Goal: Task Accomplishment & Management: Manage account settings

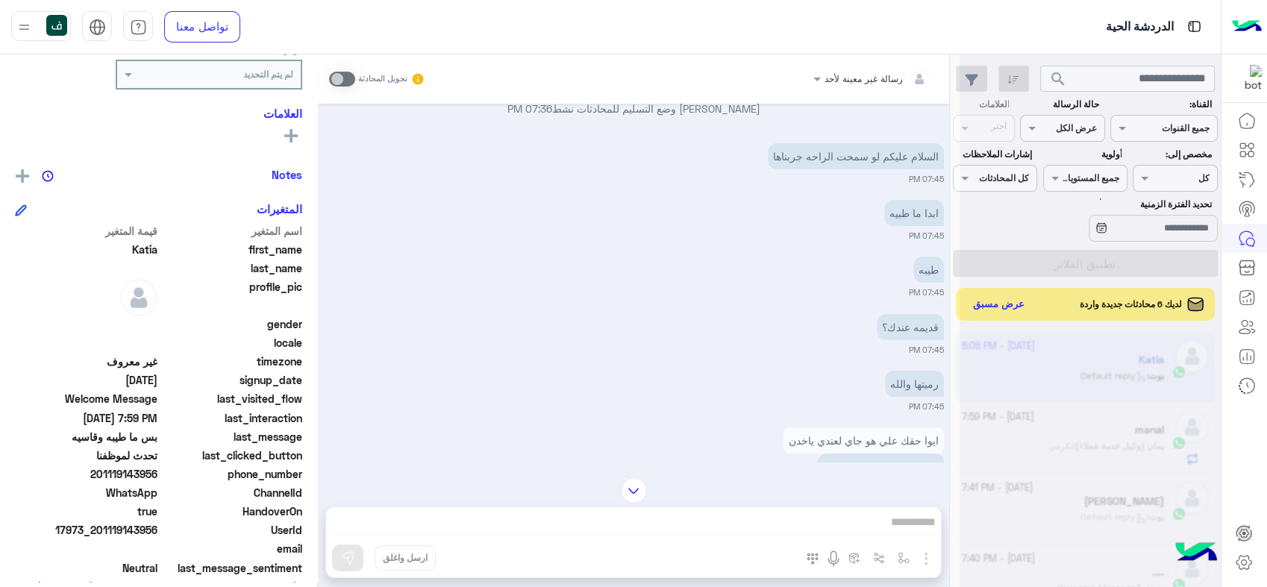
scroll to position [331, 0]
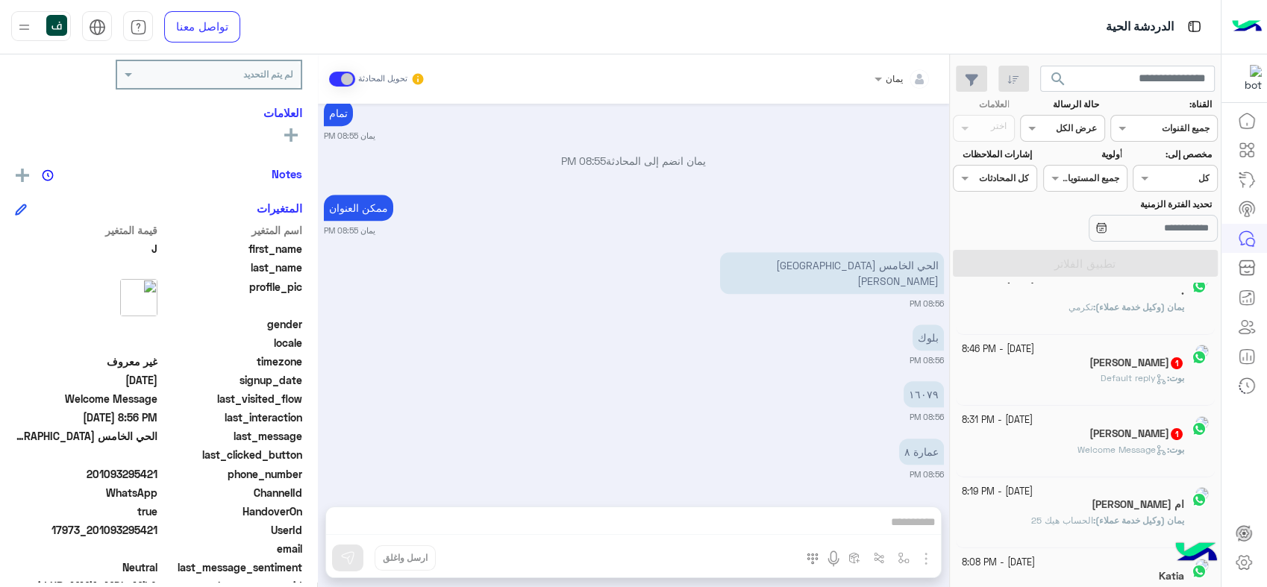
scroll to position [1174, 0]
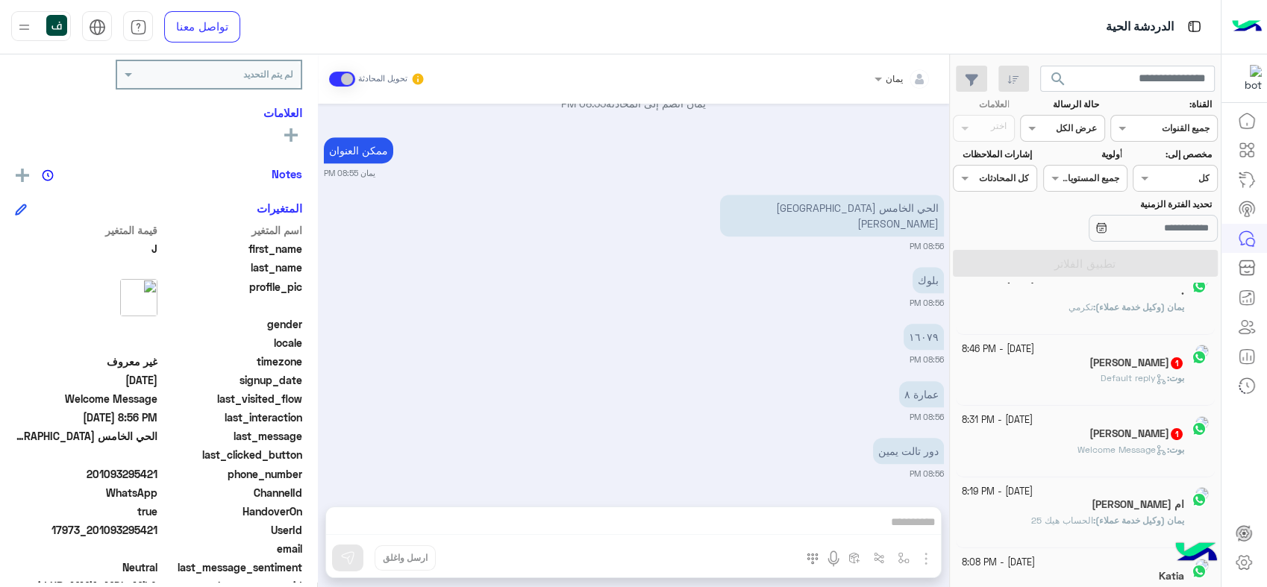
click at [1068, 375] on div "[PERSON_NAME] : Default reply" at bounding box center [1073, 385] width 223 height 26
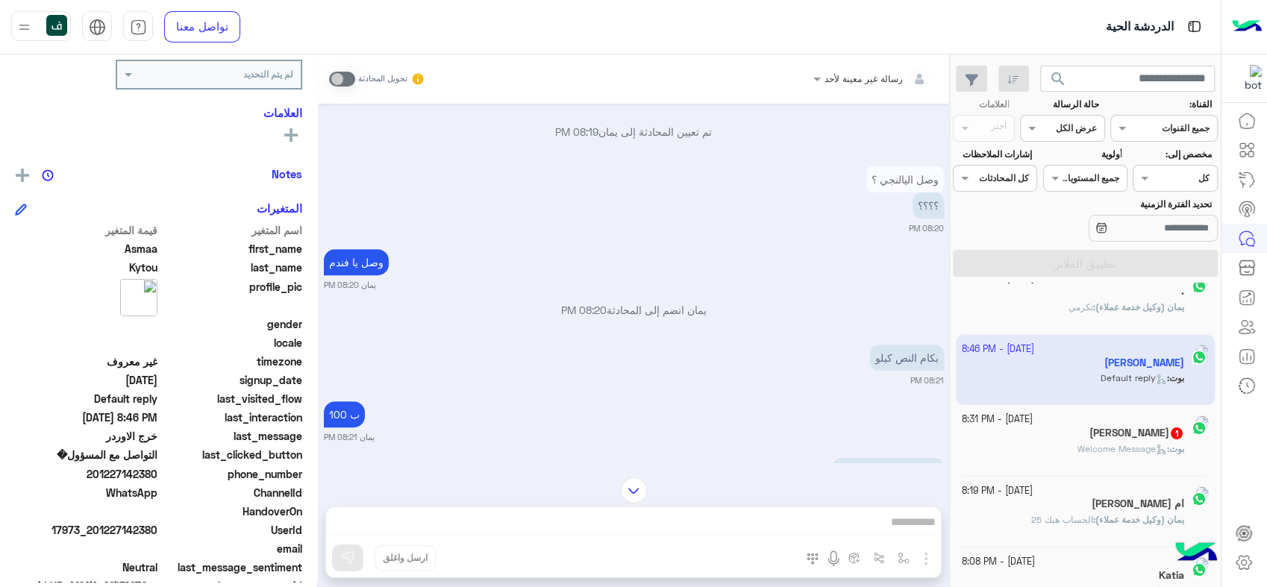
scroll to position [167, 0]
click at [844, 89] on div "رسالة غير معينة لأحد" at bounding box center [878, 79] width 107 height 30
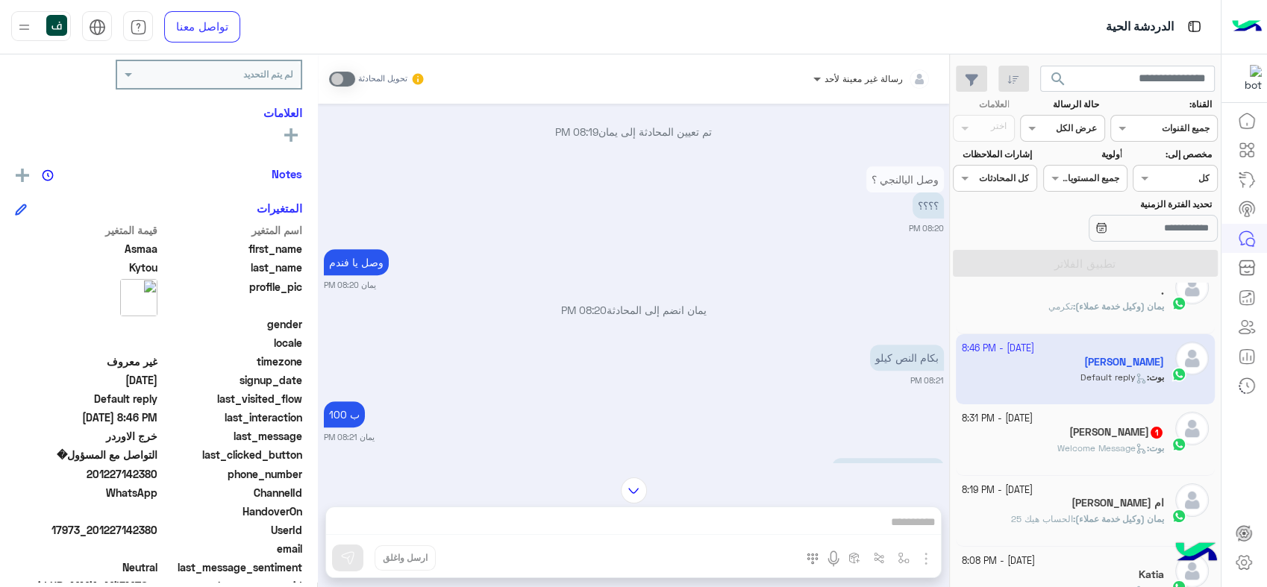
click at [817, 81] on span at bounding box center [815, 79] width 19 height 16
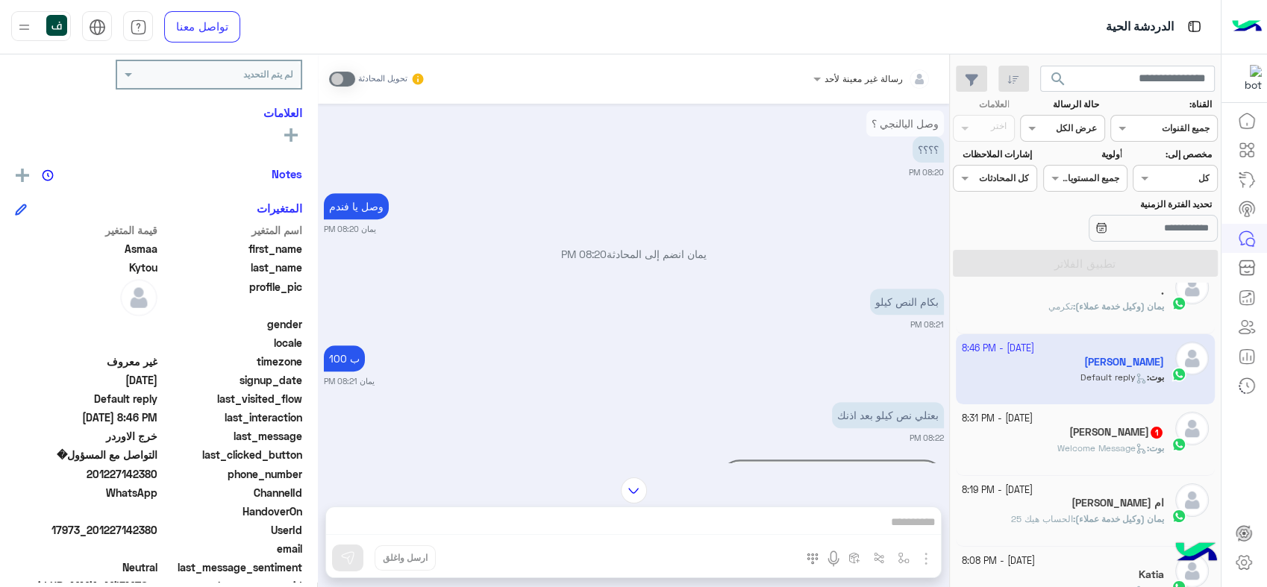
scroll to position [760, 0]
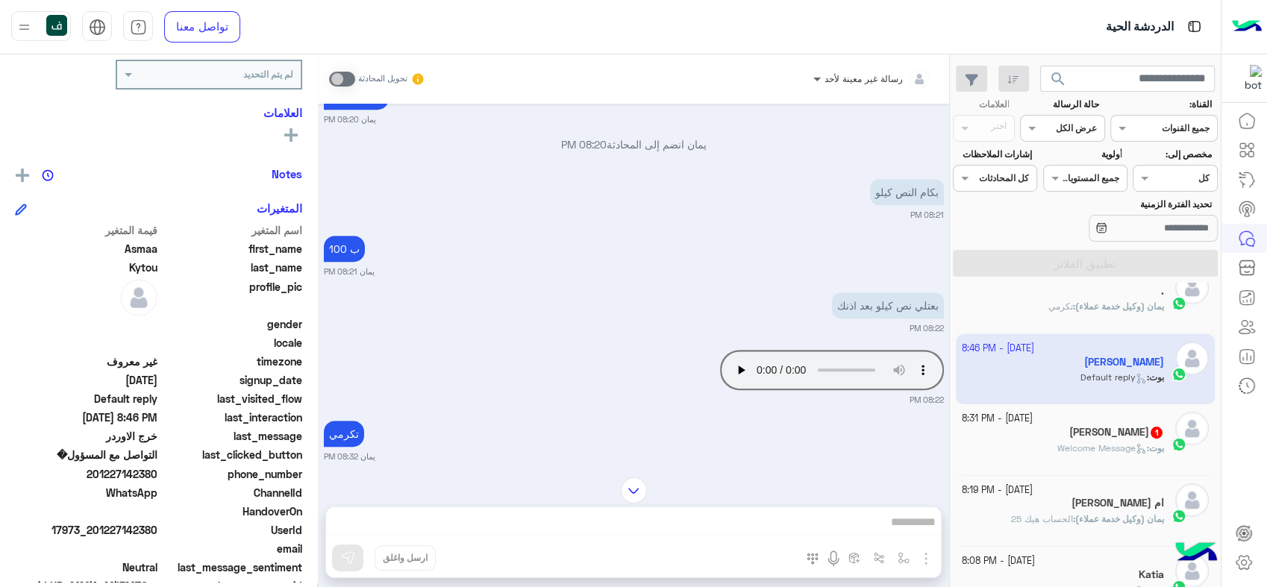
click at [820, 78] on span at bounding box center [815, 79] width 19 height 16
click at [850, 72] on div at bounding box center [872, 76] width 133 height 14
click at [848, 78] on div at bounding box center [872, 76] width 133 height 14
click at [834, 79] on div at bounding box center [872, 76] width 133 height 14
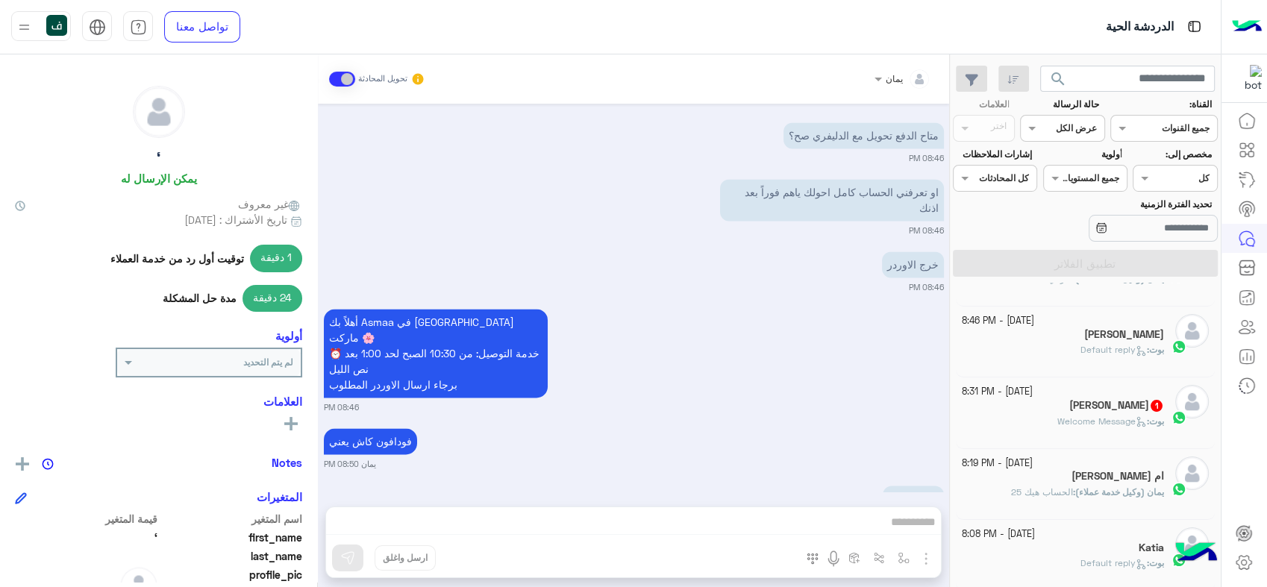
scroll to position [166, 0]
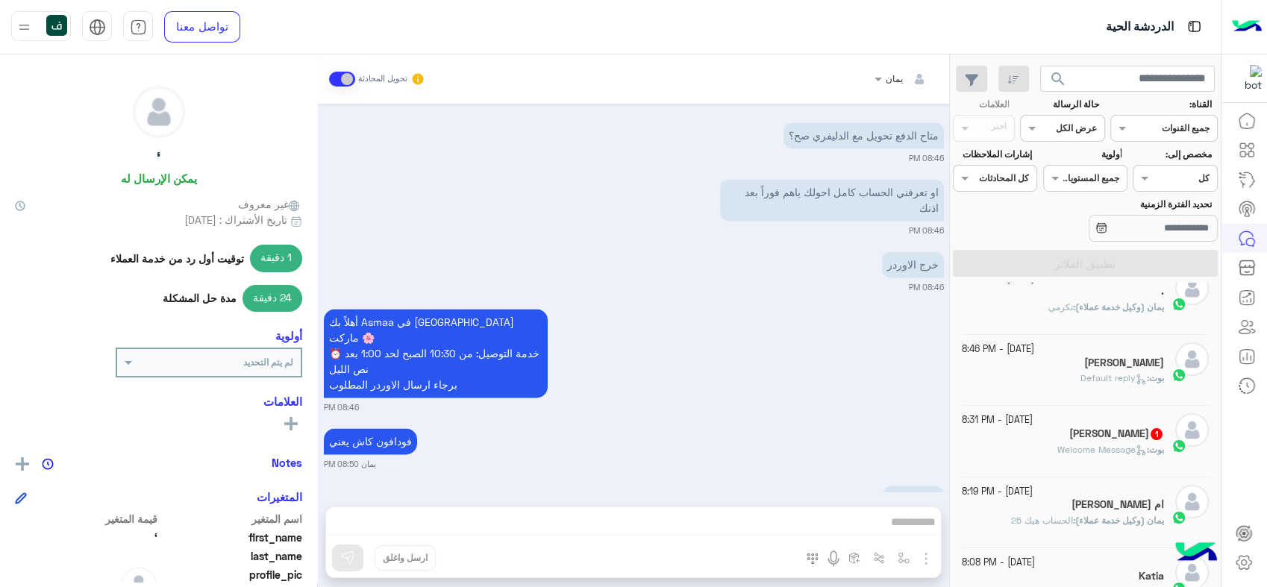
click at [1049, 374] on div "[PERSON_NAME] : Default reply" at bounding box center [1063, 385] width 203 height 26
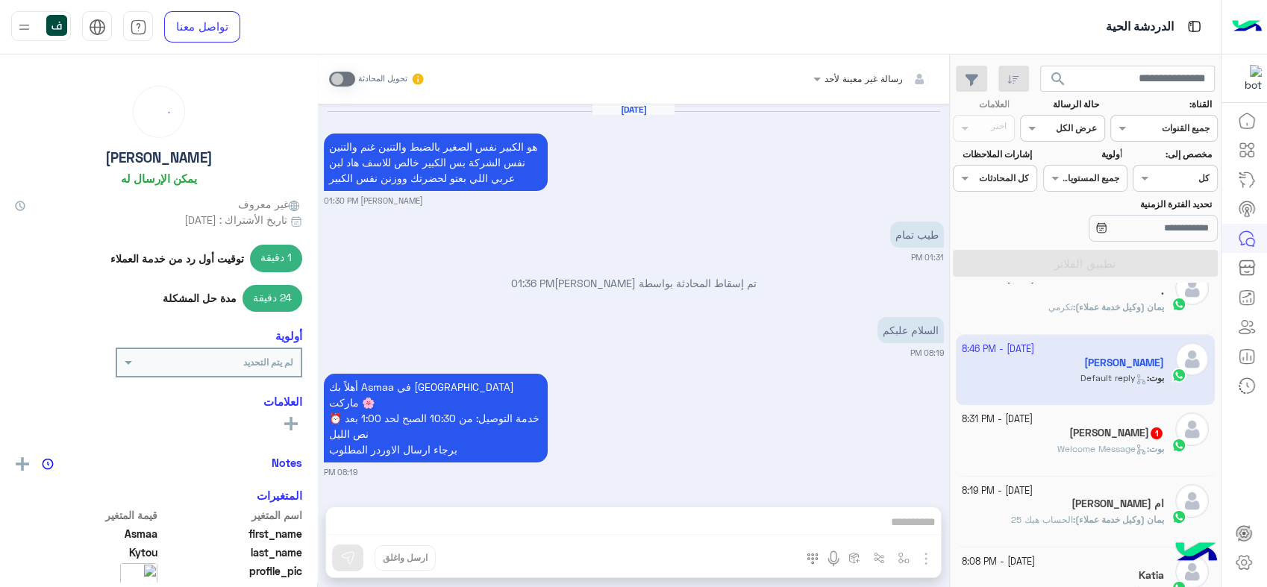
scroll to position [926, 0]
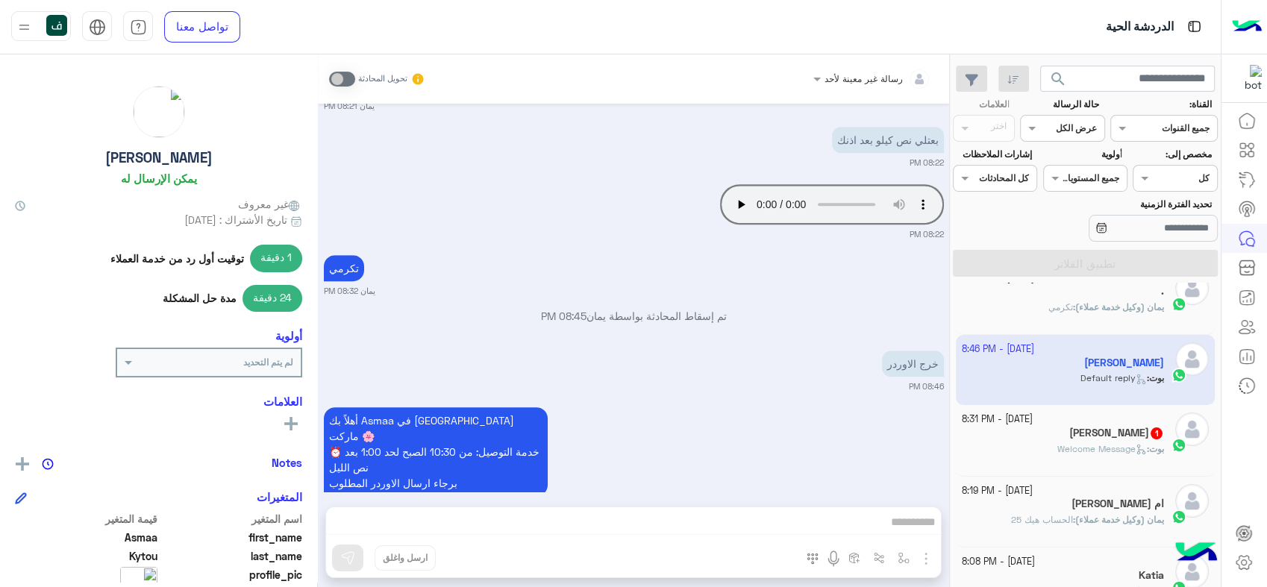
click at [844, 72] on div at bounding box center [872, 76] width 133 height 14
click at [821, 80] on span at bounding box center [815, 79] width 19 height 16
click at [815, 79] on span at bounding box center [815, 79] width 19 height 16
click at [1044, 452] on div "بوت : Welcome Message" at bounding box center [1063, 456] width 203 height 26
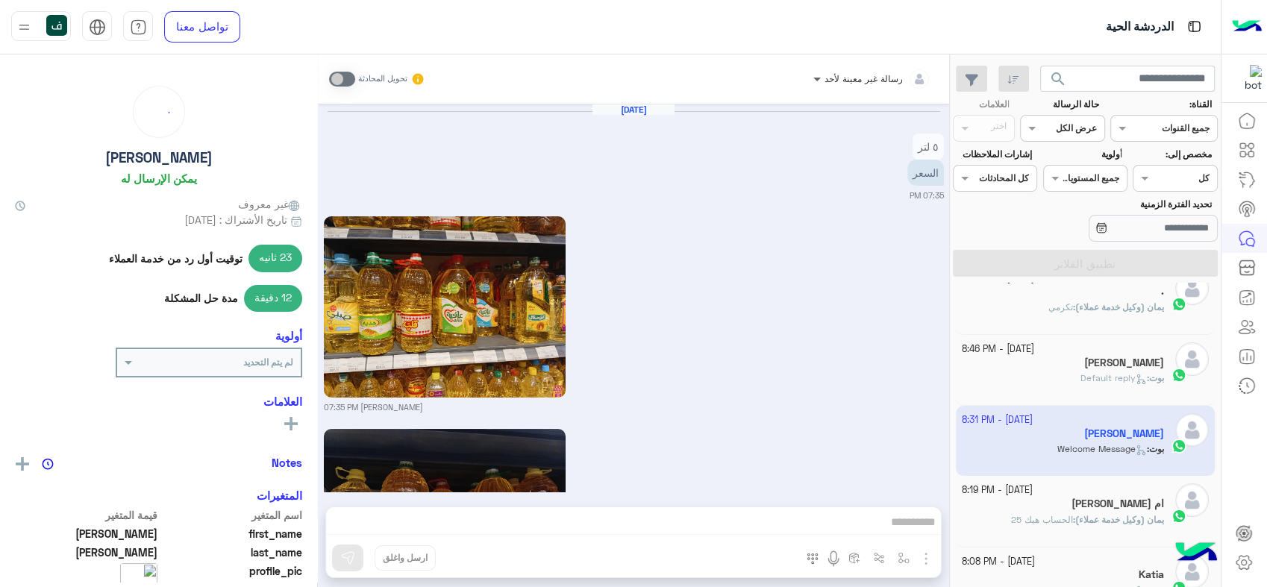
scroll to position [1423, 0]
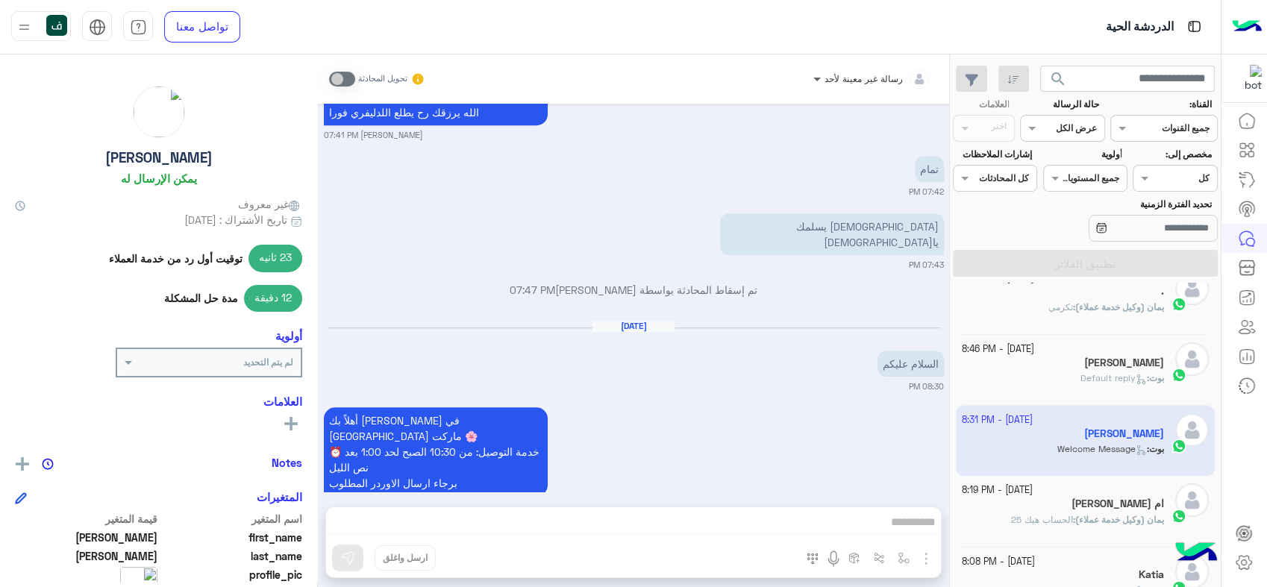
click at [818, 78] on span at bounding box center [815, 79] width 19 height 16
click at [819, 83] on span at bounding box center [815, 79] width 19 height 16
click at [828, 81] on div at bounding box center [872, 76] width 133 height 14
click at [817, 79] on span at bounding box center [815, 79] width 19 height 16
click at [52, 19] on img at bounding box center [56, 25] width 21 height 21
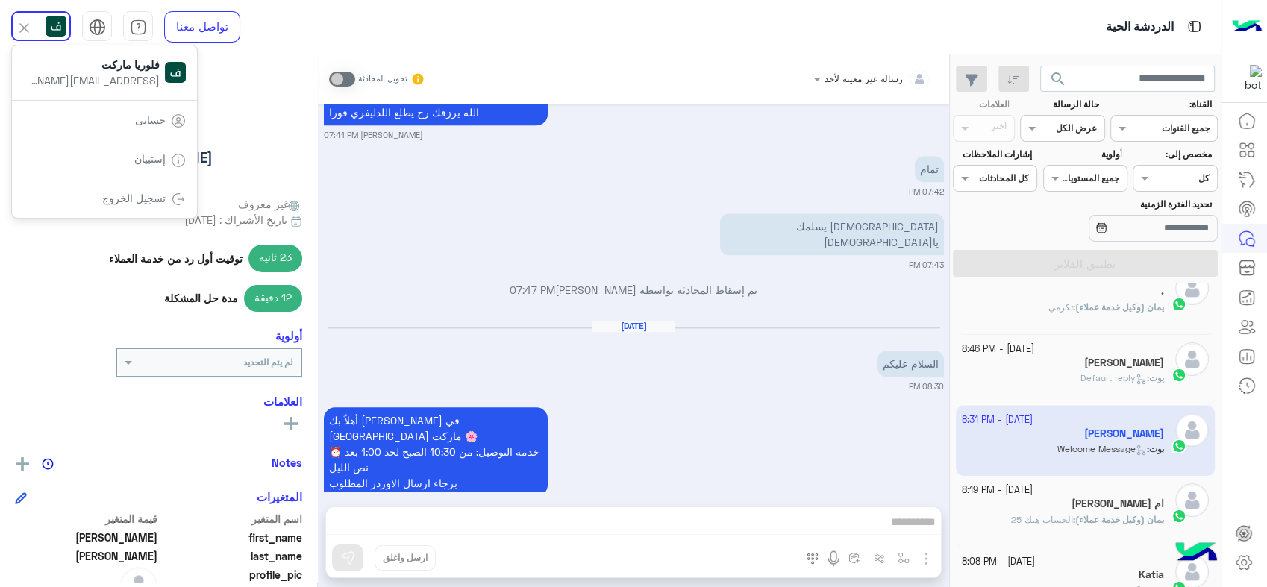
click at [746, 328] on div "Oct 2, 2025 السلام عليكم 08:30 PM" at bounding box center [634, 356] width 620 height 72
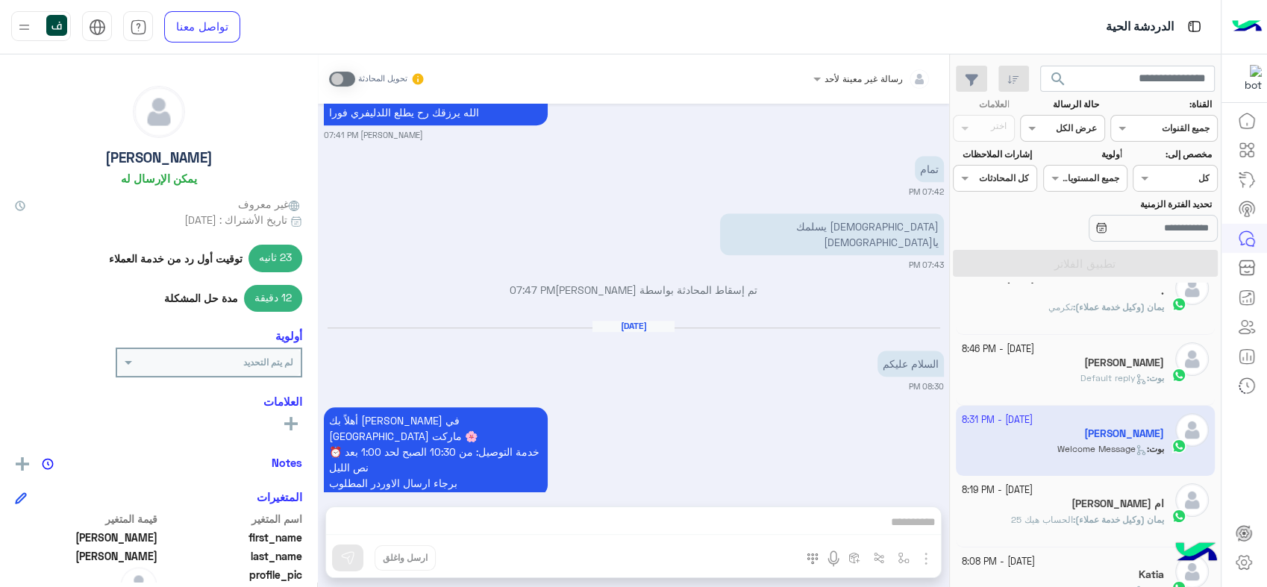
click at [1052, 84] on span "search" at bounding box center [1058, 79] width 18 height 18
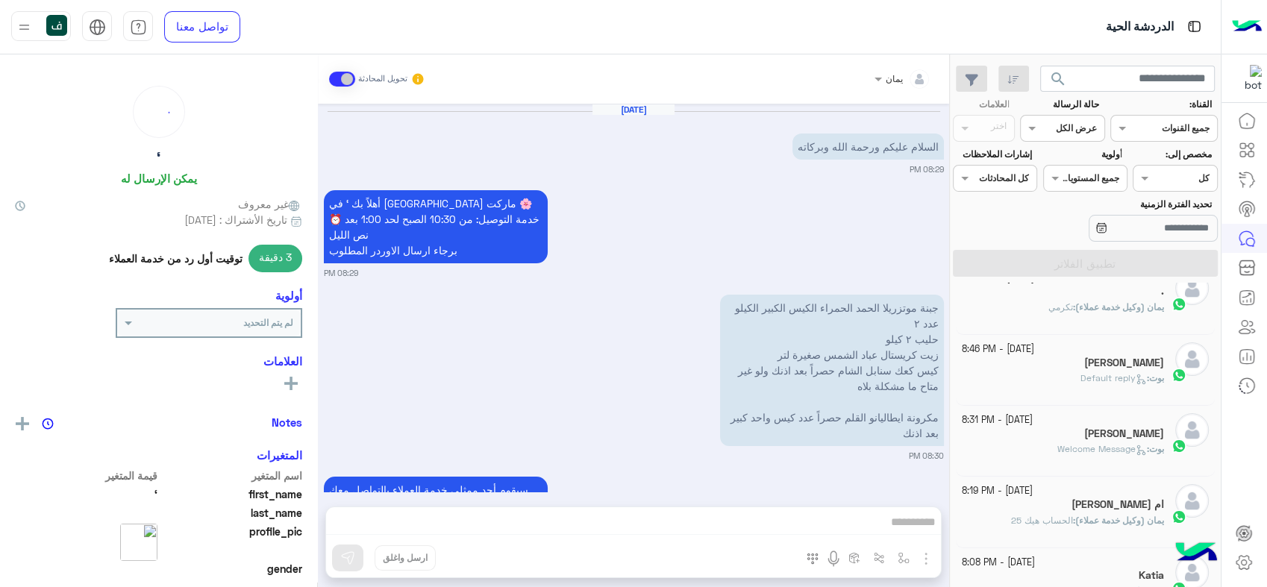
scroll to position [923, 0]
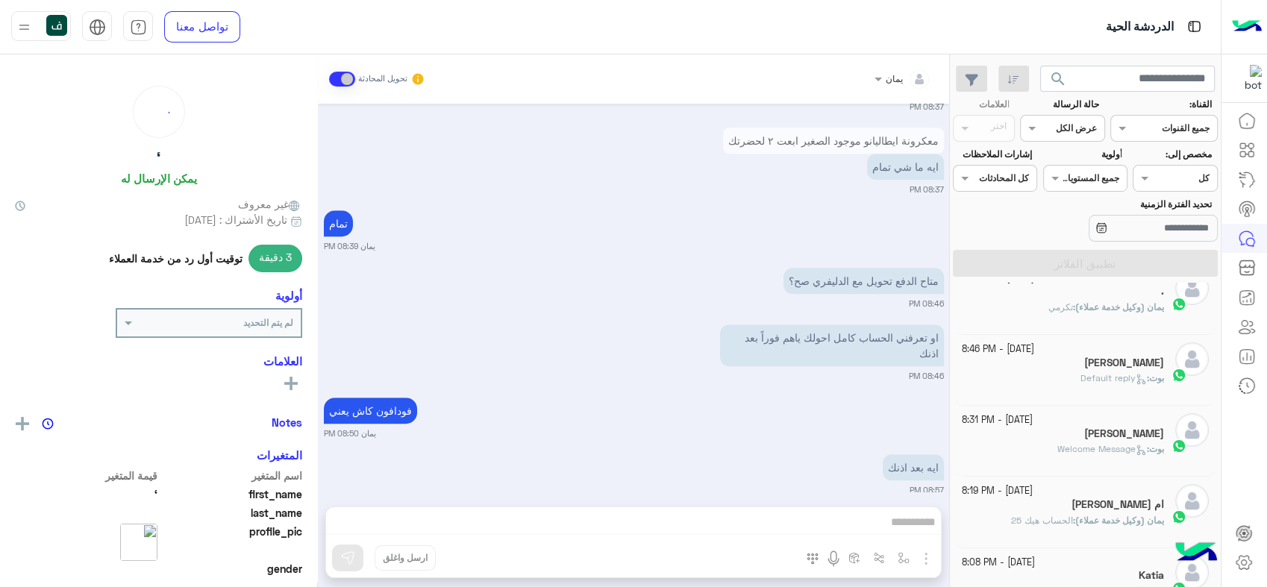
click at [1031, 363] on div "[PERSON_NAME]" at bounding box center [1063, 365] width 203 height 16
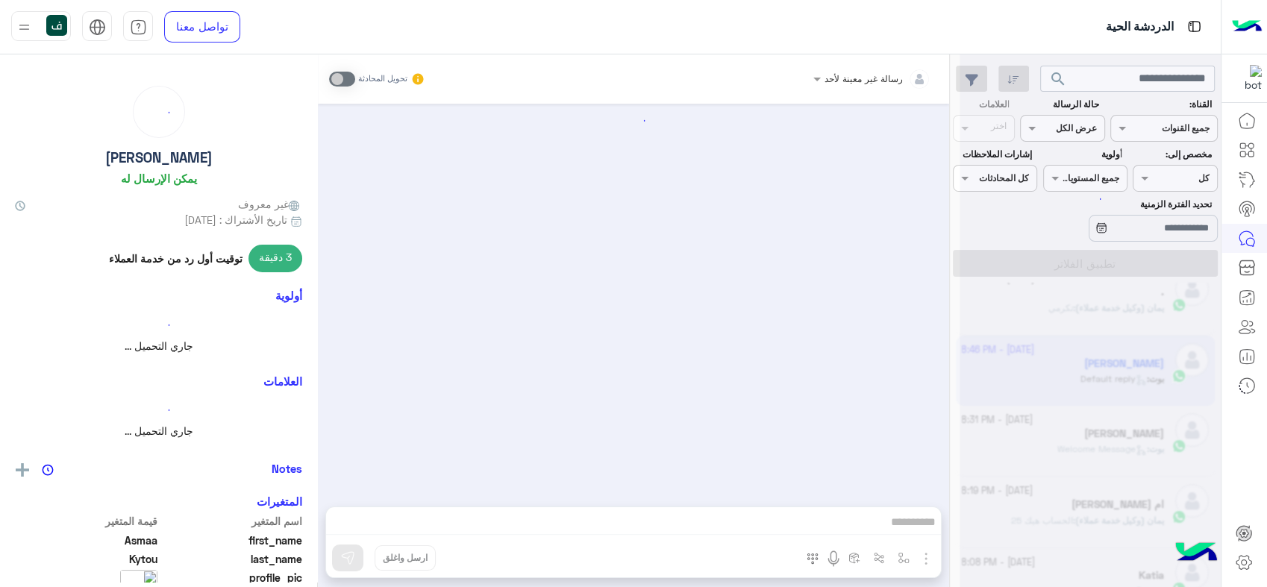
scroll to position [166, 0]
click at [836, 78] on div at bounding box center [872, 76] width 133 height 14
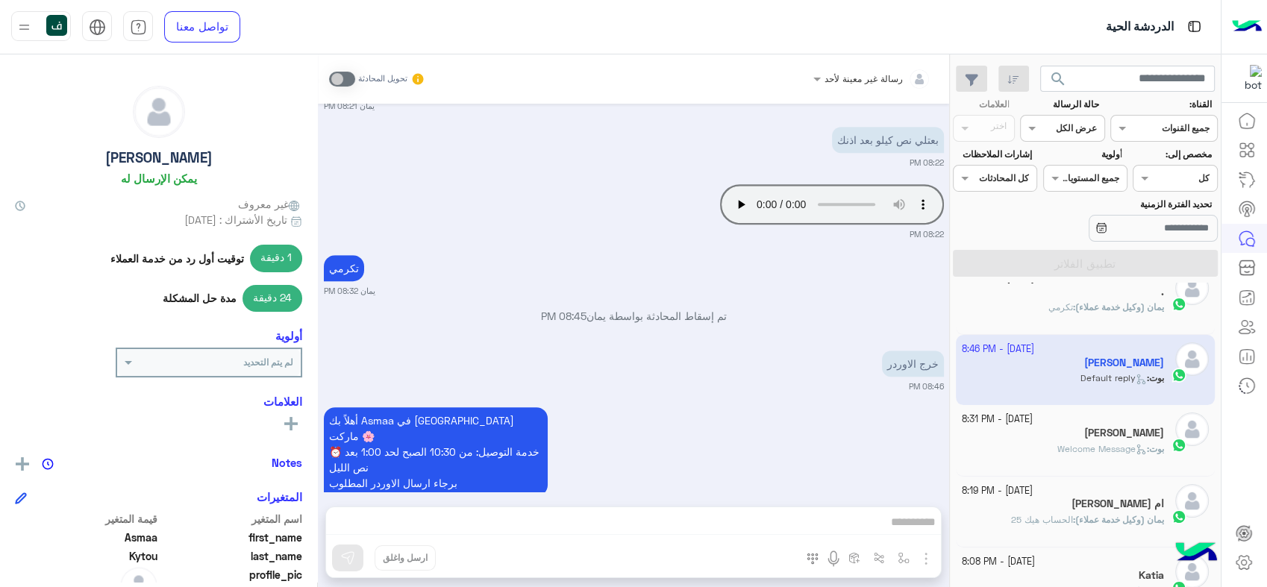
scroll to position [167, 0]
click at [842, 87] on div "رسالة غير معينة لأحد" at bounding box center [878, 79] width 107 height 30
click at [823, 75] on span at bounding box center [815, 79] width 19 height 16
click at [815, 81] on span at bounding box center [815, 79] width 19 height 16
click at [820, 78] on span at bounding box center [815, 79] width 19 height 16
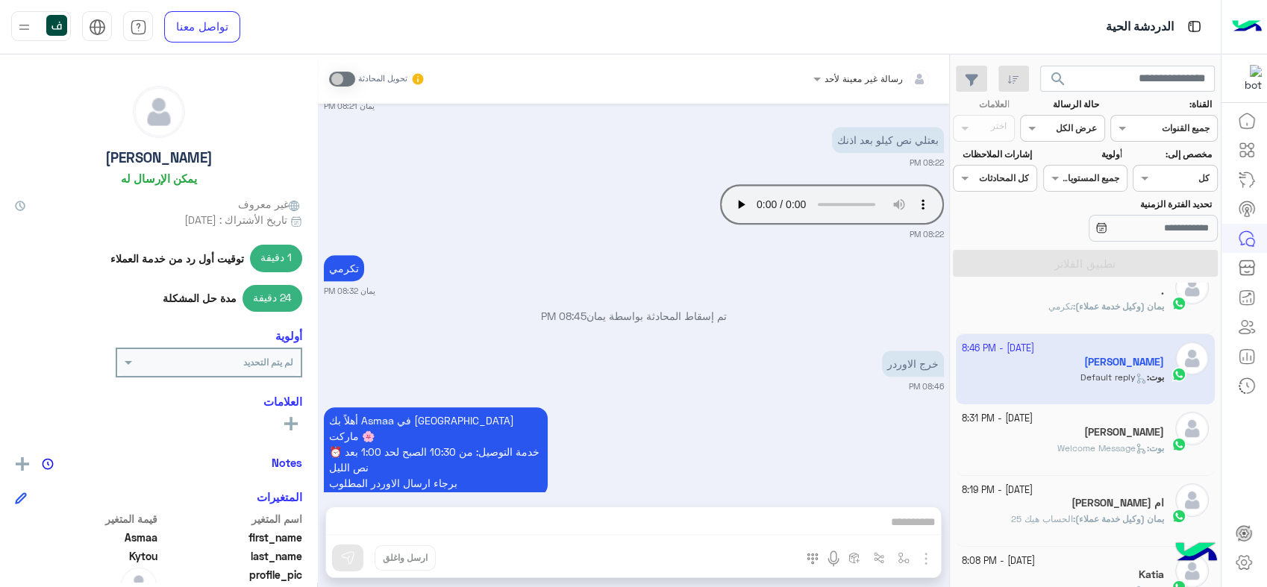
click at [846, 78] on div at bounding box center [872, 76] width 133 height 14
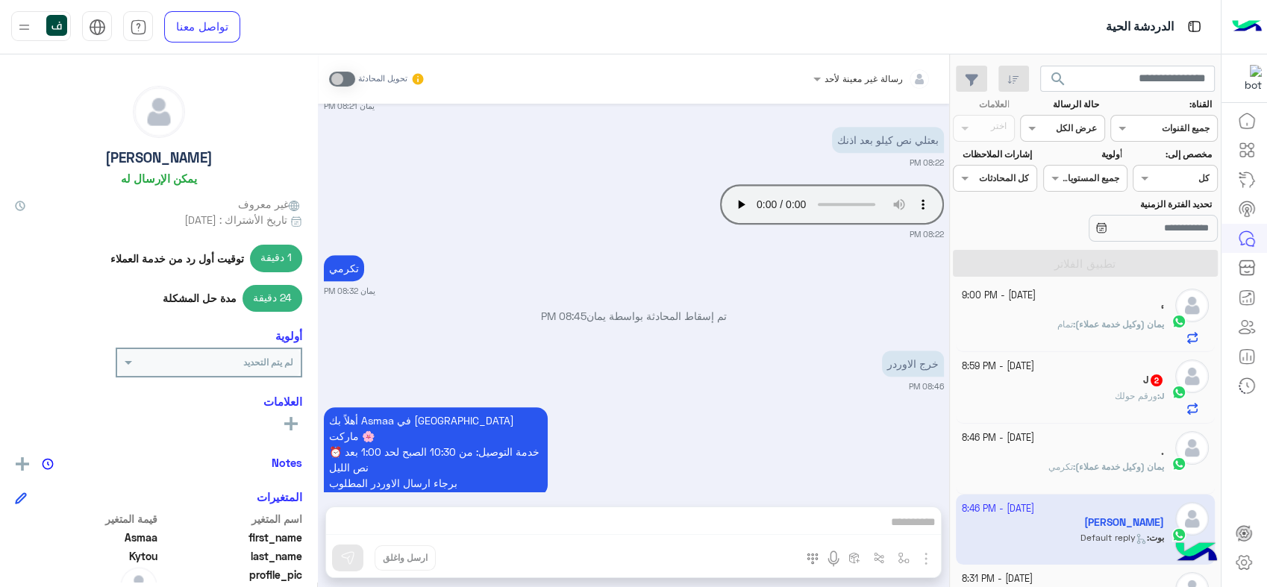
scroll to position [0, 0]
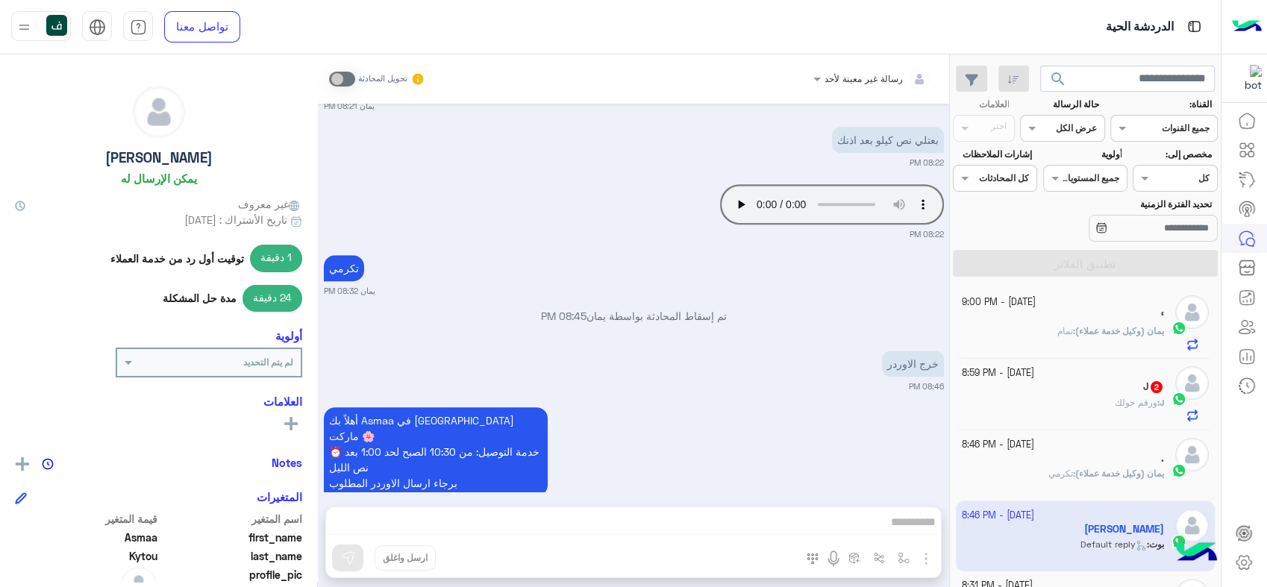
click at [1164, 182] on div at bounding box center [1175, 176] width 83 height 14
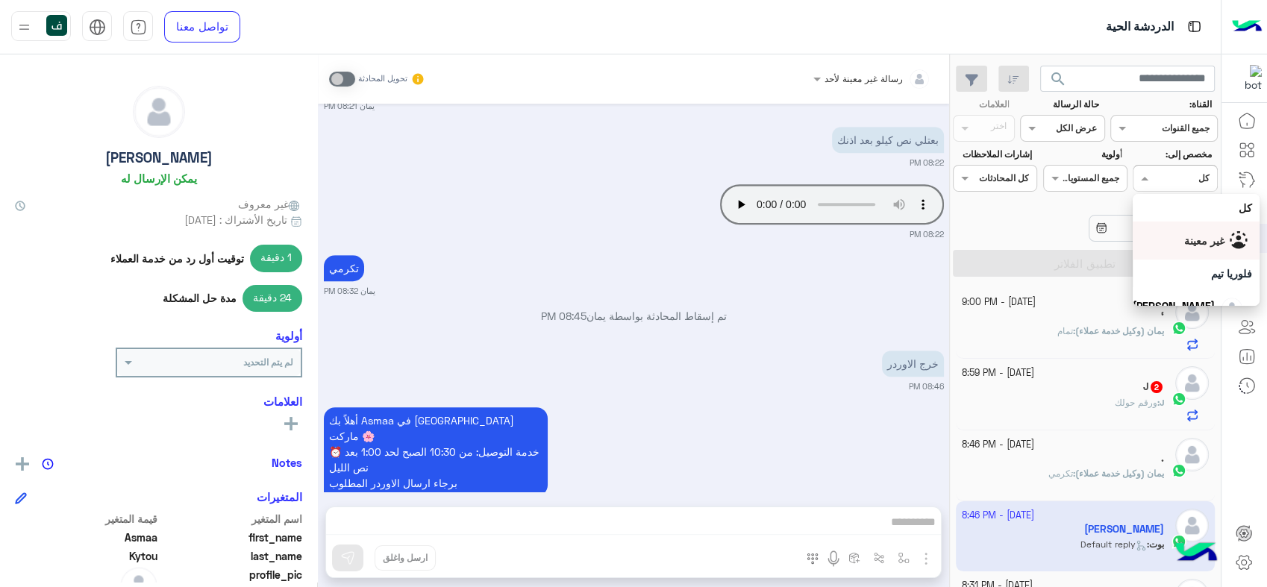
click at [1199, 249] on div "غير معينة" at bounding box center [1196, 241] width 112 height 26
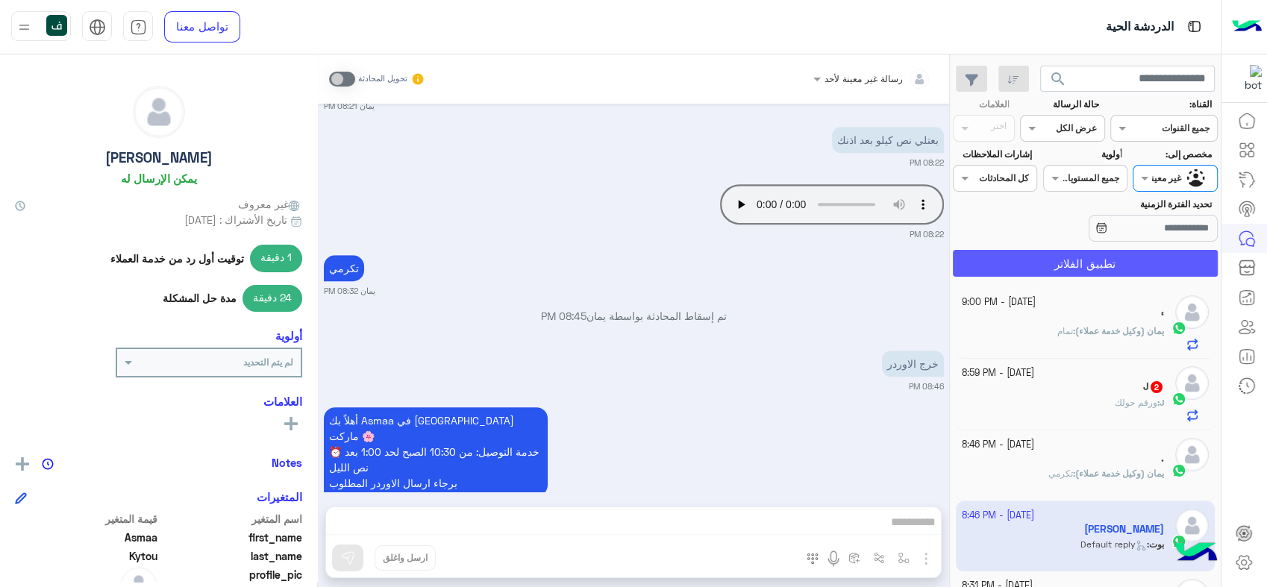
click at [1093, 251] on button "تطبيق الفلاتر" at bounding box center [1085, 263] width 265 height 27
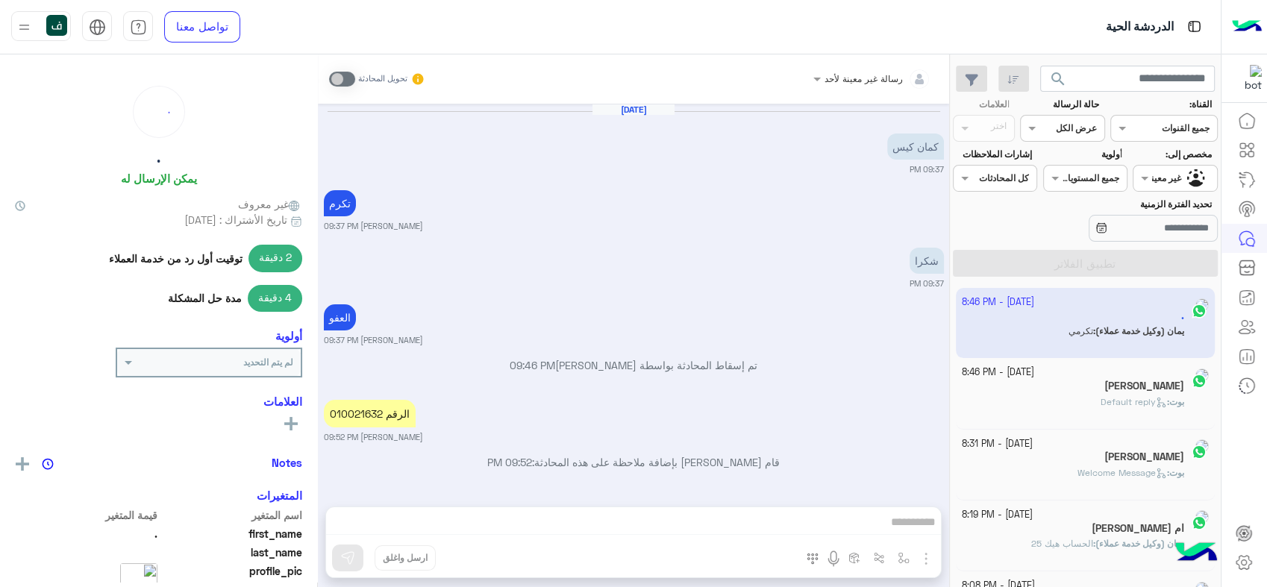
scroll to position [817, 0]
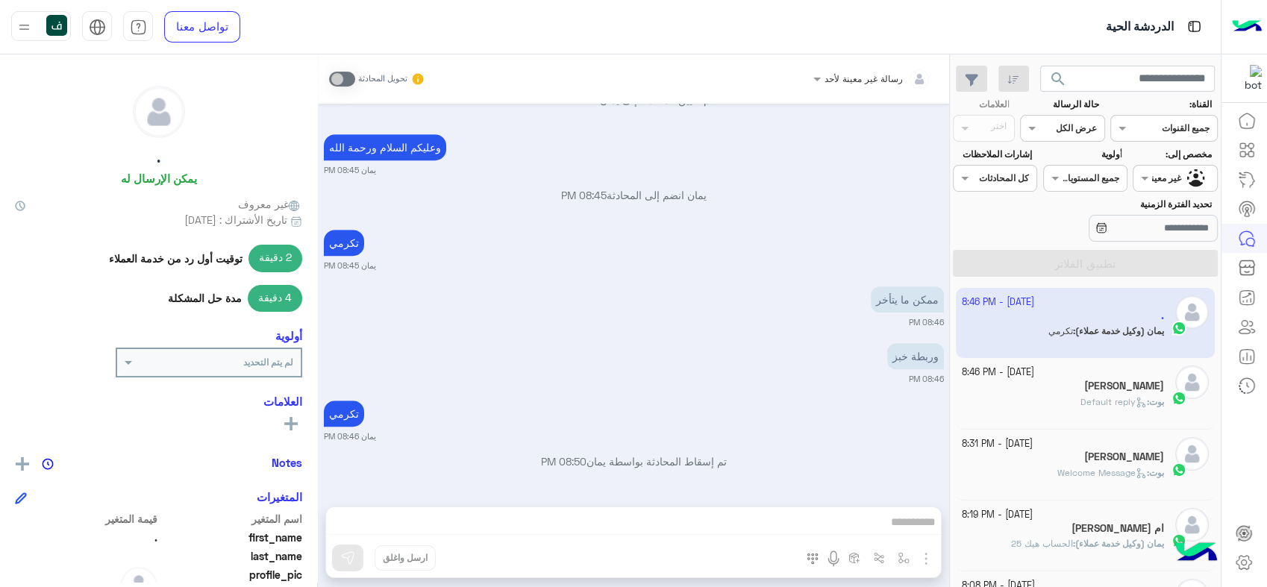
click at [1061, 80] on span "search" at bounding box center [1058, 79] width 18 height 18
click at [1058, 385] on div "Asmaa Kytou" at bounding box center [1063, 388] width 203 height 16
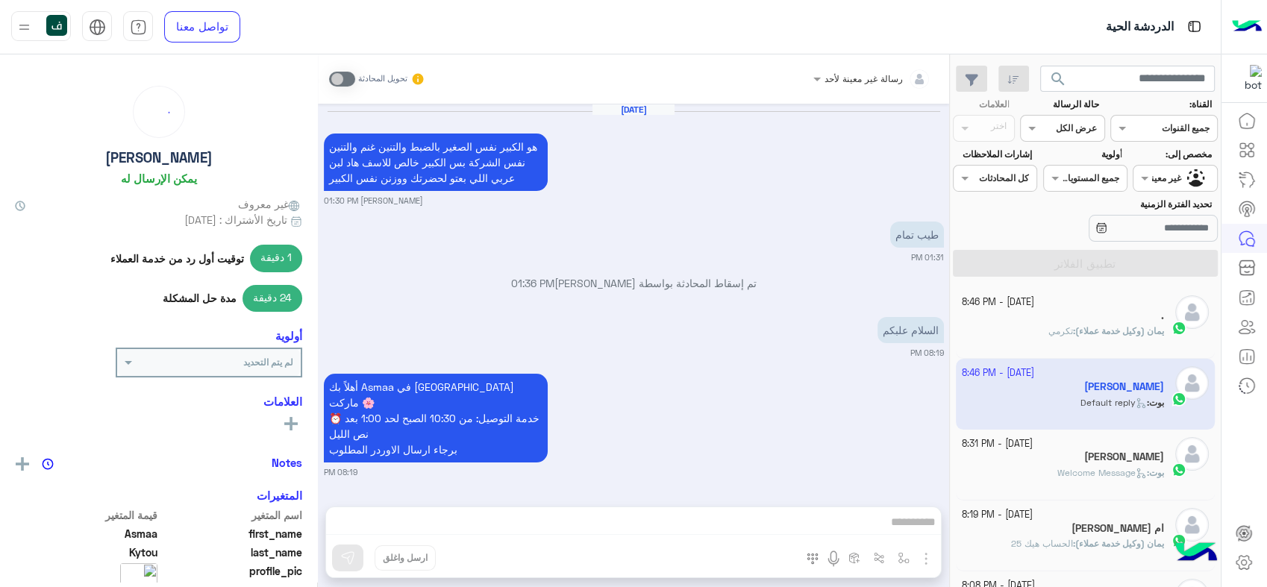
scroll to position [926, 0]
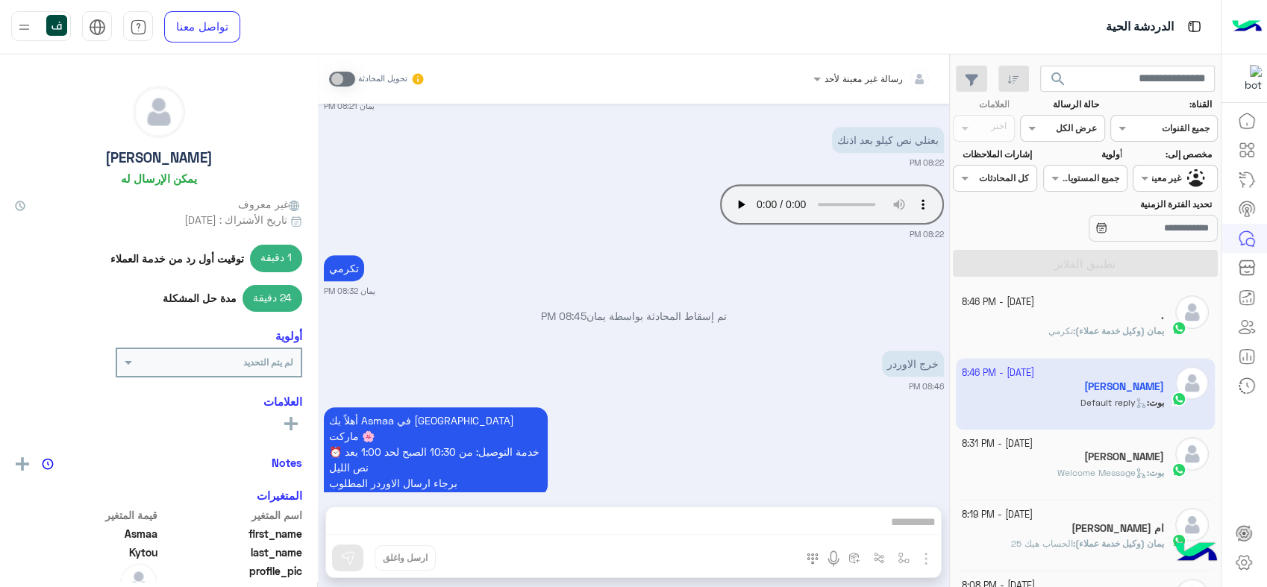
click at [835, 78] on div at bounding box center [872, 76] width 133 height 14
click at [57, 21] on img at bounding box center [56, 25] width 21 height 21
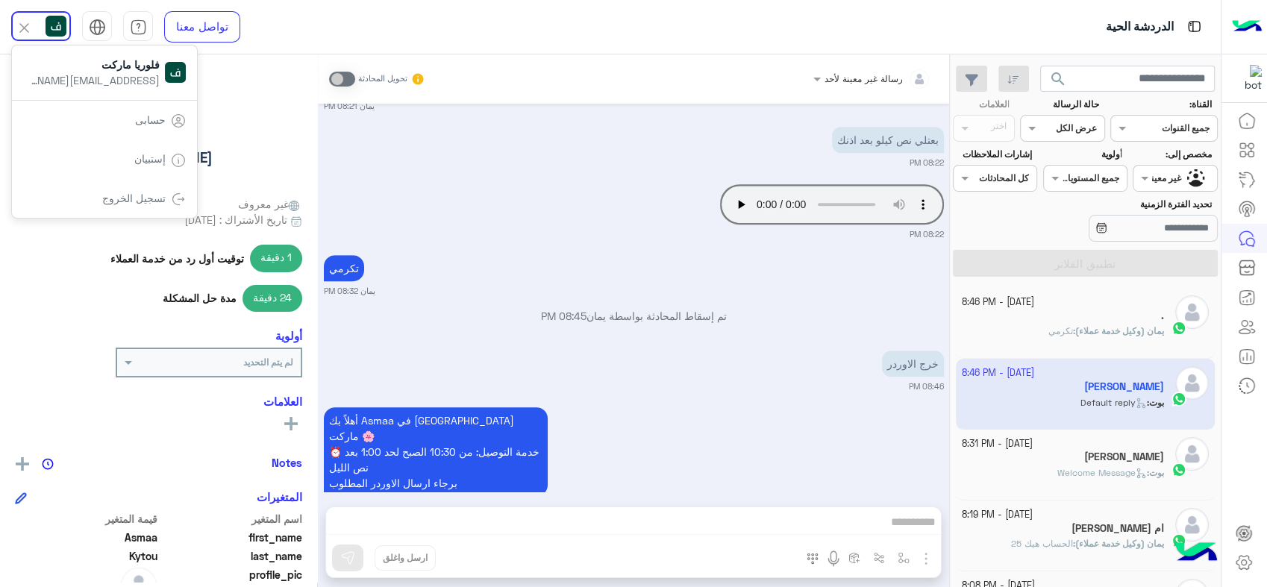
click at [57, 21] on img at bounding box center [56, 26] width 21 height 21
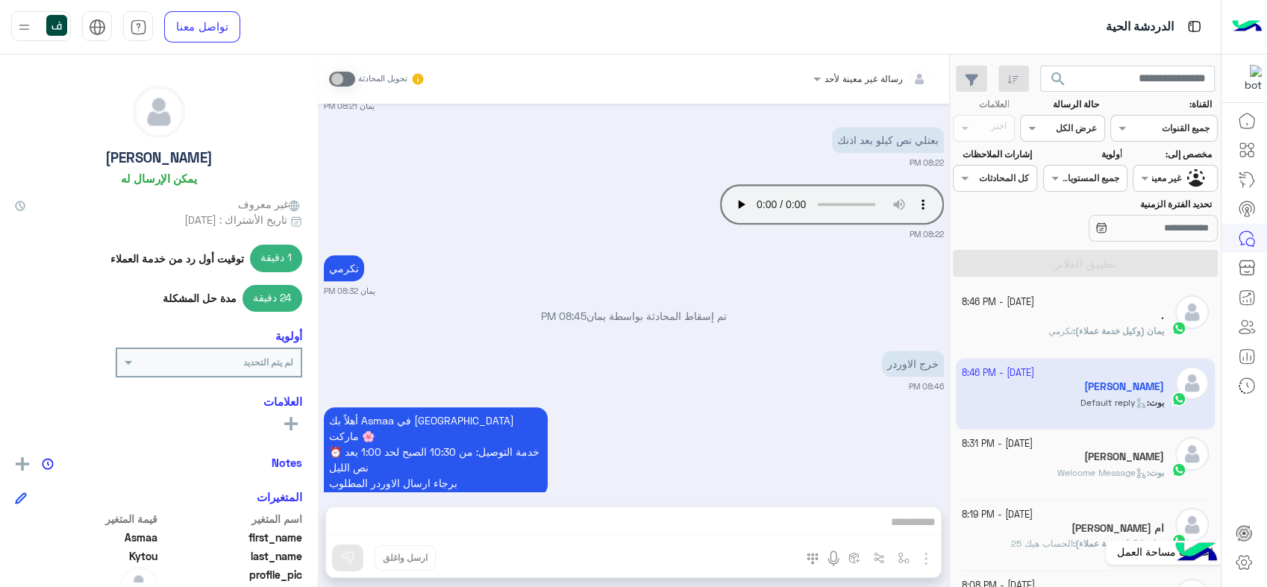
click at [1243, 558] on icon at bounding box center [1244, 563] width 18 height 18
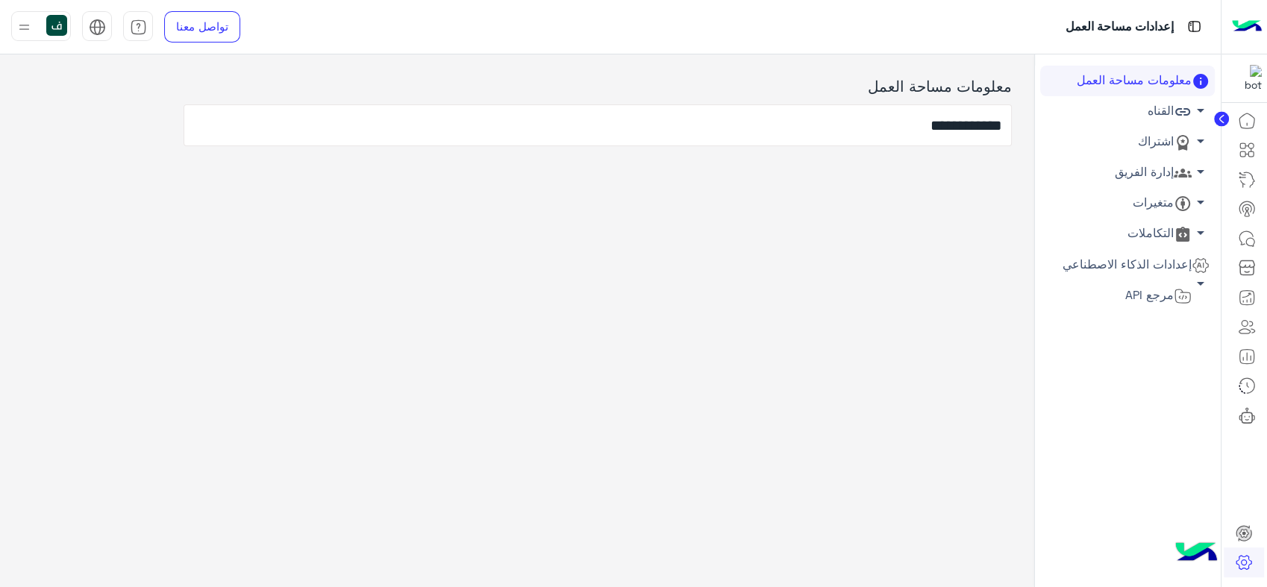
click at [1179, 173] on icon at bounding box center [1183, 173] width 18 height 18
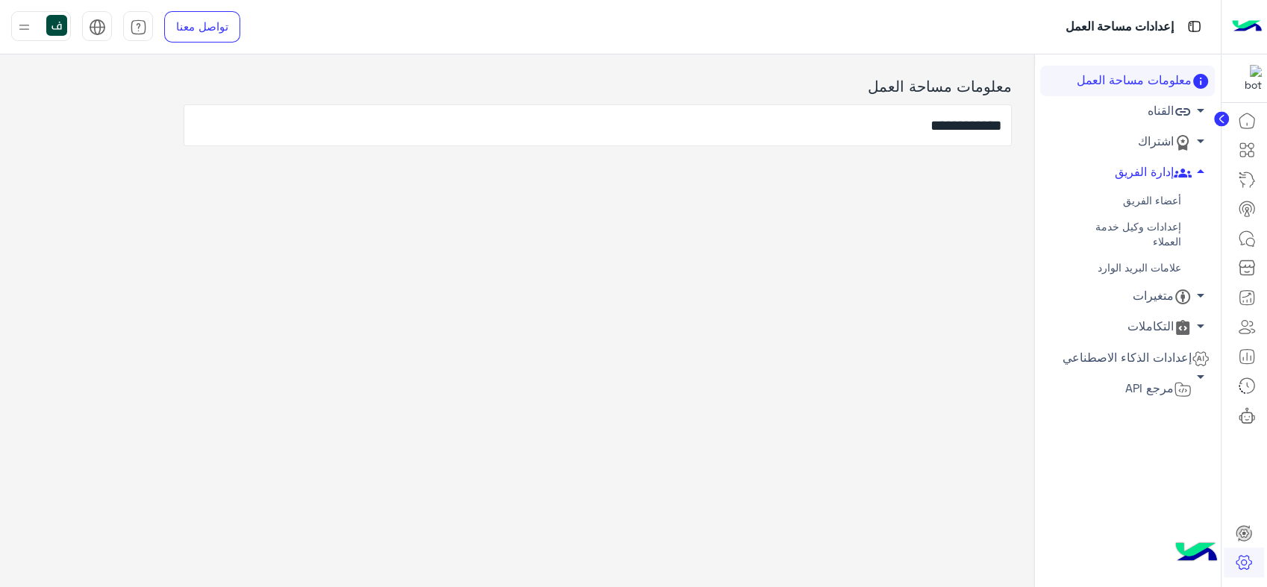
click at [1163, 193] on link "أعضاء الفريق" at bounding box center [1127, 201] width 175 height 26
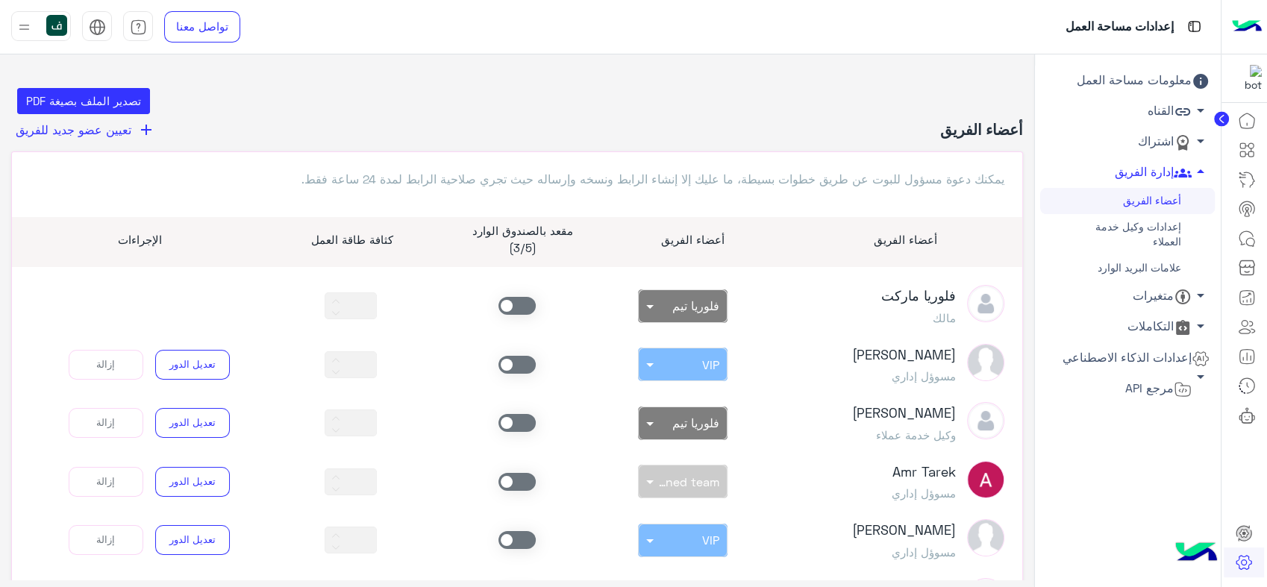
click at [519, 307] on span at bounding box center [517, 306] width 37 height 18
click at [1249, 239] on icon at bounding box center [1247, 239] width 18 height 18
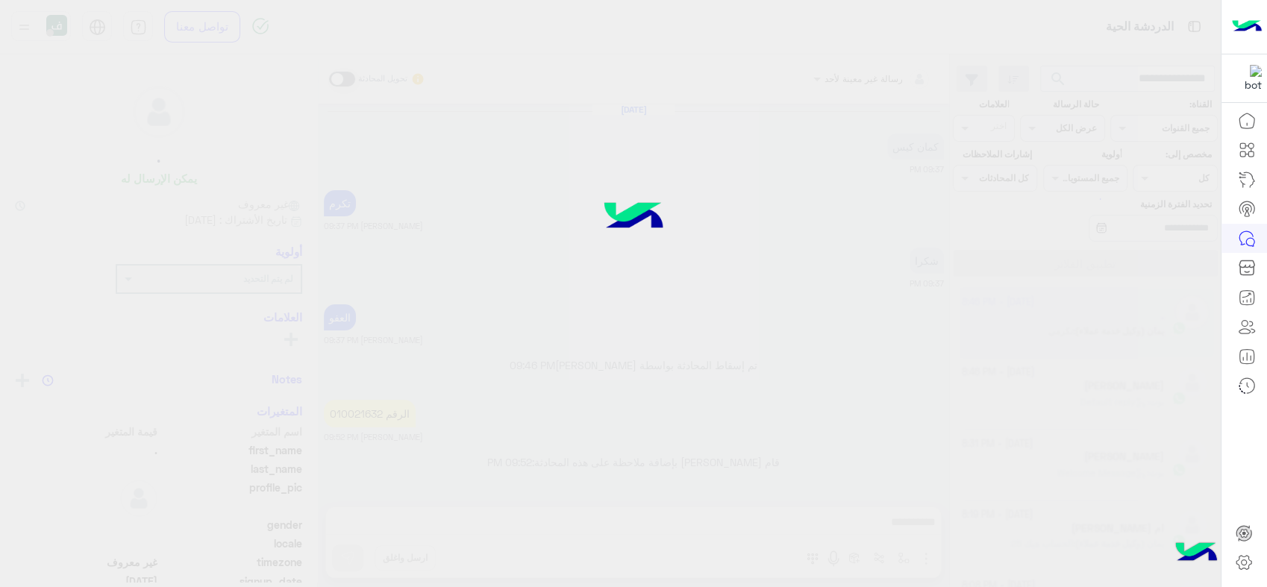
scroll to position [817, 0]
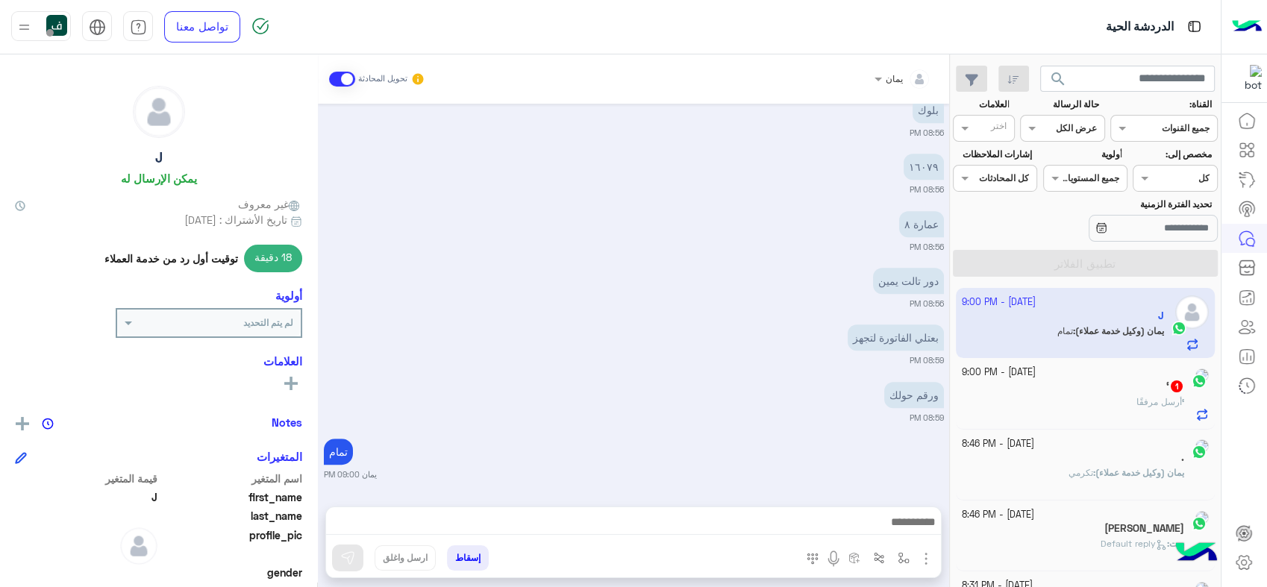
scroll to position [83, 0]
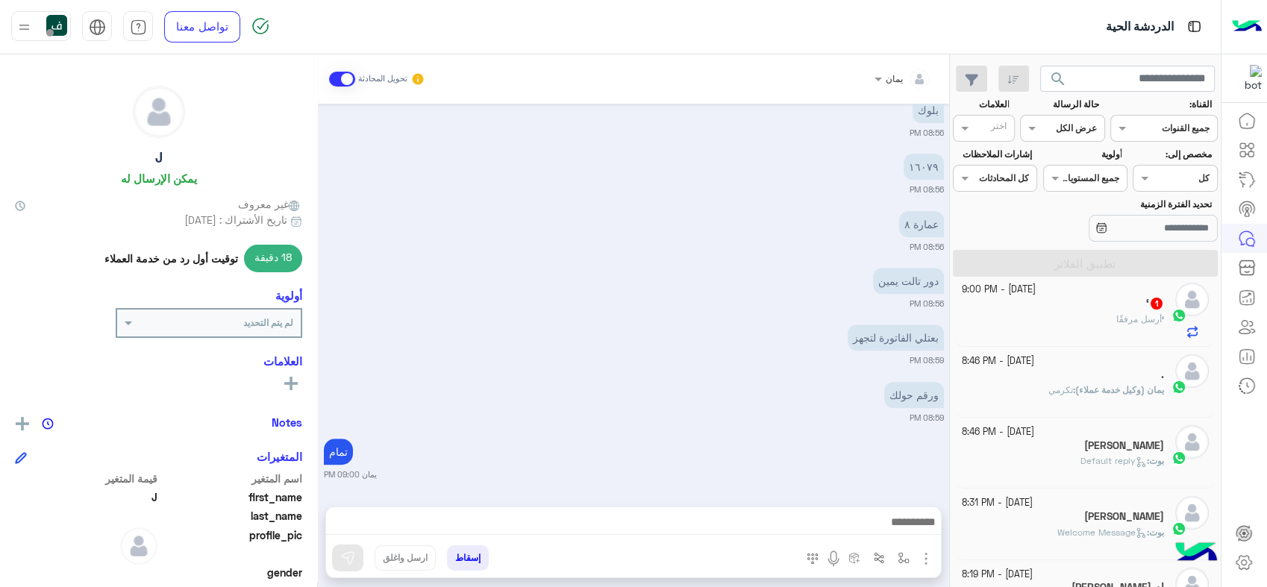
click at [1081, 457] on span "Default reply" at bounding box center [1114, 460] width 66 height 11
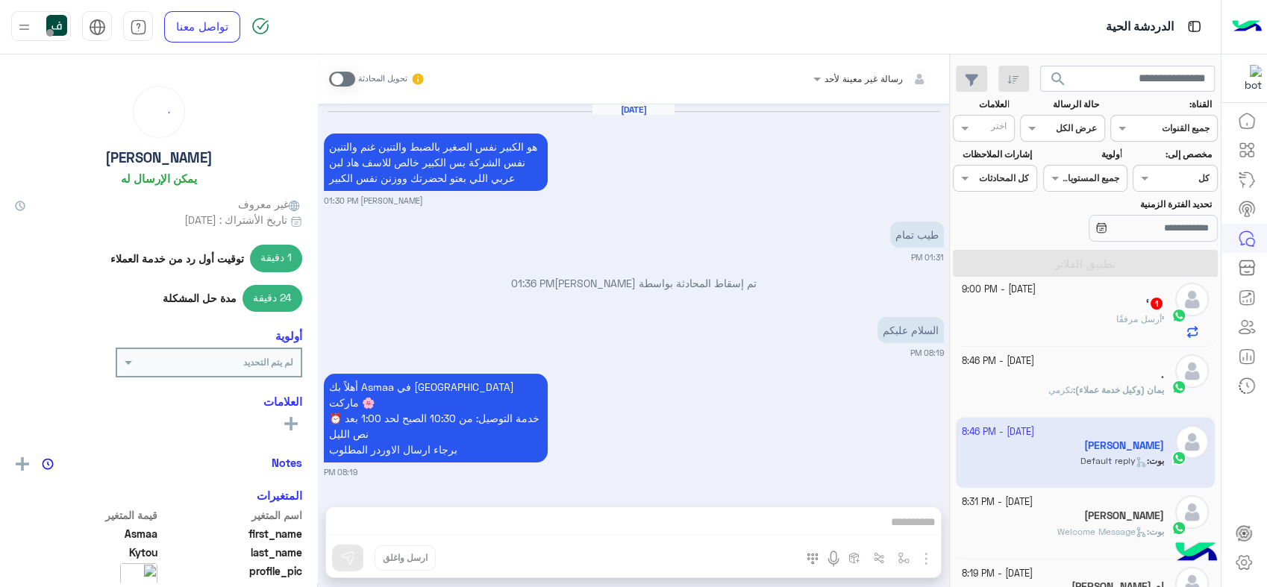
scroll to position [926, 0]
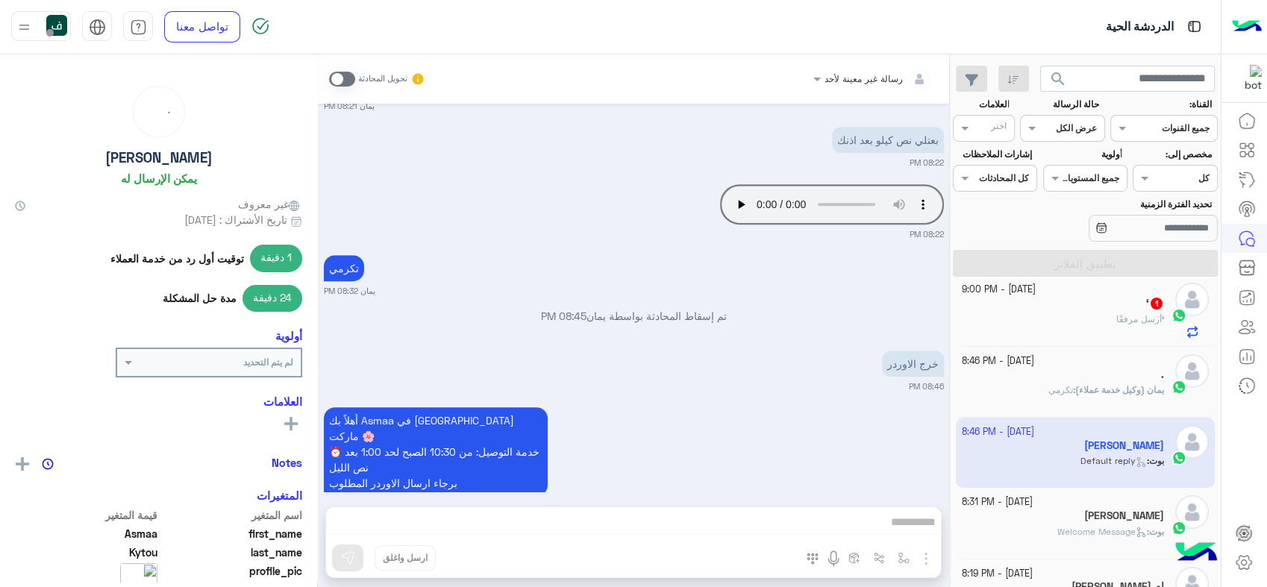
click at [827, 83] on span "رسالة غير معينة لأحد" at bounding box center [864, 78] width 78 height 11
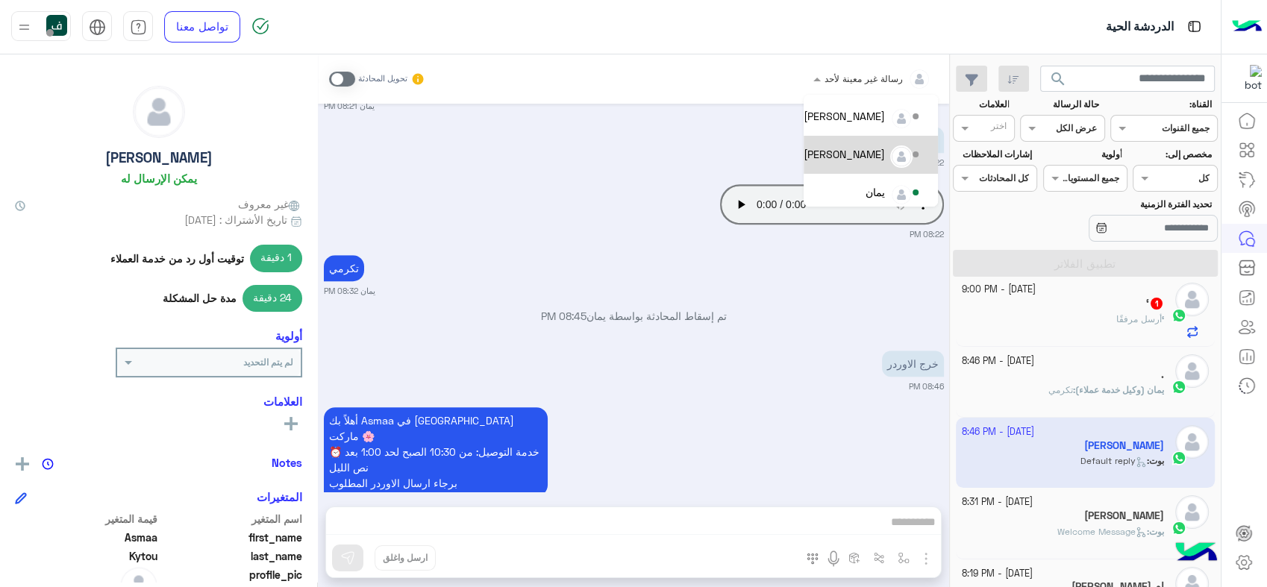
scroll to position [106, 0]
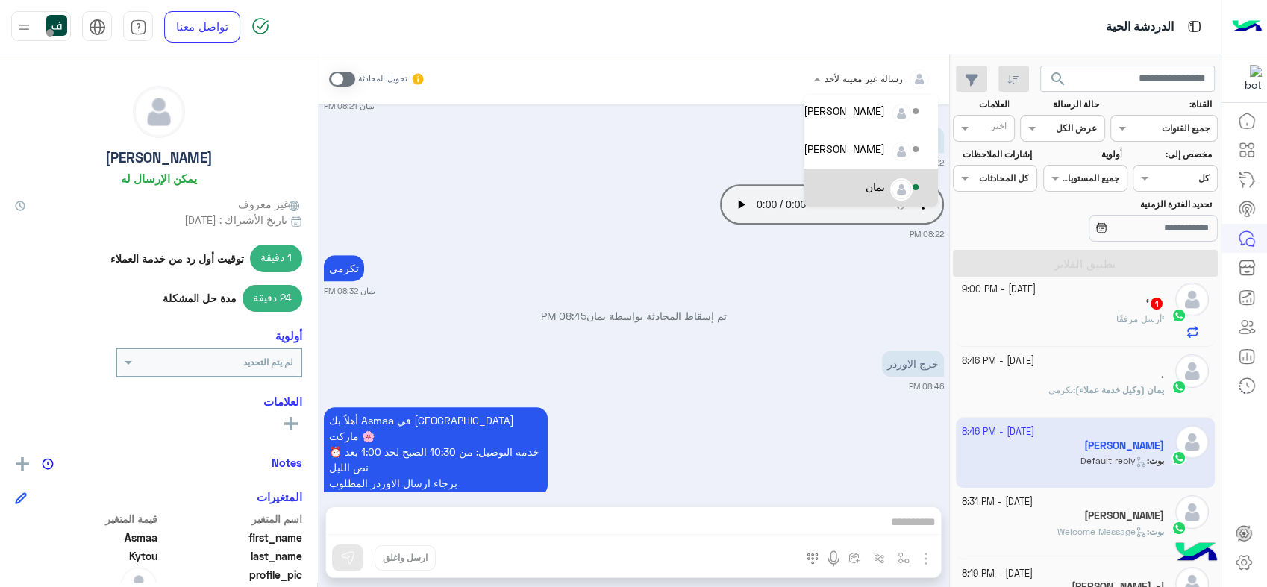
click at [878, 175] on div "يمان" at bounding box center [863, 188] width 118 height 26
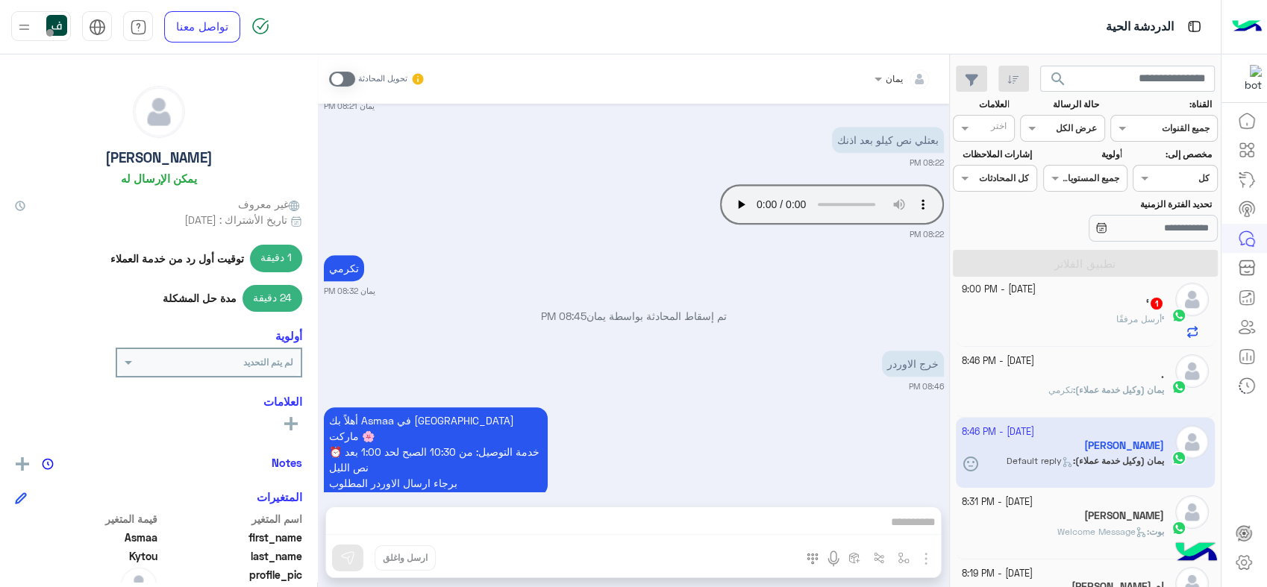
scroll to position [976, 0]
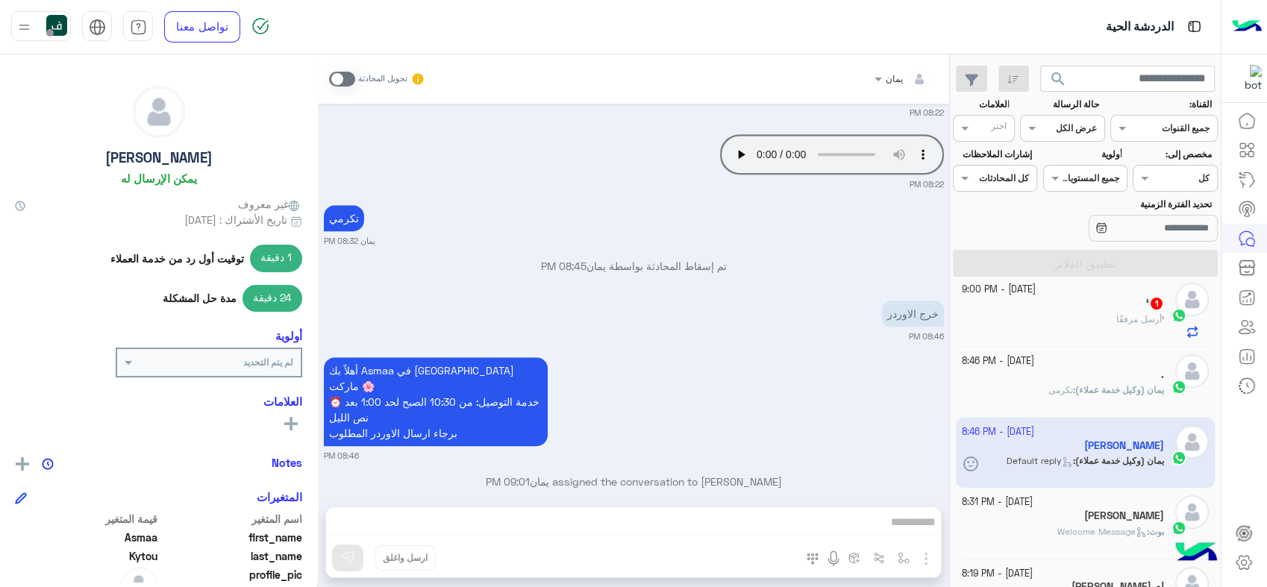
click at [1084, 522] on h5 "Ahmad Al Bashir Barakat" at bounding box center [1124, 516] width 80 height 13
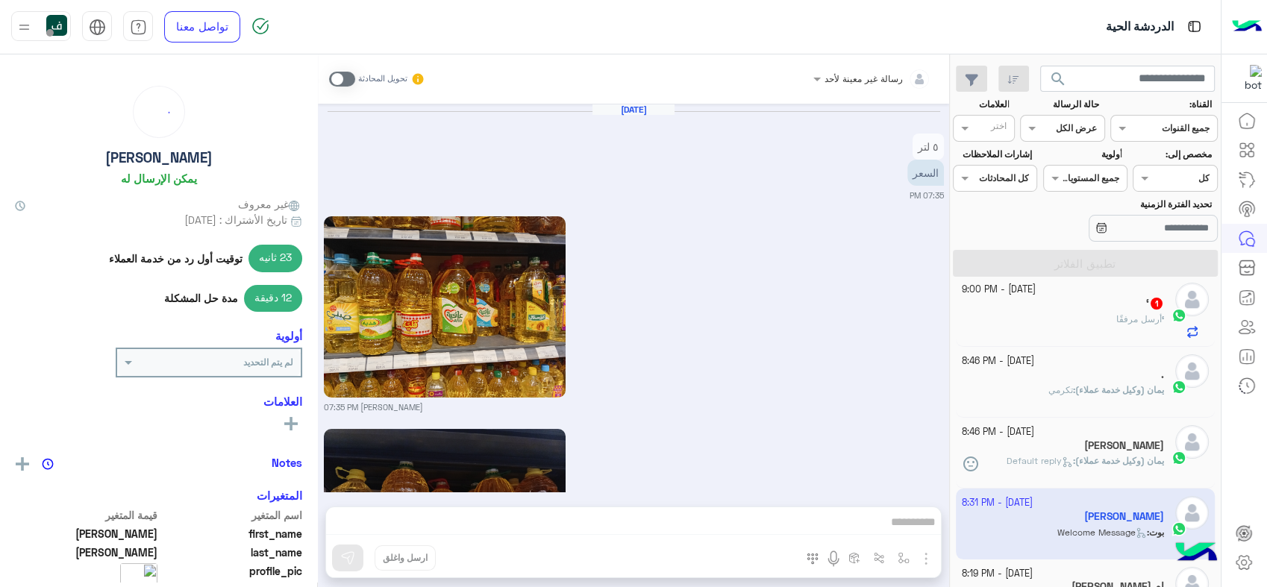
scroll to position [1423, 0]
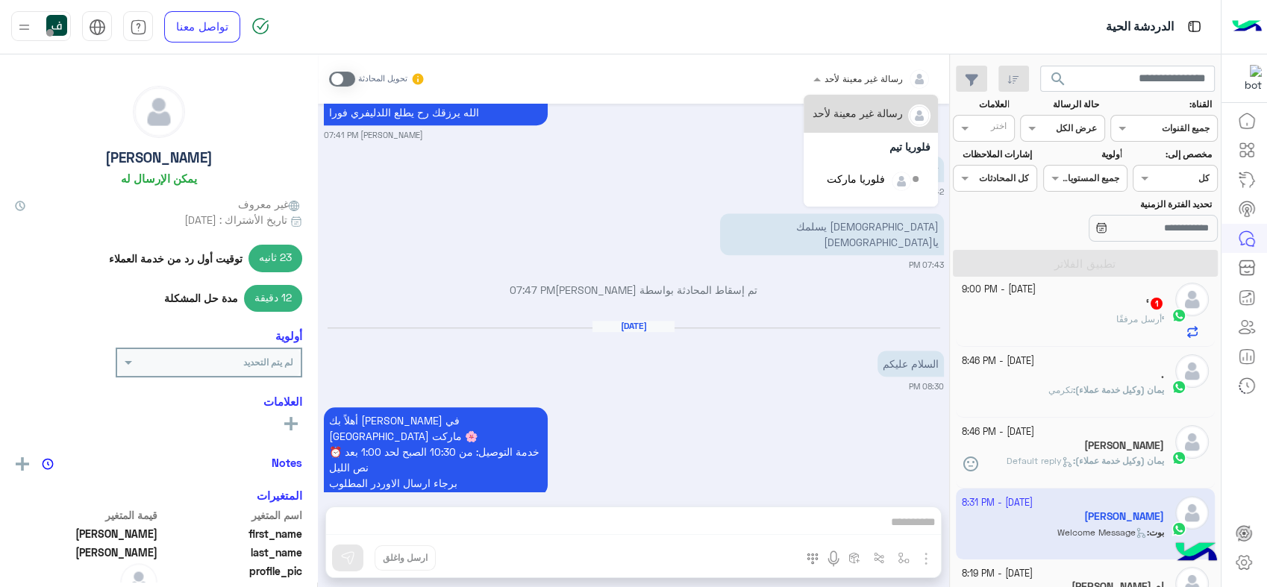
click at [854, 84] on div "رسالة غير معينة لأحد" at bounding box center [864, 78] width 78 height 13
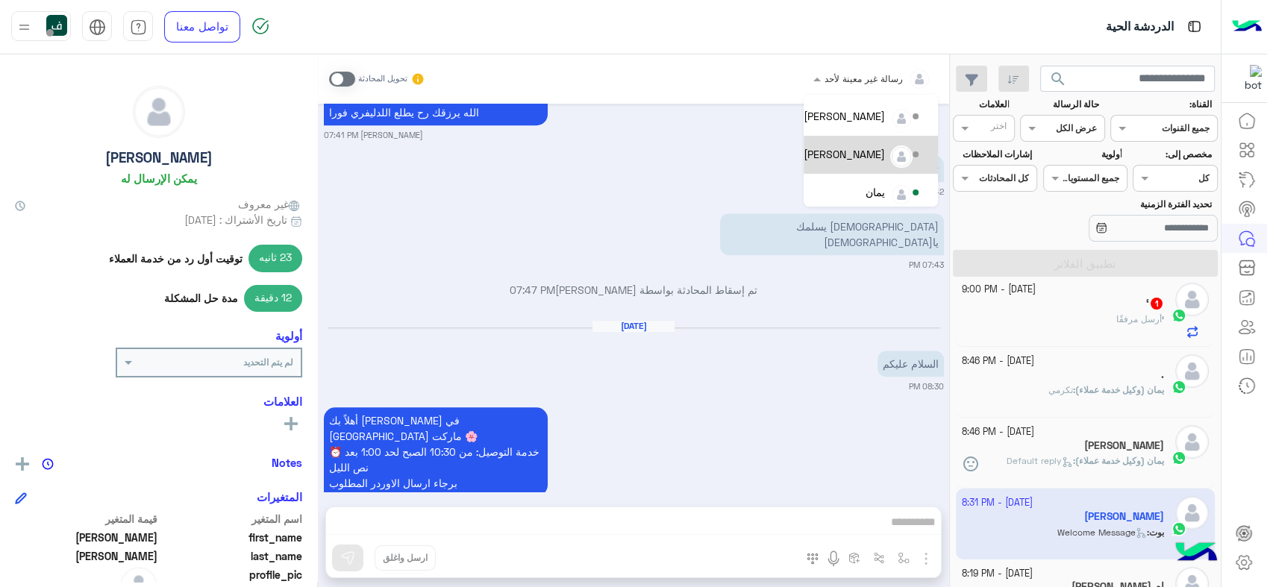
scroll to position [106, 0]
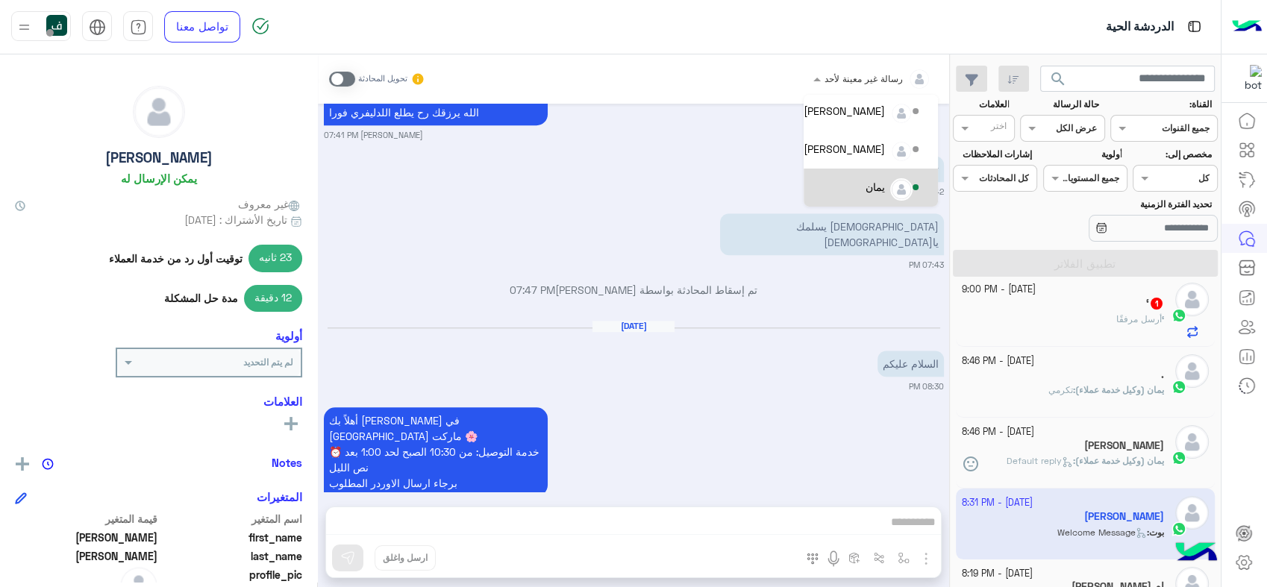
click at [890, 193] on div "يمان" at bounding box center [863, 188] width 118 height 26
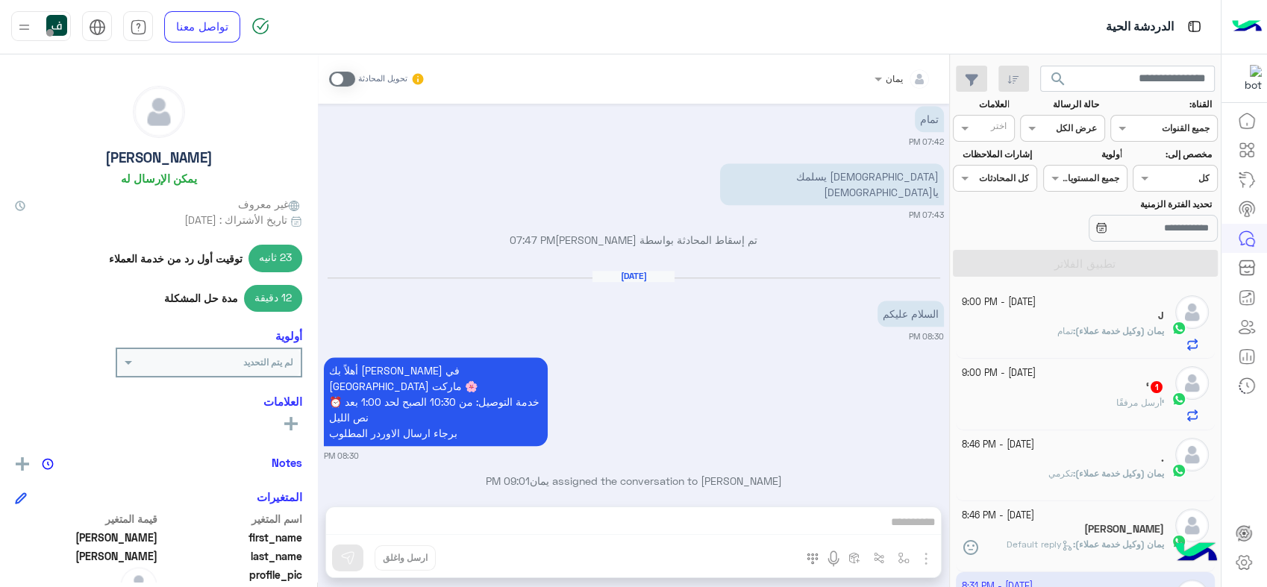
scroll to position [0, 0]
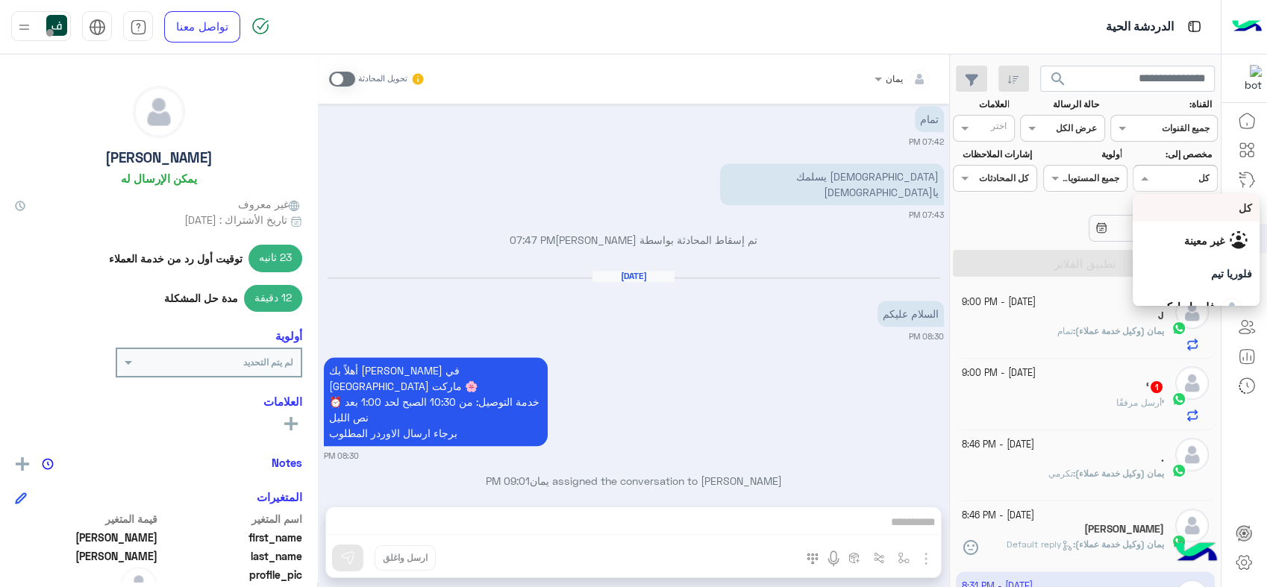
click at [1161, 181] on div at bounding box center [1175, 176] width 83 height 14
click at [1184, 237] on span "غير معينة" at bounding box center [1204, 240] width 40 height 13
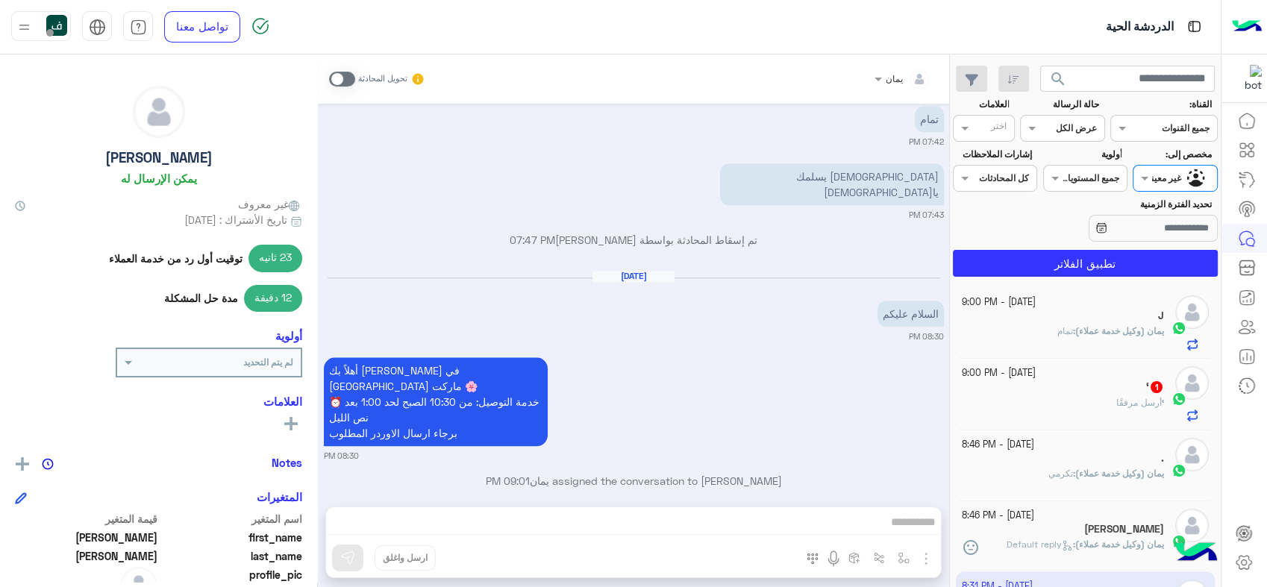
click at [1063, 84] on span "search" at bounding box center [1058, 79] width 18 height 18
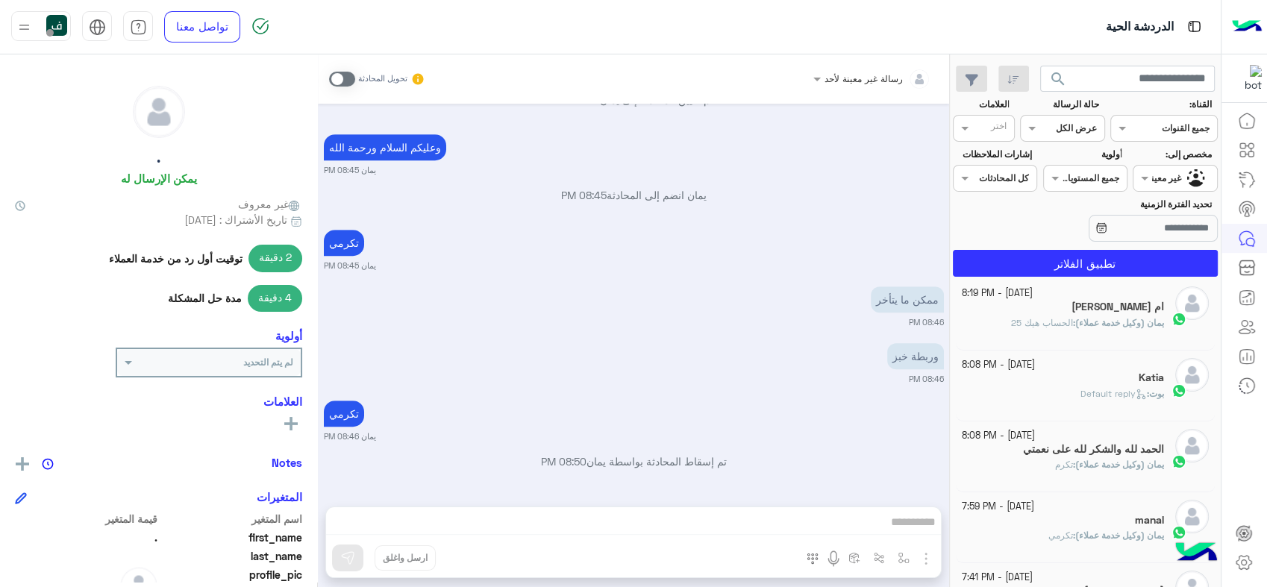
scroll to position [83, 0]
click at [1067, 387] on div "بوت : Default reply" at bounding box center [1063, 397] width 203 height 26
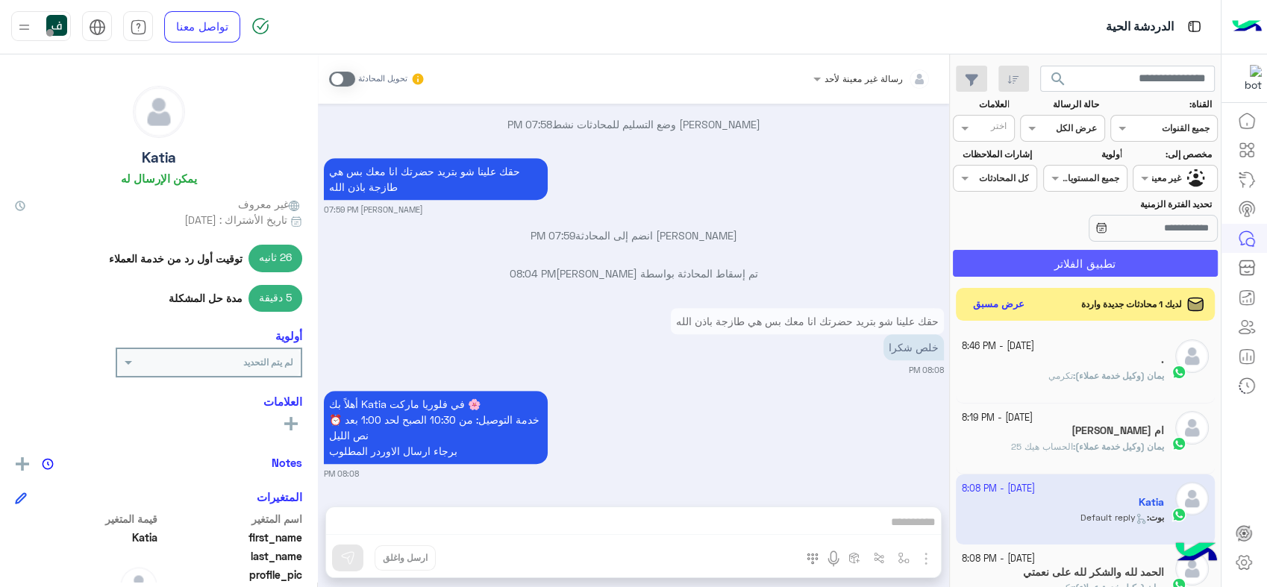
click at [1089, 251] on button "تطبيق الفلاتر" at bounding box center [1085, 263] width 265 height 27
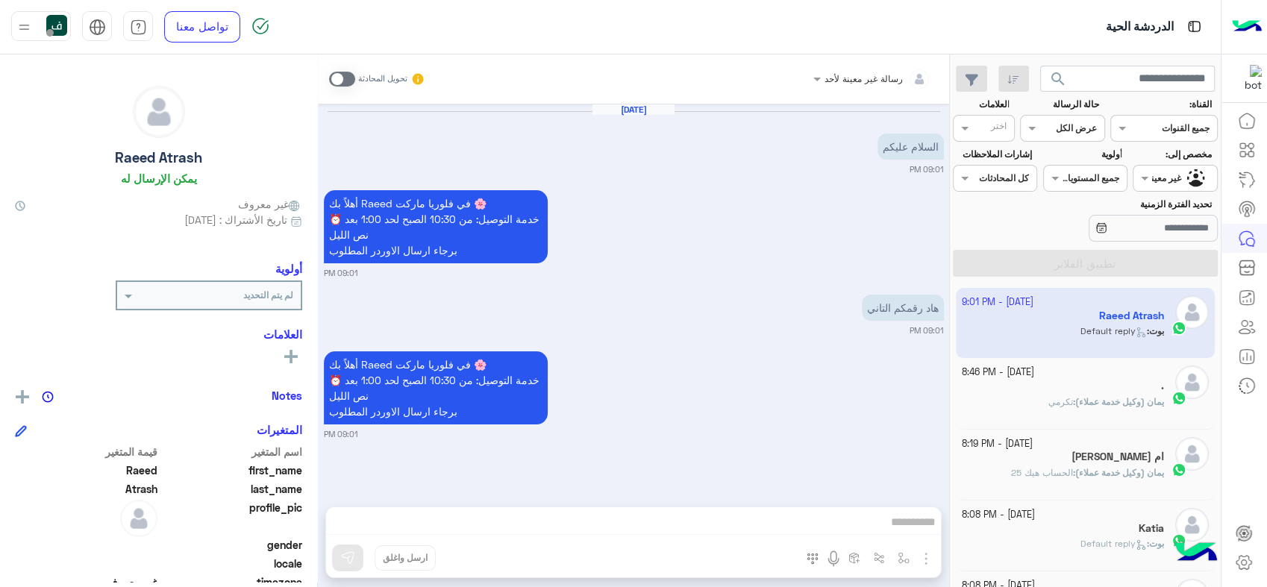
click at [852, 79] on div at bounding box center [872, 76] width 133 height 14
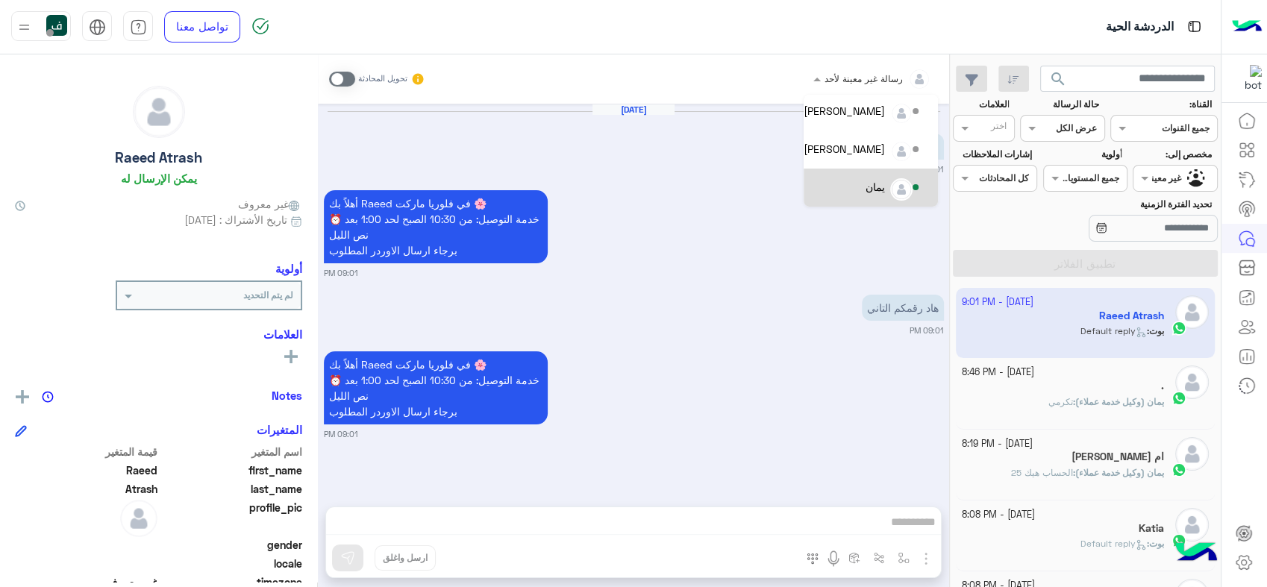
click at [876, 181] on div "يمان" at bounding box center [875, 187] width 19 height 16
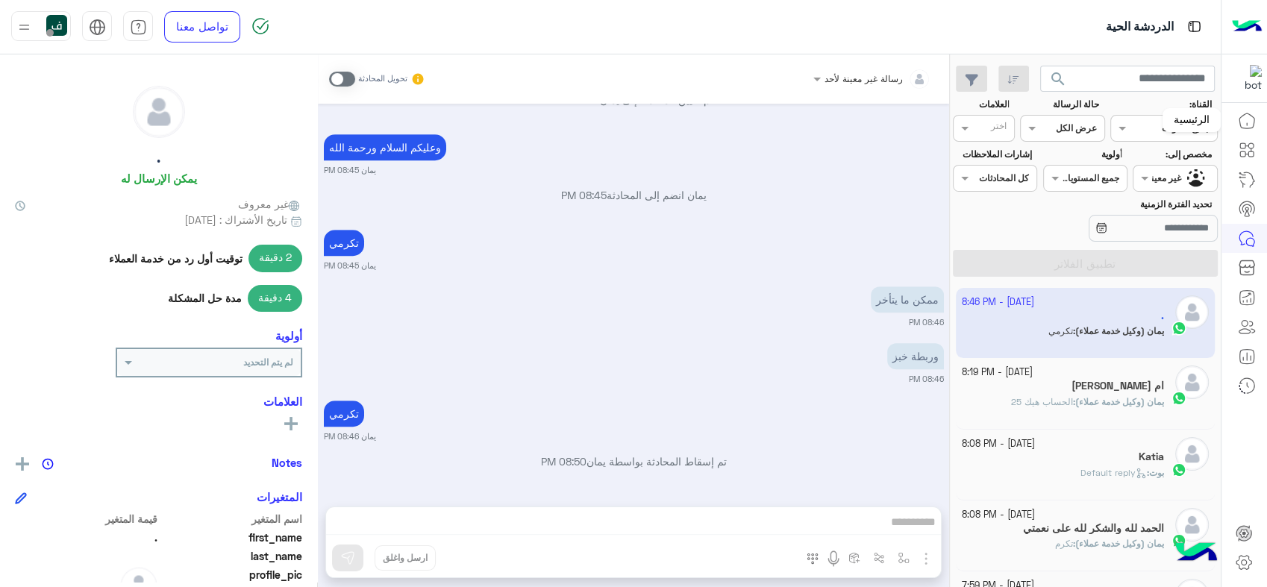
click at [1244, 125] on icon at bounding box center [1247, 121] width 18 height 18
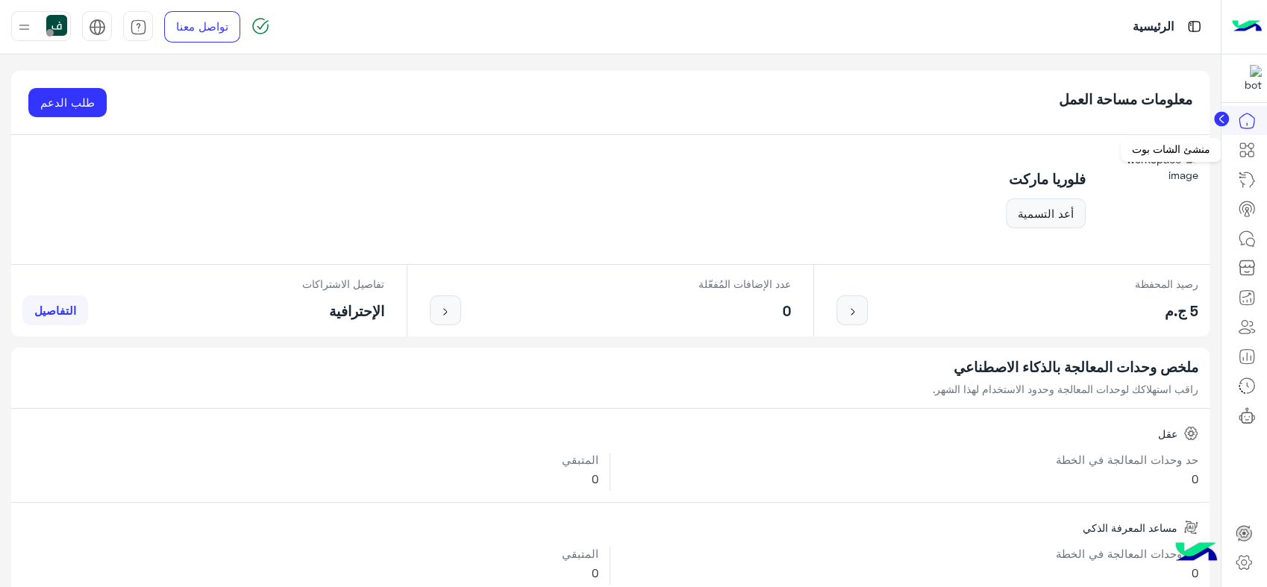
click at [1240, 158] on icon at bounding box center [1247, 150] width 18 height 18
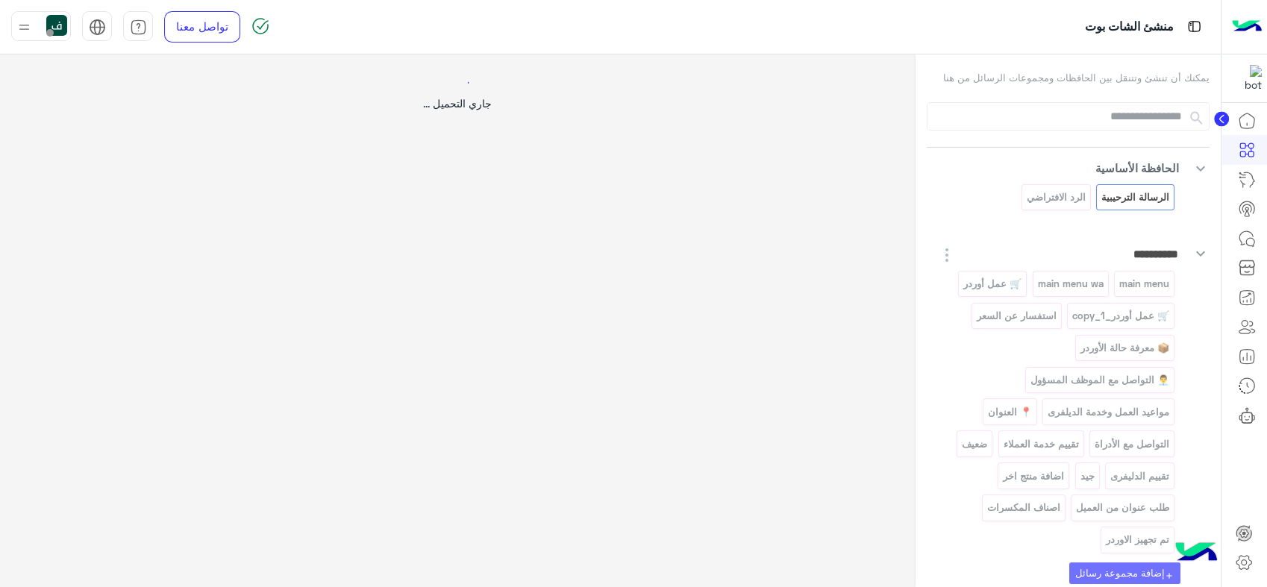
select select "*"
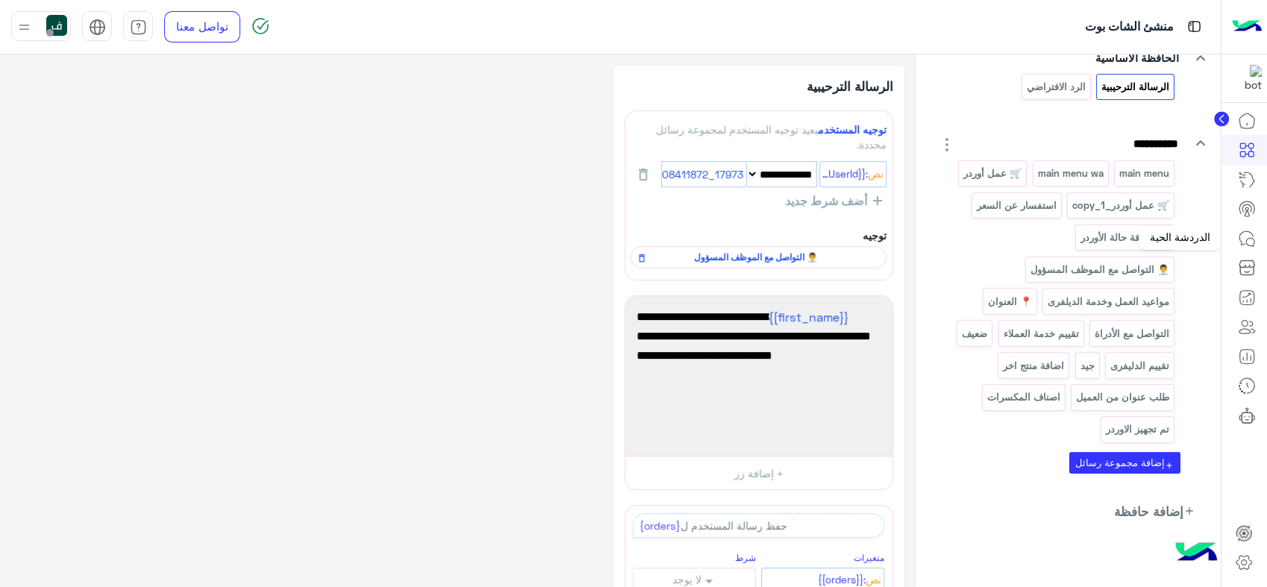
click at [1247, 227] on link at bounding box center [1247, 239] width 40 height 30
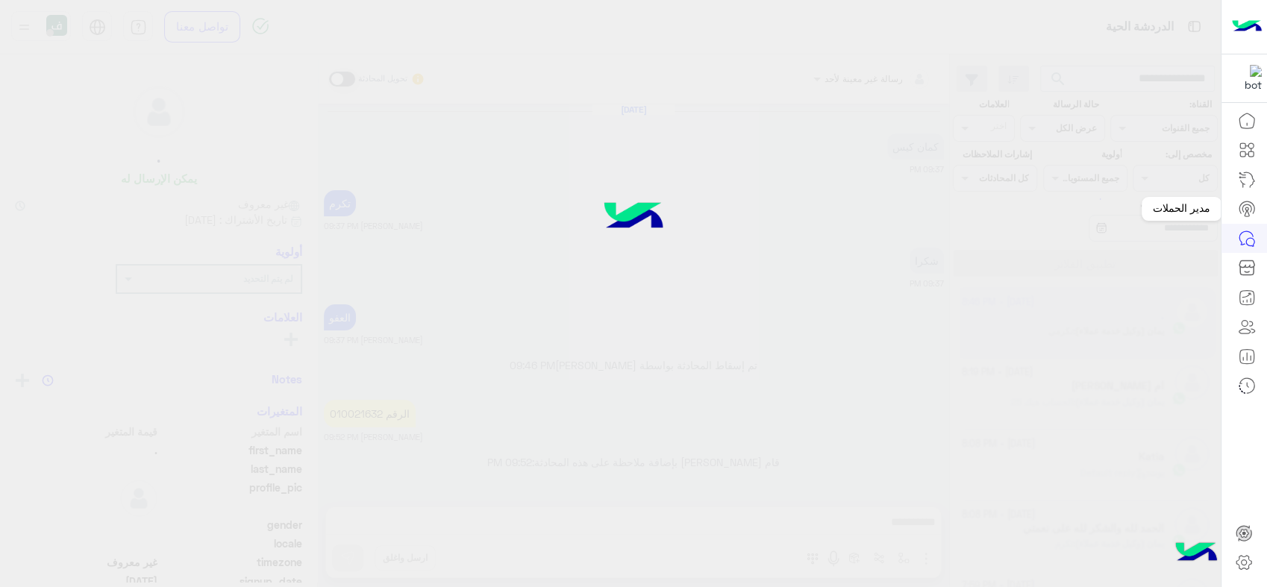
scroll to position [817, 0]
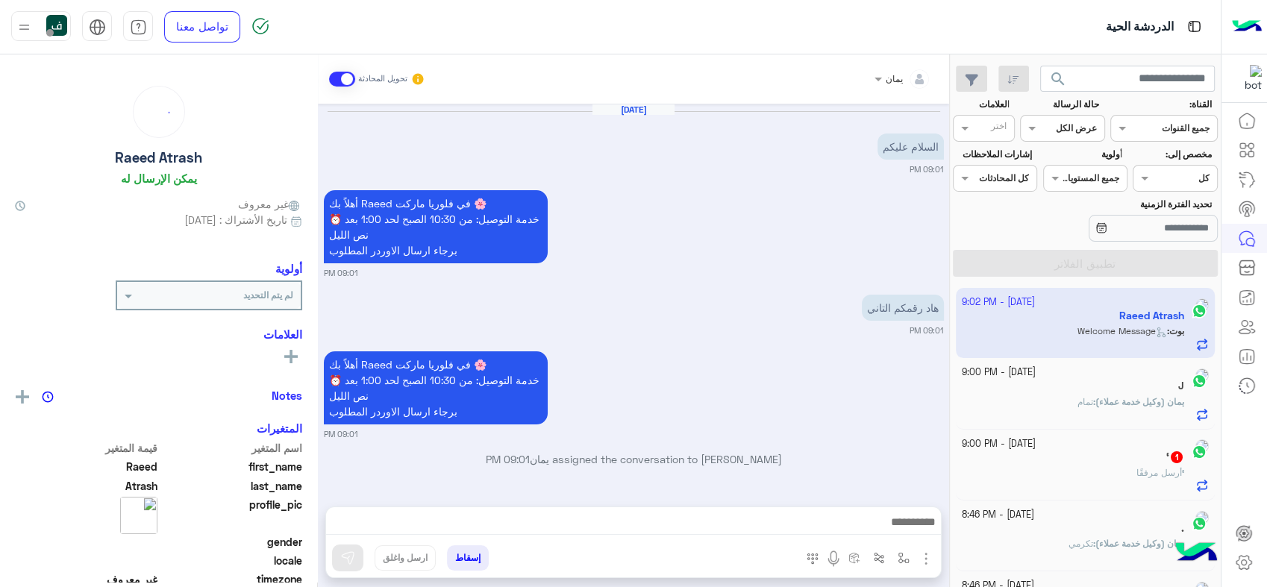
scroll to position [296, 0]
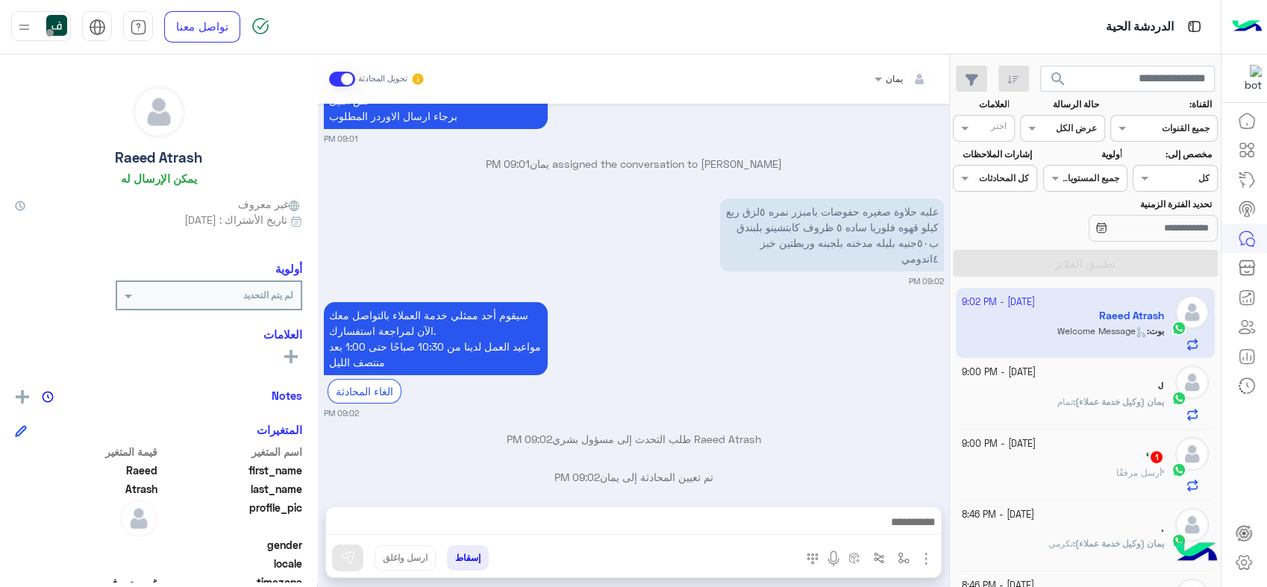
click at [1036, 443] on small "2 October - 9:00 PM" at bounding box center [999, 444] width 74 height 14
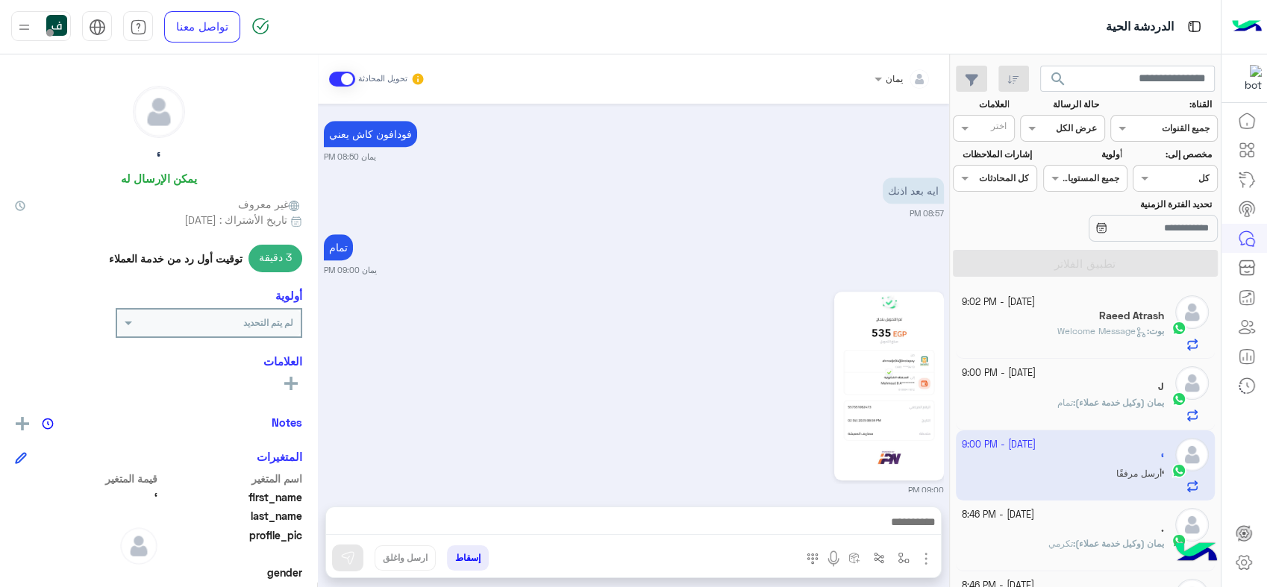
click at [1162, 179] on div at bounding box center [1175, 176] width 83 height 14
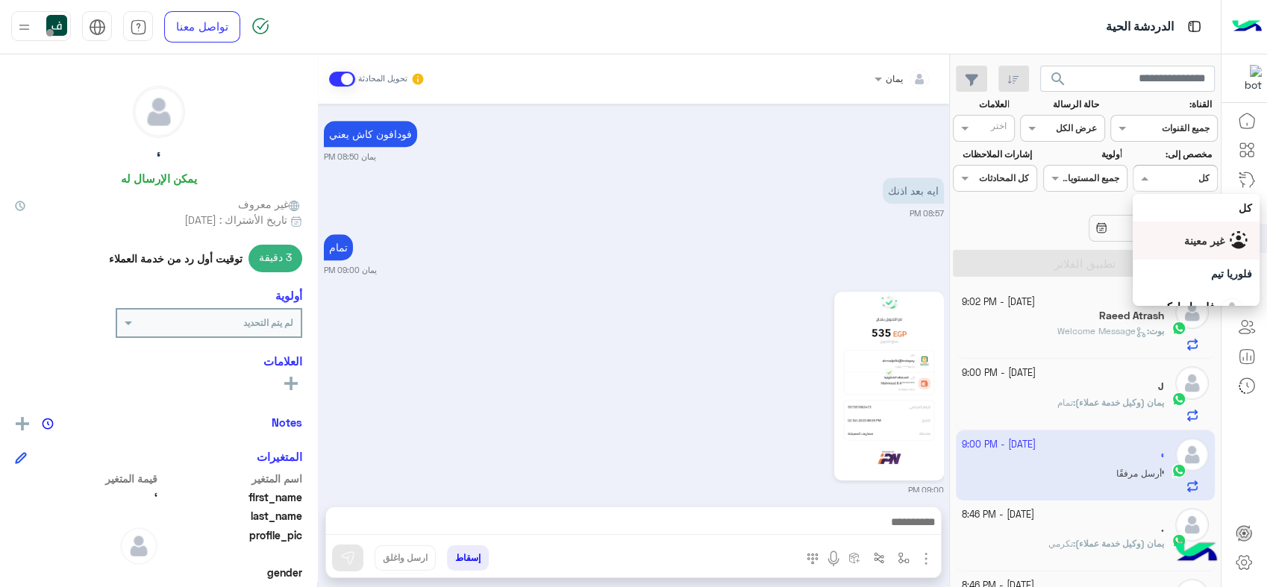
click at [1202, 245] on span "غير معينة" at bounding box center [1204, 240] width 40 height 13
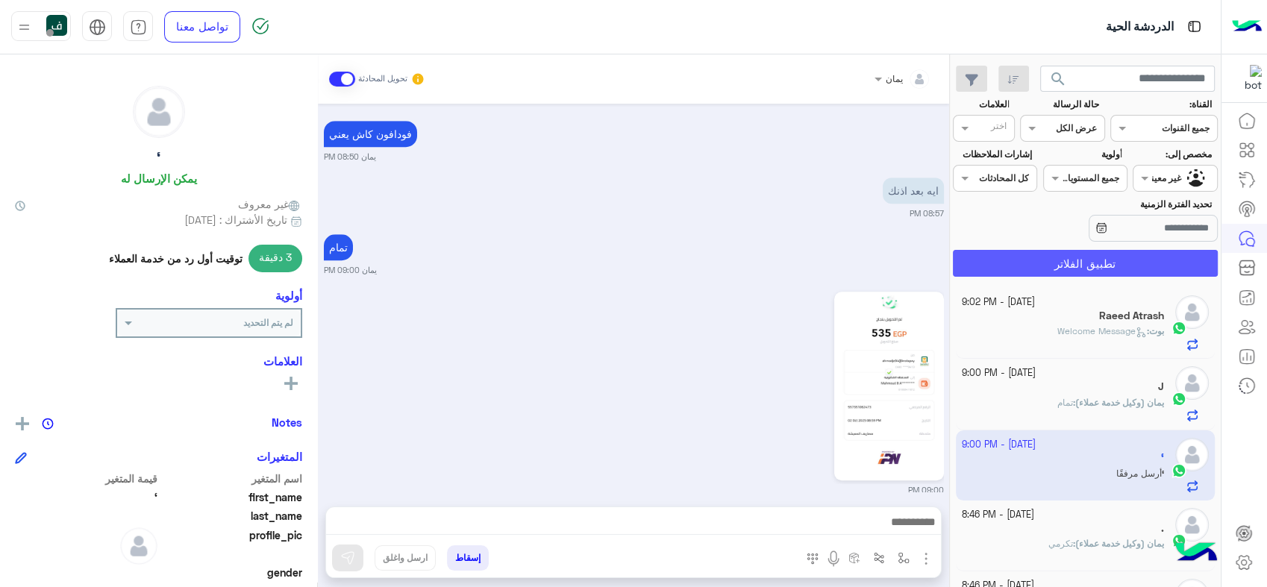
click at [1154, 251] on button "تطبيق الفلاتر" at bounding box center [1085, 263] width 265 height 27
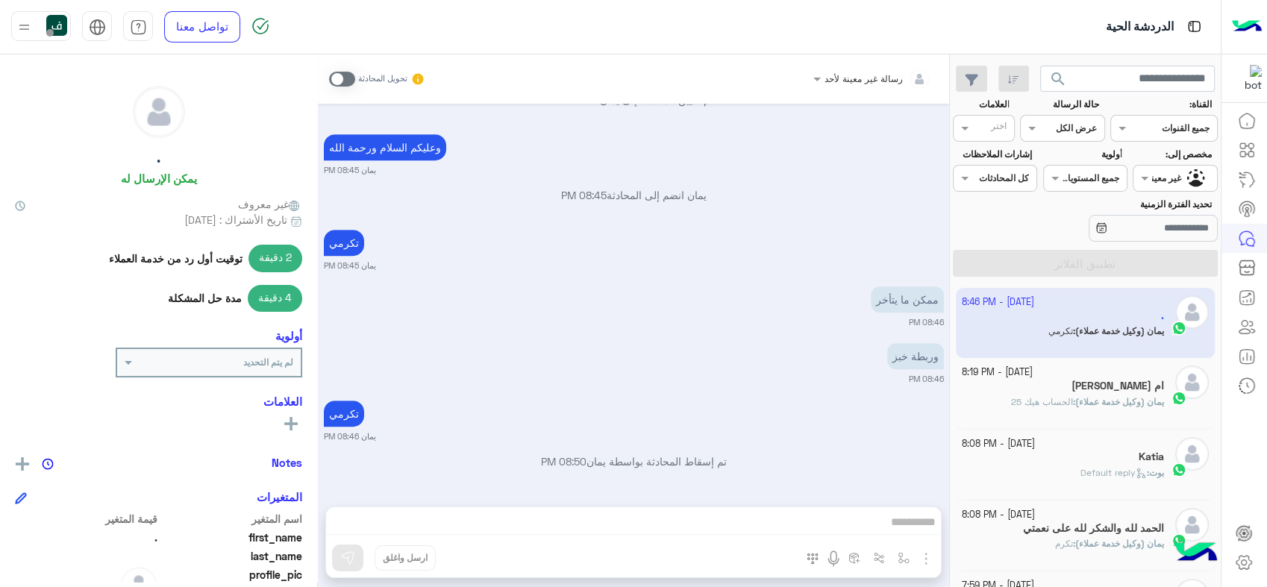
click at [1067, 134] on div "عرض الكل" at bounding box center [1076, 128] width 41 height 13
click at [1067, 235] on b "غير مقروءة" at bounding box center [1073, 241] width 50 height 13
click at [1073, 259] on button "تطبيق الفلاتر" at bounding box center [1085, 263] width 265 height 27
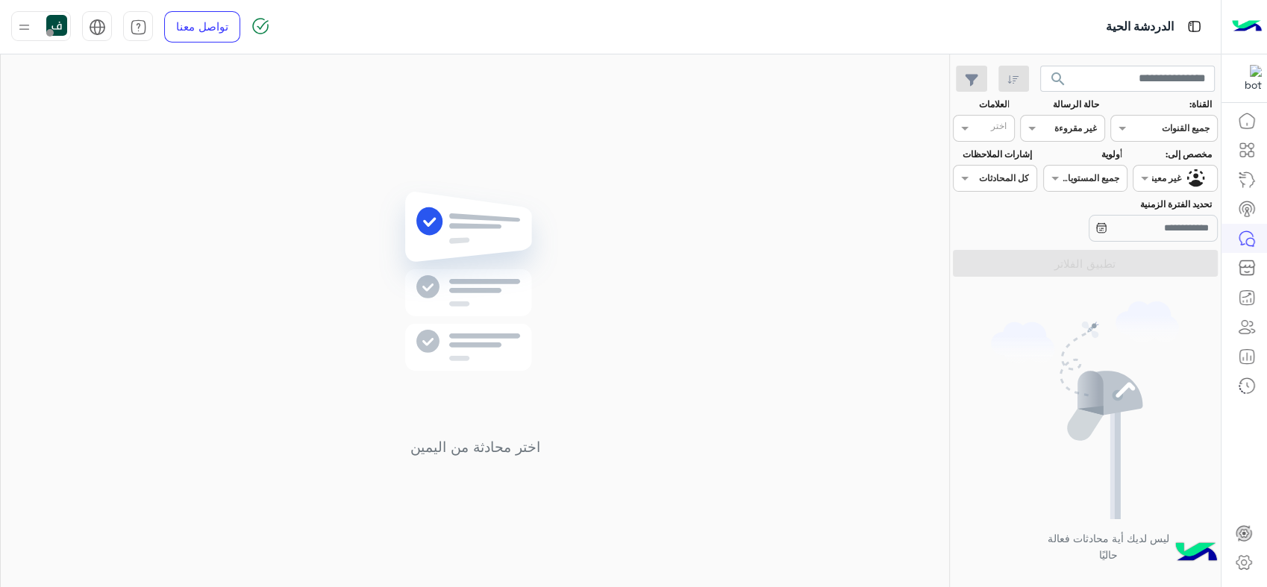
click at [1061, 129] on div at bounding box center [1062, 126] width 83 height 14
click at [1070, 180] on b "مفتوحة" at bounding box center [1082, 186] width 32 height 13
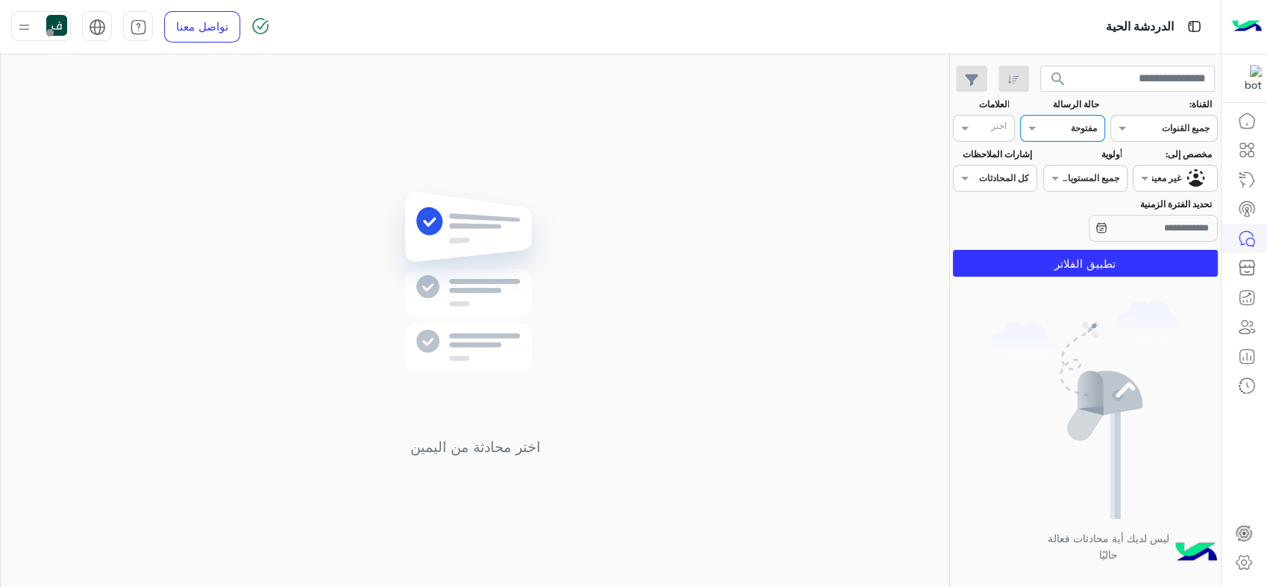
click at [1064, 246] on section "القناة: القناه جميع القنوات حالة الرسالة القناه مفتوحة العلامات اختر مخصص إلى: …" at bounding box center [1085, 187] width 249 height 179
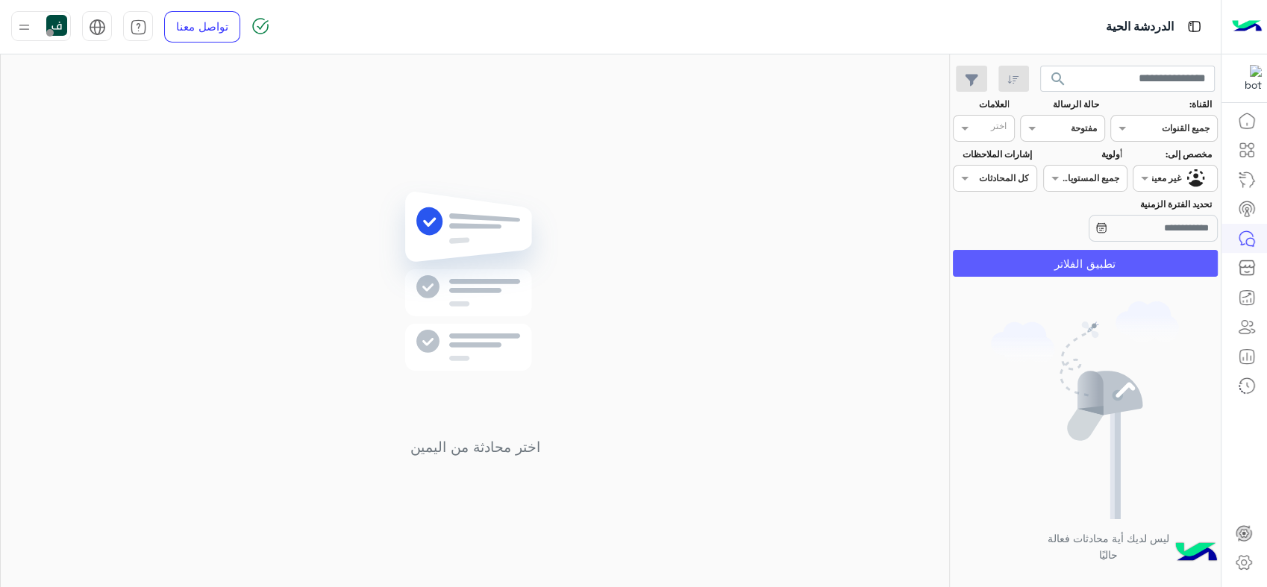
click at [1069, 264] on button "تطبيق الفلاتر" at bounding box center [1085, 263] width 265 height 27
click at [1061, 126] on div at bounding box center [1062, 126] width 83 height 14
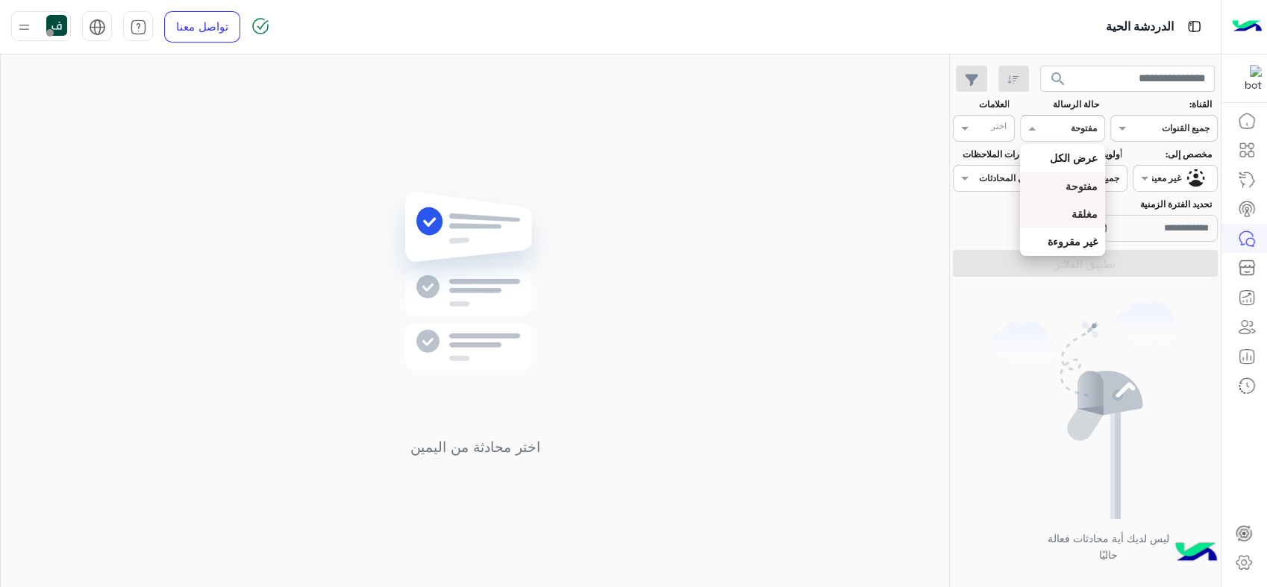
click at [1072, 218] on b "مغلقة" at bounding box center [1085, 213] width 26 height 13
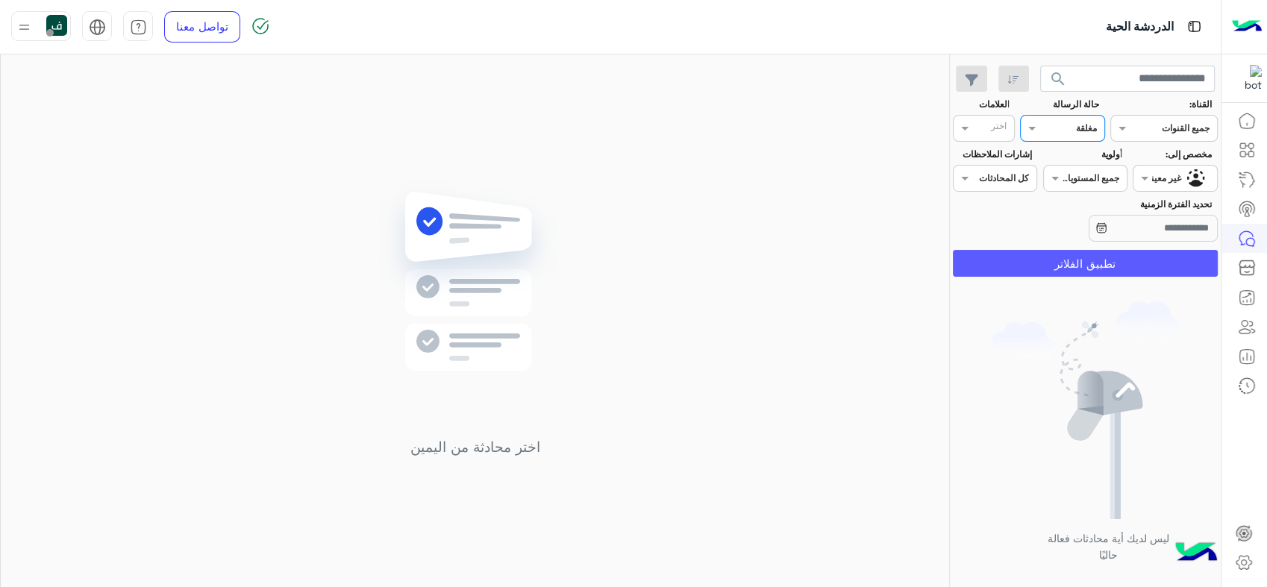
click at [1074, 260] on button "تطبيق الفلاتر" at bounding box center [1085, 263] width 265 height 27
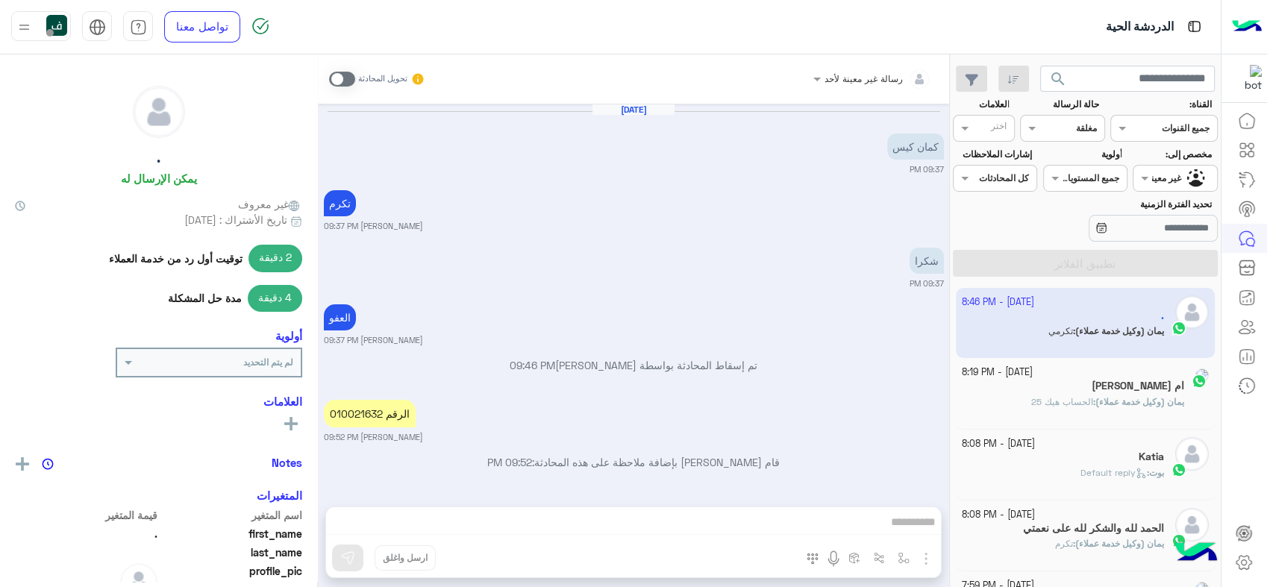
scroll to position [817, 0]
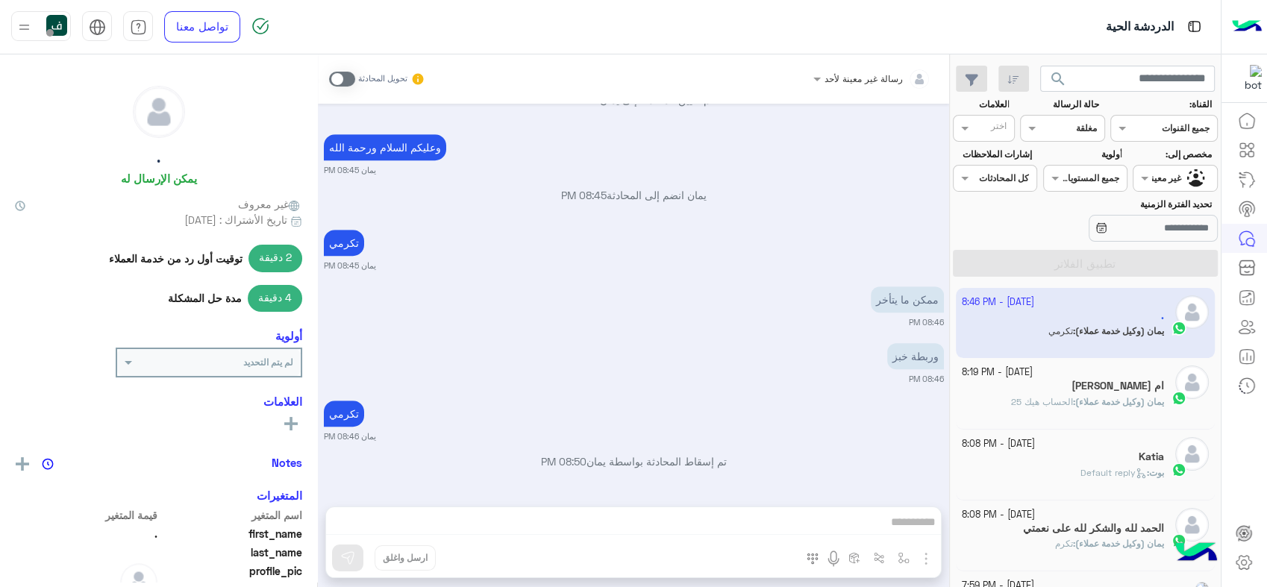
click at [1063, 121] on input "text" at bounding box center [1080, 126] width 34 height 13
click at [1063, 177] on div "مفتوحة" at bounding box center [1062, 186] width 84 height 28
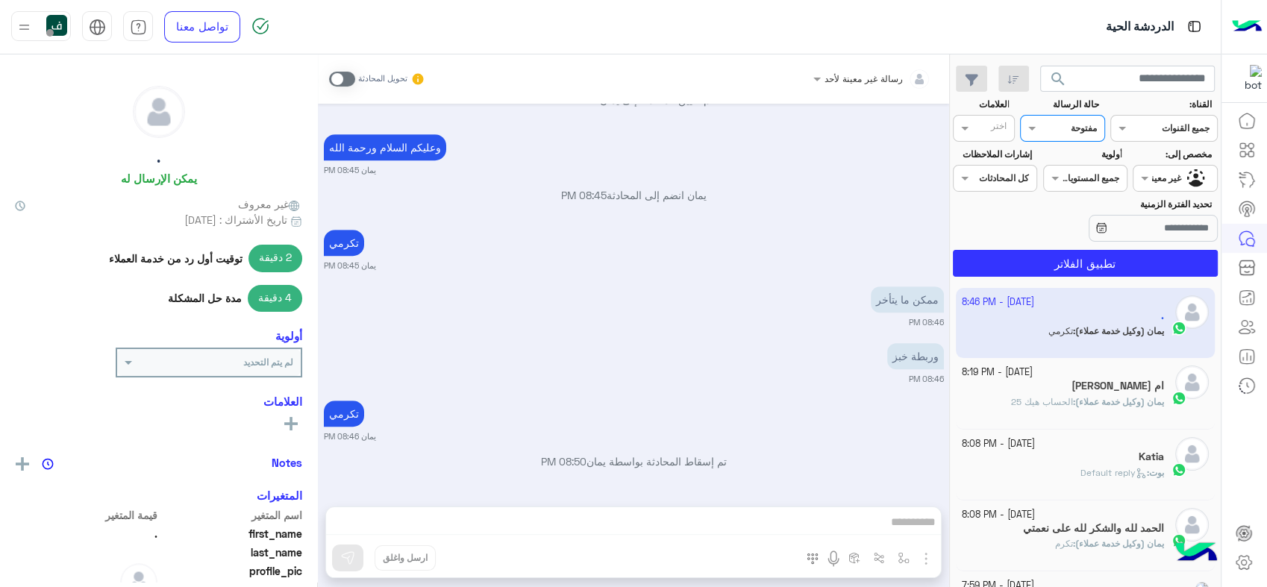
click at [1061, 128] on div at bounding box center [1062, 126] width 83 height 14
click at [1064, 157] on b "عرض الكل" at bounding box center [1074, 158] width 48 height 13
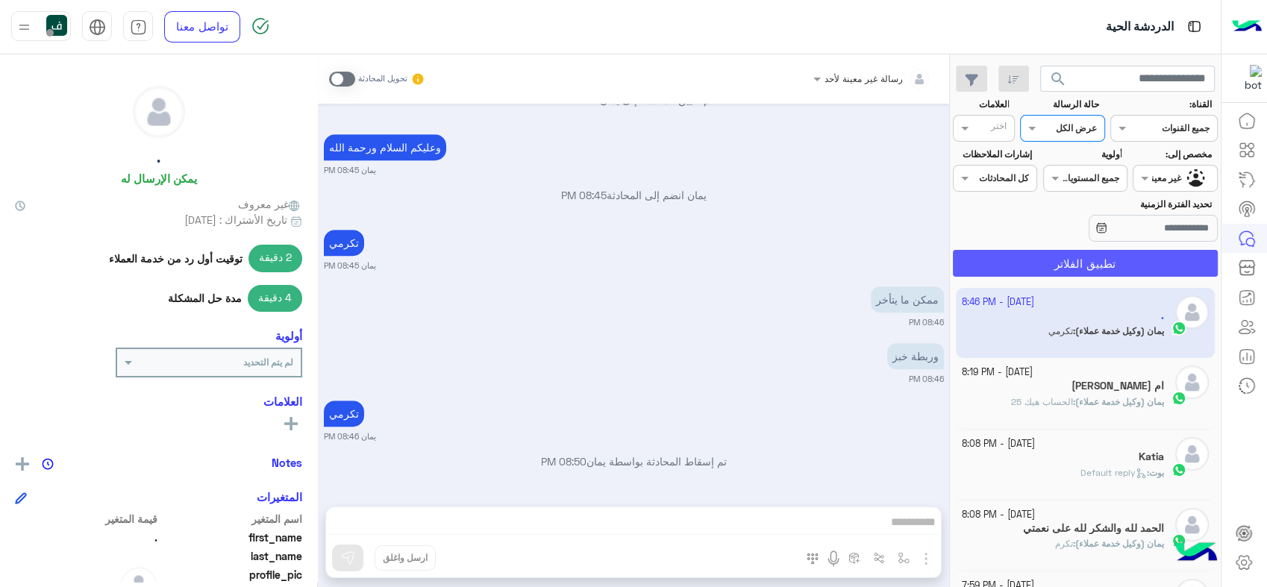
click at [1069, 260] on button "تطبيق الفلاتر" at bounding box center [1085, 263] width 265 height 27
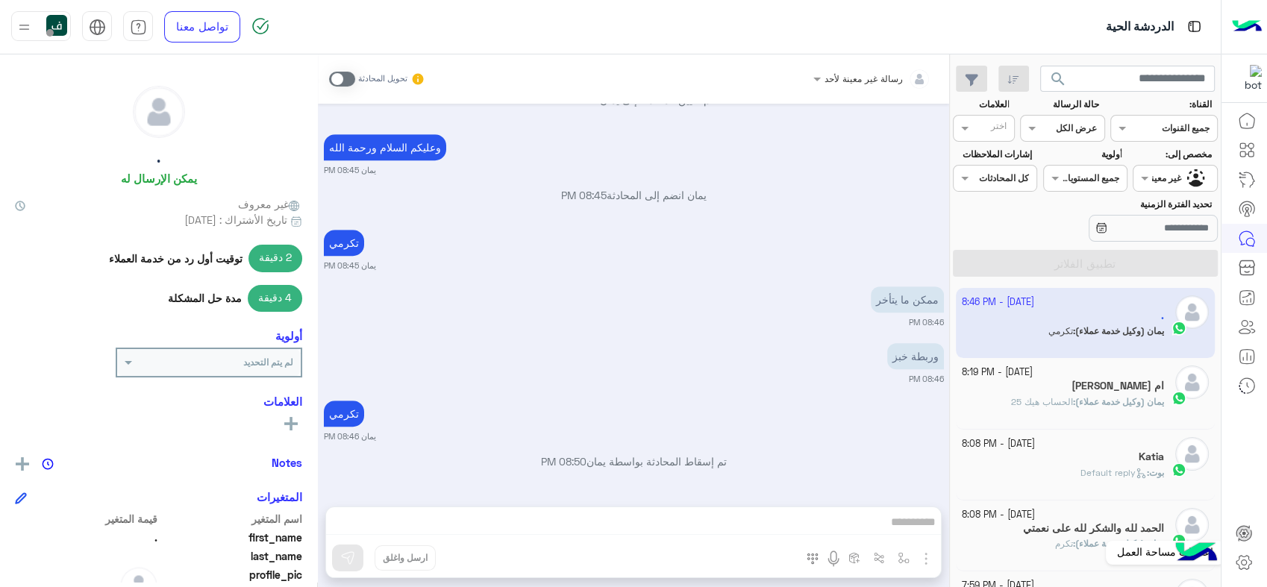
click at [1243, 569] on icon at bounding box center [1244, 563] width 18 height 18
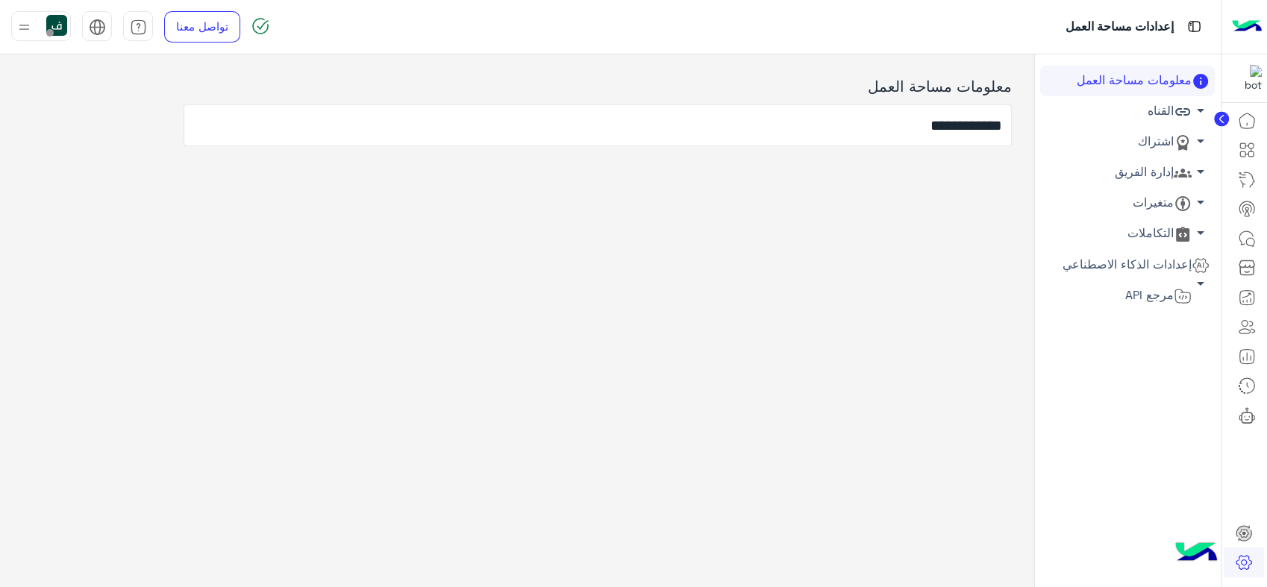
click at [1158, 161] on link "إدارة الفريق arrow_drop_down" at bounding box center [1127, 172] width 175 height 31
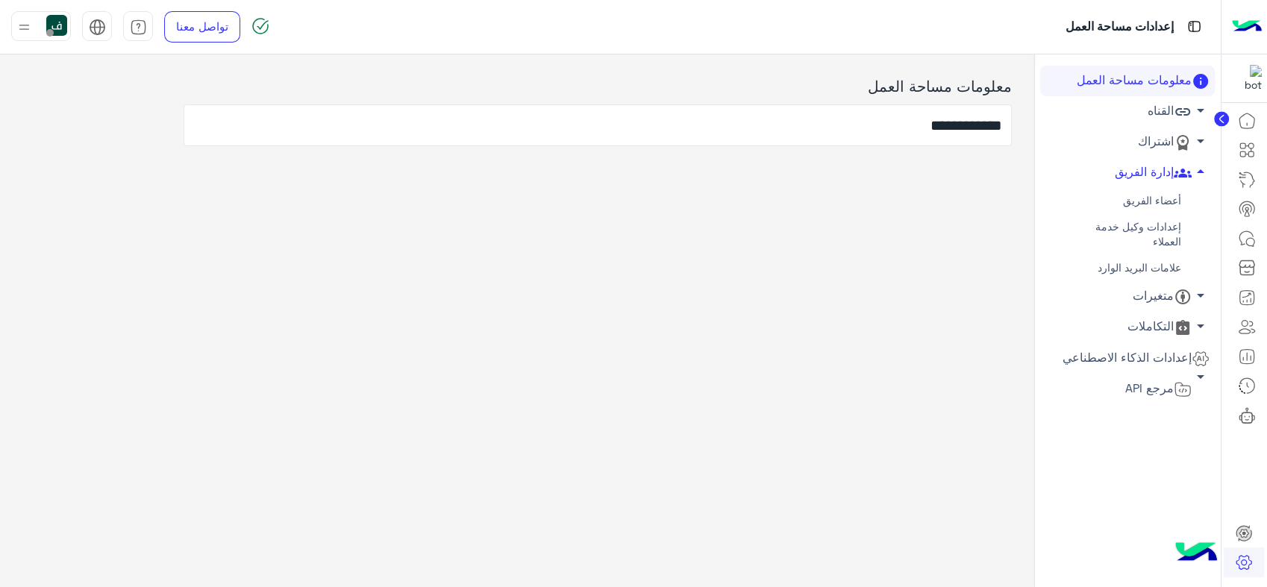
click at [1145, 202] on link "أعضاء الفريق" at bounding box center [1127, 201] width 175 height 26
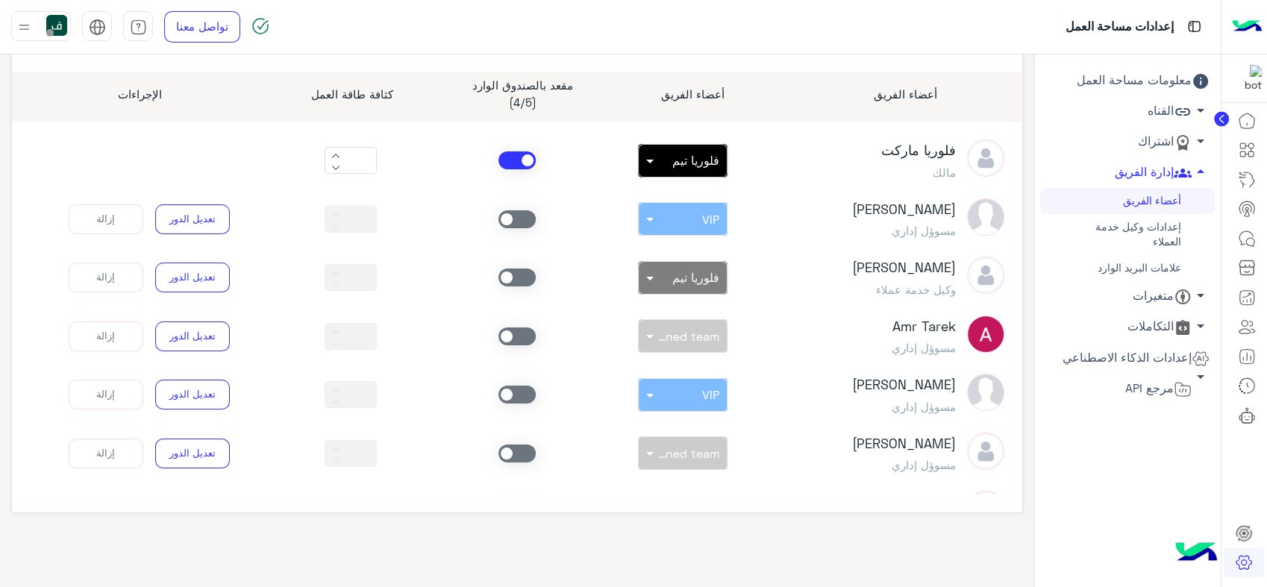
click at [1164, 236] on link "إعدادات وكيل خدمة العملاء" at bounding box center [1127, 234] width 175 height 41
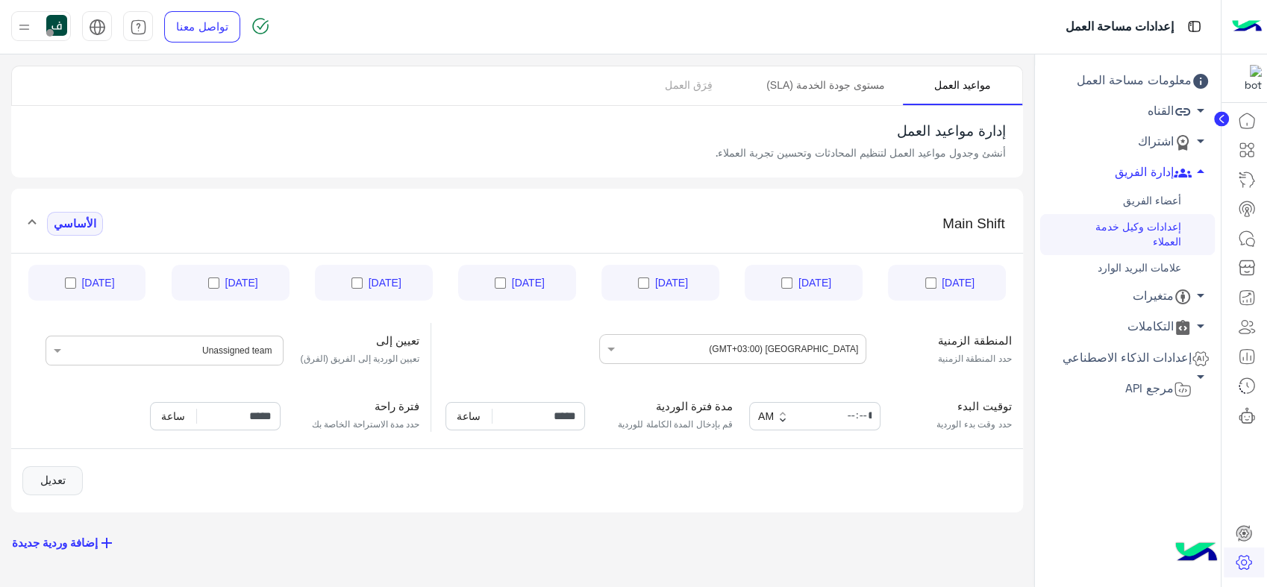
click at [864, 84] on link "مستوى جودة الخدمة (SLA)" at bounding box center [826, 85] width 154 height 39
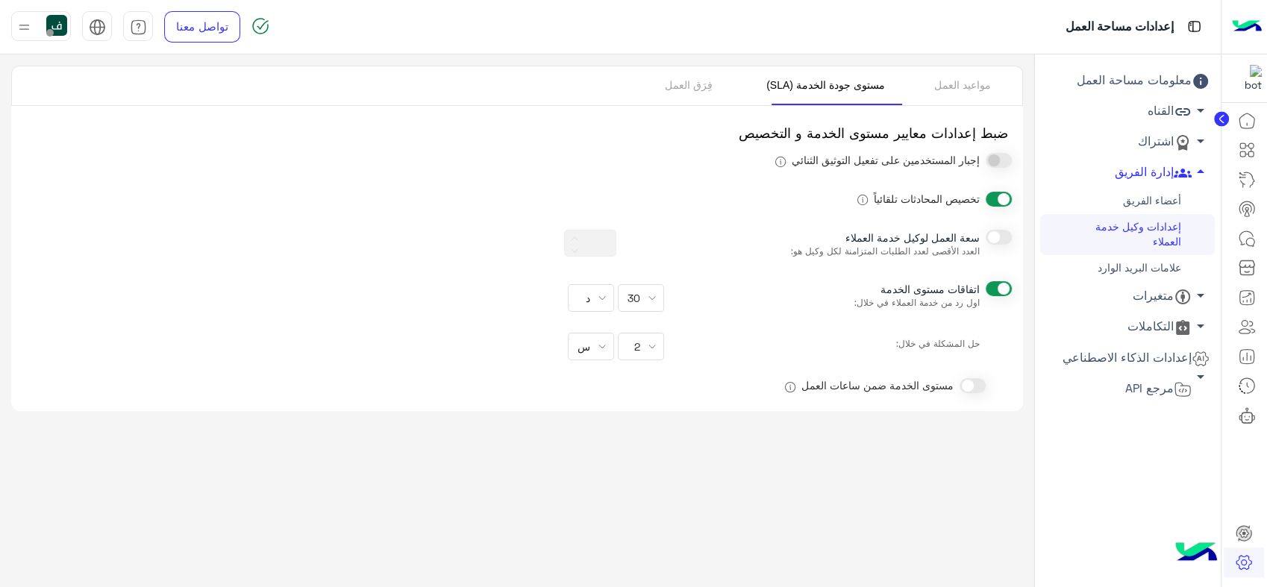
type input "**"
click at [714, 81] on link "فِرَق العمل" at bounding box center [688, 85] width 119 height 39
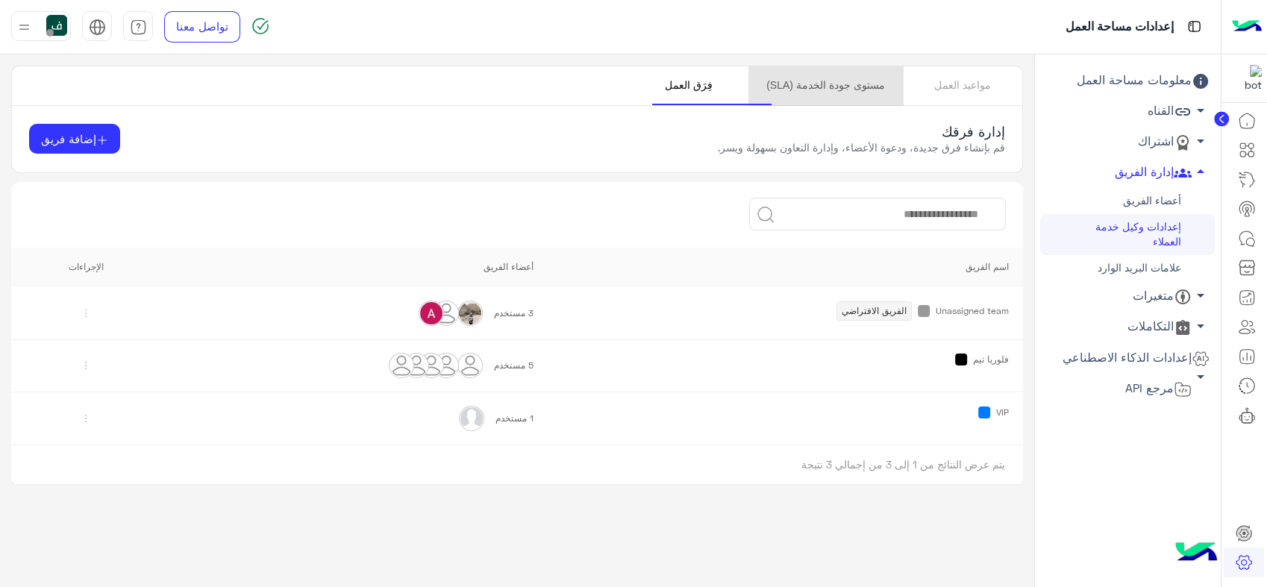
click at [884, 82] on link "مستوى جودة الخدمة (SLA)" at bounding box center [826, 85] width 154 height 39
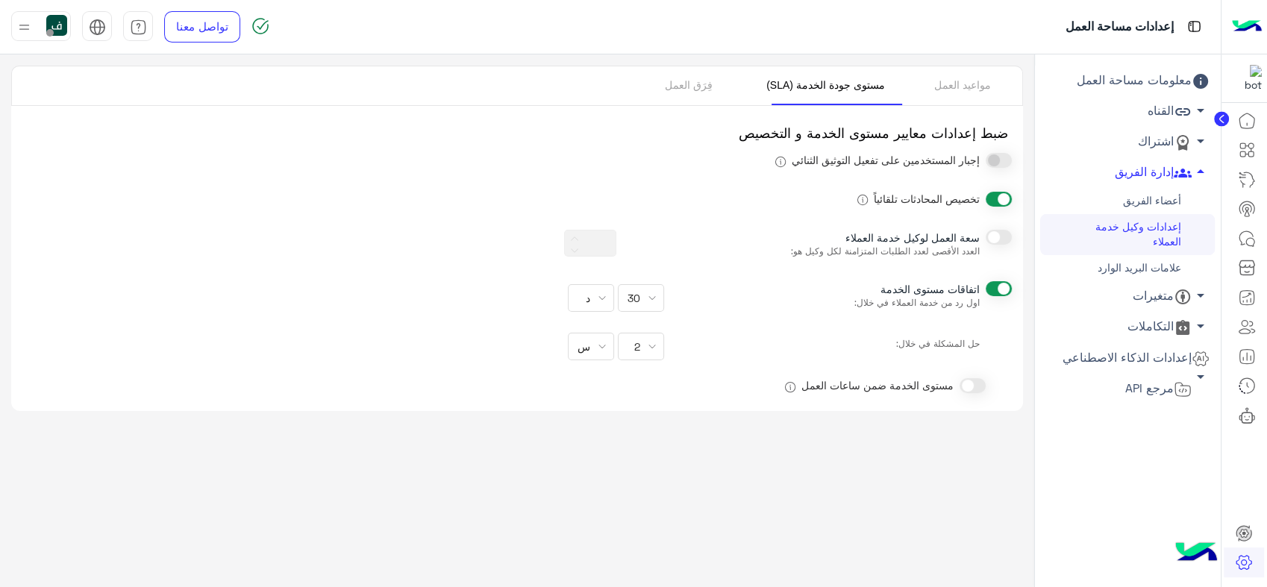
type input "**"
click at [941, 84] on link "مواعيد العمل" at bounding box center [962, 85] width 119 height 39
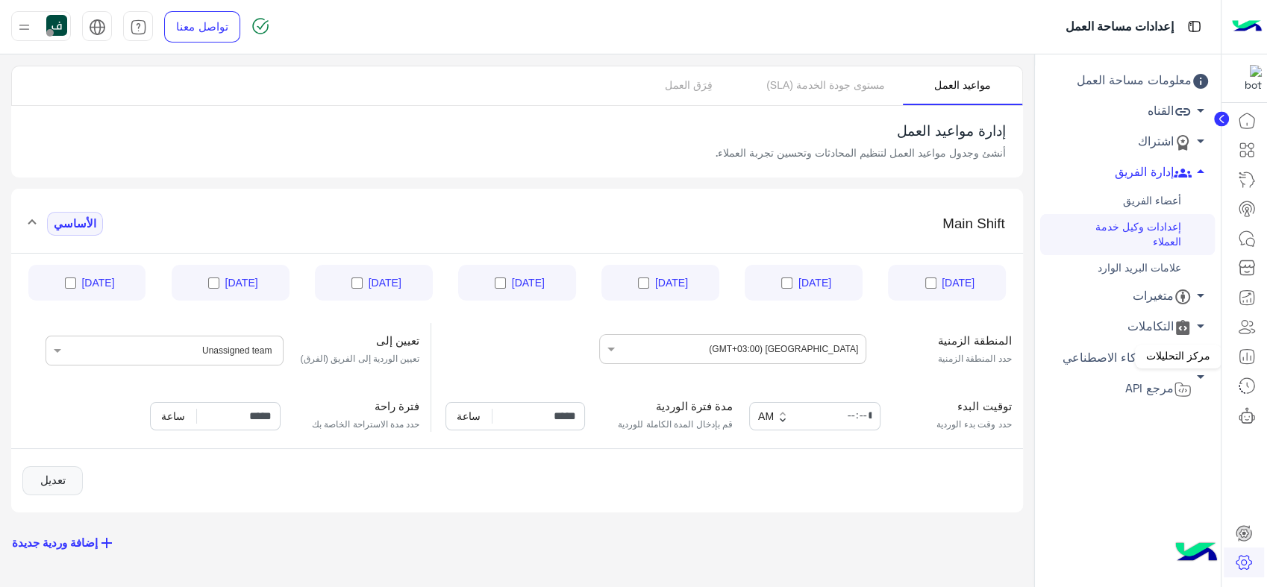
click at [1237, 355] on link at bounding box center [1247, 357] width 40 height 30
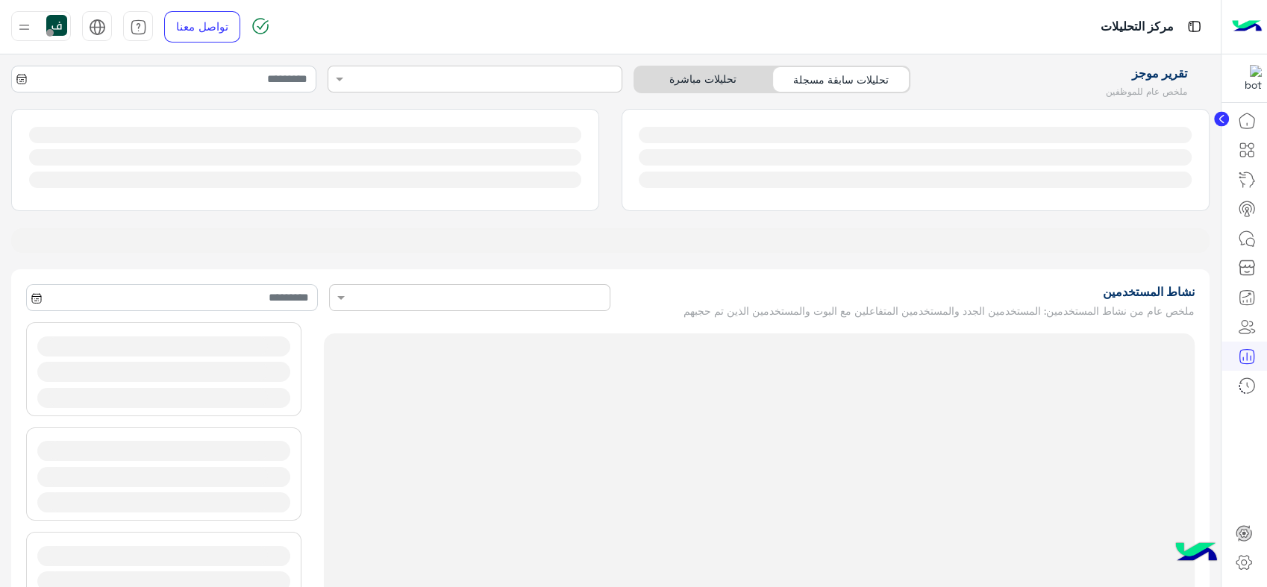
type input "**********"
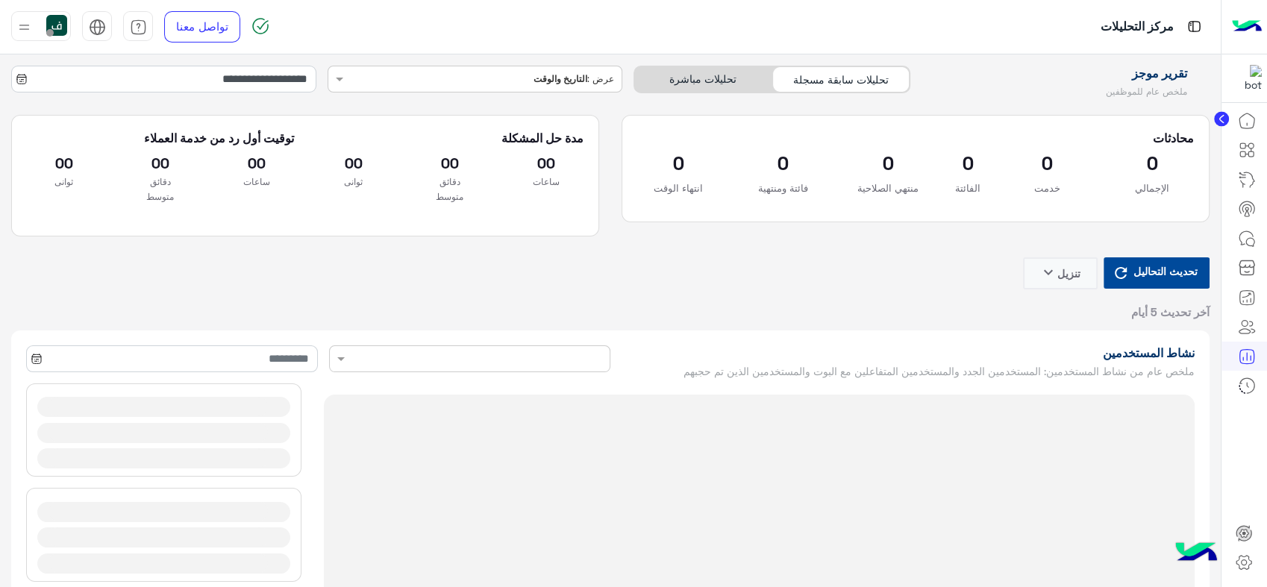
type input "**********"
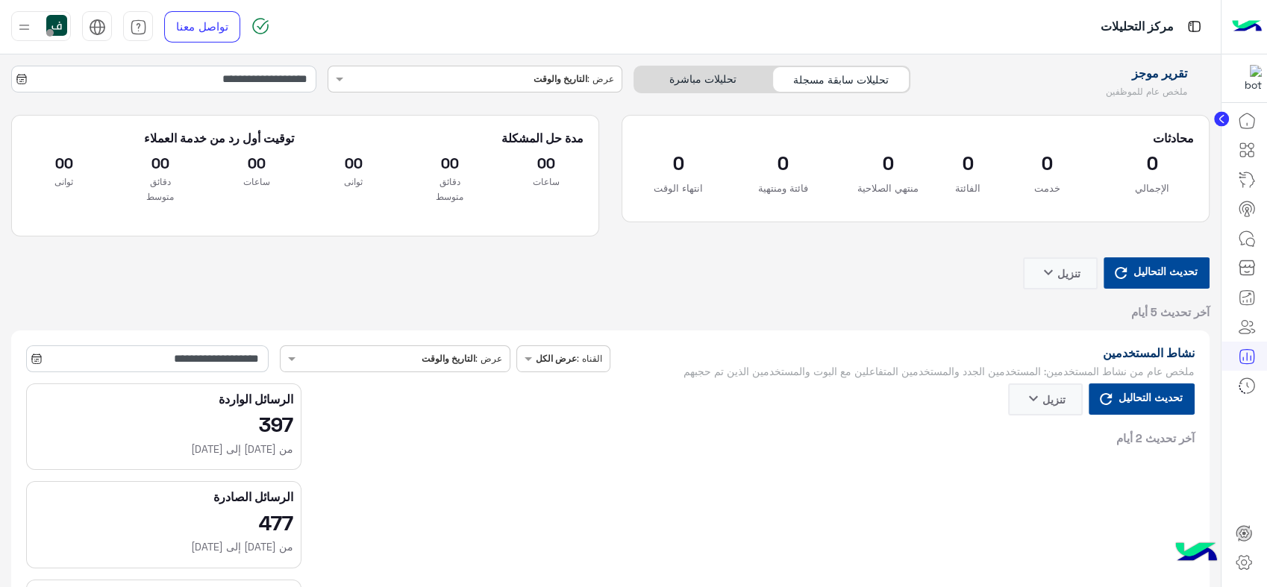
type input "**********"
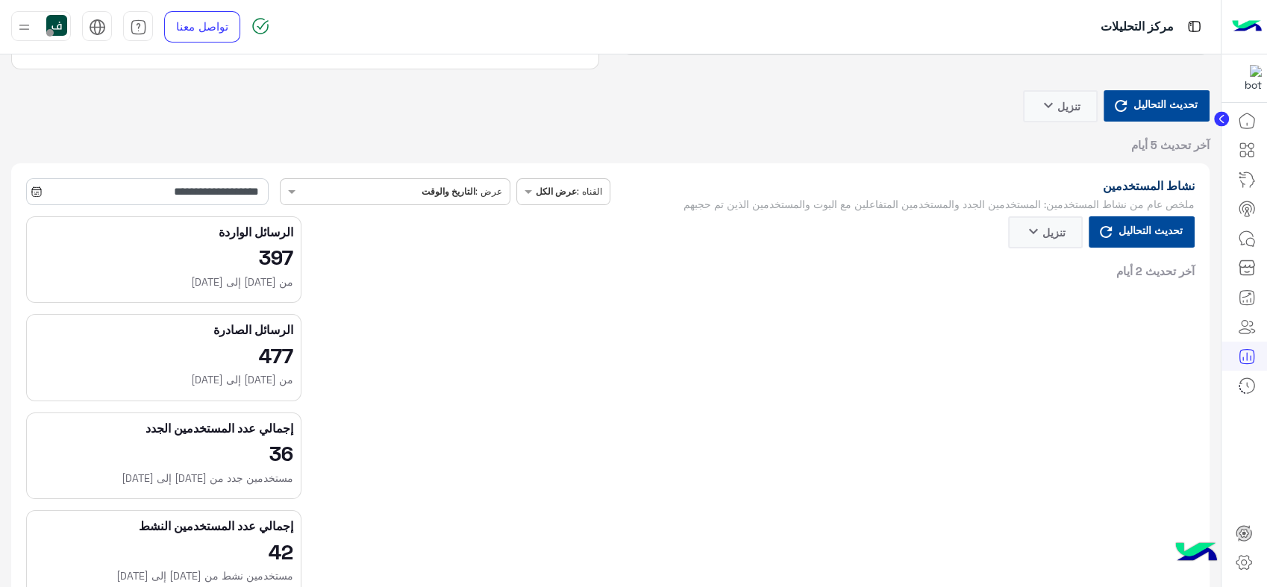
type input "**********"
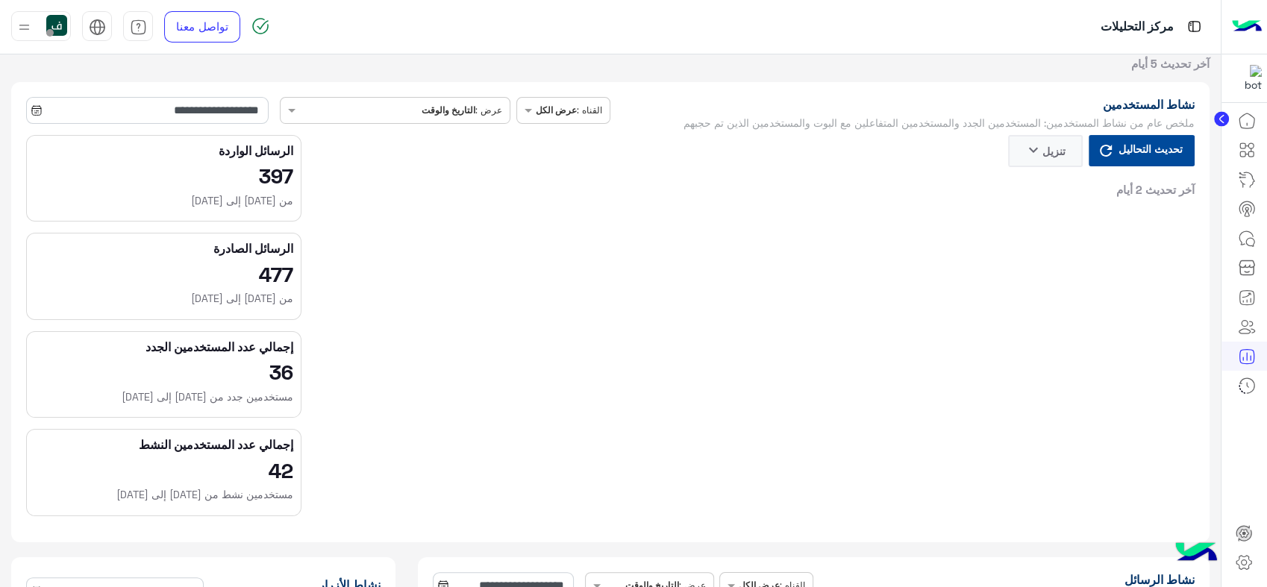
type input "**********"
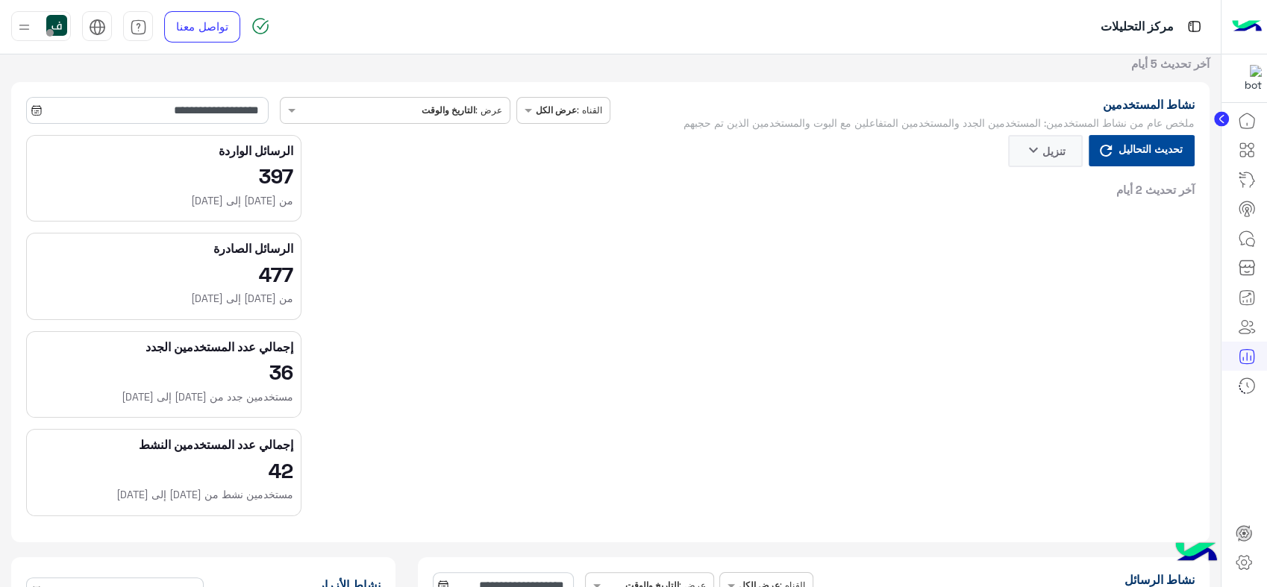
drag, startPoint x: 105, startPoint y: 102, endPoint x: 140, endPoint y: 75, distance: 44.6
click at [36, 111] on icon at bounding box center [36, 110] width 9 height 9
type input "**********"
click at [69, 112] on input "**********" at bounding box center [147, 110] width 243 height 27
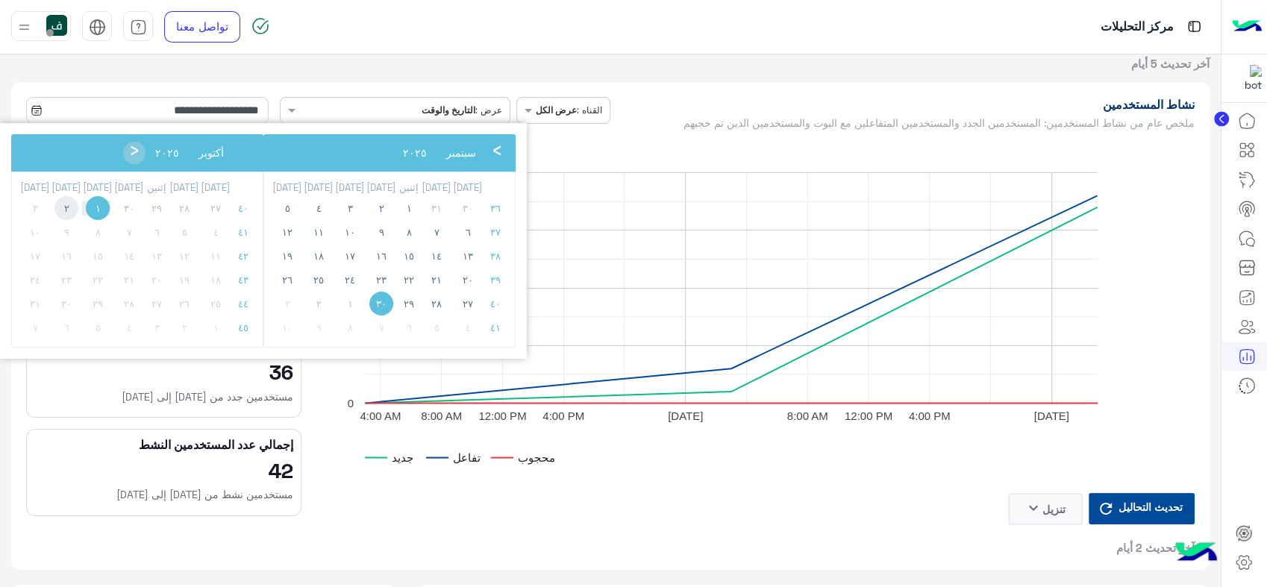
click at [54, 203] on span "٢" at bounding box center [66, 208] width 24 height 24
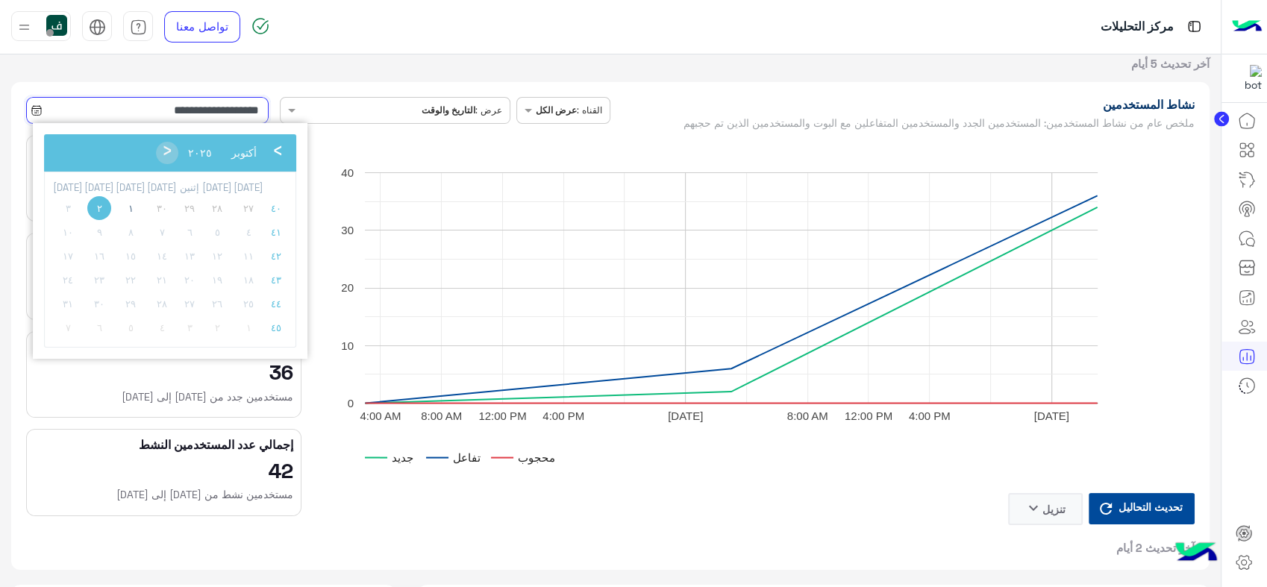
click at [243, 118] on input "**********" at bounding box center [147, 110] width 243 height 27
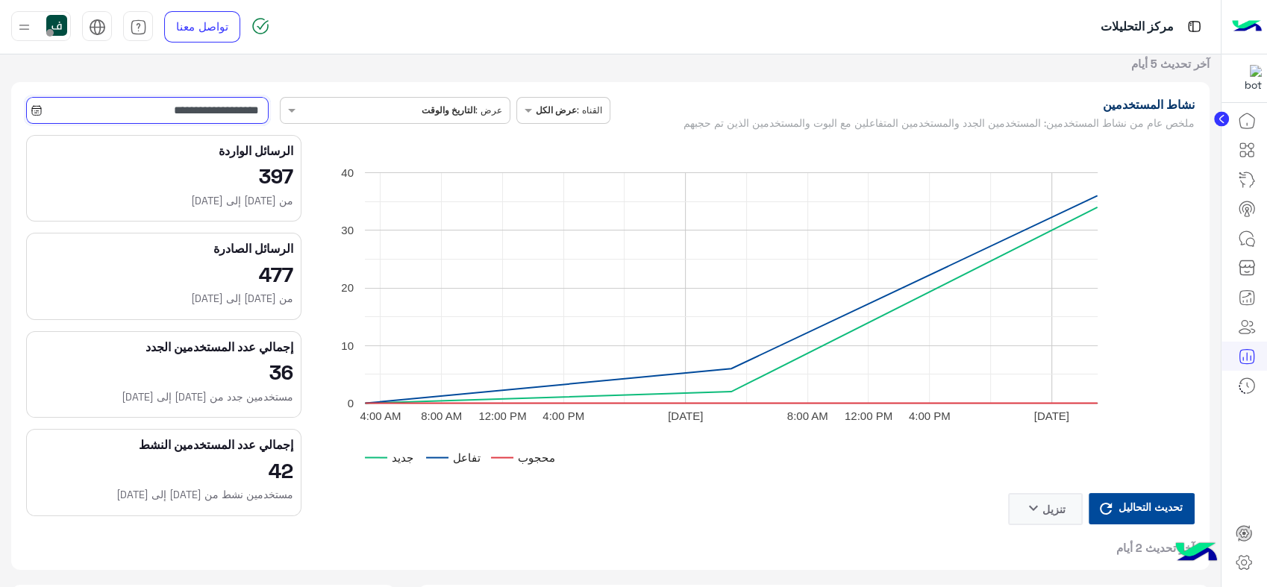
click at [209, 102] on input "**********" at bounding box center [147, 110] width 243 height 27
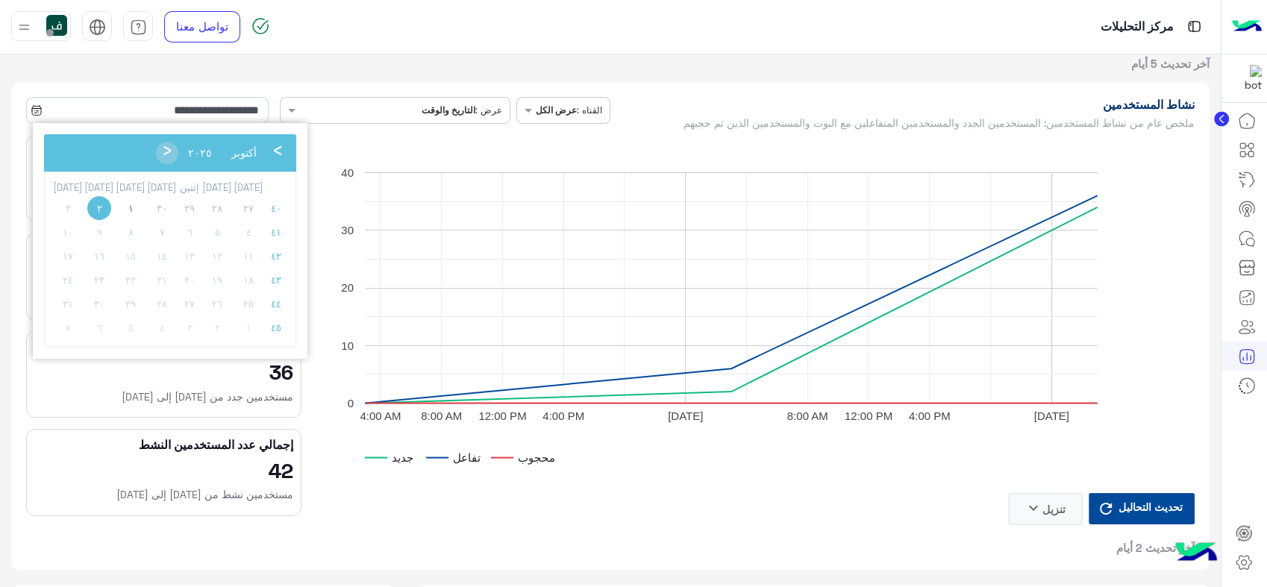
click at [87, 209] on span "٢" at bounding box center [99, 208] width 24 height 24
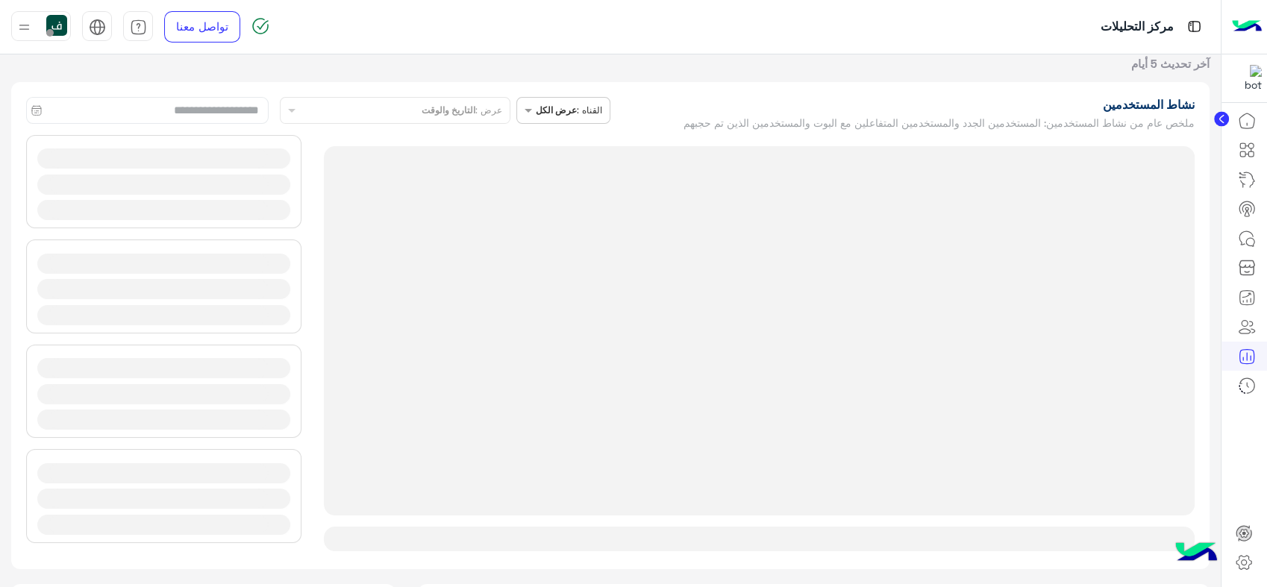
type input "**********"
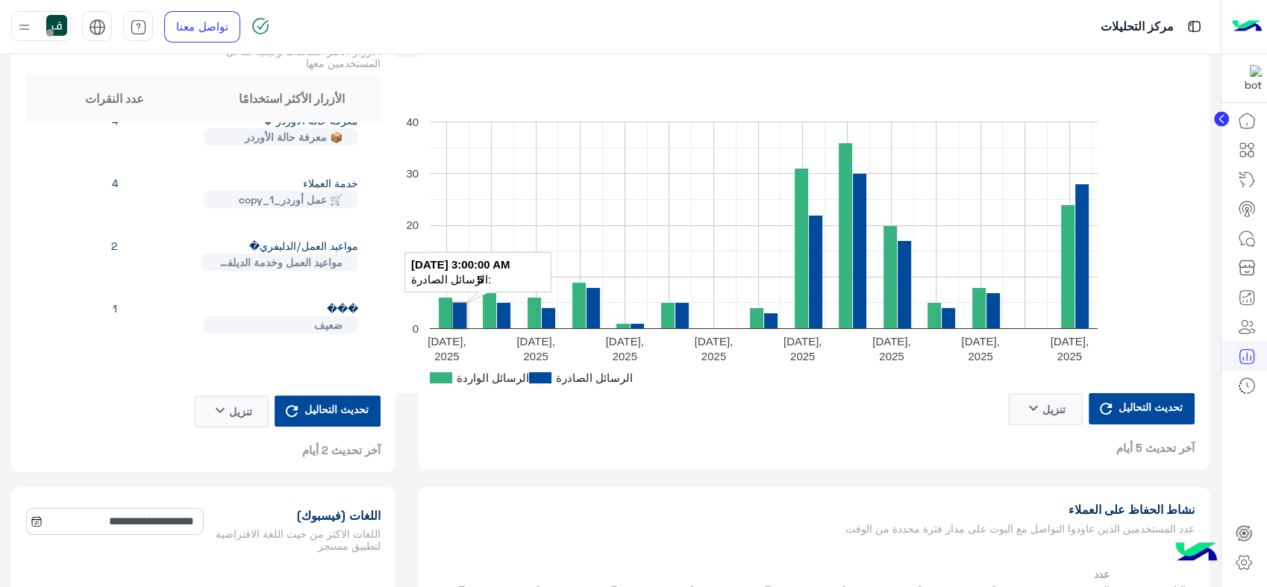
scroll to position [0, 0]
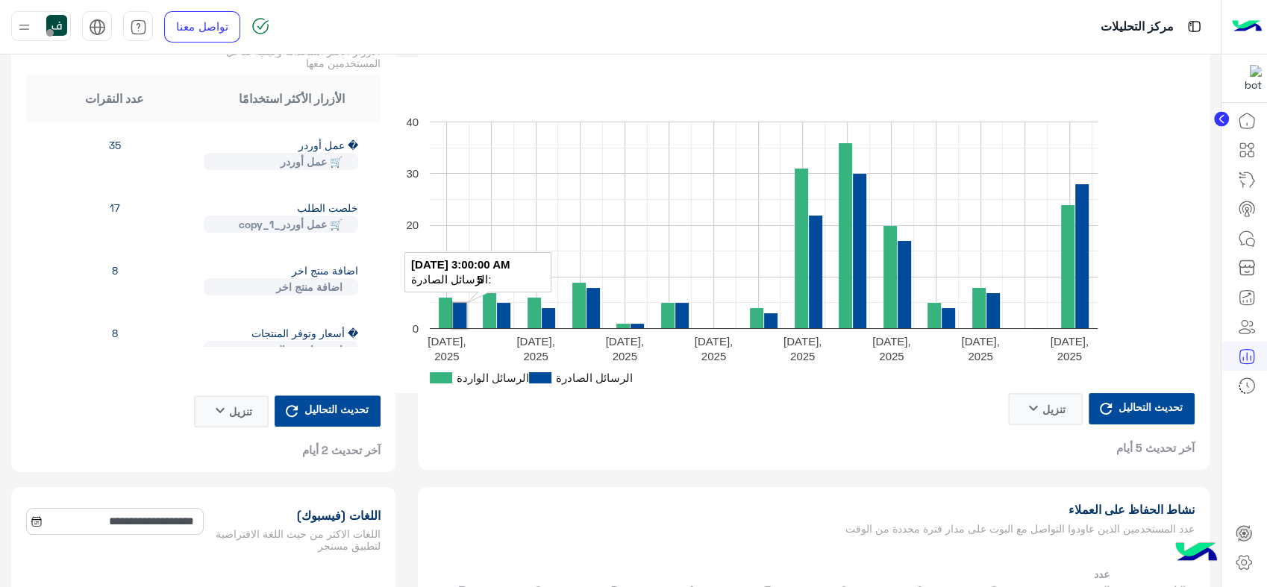
click at [151, 107] on div "الأزرار الأكثر استخدامًا عدد النقرات" at bounding box center [203, 99] width 355 height 48
click at [145, 105] on div "عدد النقرات" at bounding box center [115, 99] width 178 height 18
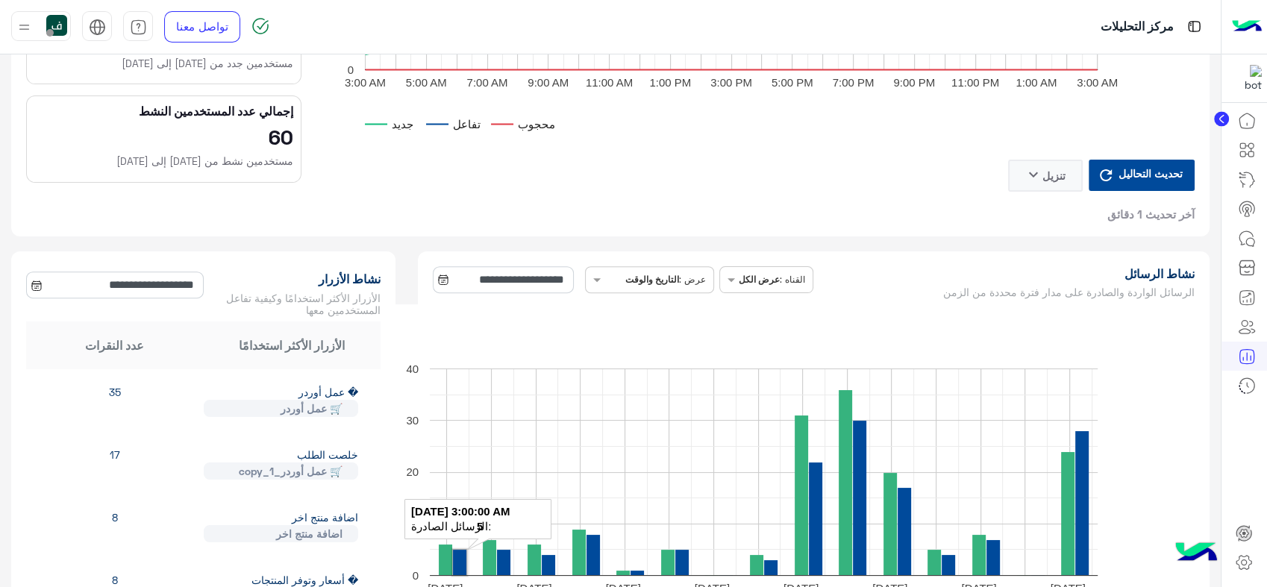
scroll to position [580, 0]
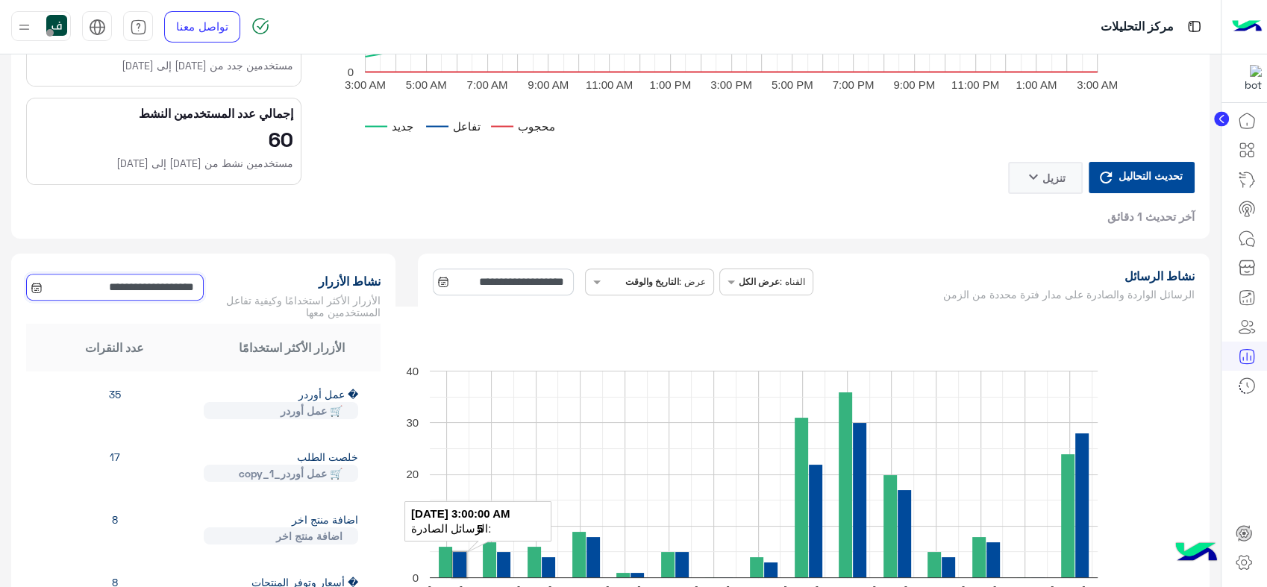
click at [96, 281] on input "**********" at bounding box center [115, 287] width 178 height 27
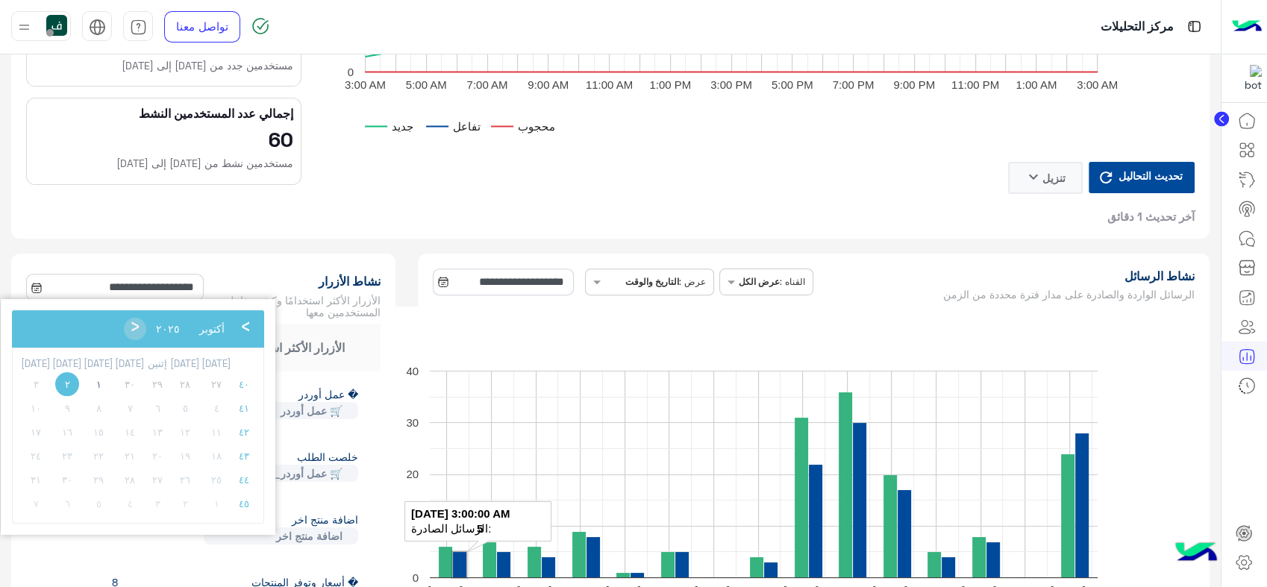
click at [65, 381] on span "٢" at bounding box center [67, 384] width 24 height 24
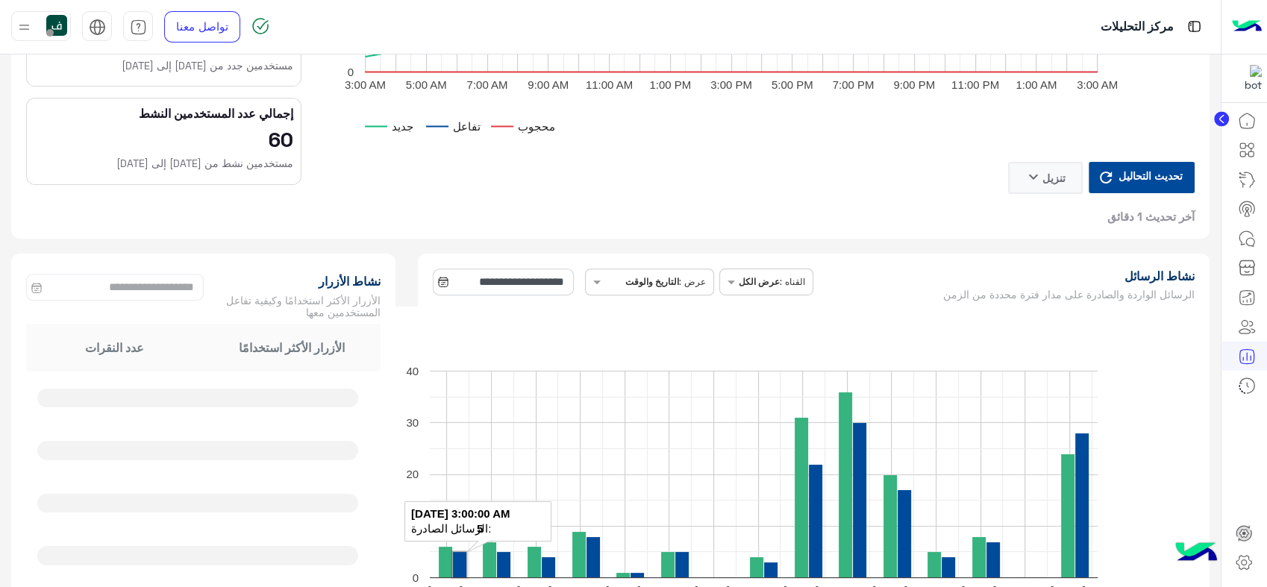
type input "**********"
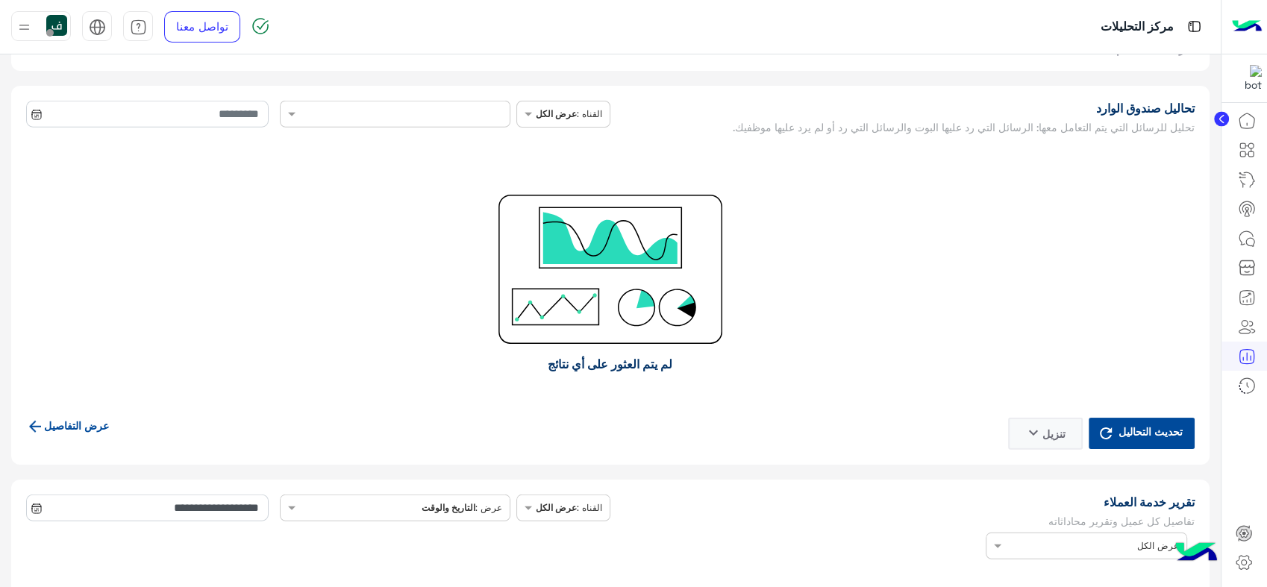
scroll to position [3980, 0]
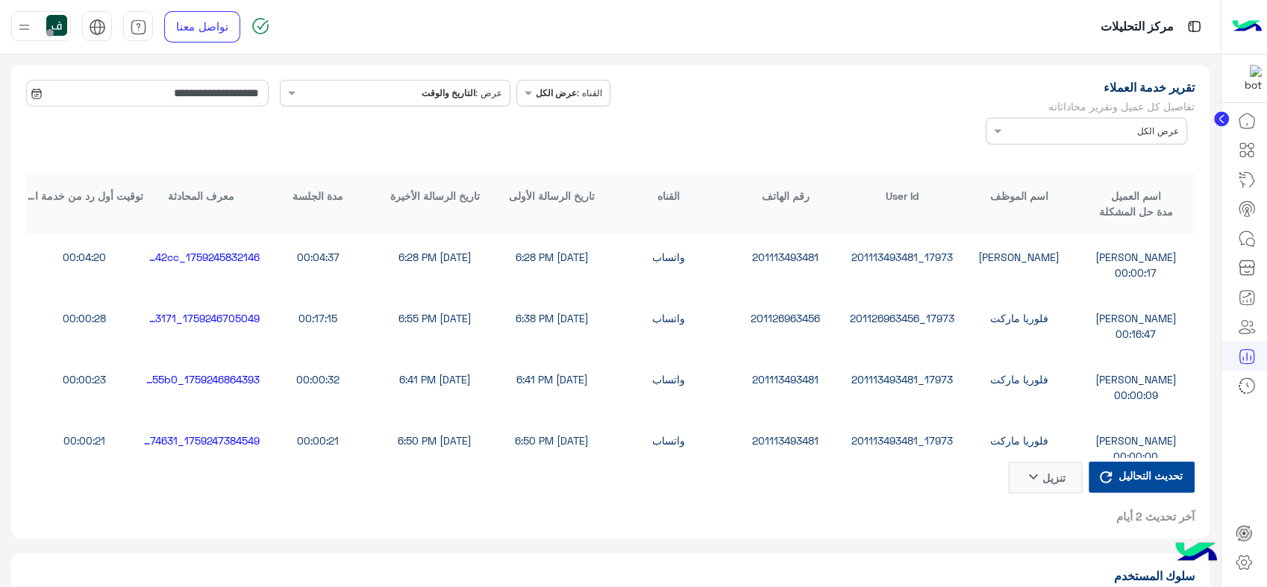
click at [217, 316] on div "1759246705049_b82e23c5-2725-4dc9-8b12-1cd14e903171" at bounding box center [201, 318] width 117 height 16
copy div "1759246705049_b82e23c5-2725-4dc9-8b12-1cd14e903171"
drag, startPoint x: 1217, startPoint y: 114, endPoint x: 1235, endPoint y: 161, distance: 50.6
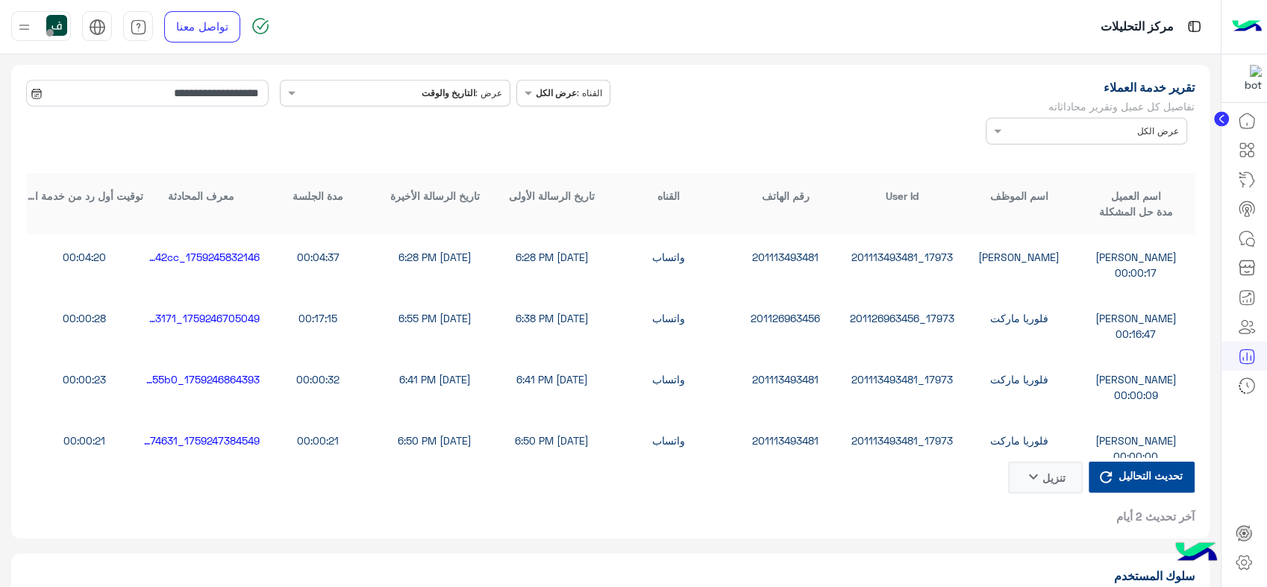
click at [1217, 114] on circle at bounding box center [1221, 119] width 15 height 15
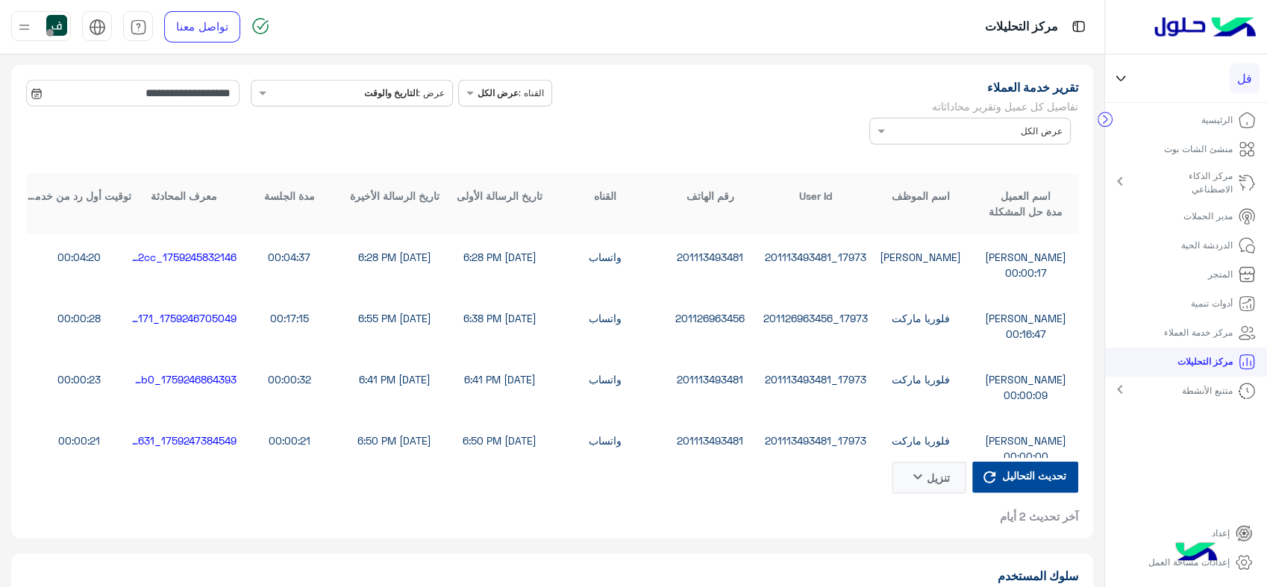
scroll to position [3992, 0]
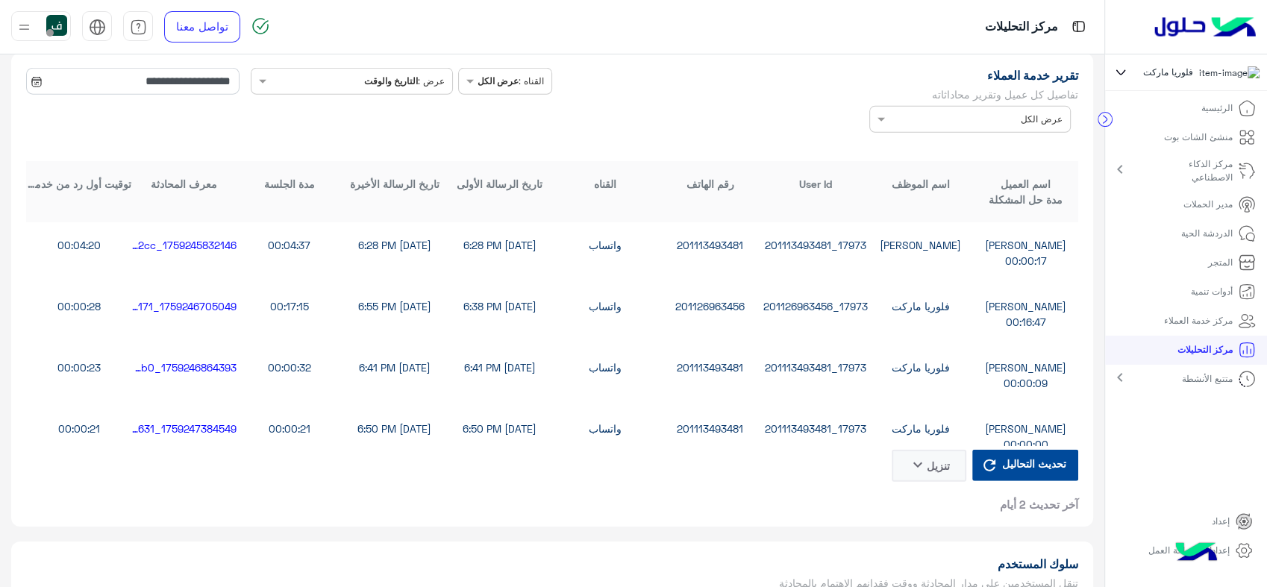
drag, startPoint x: 1207, startPoint y: 234, endPoint x: 1234, endPoint y: 236, distance: 26.9
click at [805, 310] on div "17973_201126963456" at bounding box center [815, 307] width 105 height 16
copy div "17973_201126963456"
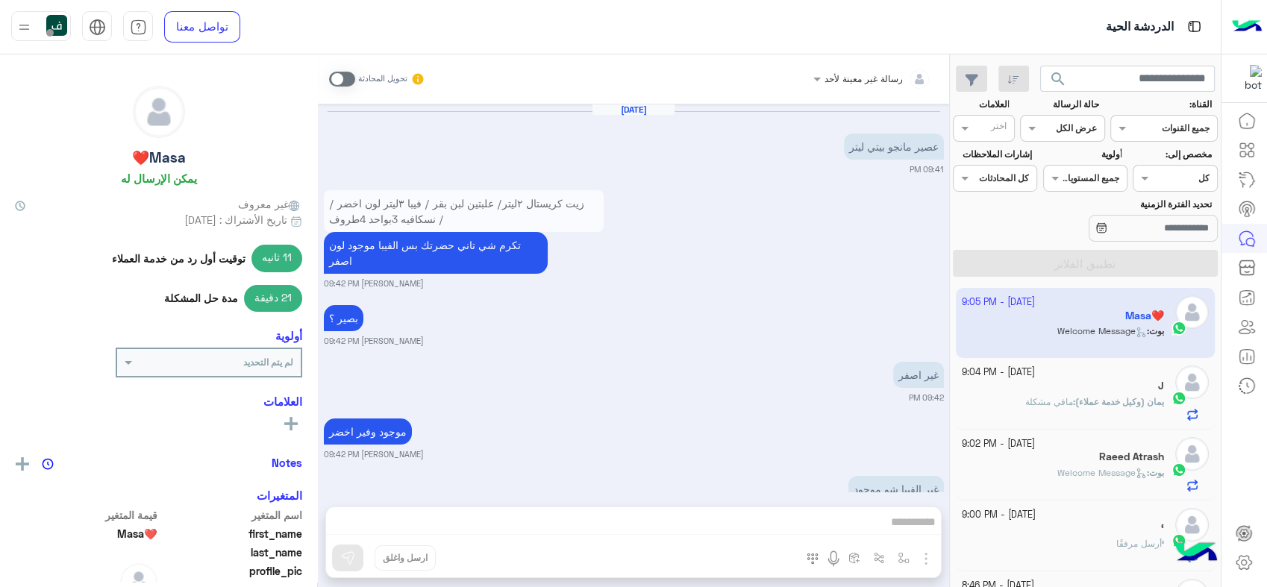
scroll to position [926, 0]
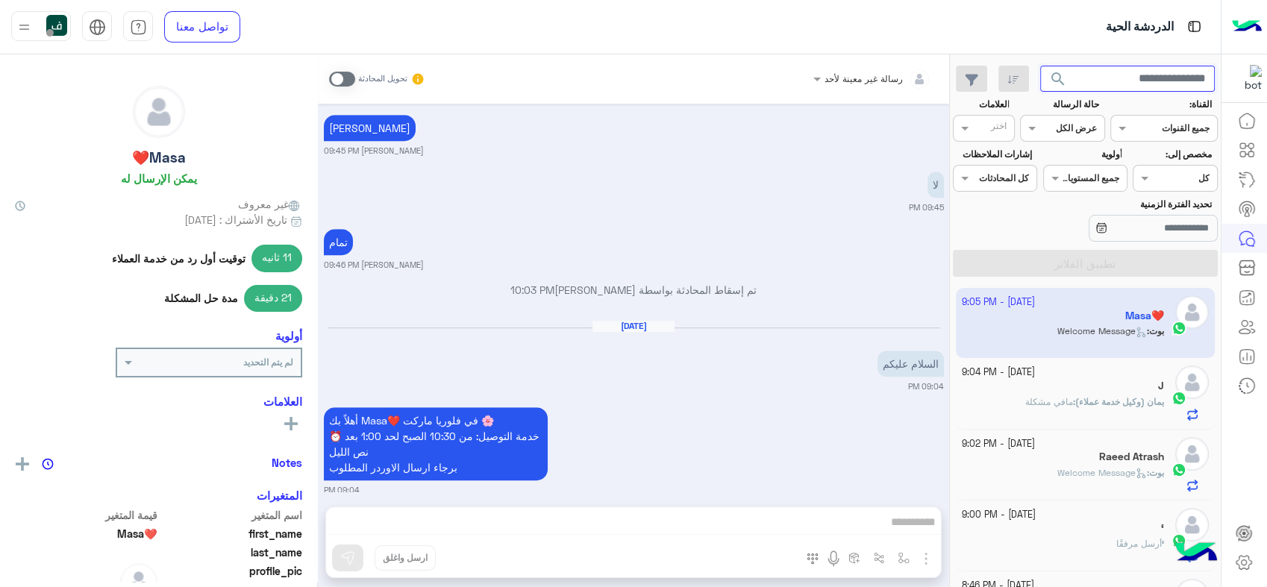
click at [1123, 75] on input "text" at bounding box center [1127, 79] width 175 height 27
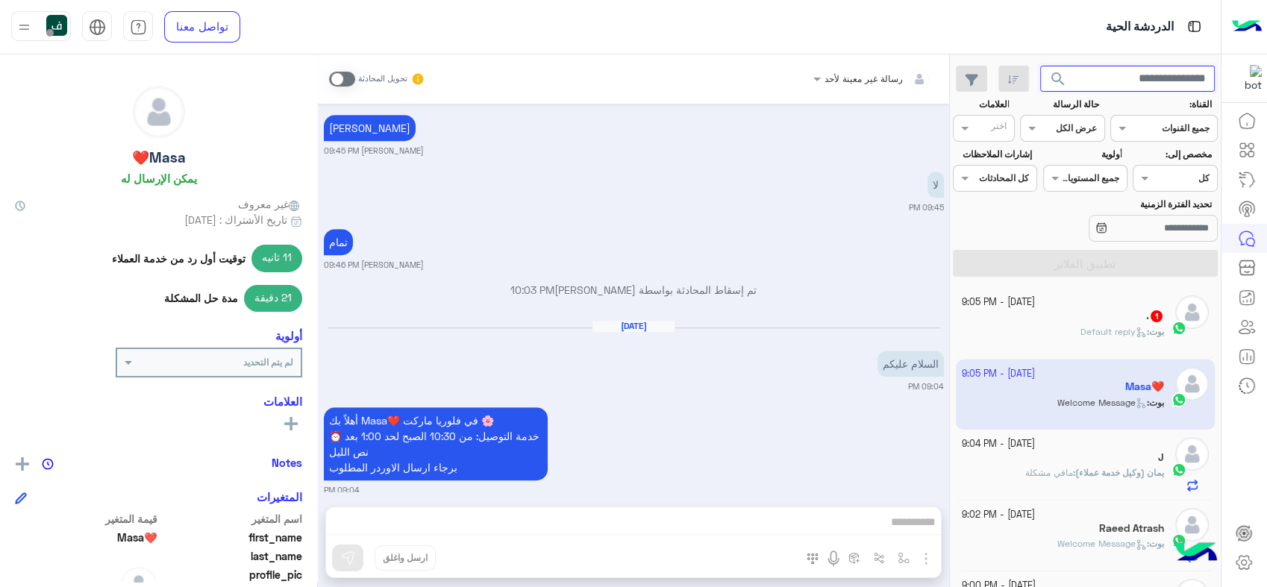
click at [1139, 79] on input "text" at bounding box center [1127, 79] width 175 height 27
paste input "**********"
click at [1053, 75] on span "search" at bounding box center [1058, 79] width 18 height 18
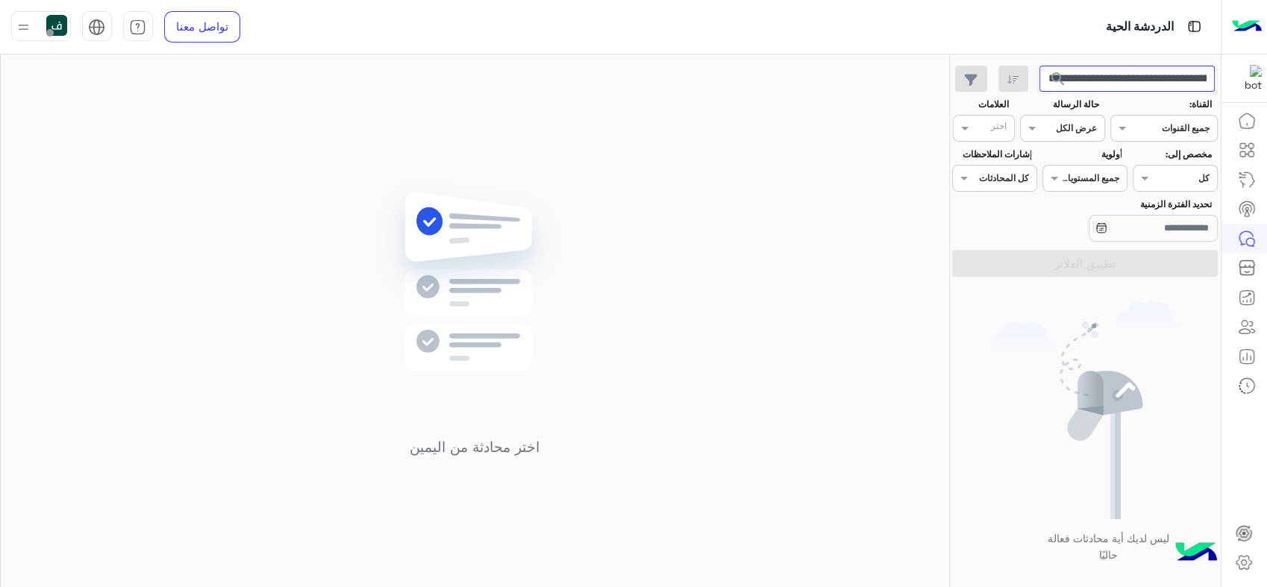
click at [1129, 79] on input "**********" at bounding box center [1127, 79] width 175 height 27
paste input "text"
click at [1065, 79] on span "search" at bounding box center [1058, 79] width 18 height 18
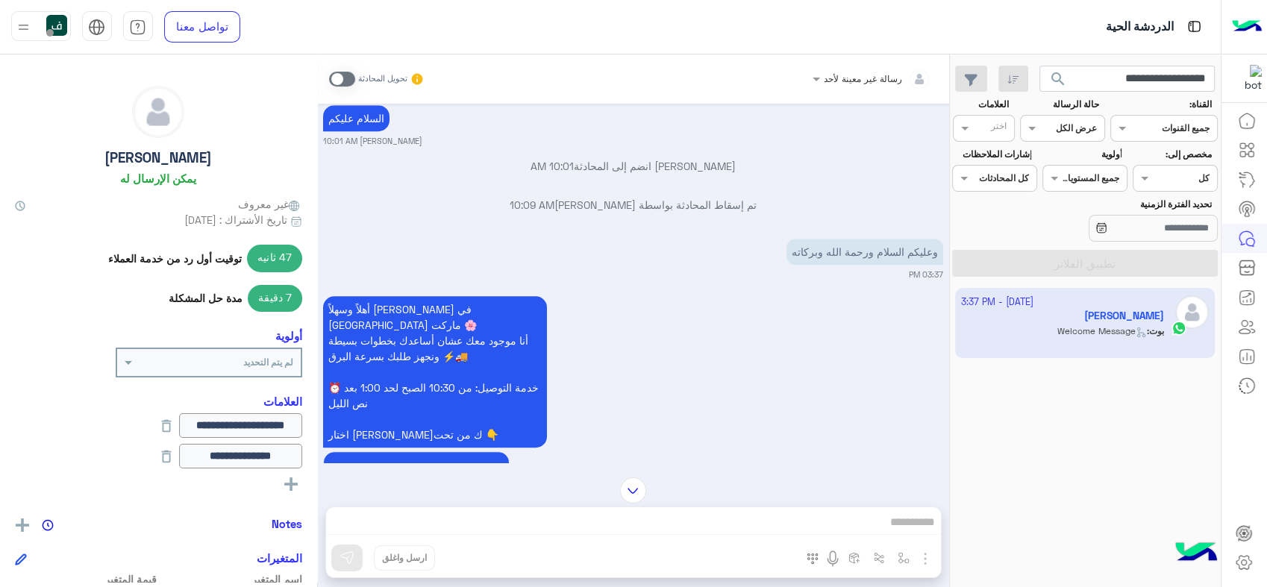
scroll to position [1157, 0]
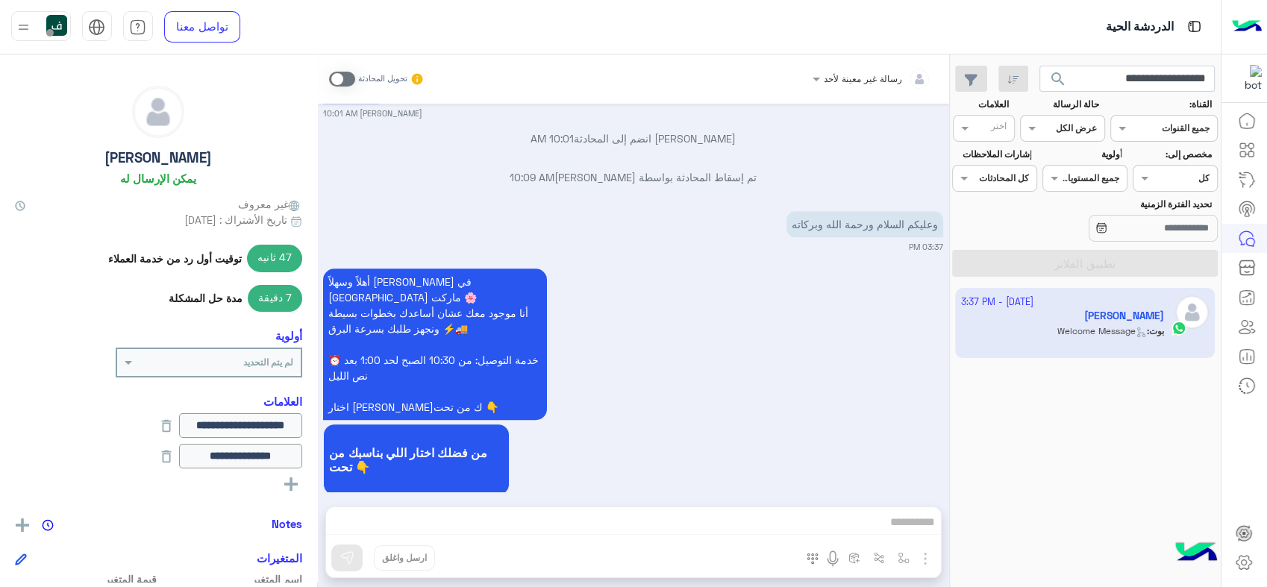
click at [1063, 69] on button "search" at bounding box center [1058, 82] width 37 height 32
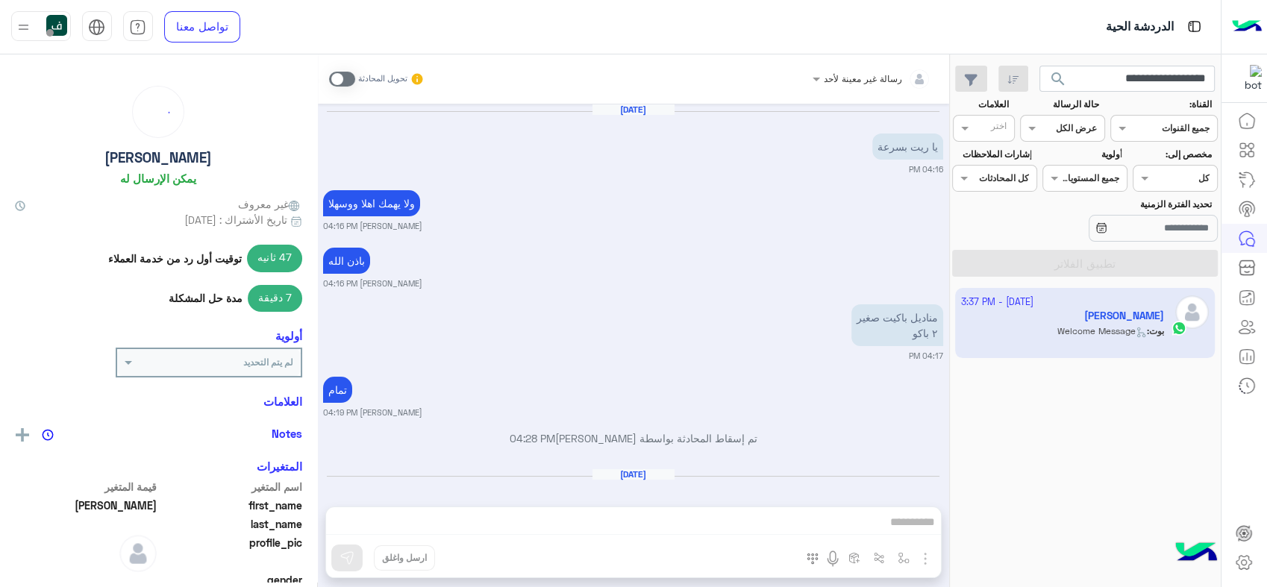
scroll to position [1158, 0]
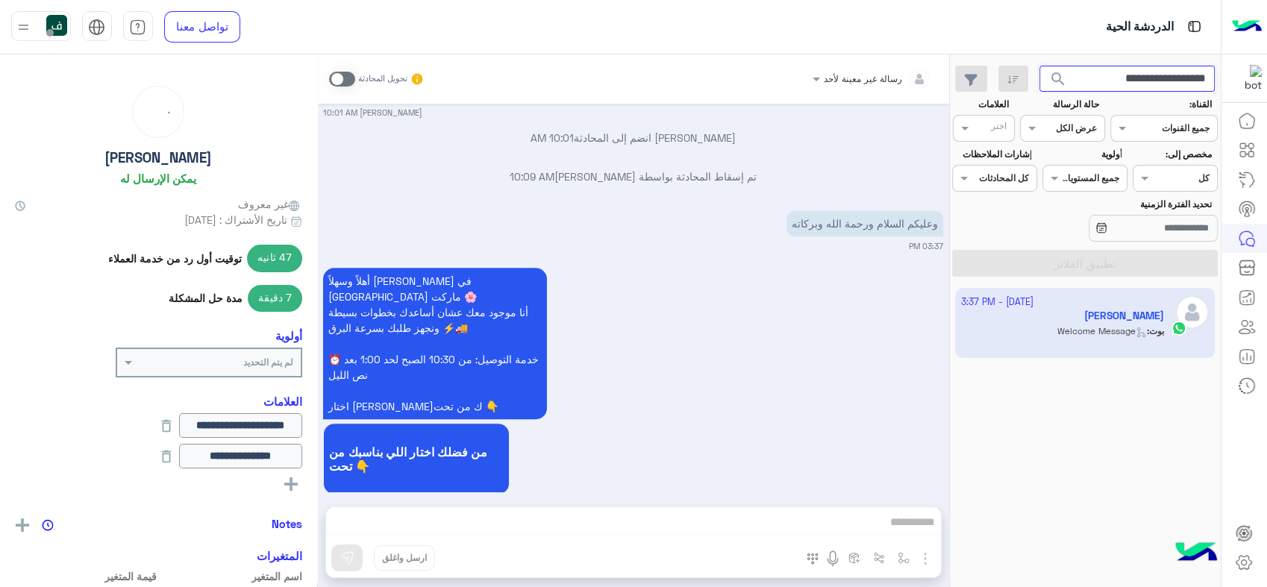
drag, startPoint x: 1083, startPoint y: 79, endPoint x: 1164, endPoint y: 54, distance: 85.0
click at [1164, 54] on app-inbox-users-filters "**********" at bounding box center [1085, 168] width 271 height 228
type input "******"
drag, startPoint x: 1158, startPoint y: 78, endPoint x: 1260, endPoint y: 63, distance: 102.7
click at [1260, 63] on div "الدردشة الحية تواصل معنا مركز المساعدة عربي English ****** search القناة: القنا…" at bounding box center [633, 293] width 1267 height 587
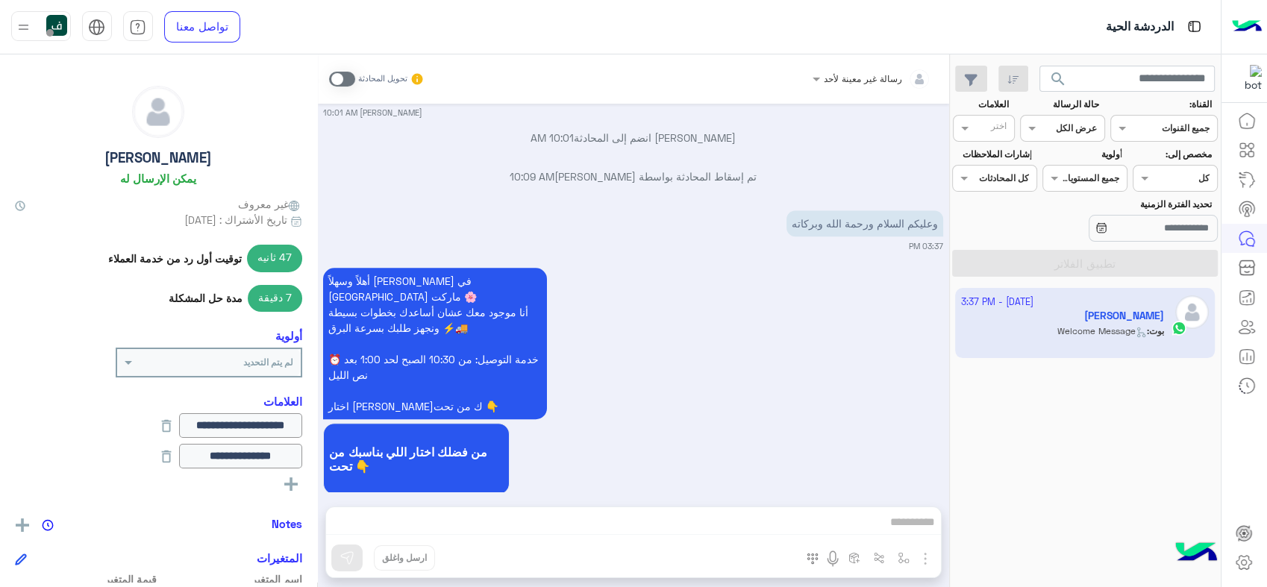
click at [1063, 78] on span "search" at bounding box center [1058, 79] width 18 height 18
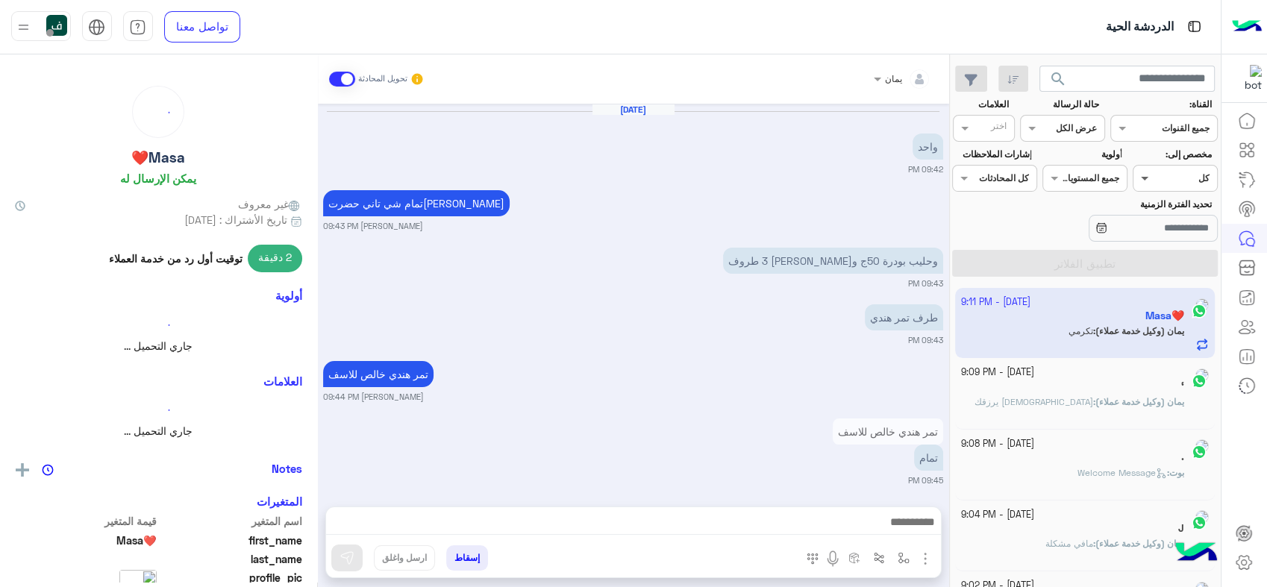
scroll to position [910, 0]
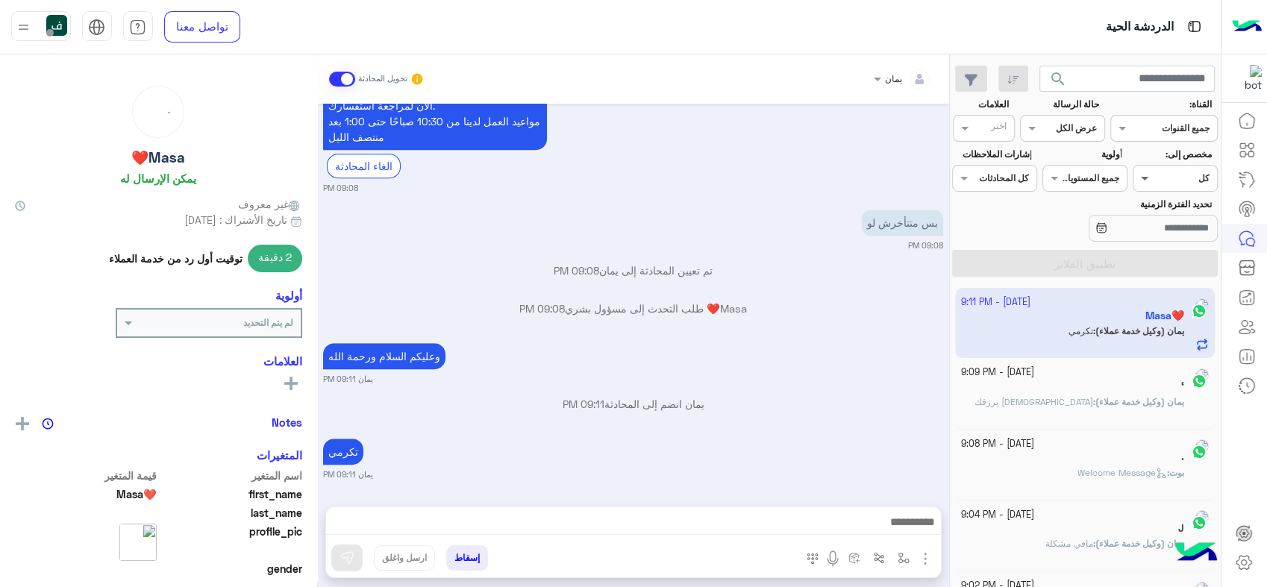
click at [1152, 178] on span at bounding box center [1143, 178] width 19 height 16
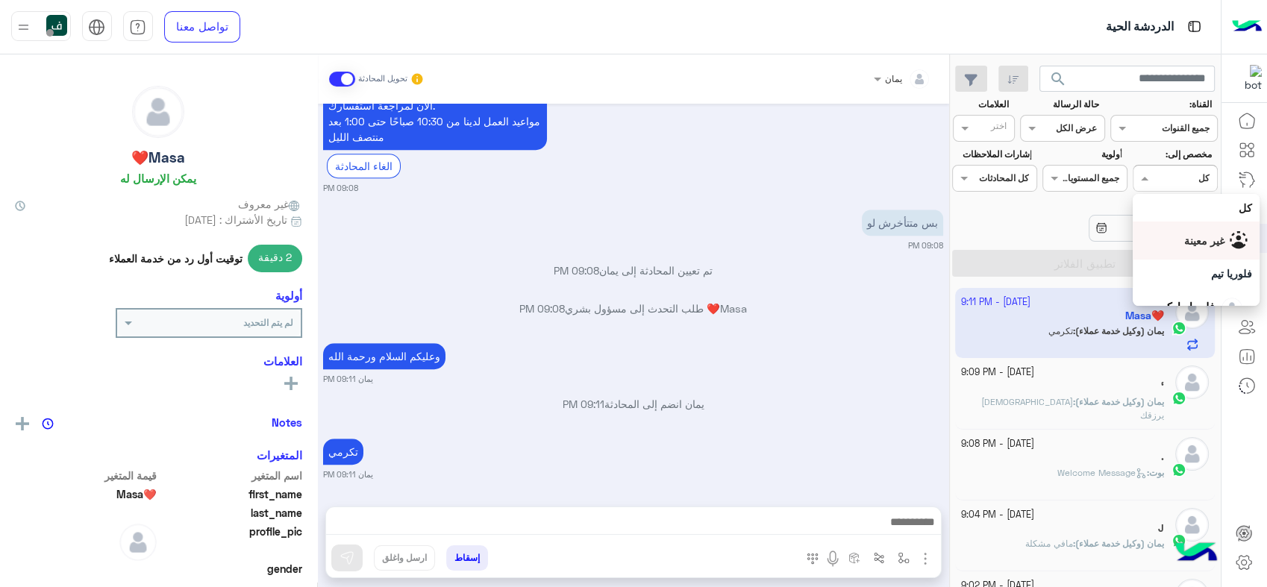
click at [1184, 240] on span "غير معينة" at bounding box center [1204, 240] width 40 height 13
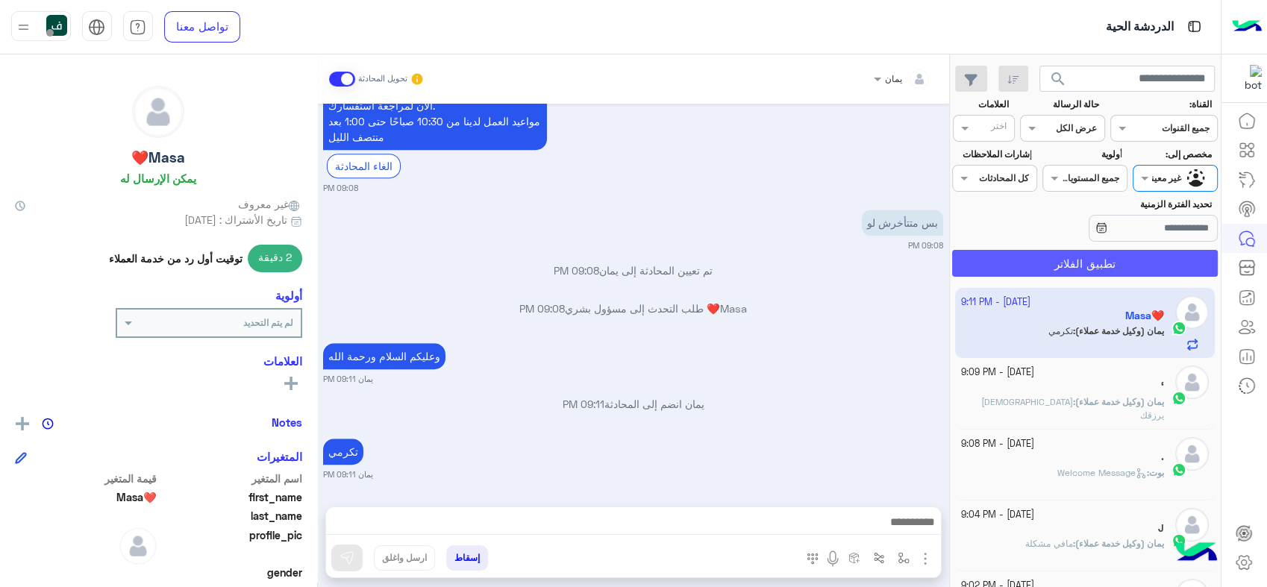
click at [1100, 255] on button "تطبيق الفلاتر" at bounding box center [1084, 263] width 265 height 27
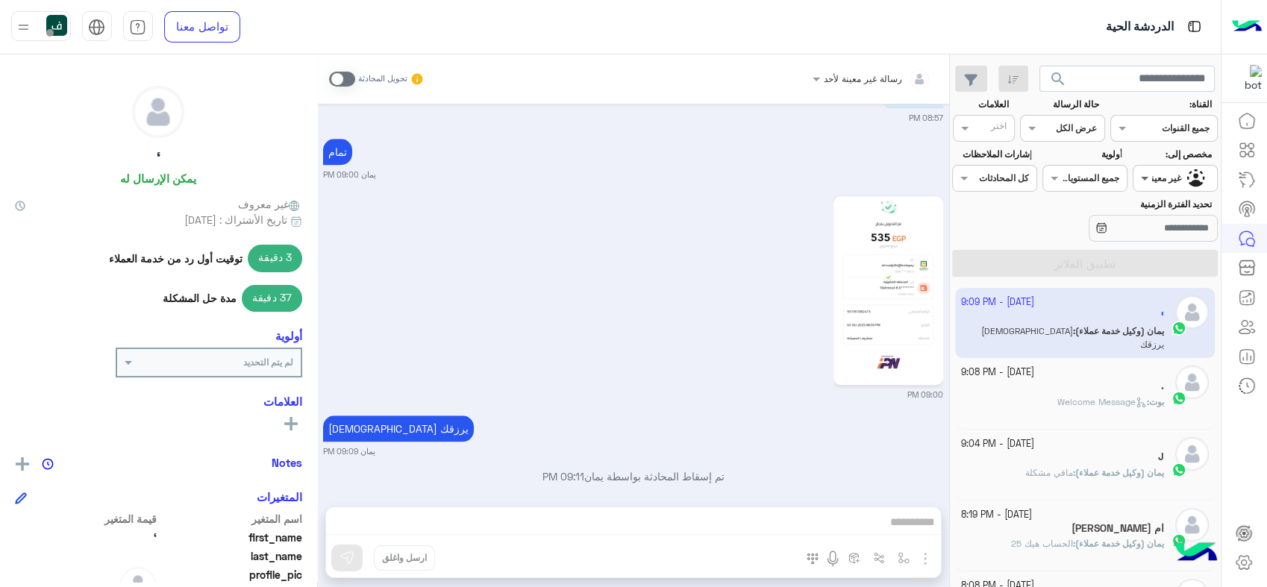
click at [1152, 178] on span at bounding box center [1143, 178] width 19 height 16
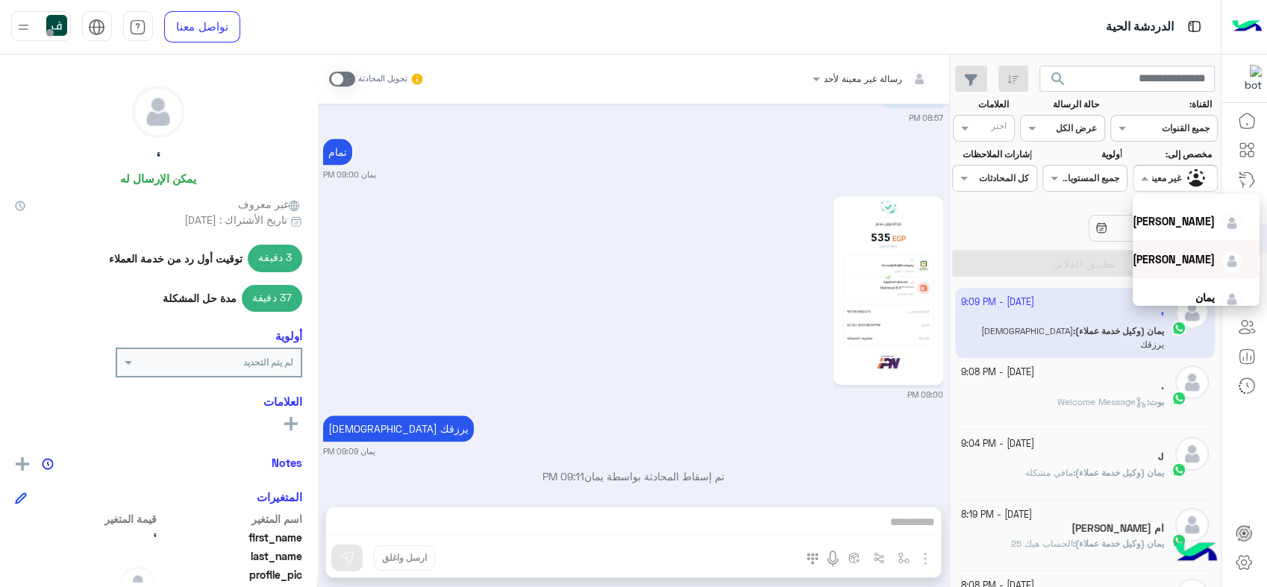
scroll to position [134, 0]
click at [1196, 282] on span "يمان" at bounding box center [1205, 287] width 19 height 13
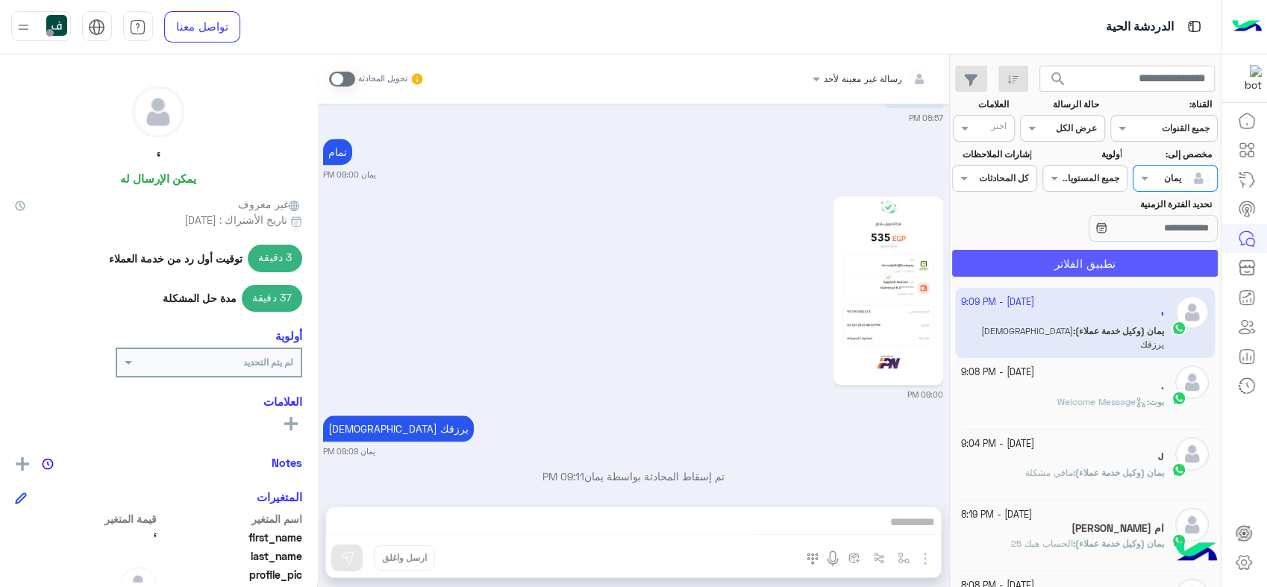
click at [1139, 251] on button "تطبيق الفلاتر" at bounding box center [1084, 263] width 265 height 27
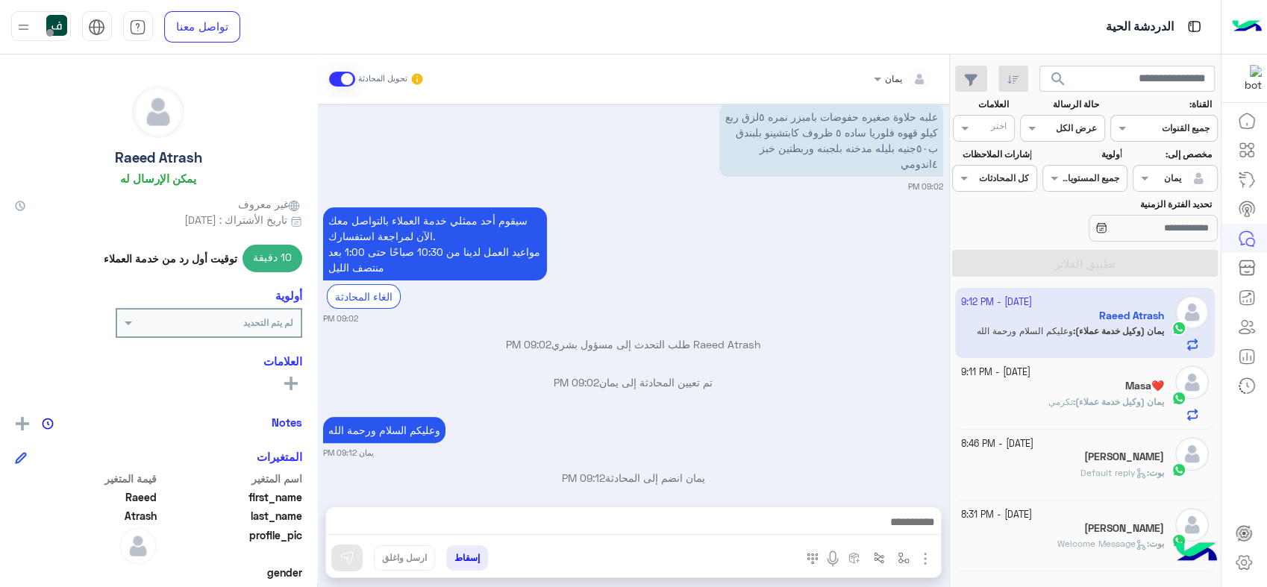
scroll to position [391, 0]
click at [973, 81] on icon "button" at bounding box center [971, 80] width 13 height 12
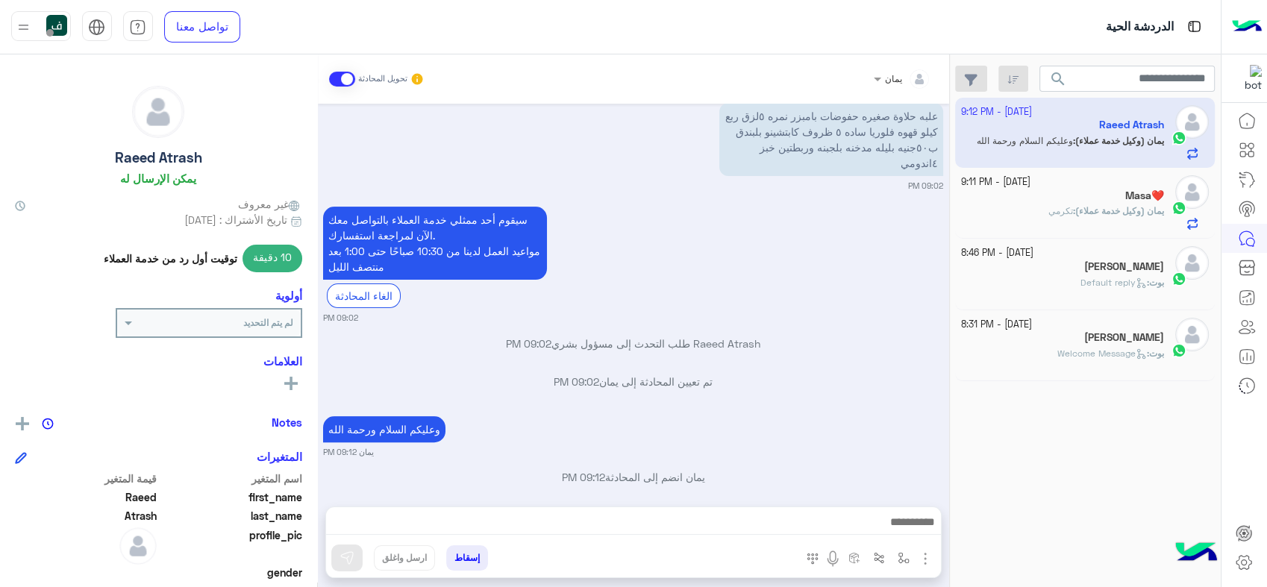
click at [1058, 347] on p "بوت : Welcome Message" at bounding box center [1111, 353] width 107 height 13
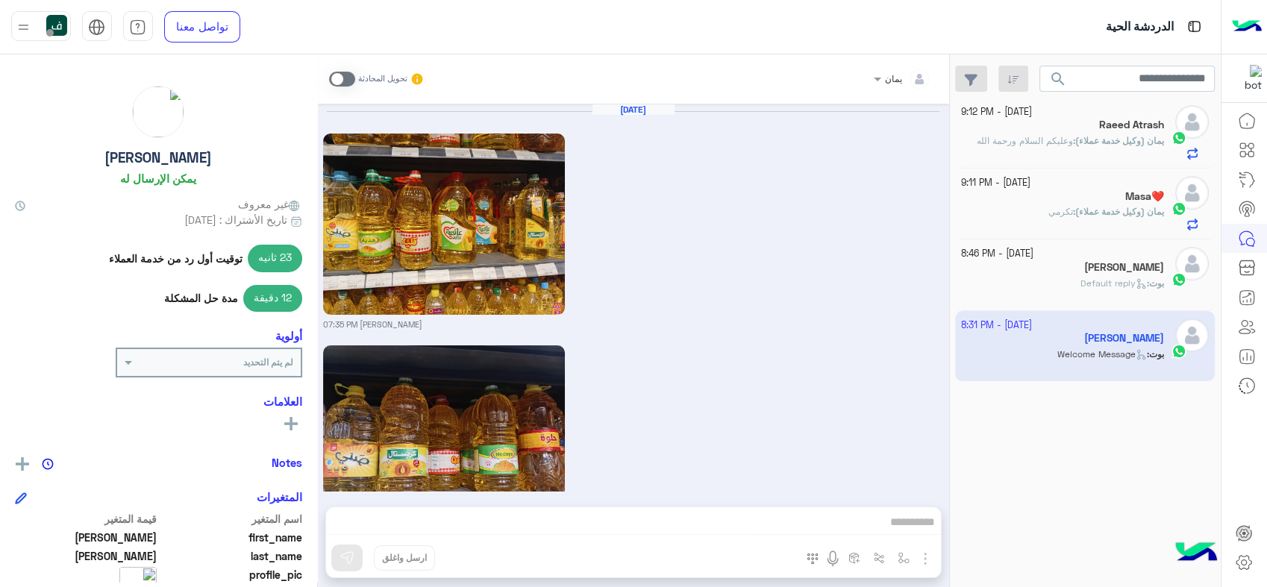
scroll to position [1379, 0]
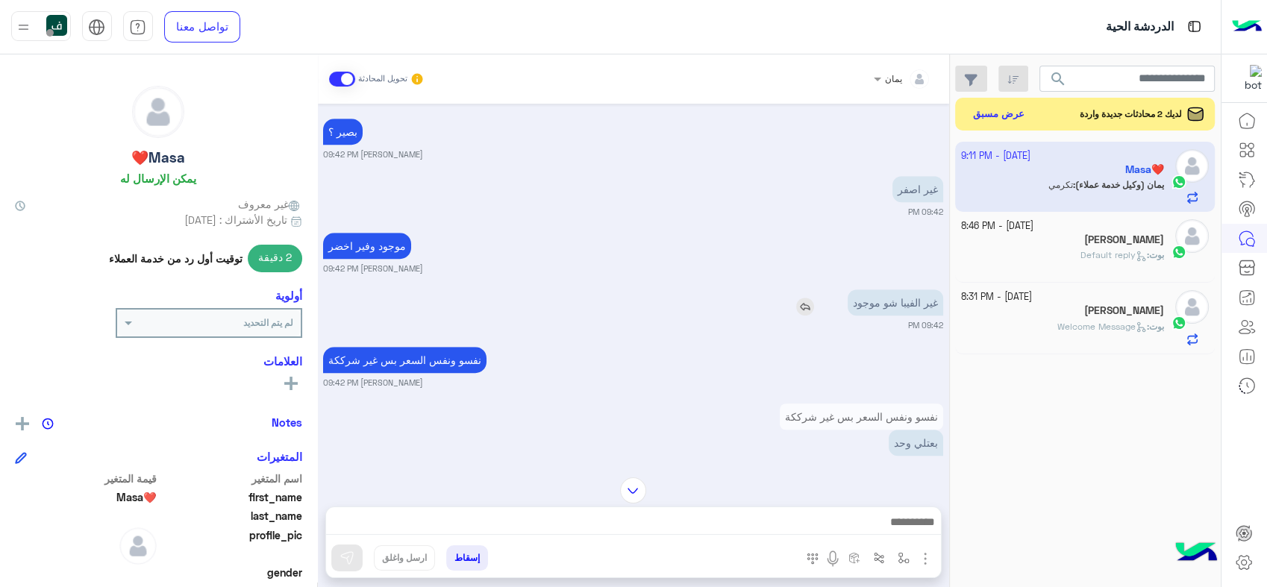
scroll to position [1248, 0]
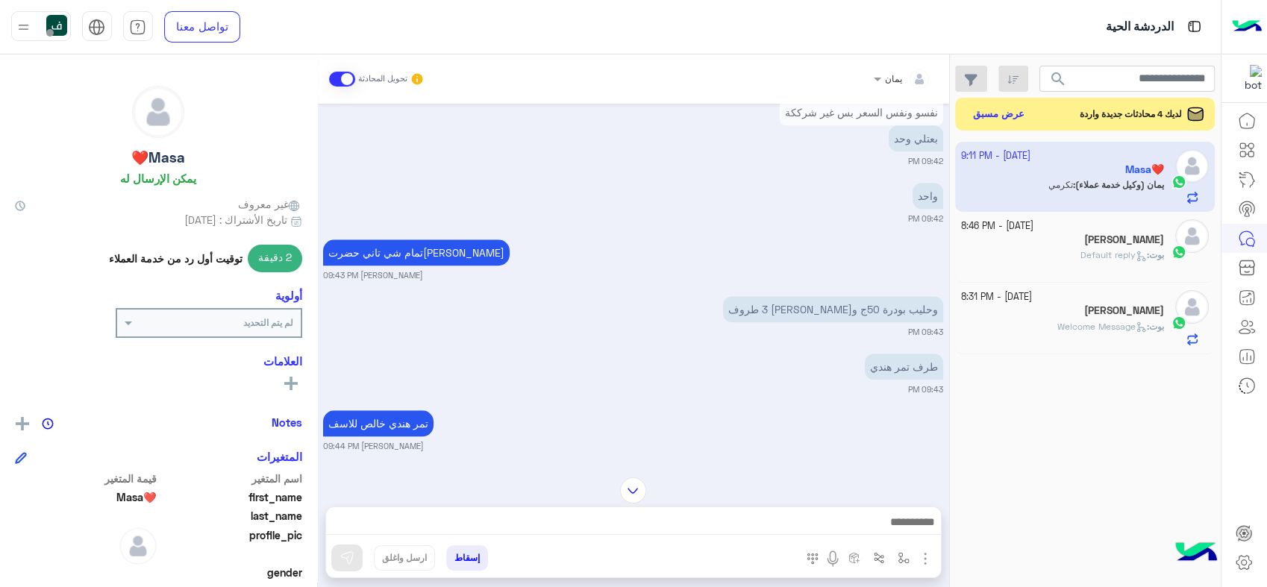
click at [1053, 80] on span "search" at bounding box center [1058, 79] width 18 height 18
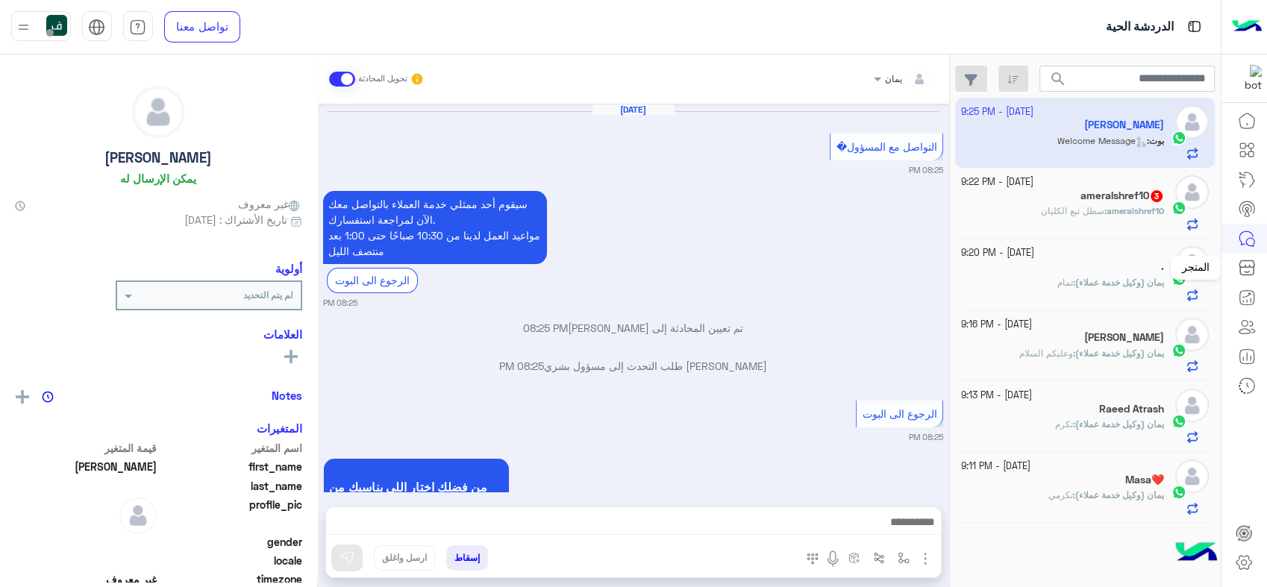
scroll to position [1198, 0]
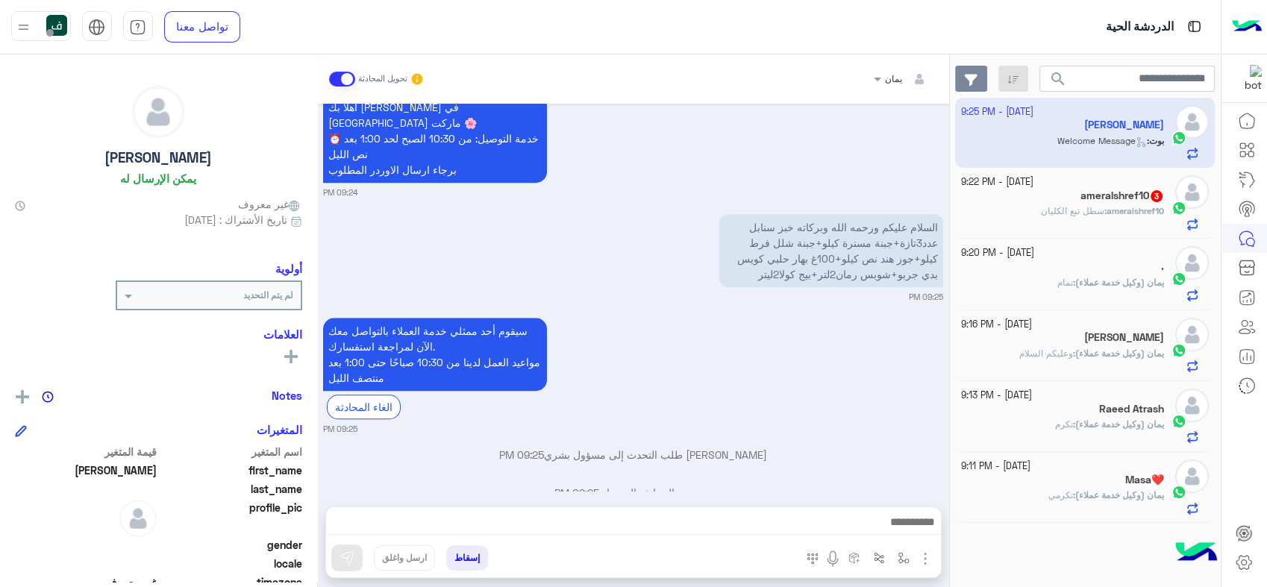
click at [982, 77] on button "button" at bounding box center [971, 79] width 32 height 27
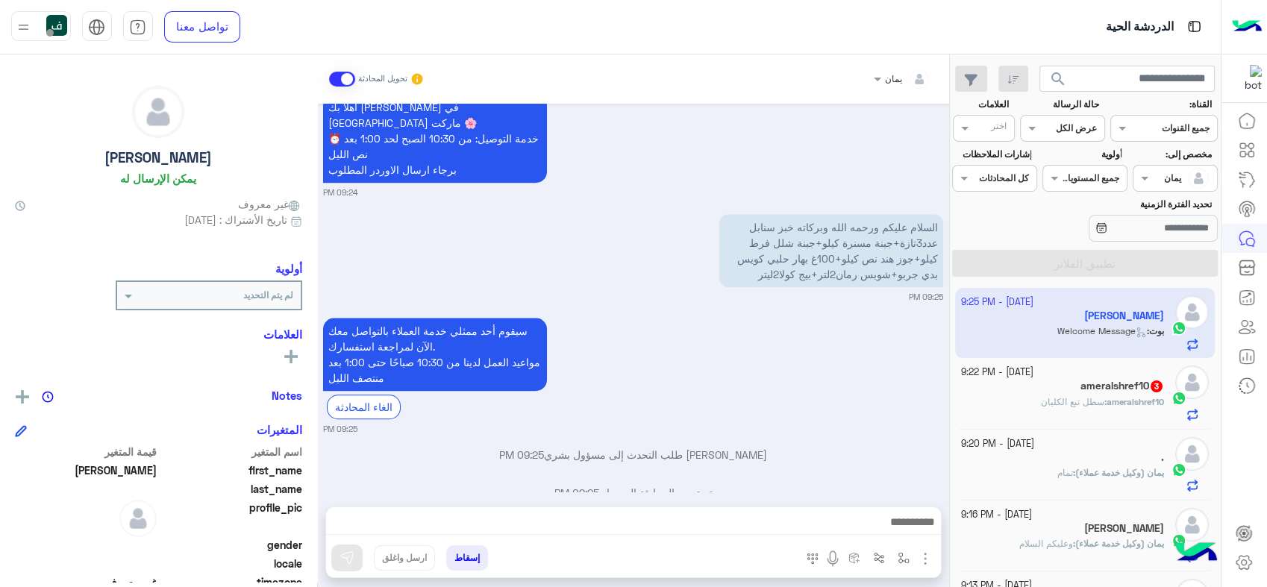
click at [1050, 396] on span "سطل تبع الكليان" at bounding box center [1072, 401] width 63 height 11
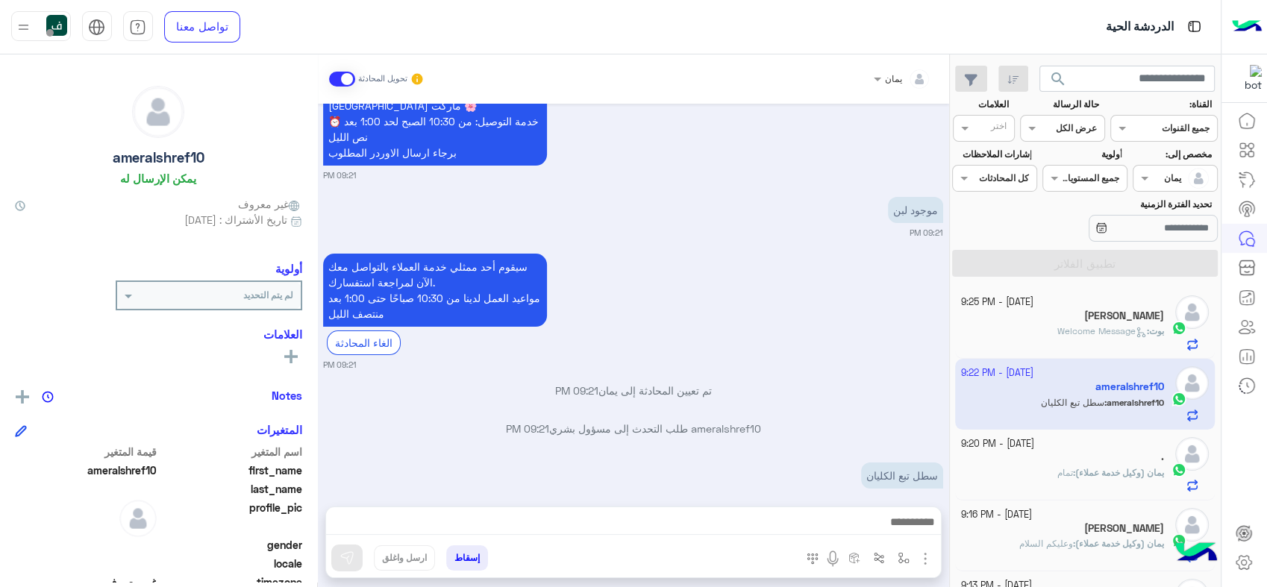
scroll to position [122, 0]
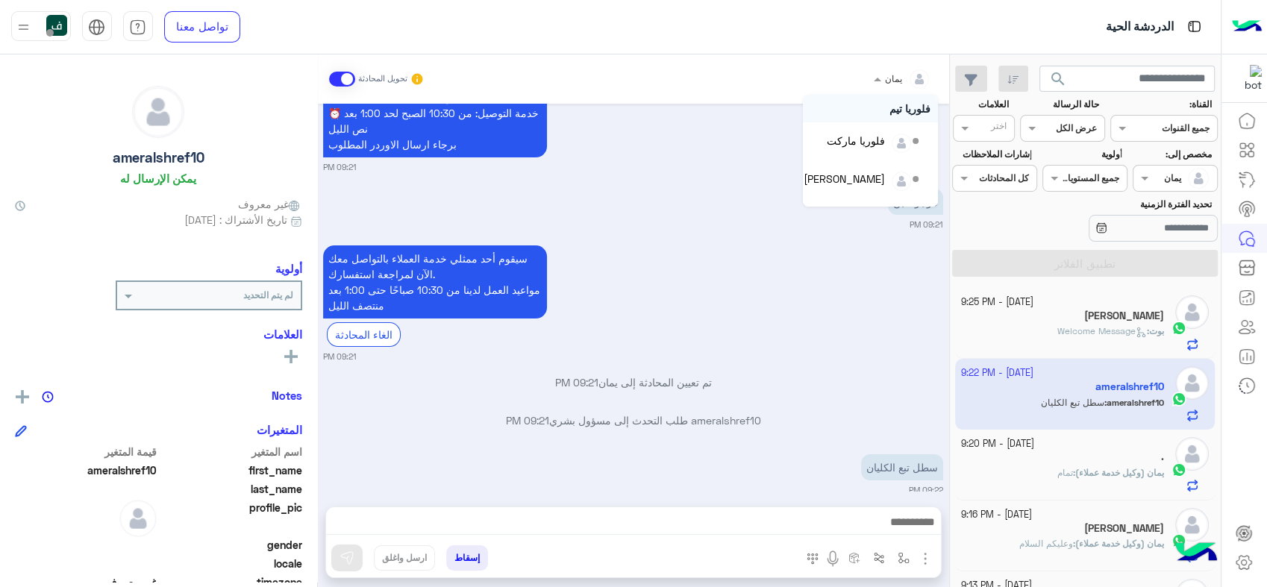
click at [877, 77] on span at bounding box center [876, 79] width 19 height 16
click at [883, 185] on div "يمان" at bounding box center [874, 187] width 19 height 16
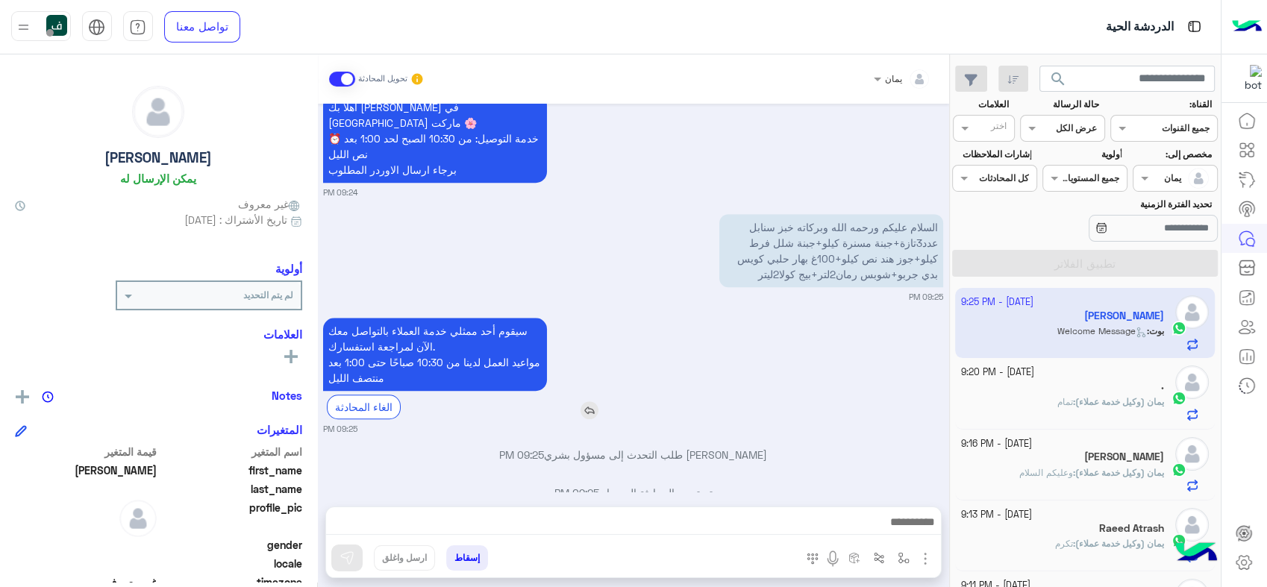
scroll to position [1197, 0]
click at [1065, 79] on span "search" at bounding box center [1058, 79] width 18 height 18
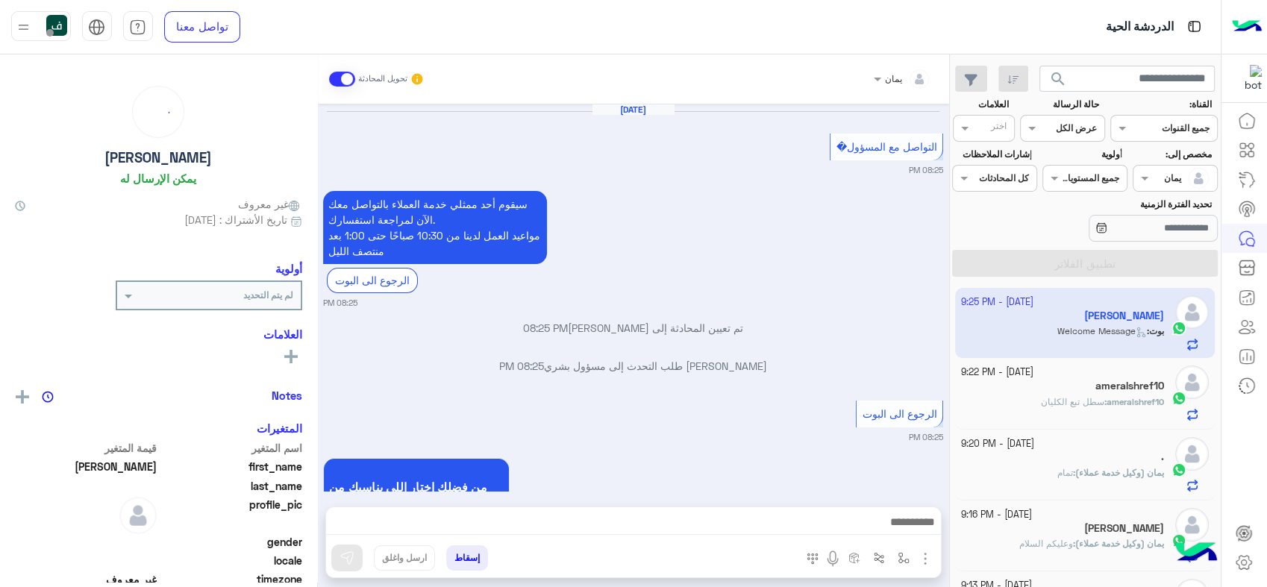
scroll to position [1198, 0]
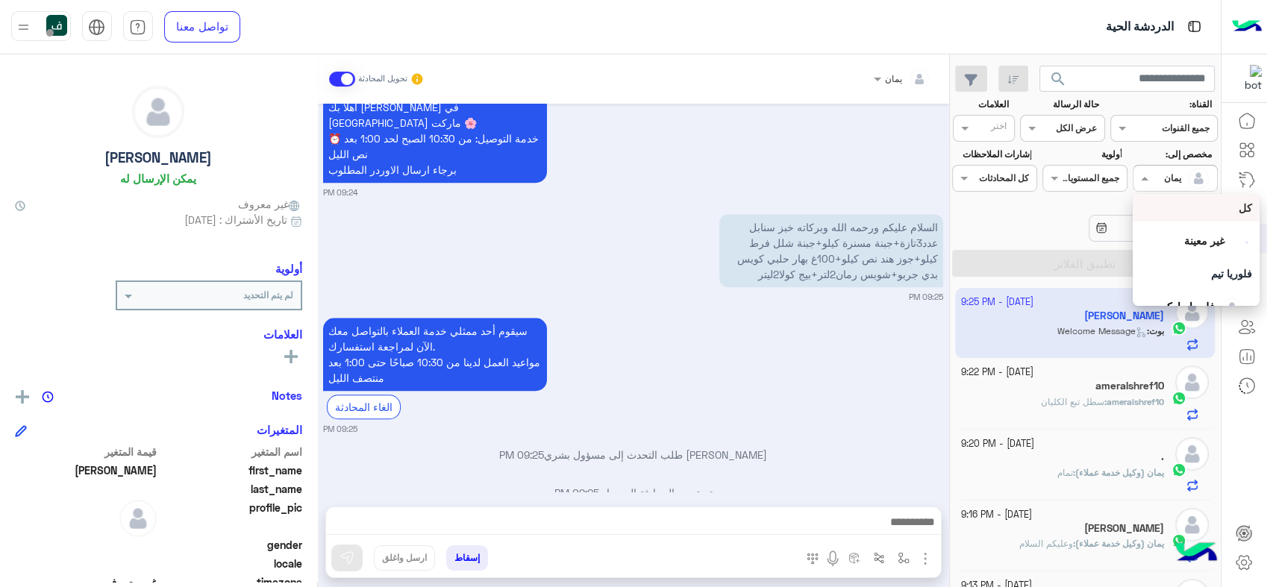
click at [1153, 181] on div at bounding box center [1175, 176] width 83 height 14
click at [1184, 237] on span "غير معينة" at bounding box center [1204, 240] width 40 height 13
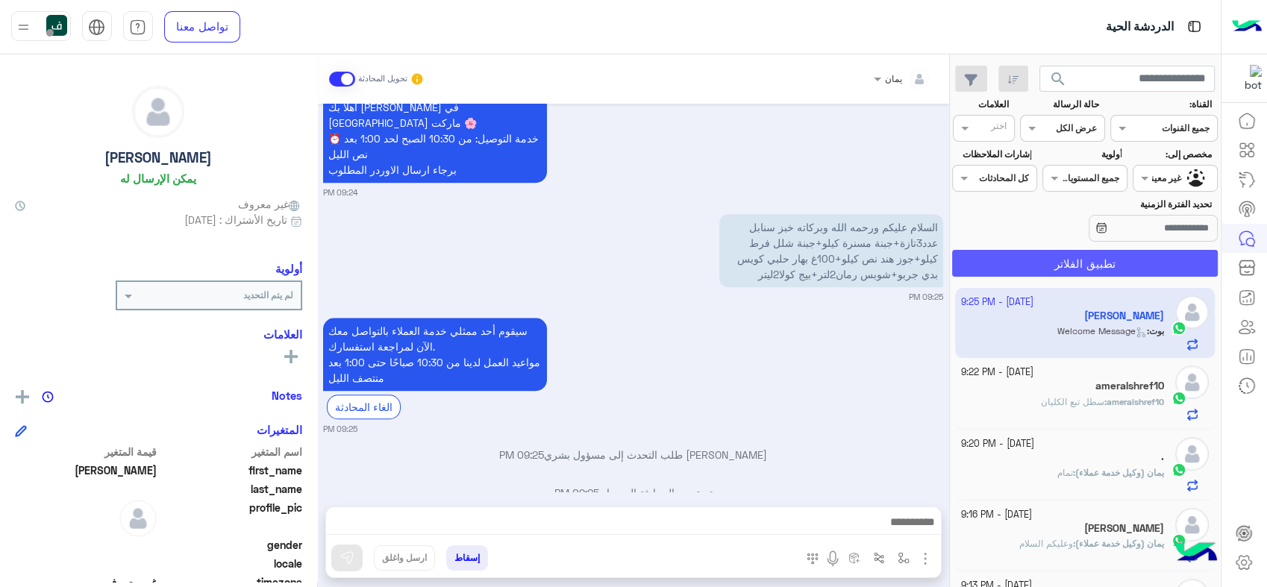
click at [1080, 258] on button "تطبيق الفلاتر" at bounding box center [1084, 263] width 265 height 27
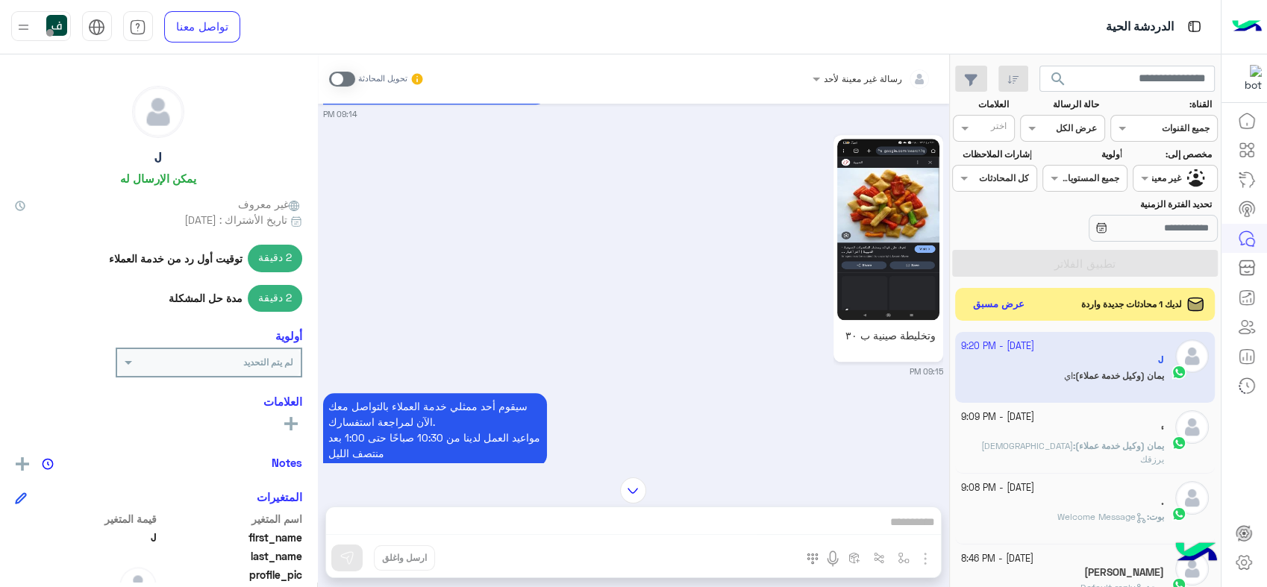
scroll to position [1111, 0]
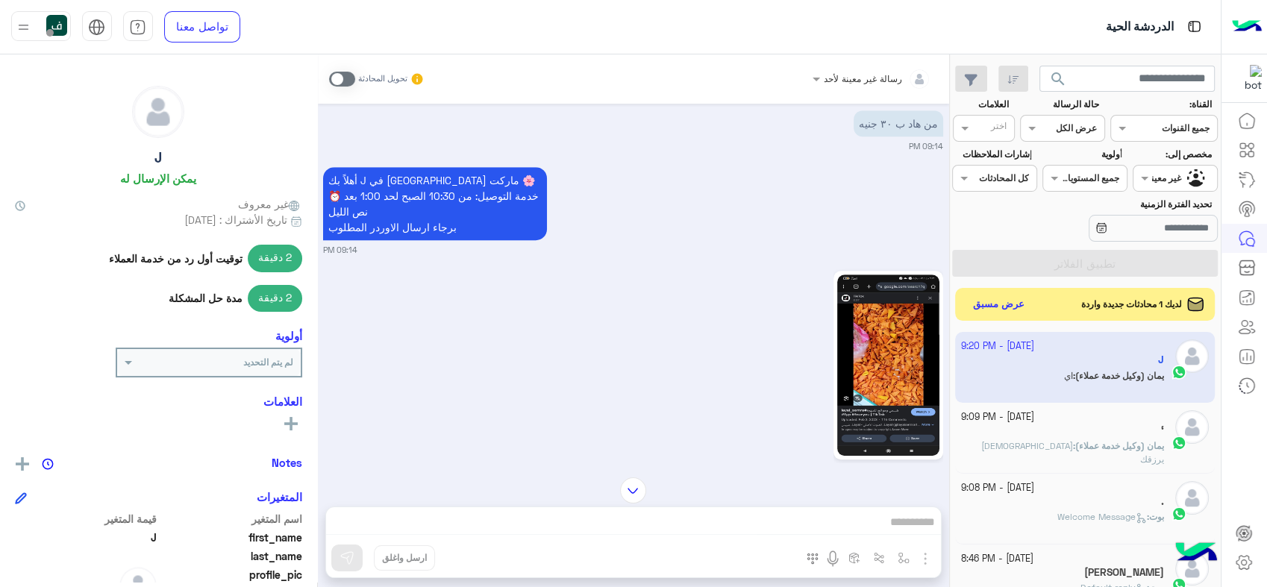
click at [1057, 73] on span "search" at bounding box center [1058, 79] width 18 height 18
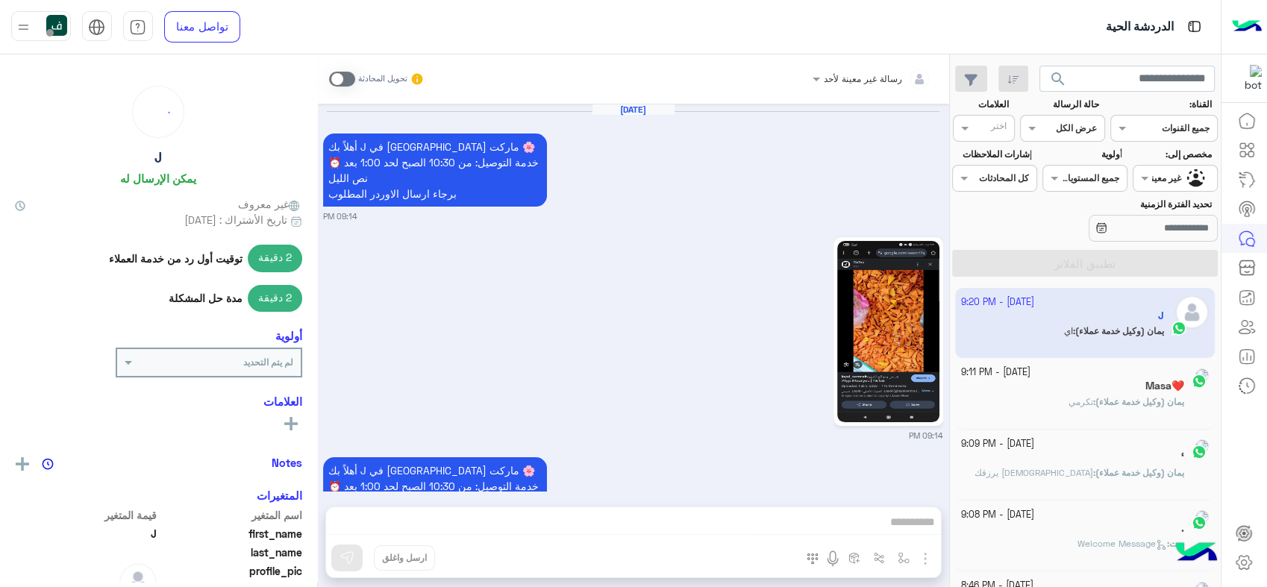
scroll to position [1537, 0]
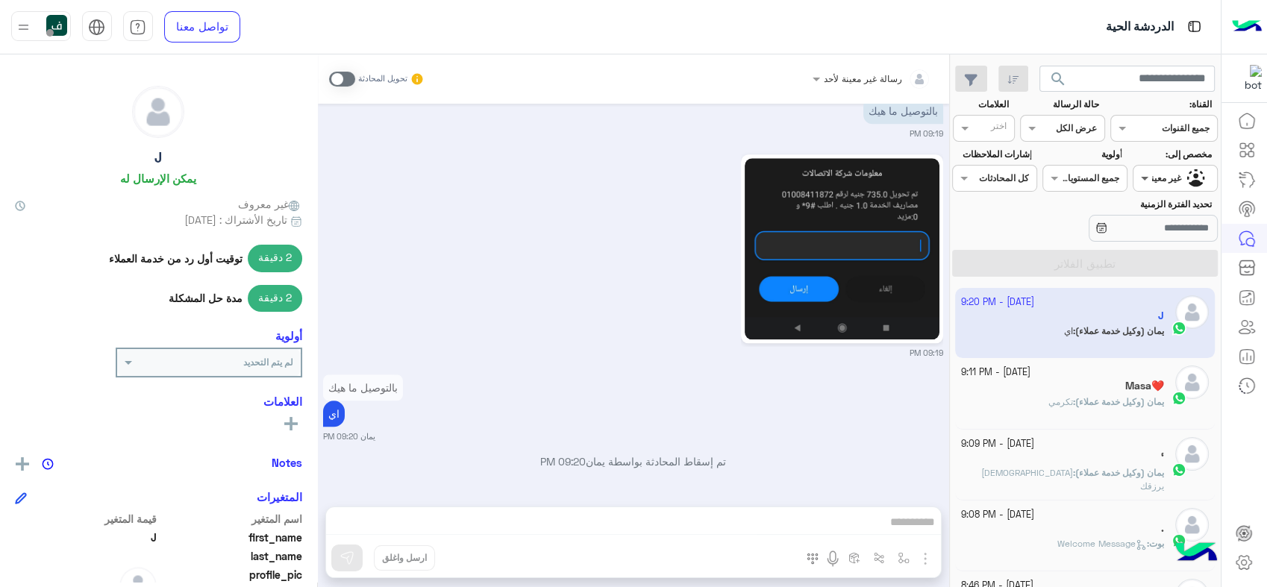
click at [1146, 180] on span at bounding box center [1143, 178] width 19 height 16
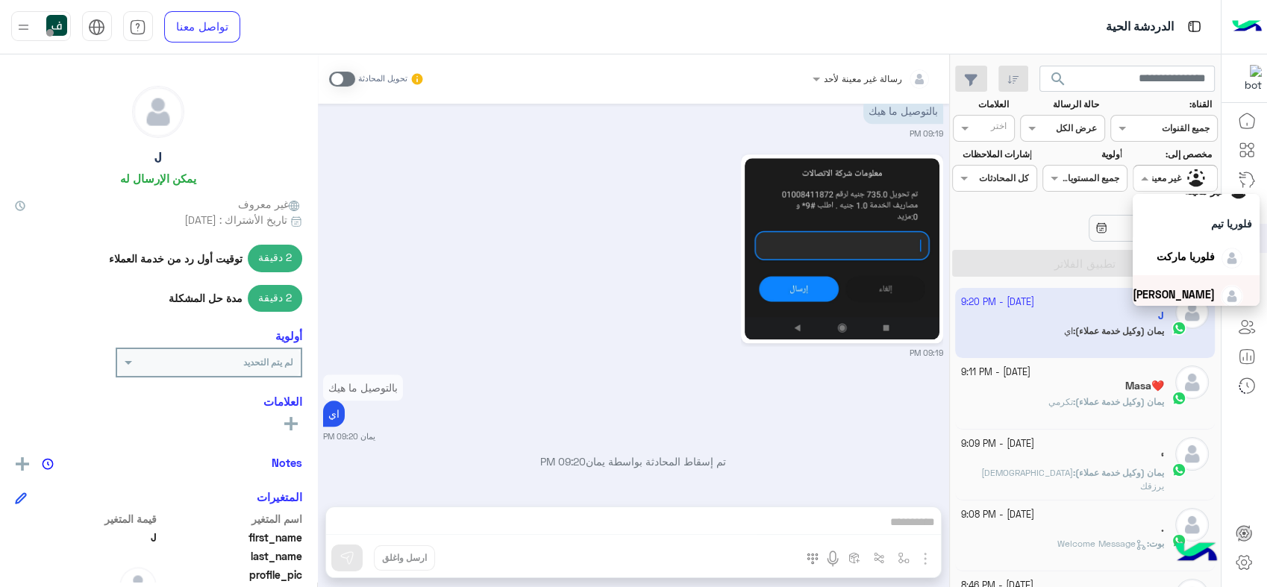
scroll to position [134, 0]
click at [1196, 281] on span "يمان" at bounding box center [1205, 287] width 19 height 13
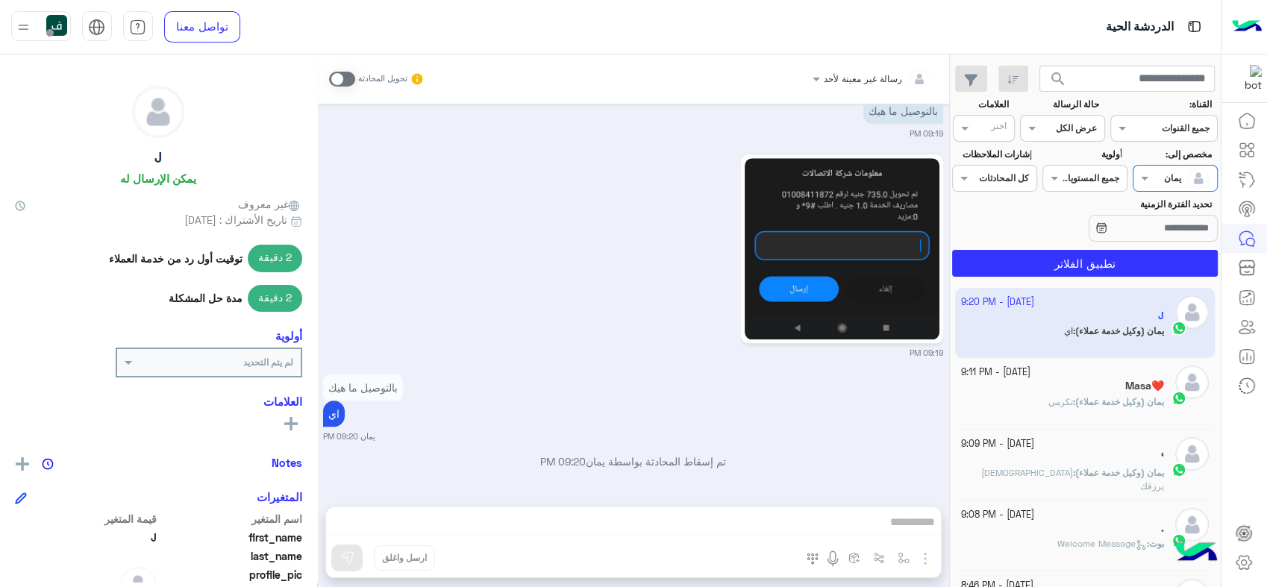
click at [1057, 72] on span "search" at bounding box center [1058, 79] width 18 height 18
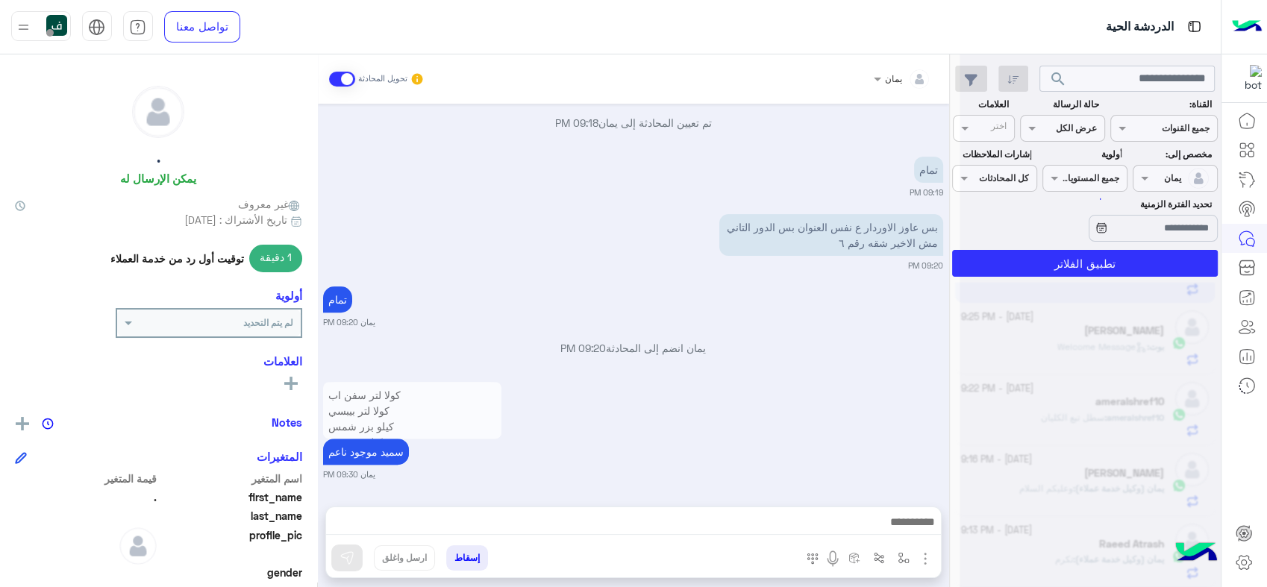
scroll to position [7, 0]
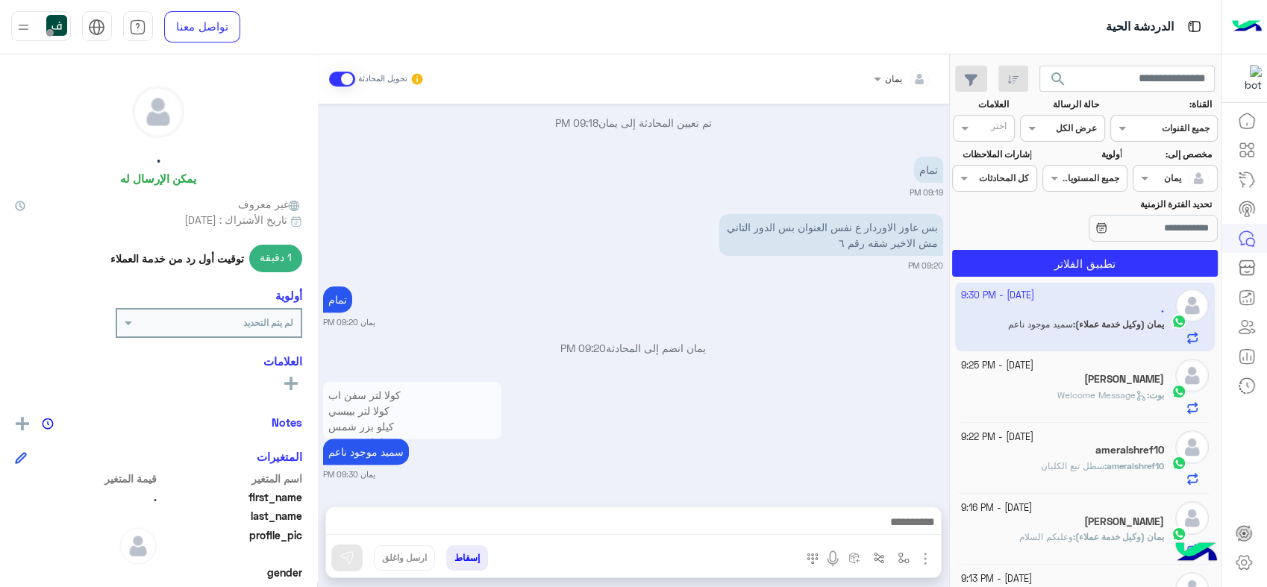
click at [1034, 460] on div "ameralshref10 : سطل تبع الكليان" at bounding box center [1062, 473] width 203 height 26
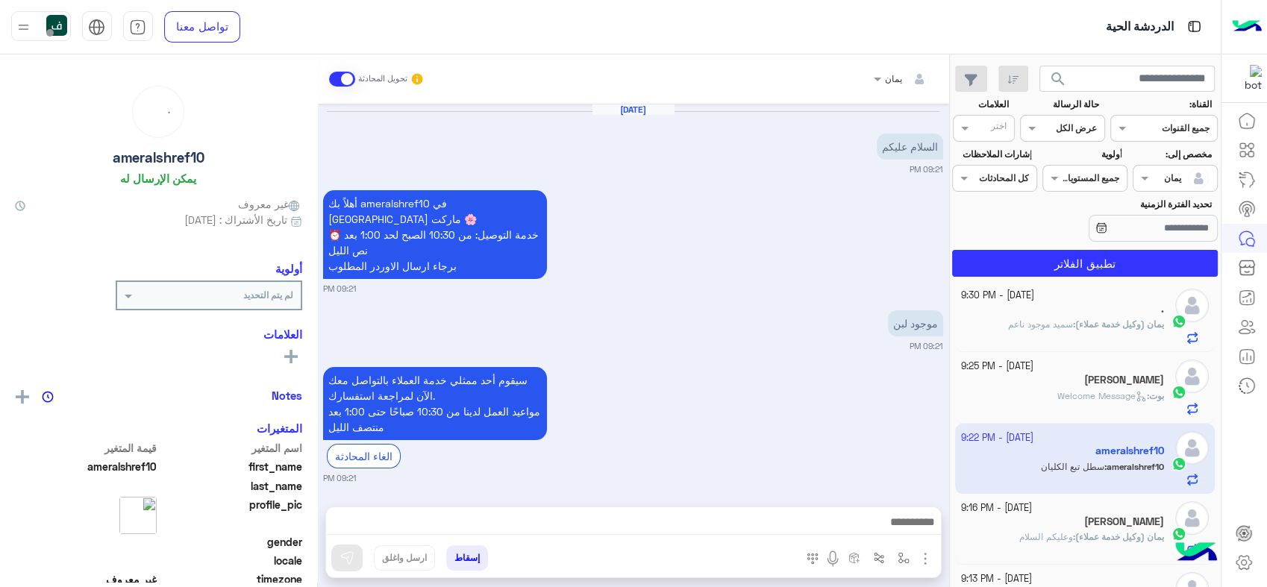
scroll to position [160, 0]
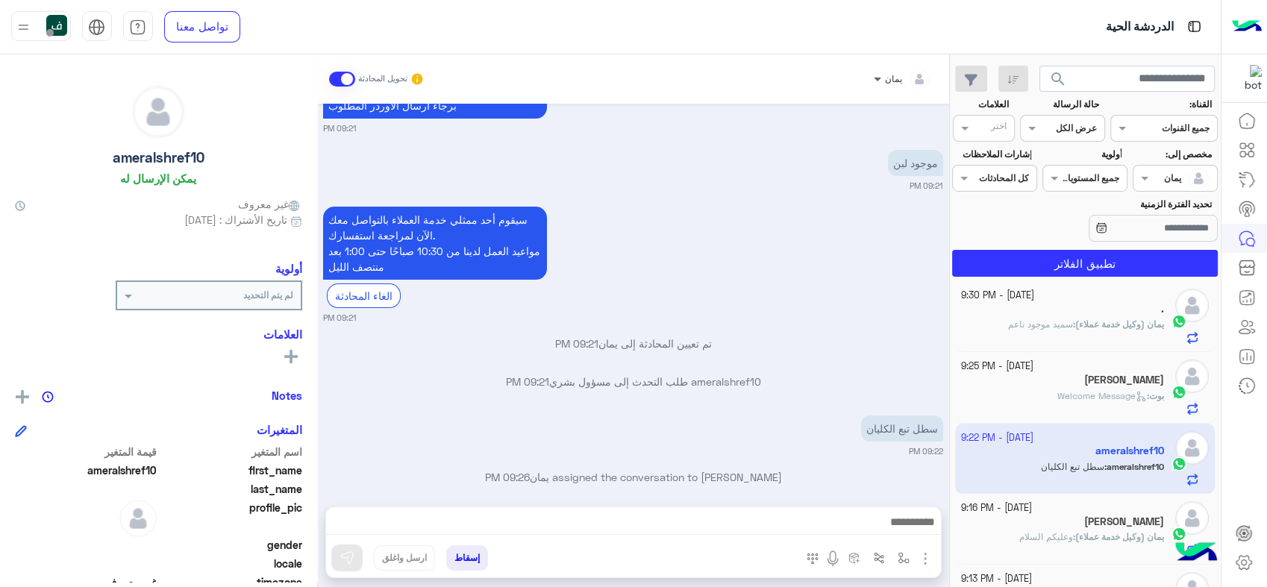
click at [884, 81] on span at bounding box center [876, 79] width 19 height 16
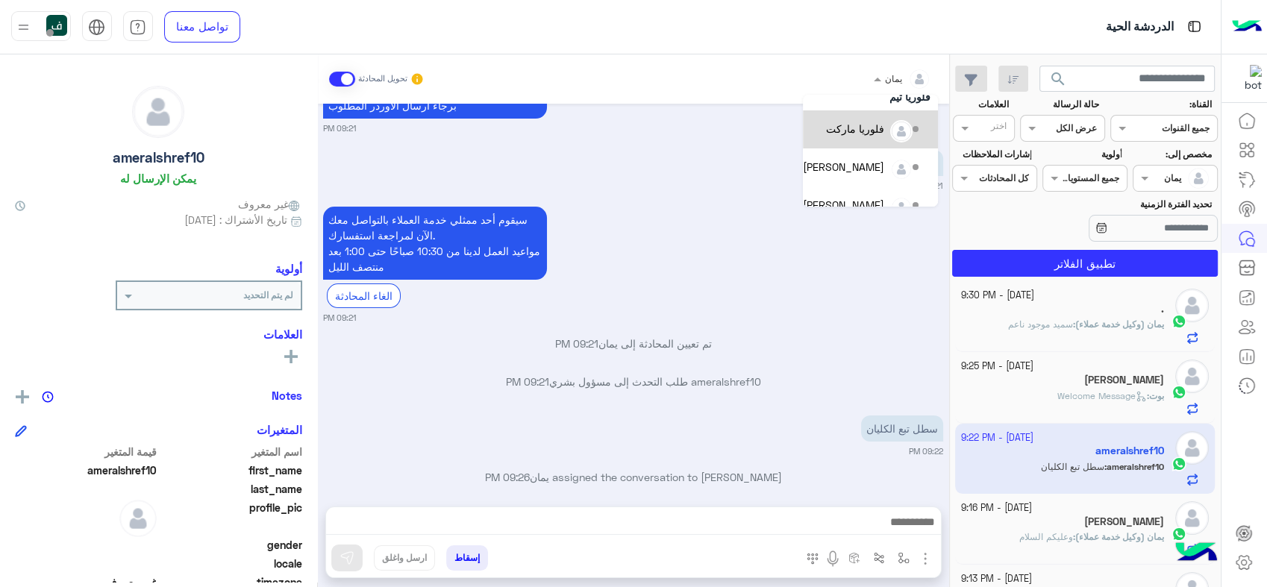
scroll to position [106, 0]
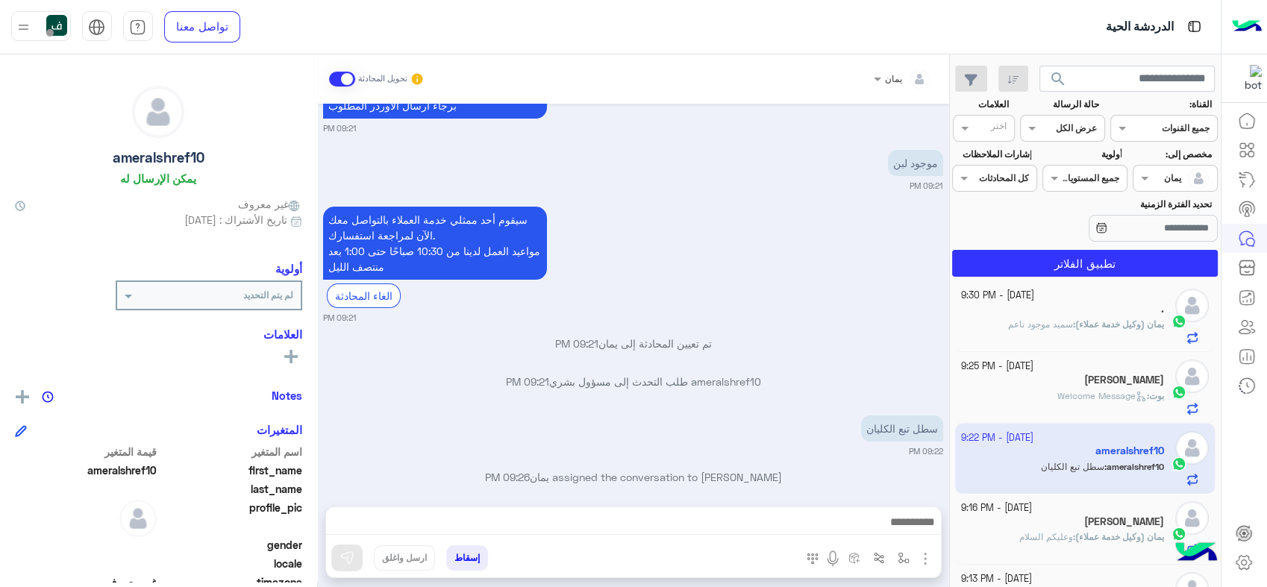
click at [693, 336] on p "تم تعيين المحادثة إلى يمان 09:21 PM" at bounding box center [633, 344] width 620 height 16
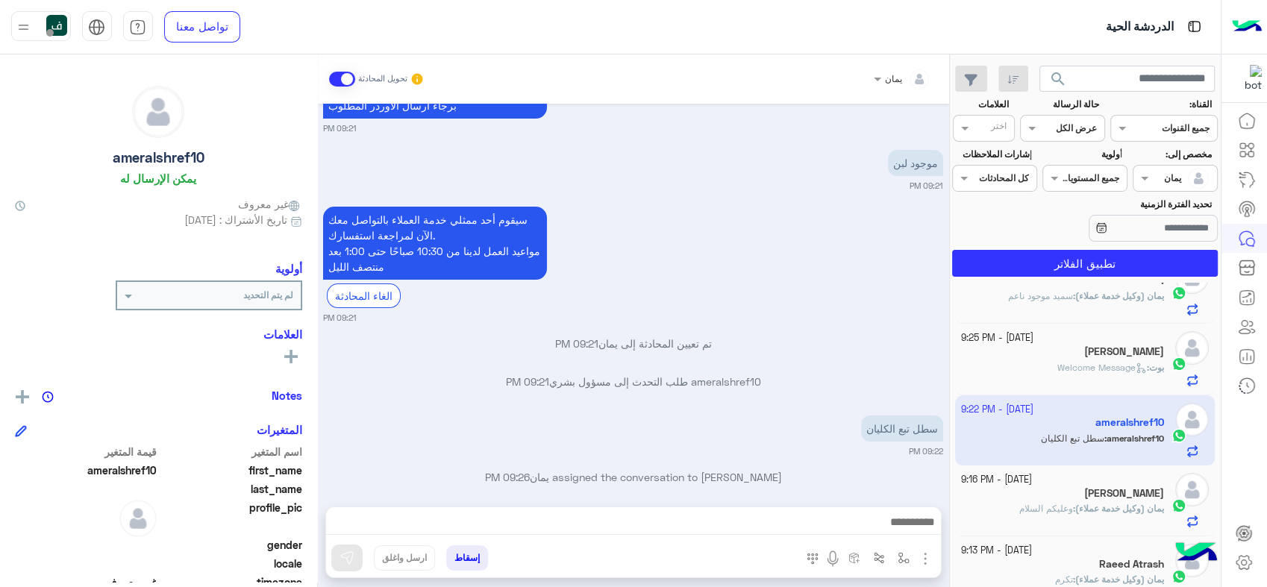
scroll to position [0, 0]
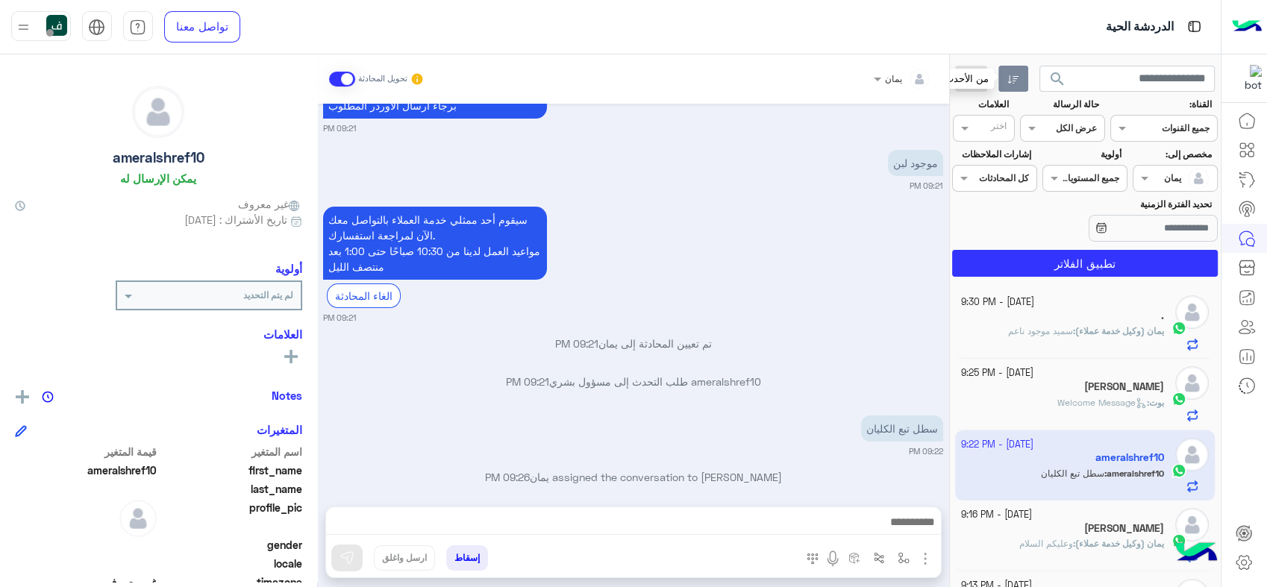
click at [1016, 78] on icon "button" at bounding box center [1013, 79] width 11 height 8
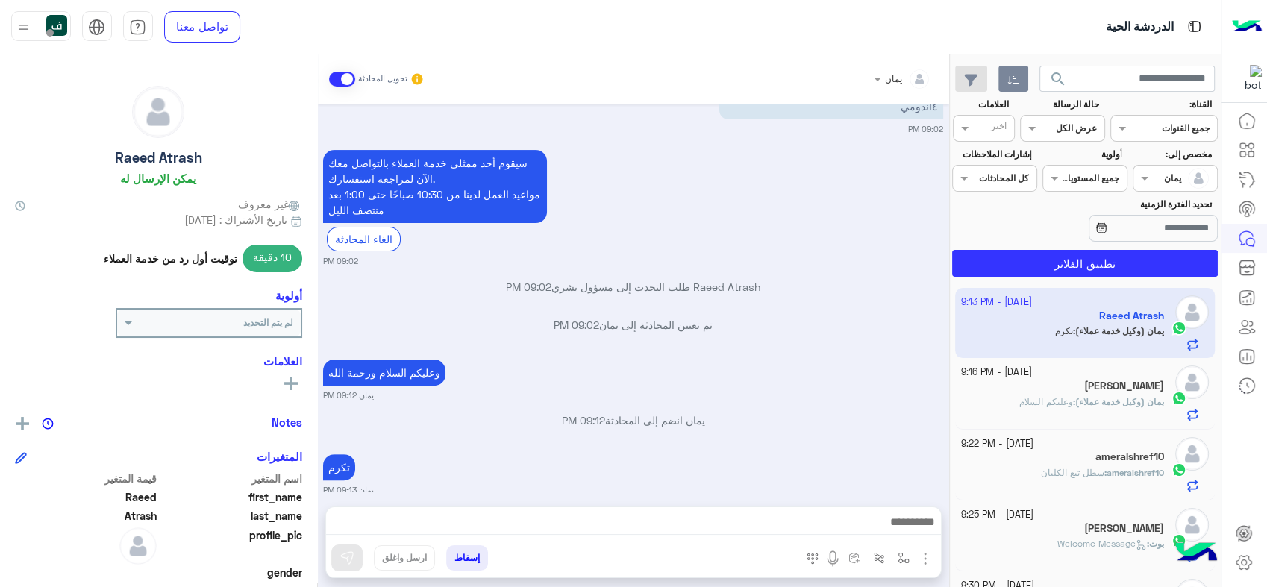
scroll to position [54, 0]
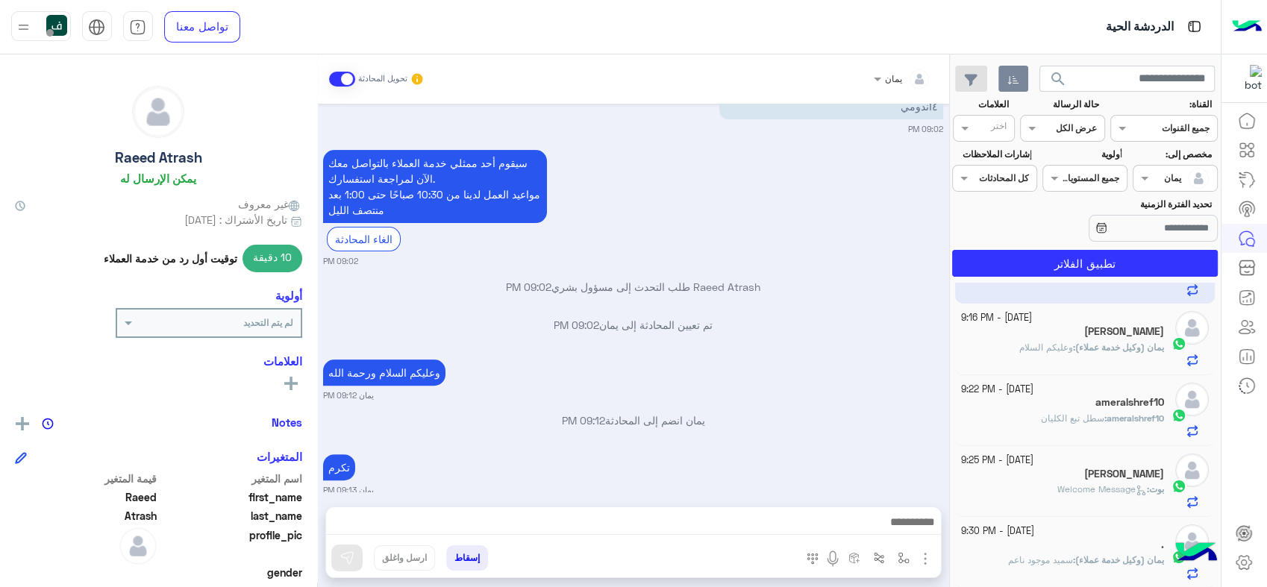
click at [1080, 399] on div "ameralshref10" at bounding box center [1062, 404] width 203 height 16
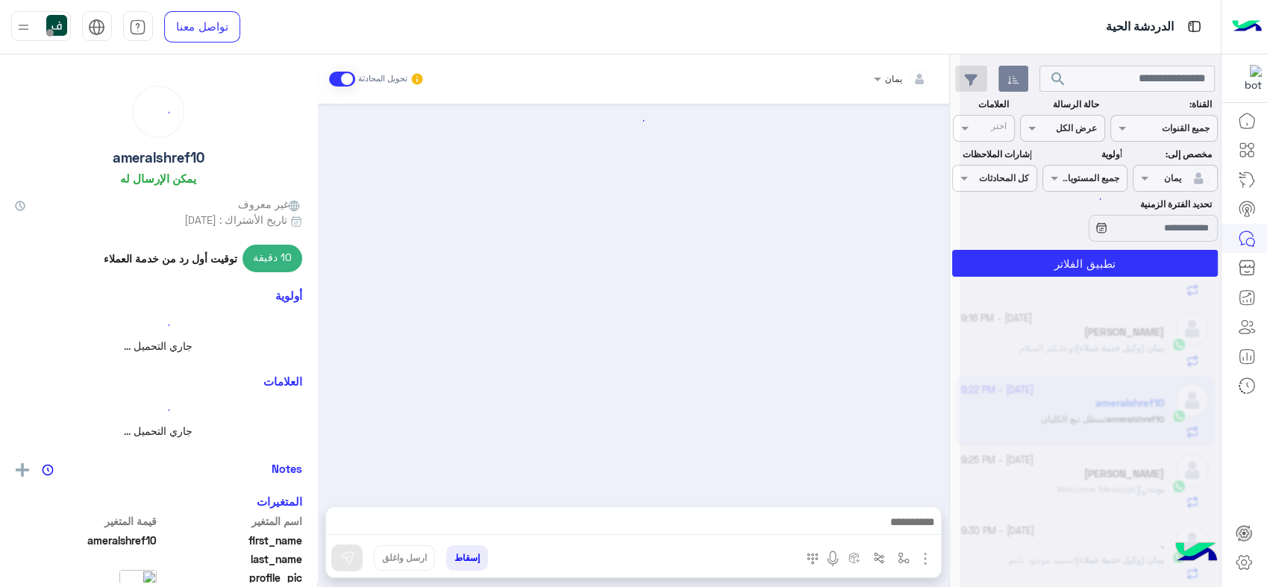
scroll to position [160, 0]
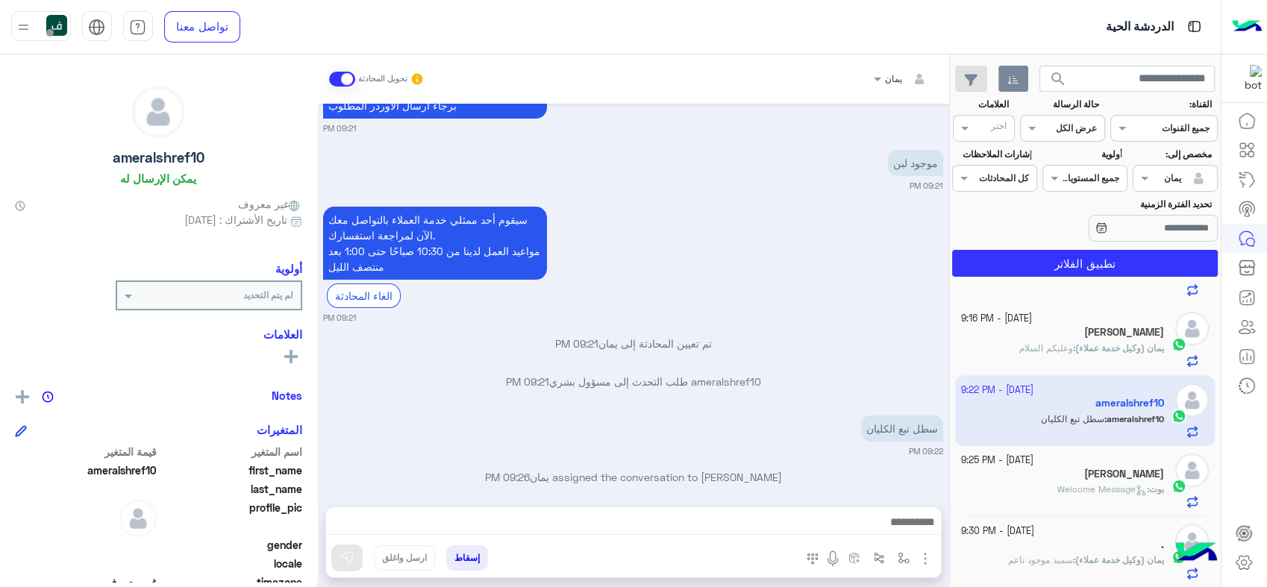
click at [1061, 70] on span "search" at bounding box center [1058, 79] width 18 height 18
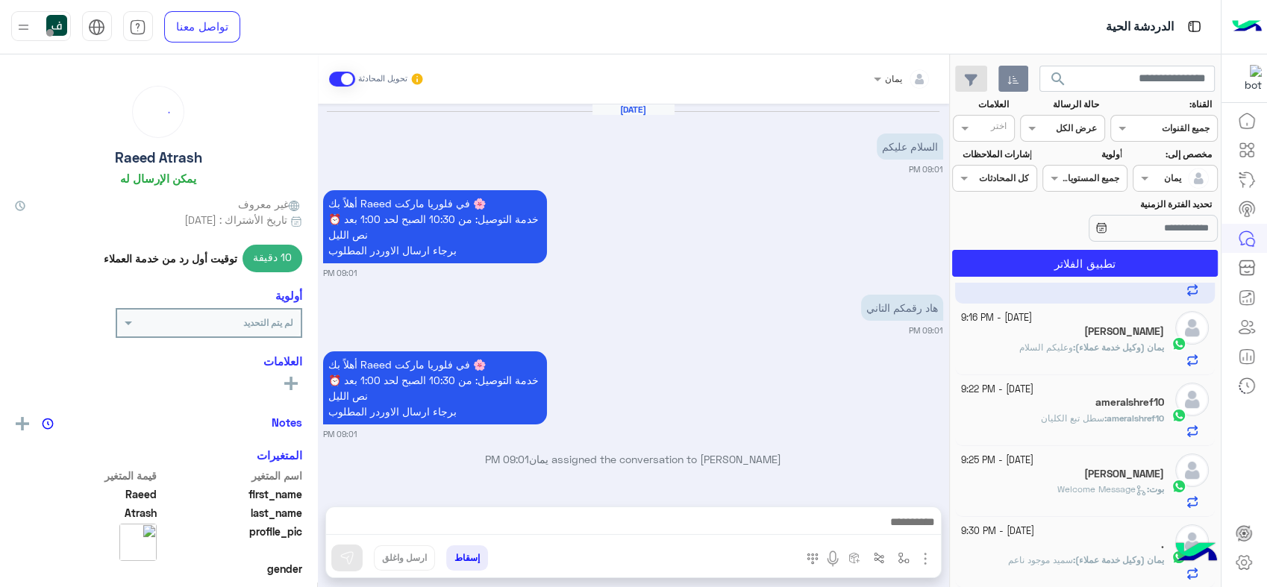
scroll to position [448, 0]
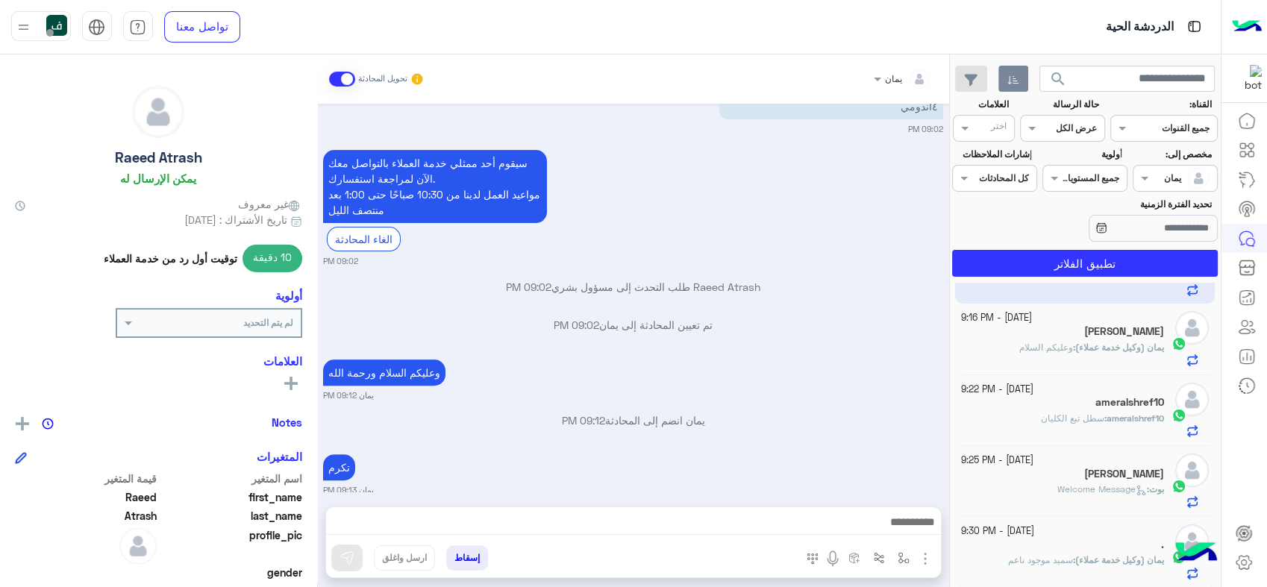
click at [1051, 82] on span "search" at bounding box center [1058, 79] width 18 height 18
click at [1039, 547] on div "ameralshref10" at bounding box center [1062, 547] width 203 height 16
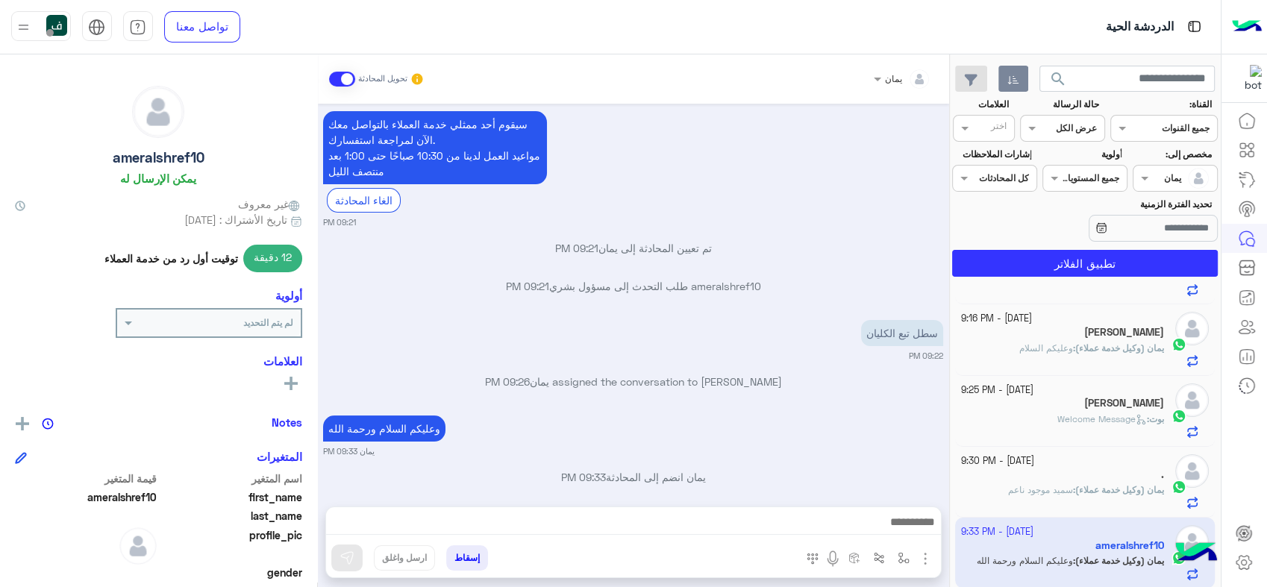
scroll to position [313, 0]
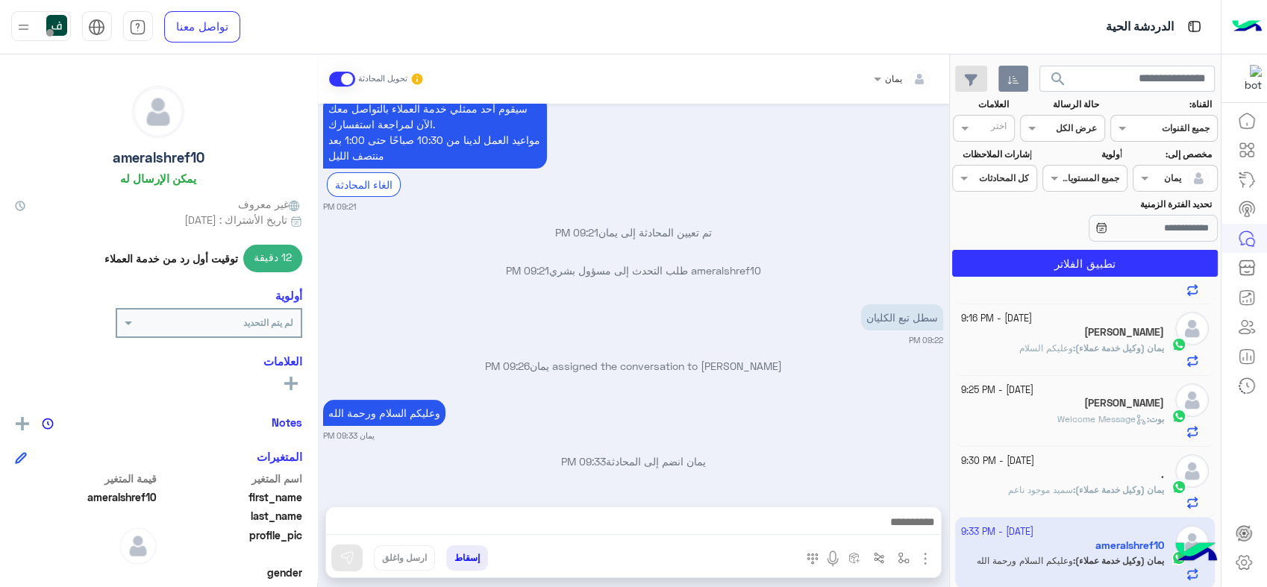
click at [1179, 176] on input "text" at bounding box center [1192, 176] width 34 height 13
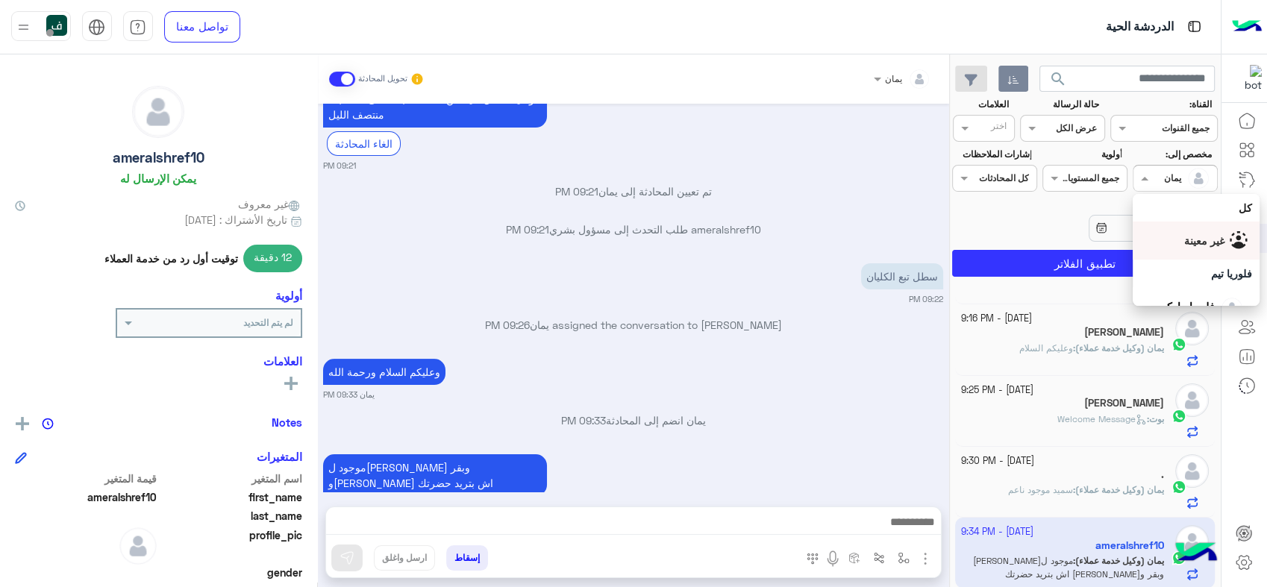
click at [1184, 240] on span "غير معينة" at bounding box center [1204, 240] width 40 height 13
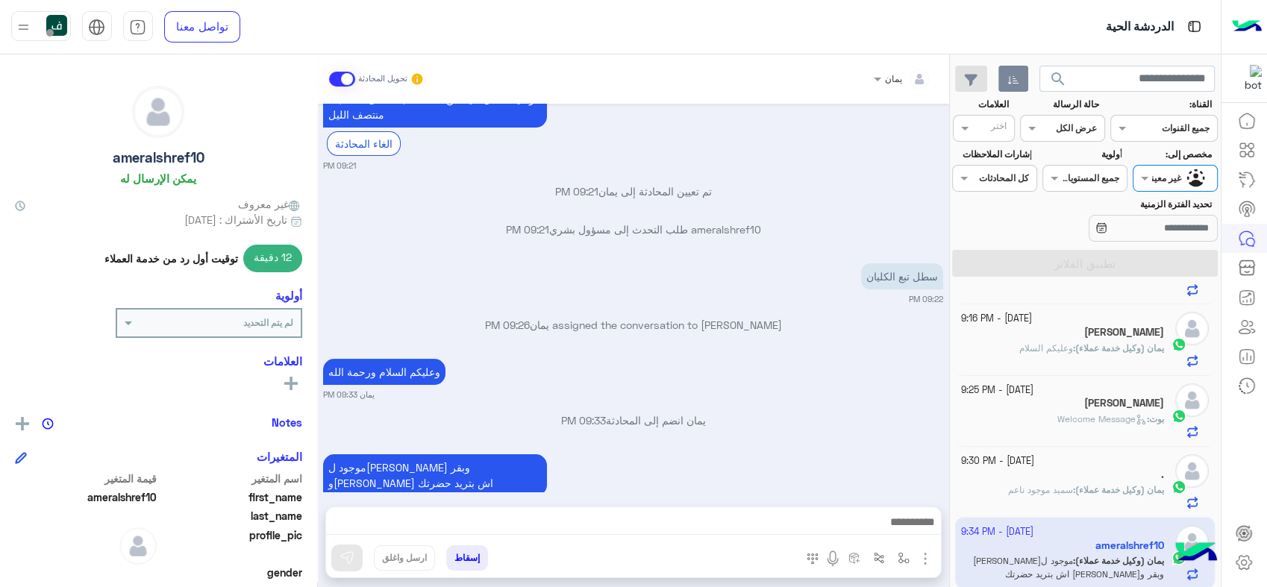
click at [1050, 77] on span "search" at bounding box center [1058, 79] width 18 height 18
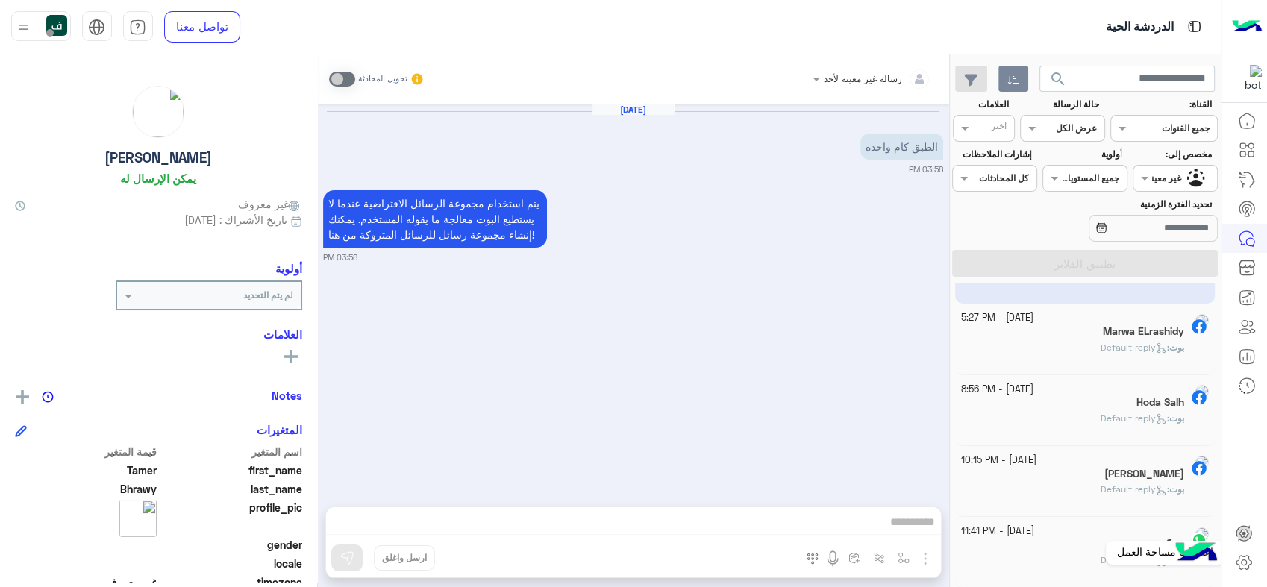
click at [1248, 568] on icon at bounding box center [1244, 563] width 15 height 14
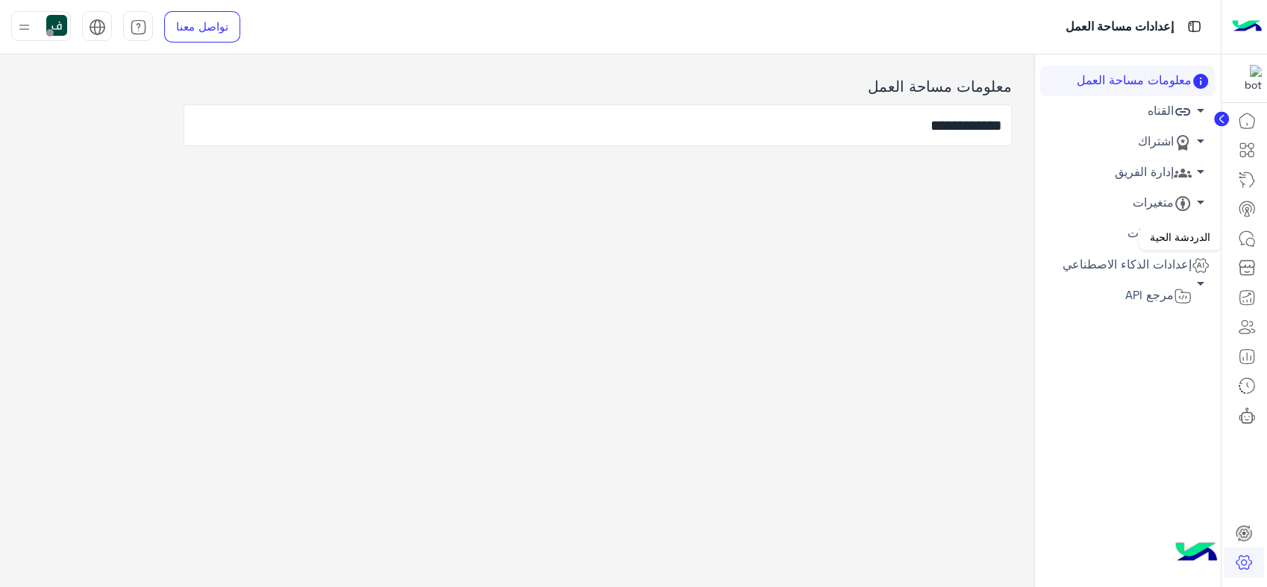
click at [1248, 237] on icon at bounding box center [1247, 239] width 18 height 18
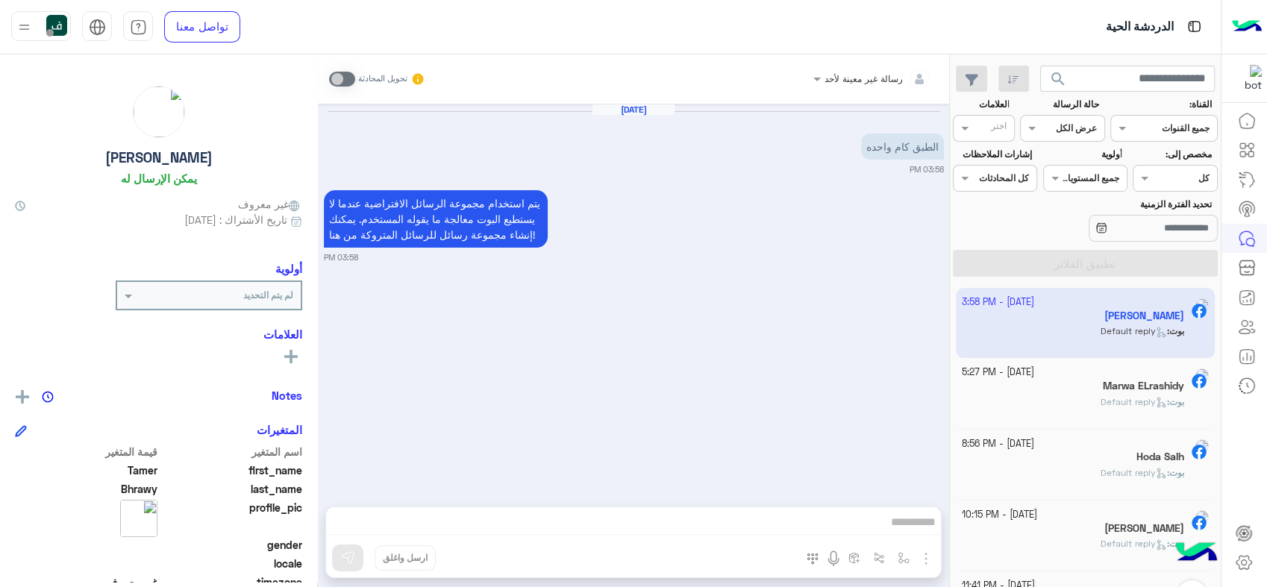
click at [1158, 184] on div "Assigned on كل" at bounding box center [1184, 178] width 64 height 13
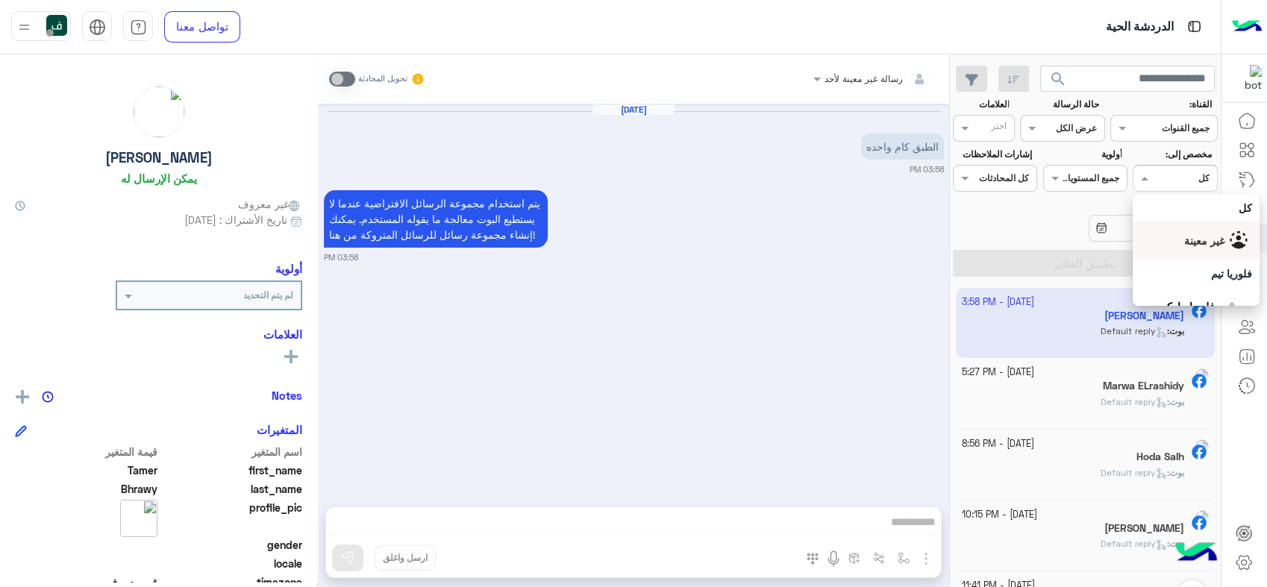
click at [1184, 240] on span "غير معينة" at bounding box center [1204, 240] width 40 height 13
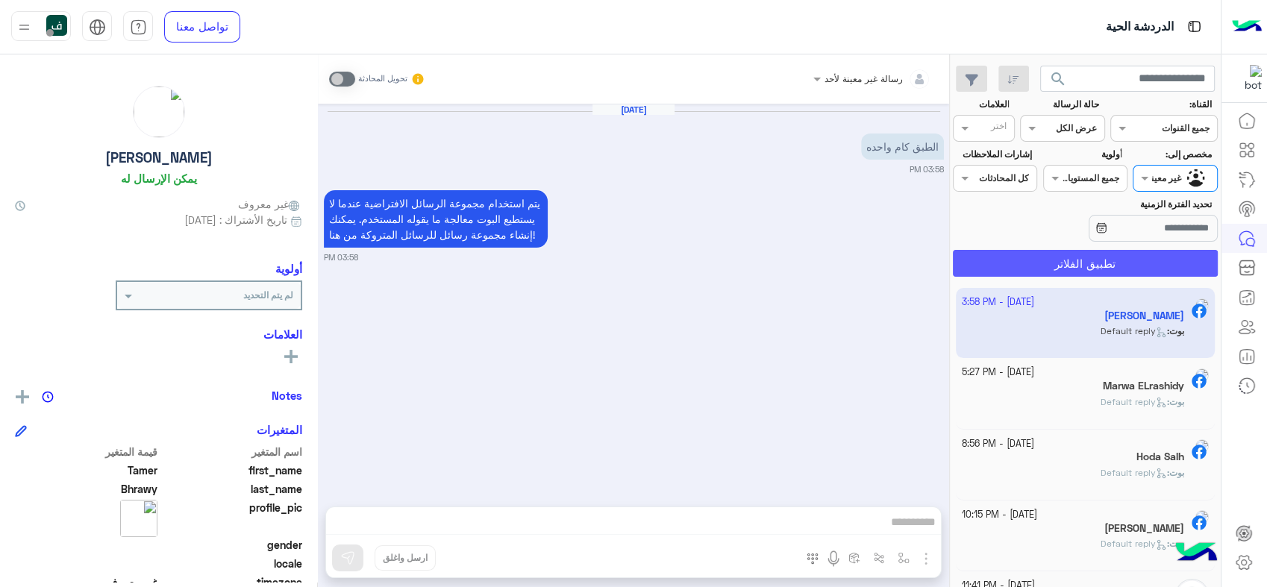
click at [1116, 251] on button "تطبيق الفلاتر" at bounding box center [1085, 263] width 265 height 27
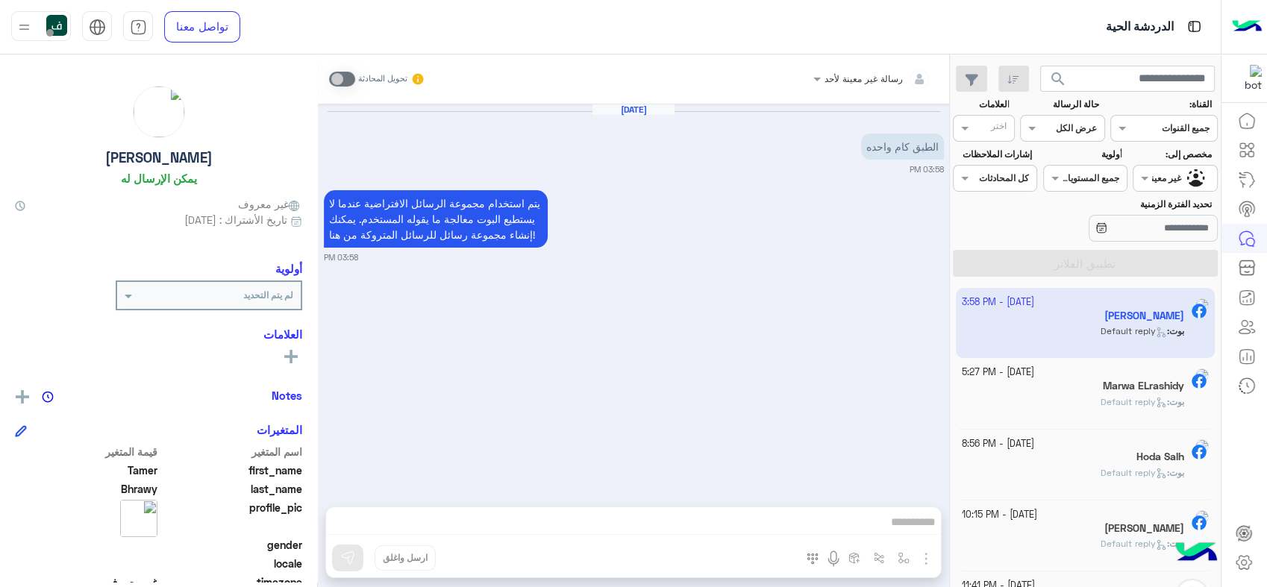
click at [1063, 223] on div at bounding box center [1130, 228] width 175 height 27
click at [1096, 223] on icon at bounding box center [1102, 228] width 12 height 12
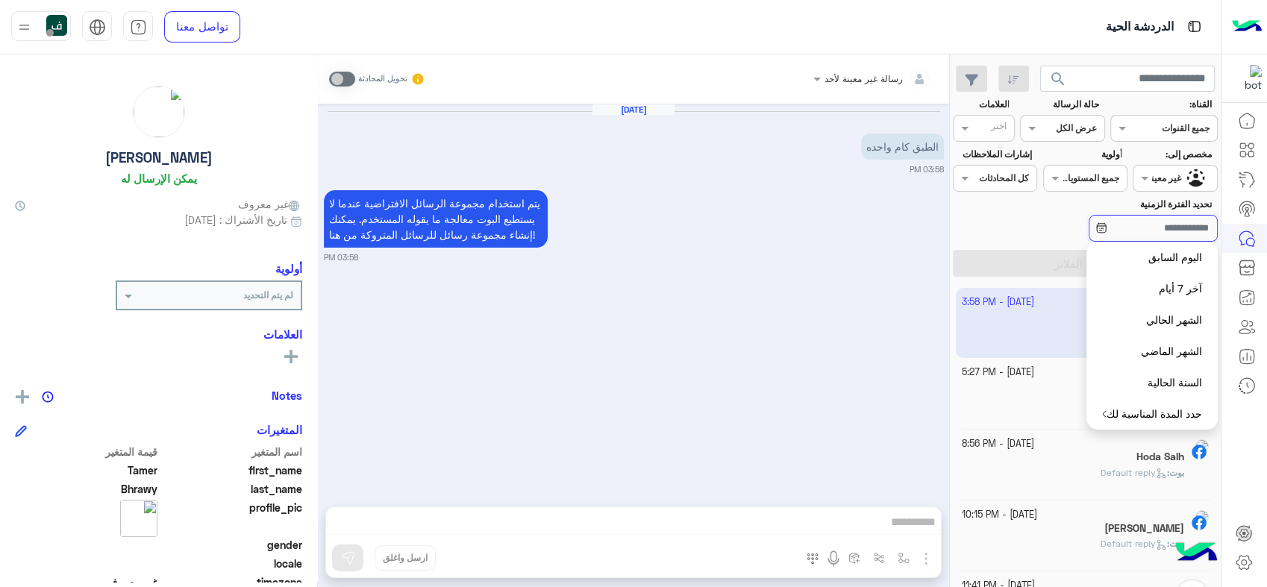
click at [1140, 229] on input "تحديد الفترة الزمنية" at bounding box center [1153, 228] width 129 height 27
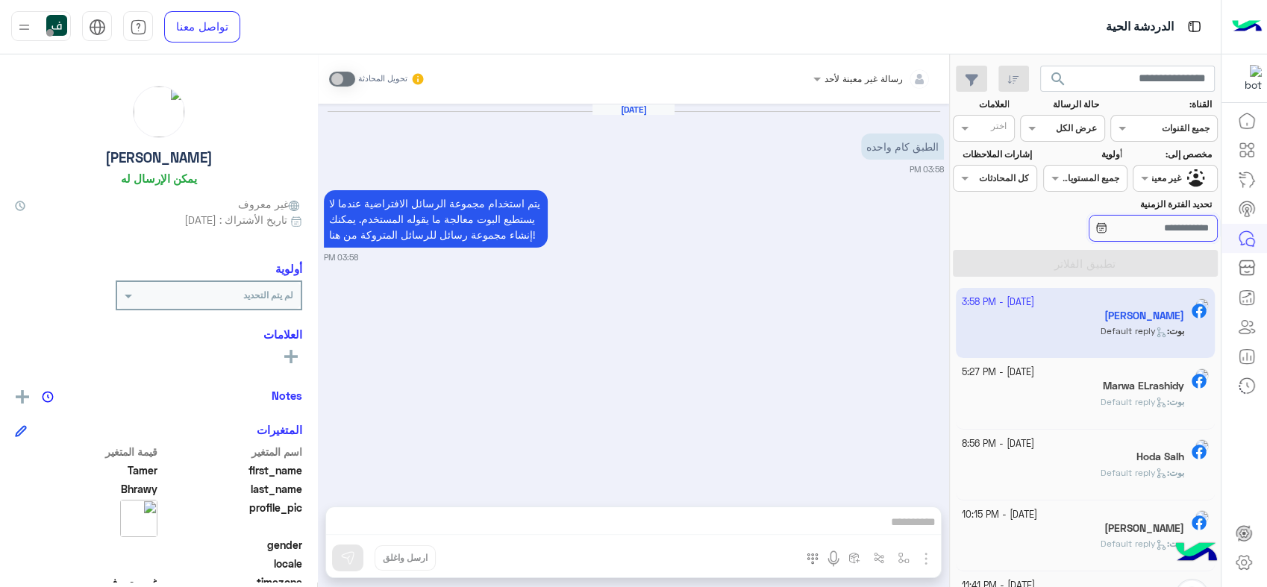
click at [1170, 227] on input "تحديد الفترة الزمنية" at bounding box center [1153, 228] width 129 height 27
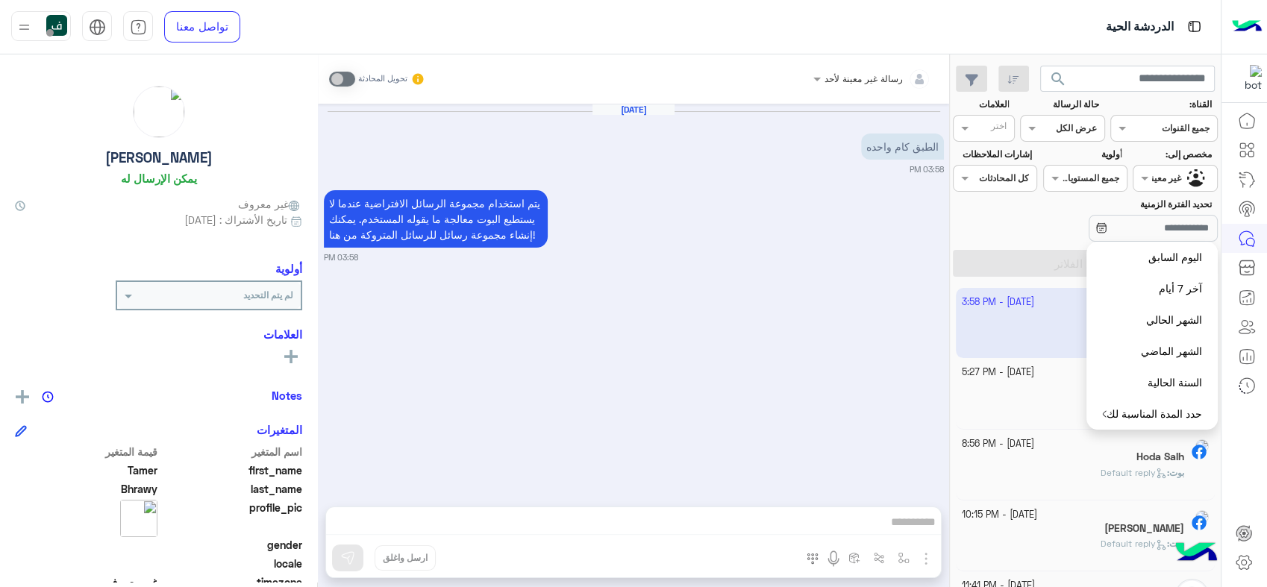
click at [1118, 413] on button "حدد المدة المناسبة لك" at bounding box center [1152, 414] width 131 height 31
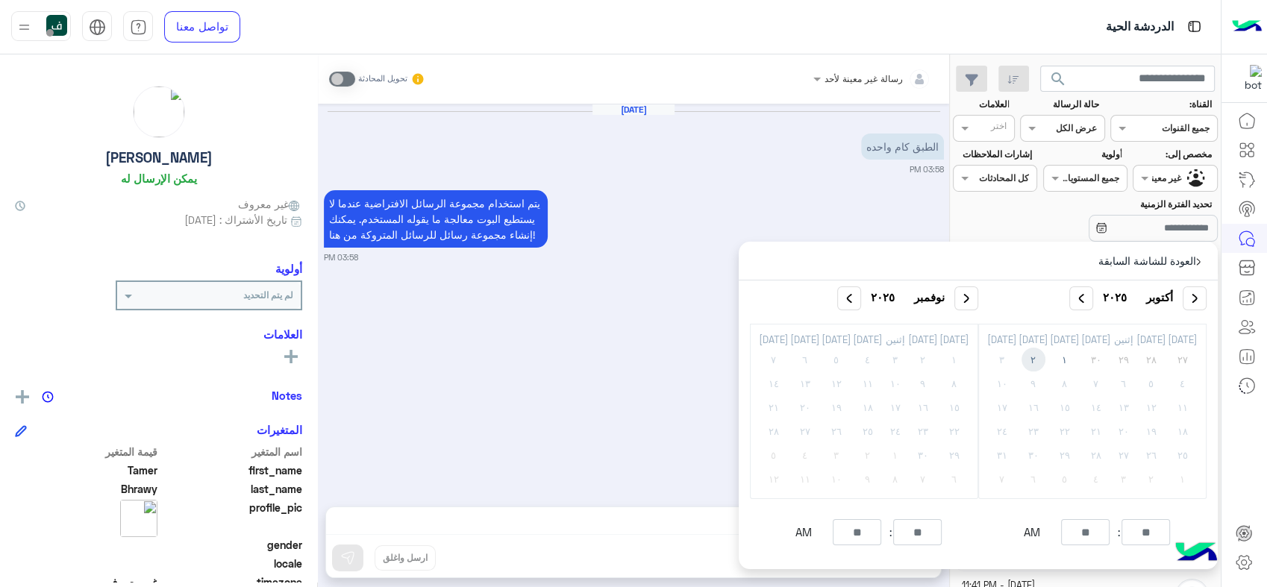
click at [1046, 358] on span "٢" at bounding box center [1034, 360] width 24 height 24
type input "**********"
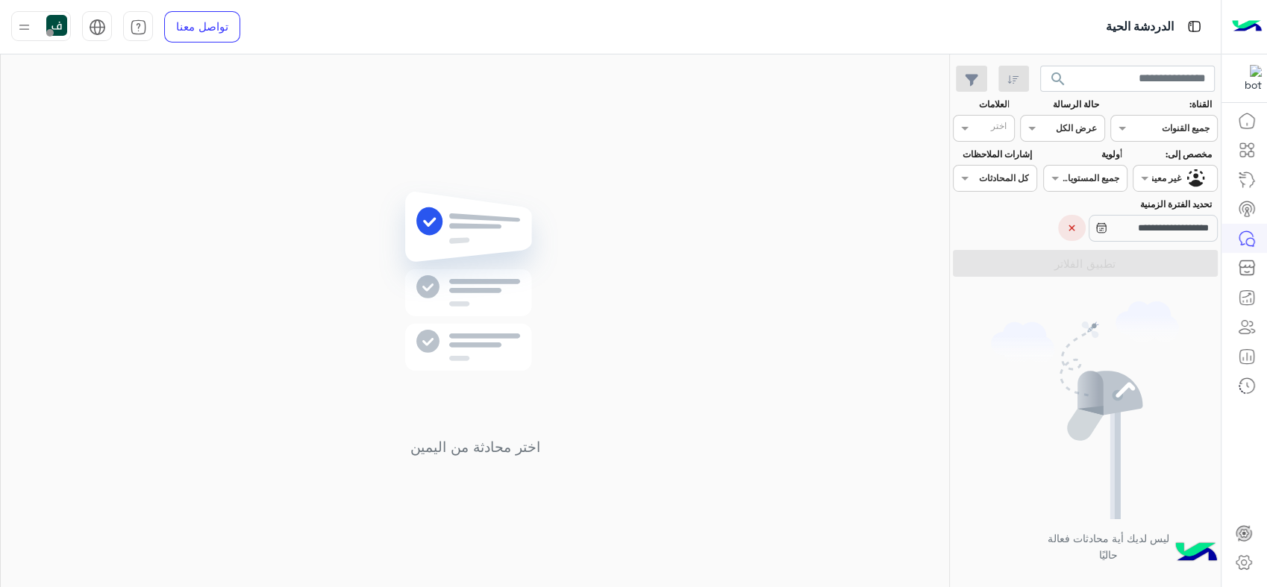
click at [1097, 226] on icon at bounding box center [1101, 226] width 8 height 0
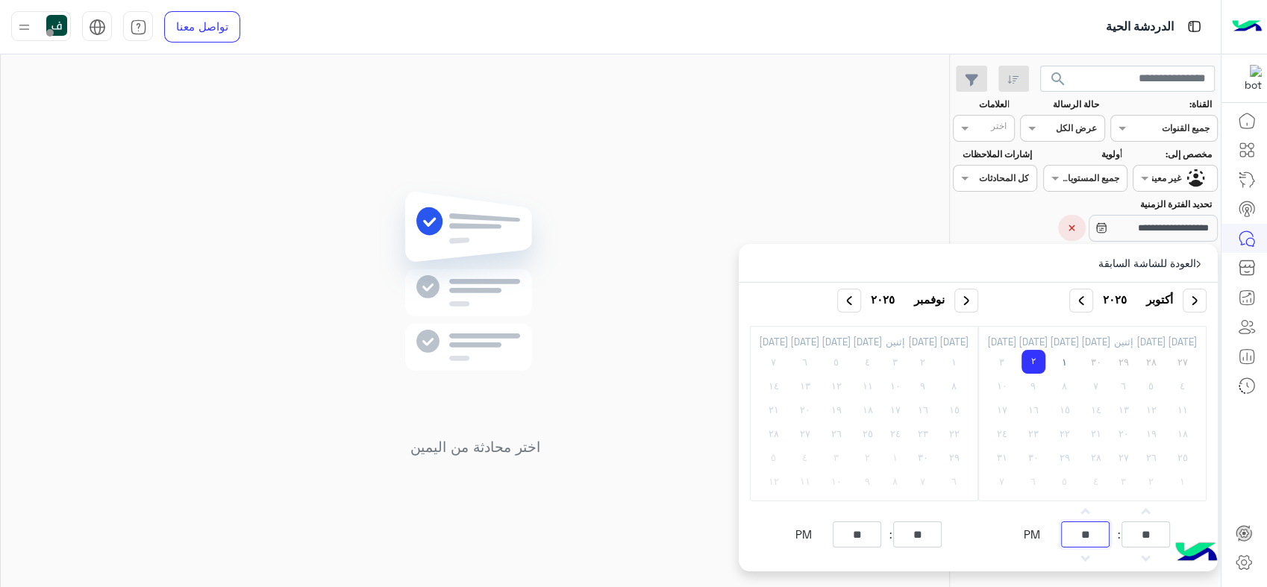
click at [1096, 527] on input "**" at bounding box center [1085, 535] width 49 height 27
click at [1102, 536] on input "**" at bounding box center [1085, 535] width 49 height 27
type input "**"
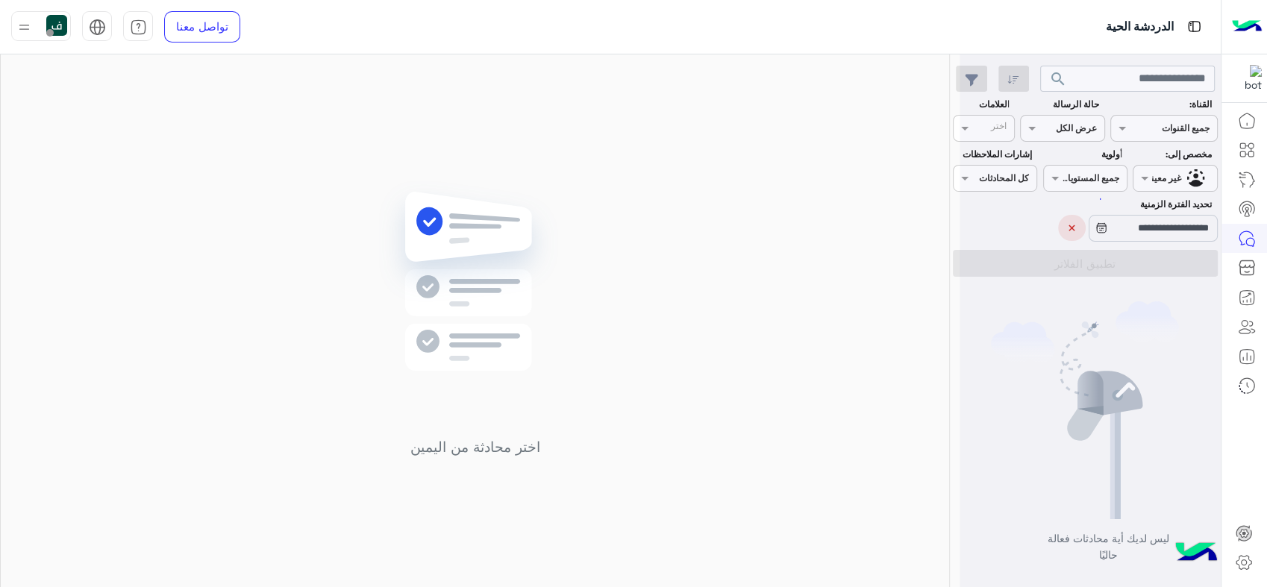
click at [1158, 537] on div at bounding box center [1090, 299] width 261 height 587
click at [1123, 221] on input "**********" at bounding box center [1153, 228] width 129 height 27
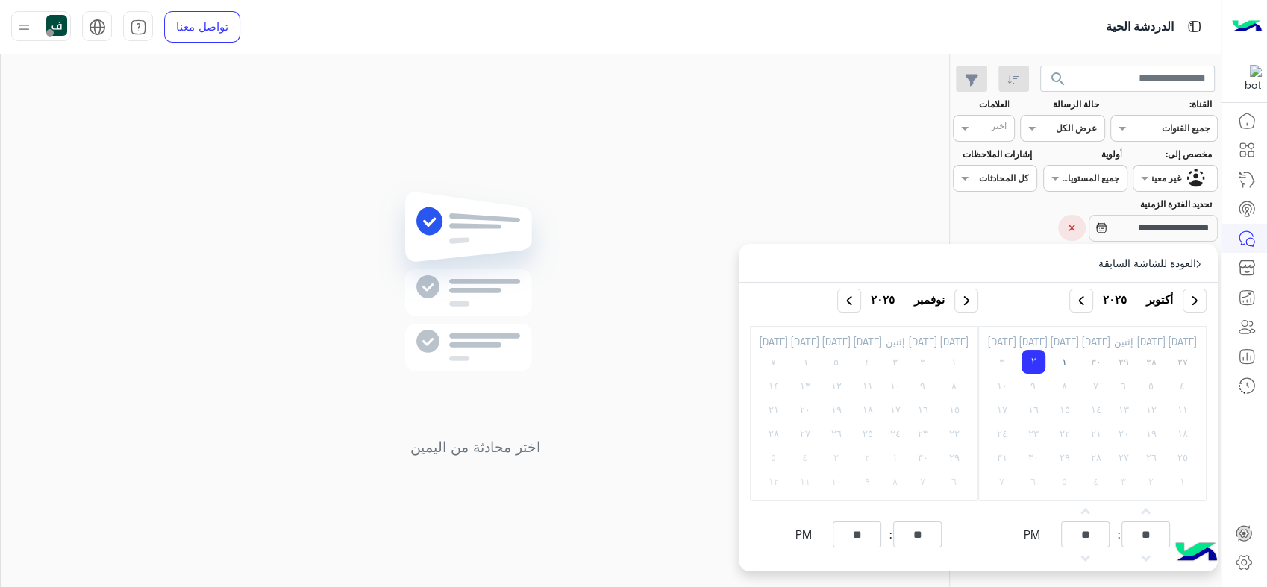
click at [1047, 532] on button "PM" at bounding box center [1031, 535] width 35 height 27
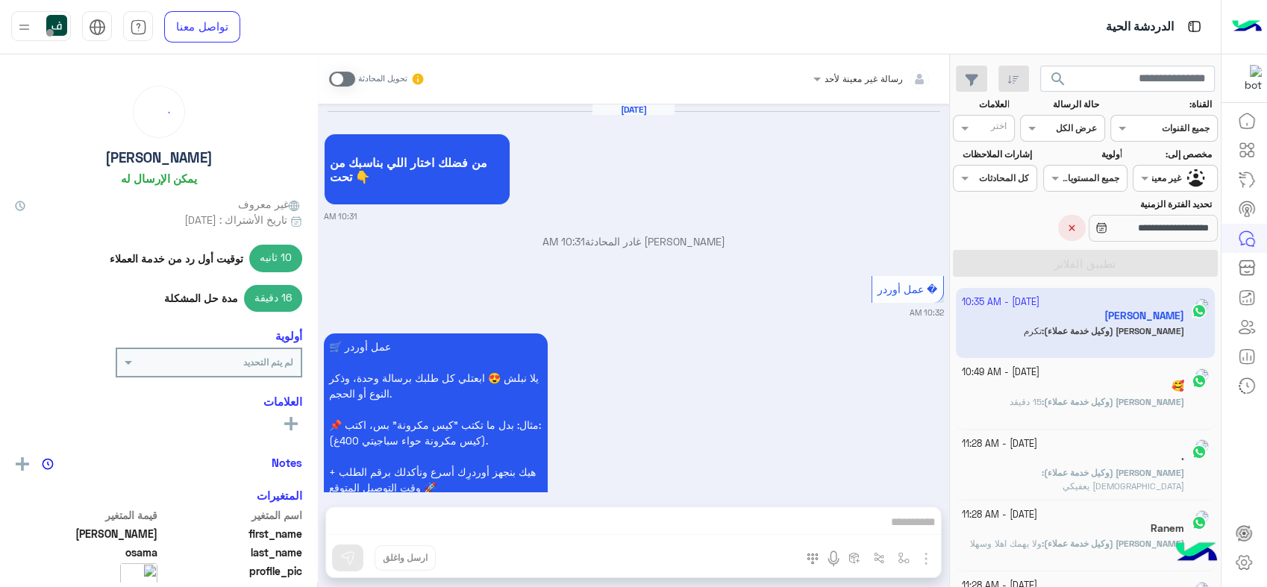
scroll to position [1172, 0]
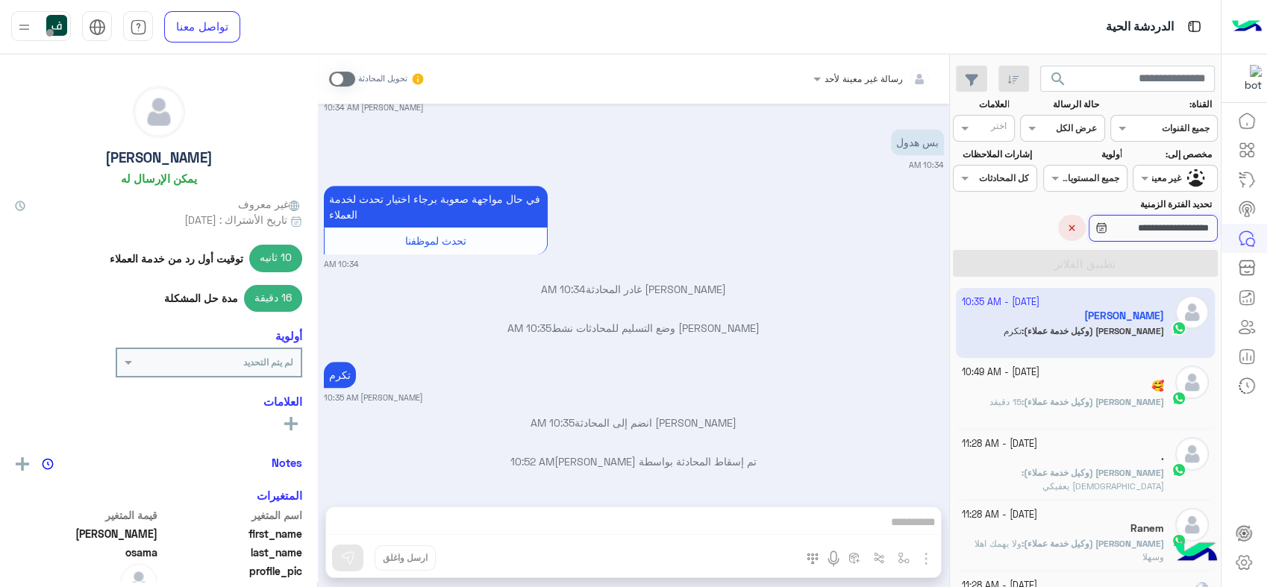
click at [1112, 225] on input "**********" at bounding box center [1153, 228] width 129 height 27
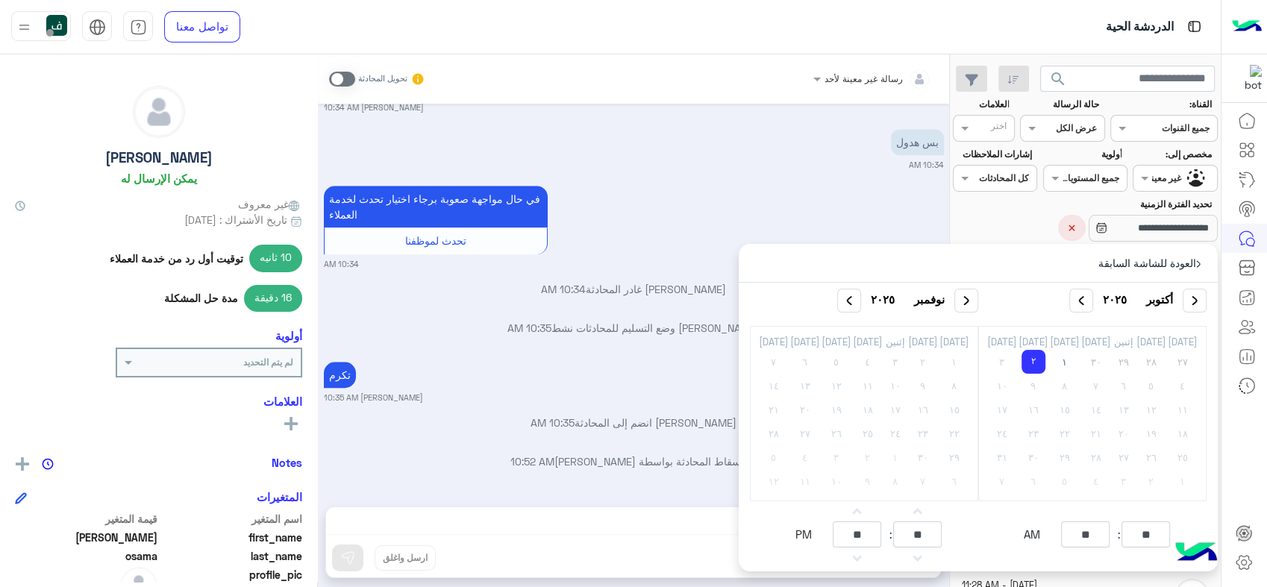
click at [870, 518] on link "calendar" at bounding box center [857, 511] width 25 height 16
click at [887, 518] on div "رسالة غير معينة لأحد تحويل المحادثة Oct 2, 2025 من فضلك اختار اللي بناسبك من تح…" at bounding box center [633, 323] width 631 height 539
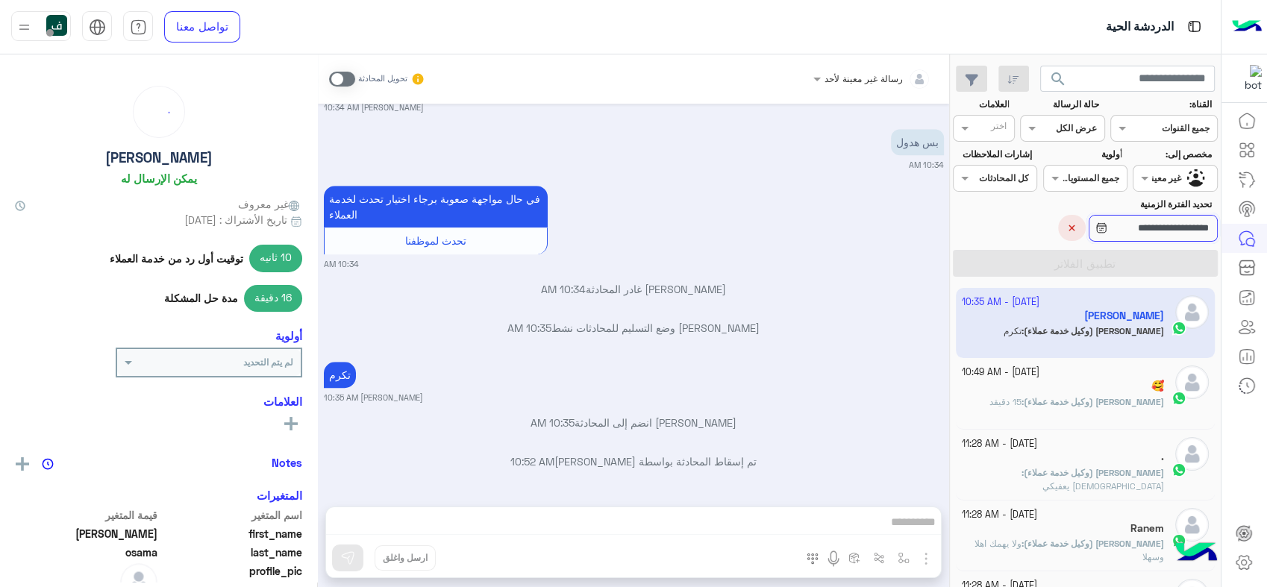
click at [1122, 227] on input "**********" at bounding box center [1153, 228] width 129 height 27
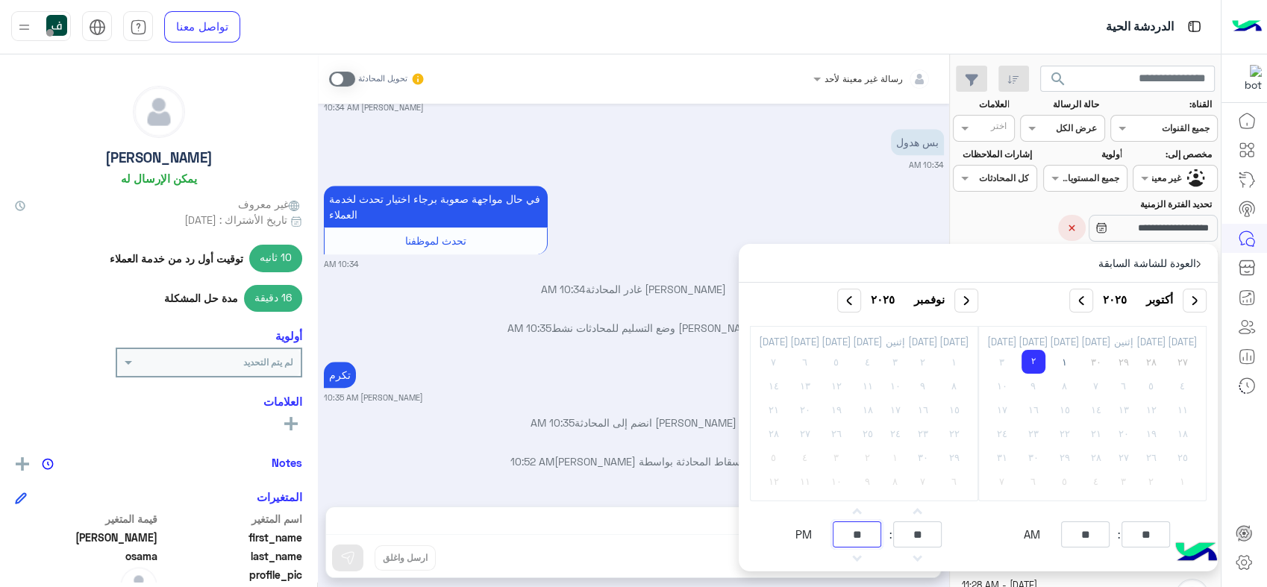
click at [881, 526] on input "**" at bounding box center [857, 535] width 49 height 27
type input "**"
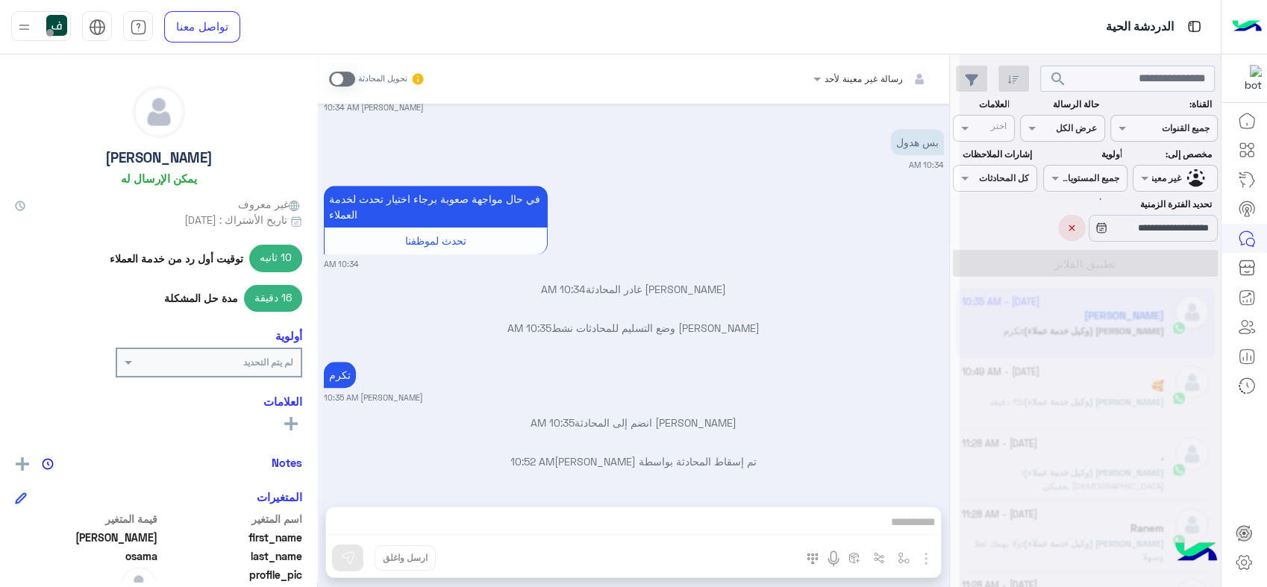
click at [955, 525] on div "**********" at bounding box center [1085, 323] width 271 height 539
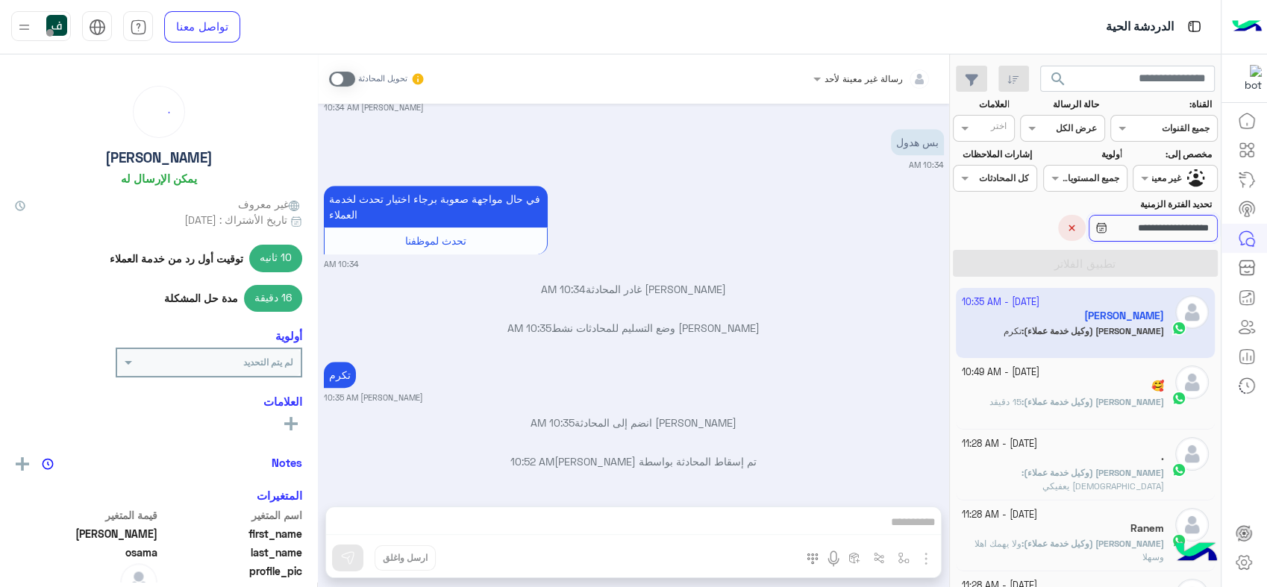
click at [1099, 223] on input "**********" at bounding box center [1153, 228] width 129 height 27
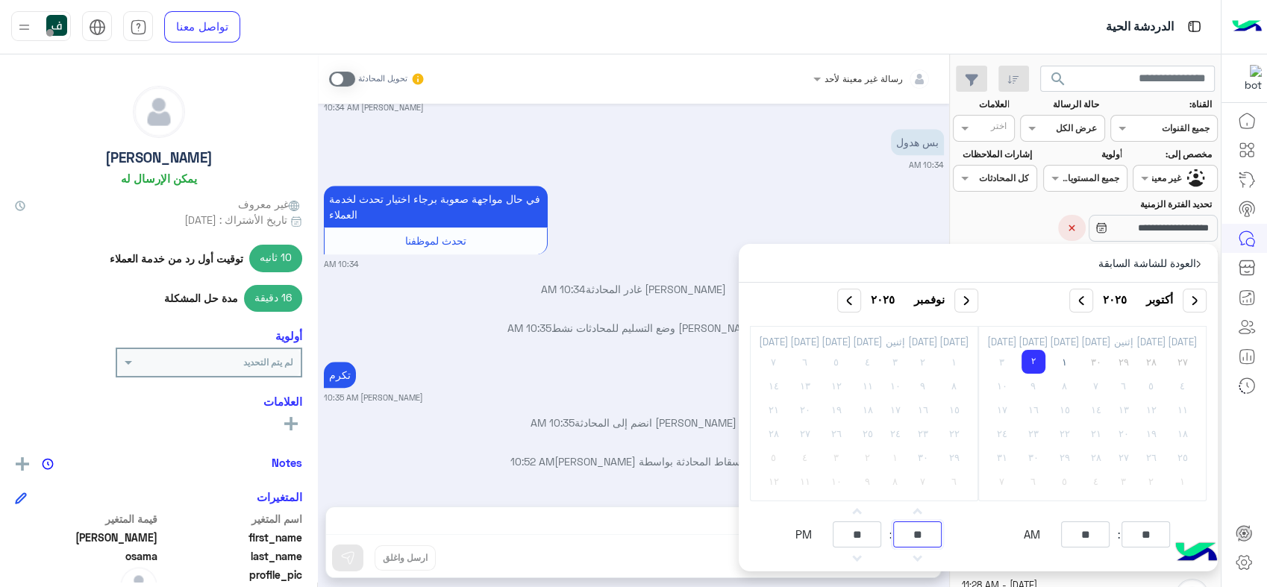
click at [942, 540] on input "**" at bounding box center [917, 535] width 49 height 27
type input "**"
click at [985, 252] on div "العودة للشاشة السابقة" at bounding box center [978, 263] width 479 height 39
click at [940, 537] on input "hours" at bounding box center [917, 535] width 49 height 27
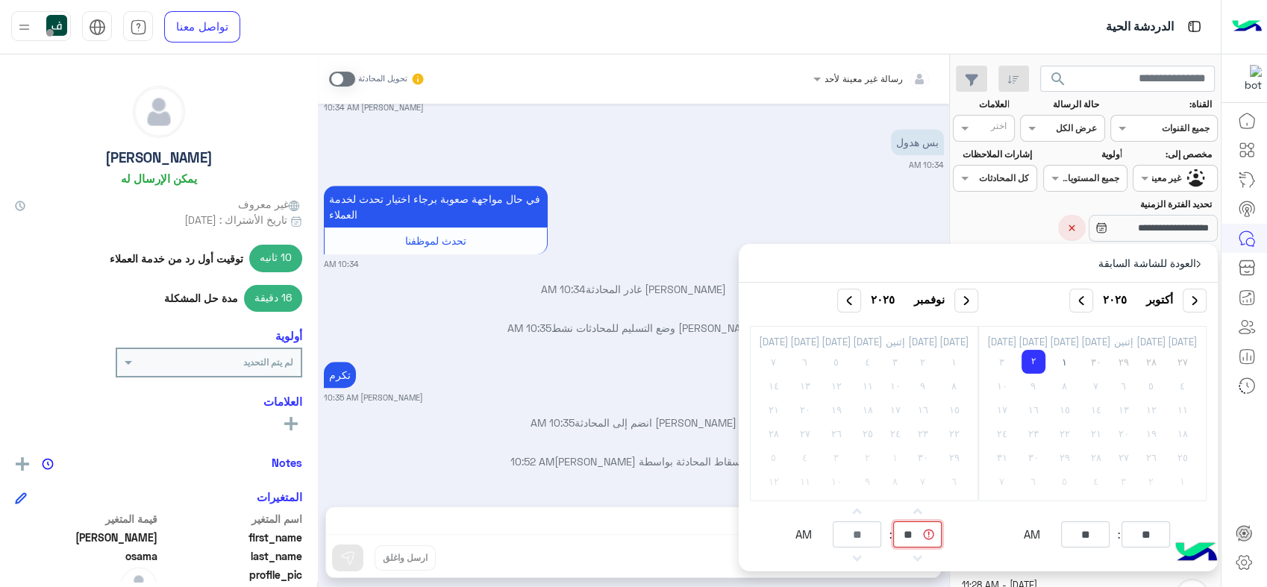
type input "**"
click at [881, 534] on input "minutes" at bounding box center [857, 535] width 49 height 27
type input "**"
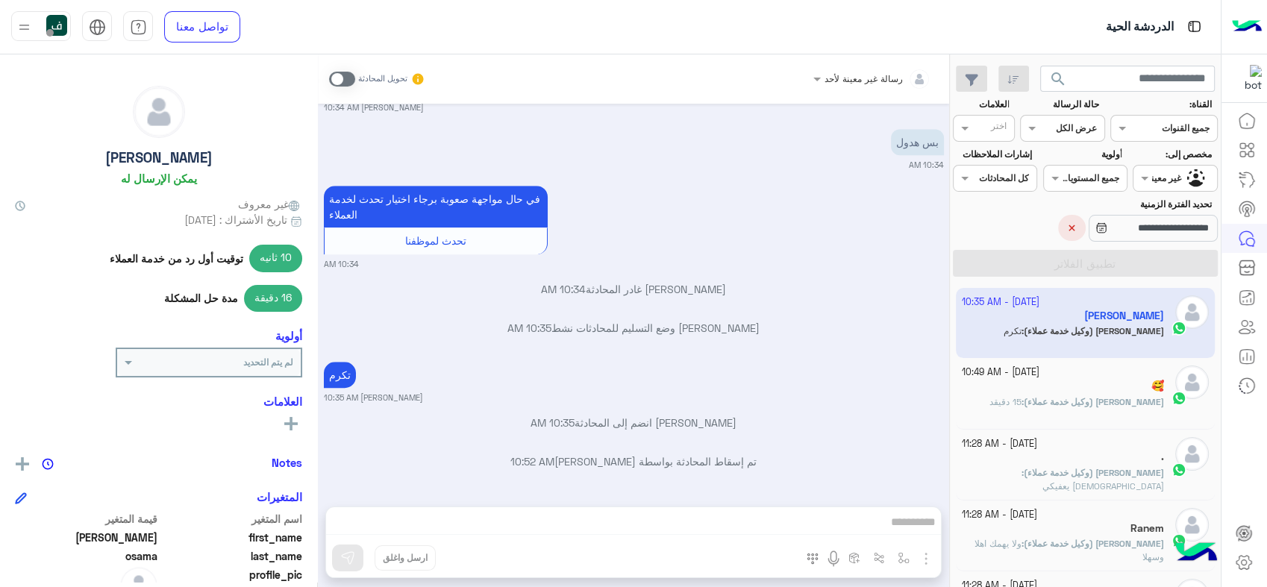
click at [1051, 119] on div "القناه عرض الكل" at bounding box center [1062, 128] width 84 height 27
click at [1068, 185] on b "مفتوحة" at bounding box center [1082, 186] width 32 height 13
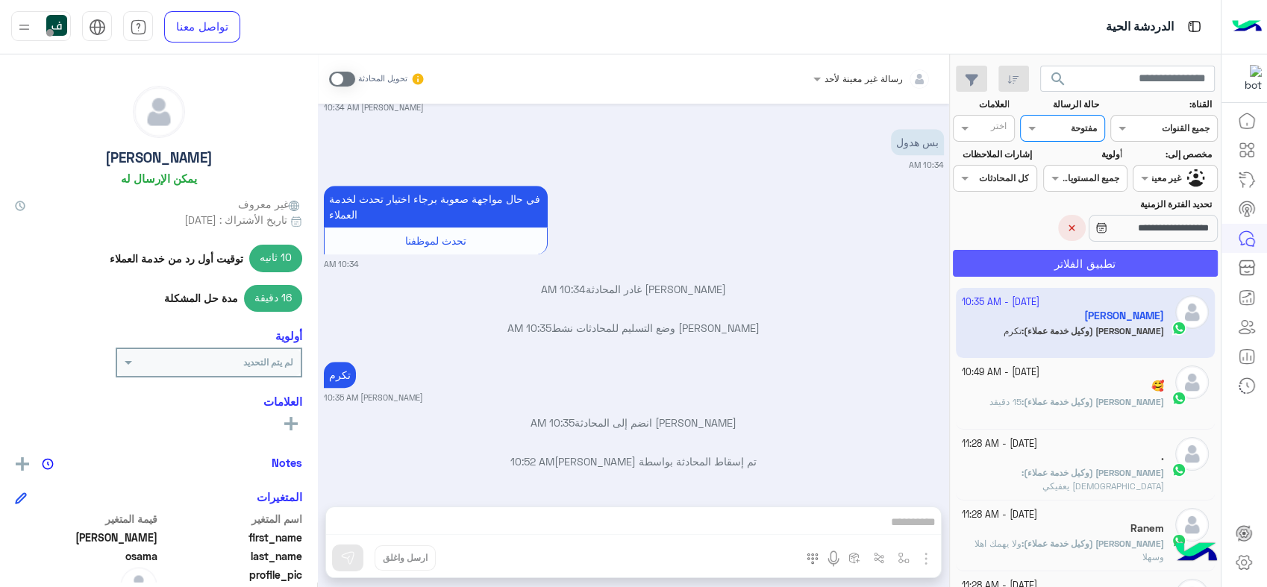
click at [1091, 254] on button "تطبيق الفلاتر" at bounding box center [1085, 263] width 265 height 27
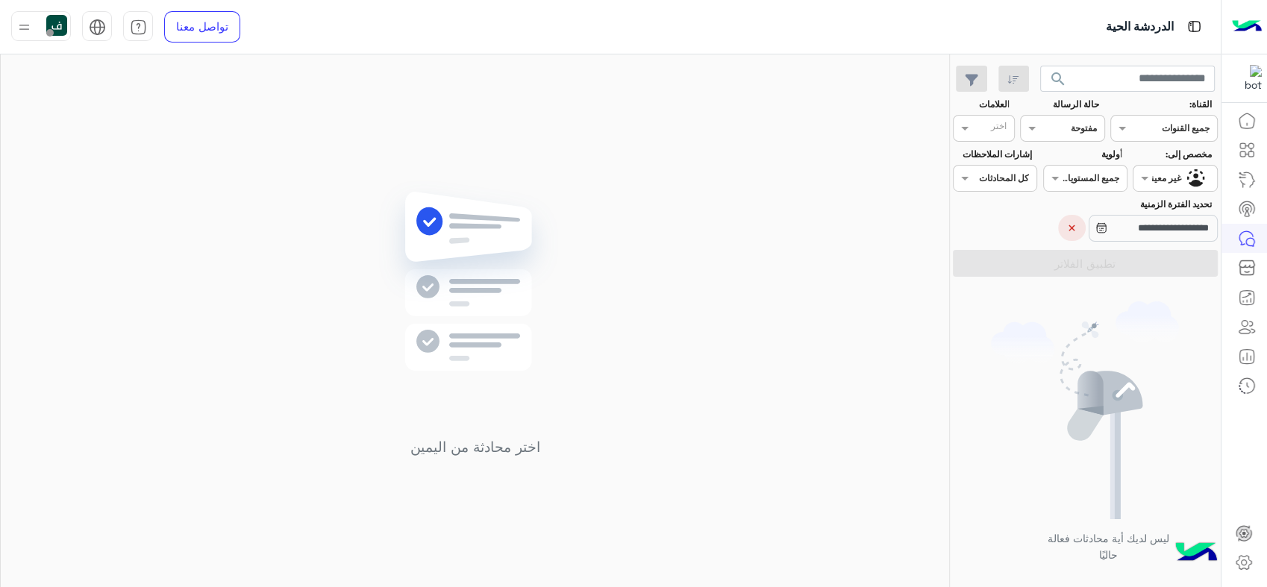
click at [1080, 179] on div at bounding box center [1085, 176] width 83 height 14
click at [1058, 128] on div at bounding box center [1062, 126] width 83 height 14
click at [1093, 165] on div "عرض الكل" at bounding box center [1062, 158] width 84 height 28
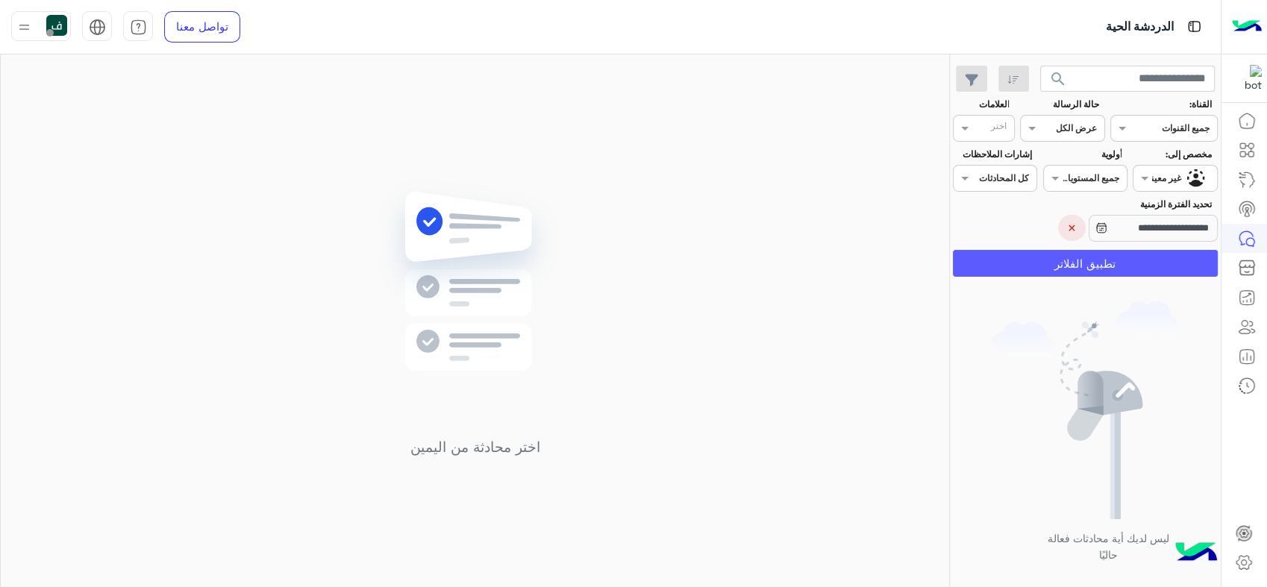
click at [1108, 251] on button "تطبيق الفلاتر" at bounding box center [1085, 263] width 265 height 27
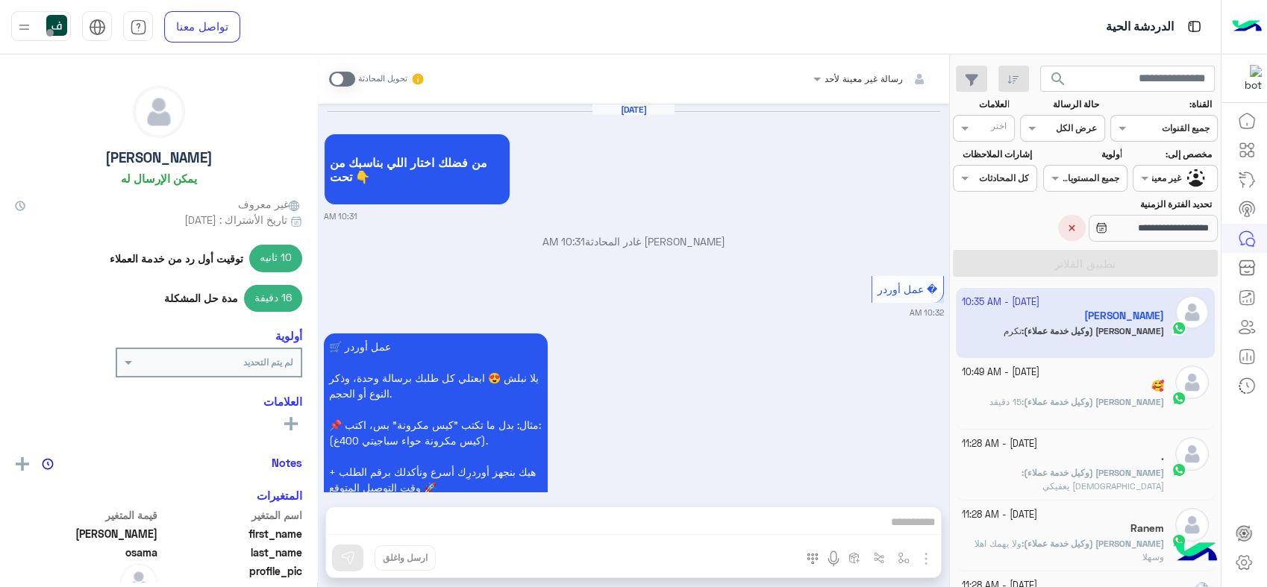
scroll to position [1172, 0]
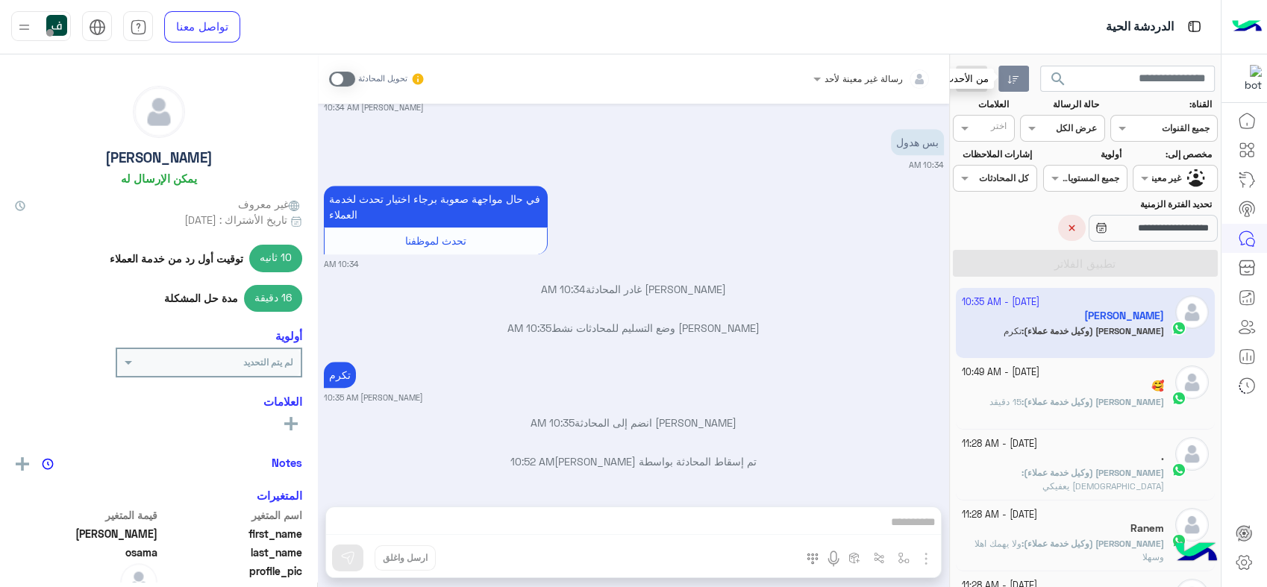
click at [1018, 88] on button "button" at bounding box center [1014, 79] width 31 height 27
click at [1015, 74] on icon "button" at bounding box center [1014, 80] width 12 height 12
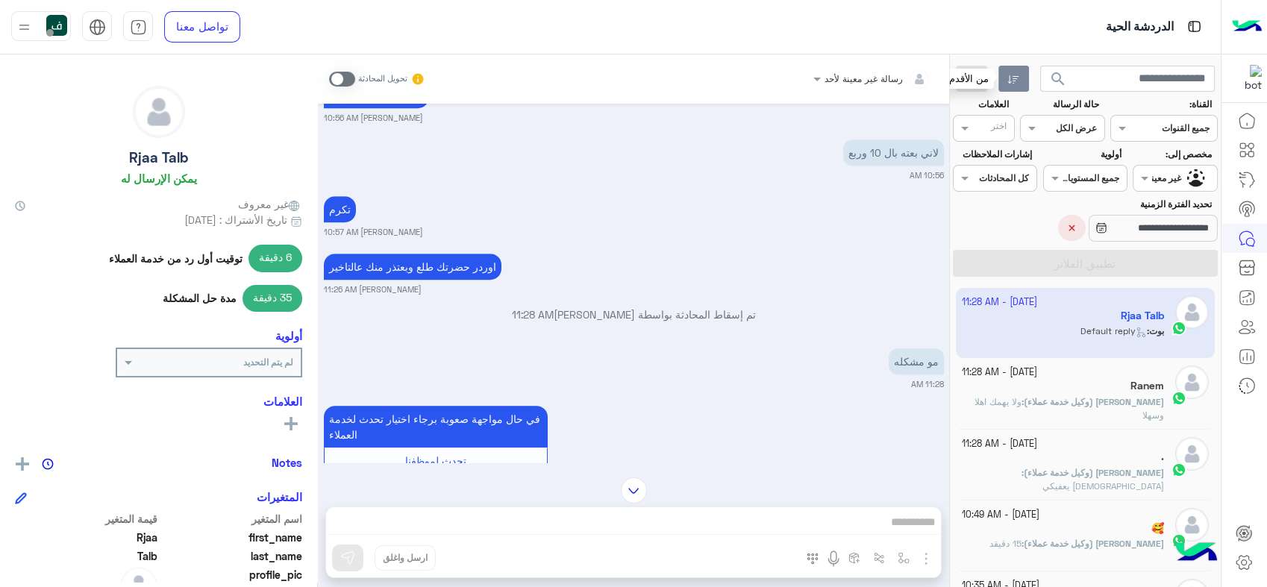
scroll to position [955, 0]
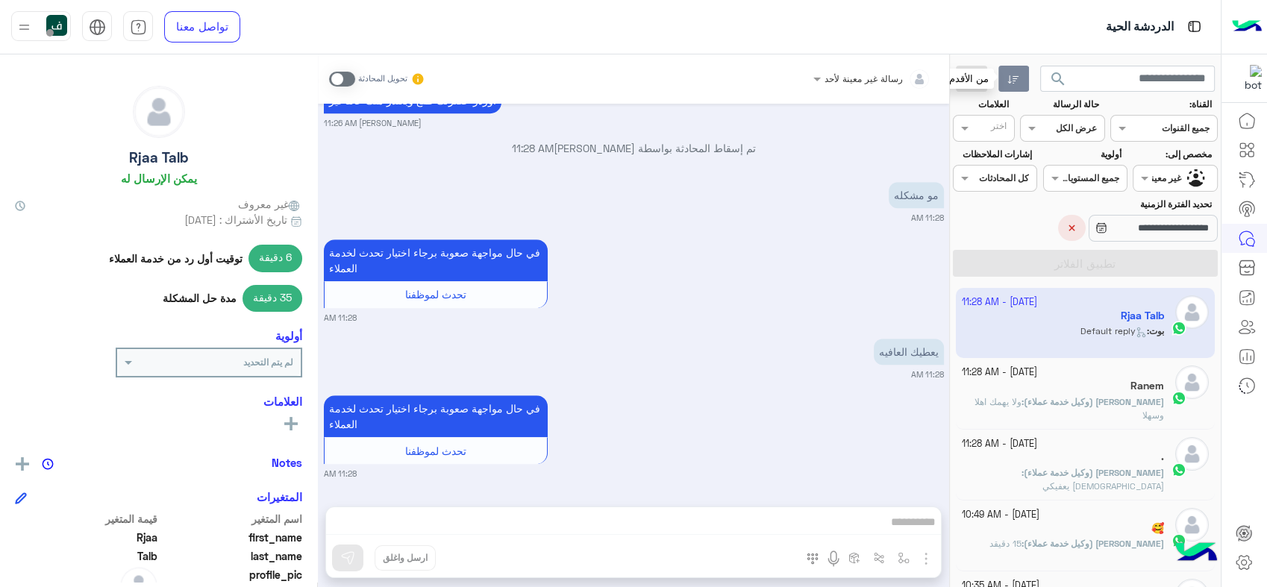
click at [1064, 227] on button "×" at bounding box center [1072, 228] width 28 height 26
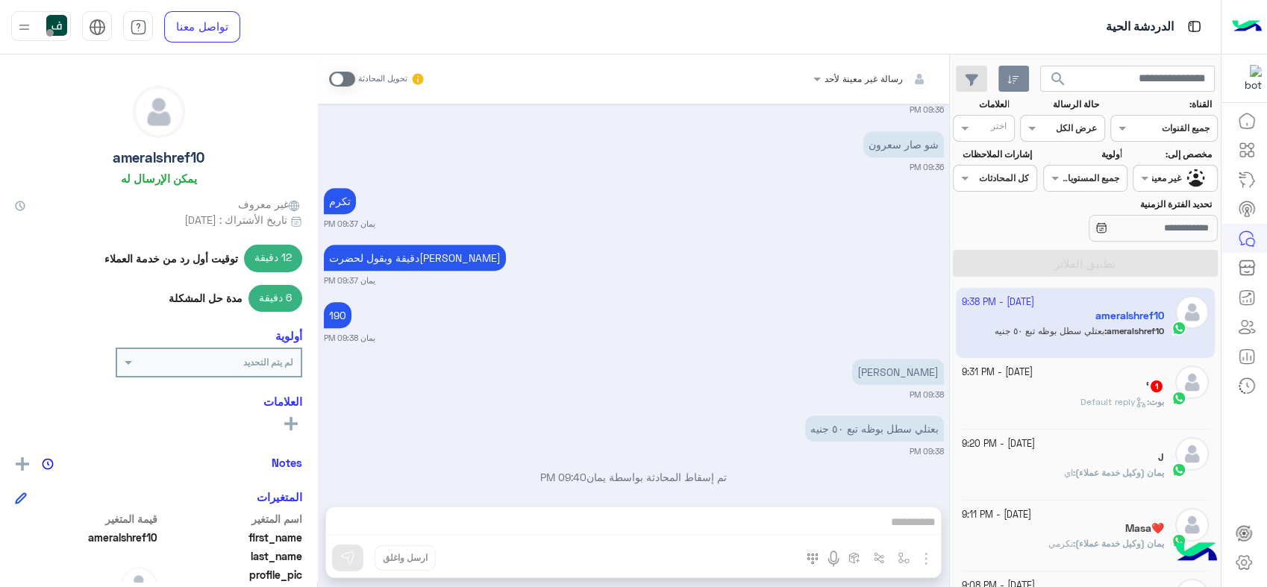
click at [1015, 402] on div "بوت : Default reply" at bounding box center [1063, 409] width 203 height 26
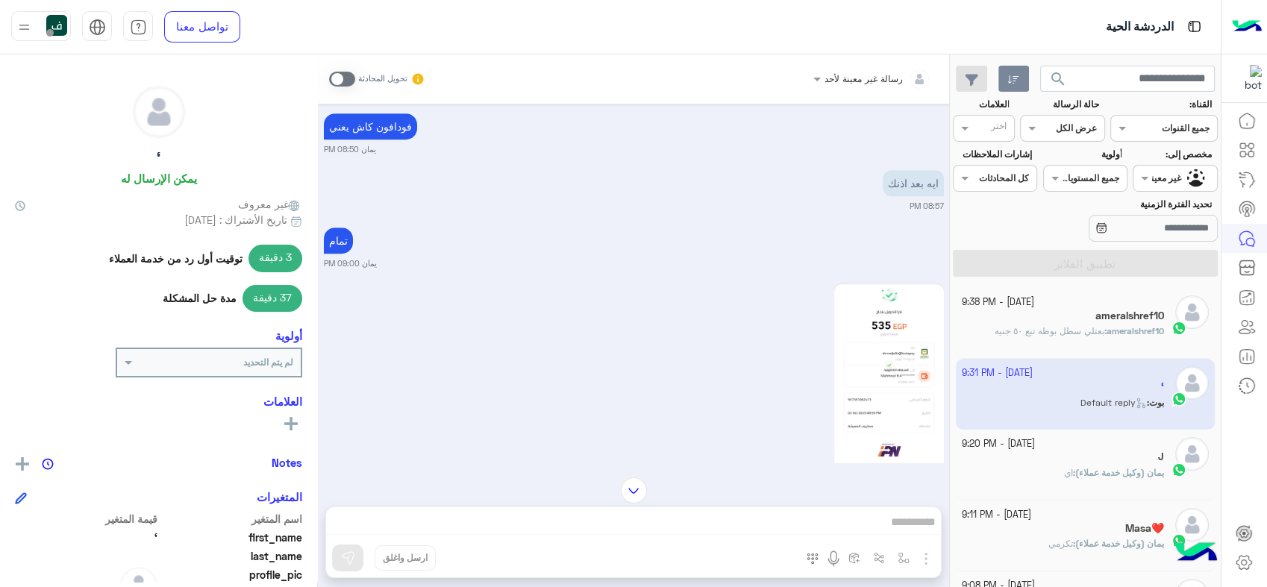
scroll to position [1295, 0]
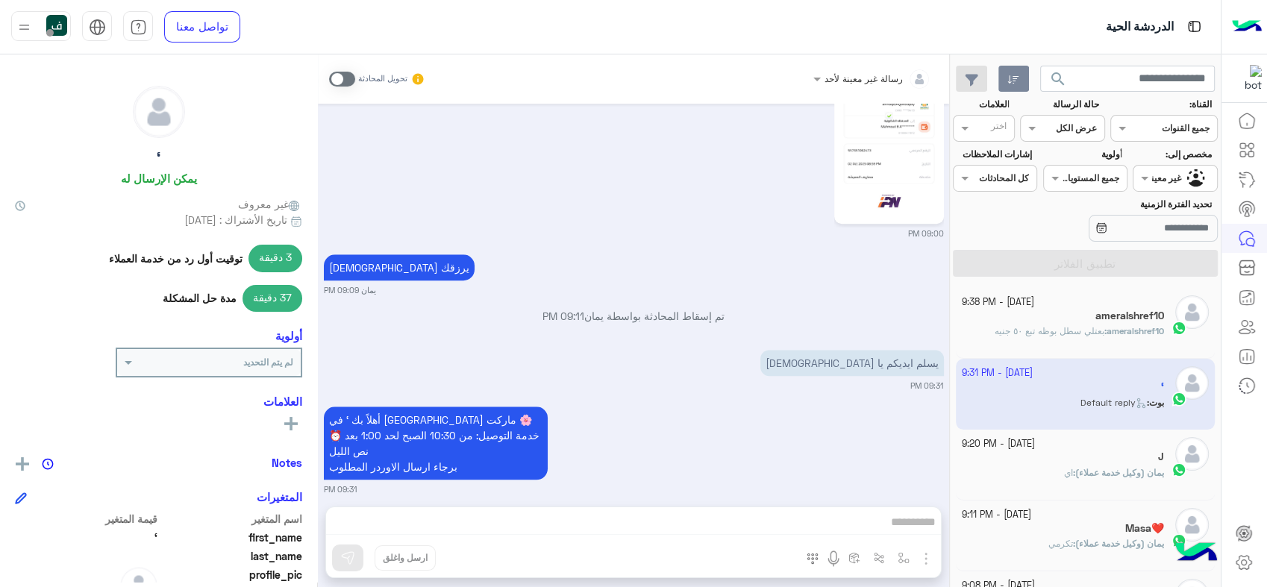
click at [1043, 331] on span "بعتلي سطل بوظه تبع ٥٠ جنيه" at bounding box center [1050, 330] width 110 height 11
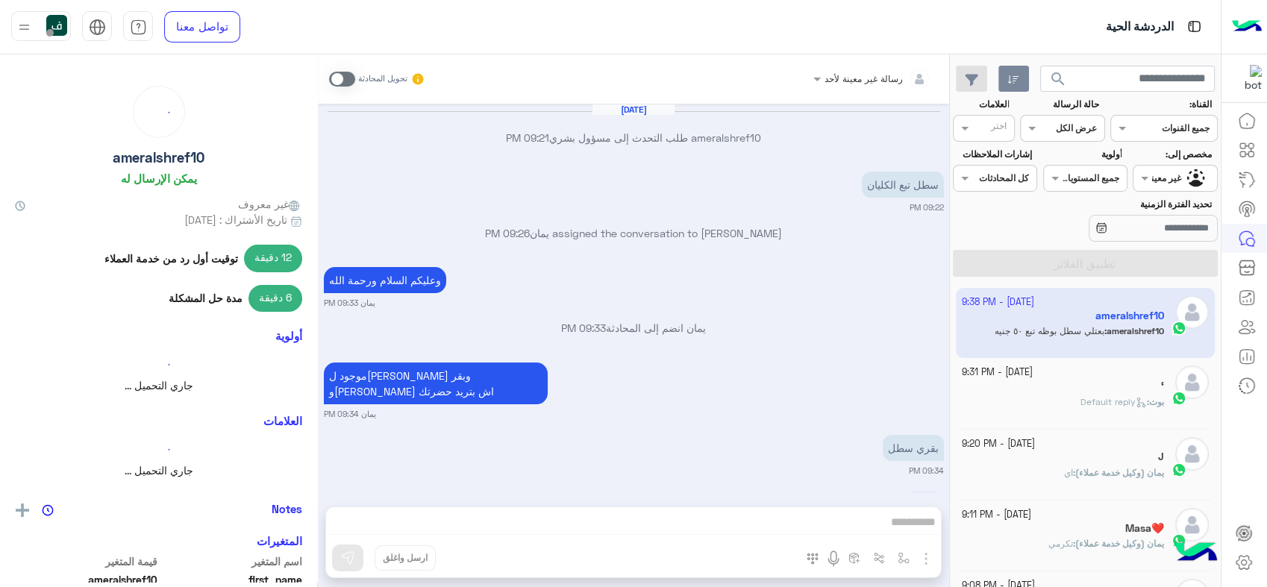
scroll to position [704, 0]
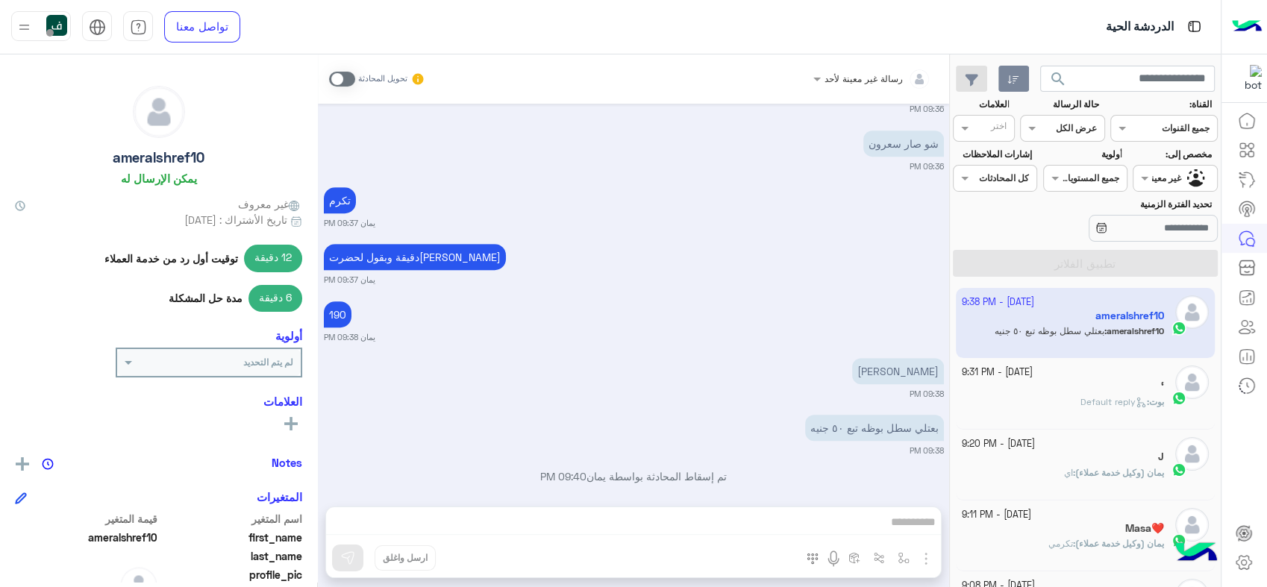
click at [872, 85] on div "رسالة غير معينة لأحد" at bounding box center [878, 79] width 107 height 30
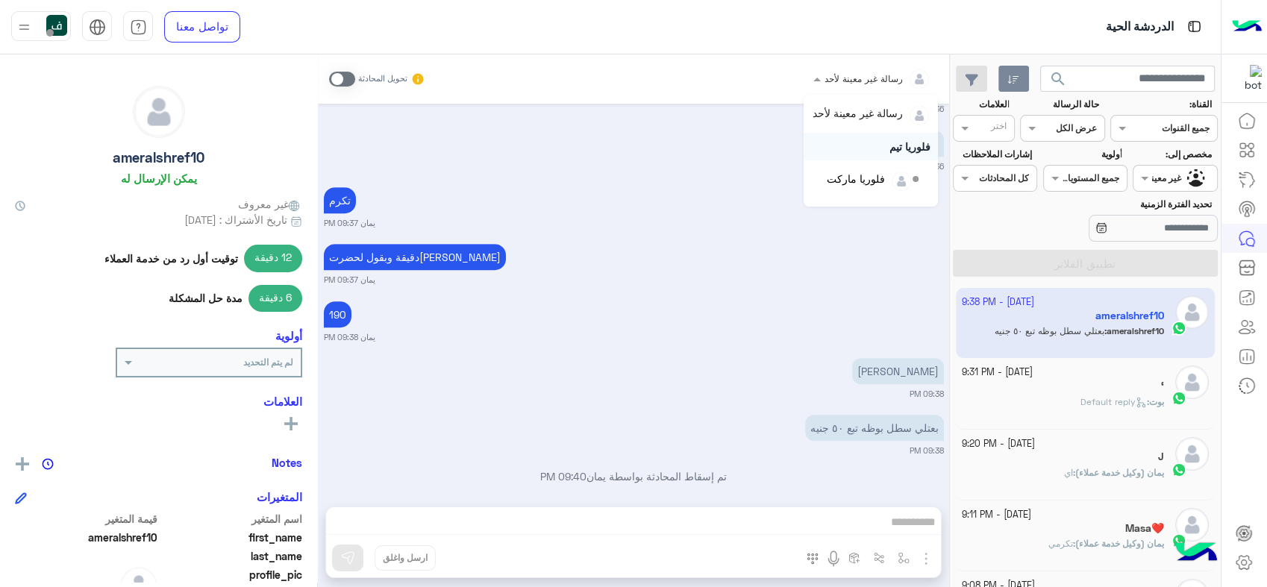
scroll to position [106, 0]
click at [892, 186] on img "Options list" at bounding box center [901, 189] width 19 height 19
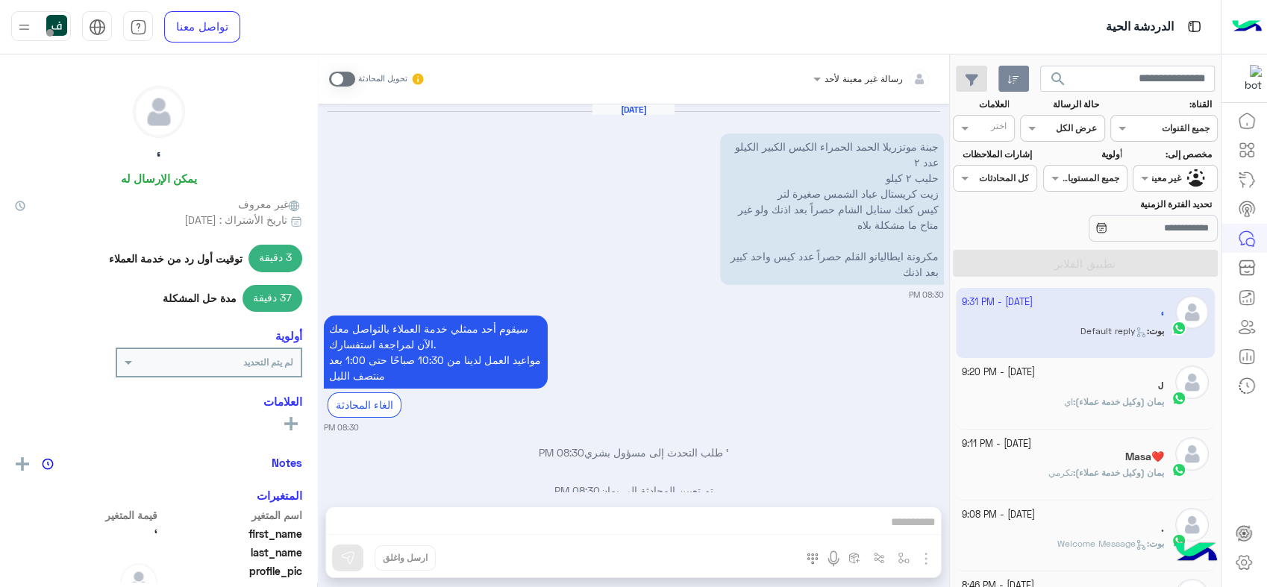
scroll to position [1295, 0]
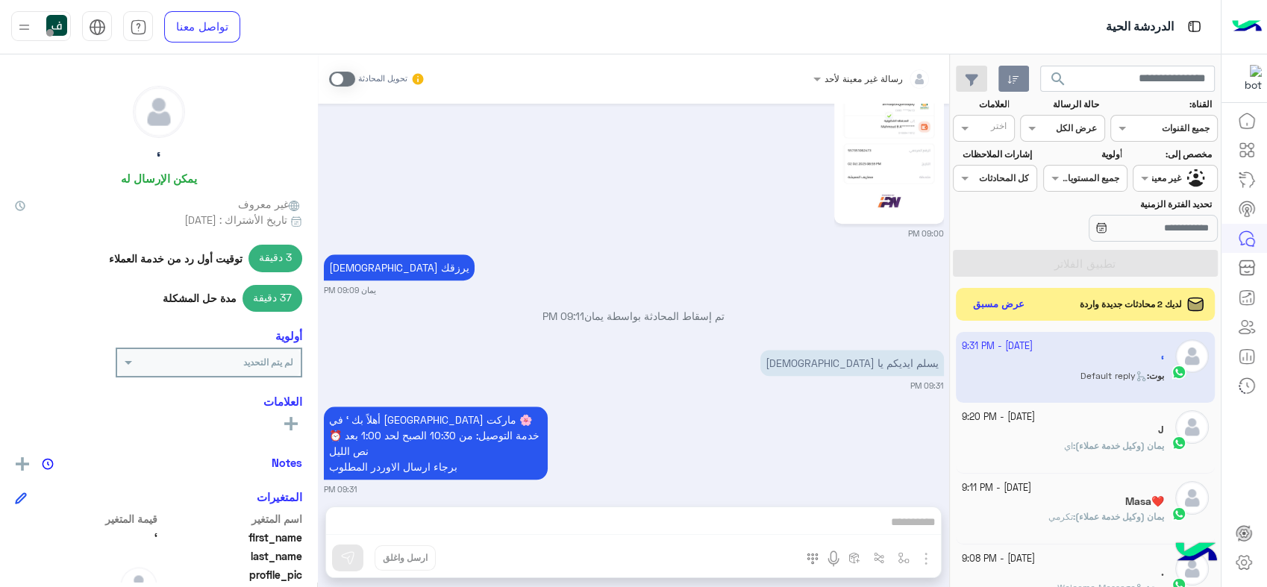
click at [1062, 81] on span "search" at bounding box center [1058, 79] width 18 height 18
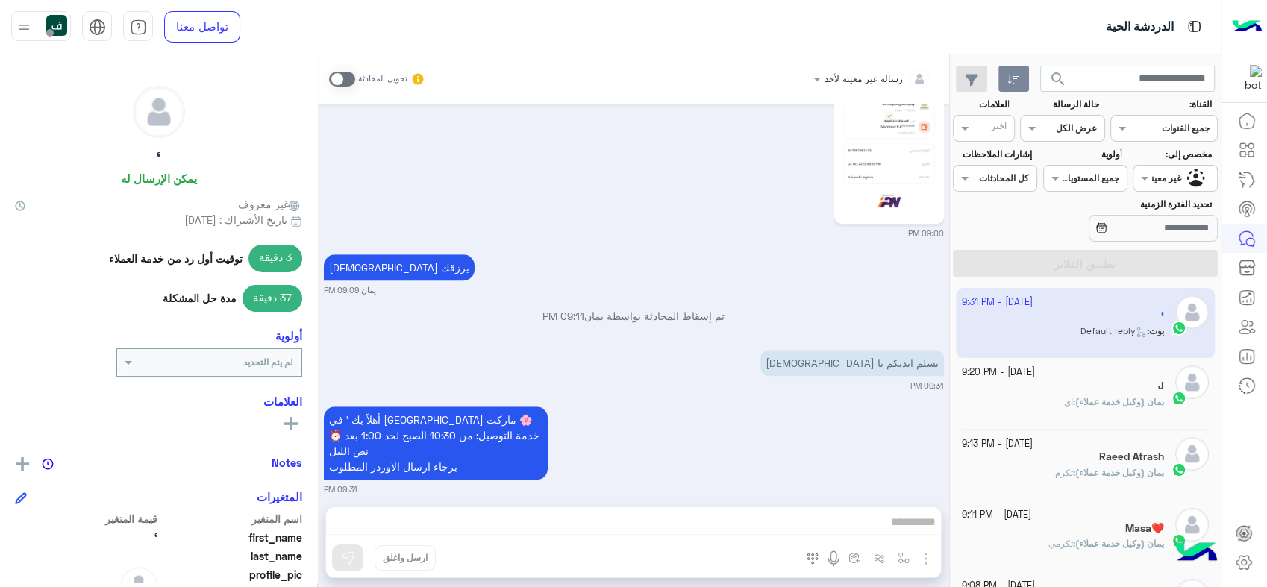
click at [1170, 172] on div at bounding box center [1175, 176] width 83 height 14
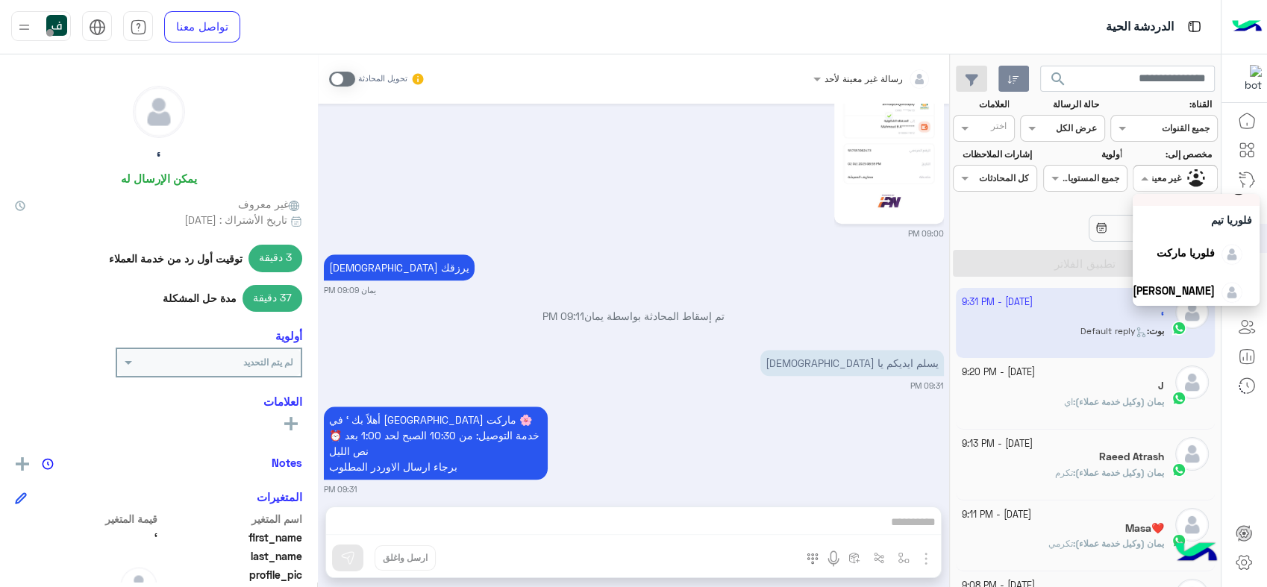
scroll to position [0, 0]
click at [1209, 211] on div "كل" at bounding box center [1196, 208] width 112 height 16
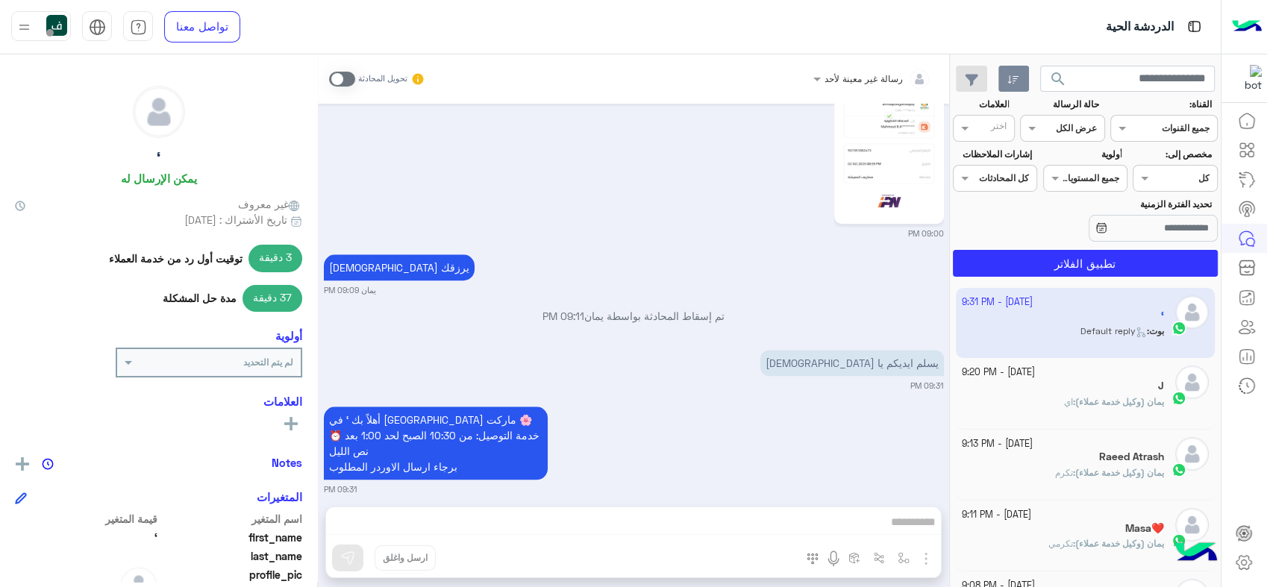
click at [1055, 78] on span "search" at bounding box center [1058, 79] width 18 height 18
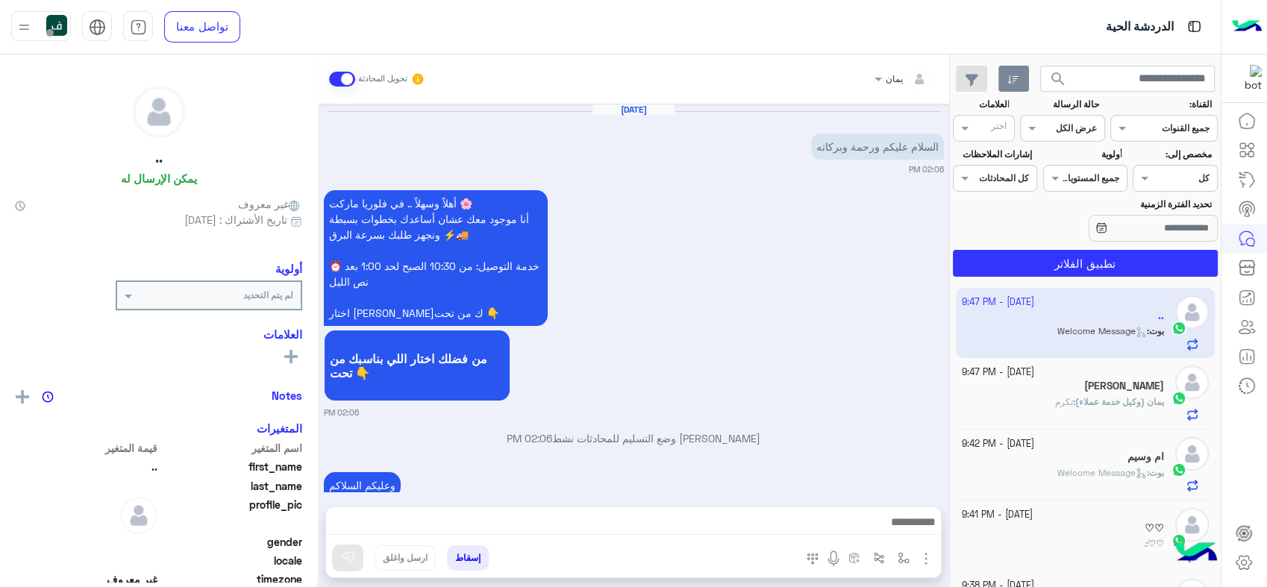
scroll to position [994, 0]
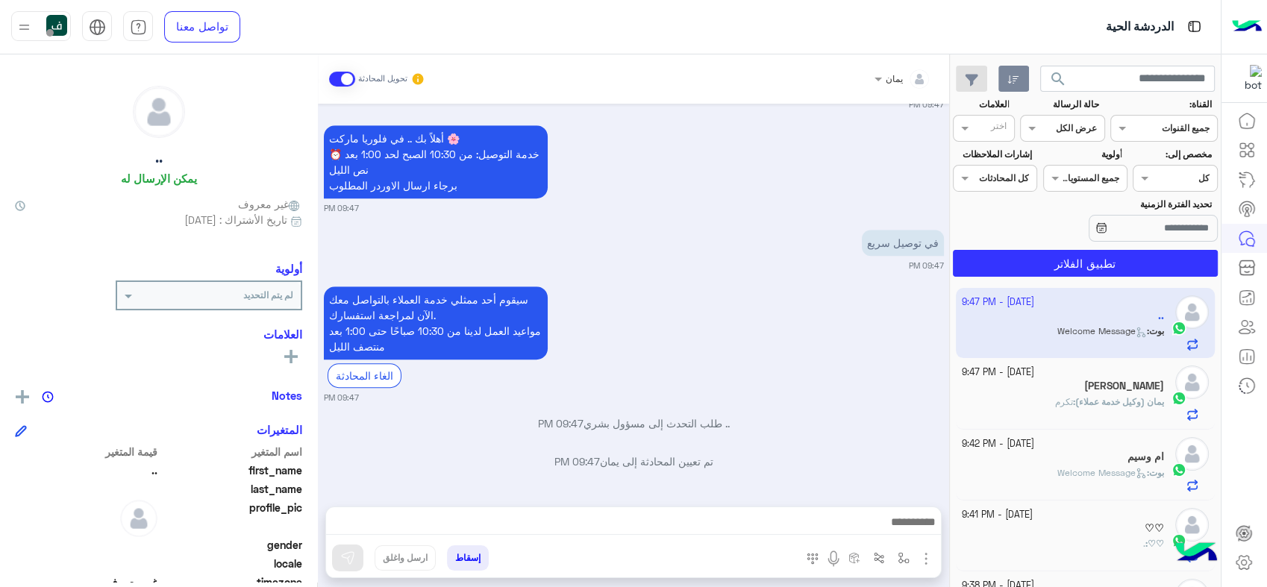
click at [901, 372] on div "سيقوم أحد ممثلي خدمة العملاء بالتواصل معك الآن لمراجعة استفسارك. مواعيد العمل ل…" at bounding box center [634, 344] width 620 height 122
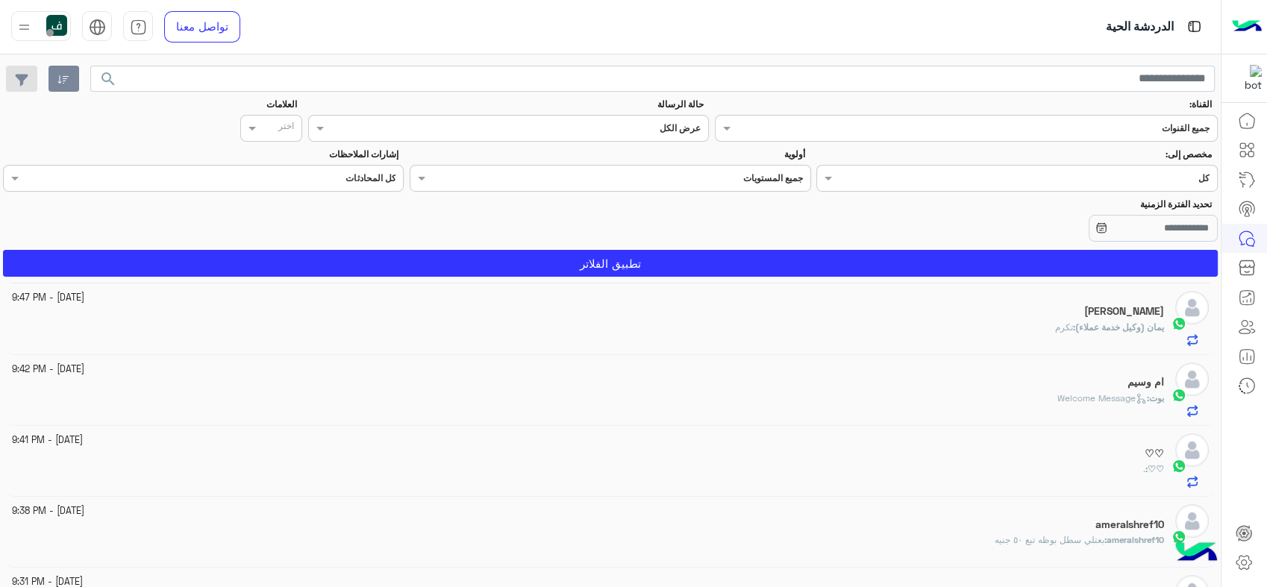
scroll to position [0, 0]
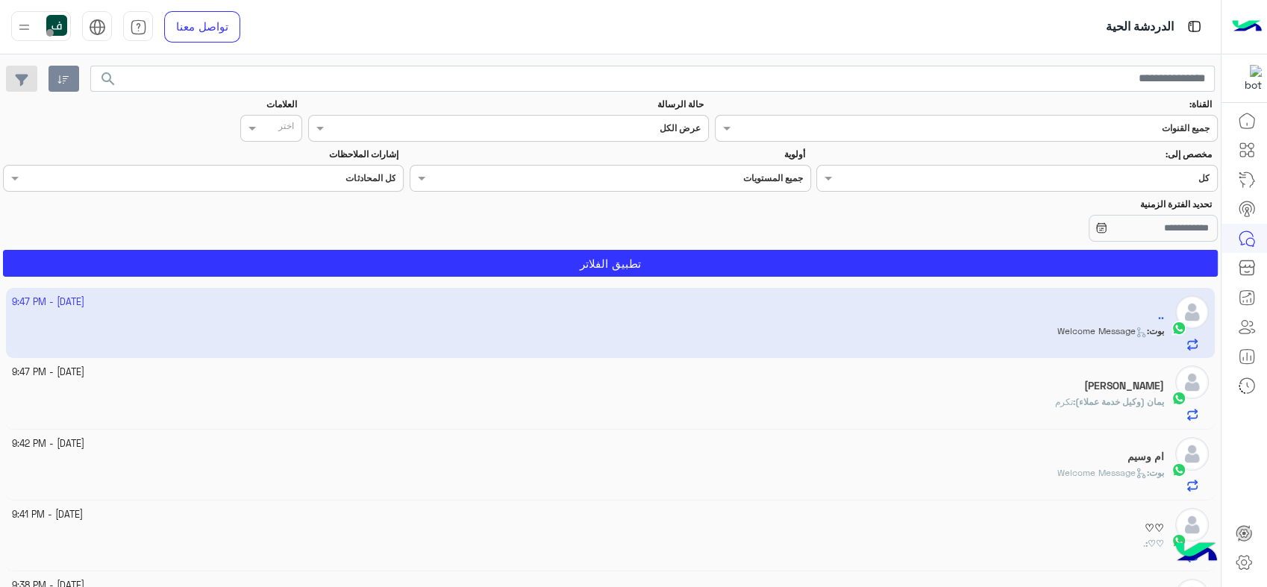
click at [108, 78] on span "search" at bounding box center [108, 79] width 18 height 18
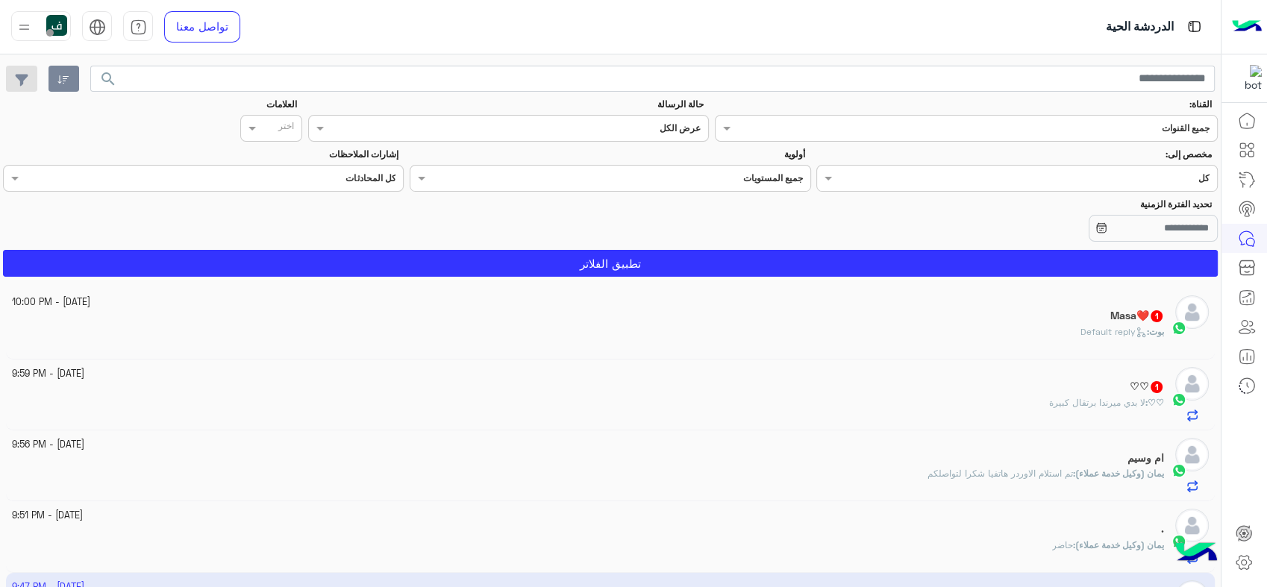
click at [114, 79] on span "search" at bounding box center [108, 79] width 18 height 18
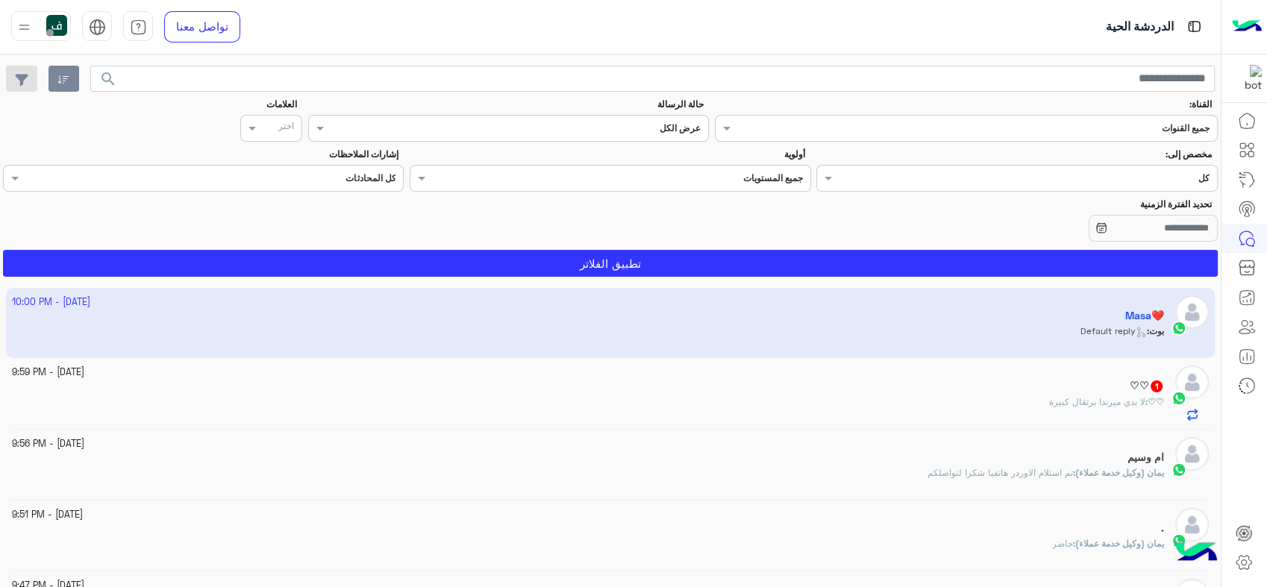
click at [899, 380] on div "♡♡ 1" at bounding box center [588, 388] width 1153 height 16
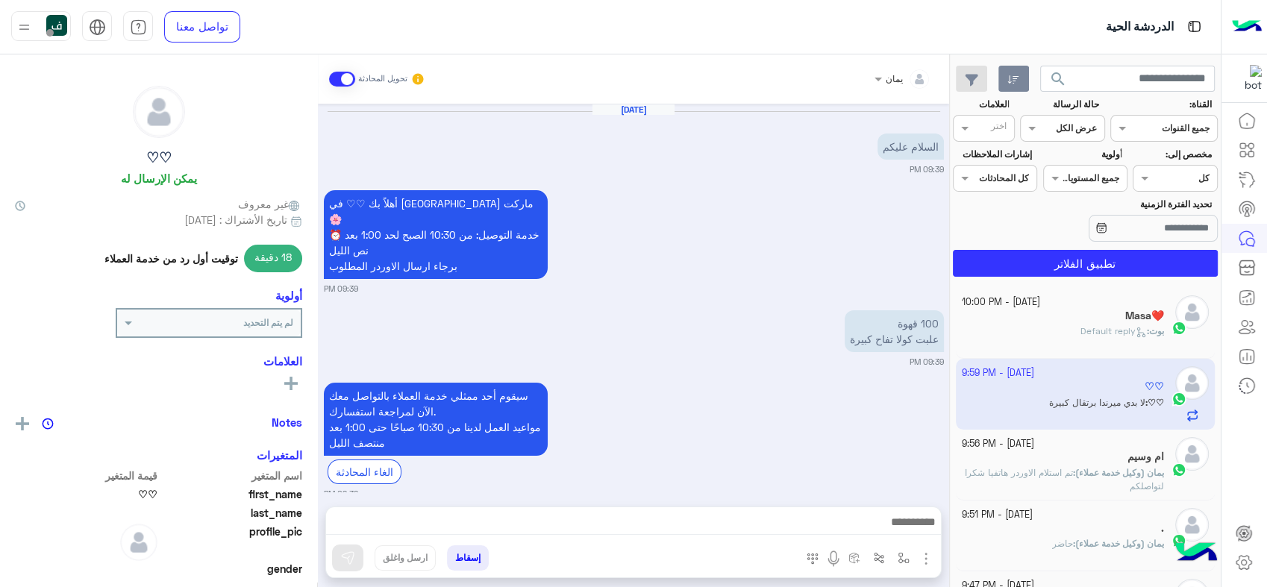
scroll to position [415, 0]
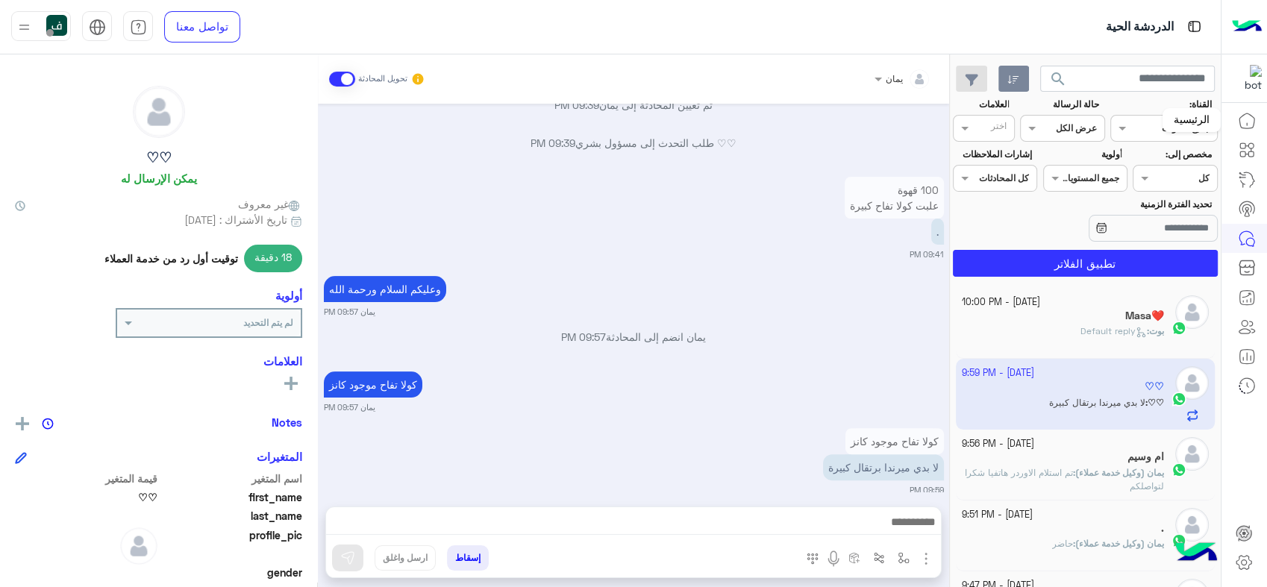
click at [1243, 122] on icon at bounding box center [1247, 121] width 18 height 18
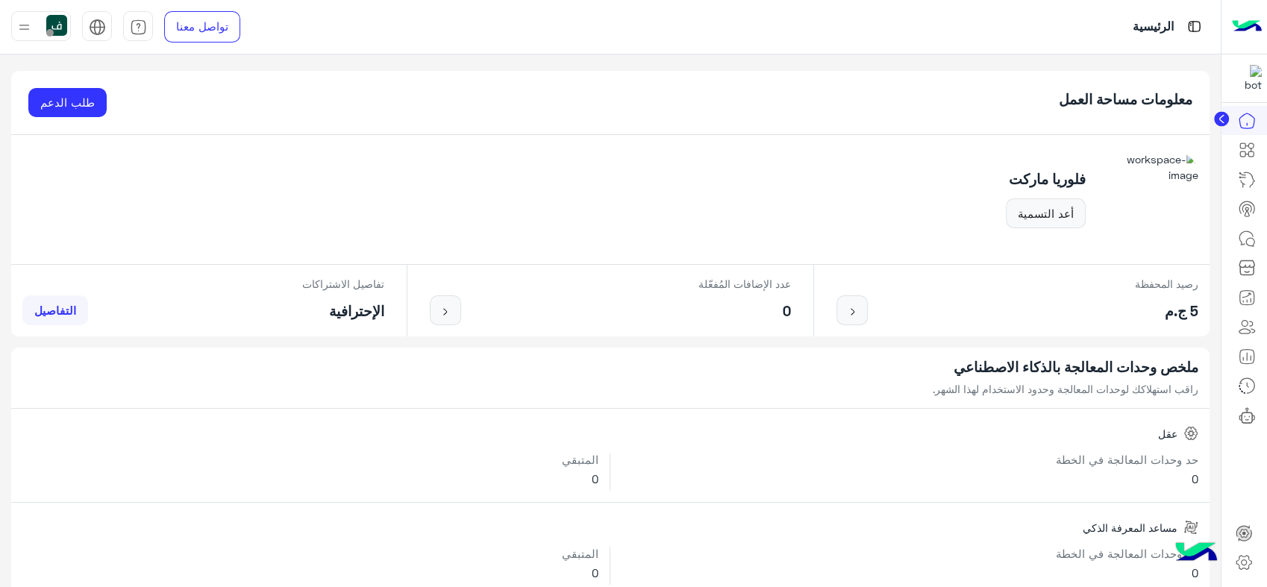
drag, startPoint x: 817, startPoint y: 240, endPoint x: 849, endPoint y: 257, distance: 37.1
click at [817, 240] on div "فلوريا ماركت أعد التسمية" at bounding box center [610, 200] width 1199 height 130
click at [1246, 247] on icon at bounding box center [1247, 239] width 18 height 18
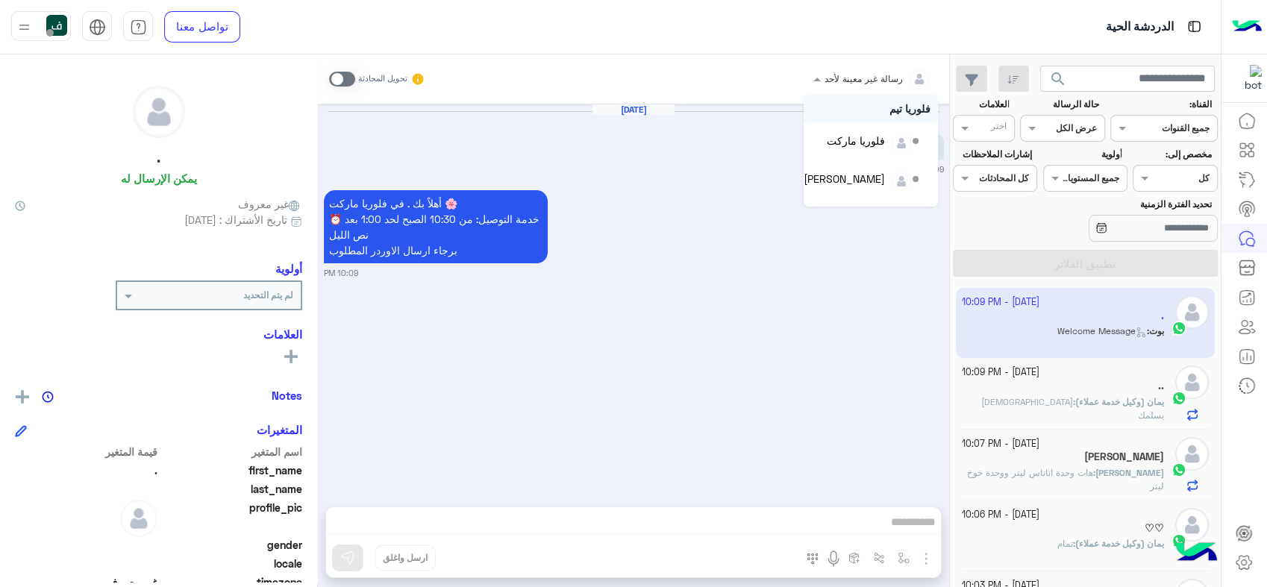
click at [846, 71] on div at bounding box center [872, 76] width 133 height 14
click at [870, 181] on div "يمان" at bounding box center [875, 187] width 19 height 16
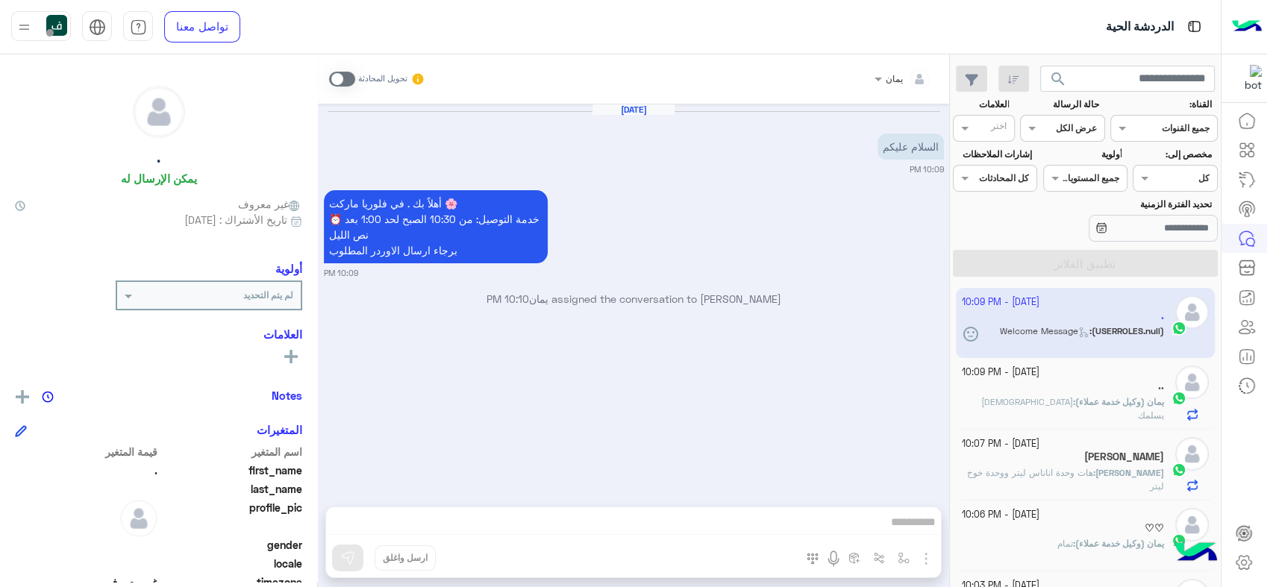
click at [1069, 118] on div "القناه عرض الكل" at bounding box center [1062, 128] width 84 height 27
click at [1074, 175] on div "مفتوحة" at bounding box center [1062, 186] width 84 height 28
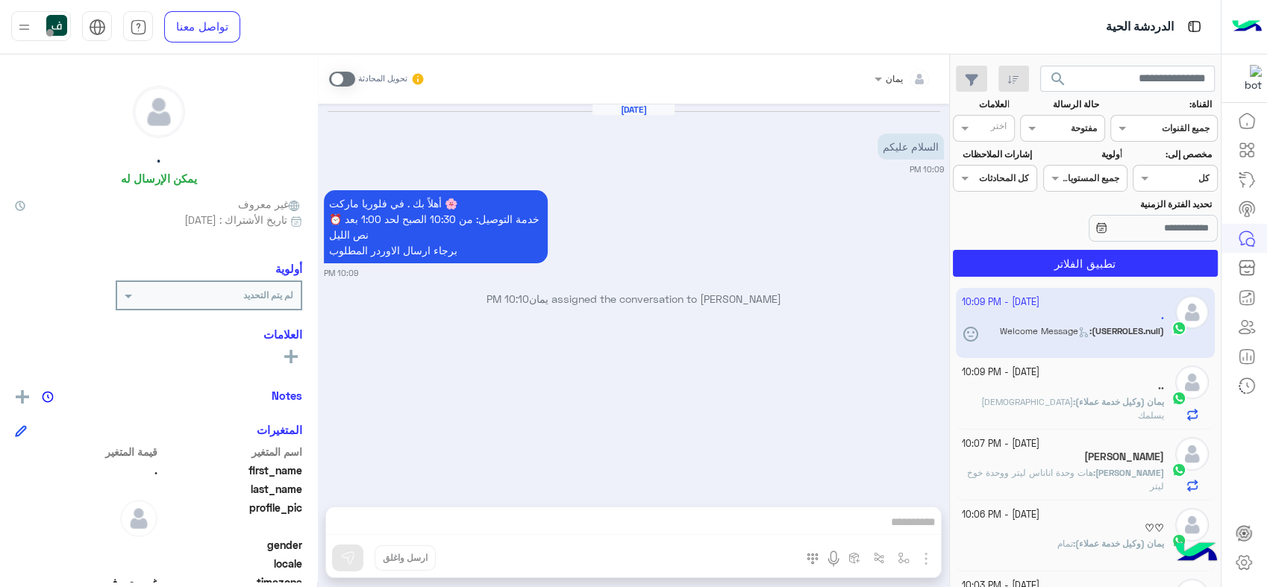
click at [1155, 192] on section "القناة: القناه جميع القنوات حالة الرسالة القناه مفتوحة العلامات اختر مخصص إلى: …" at bounding box center [1085, 187] width 249 height 179
click at [1152, 183] on div "Assigned on كل" at bounding box center [1184, 178] width 64 height 13
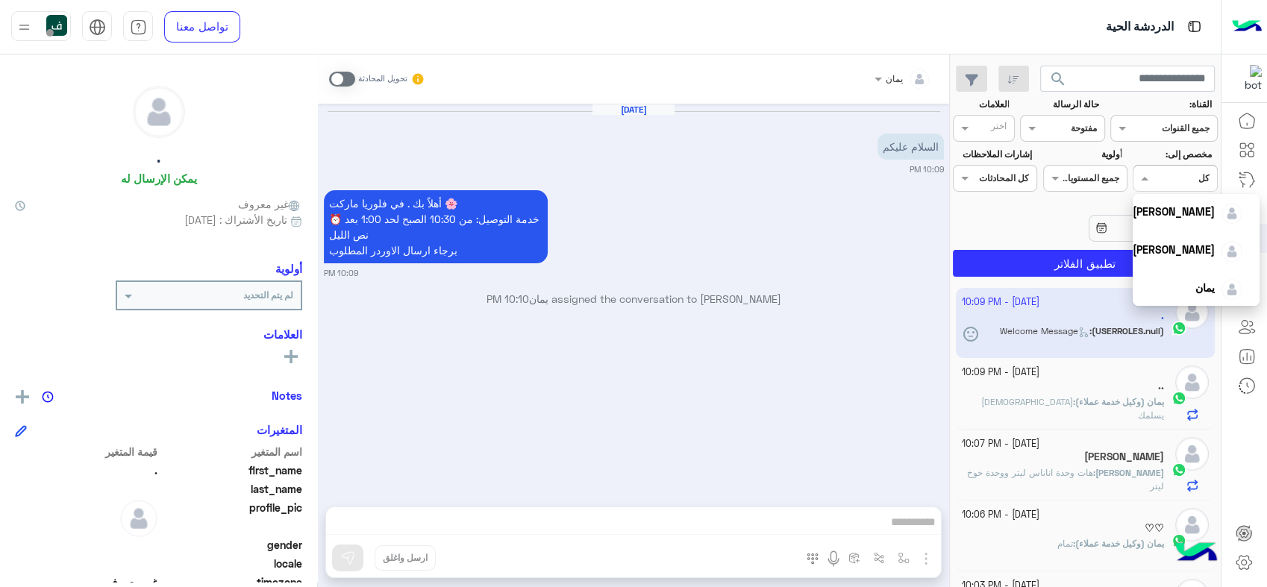
scroll to position [134, 0]
click at [1200, 291] on div "يمان" at bounding box center [1188, 287] width 110 height 26
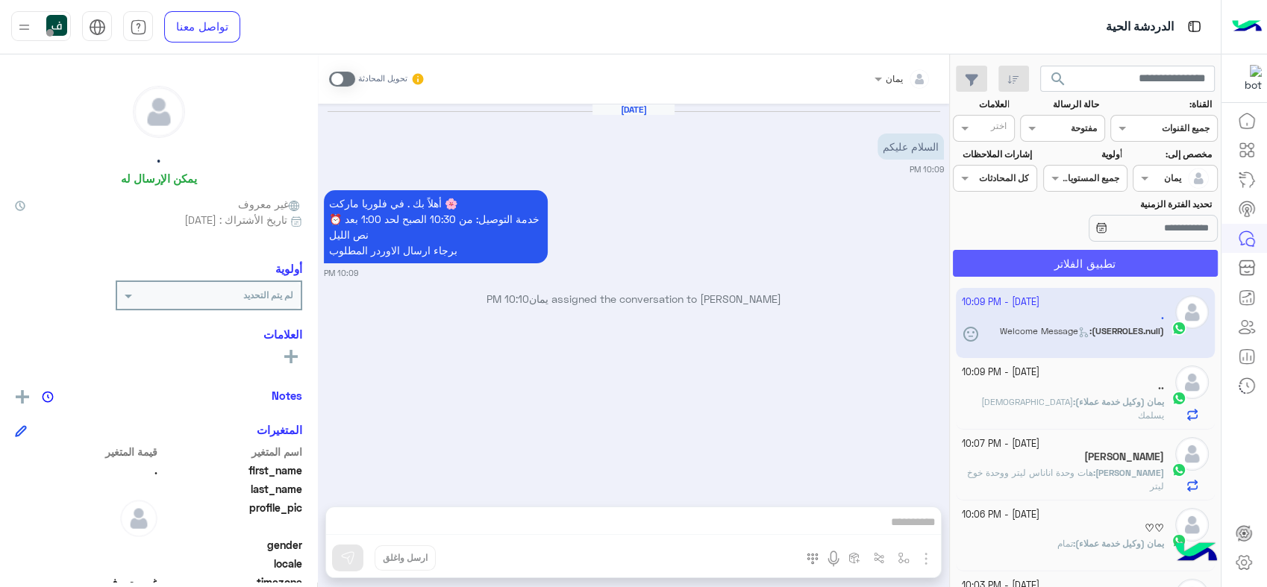
click at [1091, 263] on button "تطبيق الفلاتر" at bounding box center [1085, 263] width 265 height 27
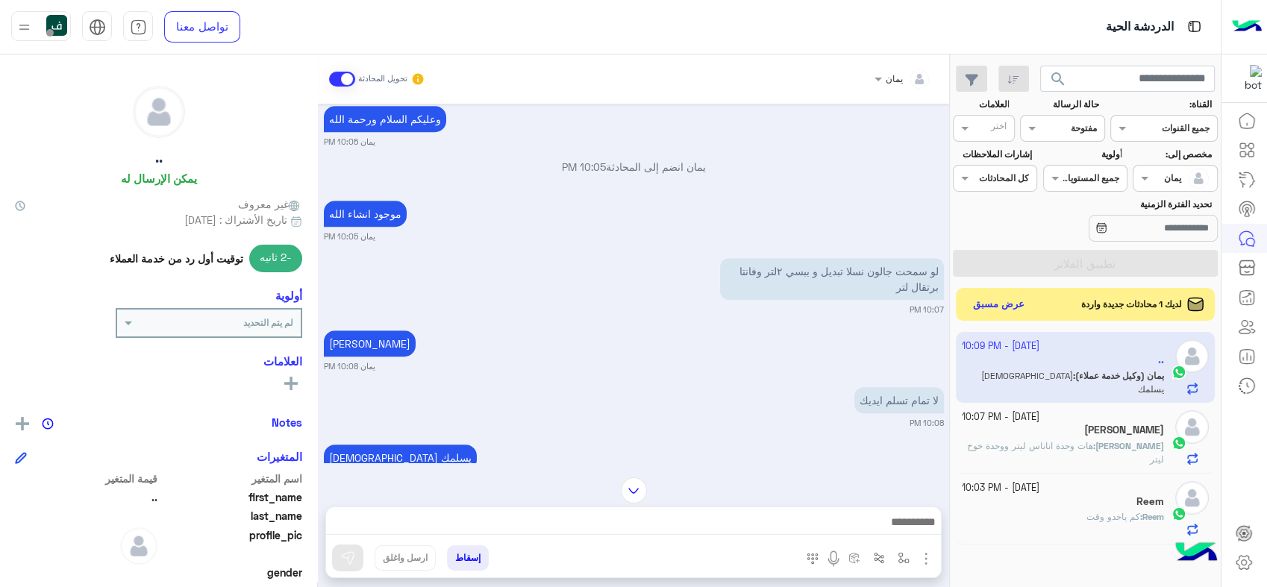
scroll to position [861, 0]
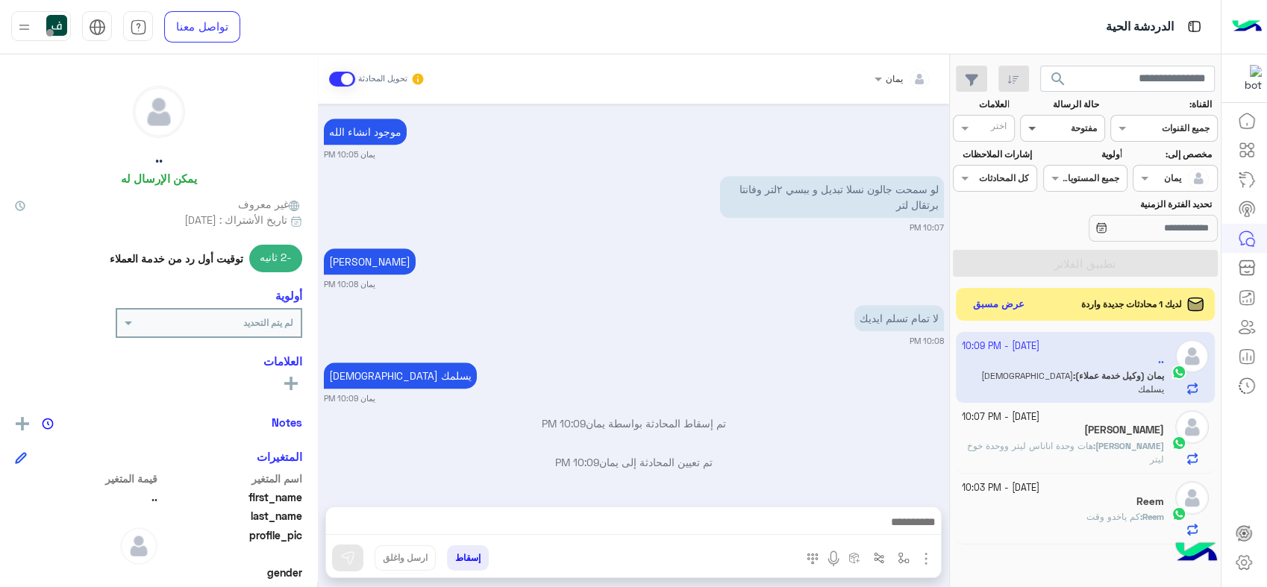
click at [1034, 131] on span at bounding box center [1030, 128] width 19 height 16
click at [1063, 152] on b "عرض الكل" at bounding box center [1074, 158] width 48 height 13
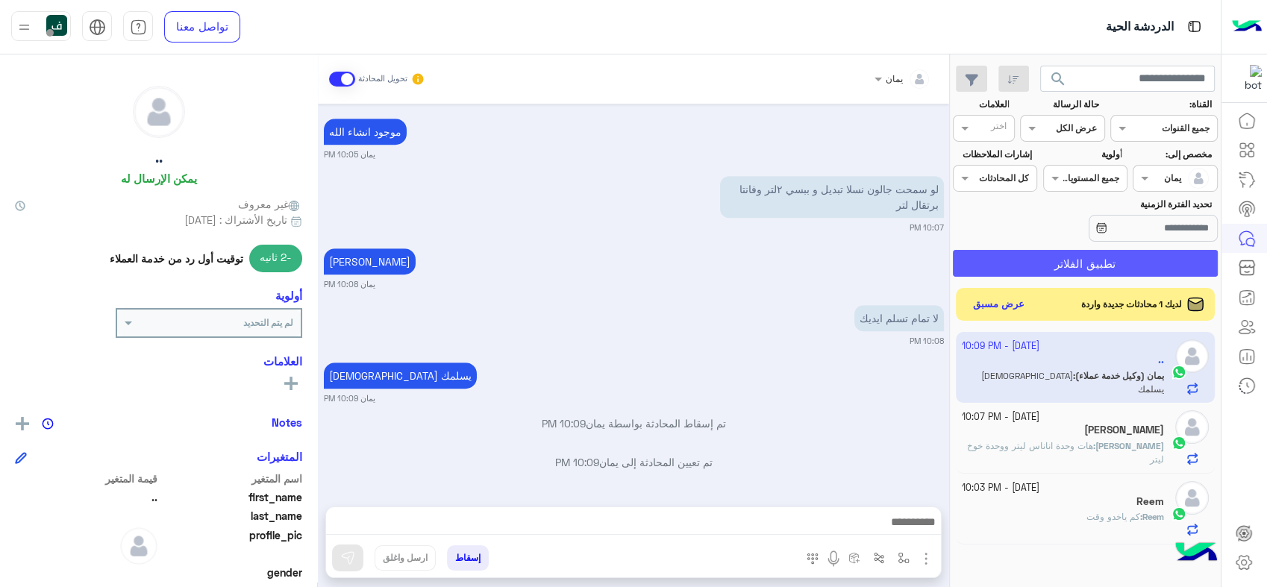
click at [1081, 254] on button "تطبيق الفلاتر" at bounding box center [1085, 263] width 265 height 27
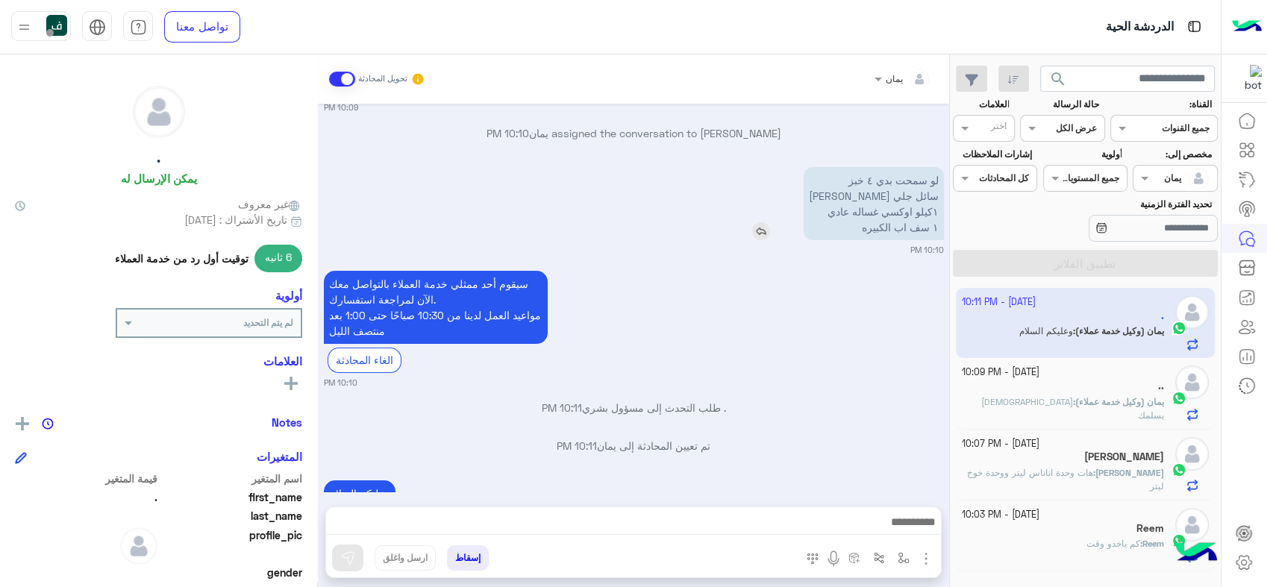
scroll to position [246, 0]
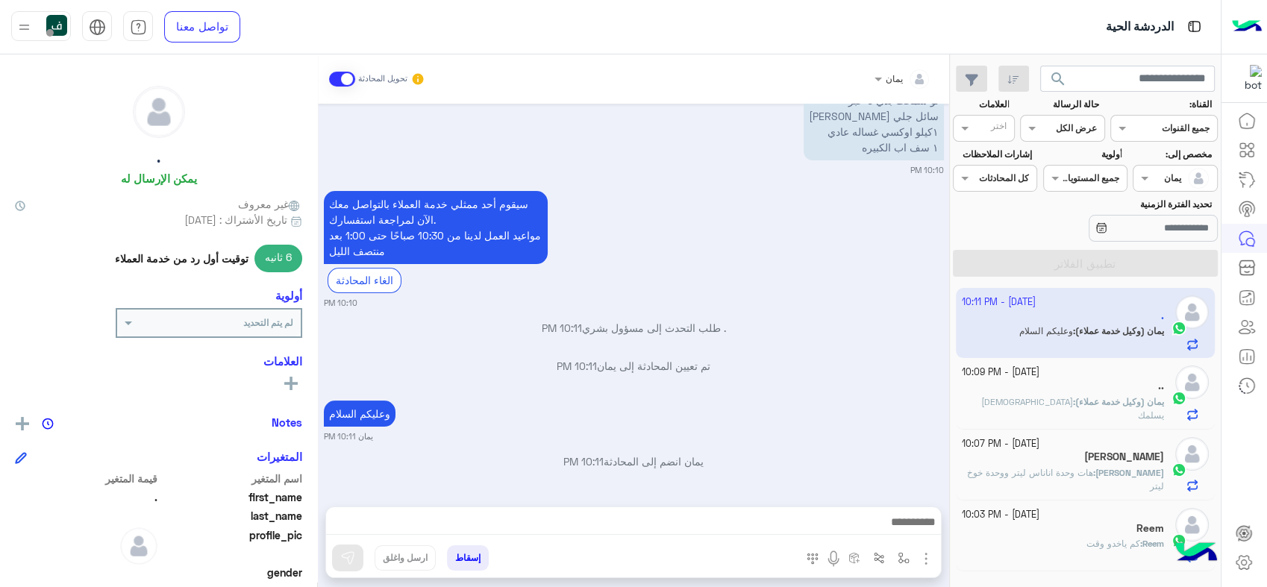
click at [1057, 130] on div at bounding box center [1062, 126] width 83 height 14
click at [1158, 170] on div at bounding box center [1175, 176] width 83 height 14
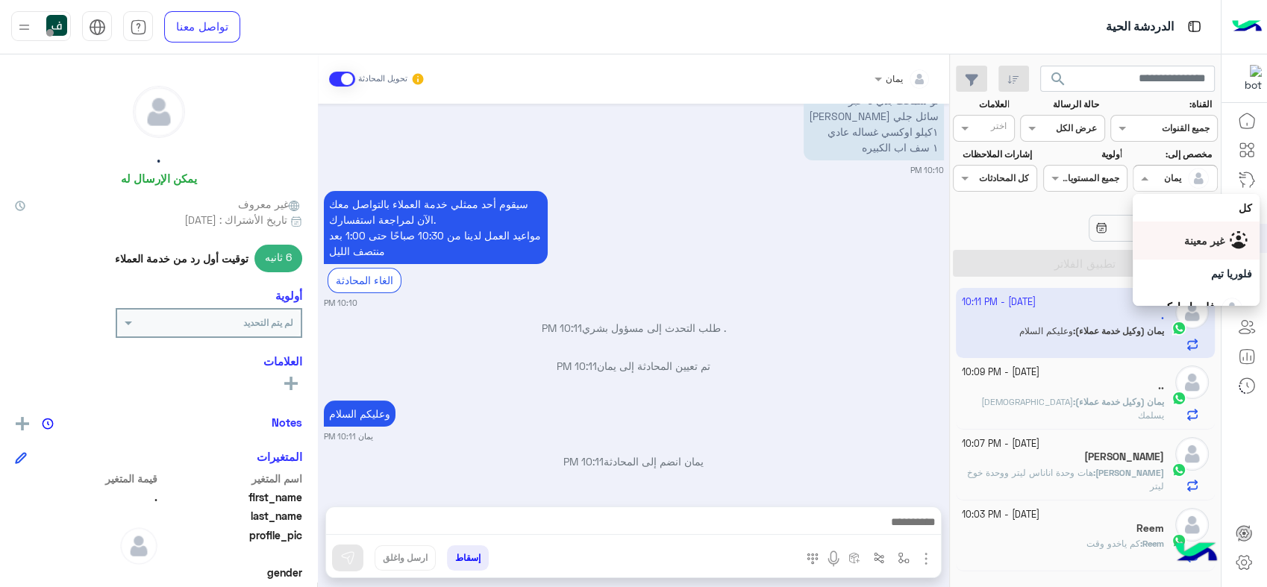
click at [1185, 245] on span "غير معينة" at bounding box center [1204, 240] width 40 height 13
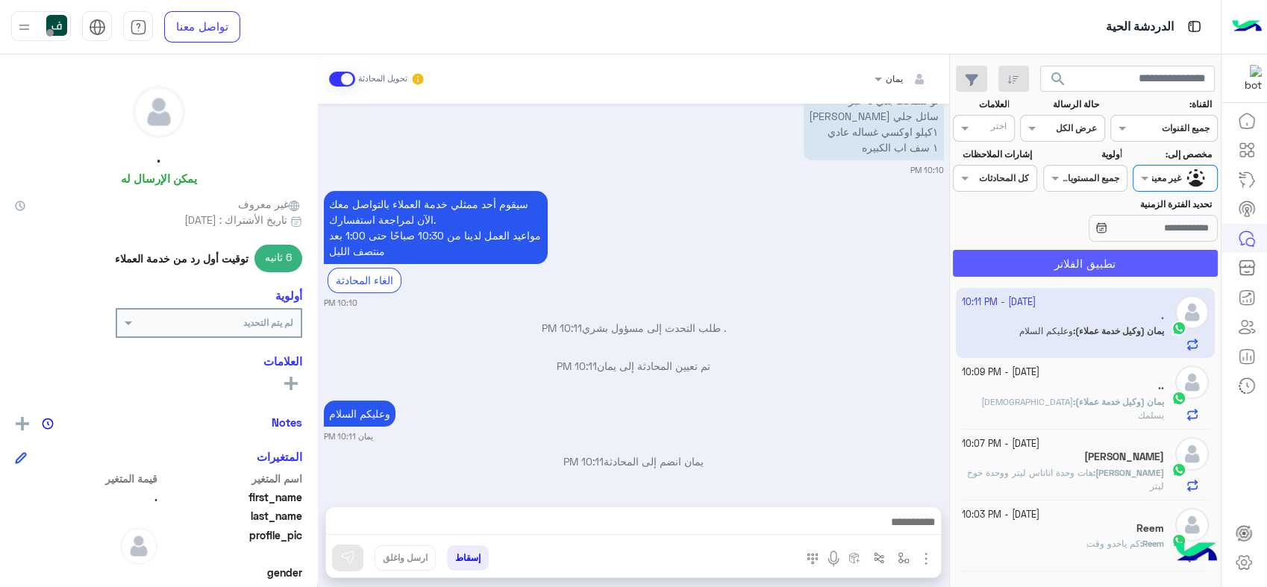
click at [1138, 260] on button "تطبيق الفلاتر" at bounding box center [1085, 263] width 265 height 27
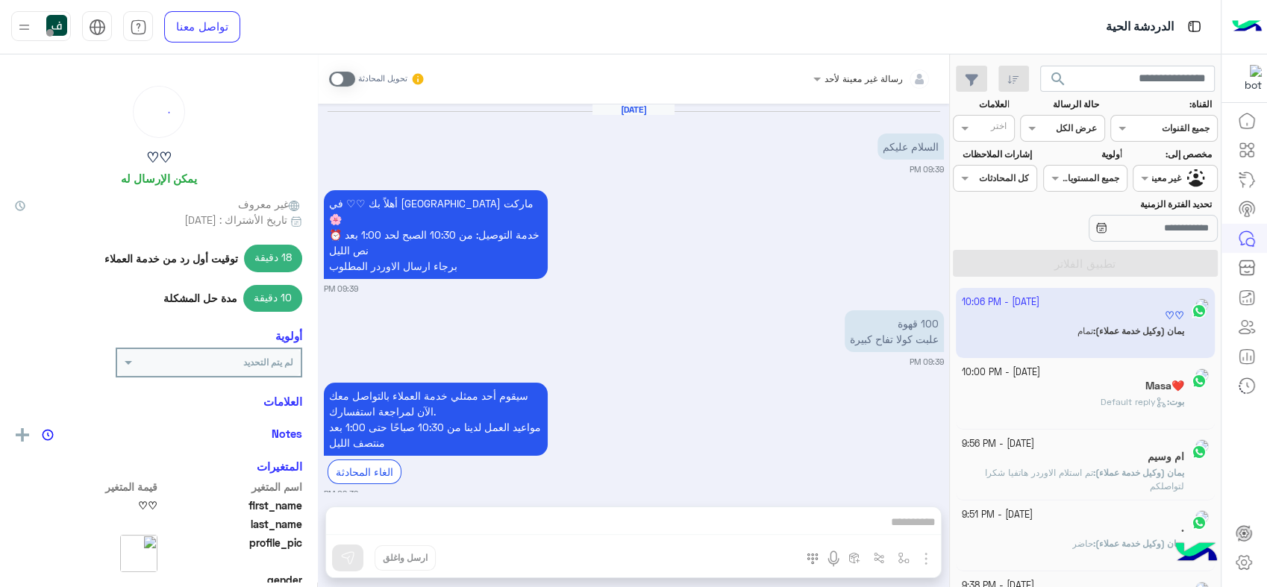
scroll to position [511, 0]
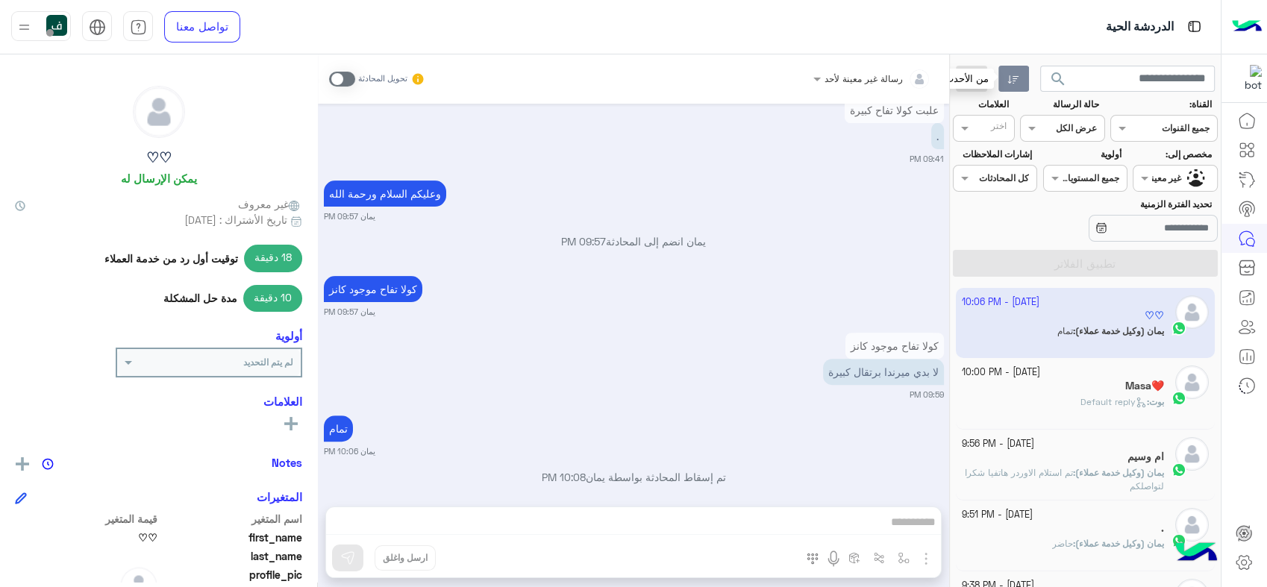
click at [1008, 78] on icon "button" at bounding box center [1014, 80] width 12 height 12
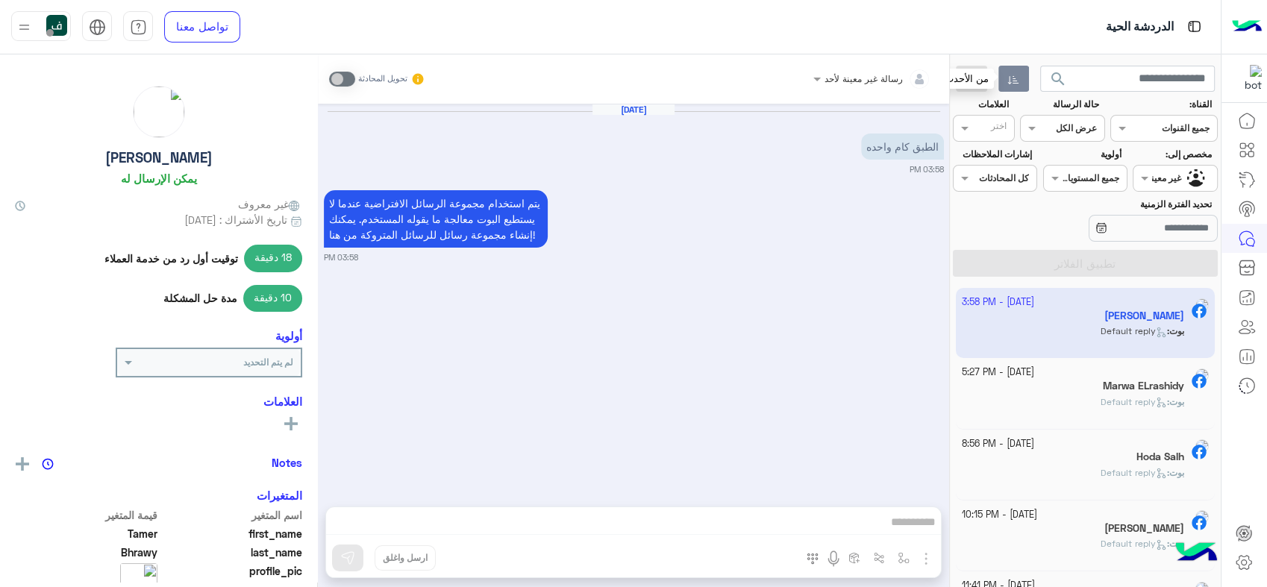
click at [1010, 77] on icon "button" at bounding box center [1014, 80] width 12 height 12
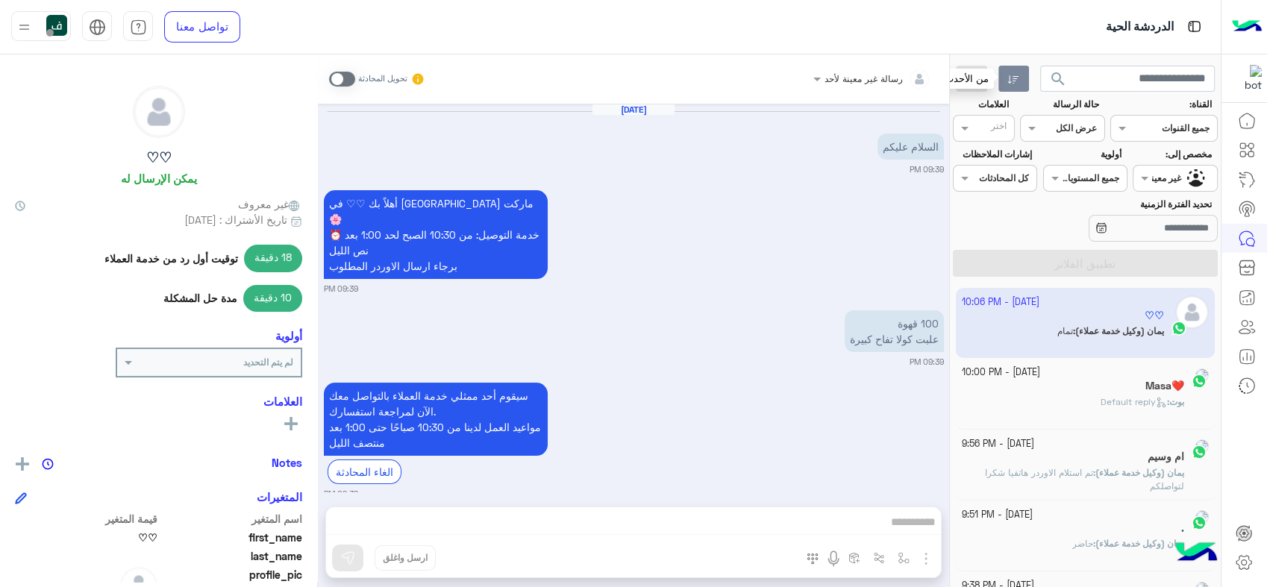
scroll to position [511, 0]
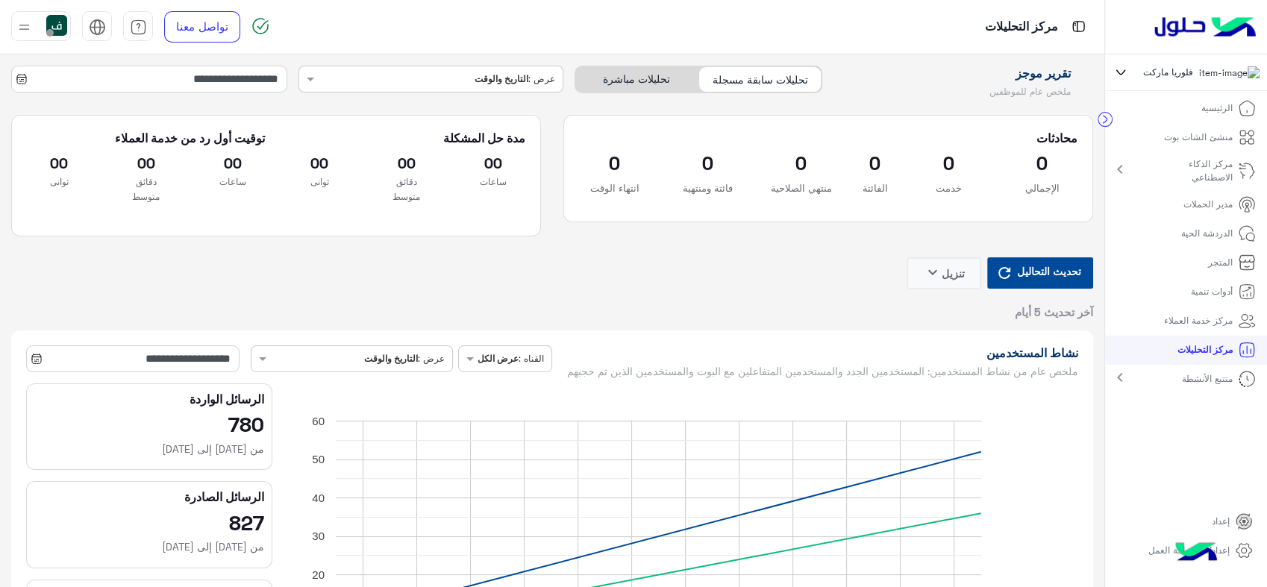
scroll to position [3992, 0]
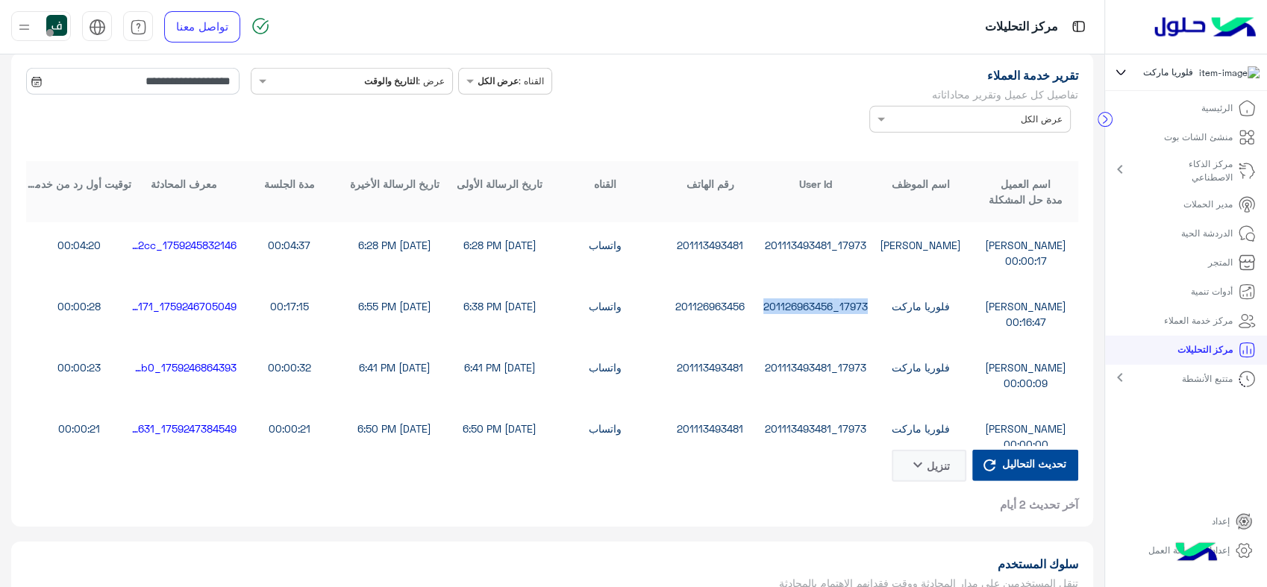
click at [1213, 234] on p "الدردشة الحية" at bounding box center [1208, 233] width 52 height 13
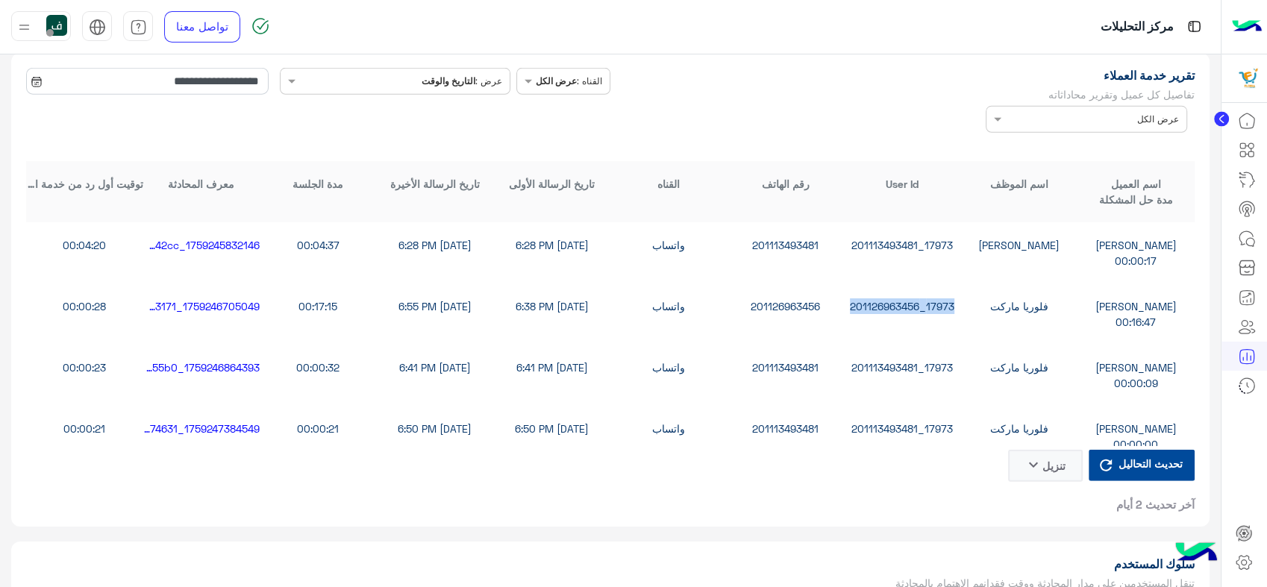
scroll to position [3980, 0]
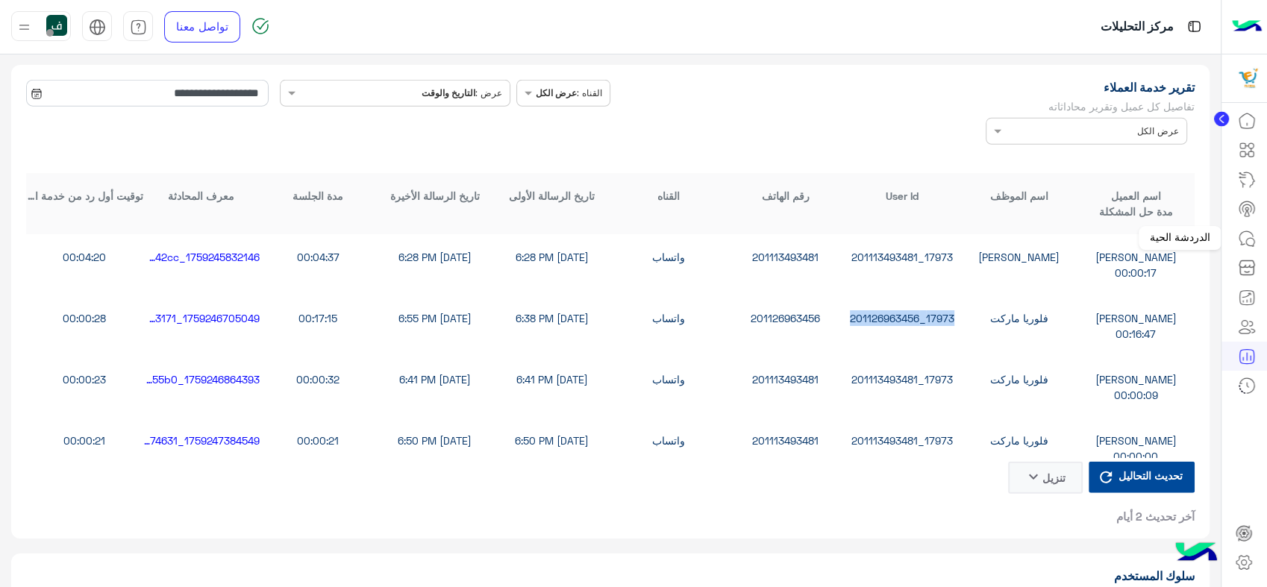
click at [1251, 242] on icon at bounding box center [1247, 239] width 18 height 18
click at [1246, 233] on icon at bounding box center [1247, 239] width 18 height 18
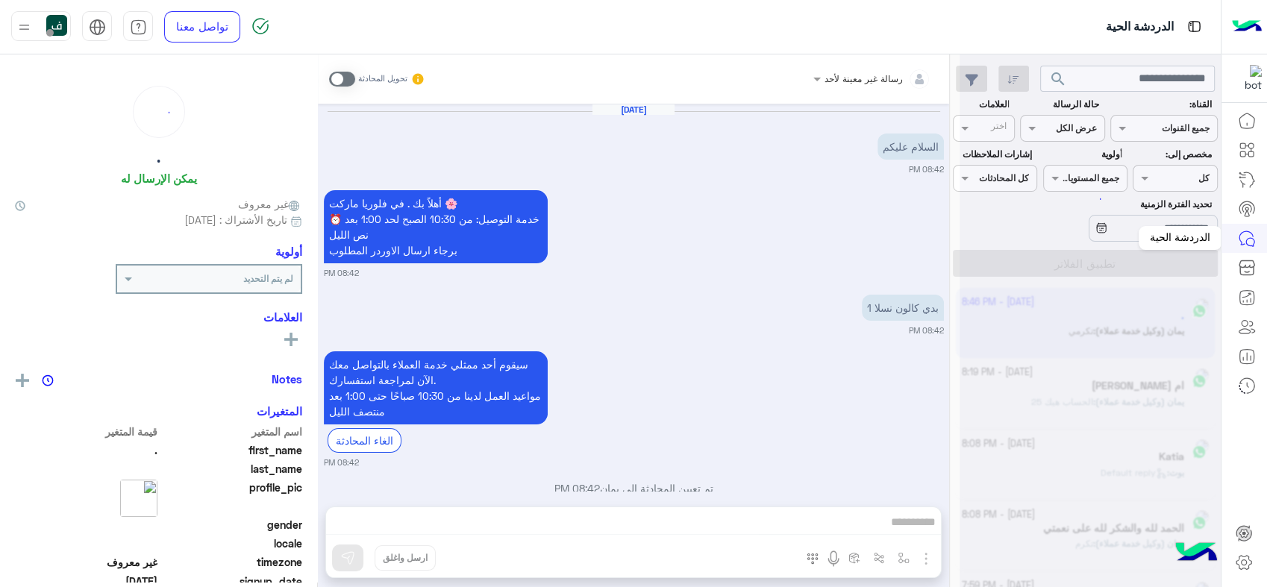
scroll to position [908, 0]
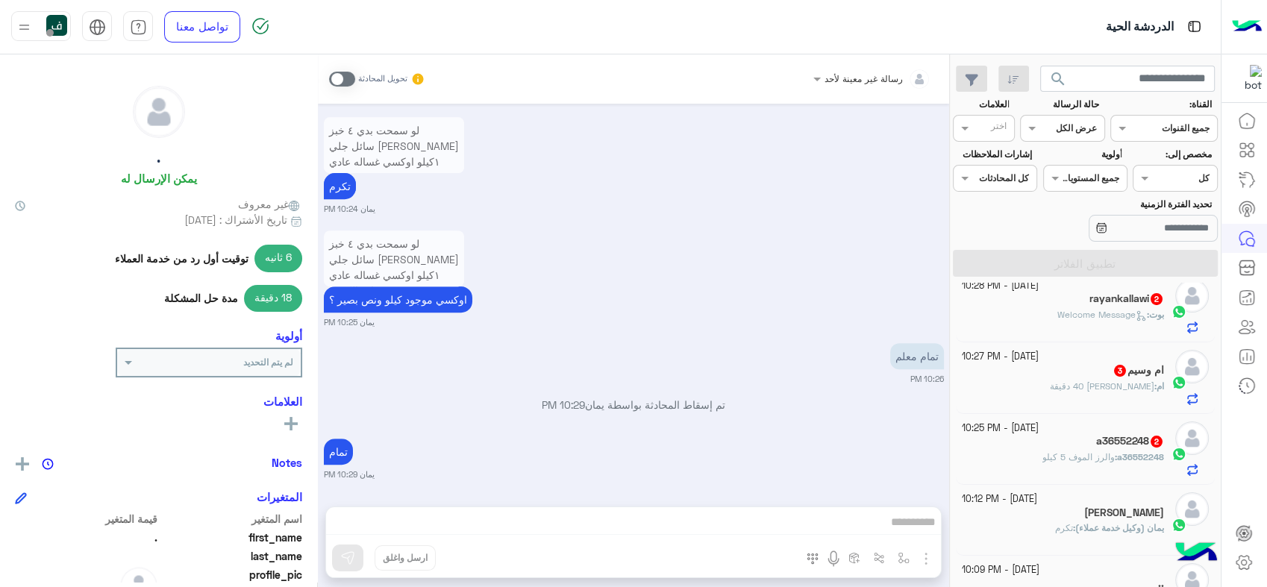
scroll to position [83, 0]
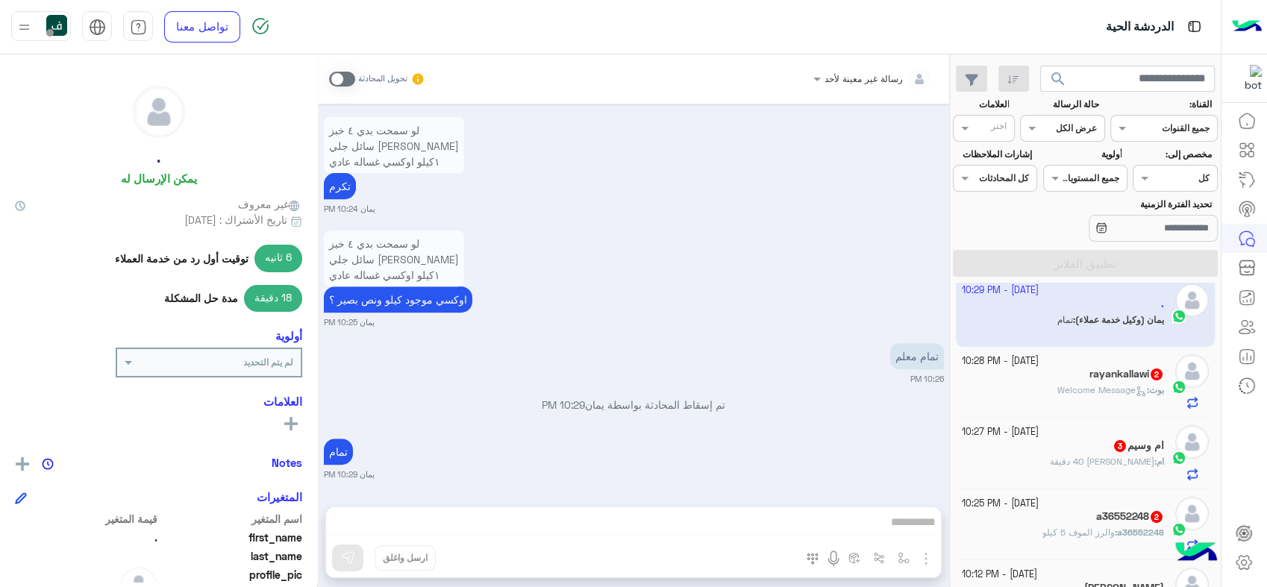
click at [1159, 171] on div at bounding box center [1175, 176] width 83 height 14
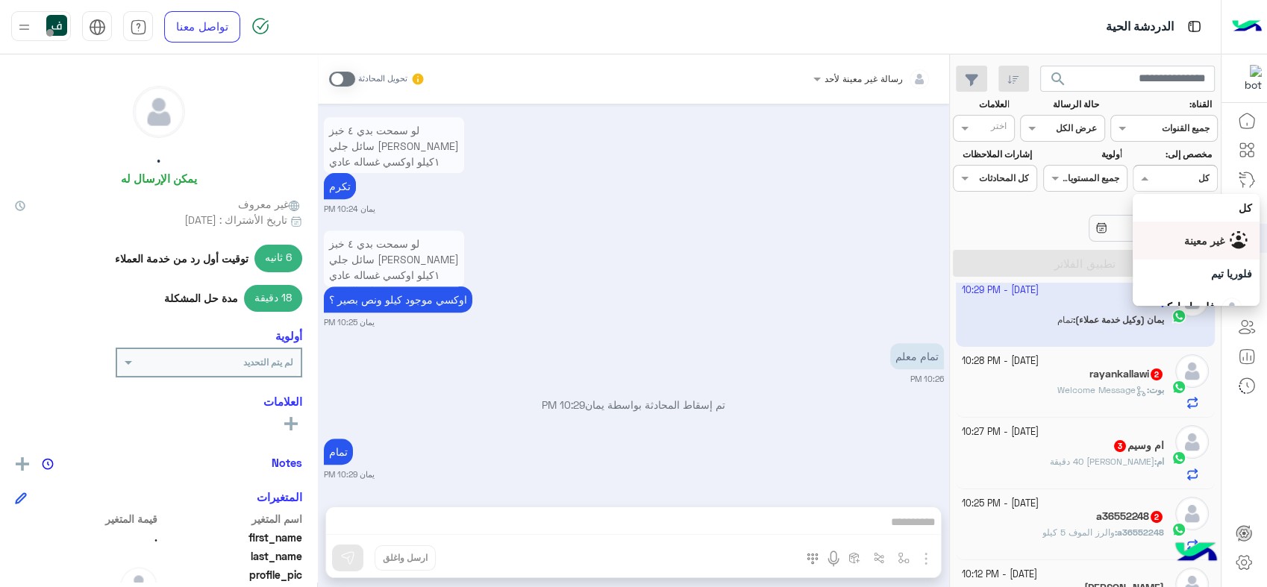
click at [1184, 239] on span "غير معينة" at bounding box center [1204, 240] width 40 height 13
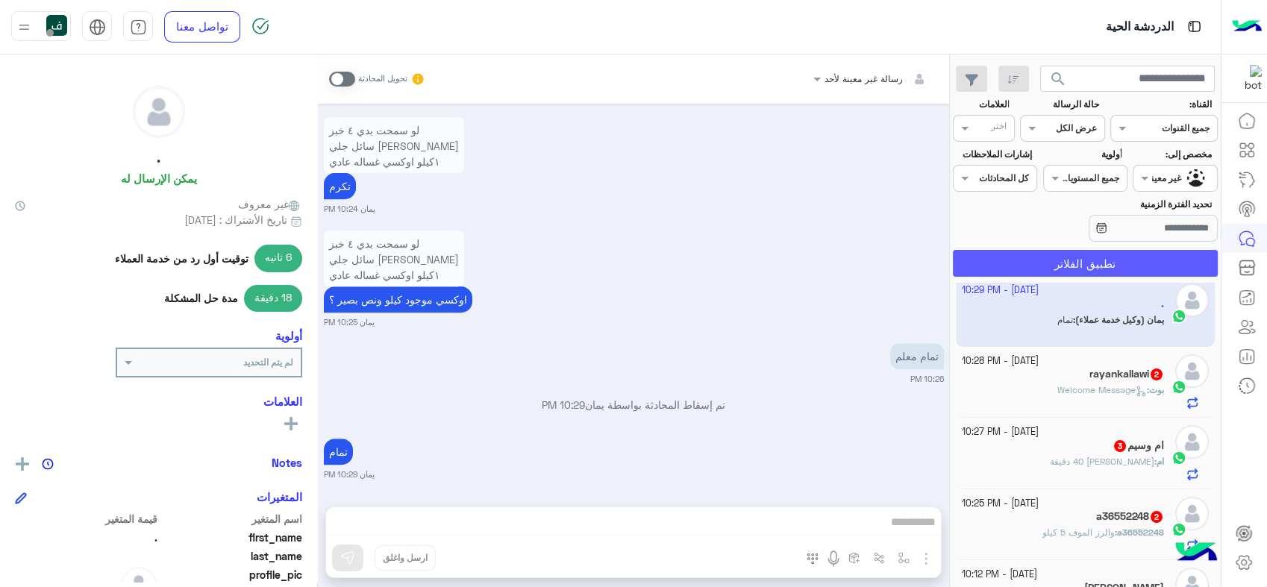
click at [1070, 262] on button "تطبيق الفلاتر" at bounding box center [1085, 263] width 265 height 27
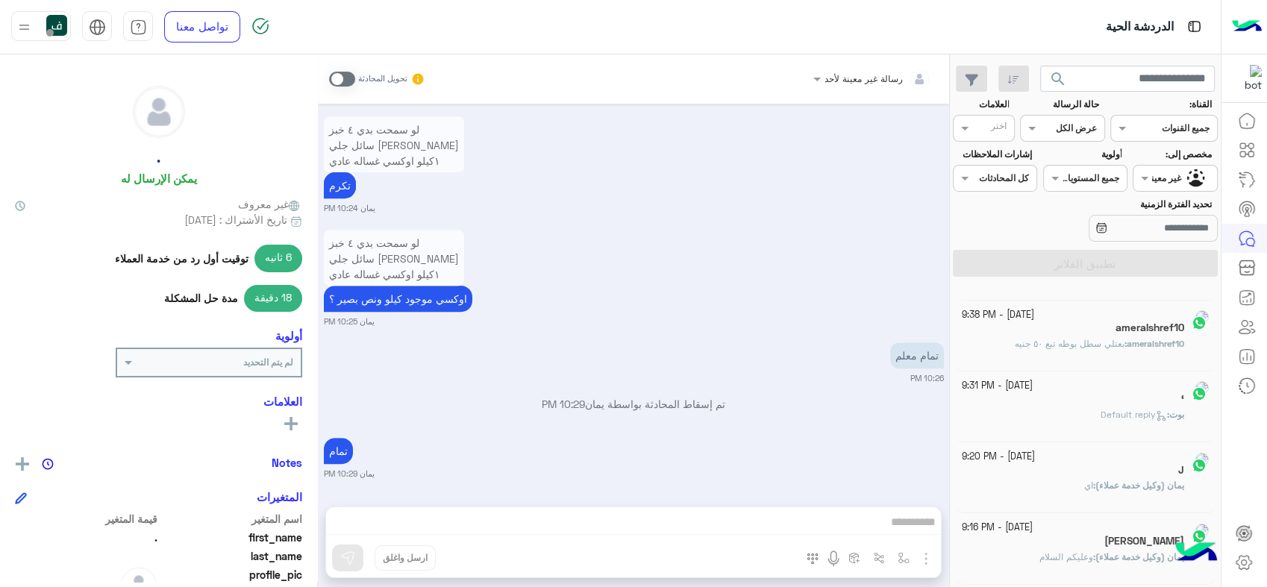
scroll to position [0, 0]
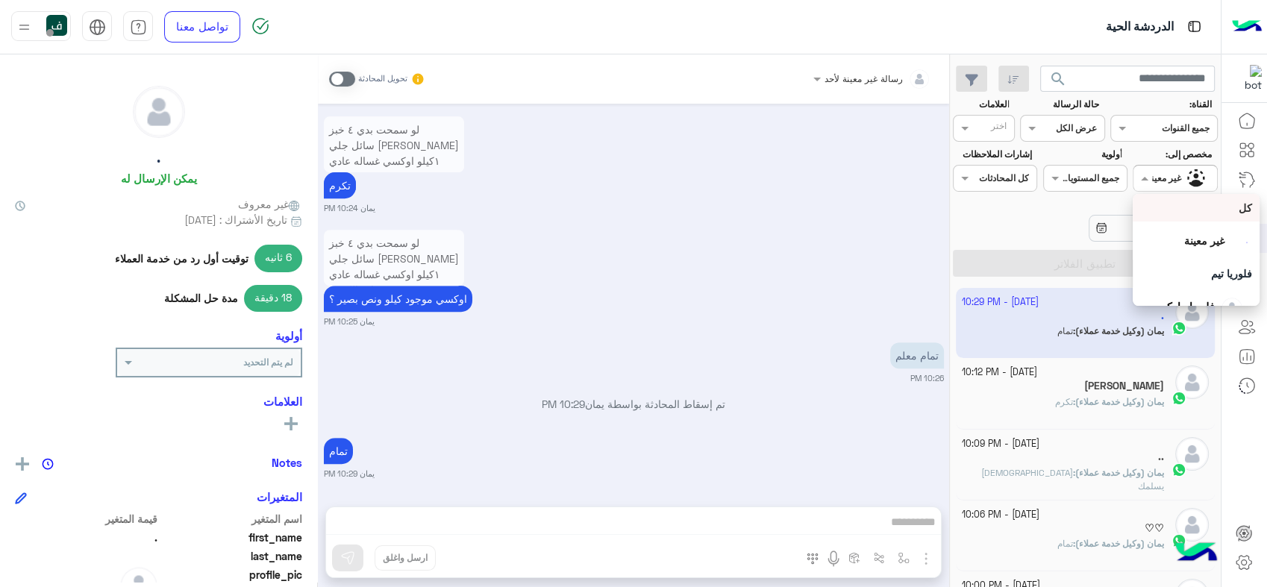
click at [1158, 175] on div at bounding box center [1175, 176] width 83 height 14
click at [1196, 287] on span "يمان" at bounding box center [1205, 287] width 19 height 13
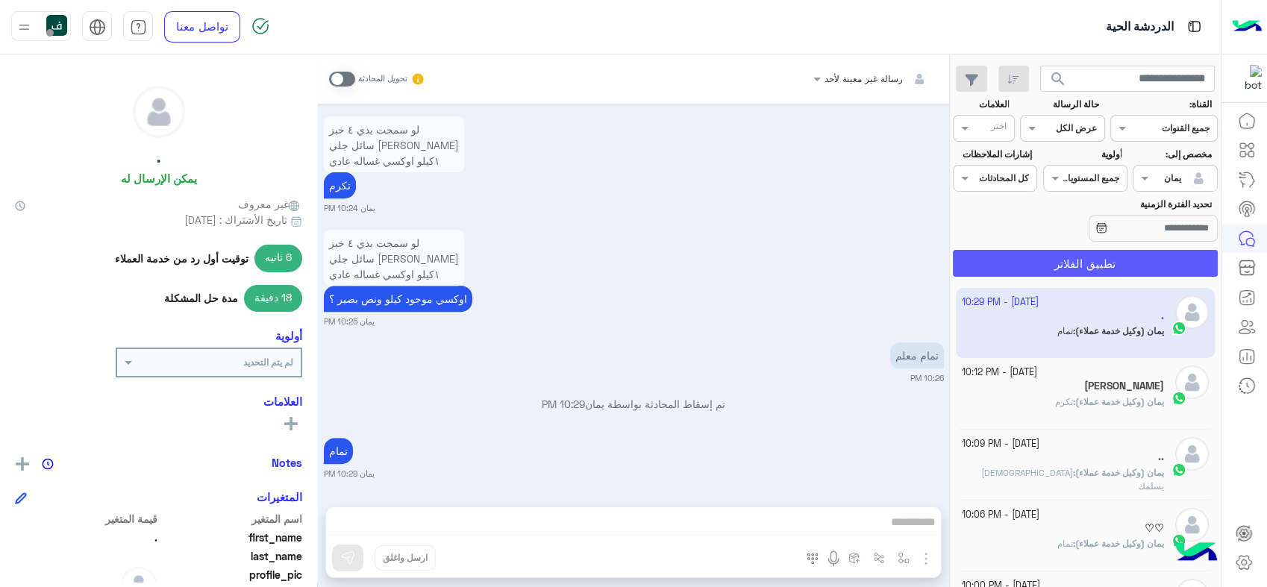
click at [1090, 260] on button "تطبيق الفلاتر" at bounding box center [1085, 263] width 265 height 27
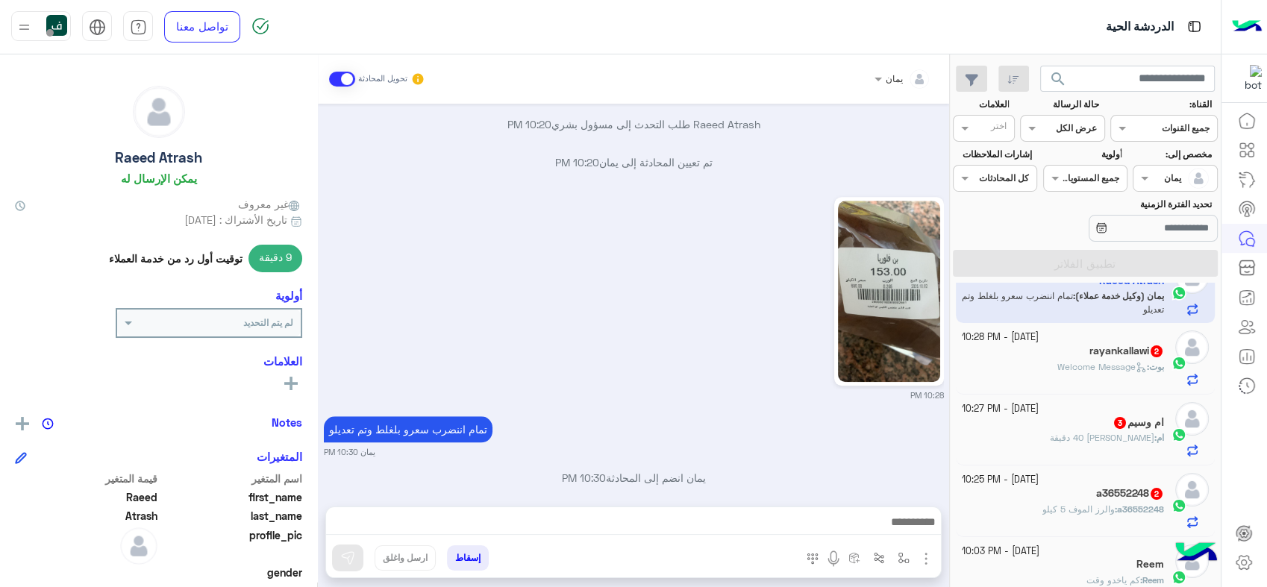
scroll to position [57, 0]
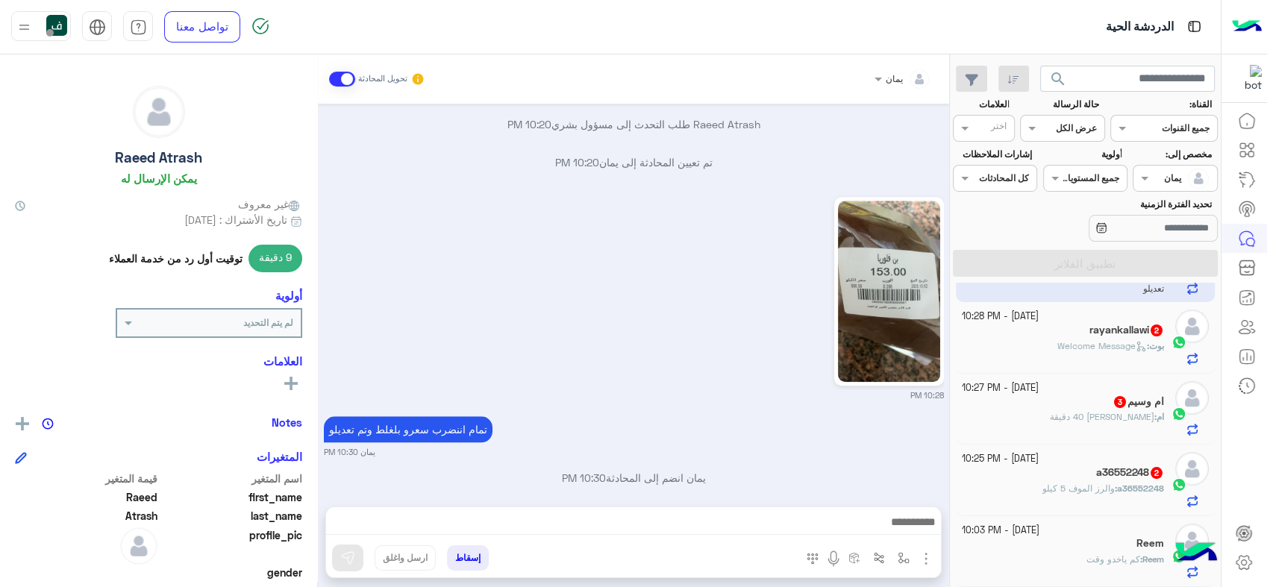
click at [1073, 540] on div "Reem" at bounding box center [1063, 545] width 203 height 16
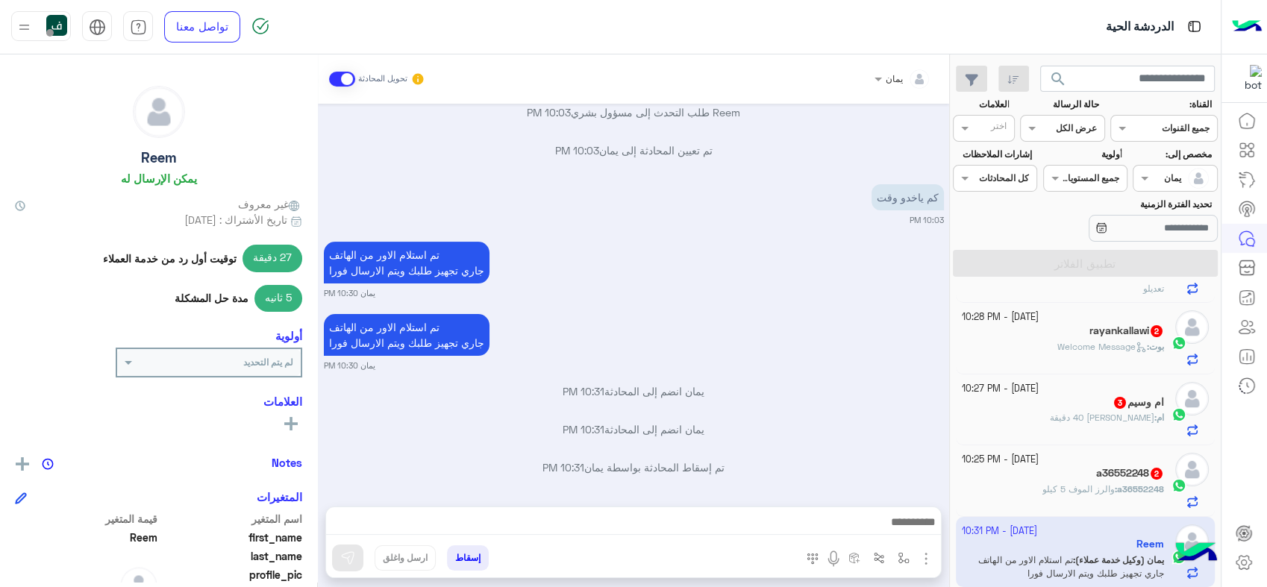
scroll to position [436, 0]
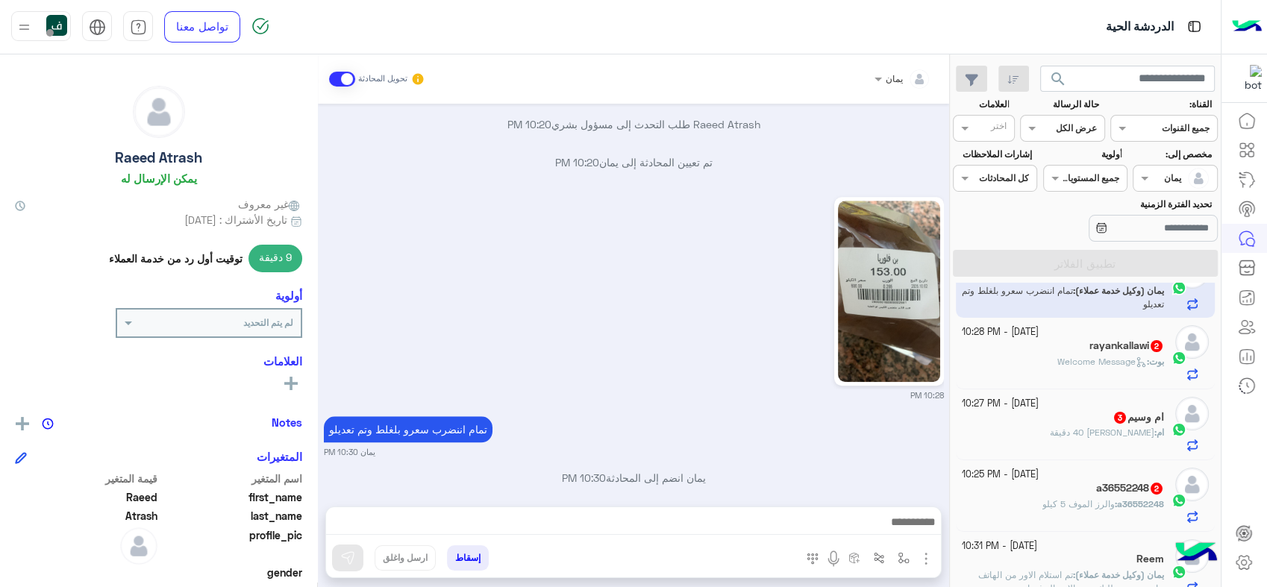
scroll to position [57, 0]
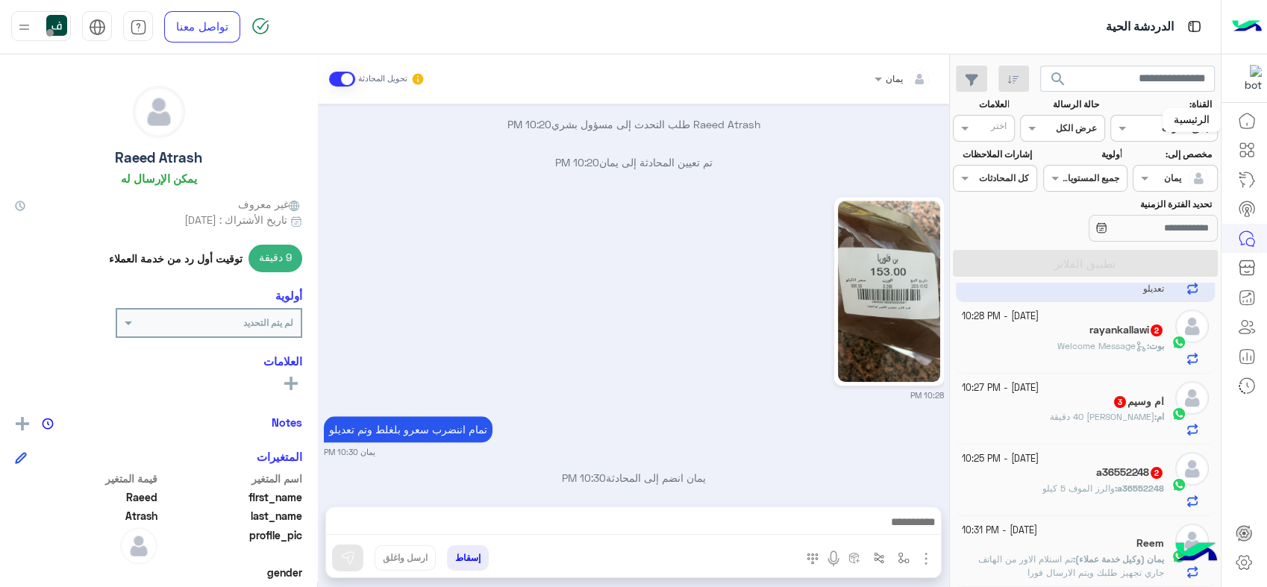
click at [1243, 122] on icon at bounding box center [1247, 121] width 18 height 18
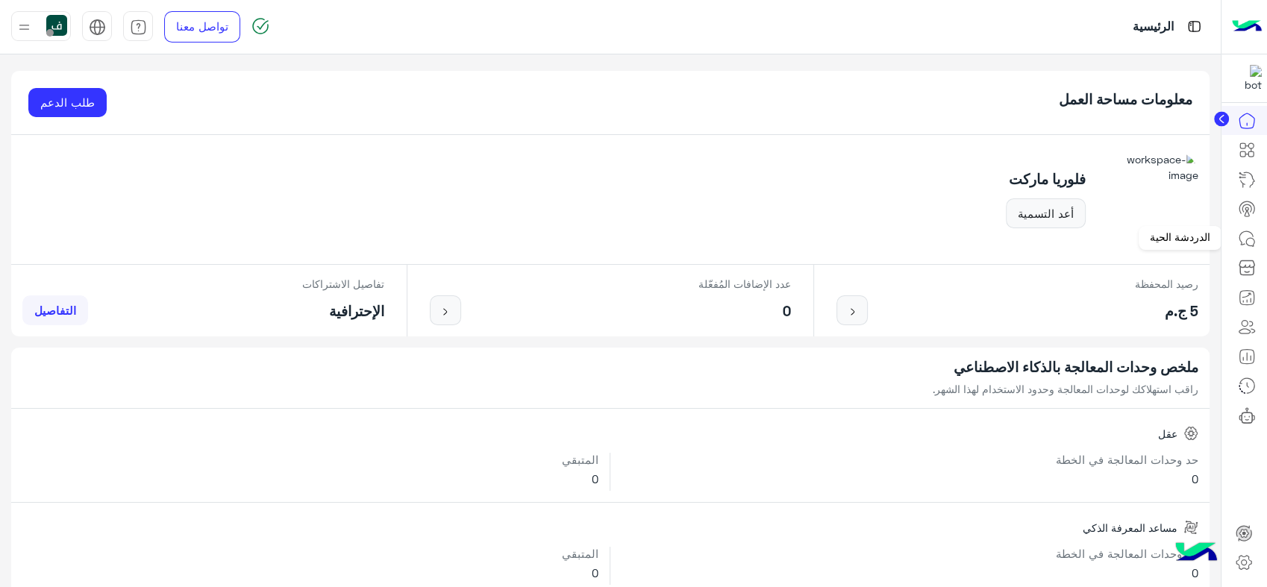
click at [1246, 225] on link at bounding box center [1247, 239] width 40 height 30
click at [1242, 239] on icon at bounding box center [1247, 239] width 18 height 18
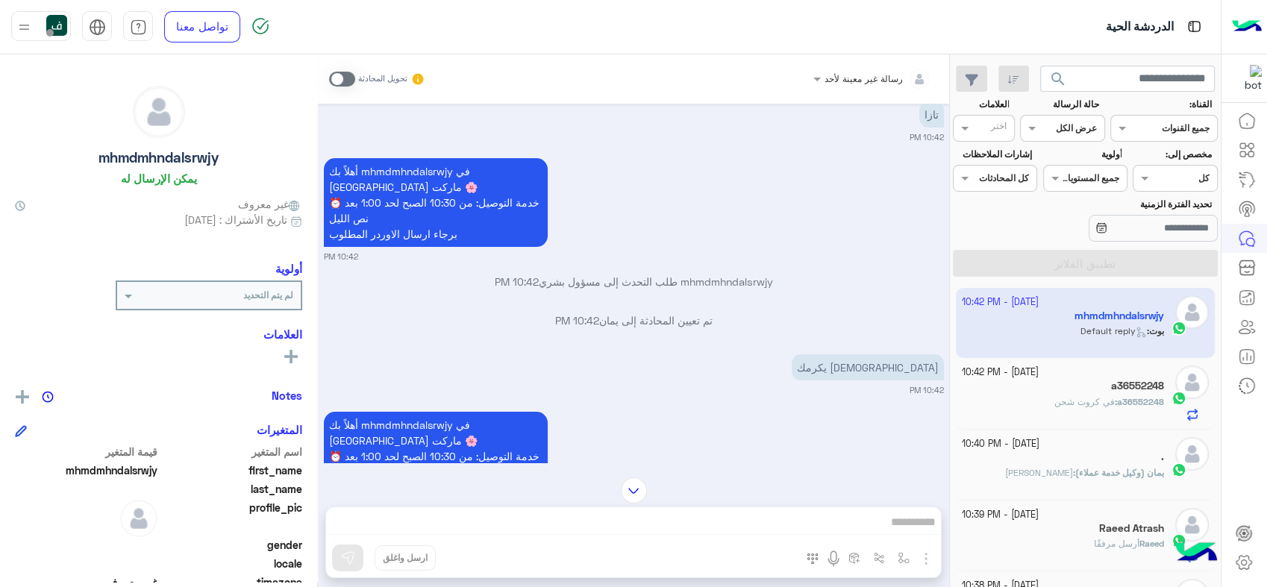
scroll to position [472, 0]
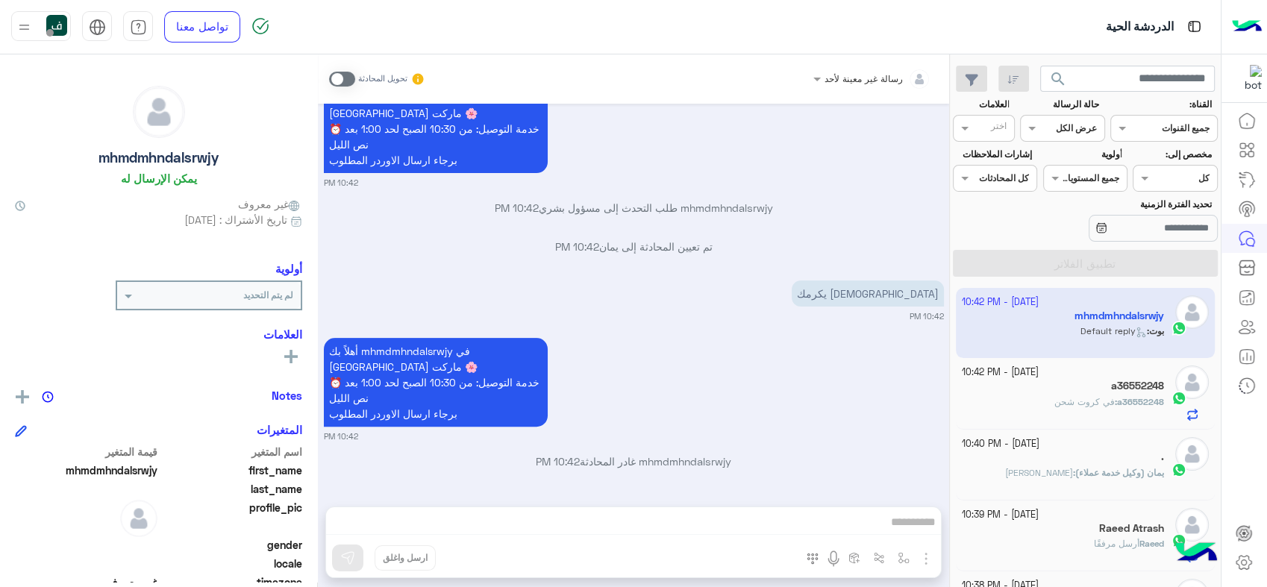
click at [838, 84] on div "رسالة غير معينة لأحد" at bounding box center [864, 78] width 78 height 13
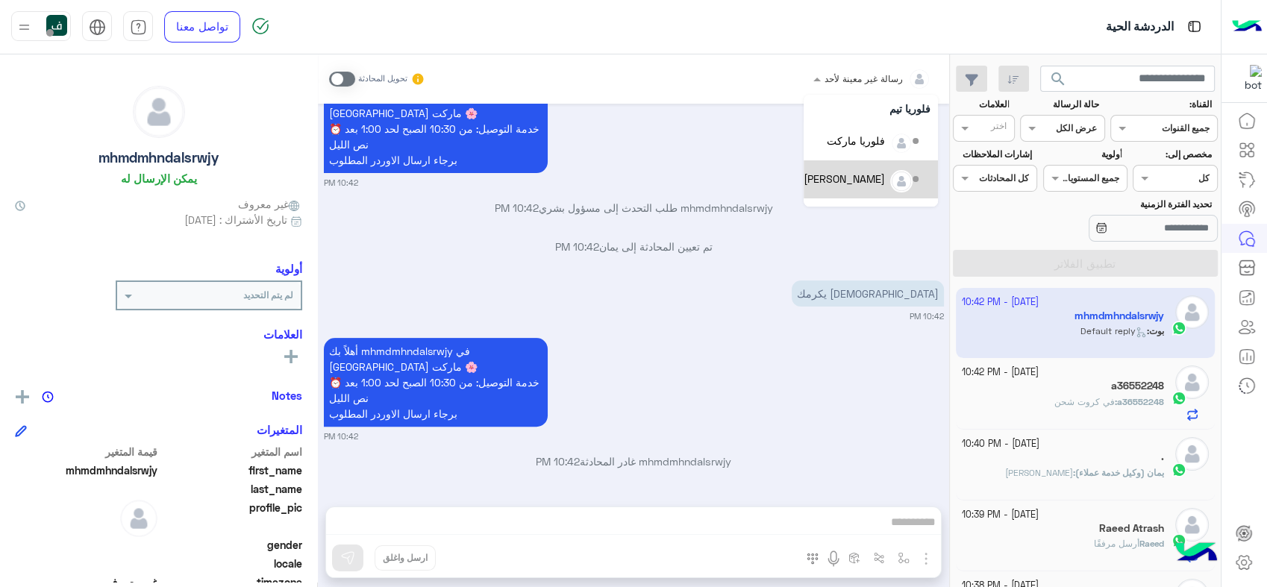
scroll to position [67, 0]
drag, startPoint x: 890, startPoint y: 158, endPoint x: 873, endPoint y: 125, distance: 37.1
click at [873, 125] on div "رسالة غير معينة لأحد فلوريا تيم فلوريا ماركت بشار قطان خالد صقر يمان" at bounding box center [871, 137] width 134 height 218
click at [873, 122] on div "فلوريا ماركت" at bounding box center [871, 112] width 134 height 38
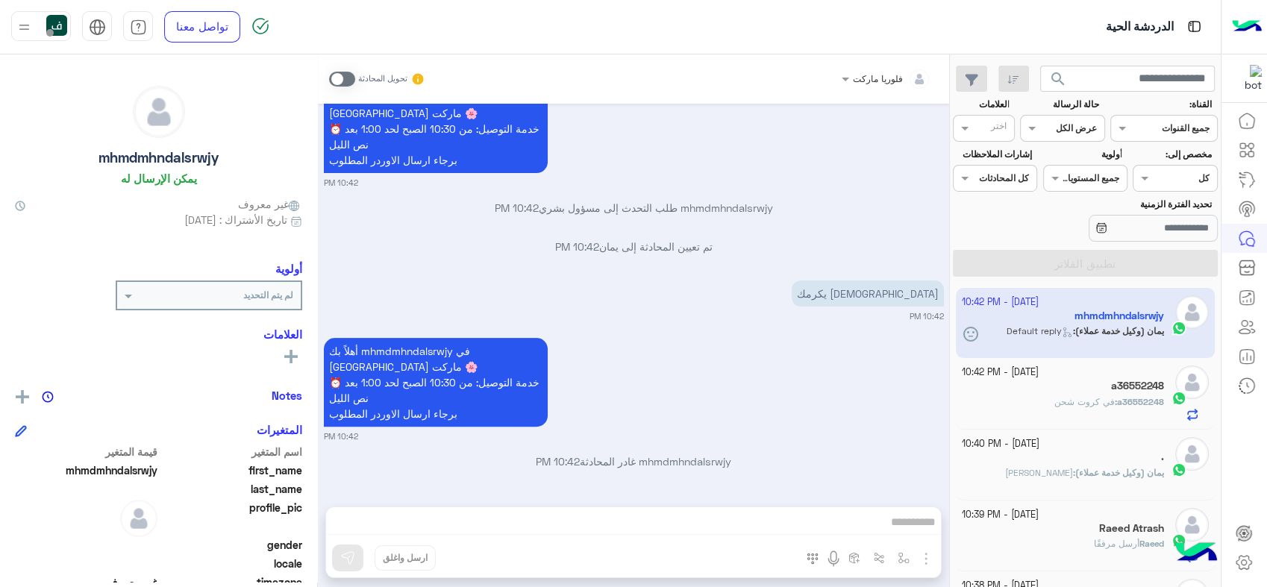
scroll to position [522, 0]
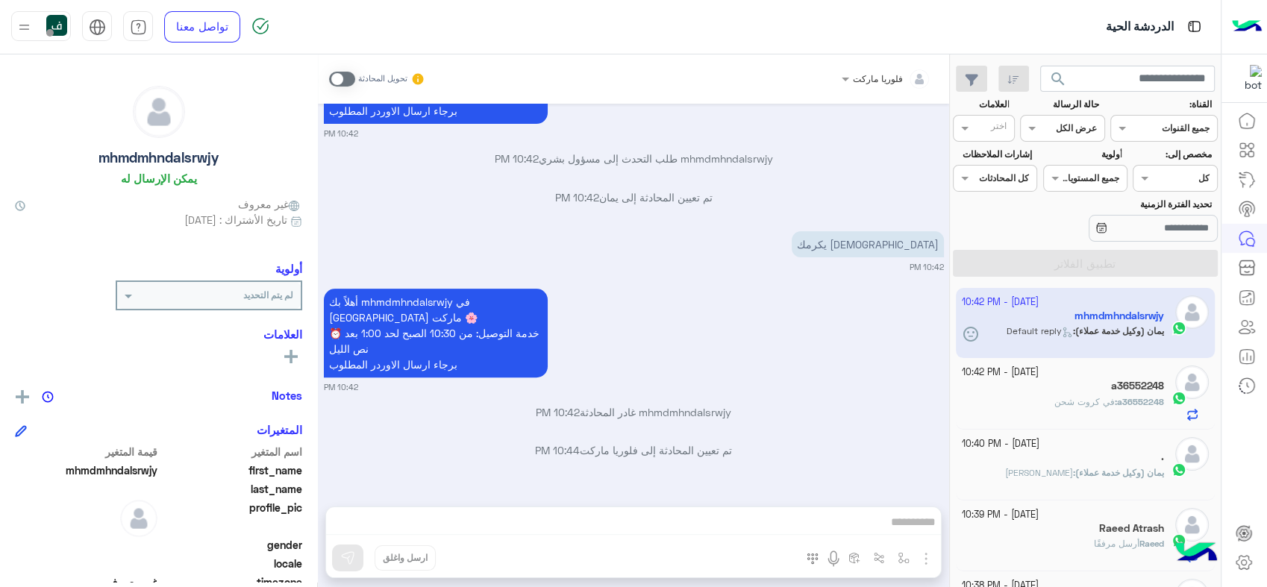
click at [873, 79] on div at bounding box center [886, 76] width 104 height 14
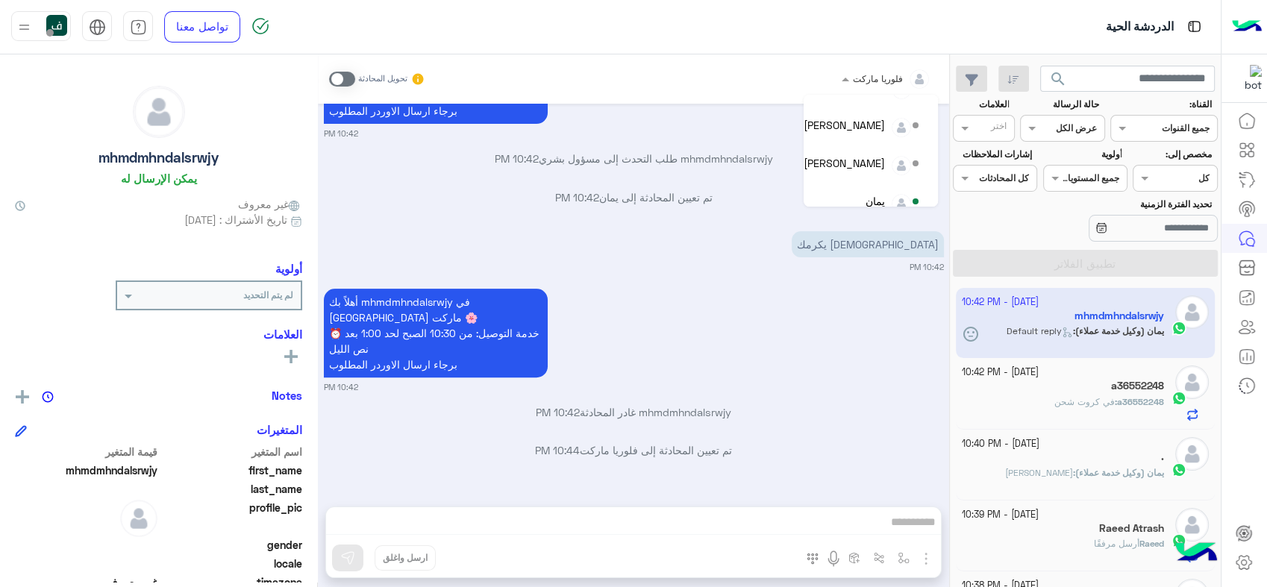
scroll to position [106, 0]
click at [877, 193] on div "يمان" at bounding box center [875, 187] width 19 height 16
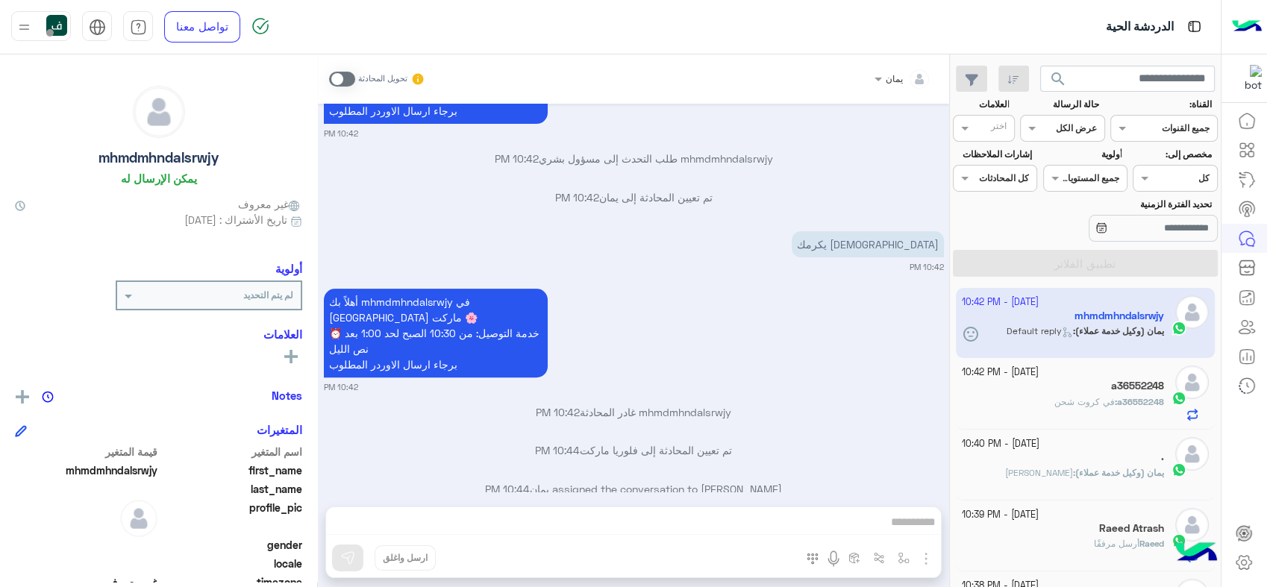
scroll to position [561, 0]
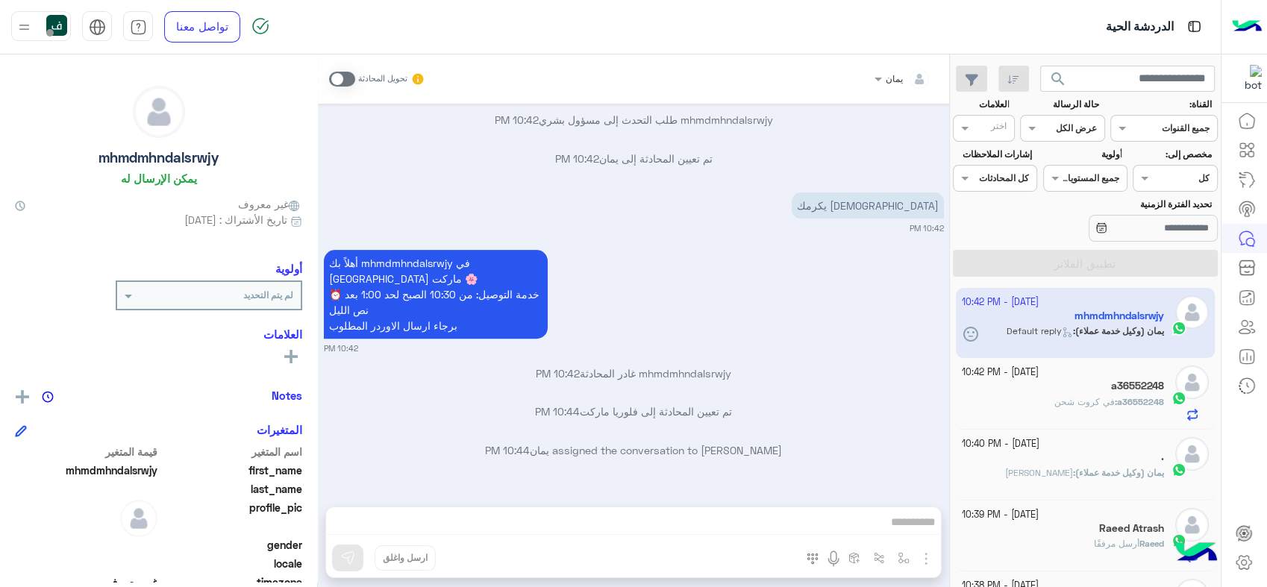
click at [1159, 179] on div at bounding box center [1175, 176] width 83 height 14
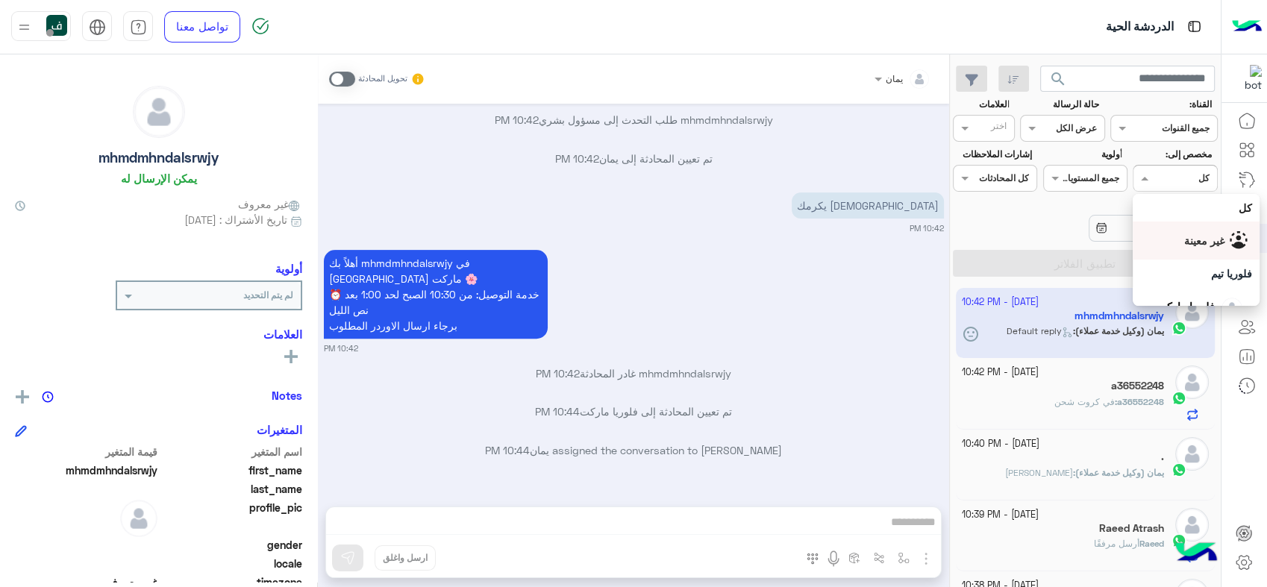
click at [1184, 237] on span "غير معينة" at bounding box center [1204, 240] width 40 height 13
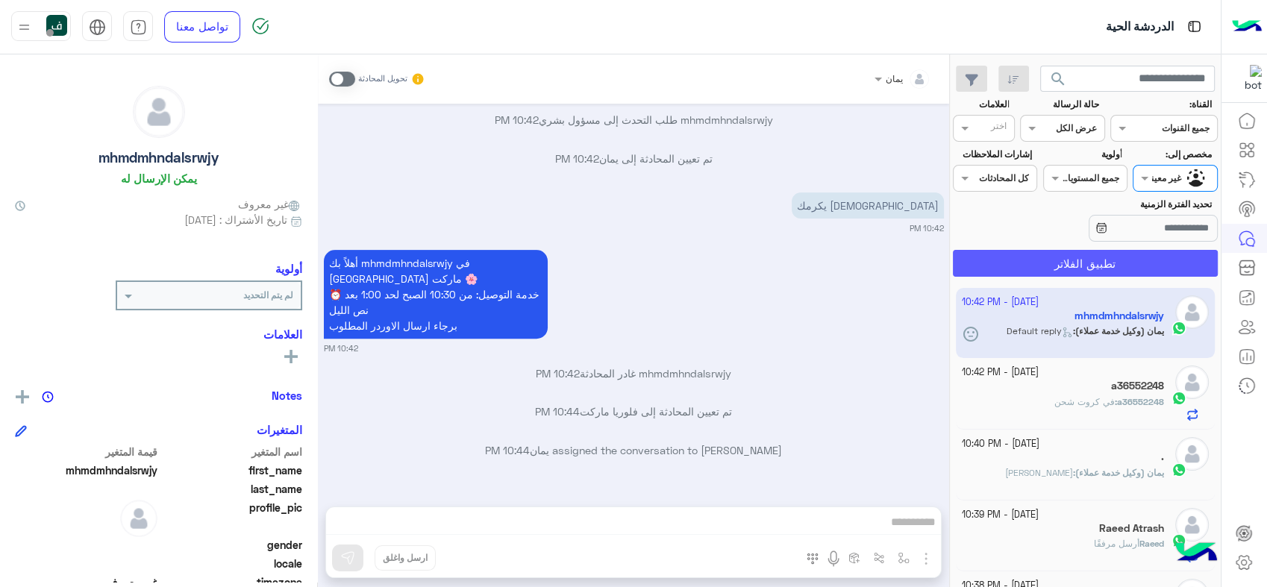
click at [1116, 260] on button "تطبيق الفلاتر" at bounding box center [1085, 263] width 265 height 27
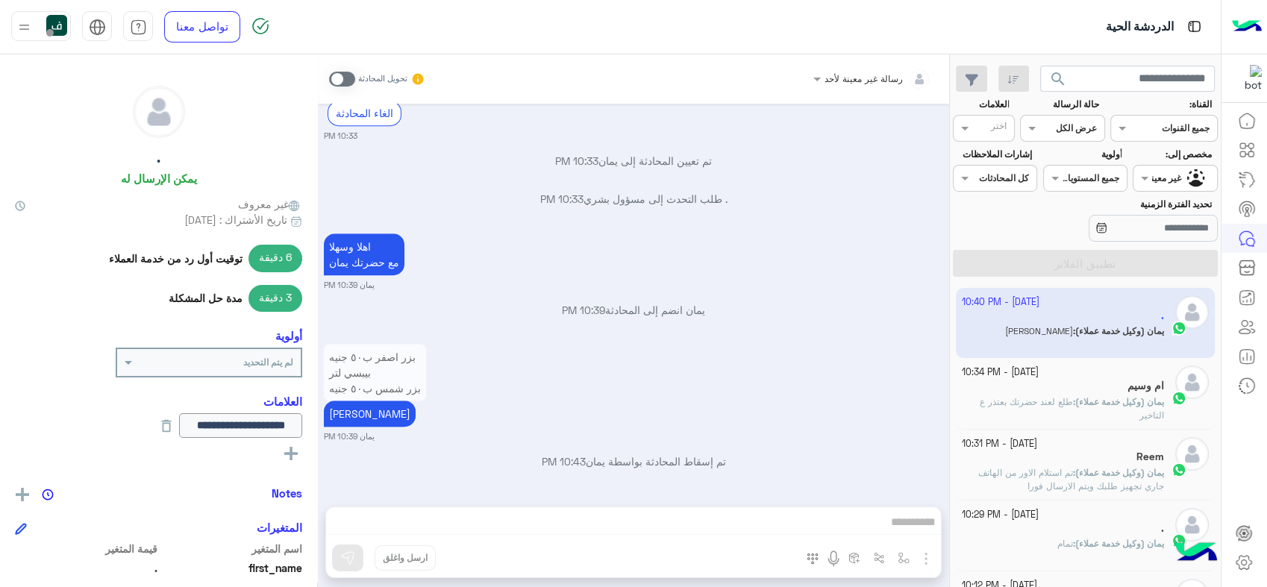
click at [1053, 76] on span "search" at bounding box center [1058, 79] width 18 height 18
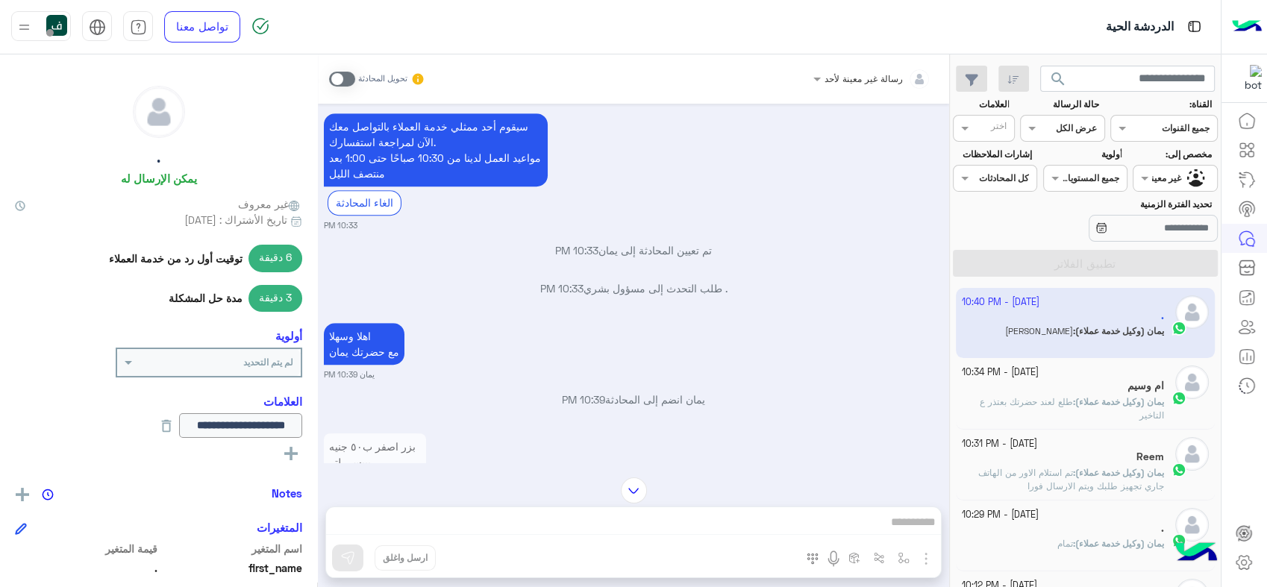
scroll to position [987, 0]
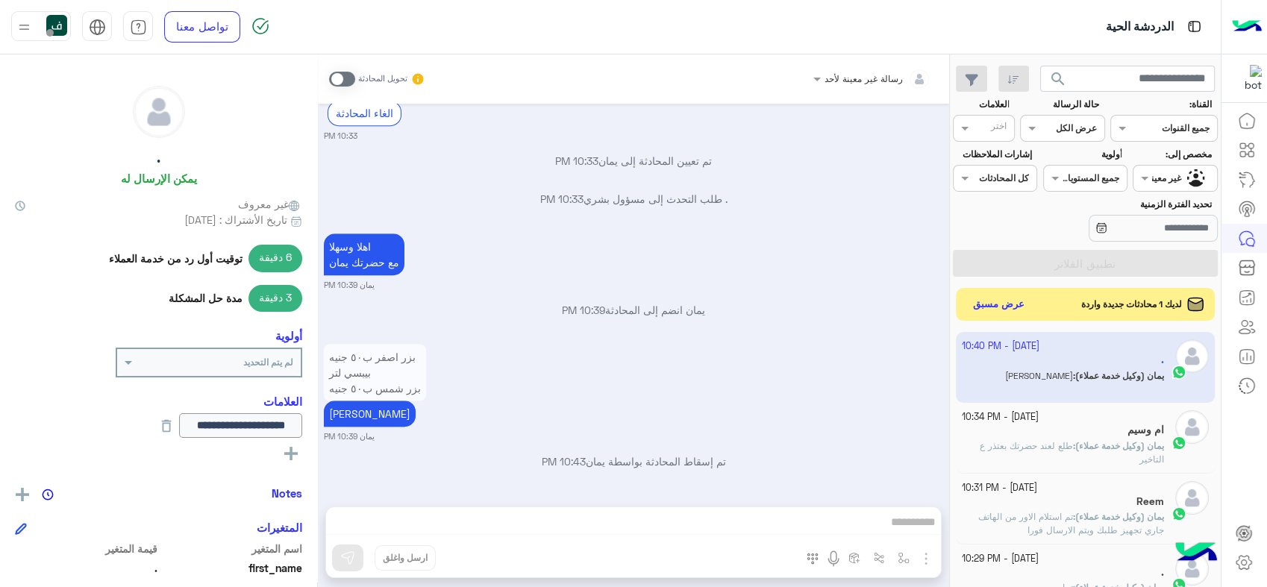
click at [1058, 72] on span "search" at bounding box center [1058, 79] width 18 height 18
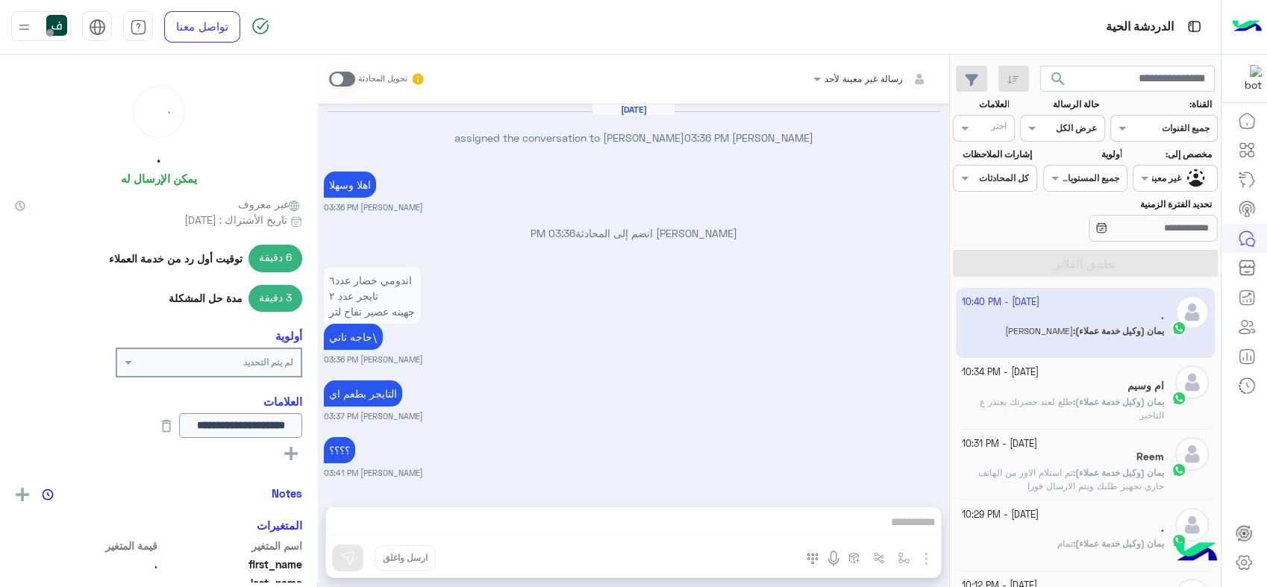
scroll to position [987, 0]
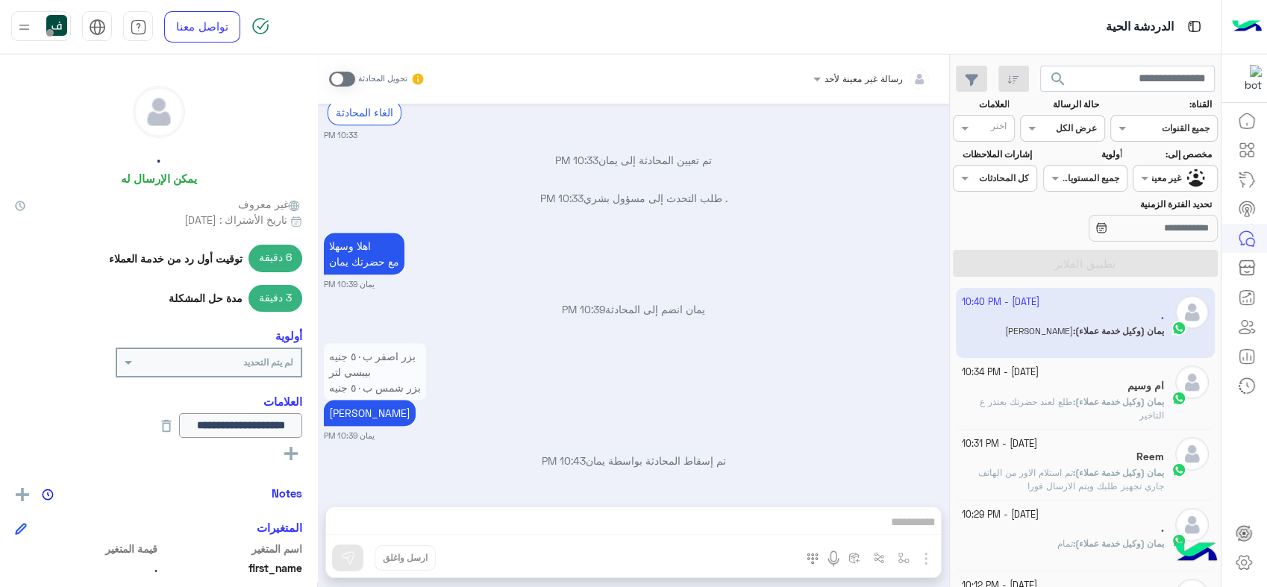
click at [1170, 175] on div at bounding box center [1175, 176] width 83 height 14
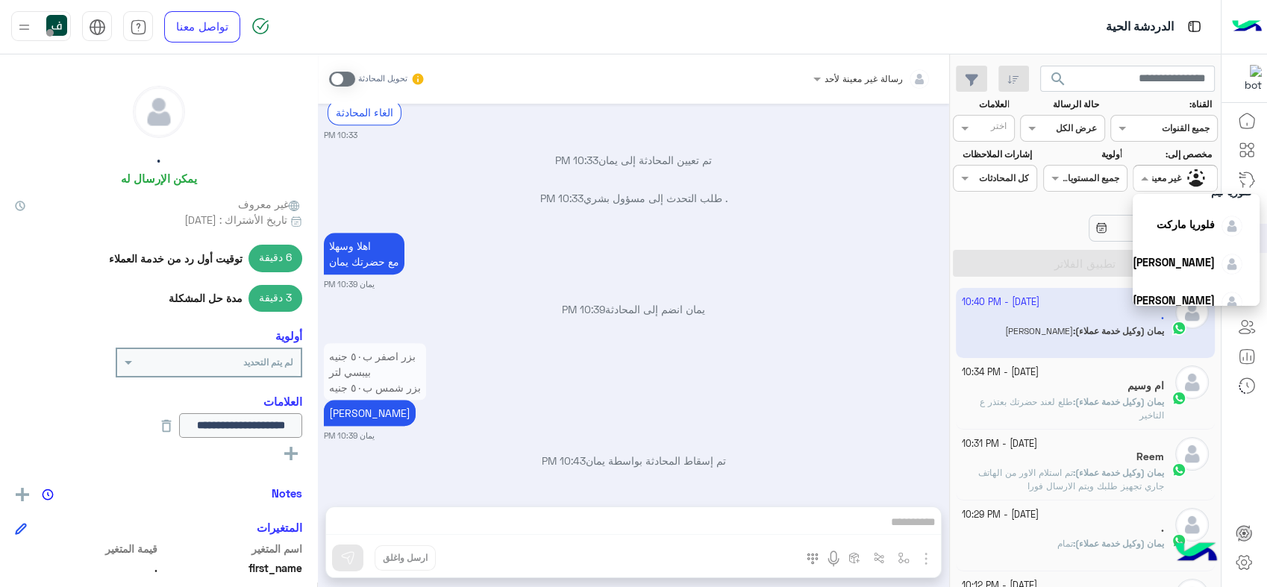
scroll to position [134, 0]
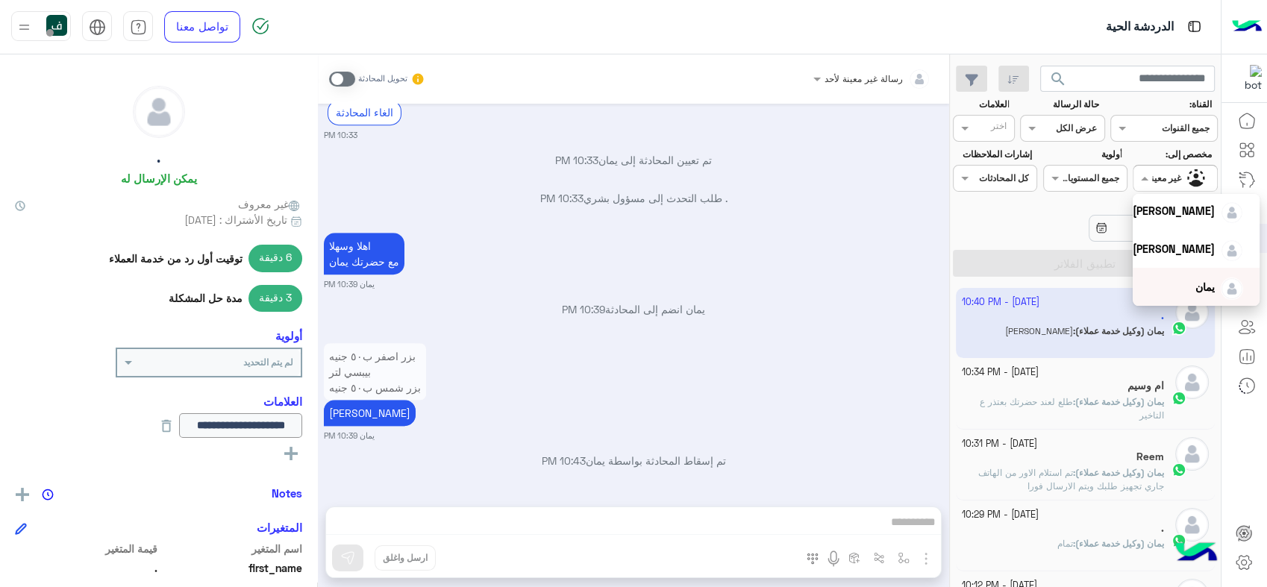
click at [1196, 284] on span "يمان" at bounding box center [1205, 287] width 19 height 13
click at [1183, 284] on div "2 October - 10:40 PM . يمان (وكيل خدمة عملاء) : تكرم شي تاني 2 October - 10:34 …" at bounding box center [1085, 438] width 271 height 310
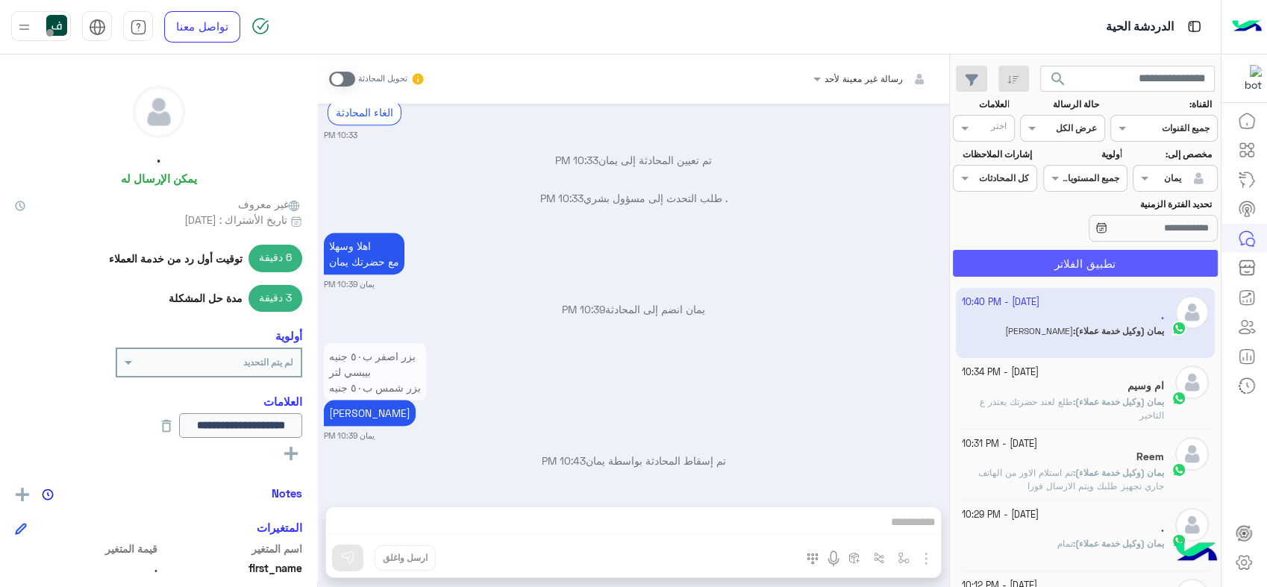
drag, startPoint x: 1183, startPoint y: 284, endPoint x: 973, endPoint y: 253, distance: 212.8
click at [973, 253] on button "تطبيق الفلاتر" at bounding box center [1085, 263] width 265 height 27
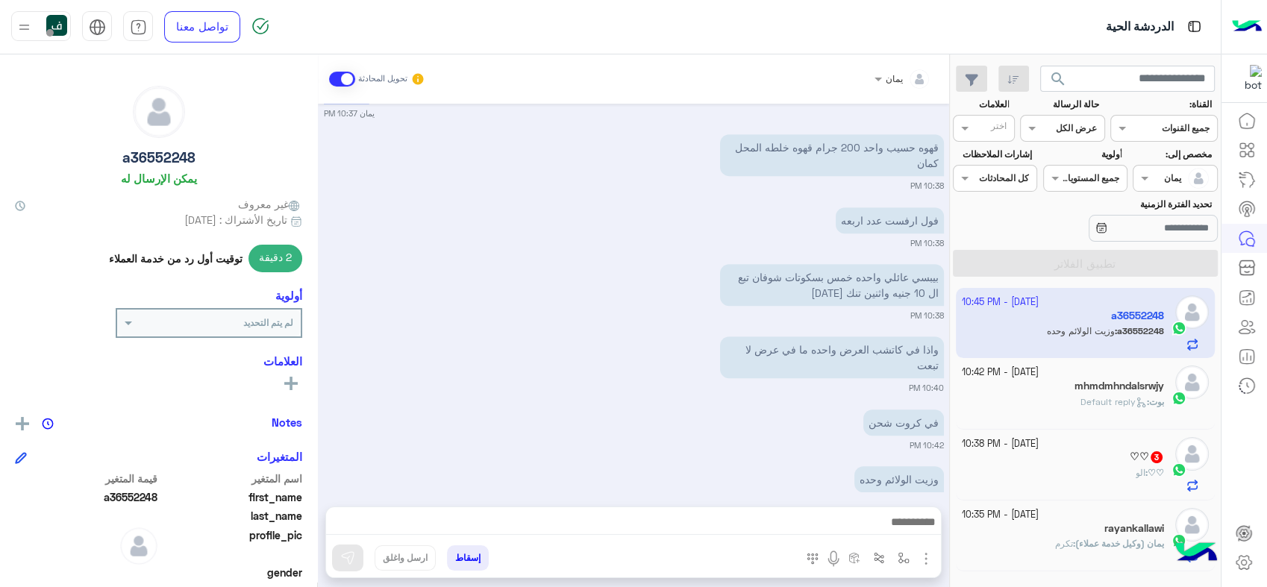
scroll to position [745, 0]
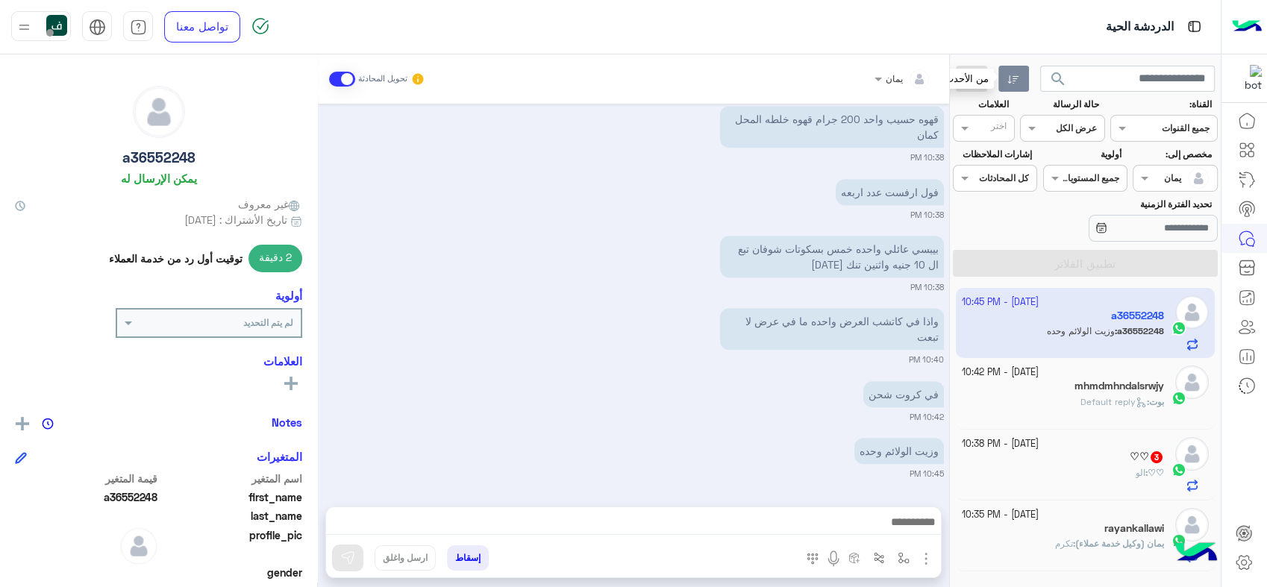
click at [1015, 78] on icon "button" at bounding box center [1014, 80] width 12 height 12
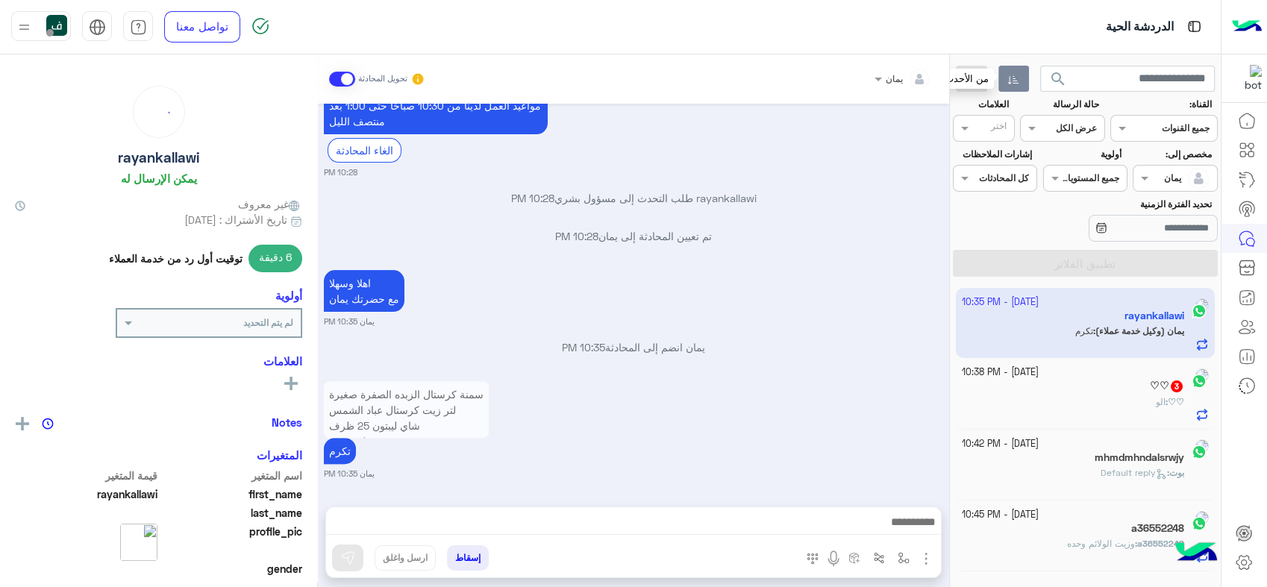
scroll to position [446, 0]
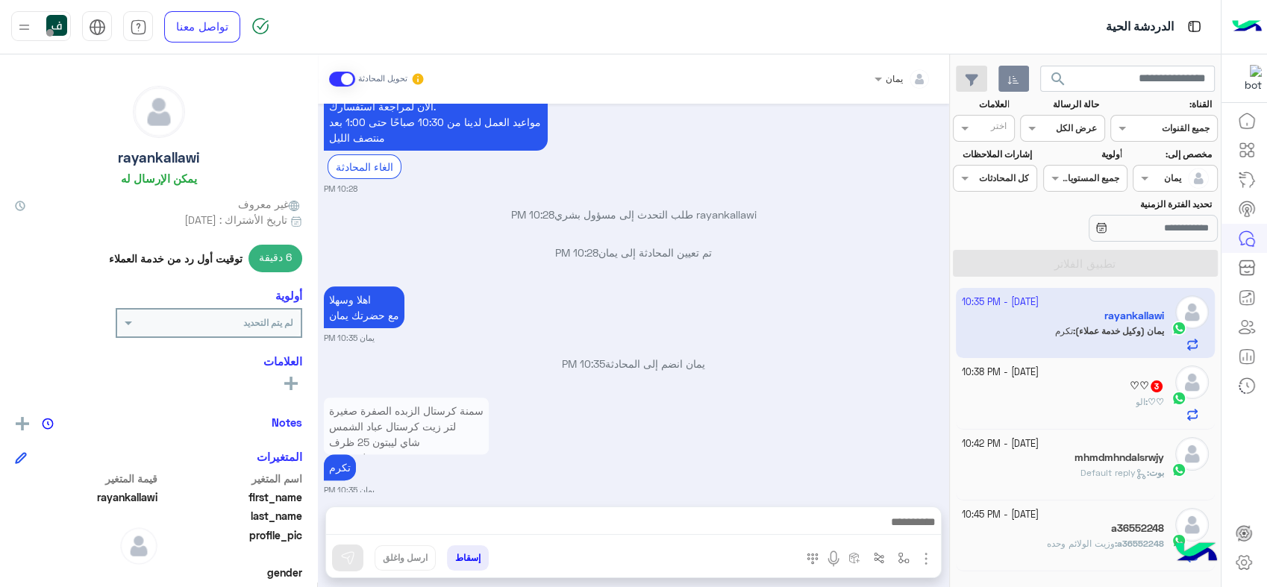
click at [1069, 392] on div "♡♡ 3" at bounding box center [1063, 388] width 203 height 16
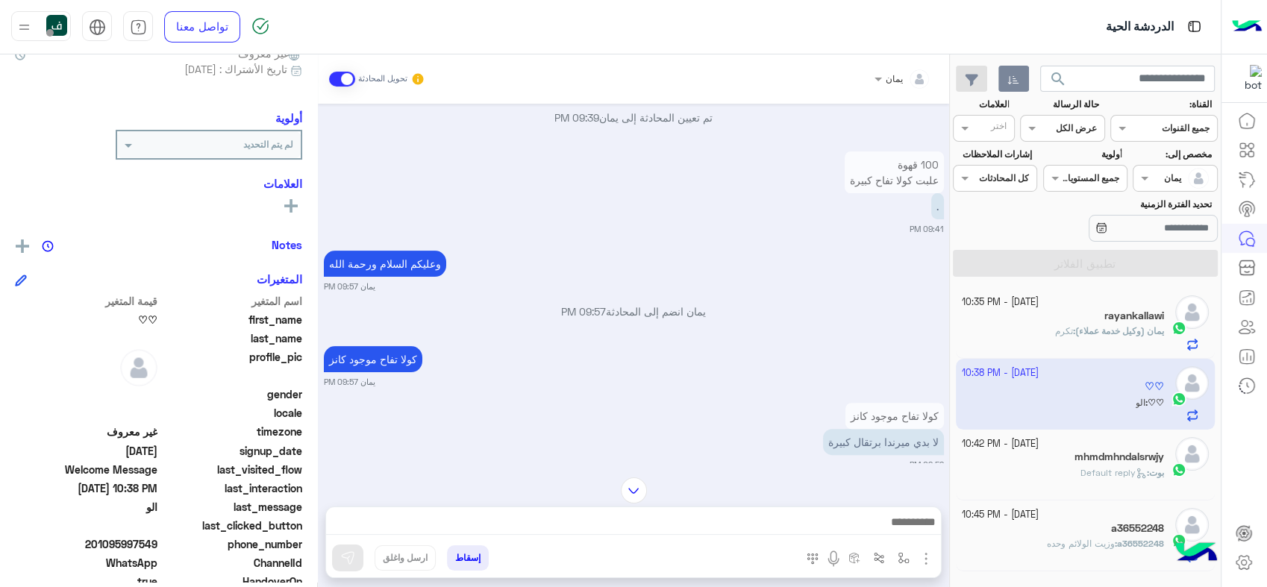
scroll to position [251, 0]
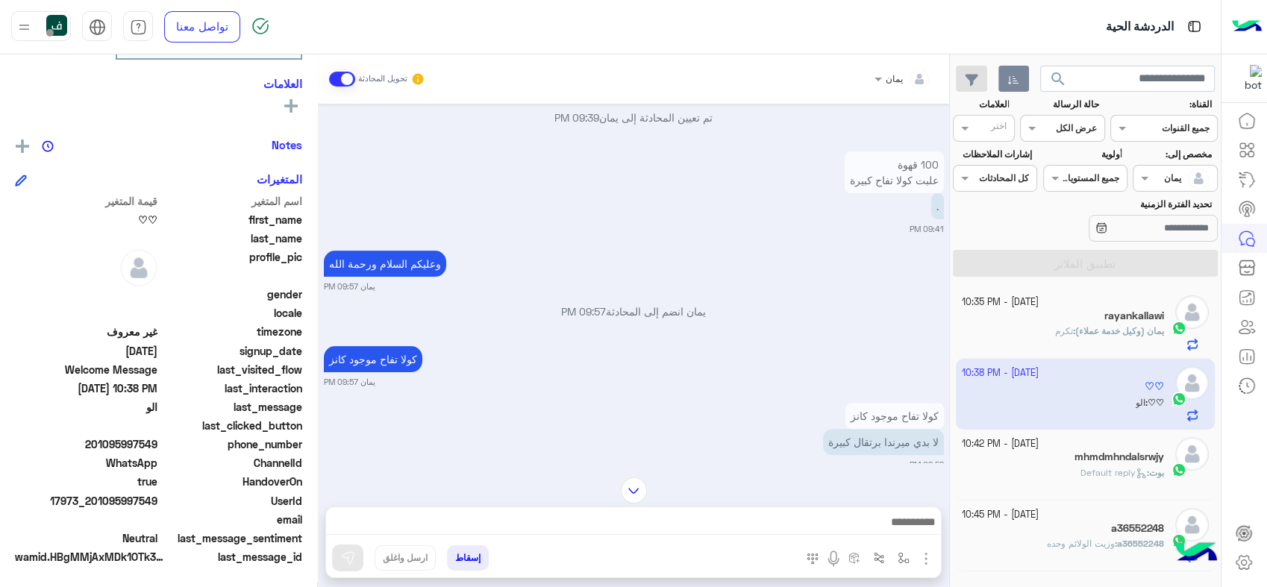
drag, startPoint x: 140, startPoint y: 442, endPoint x: 156, endPoint y: 441, distance: 16.4
click at [156, 441] on span "201095997549" at bounding box center [86, 445] width 143 height 16
copy span "97549"
click at [641, 493] on img at bounding box center [634, 491] width 26 height 26
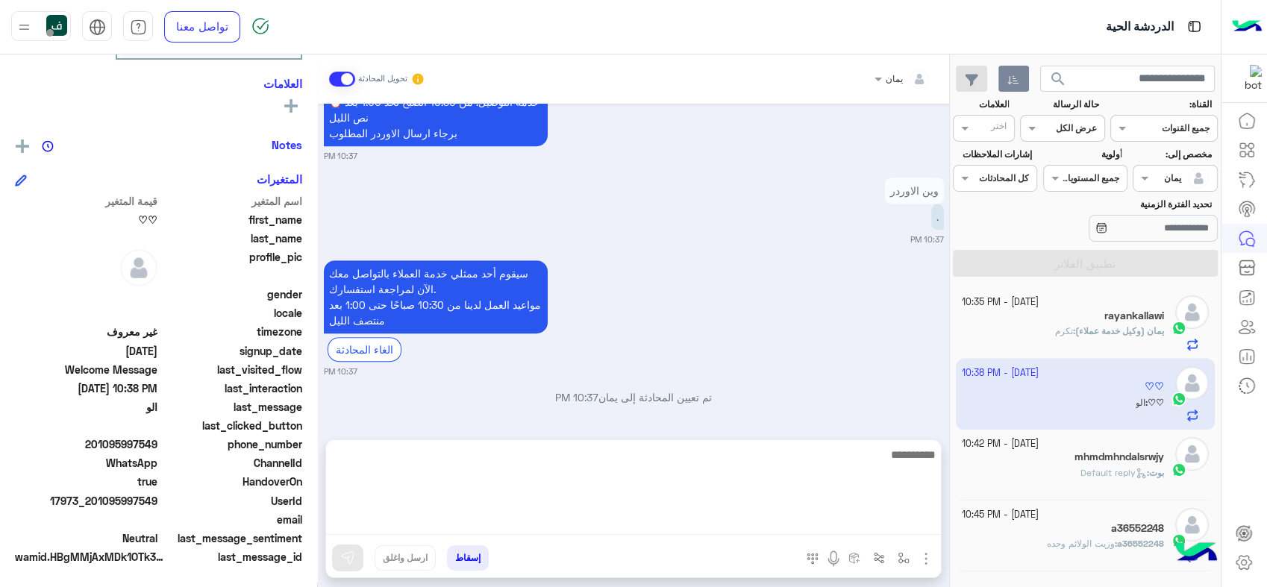
click at [824, 533] on textarea at bounding box center [633, 491] width 615 height 90
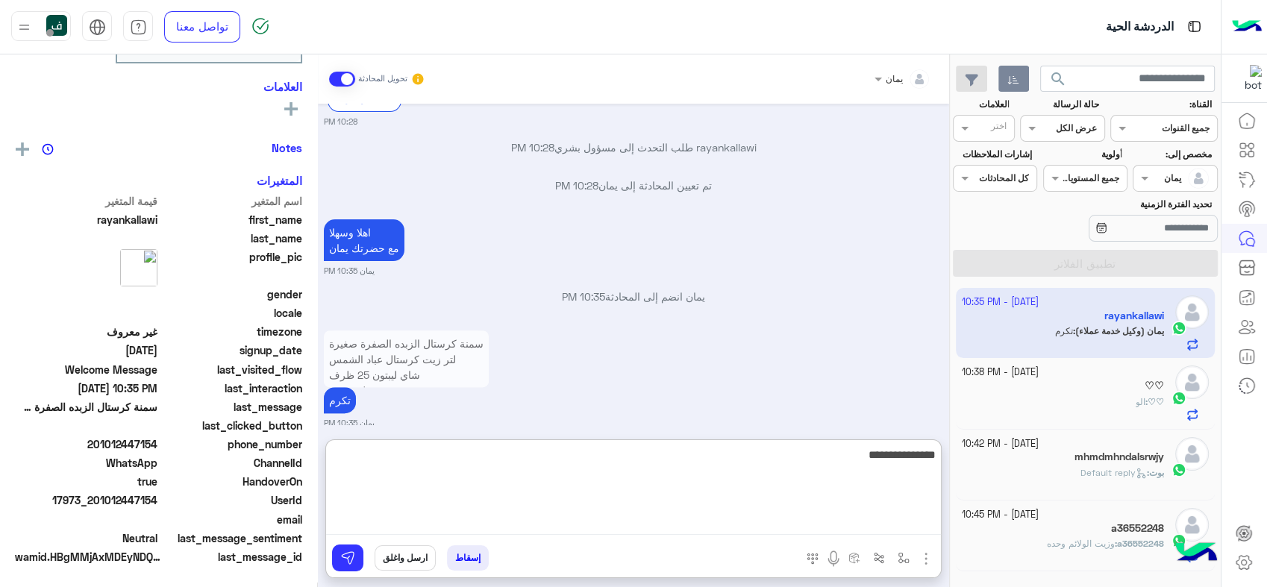
scroll to position [278, 0]
type textarea "**********"
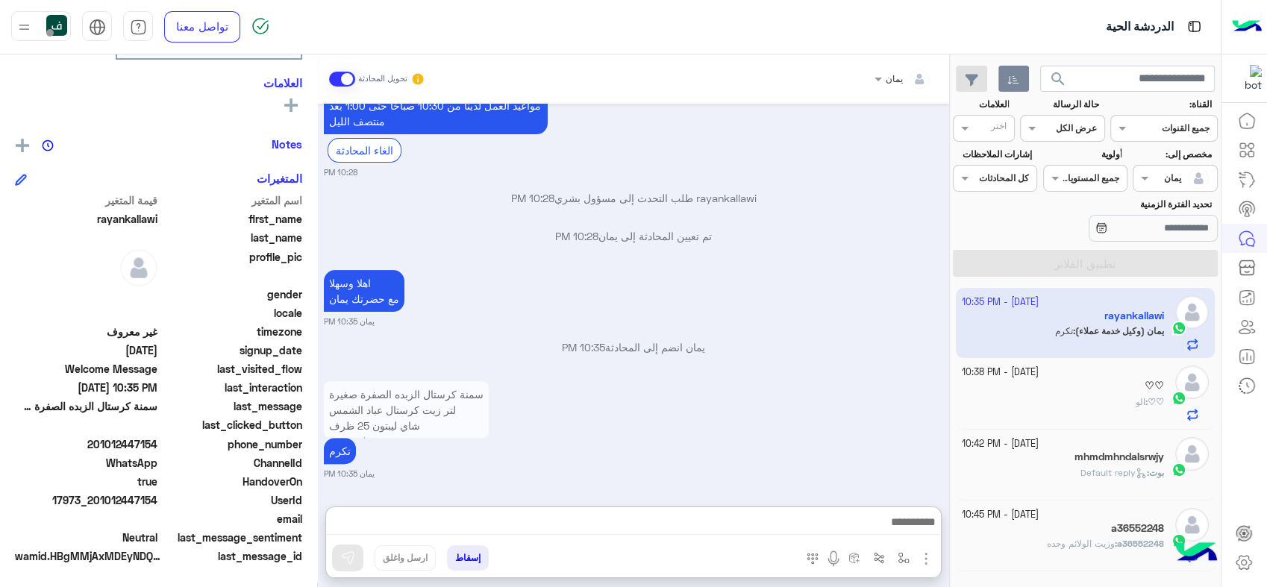
click at [1045, 380] on div "♡♡" at bounding box center [1063, 388] width 203 height 16
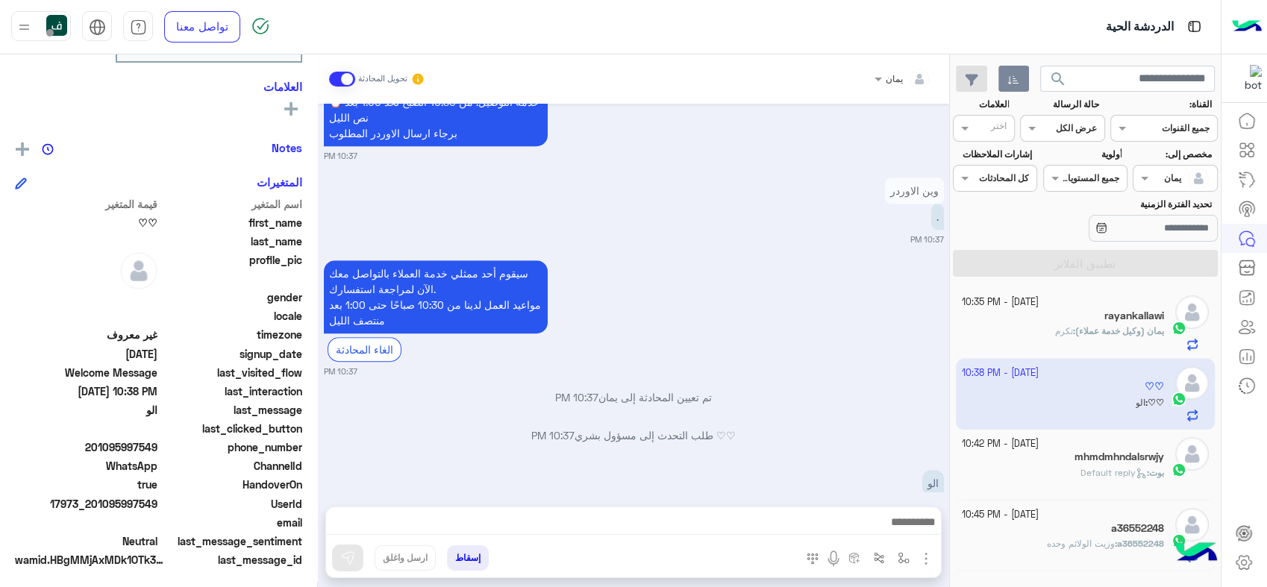
scroll to position [251, 0]
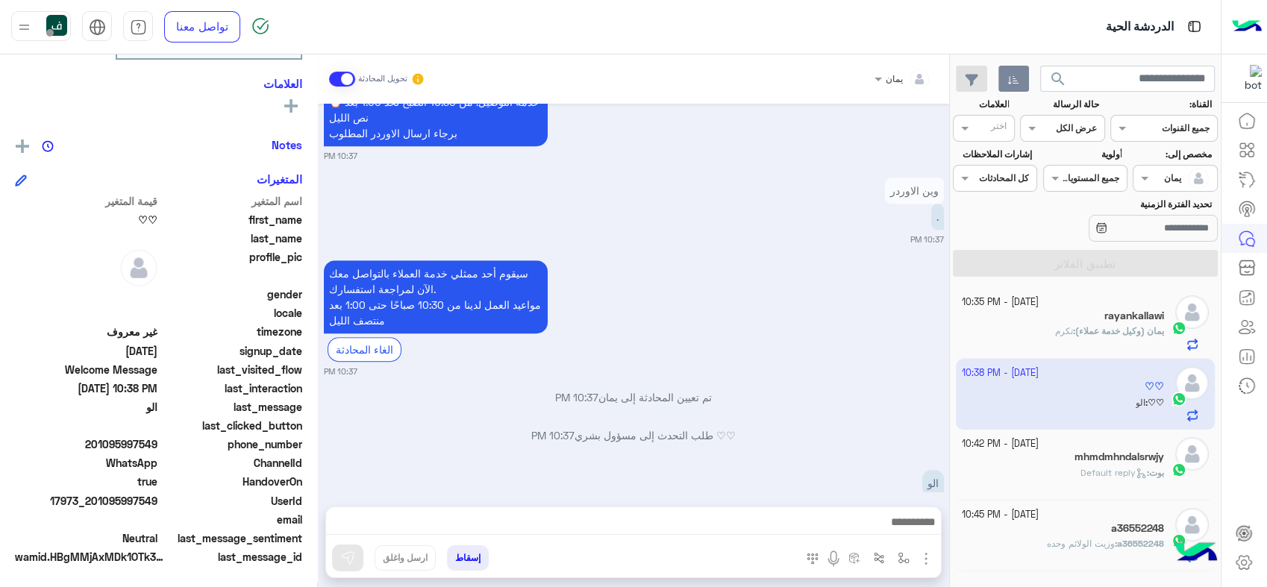
click at [887, 76] on div at bounding box center [903, 76] width 72 height 14
click at [869, 169] on div "فلوريا ماركت" at bounding box center [863, 179] width 118 height 26
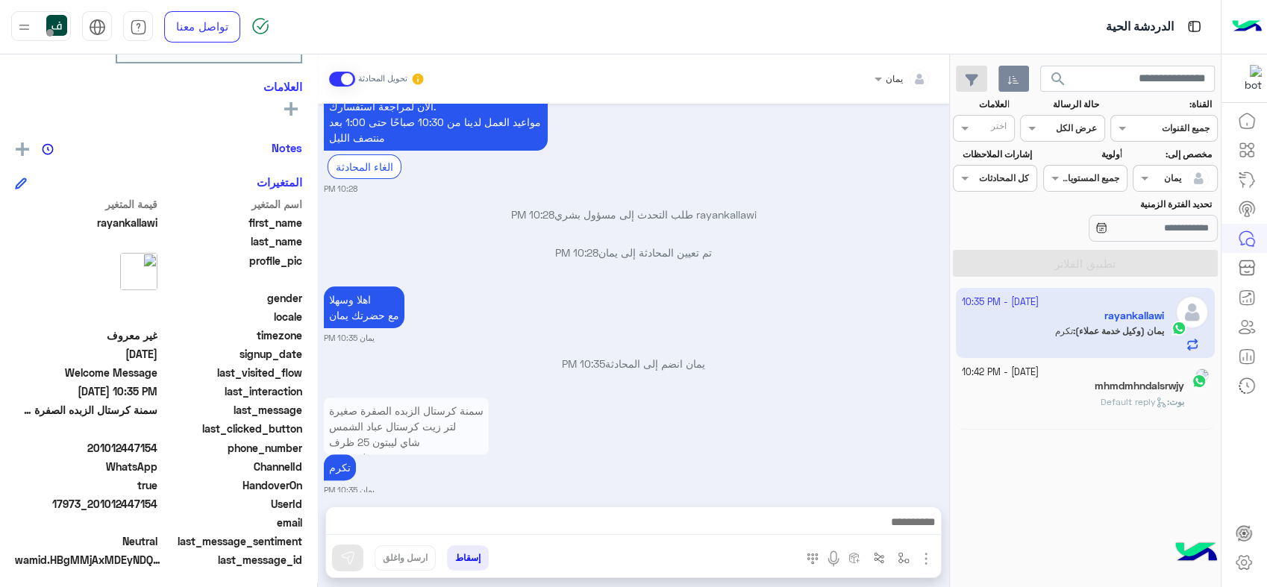
scroll to position [278, 0]
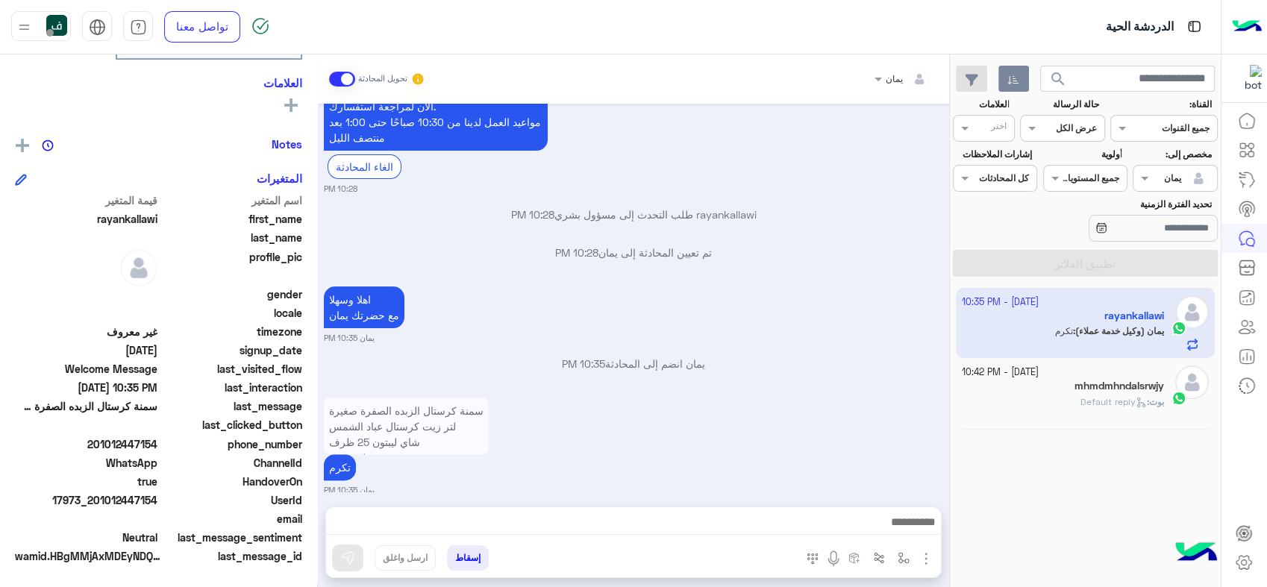
click at [57, 22] on img at bounding box center [56, 25] width 21 height 21
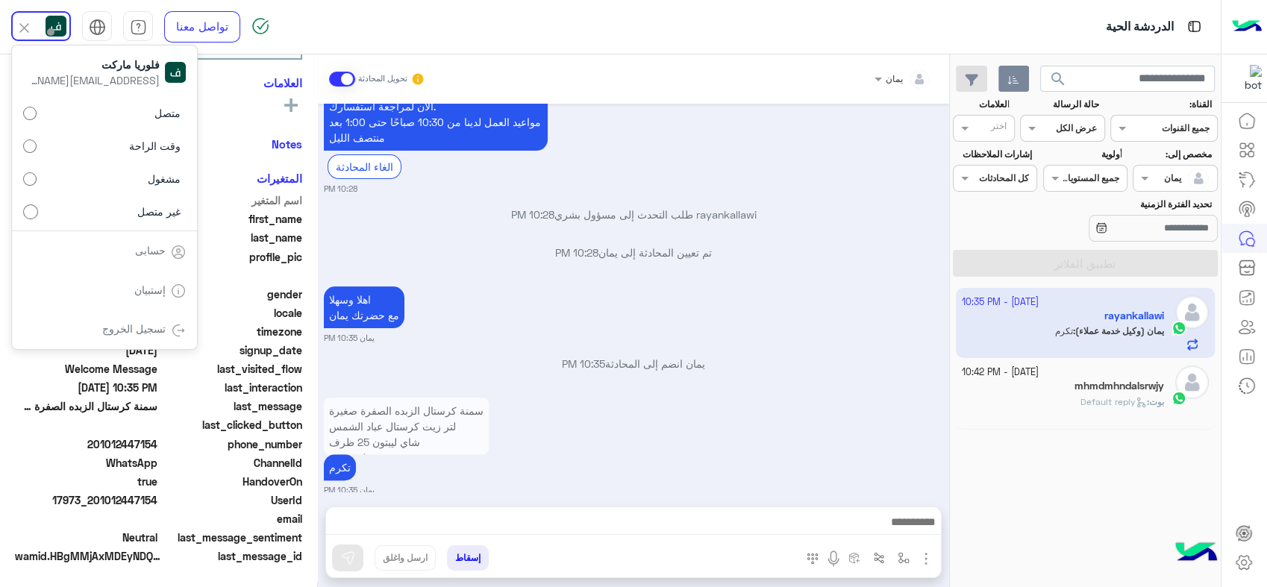
click at [796, 245] on p "تم تعيين المحادثة إلى يمان 10:28 PM" at bounding box center [634, 253] width 620 height 16
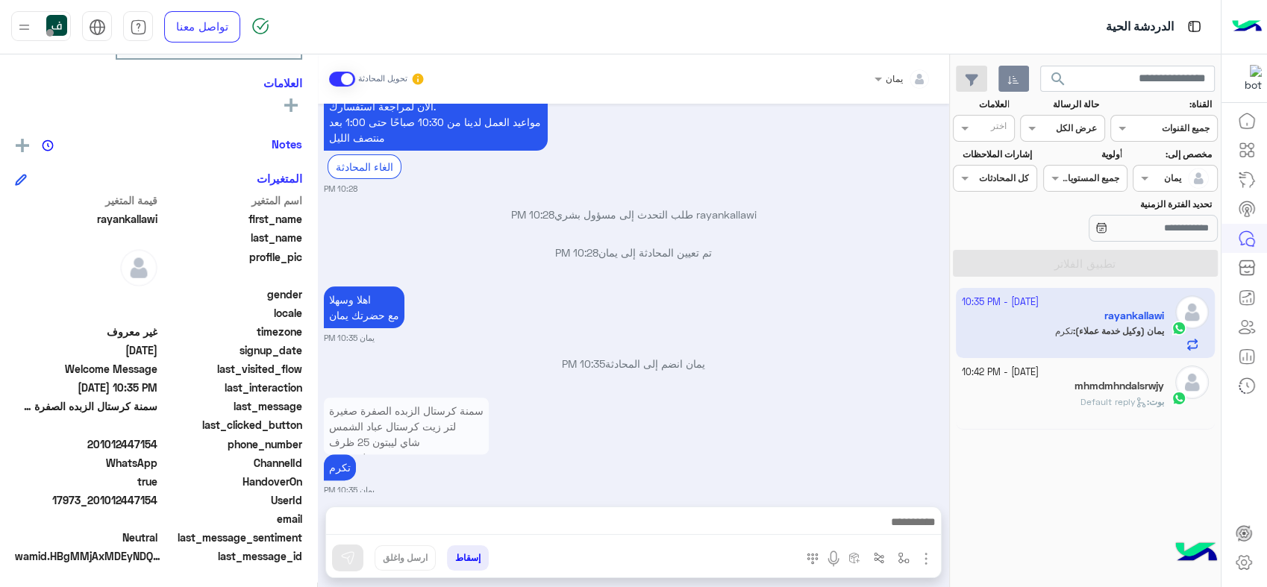
click at [1146, 167] on div "Assigned on يمان" at bounding box center [1175, 178] width 84 height 27
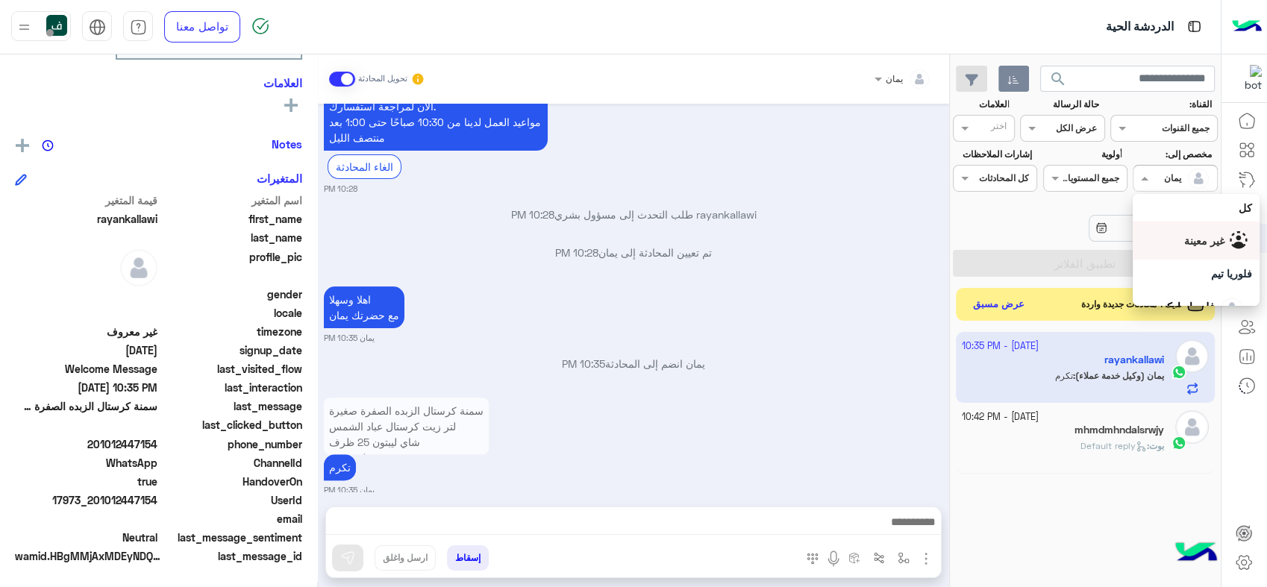
click at [1173, 230] on div "غير معينة" at bounding box center [1196, 241] width 112 height 26
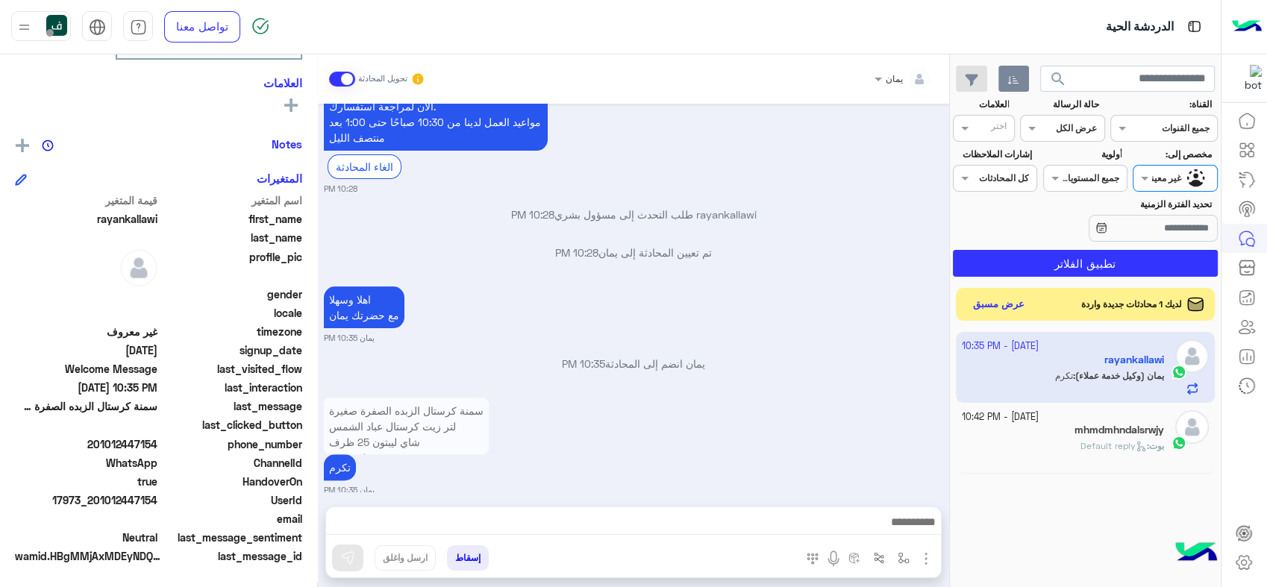
click at [1050, 81] on span "search" at bounding box center [1058, 79] width 18 height 18
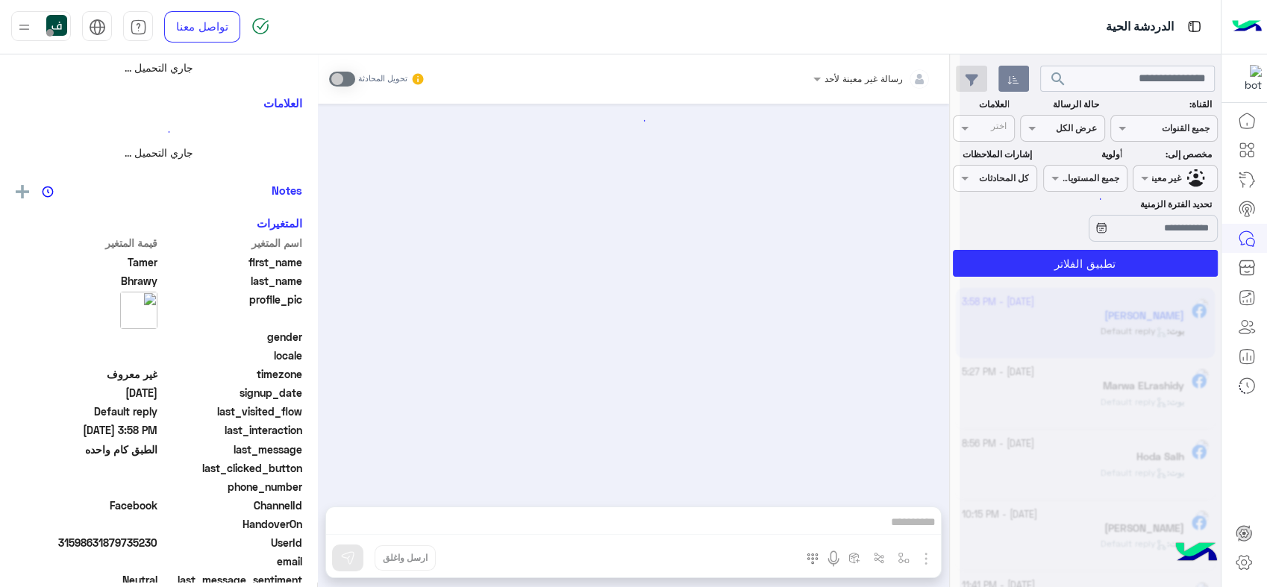
scroll to position [322, 0]
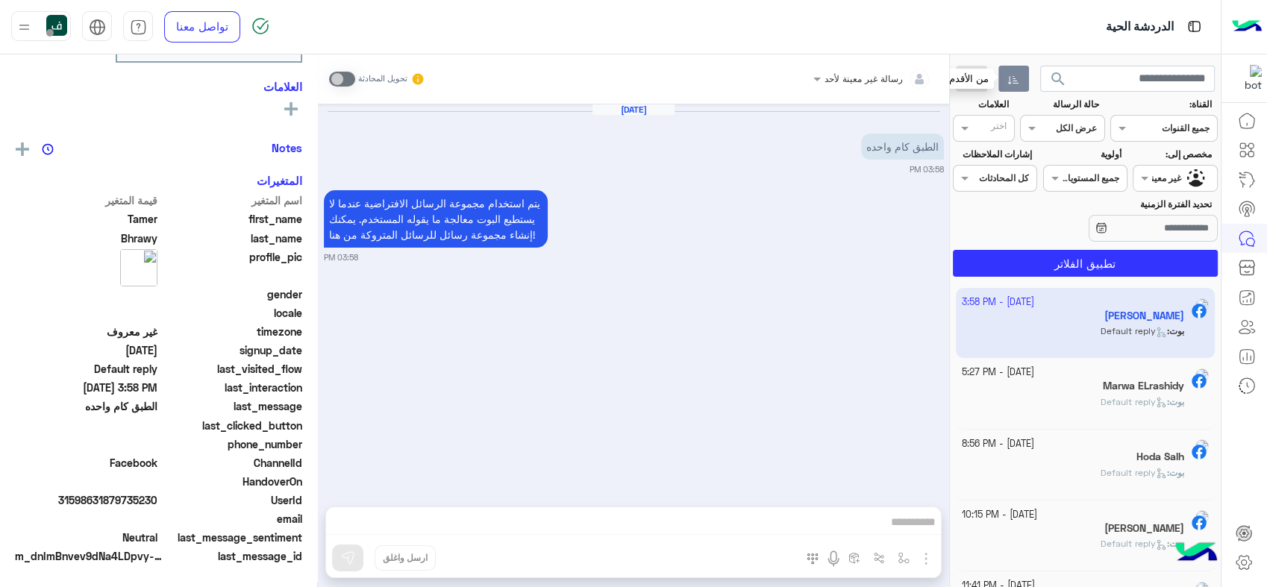
click at [1015, 87] on button "button" at bounding box center [1014, 79] width 31 height 27
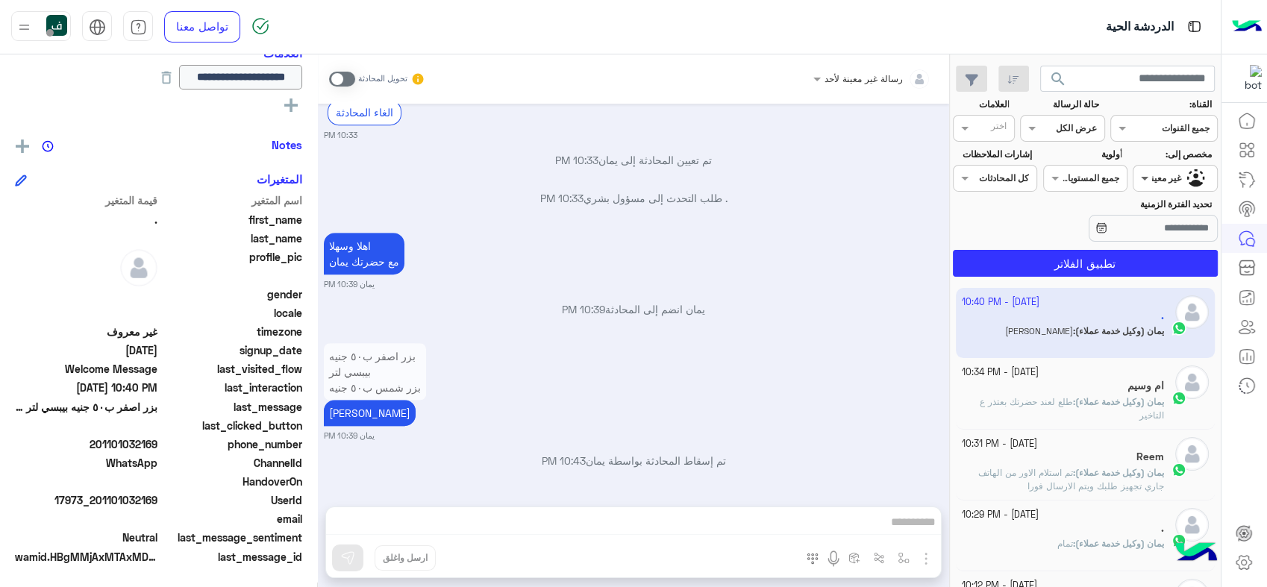
click at [1136, 181] on span at bounding box center [1143, 178] width 19 height 16
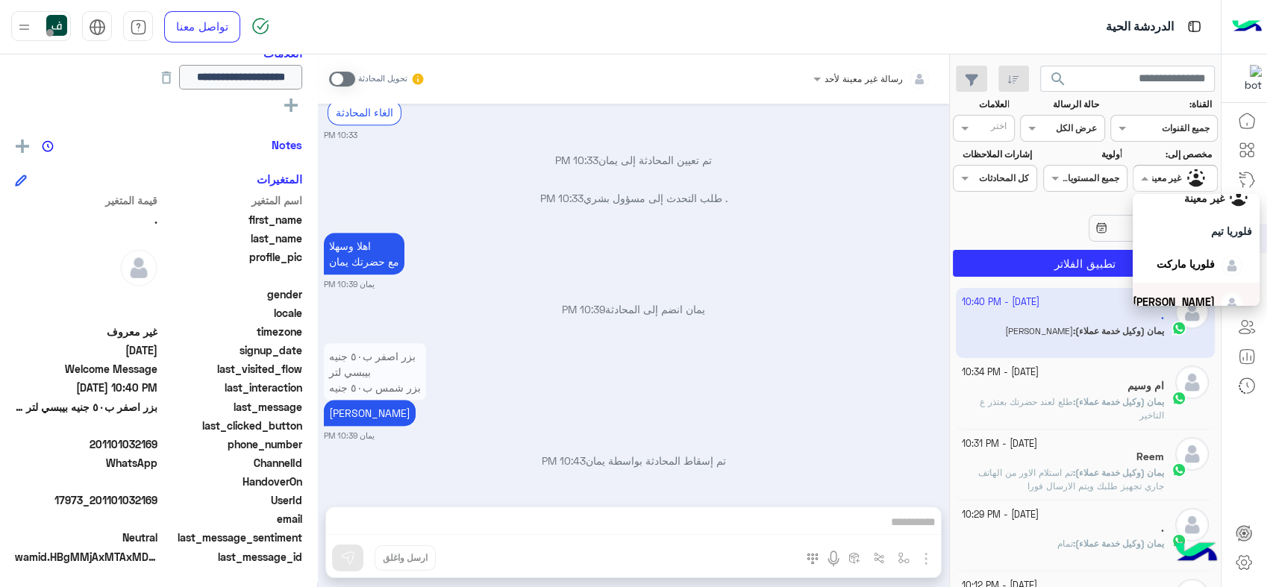
scroll to position [83, 0]
click at [1174, 235] on div "فلوريا ماركت" at bounding box center [1188, 223] width 110 height 26
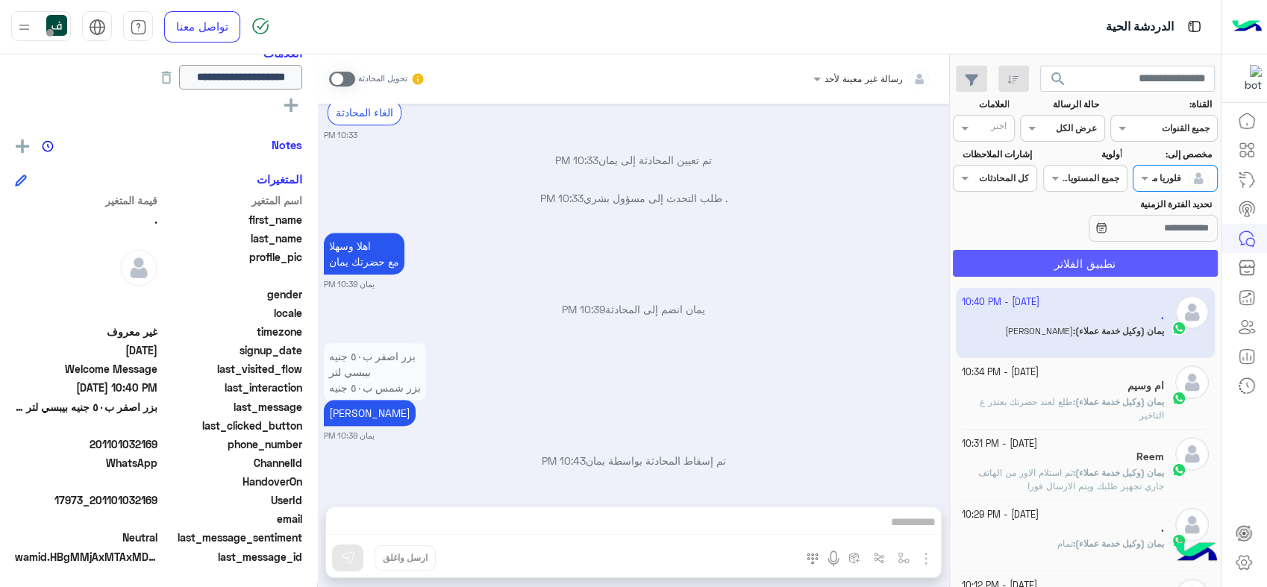
click at [1126, 255] on button "تطبيق الفلاتر" at bounding box center [1085, 263] width 265 height 27
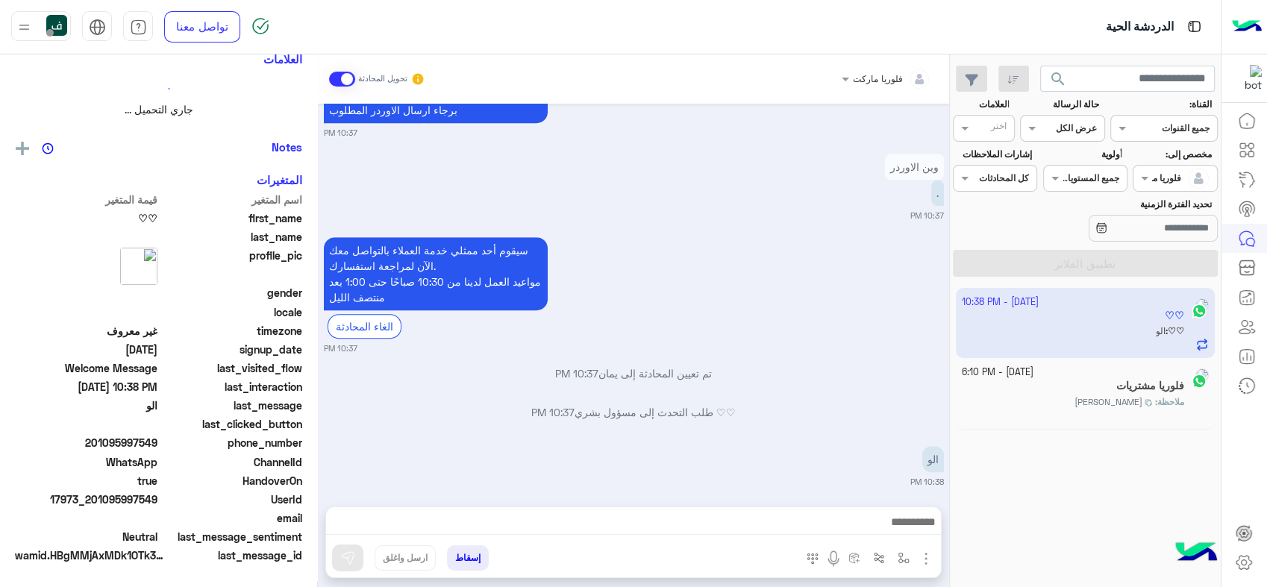
scroll to position [248, 0]
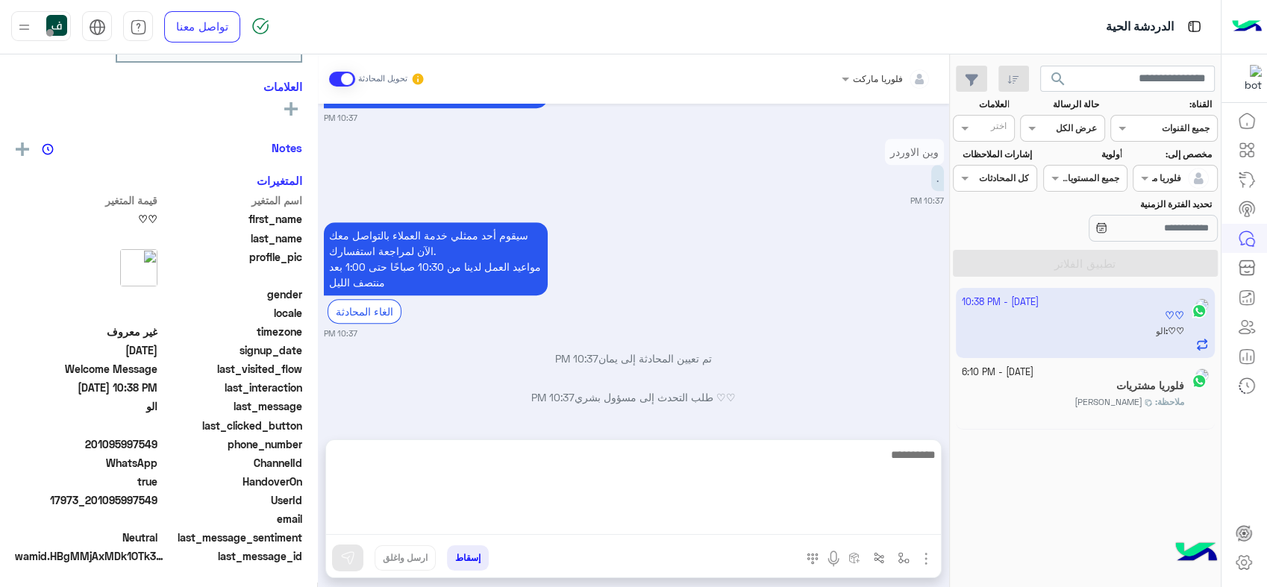
click at [789, 516] on textarea at bounding box center [633, 491] width 615 height 90
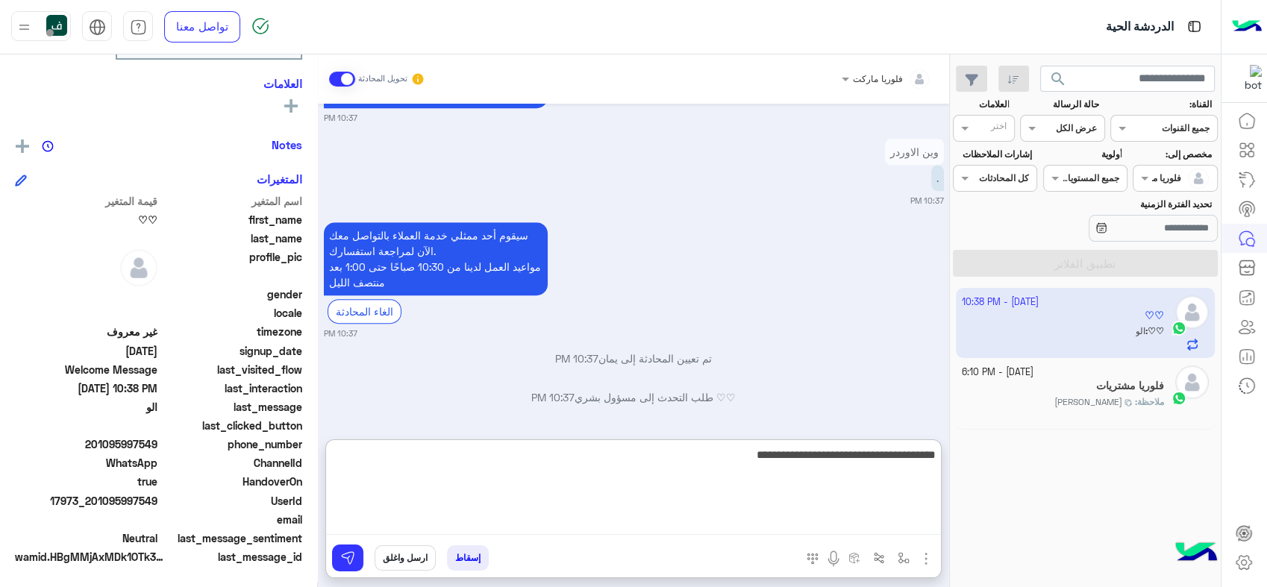
type textarea "**********"
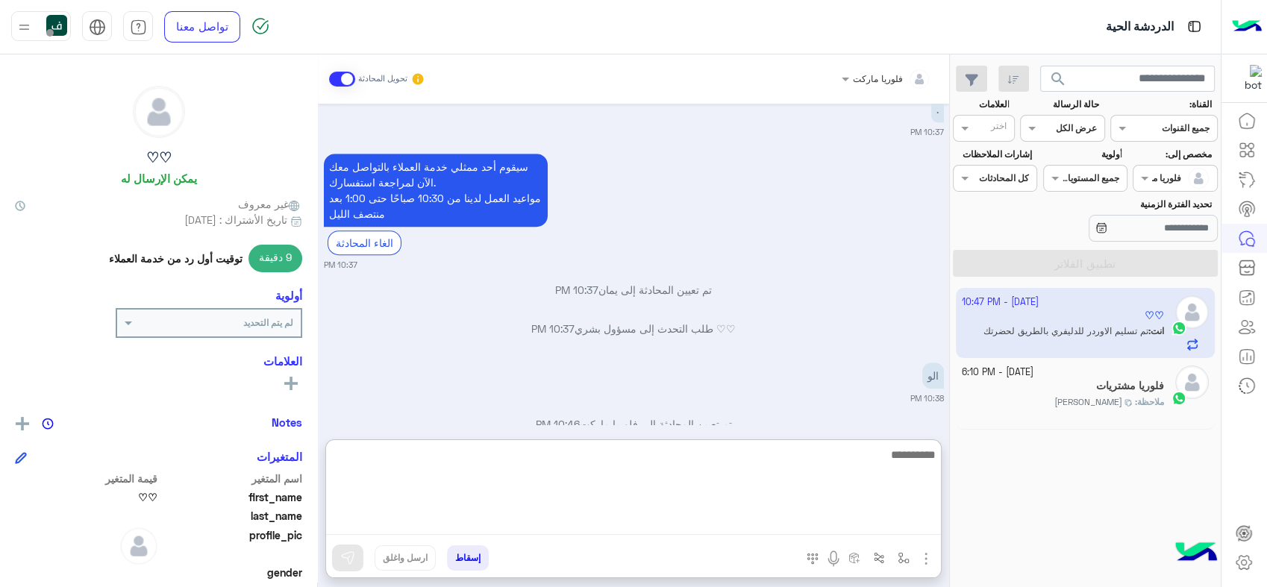
scroll to position [1164, 0]
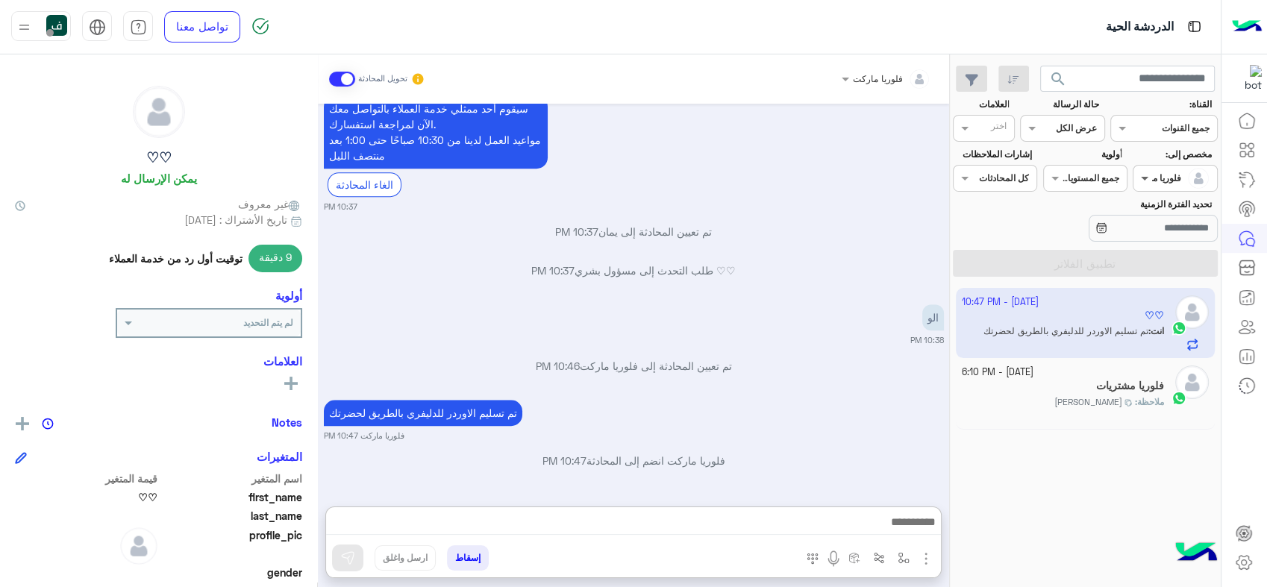
click at [1145, 175] on span at bounding box center [1143, 178] width 19 height 16
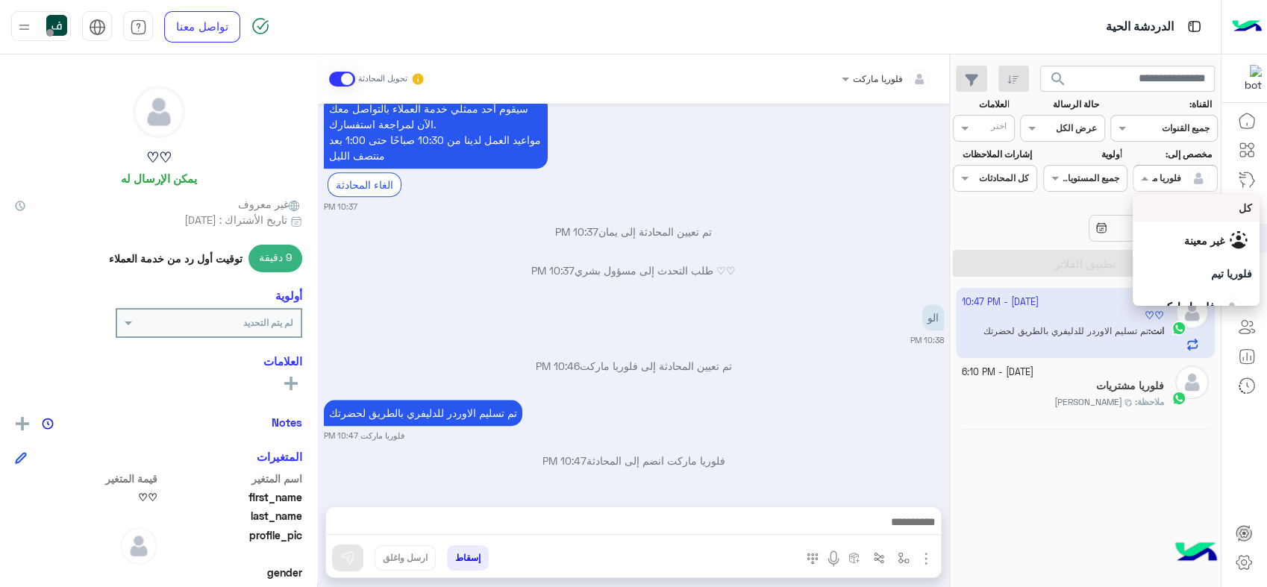
scroll to position [1098, 0]
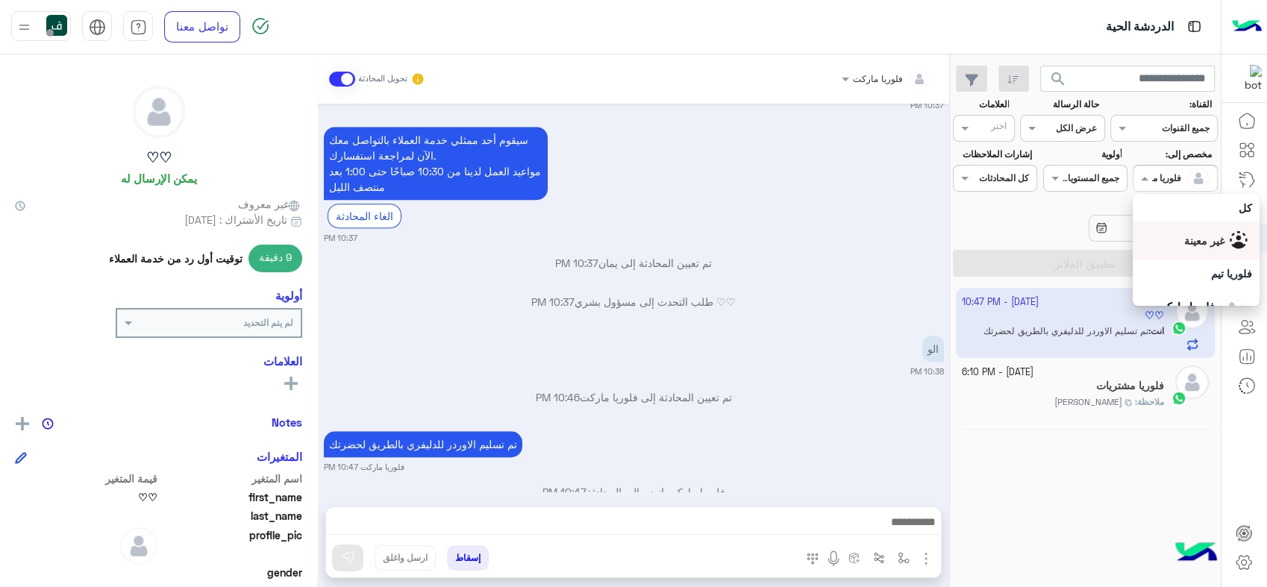
click at [755, 255] on div "Oct 2, 2025 أهلاً بك ♡♡ في فلوريا ماركت 🌸 ⏰ خدمة التوصيل: من 10:30 الصبح لحد 1:…" at bounding box center [633, 298] width 631 height 388
click at [1152, 175] on span at bounding box center [1143, 178] width 19 height 16
click at [1184, 247] on div "غير معينة" at bounding box center [1204, 241] width 40 height 16
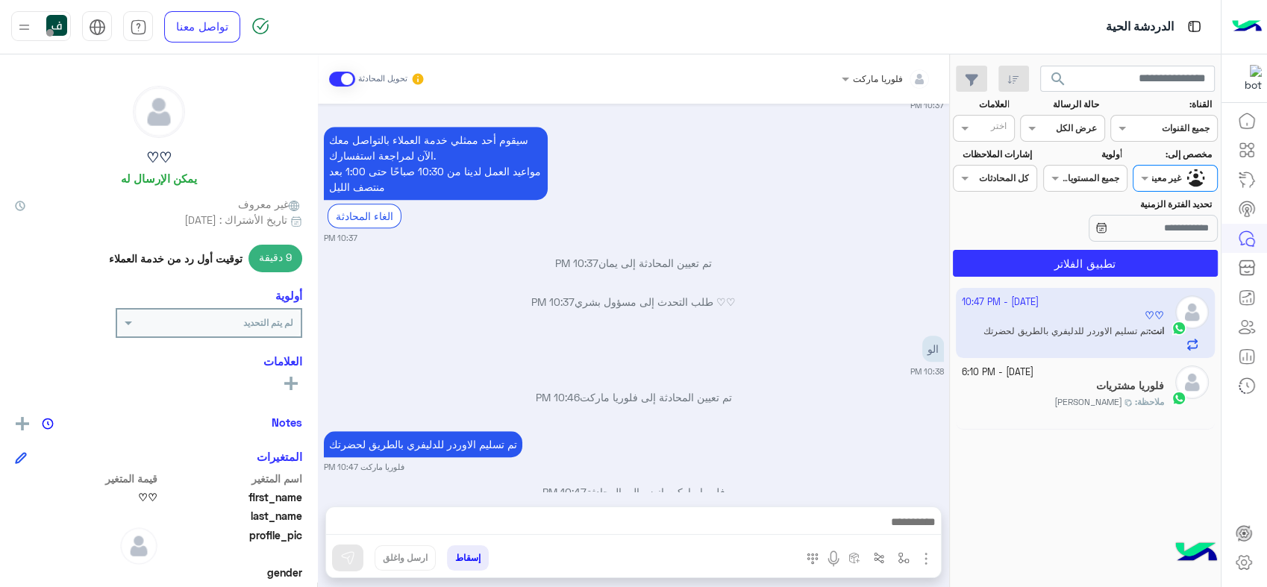
scroll to position [1155, 0]
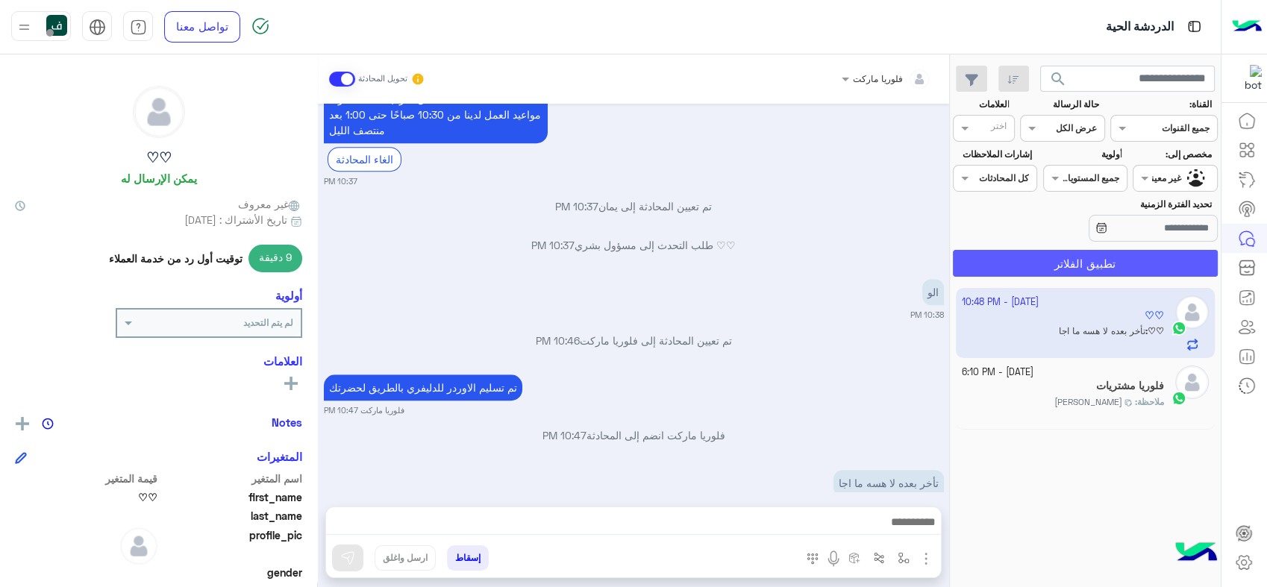
click at [1076, 265] on button "تطبيق الفلاتر" at bounding box center [1085, 263] width 265 height 27
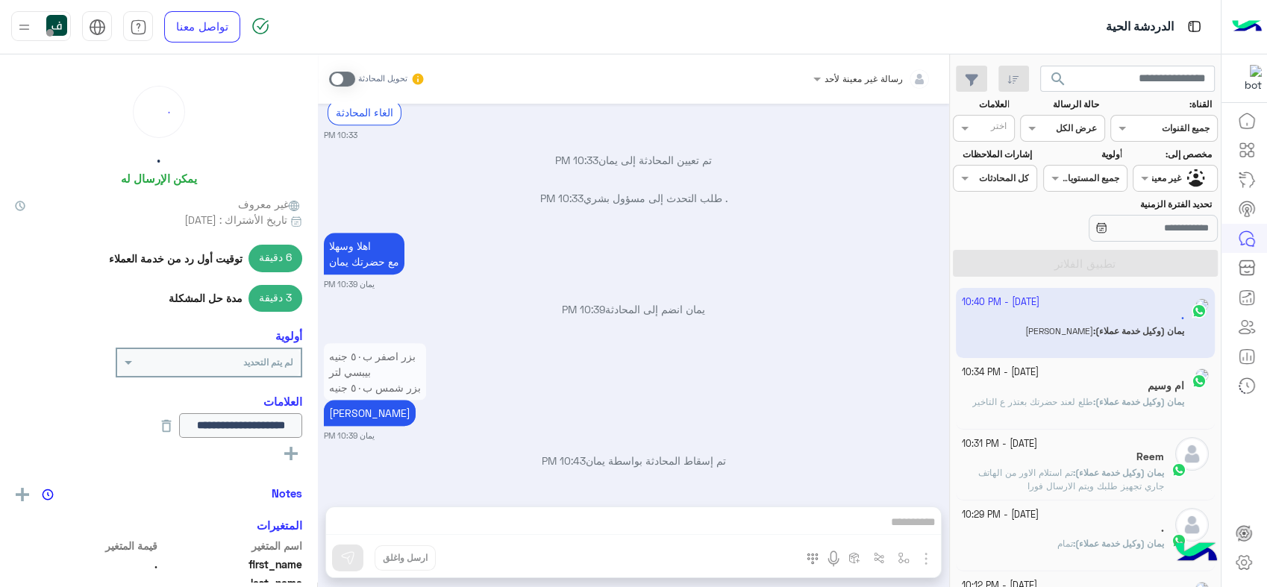
scroll to position [987, 0]
click at [1152, 177] on span at bounding box center [1143, 178] width 19 height 16
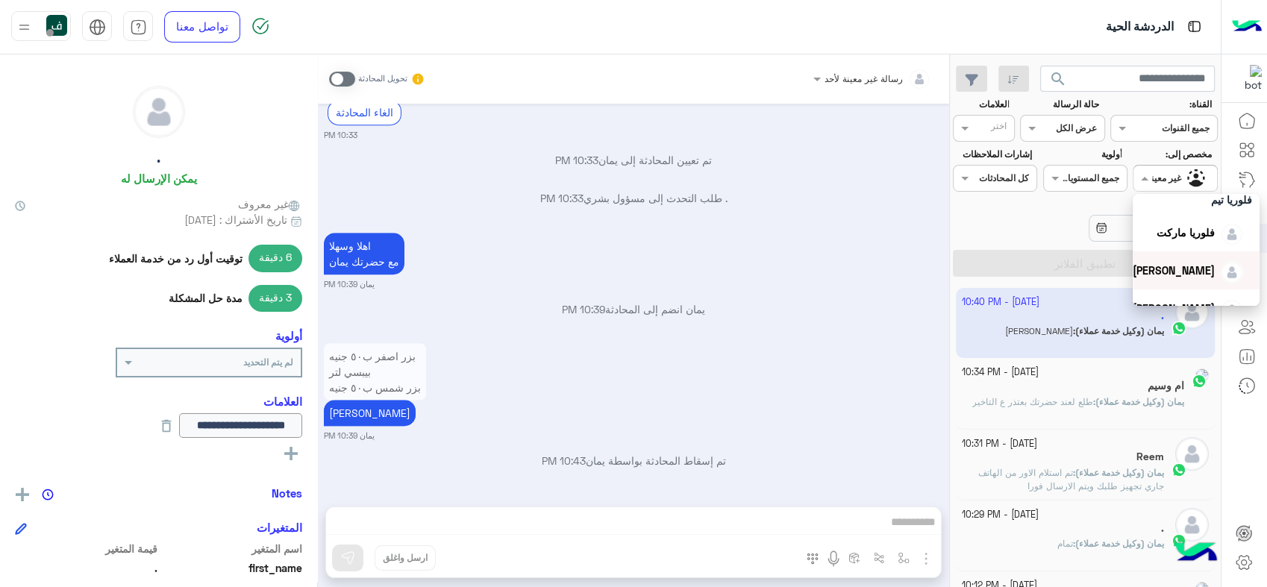
scroll to position [83, 0]
click at [1168, 225] on span "فلوريا ماركت" at bounding box center [1186, 223] width 58 height 13
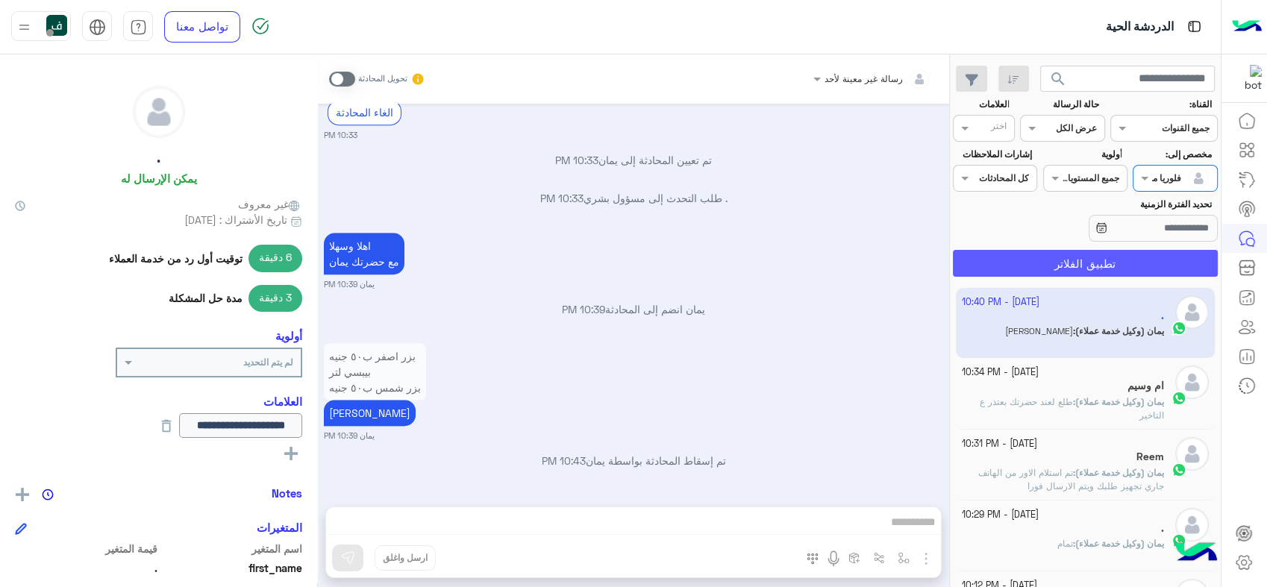
click at [1135, 269] on button "تطبيق الفلاتر" at bounding box center [1085, 263] width 265 height 27
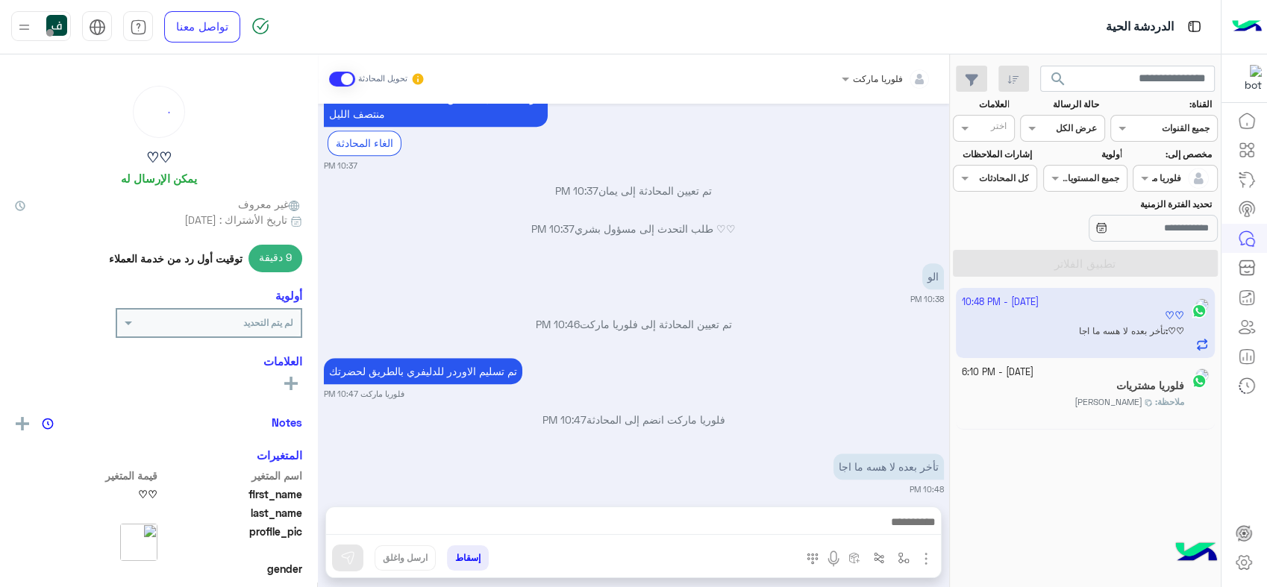
scroll to position [845, 0]
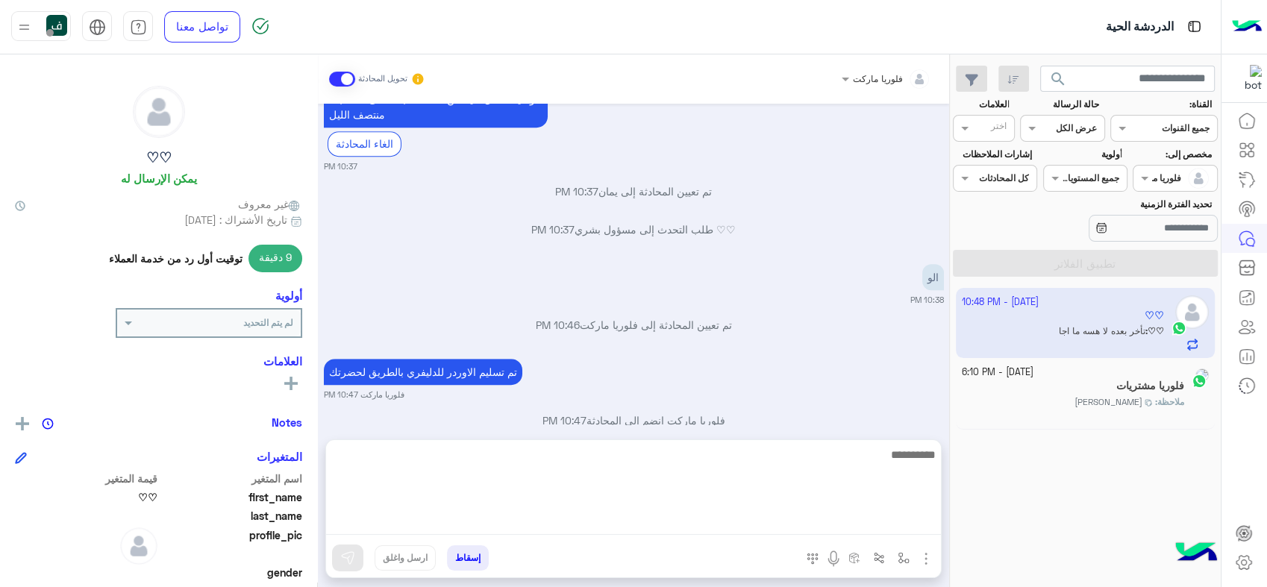
click at [818, 525] on textarea at bounding box center [633, 491] width 615 height 90
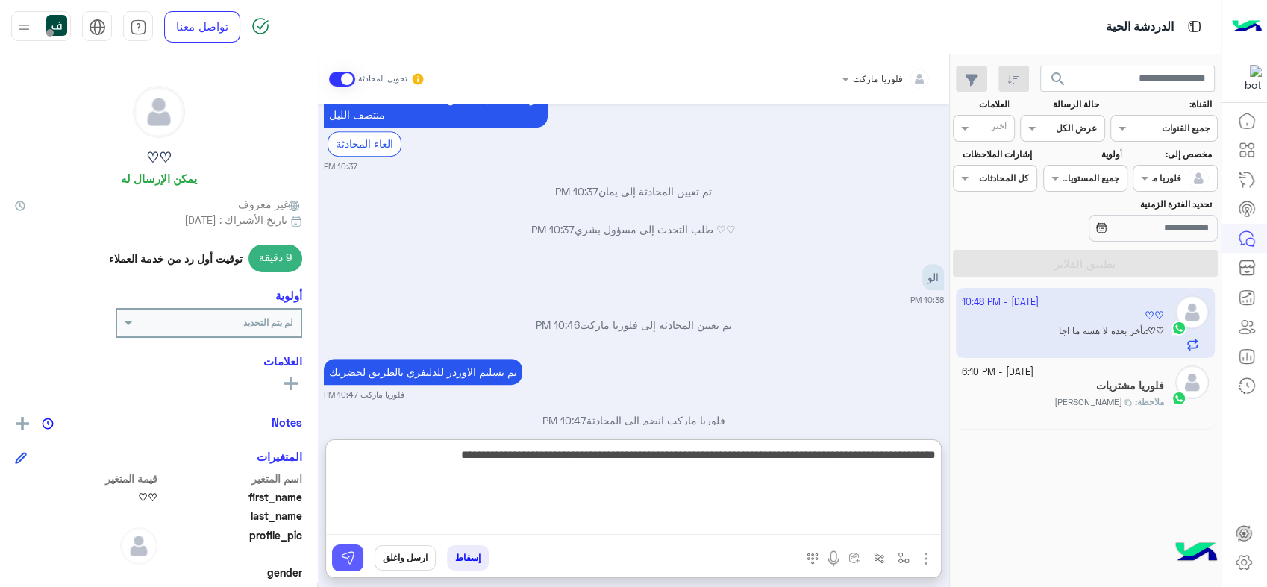
type textarea "**********"
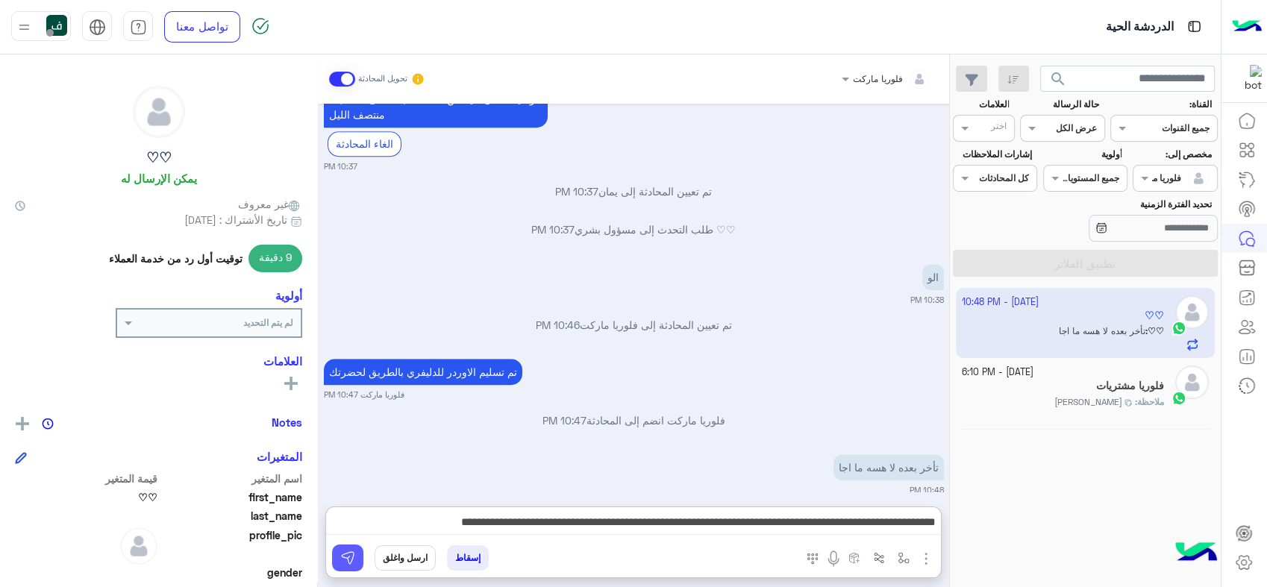
click at [338, 550] on button at bounding box center [347, 558] width 31 height 27
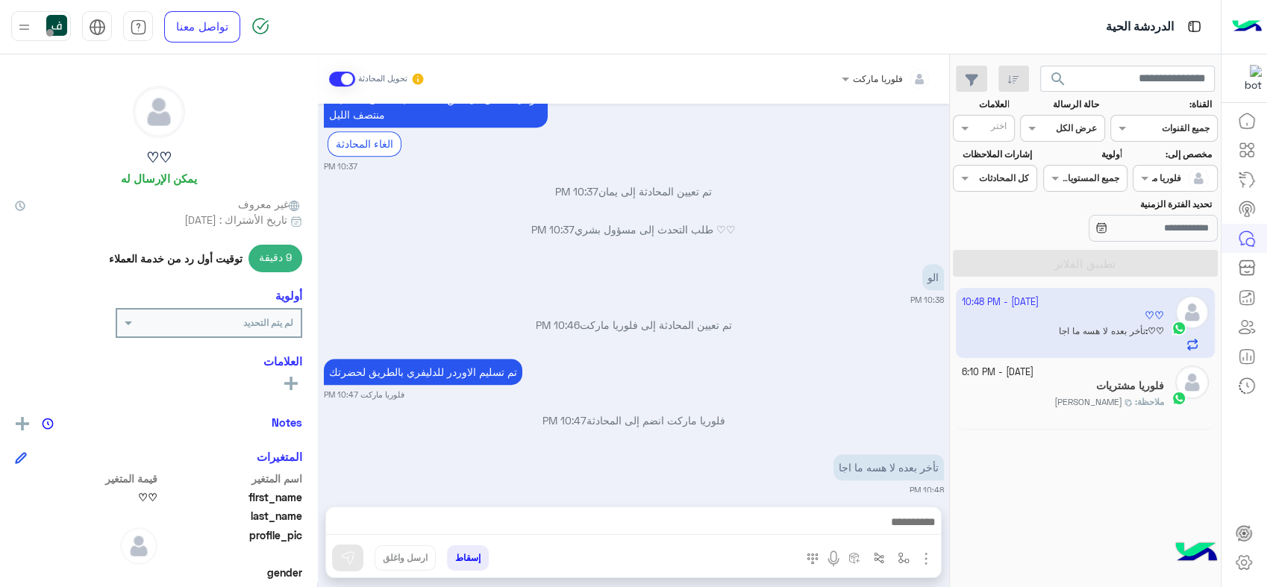
scroll to position [934, 0]
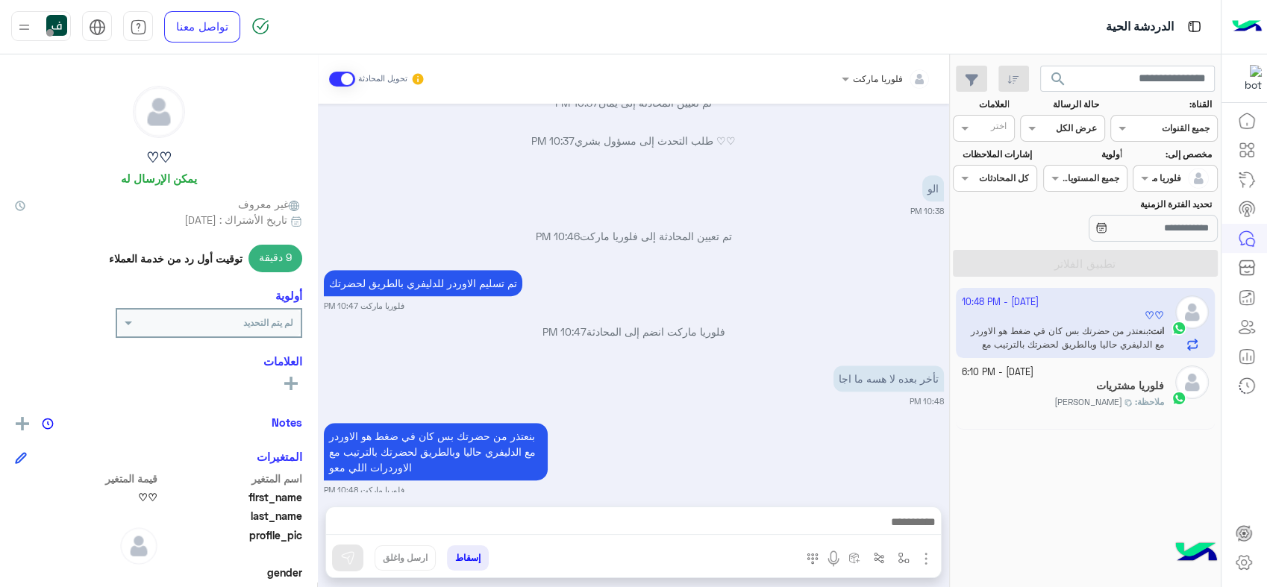
click at [1057, 399] on div "ملاحظة : بشار قطان" at bounding box center [1063, 409] width 203 height 26
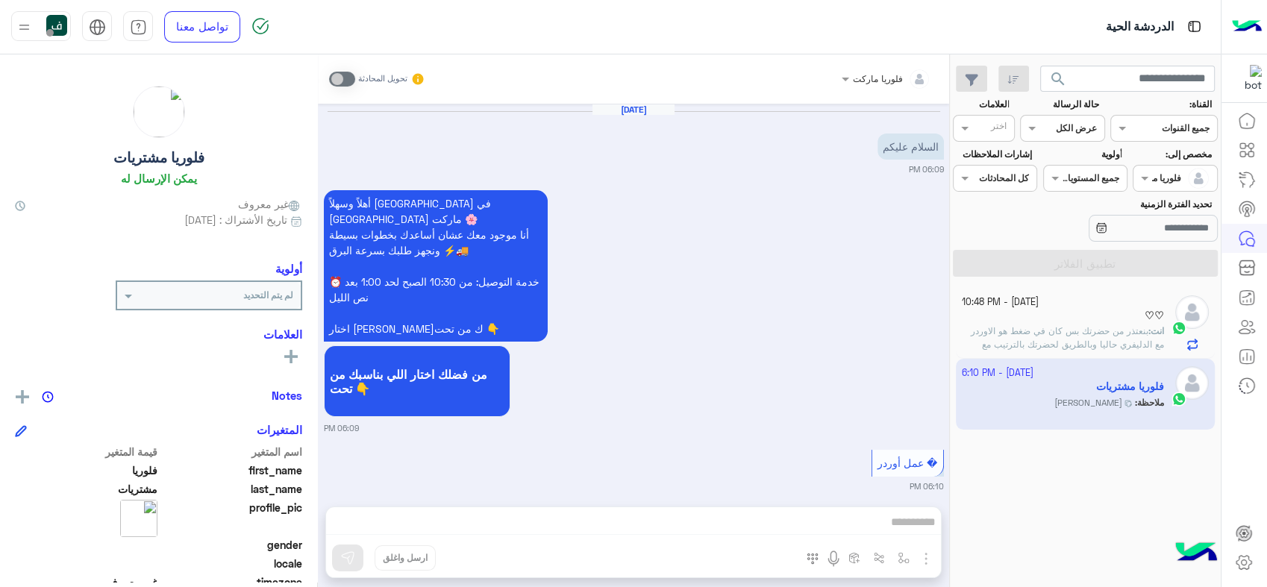
scroll to position [419, 0]
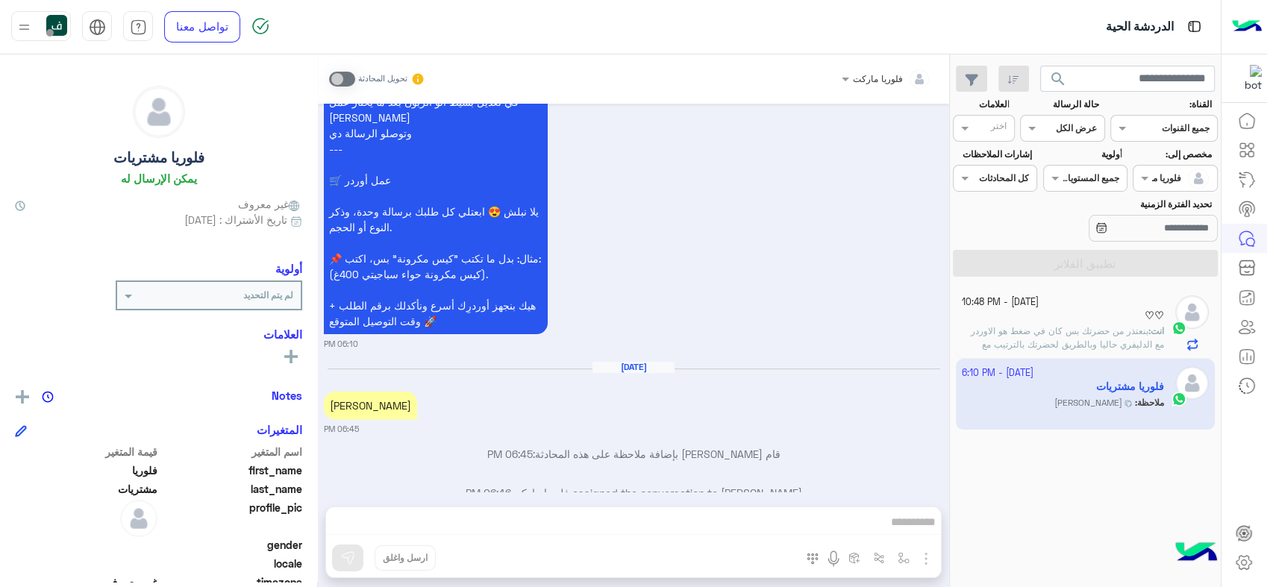
click at [1043, 316] on div "♡♡" at bounding box center [1063, 318] width 203 height 16
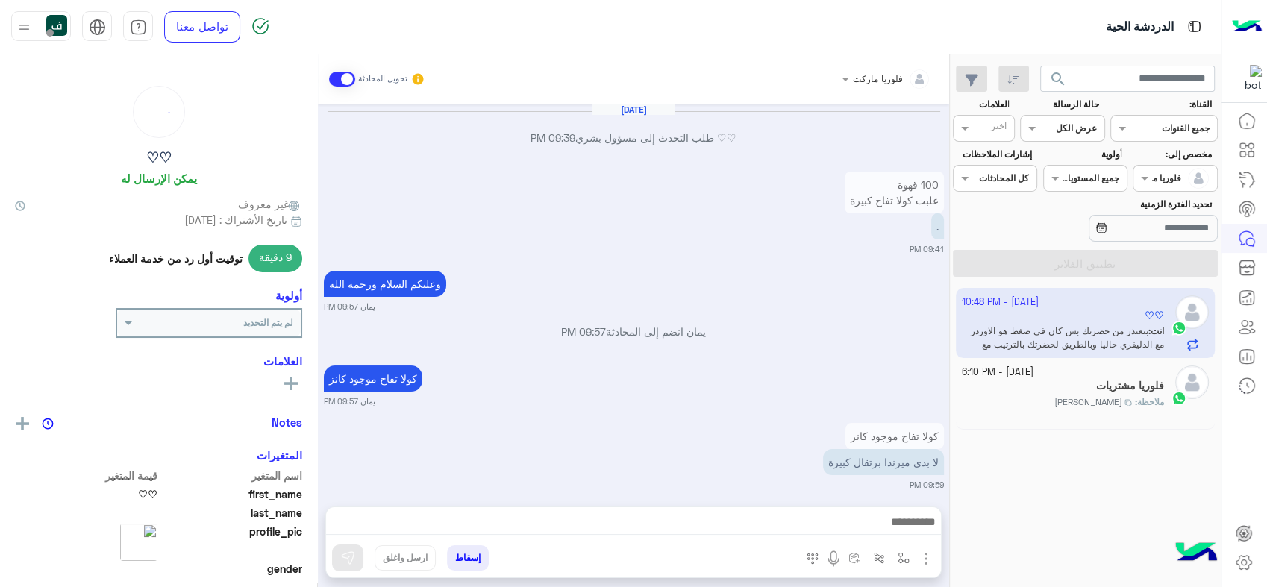
scroll to position [896, 0]
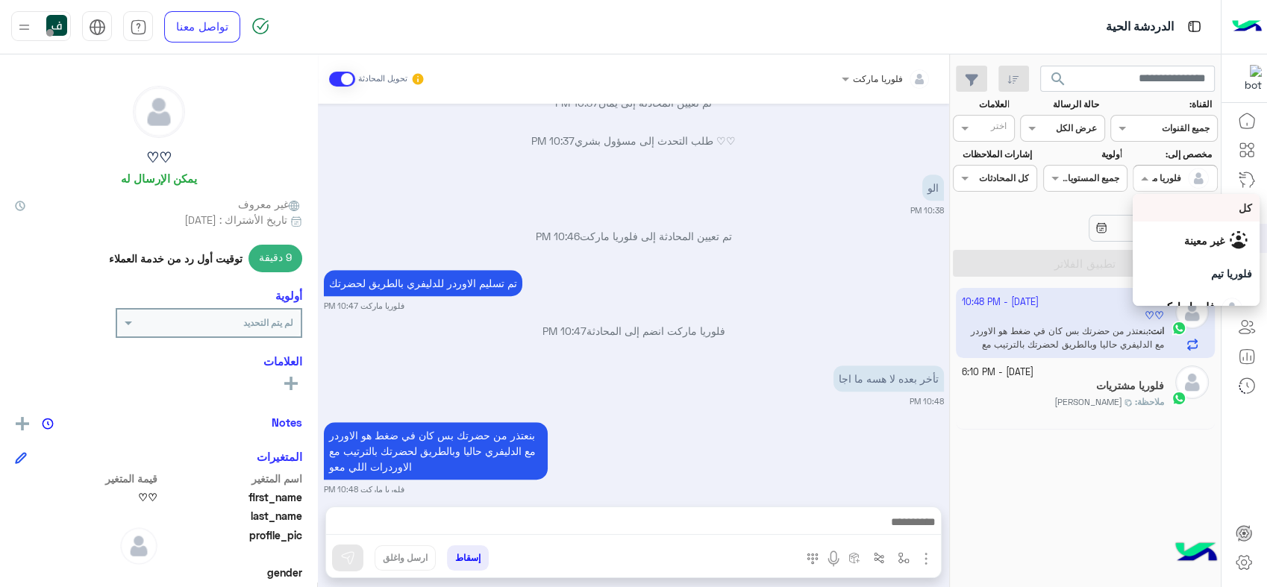
click at [1139, 178] on span at bounding box center [1143, 178] width 19 height 16
click at [1184, 239] on span "غير معينة" at bounding box center [1204, 240] width 40 height 13
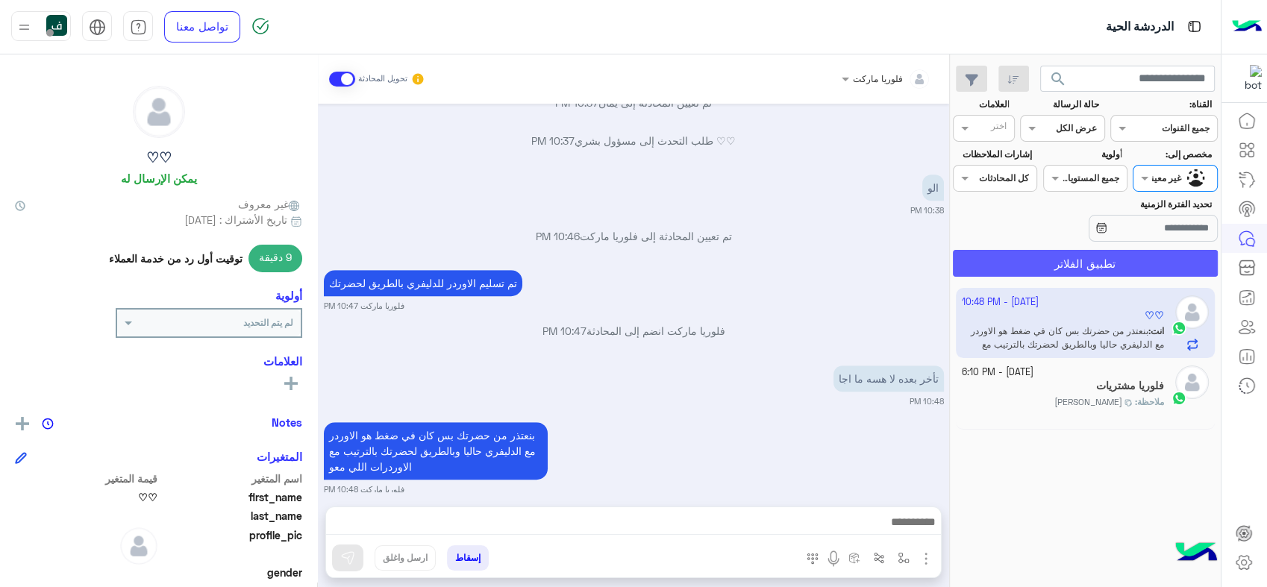
click at [1097, 255] on button "تطبيق الفلاتر" at bounding box center [1085, 263] width 265 height 27
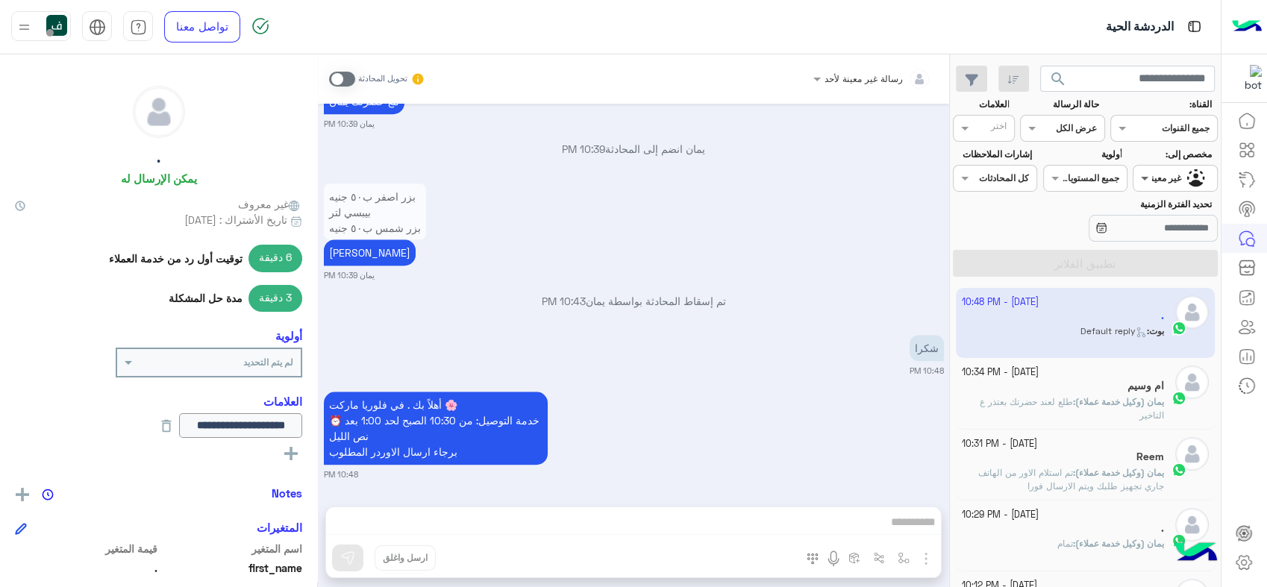
click at [1150, 175] on span at bounding box center [1143, 178] width 19 height 16
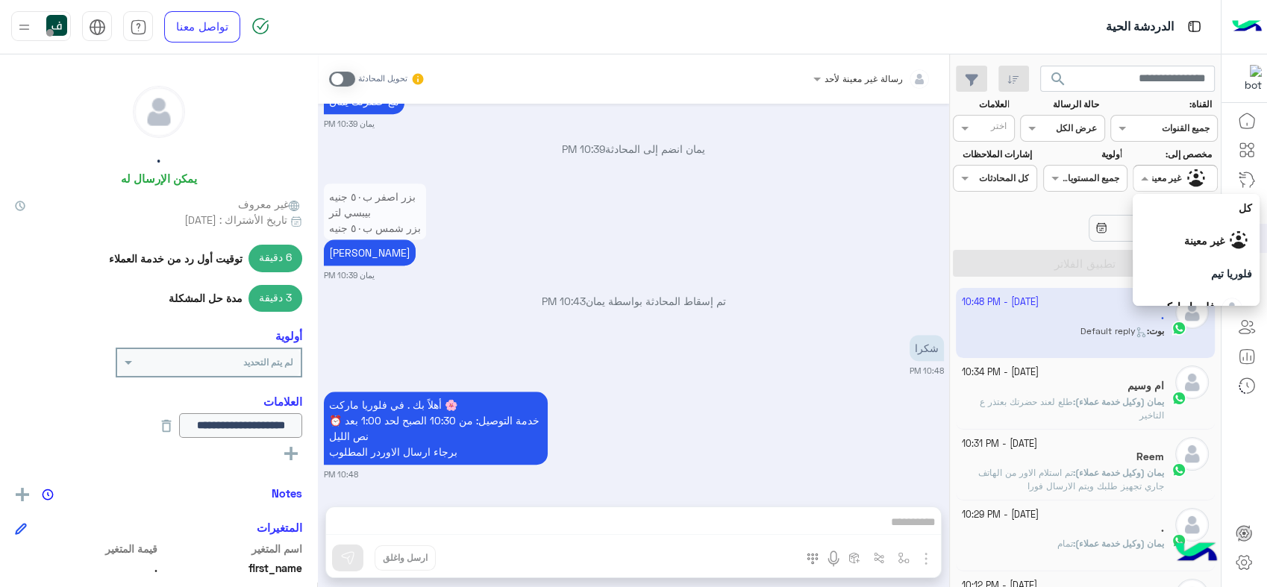
click at [1184, 243] on span "غير معينة" at bounding box center [1204, 240] width 40 height 13
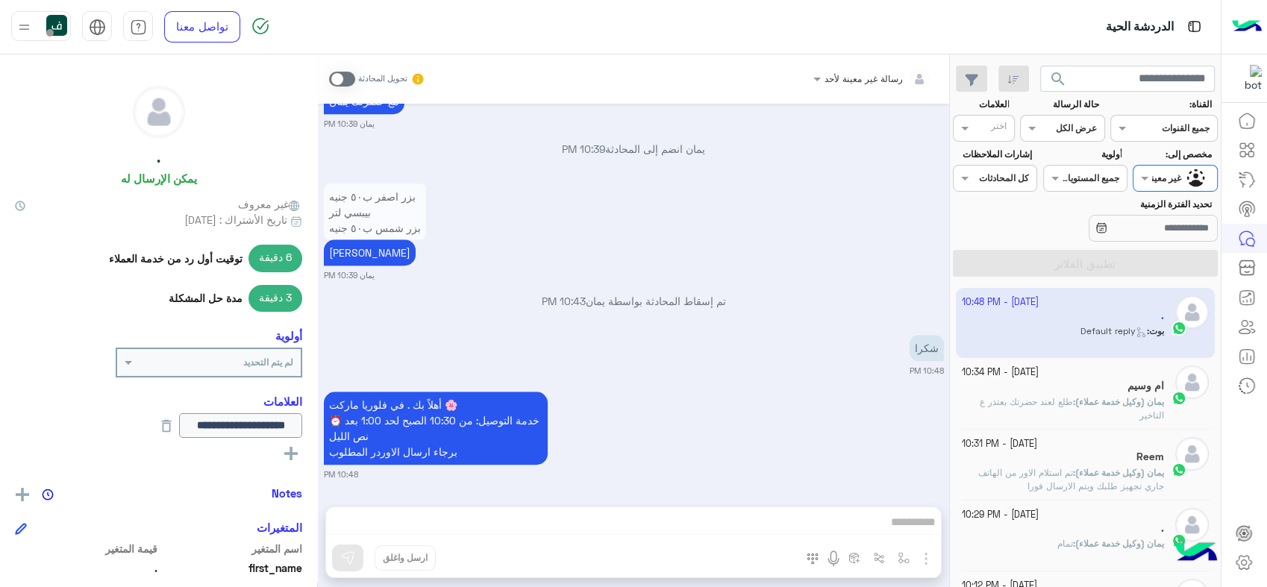
click at [1058, 84] on span "search" at bounding box center [1058, 79] width 18 height 18
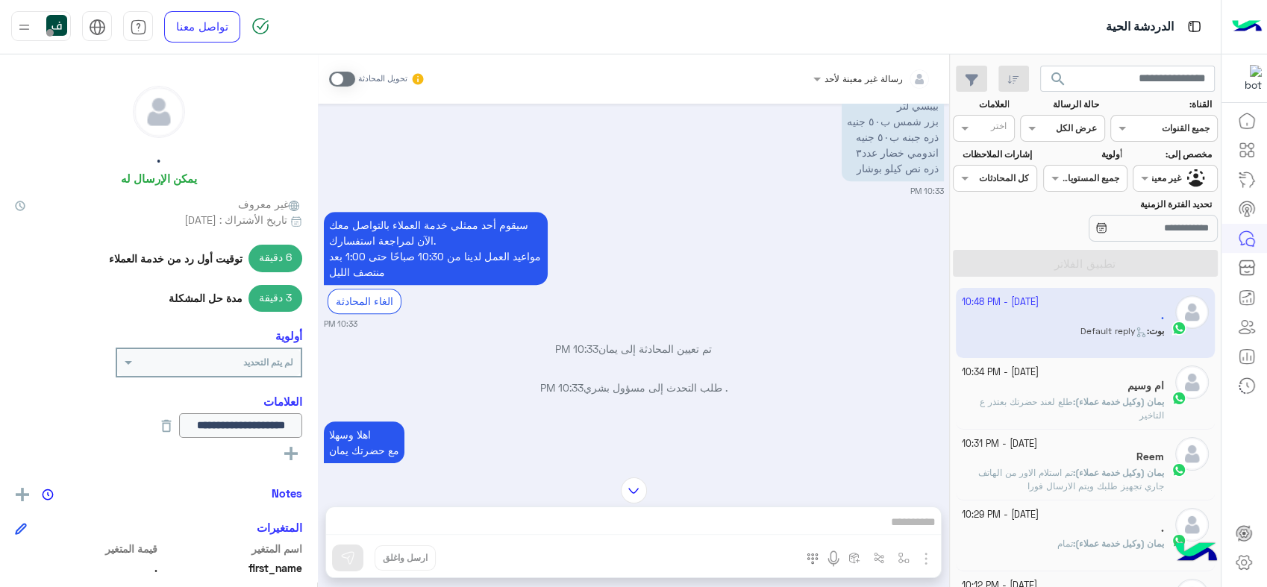
scroll to position [638, 0]
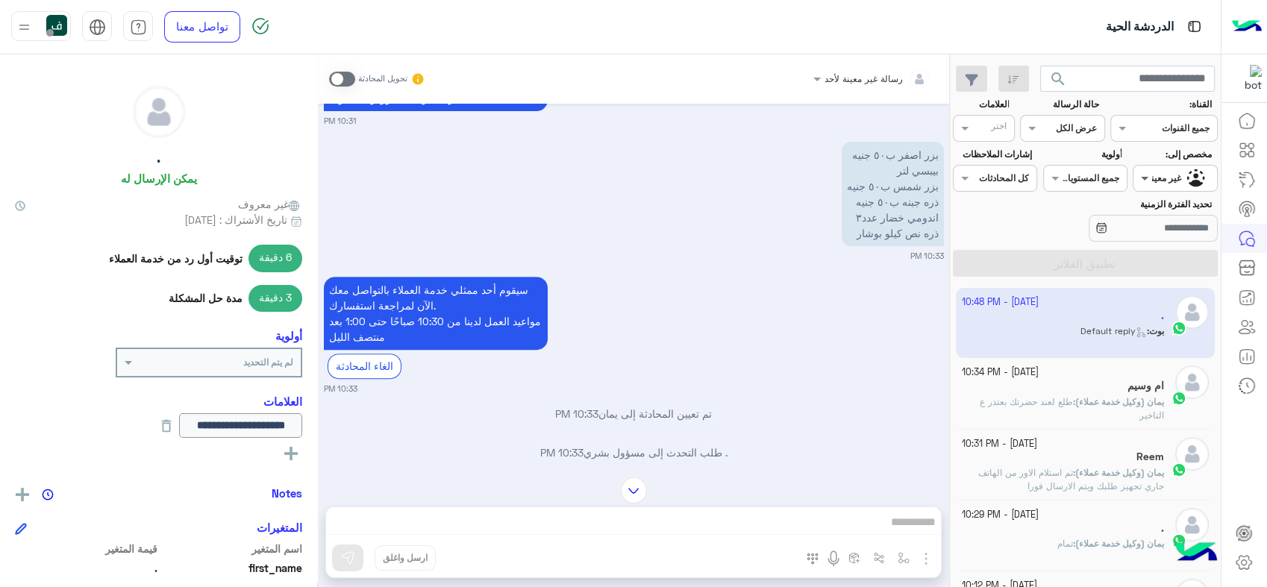
click at [1135, 181] on span at bounding box center [1143, 178] width 19 height 16
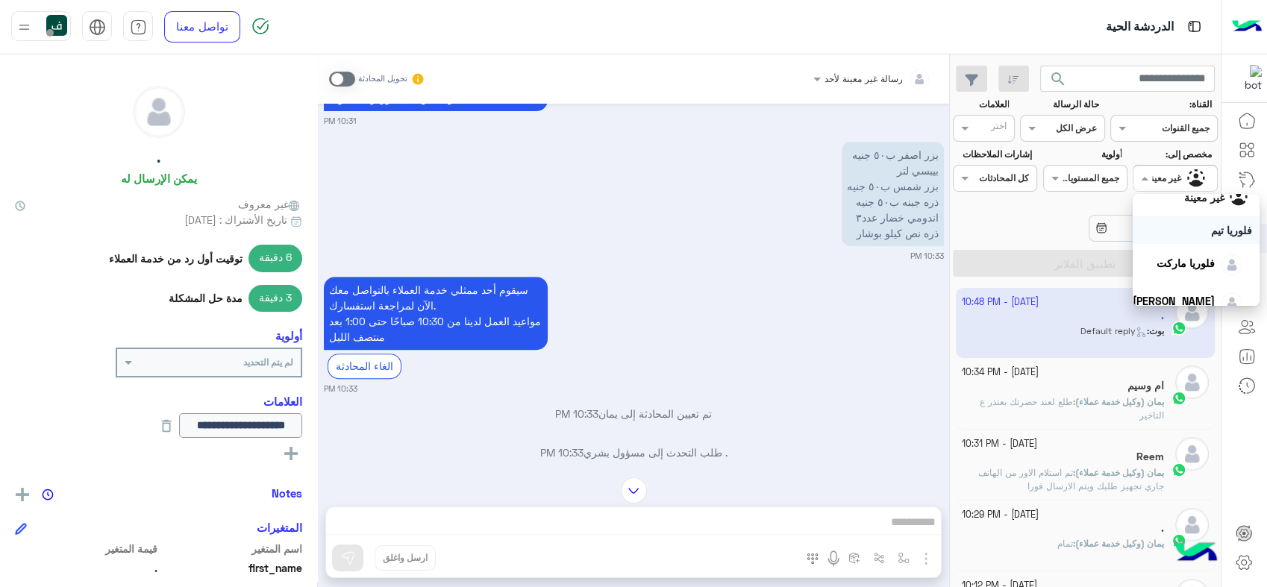
scroll to position [83, 0]
click at [1172, 239] on div "فلوريا ماركت" at bounding box center [1196, 224] width 127 height 38
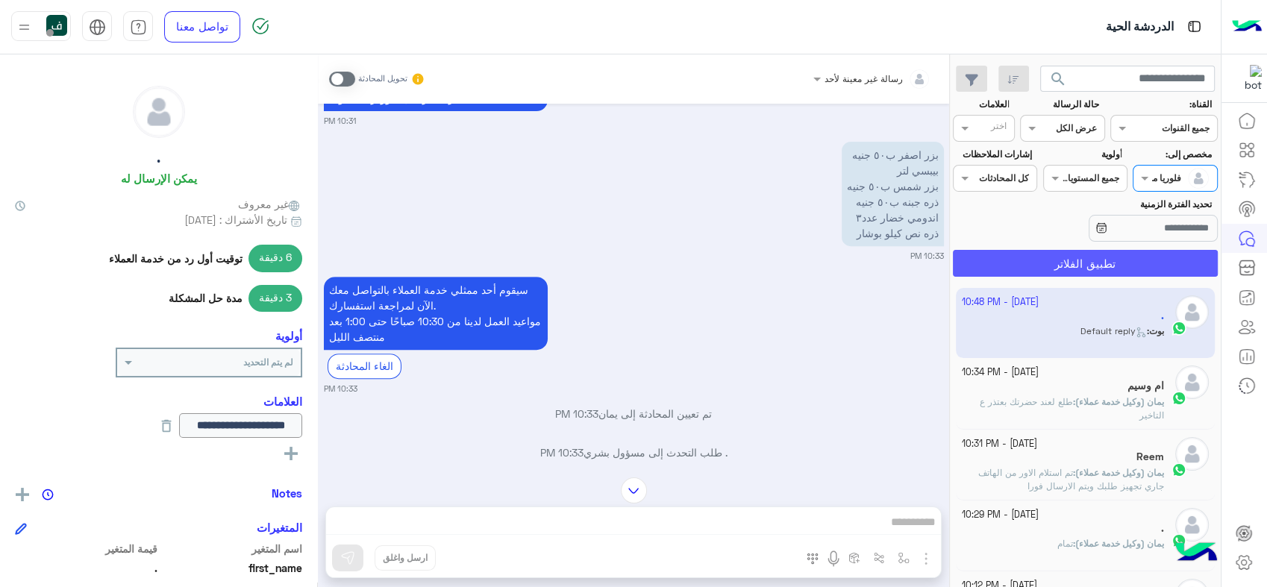
click at [1150, 251] on button "تطبيق الفلاتر" at bounding box center [1085, 263] width 265 height 27
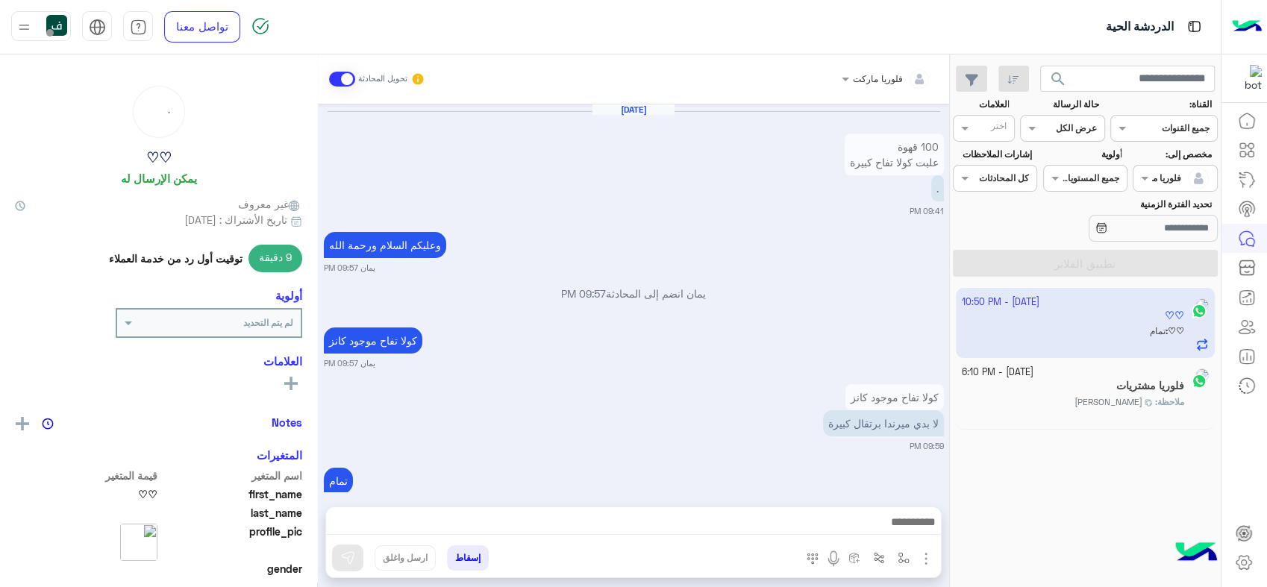
scroll to position [914, 0]
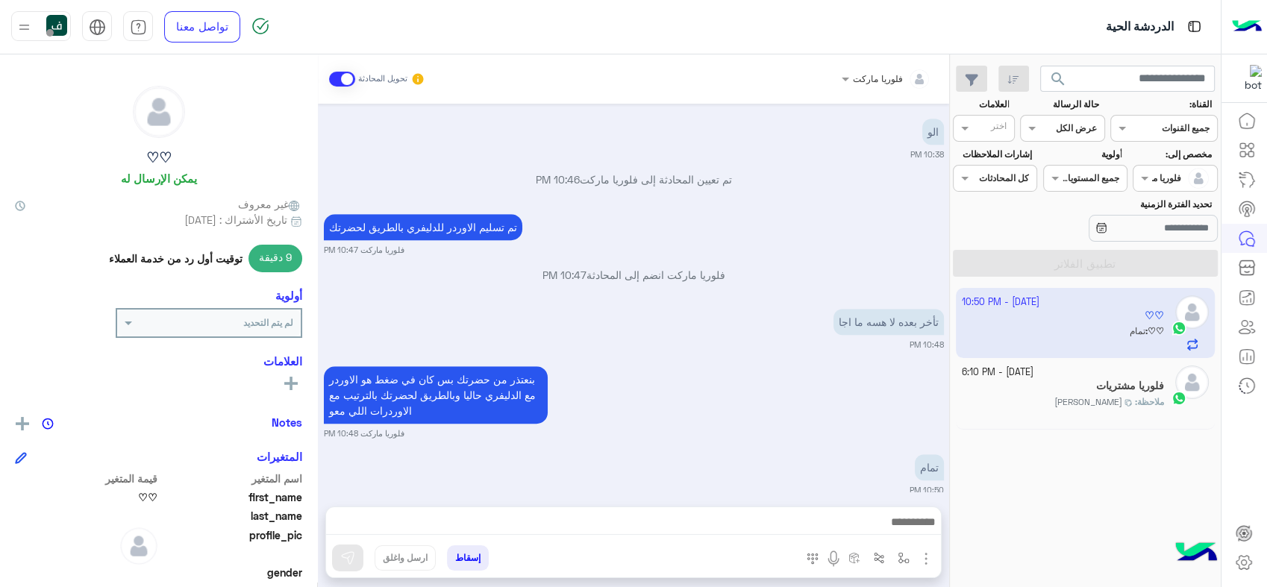
click at [477, 553] on button "إسقاط" at bounding box center [468, 558] width 42 height 25
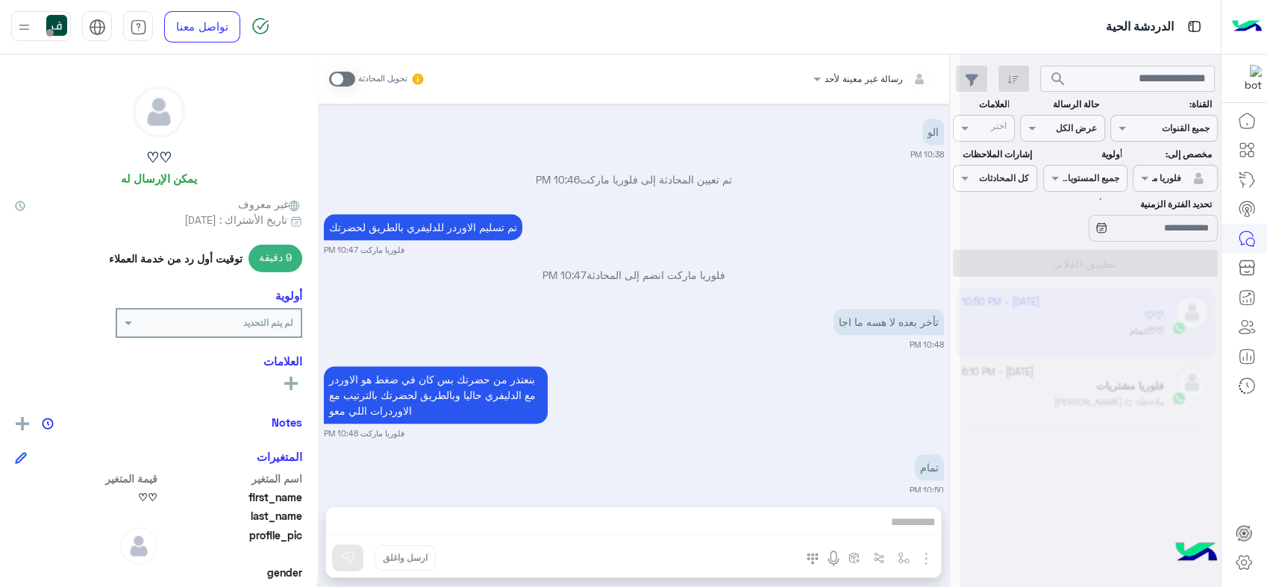
scroll to position [952, 0]
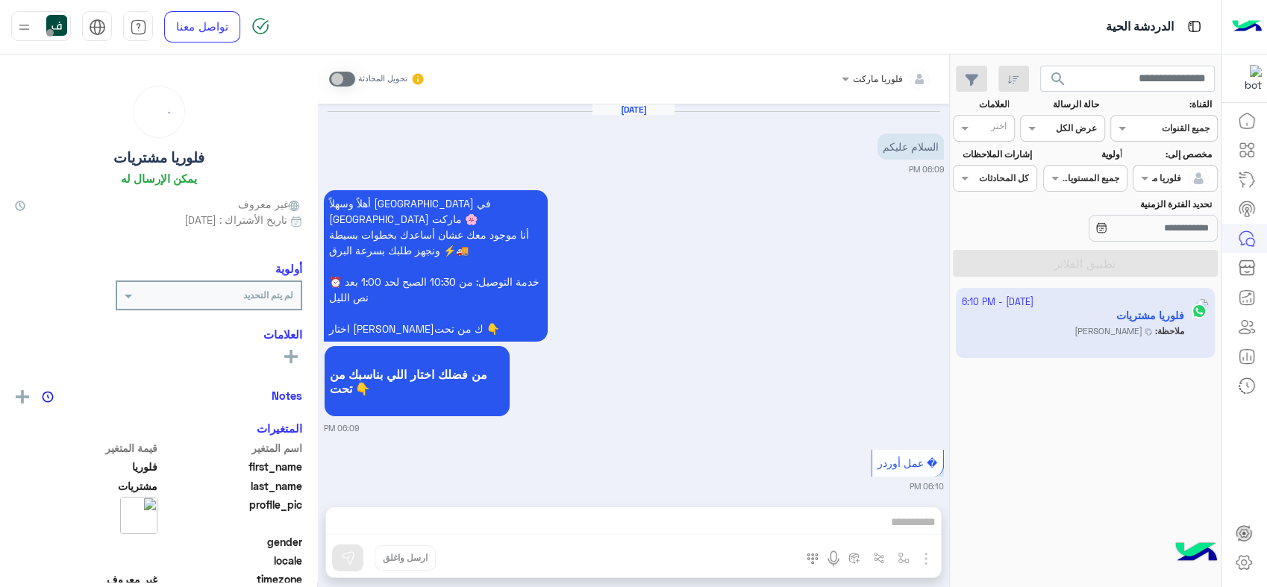
scroll to position [419, 0]
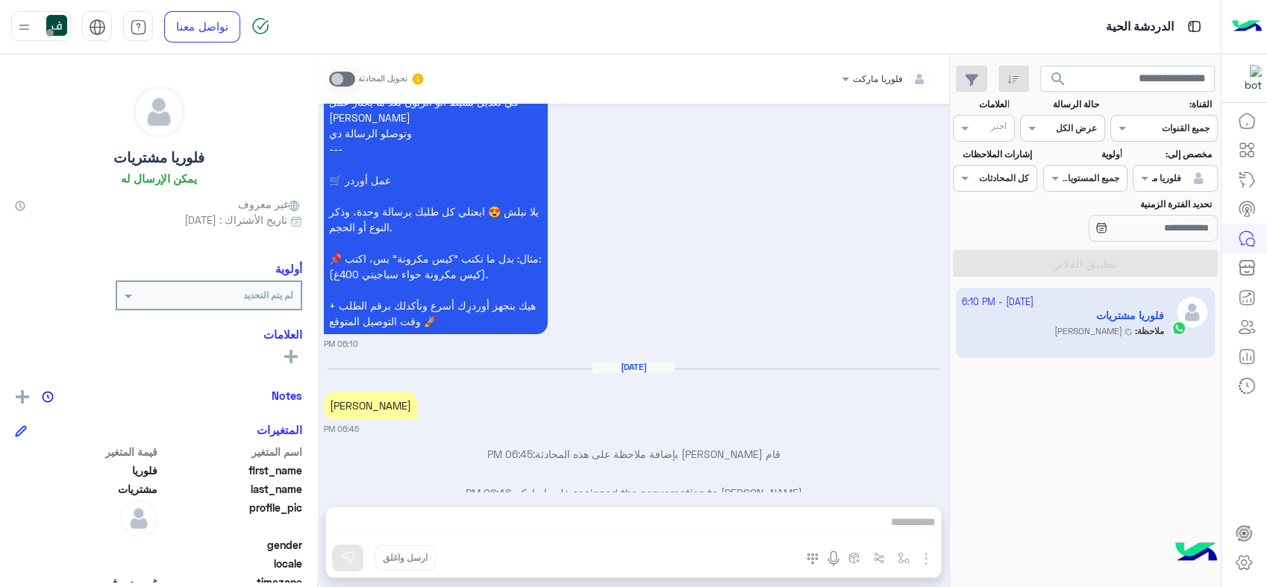
click at [529, 517] on div "فلوريا ماركت تحويل المحادثة Sep 22, 2025 السلام عليكم 06:09 PM أهلاً وسهلاً فلو…" at bounding box center [633, 323] width 631 height 539
click at [1135, 184] on span at bounding box center [1143, 178] width 19 height 16
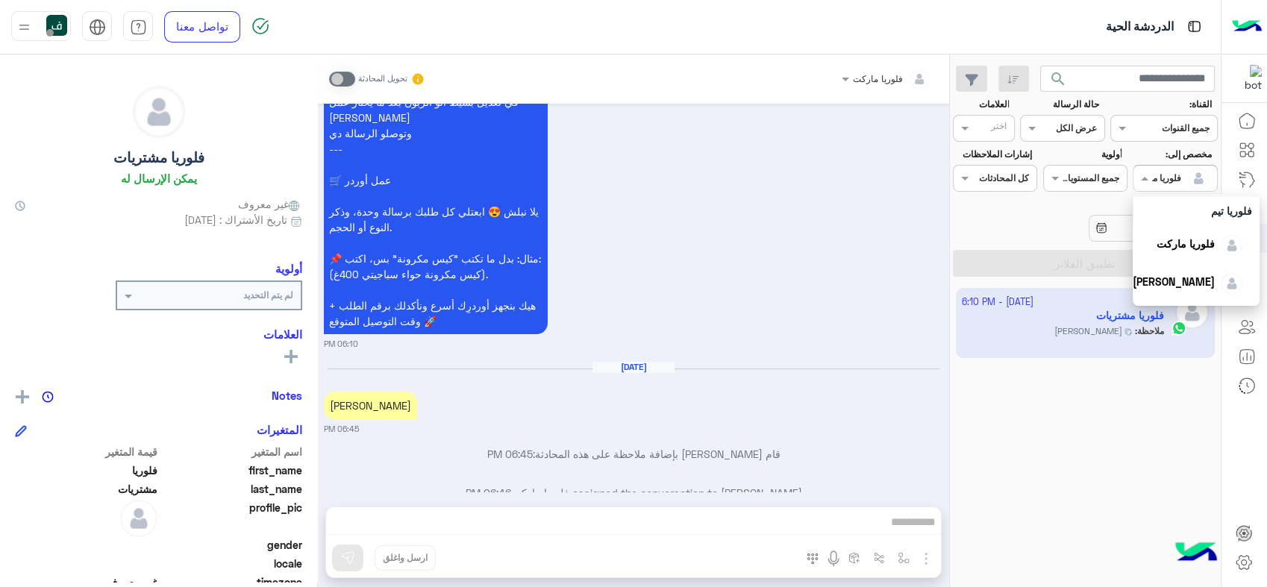
scroll to position [134, 0]
click at [1200, 279] on div "يمان" at bounding box center [1188, 287] width 110 height 26
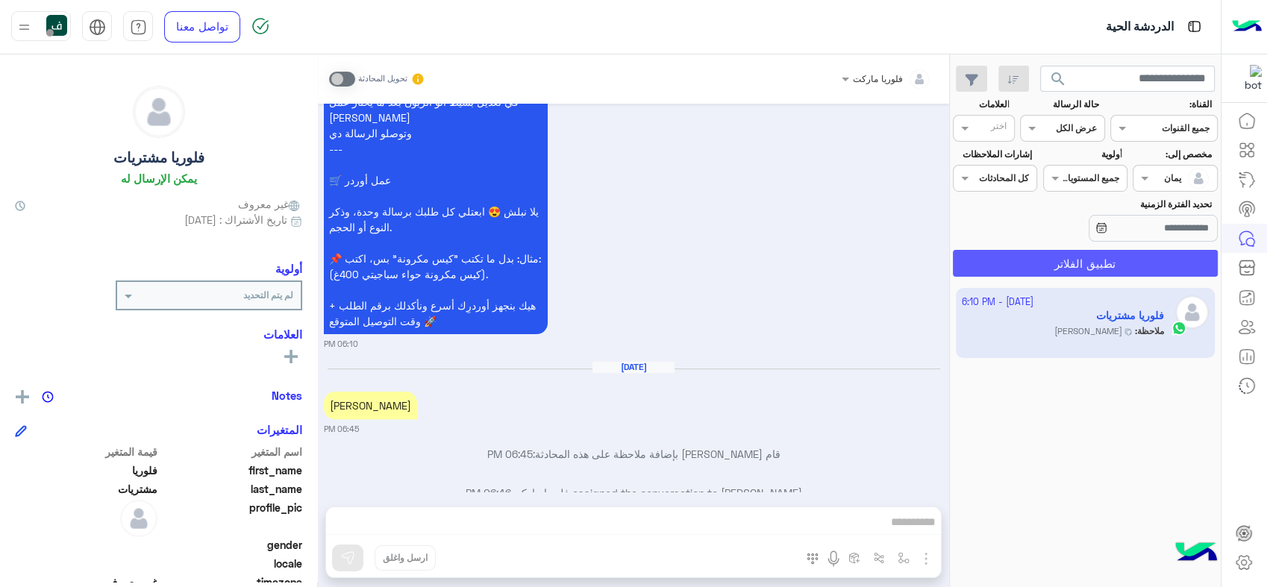
click at [1113, 260] on button "تطبيق الفلاتر" at bounding box center [1085, 263] width 265 height 27
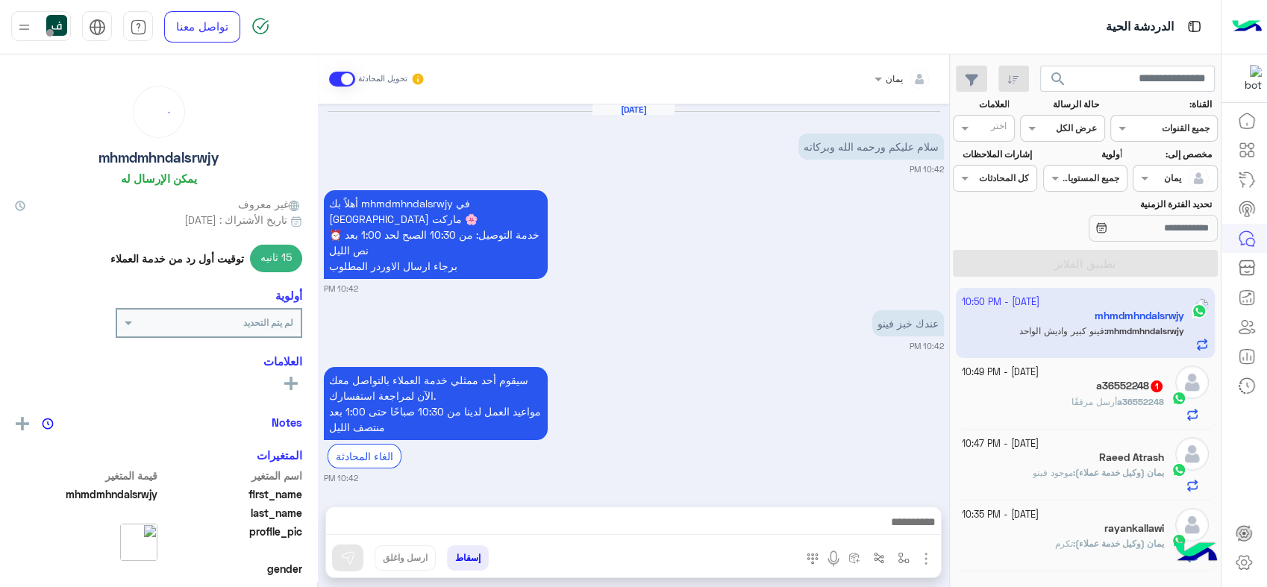
scroll to position [740, 0]
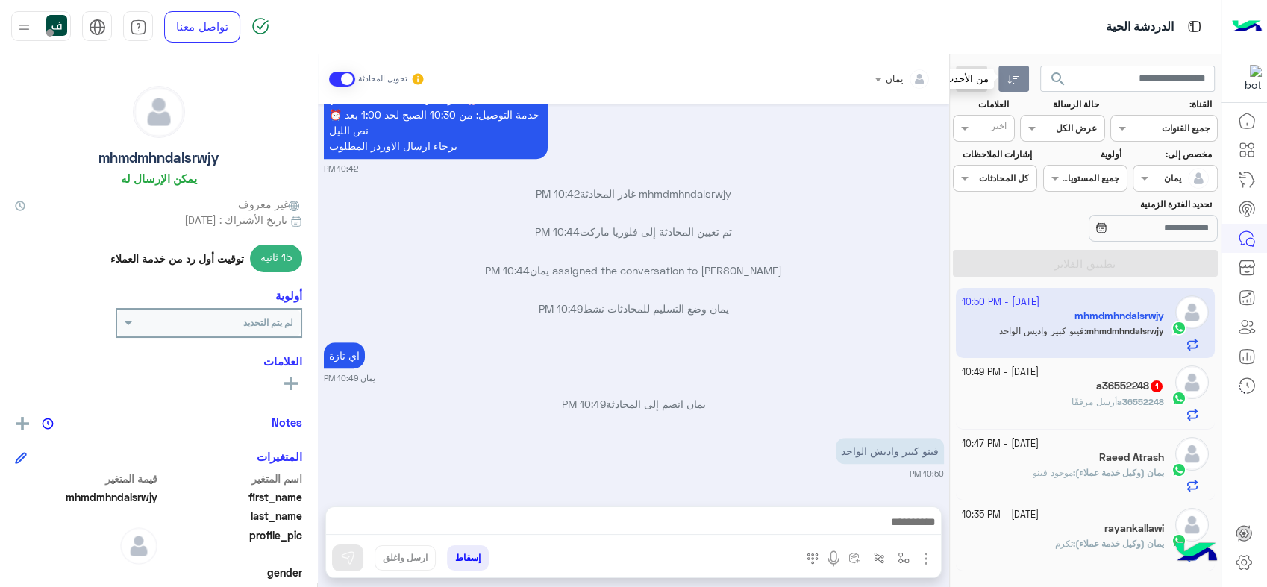
click at [1018, 85] on icon "button" at bounding box center [1014, 80] width 12 height 12
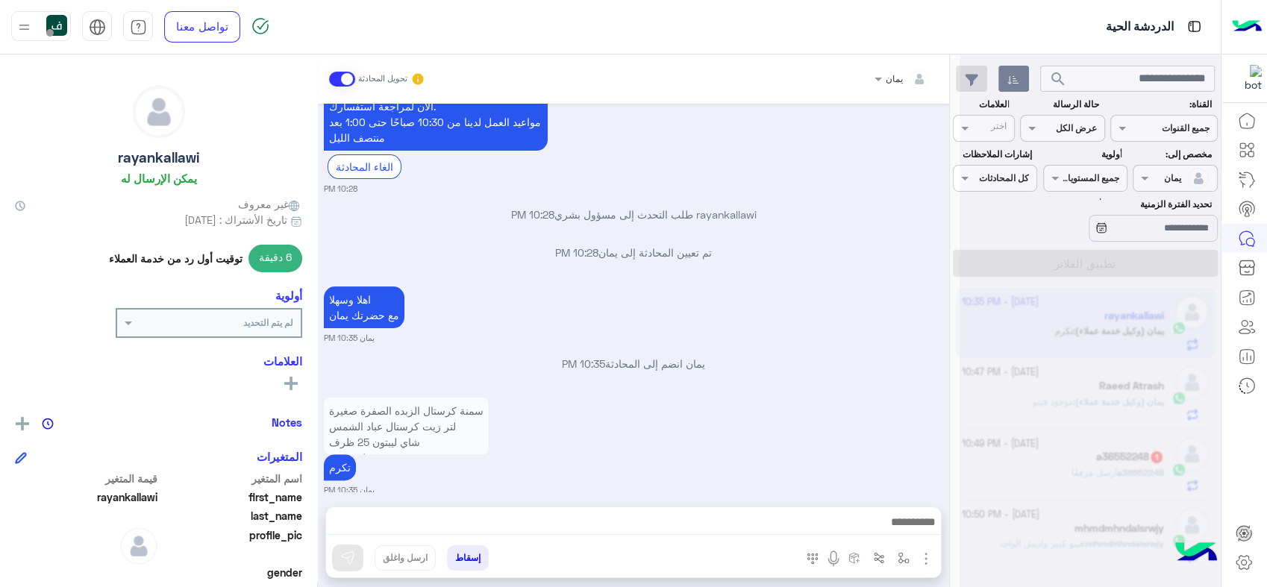
scroll to position [446, 0]
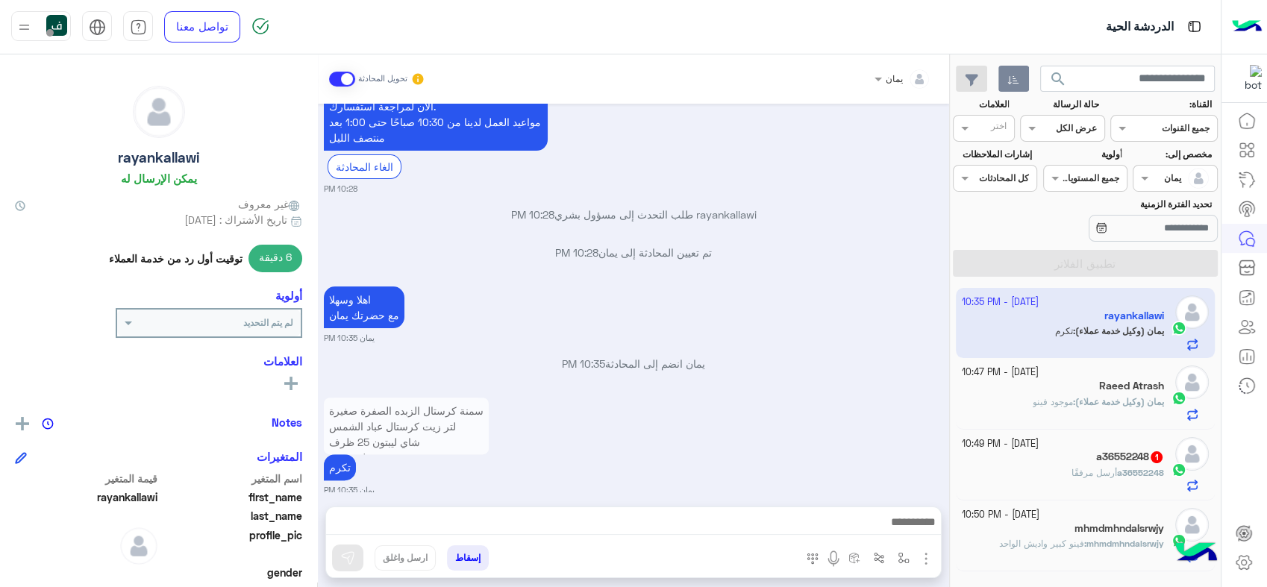
click at [1005, 387] on div "Raeed Atrash" at bounding box center [1063, 388] width 203 height 16
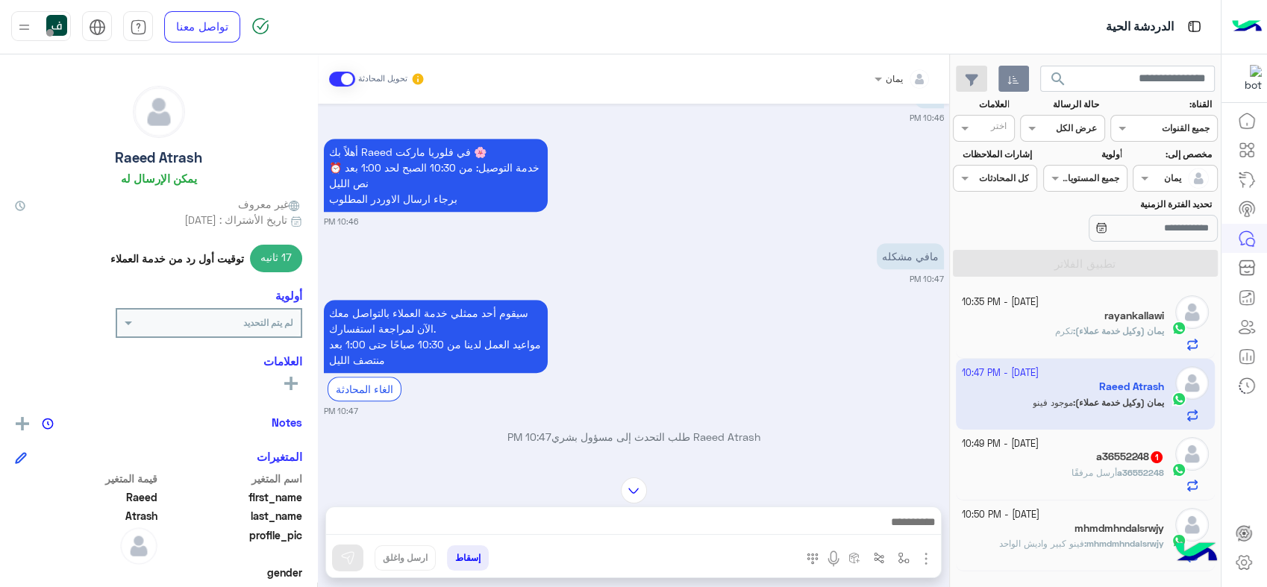
scroll to position [1108, 0]
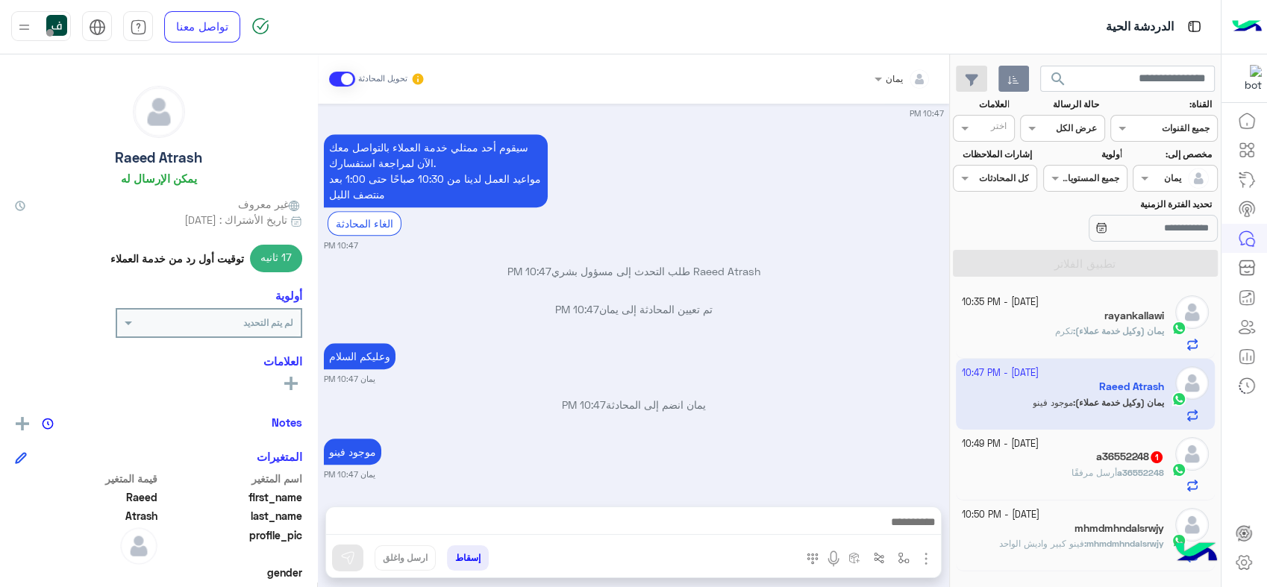
click at [1067, 72] on button "search" at bounding box center [1058, 82] width 37 height 32
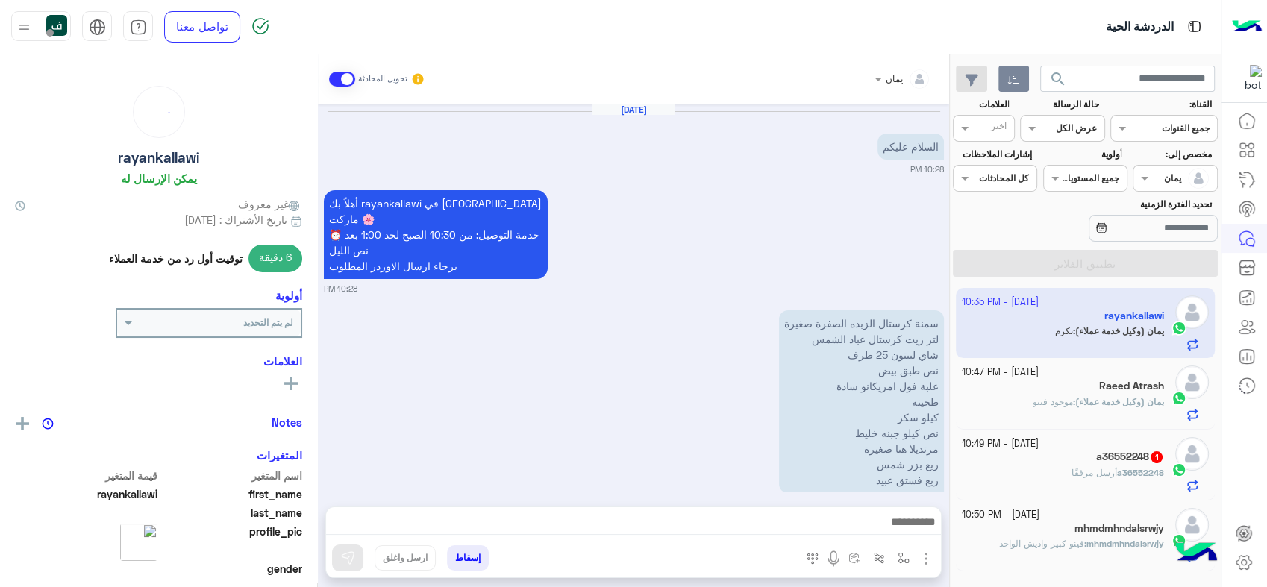
scroll to position [446, 0]
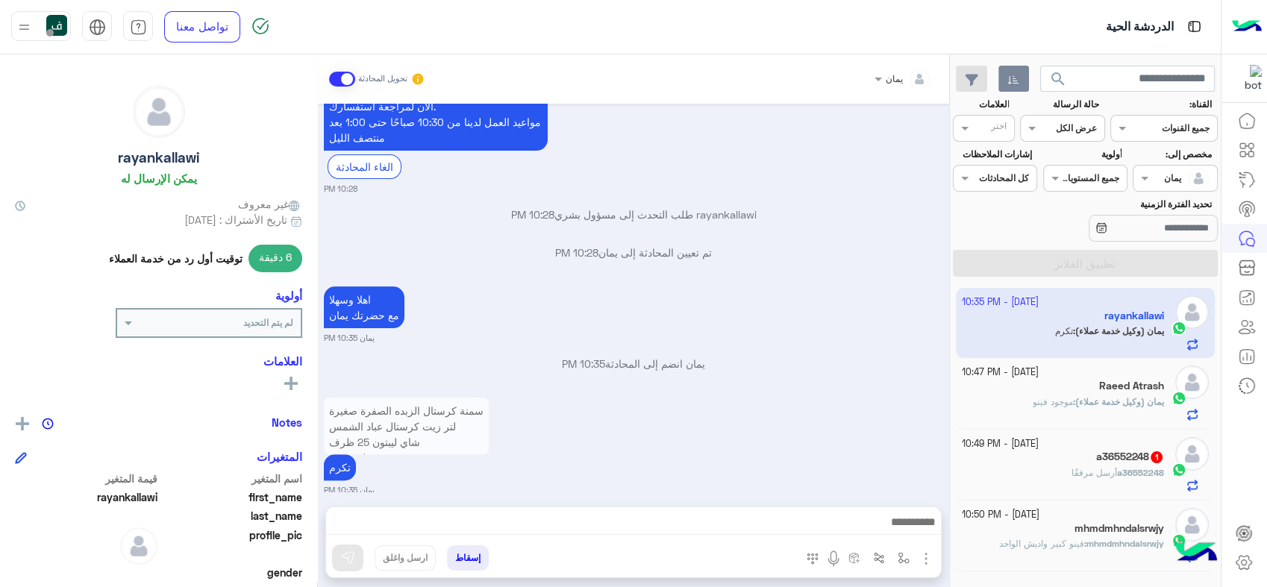
click at [1063, 387] on div "Raeed Atrash" at bounding box center [1063, 388] width 203 height 16
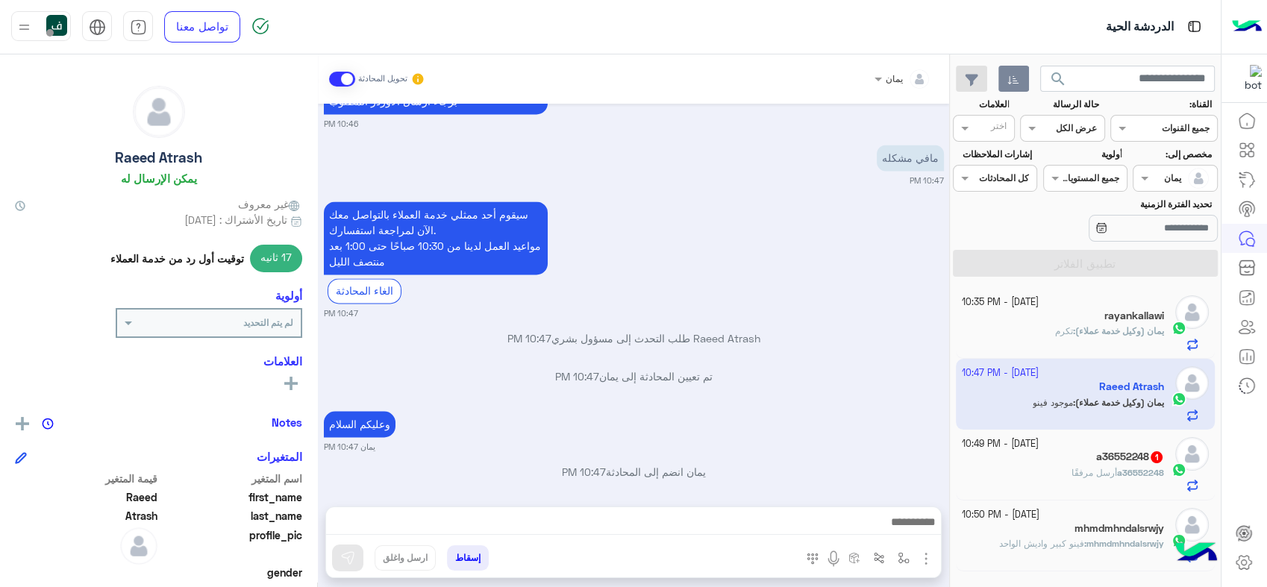
scroll to position [2508, 0]
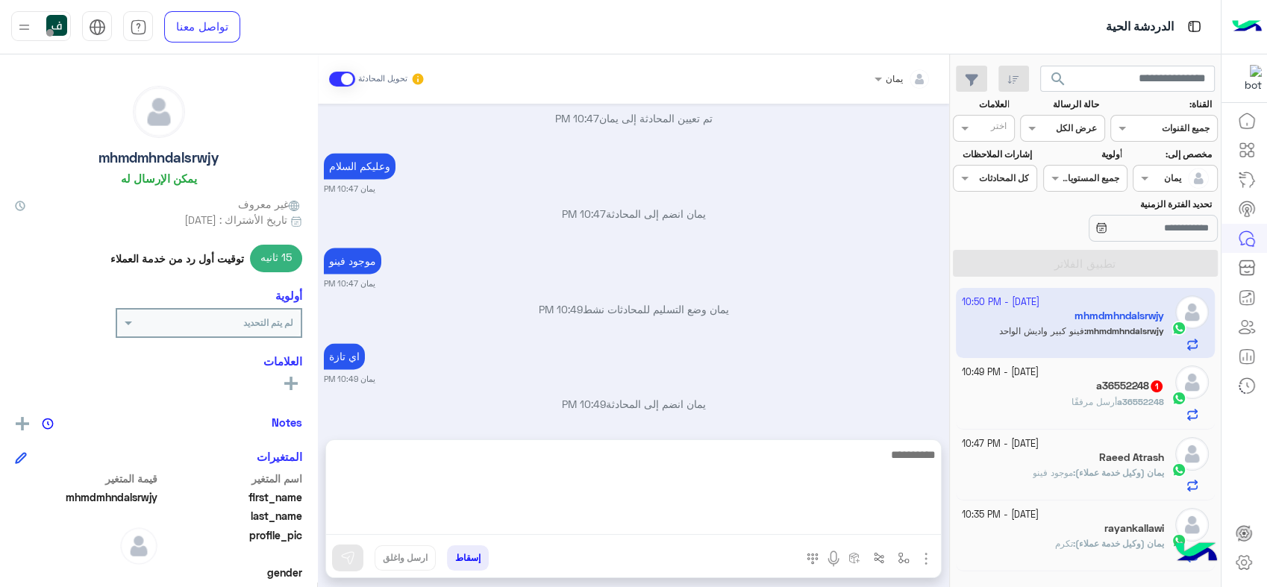
click at [728, 534] on textarea at bounding box center [633, 491] width 615 height 90
type textarea "**********"
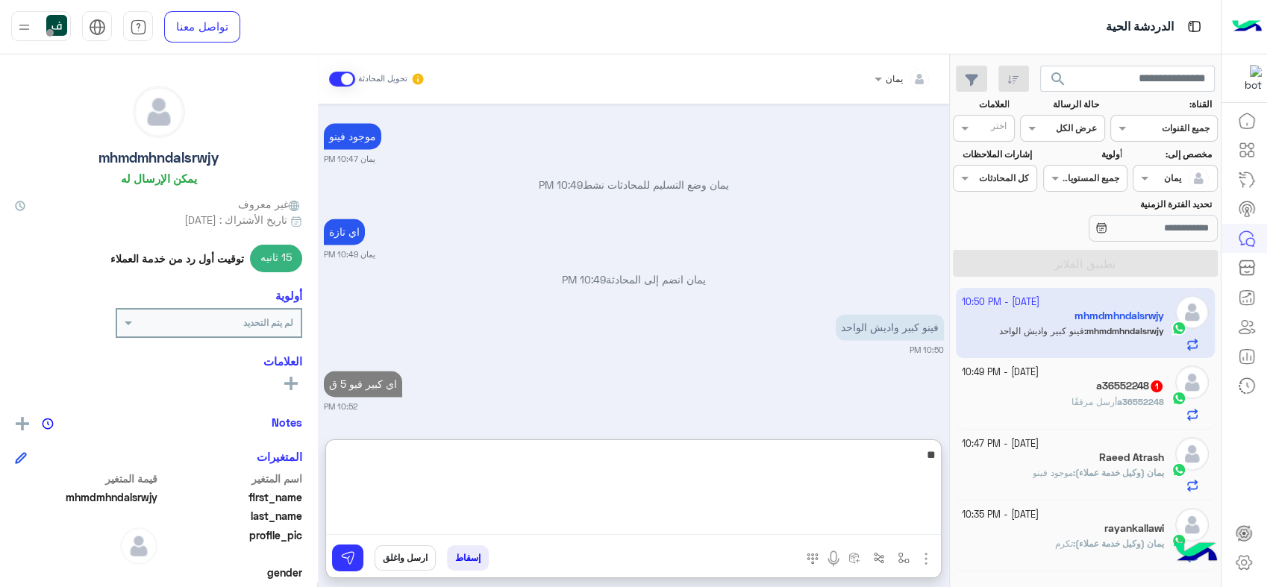
type textarea "*"
type textarea "*****"
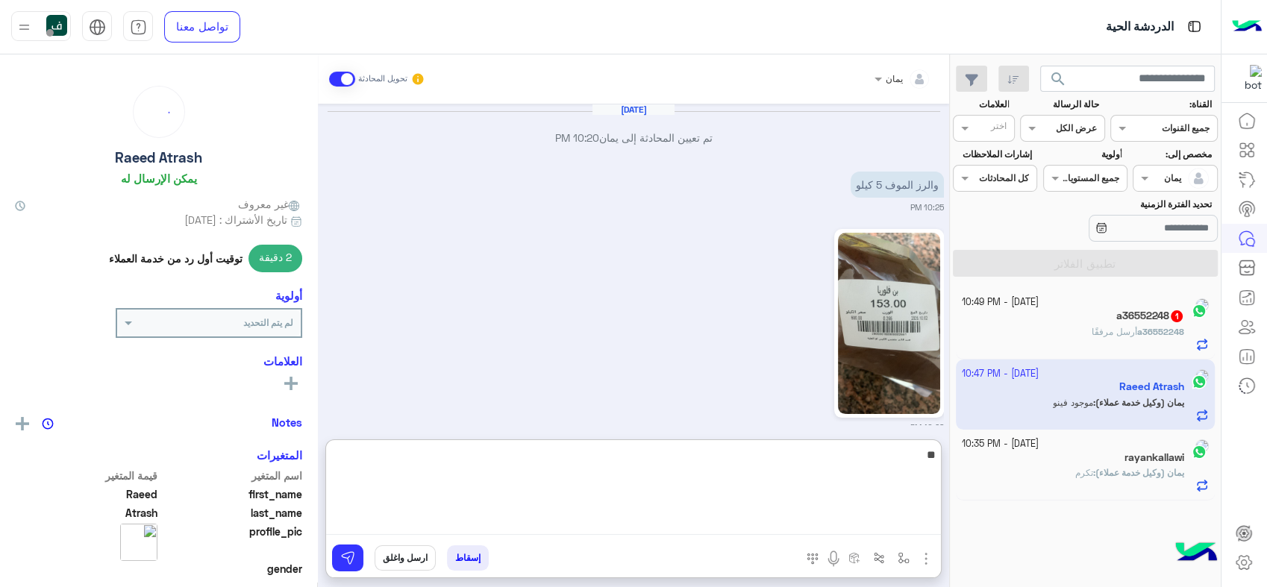
scroll to position [2329, 0]
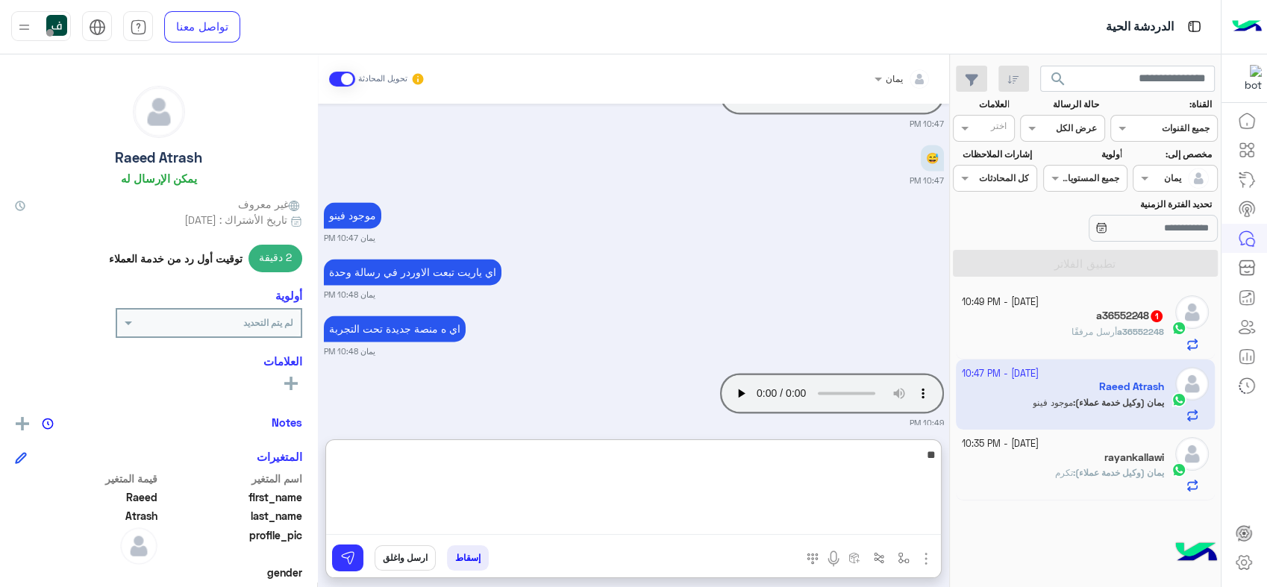
type textarea "*"
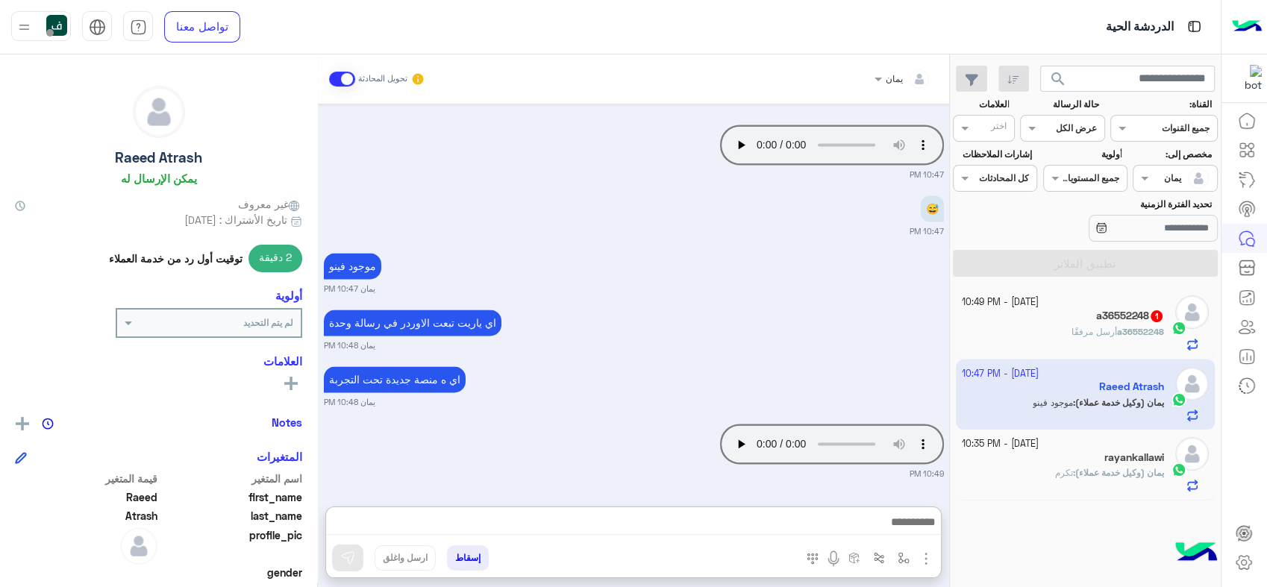
click at [1015, 399] on app-inbox-user "[DATE] - 10:47 PM Raeed Atrash يمان (وكيل خدمة عملاء) : موجود فينو" at bounding box center [1086, 395] width 260 height 70
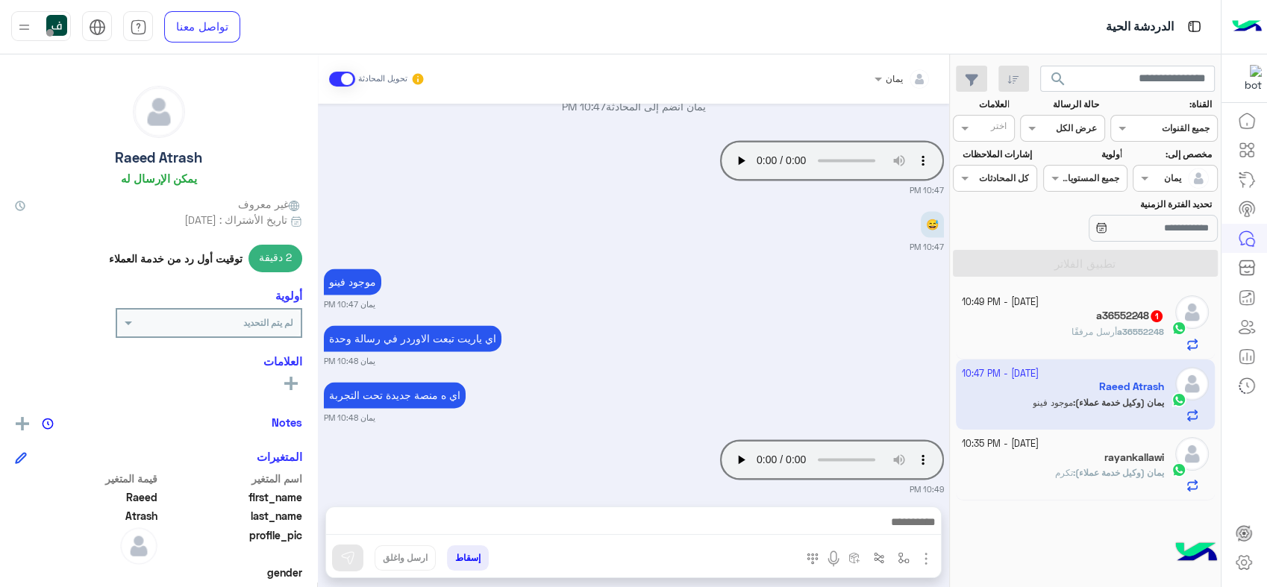
click at [1059, 407] on app-inbox-user "[DATE] - 10:47 PM Raeed Atrash يمان (وكيل خدمة عملاء) : موجود فينو" at bounding box center [1086, 395] width 260 height 70
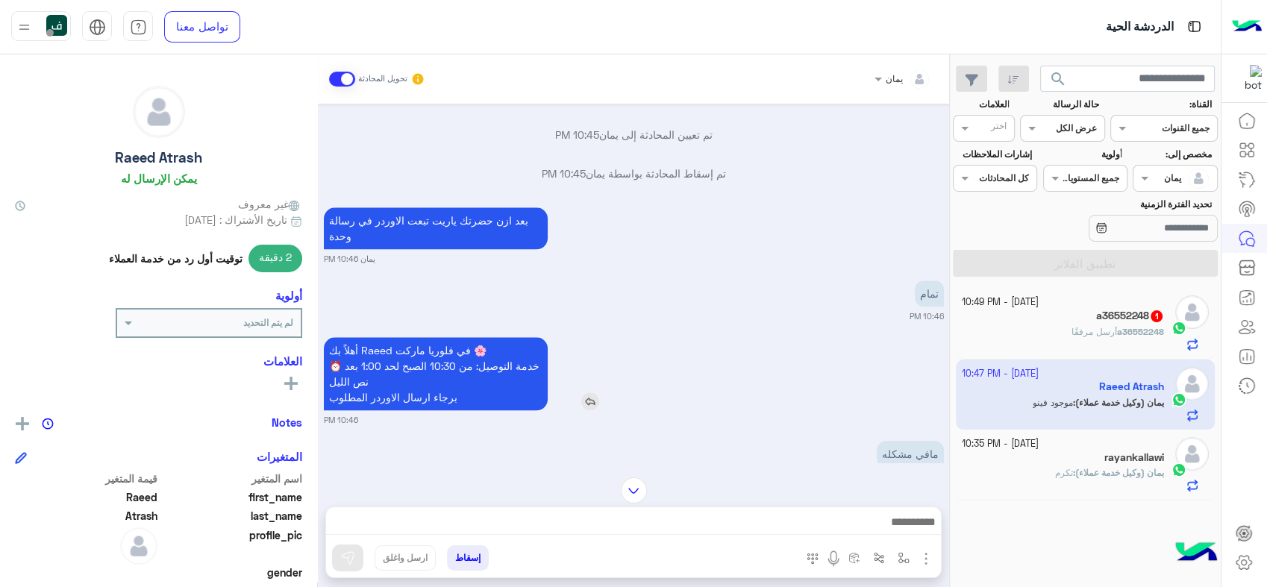
scroll to position [2262, 0]
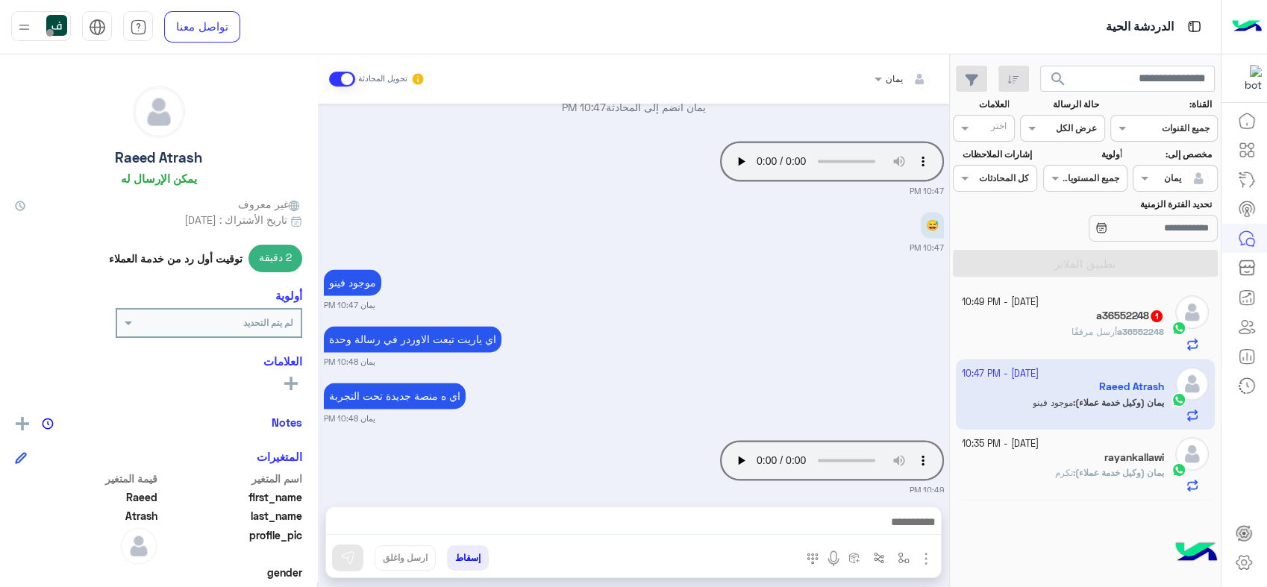
click at [1053, 72] on span "search" at bounding box center [1058, 79] width 18 height 18
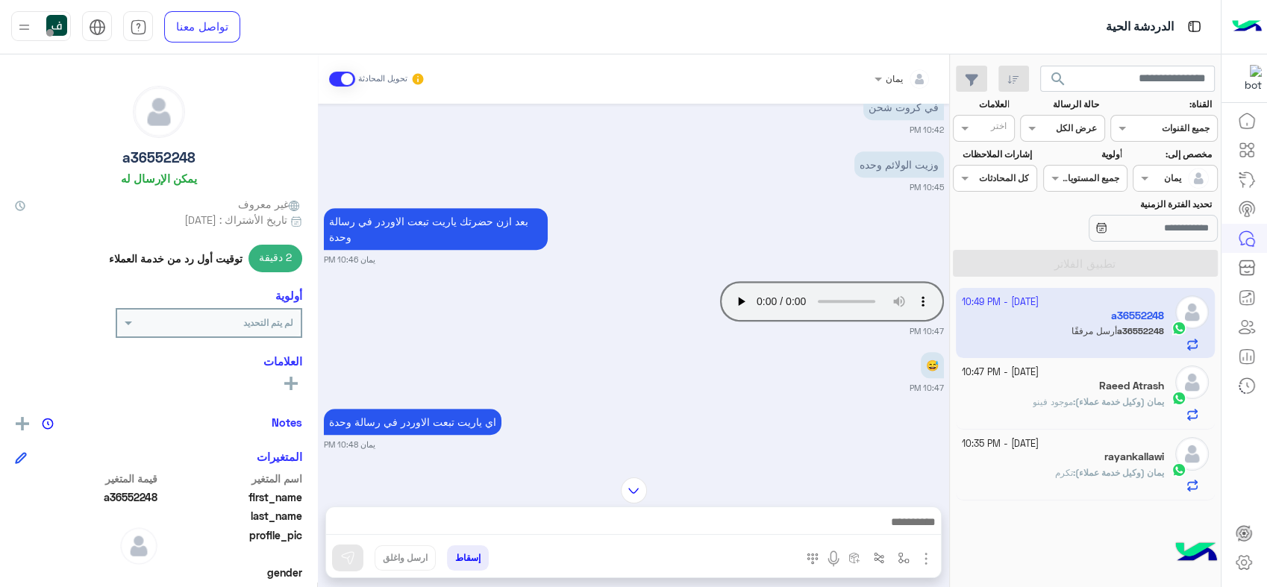
scroll to position [791, 0]
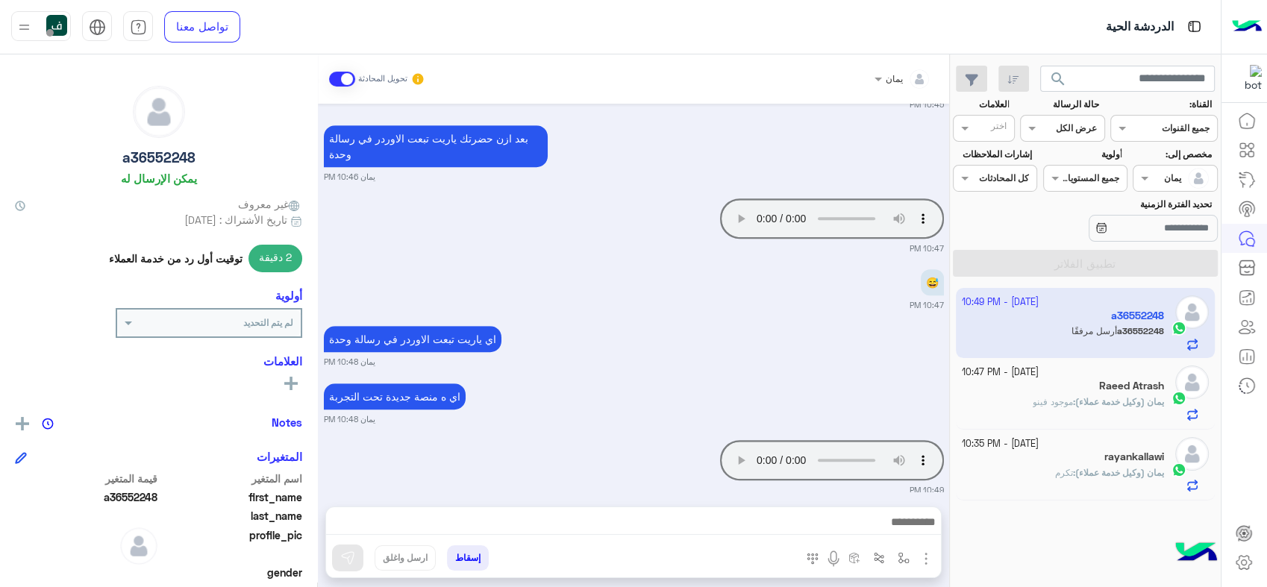
click at [1039, 399] on span "موجود فينو" at bounding box center [1053, 401] width 40 height 11
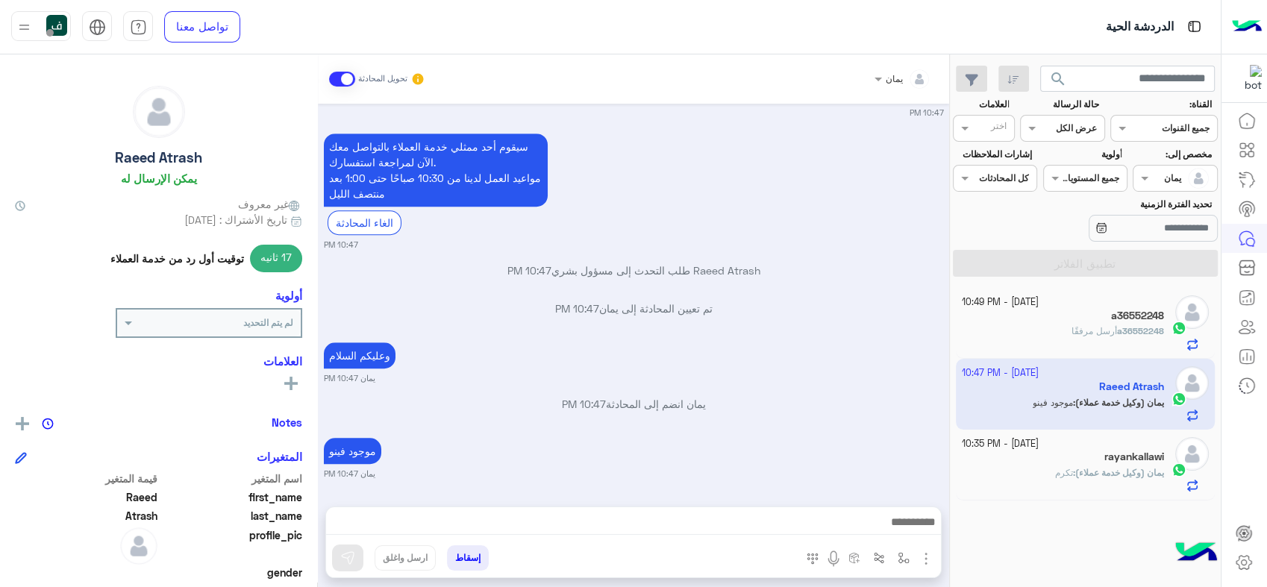
scroll to position [1108, 0]
click at [25, 30] on img at bounding box center [24, 27] width 19 height 19
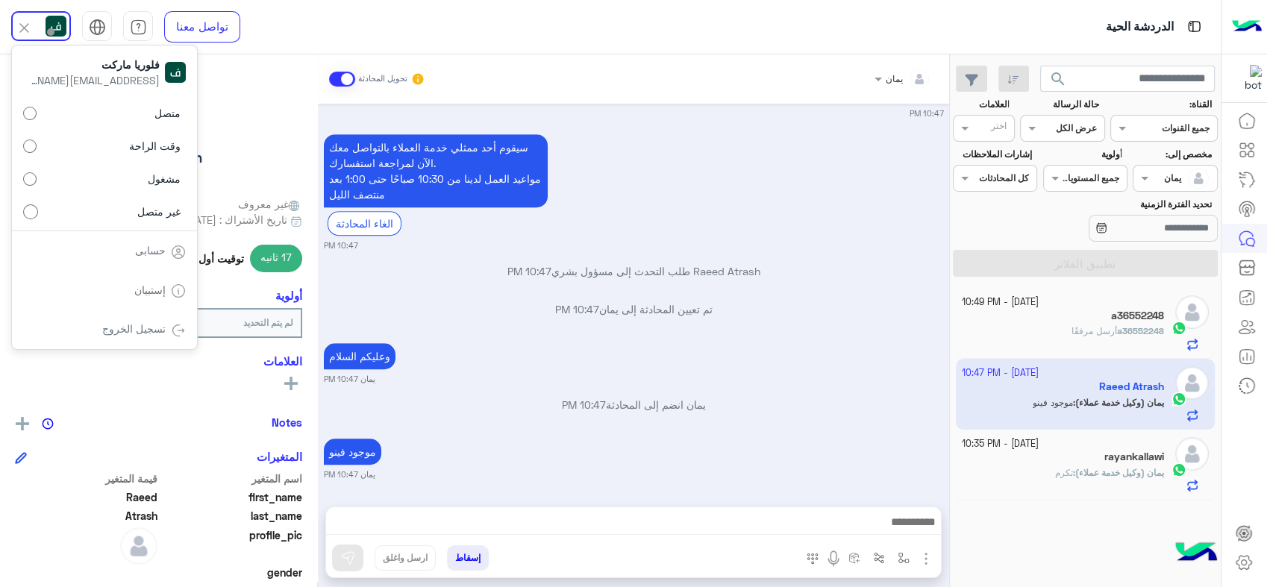
click at [148, 328] on link "تسجيل الخروج" at bounding box center [133, 328] width 63 height 13
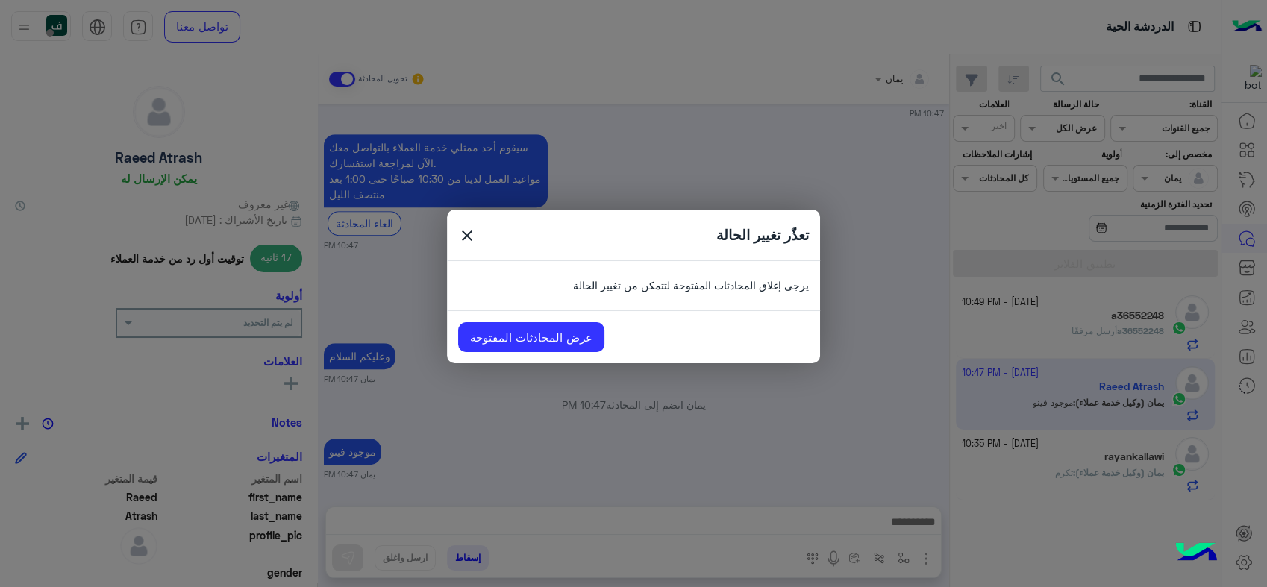
click at [465, 243] on span "close" at bounding box center [467, 238] width 18 height 22
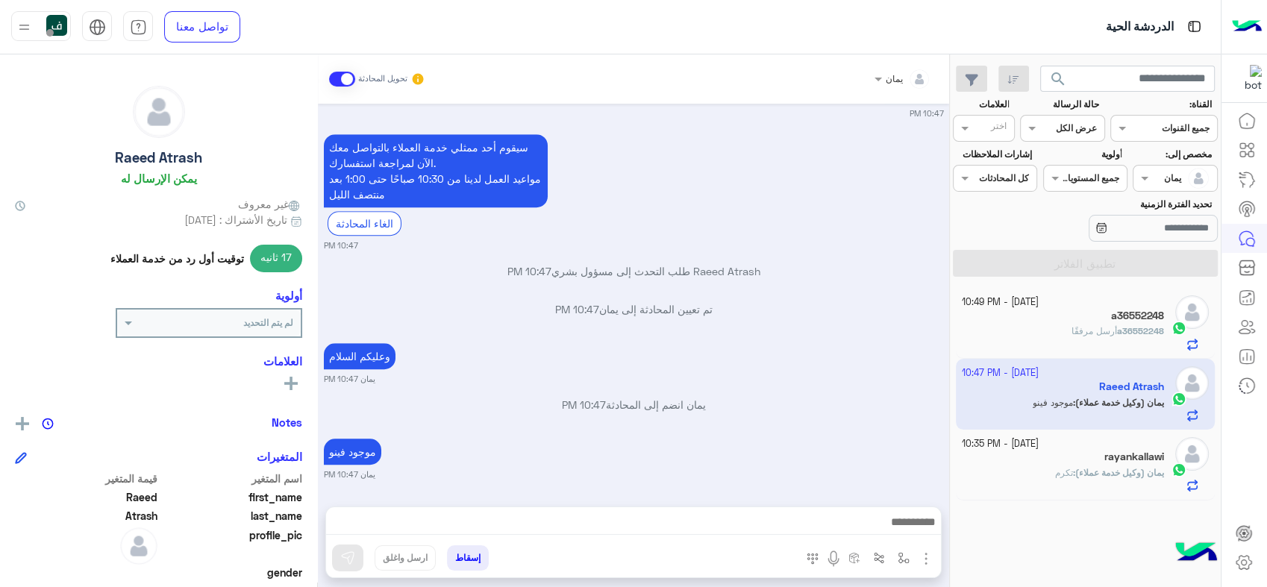
click at [1083, 299] on div "[DATE] - 10:49 PM" at bounding box center [1063, 303] width 203 height 14
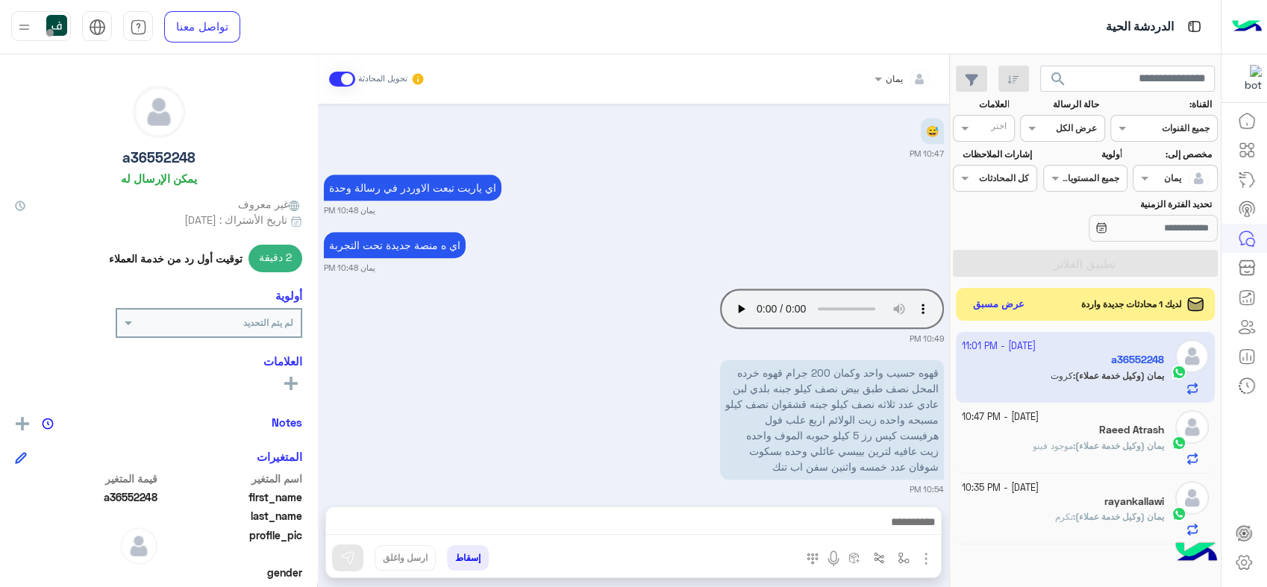
scroll to position [1399, 0]
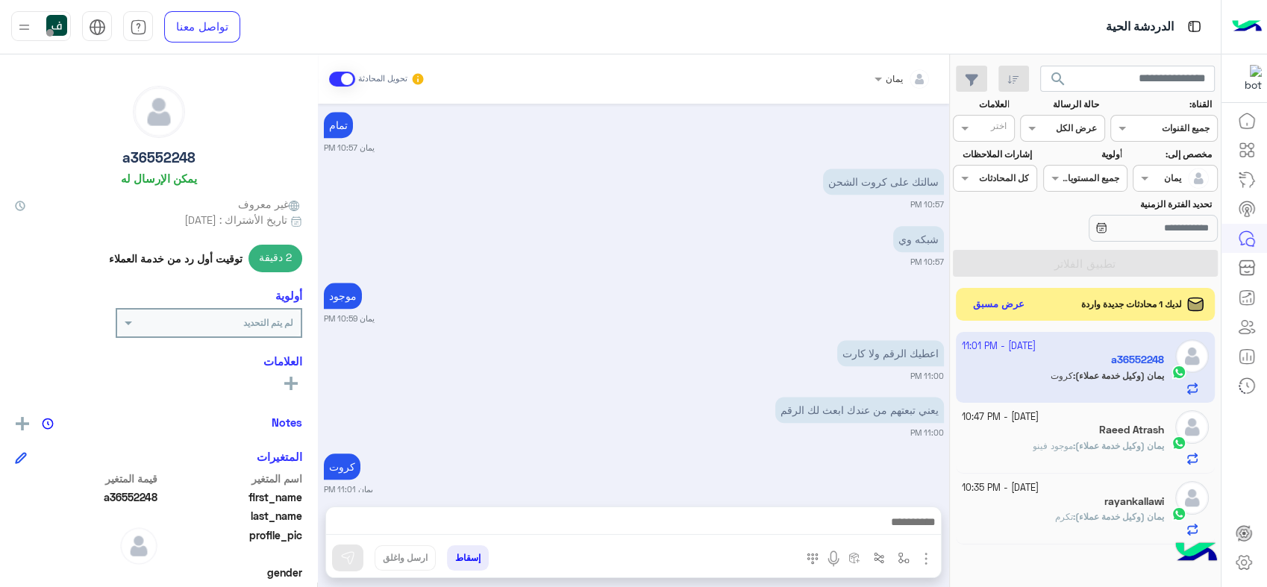
click at [19, 18] on img at bounding box center [24, 27] width 19 height 19
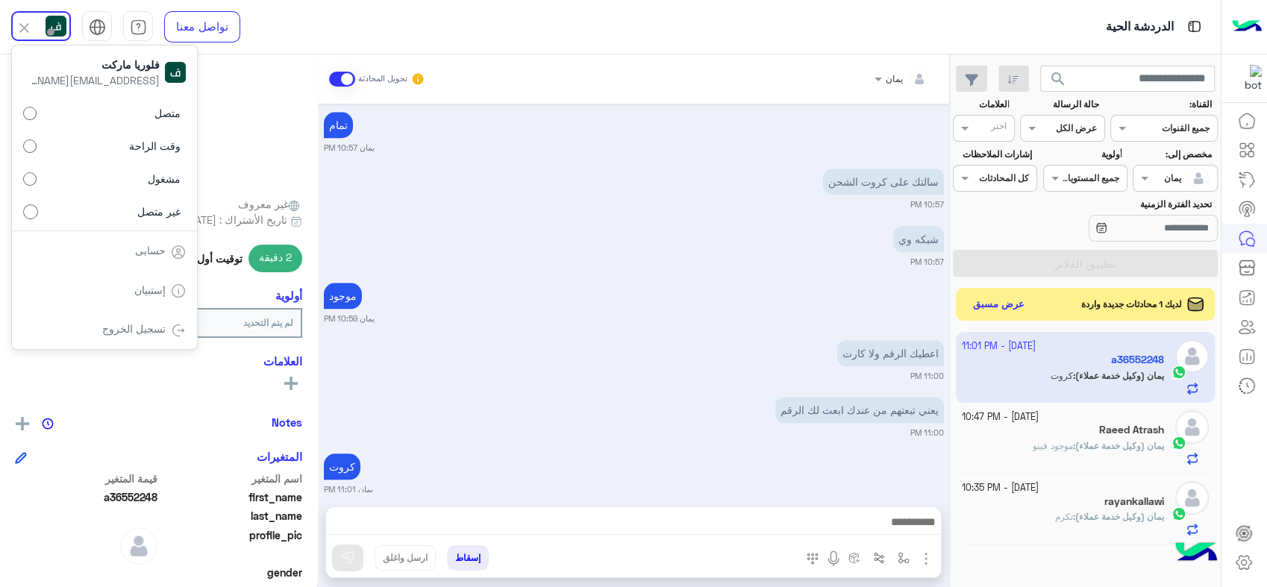
click at [146, 322] on link "تسجيل الخروج" at bounding box center [133, 328] width 63 height 13
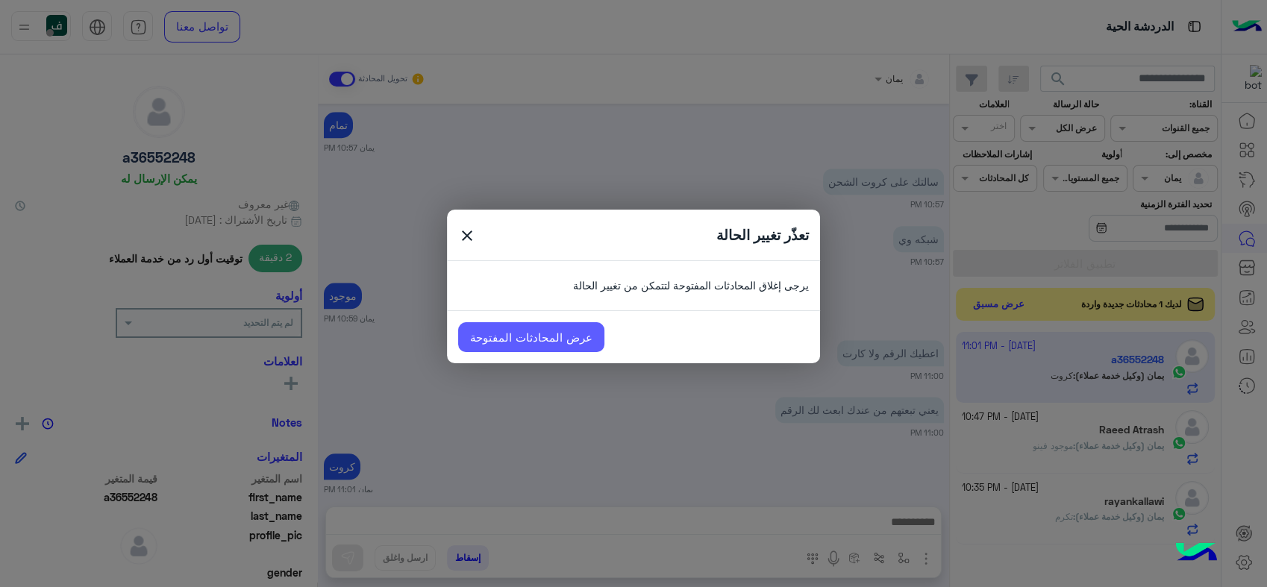
click at [528, 332] on link "عرض المحادثات المفتوحة" at bounding box center [531, 337] width 146 height 30
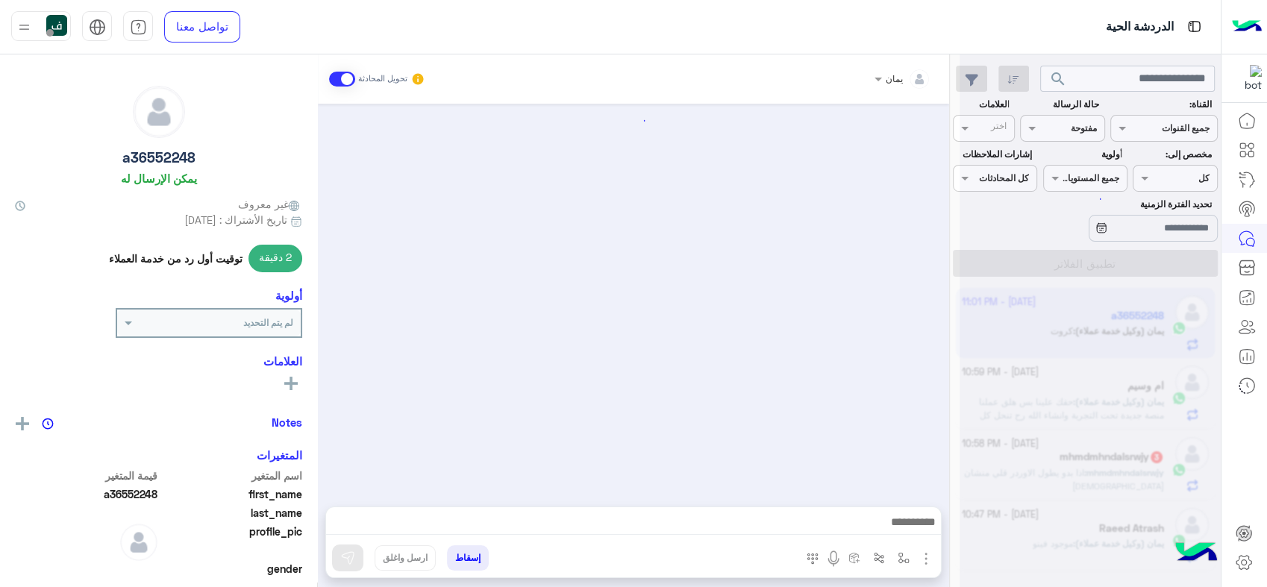
scroll to position [963, 0]
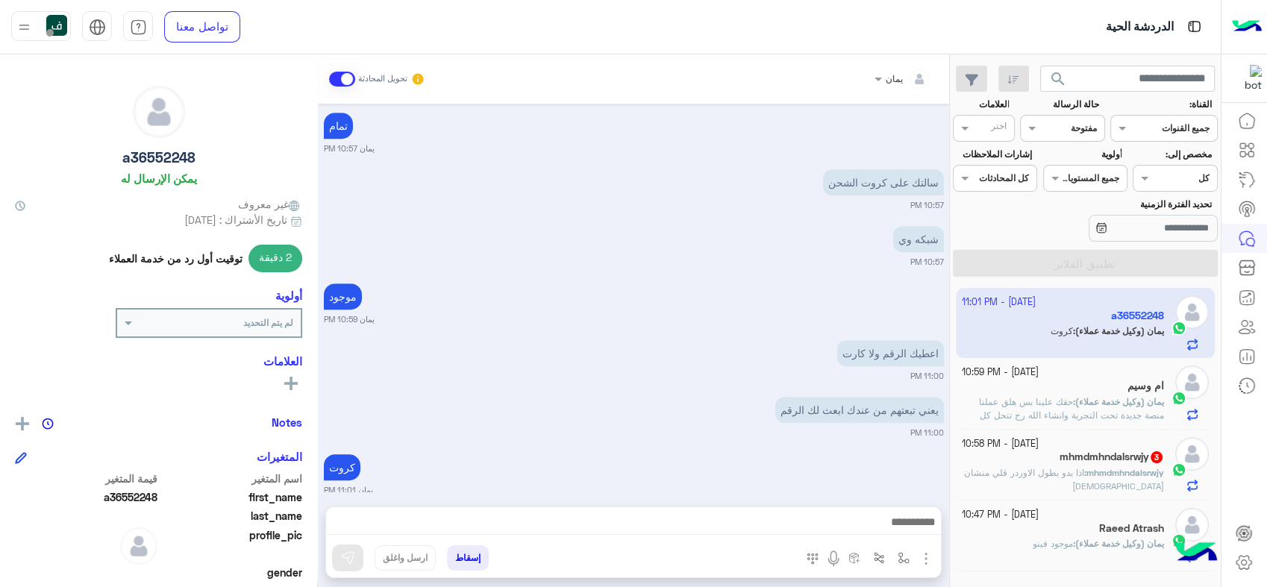
click at [1087, 128] on input "text" at bounding box center [1080, 126] width 34 height 13
click at [1161, 184] on div "Assigned on كل" at bounding box center [1184, 178] width 64 height 13
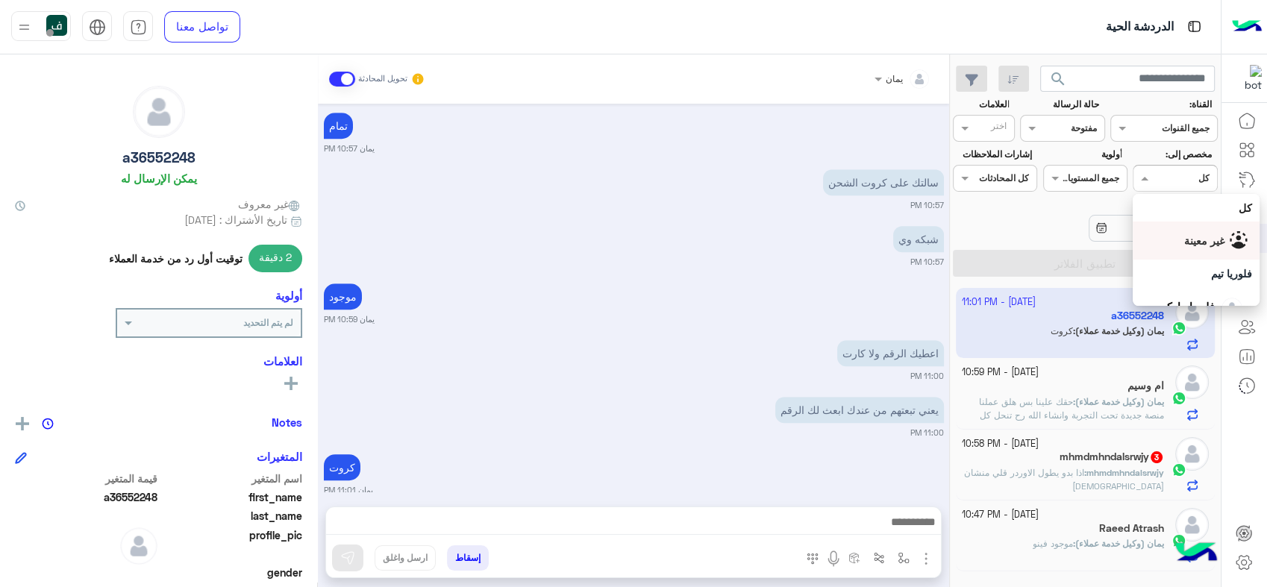
click at [1192, 251] on div "غير معينة" at bounding box center [1196, 241] width 112 height 26
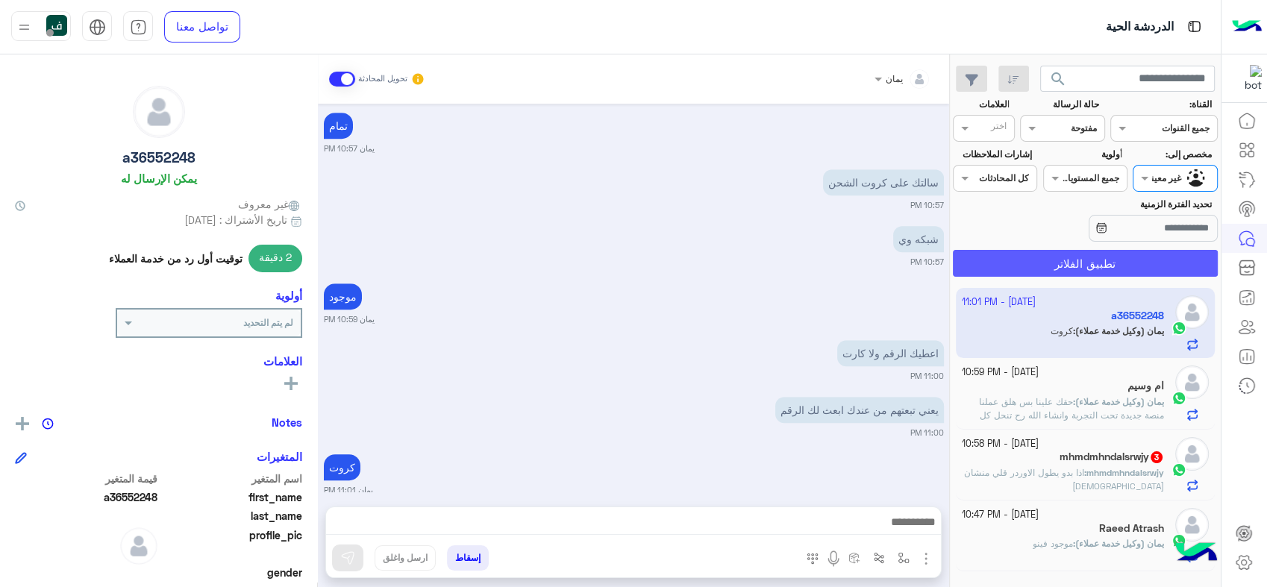
click at [1142, 263] on button "تطبيق الفلاتر" at bounding box center [1085, 263] width 265 height 27
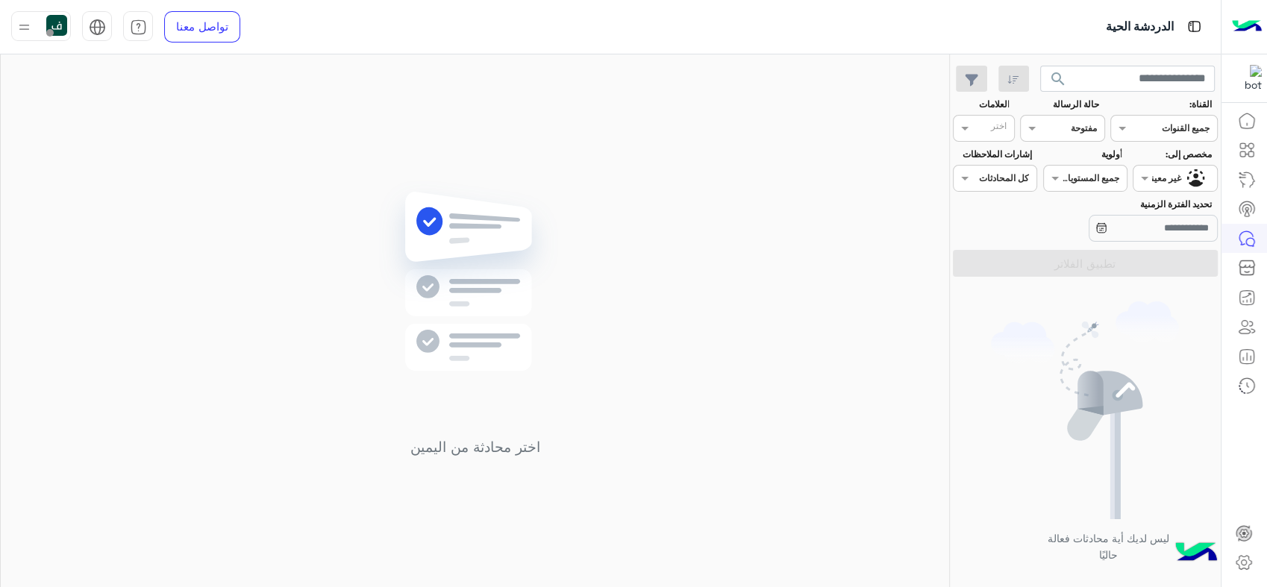
click at [18, 15] on div at bounding box center [24, 26] width 19 height 28
click at [126, 328] on link "تسجيل الخروج" at bounding box center [133, 328] width 63 height 13
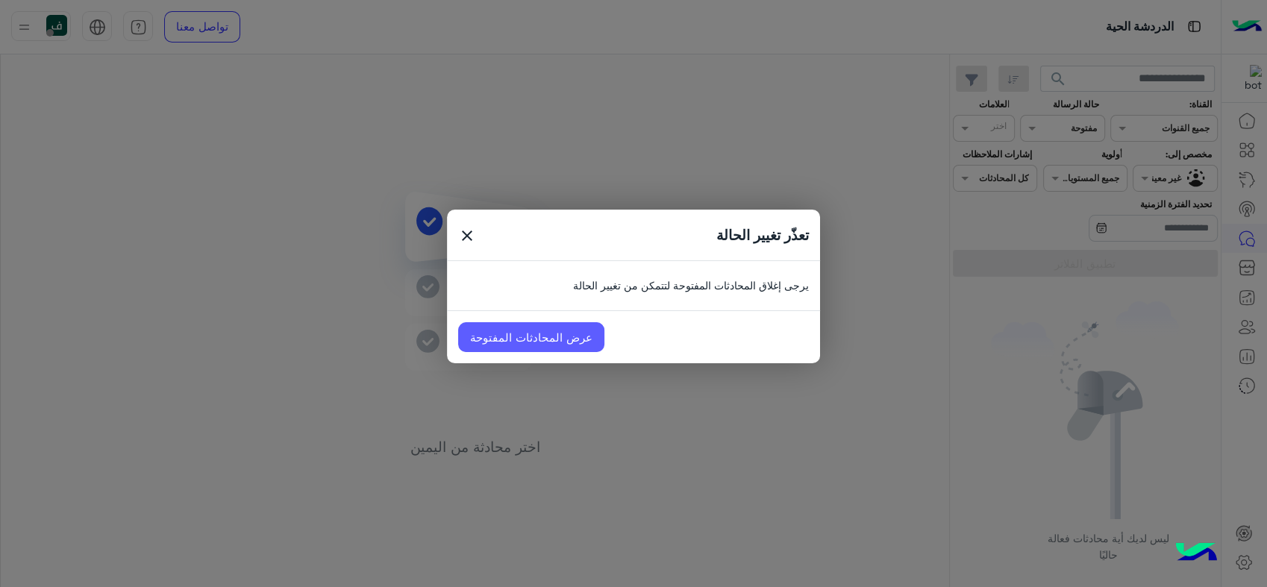
click at [517, 334] on link "عرض المحادثات المفتوحة" at bounding box center [531, 337] width 146 height 30
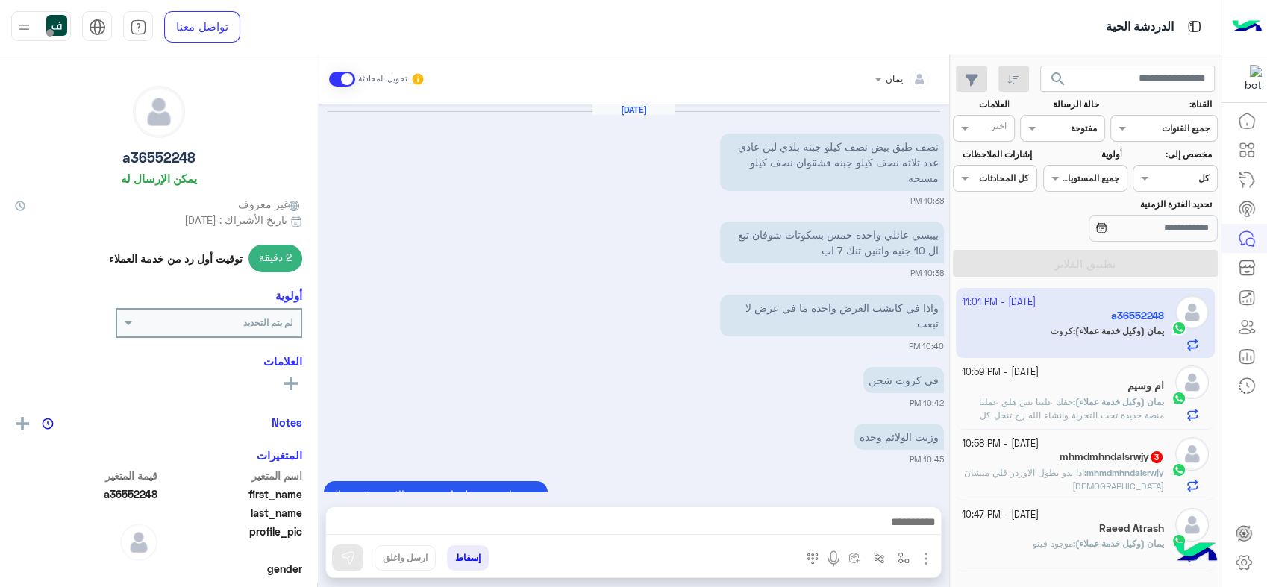
scroll to position [963, 0]
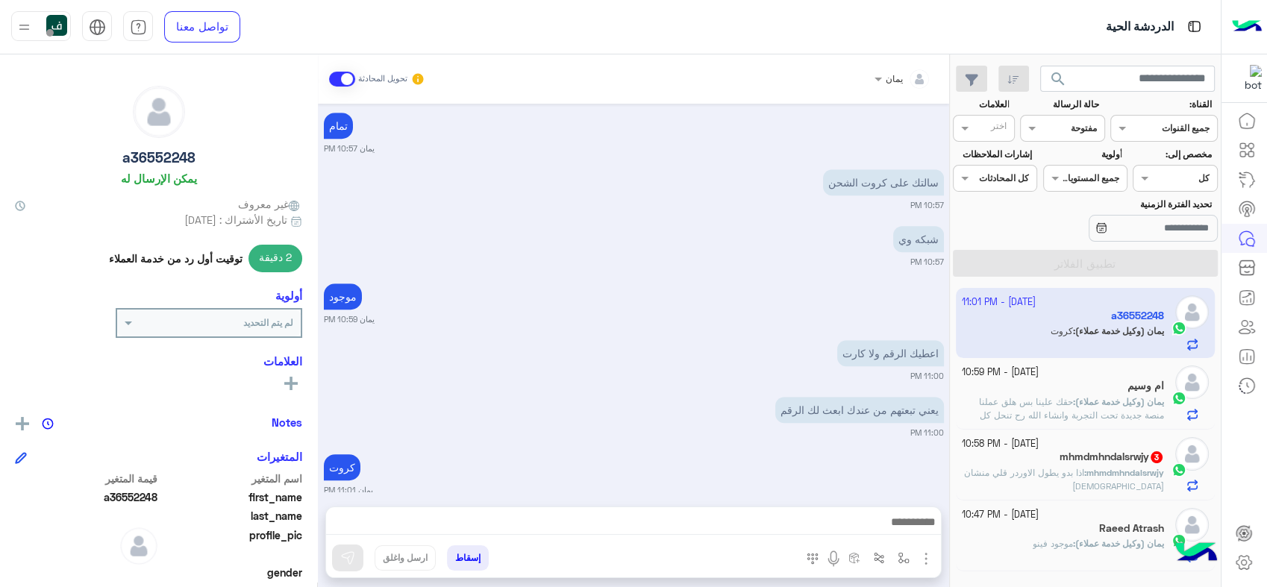
click at [23, 30] on img at bounding box center [24, 27] width 19 height 19
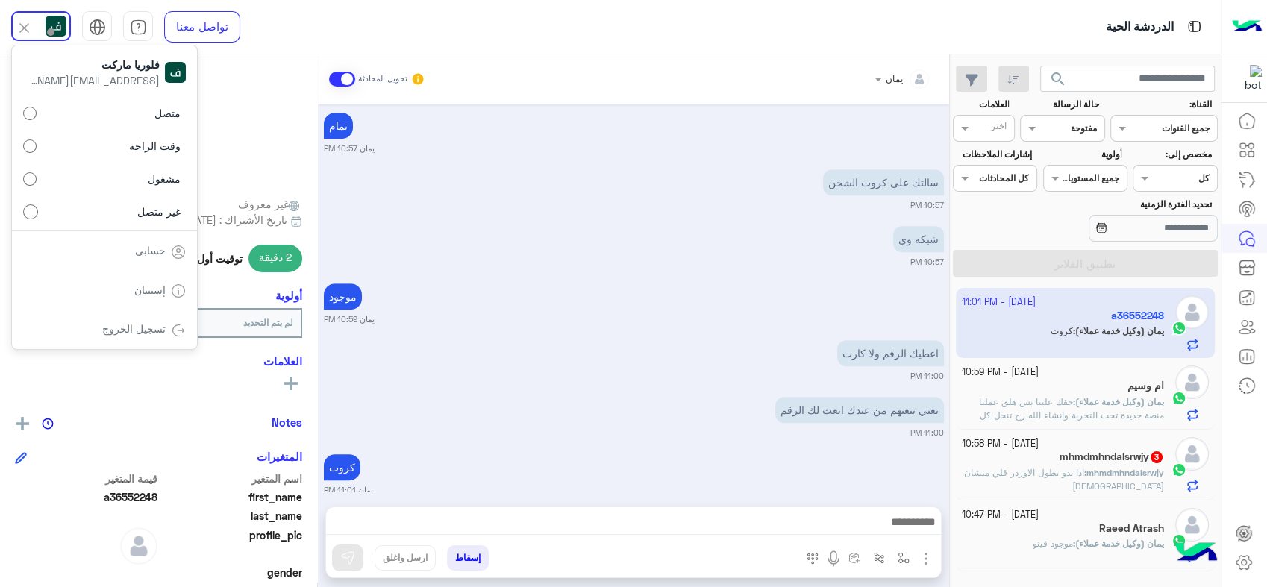
click at [1032, 526] on div "Raeed Atrash" at bounding box center [1063, 530] width 203 height 16
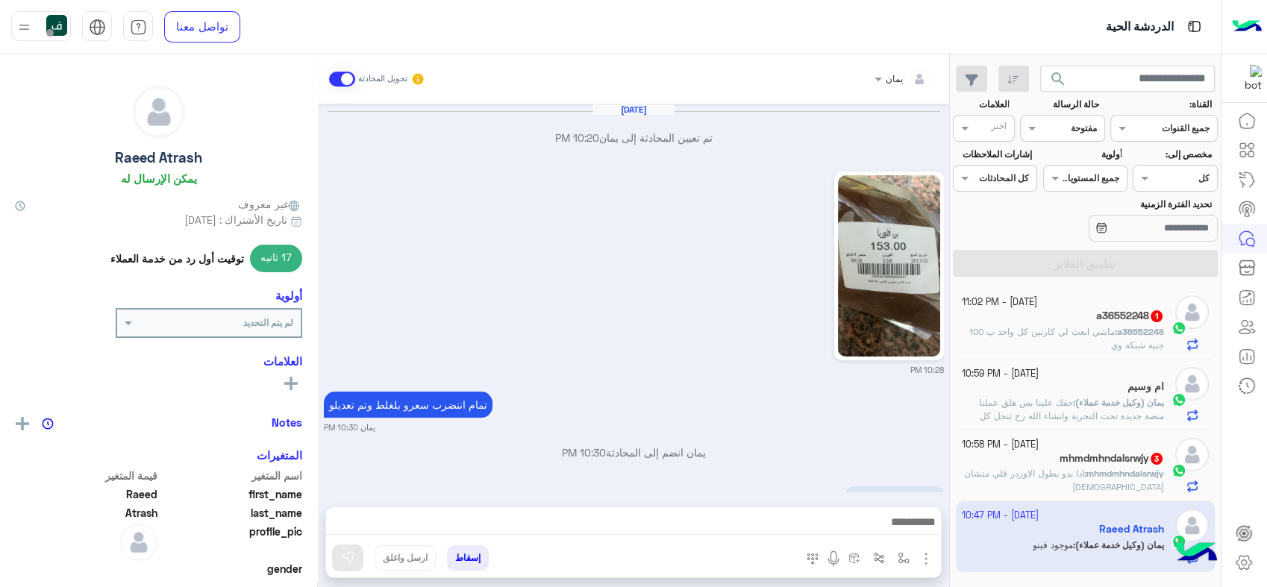
scroll to position [1108, 0]
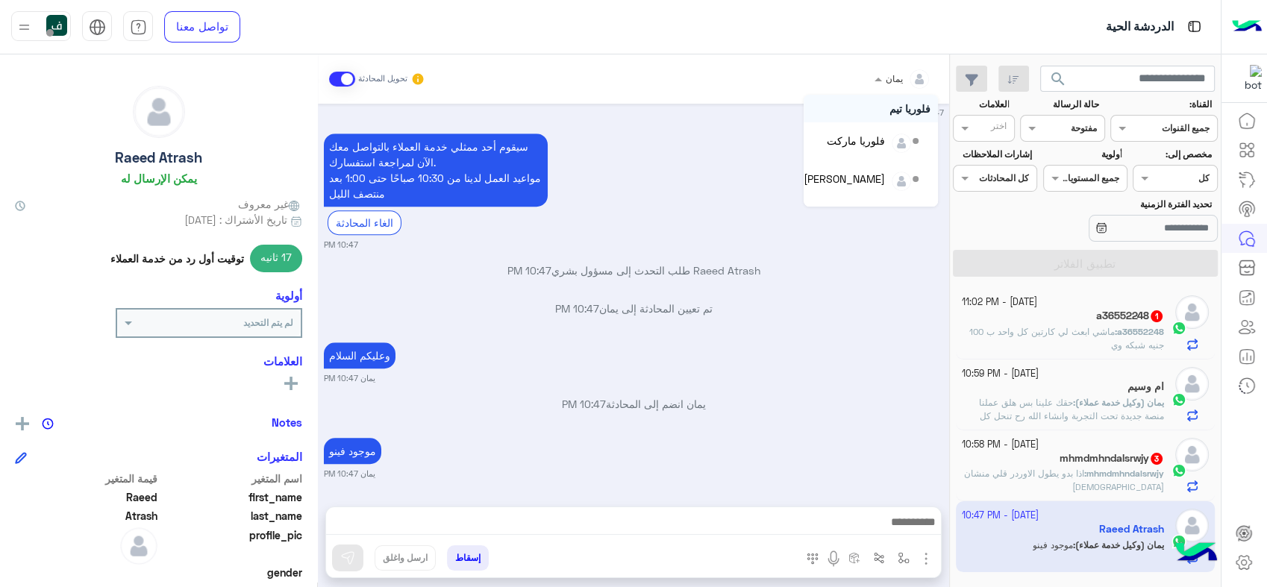
click at [890, 90] on div "يمان" at bounding box center [909, 79] width 46 height 30
click at [795, 328] on div "Oct 2, 2025 تم تعيين المحادثة إلى يمان 10:20 PM 10:28 PM تمام اننضرب سعرو بلغلط…" at bounding box center [633, 298] width 631 height 388
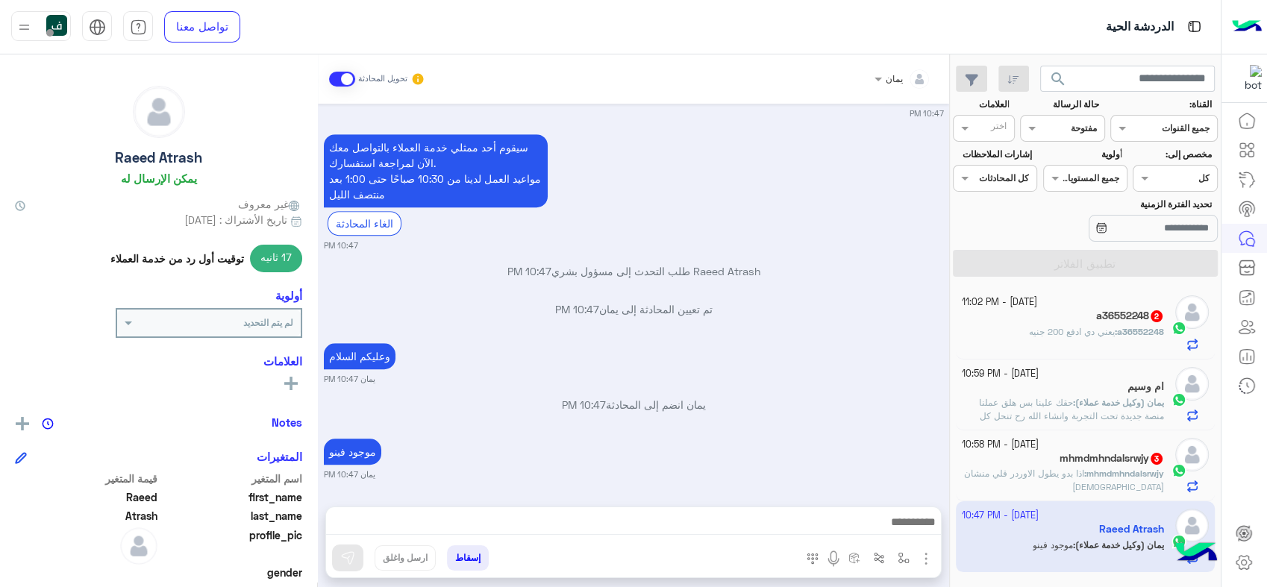
click at [23, 28] on img at bounding box center [24, 27] width 19 height 19
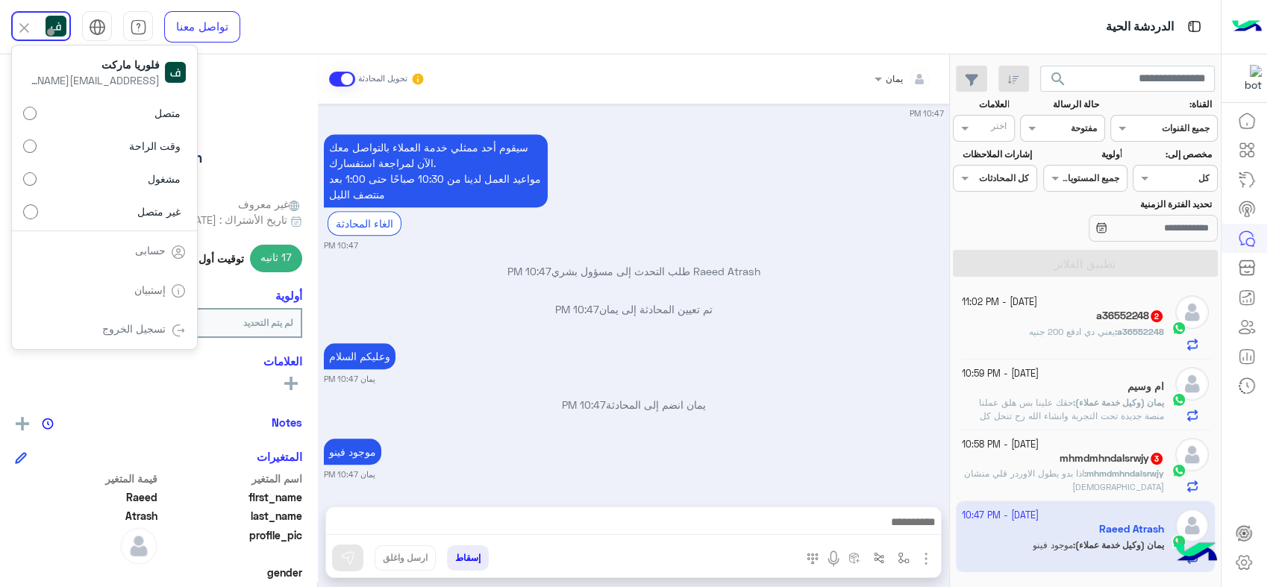
click at [155, 334] on link "تسجيل الخروج" at bounding box center [133, 328] width 63 height 13
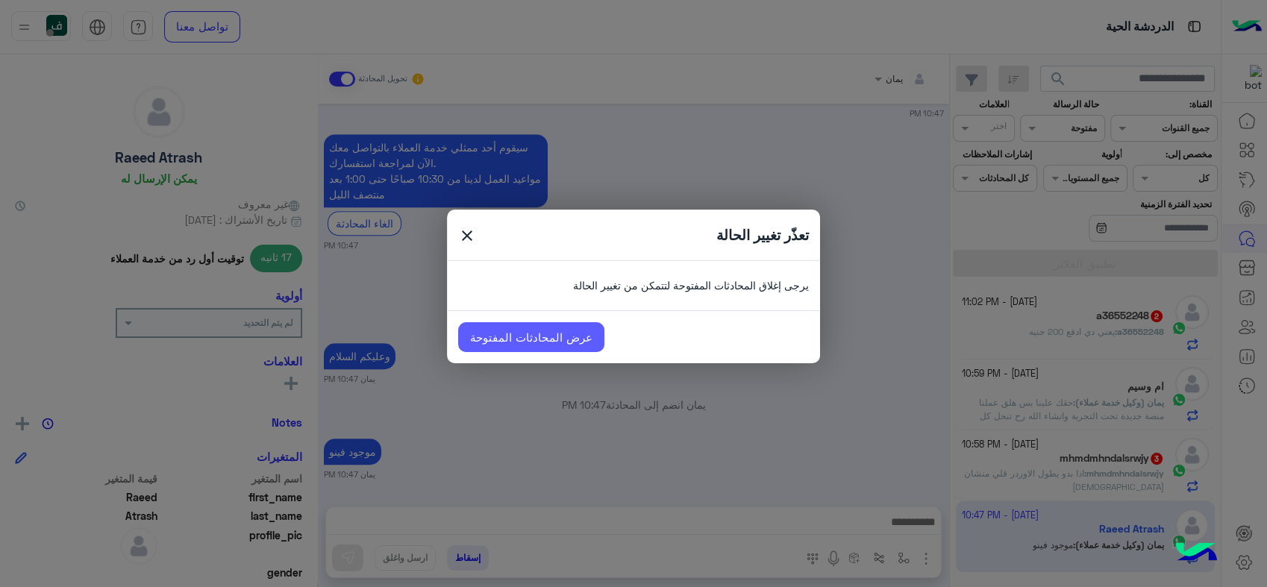
click at [538, 333] on link "عرض المحادثات المفتوحة" at bounding box center [531, 337] width 146 height 30
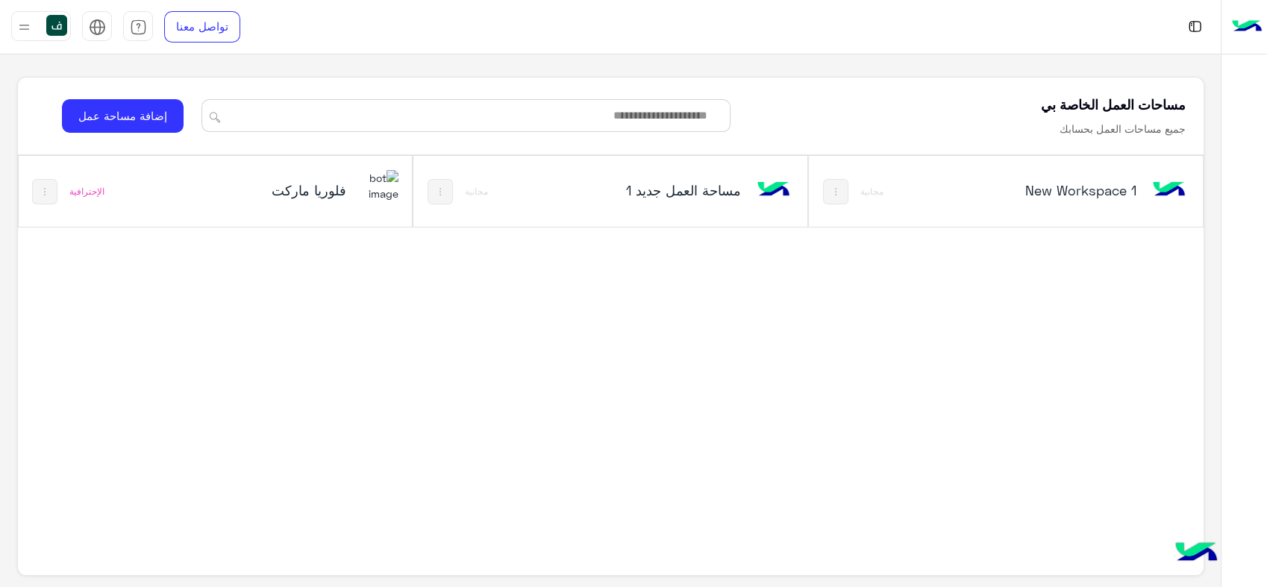
click at [313, 198] on h5 "فلوريا ماركت" at bounding box center [279, 190] width 131 height 18
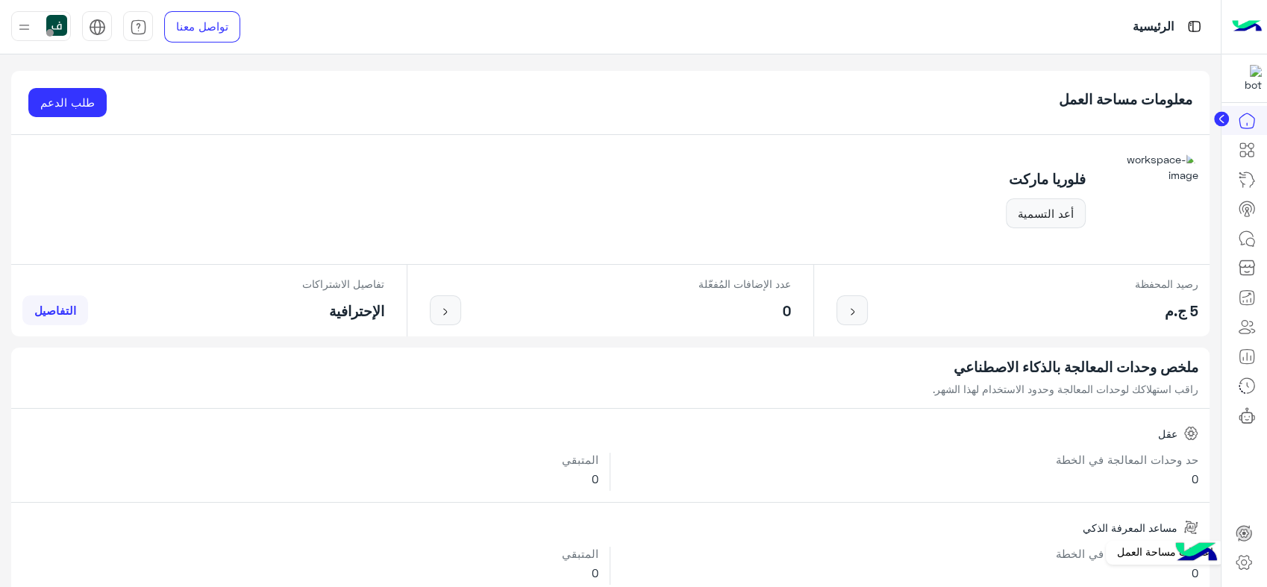
click at [1243, 567] on icon at bounding box center [1244, 563] width 18 height 18
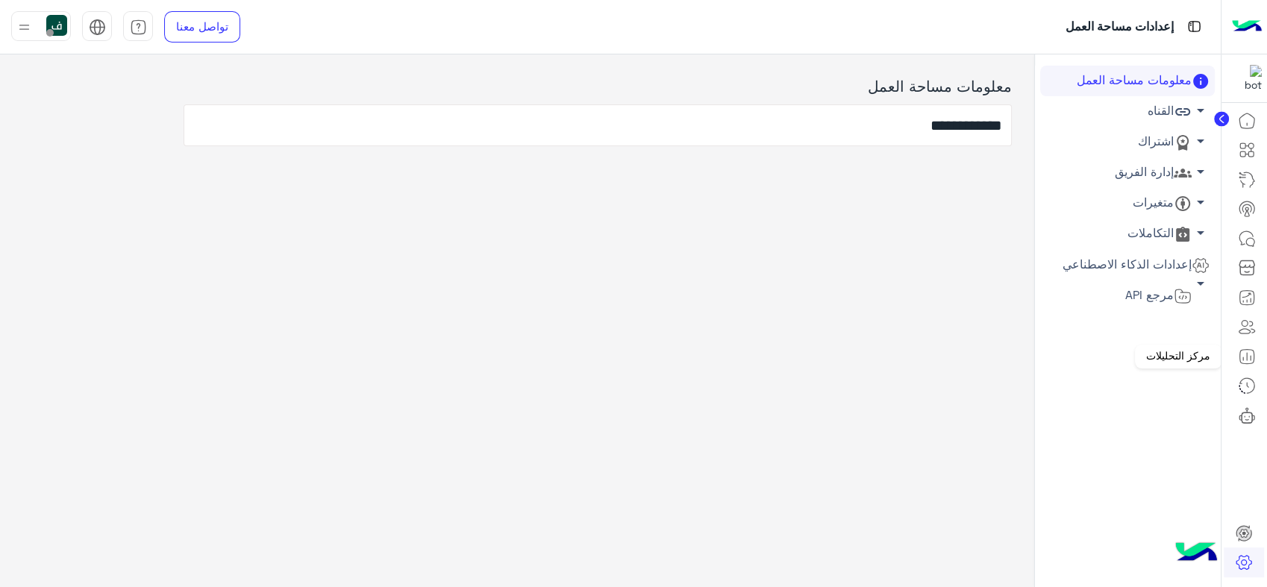
click at [1252, 357] on icon at bounding box center [1247, 357] width 18 height 18
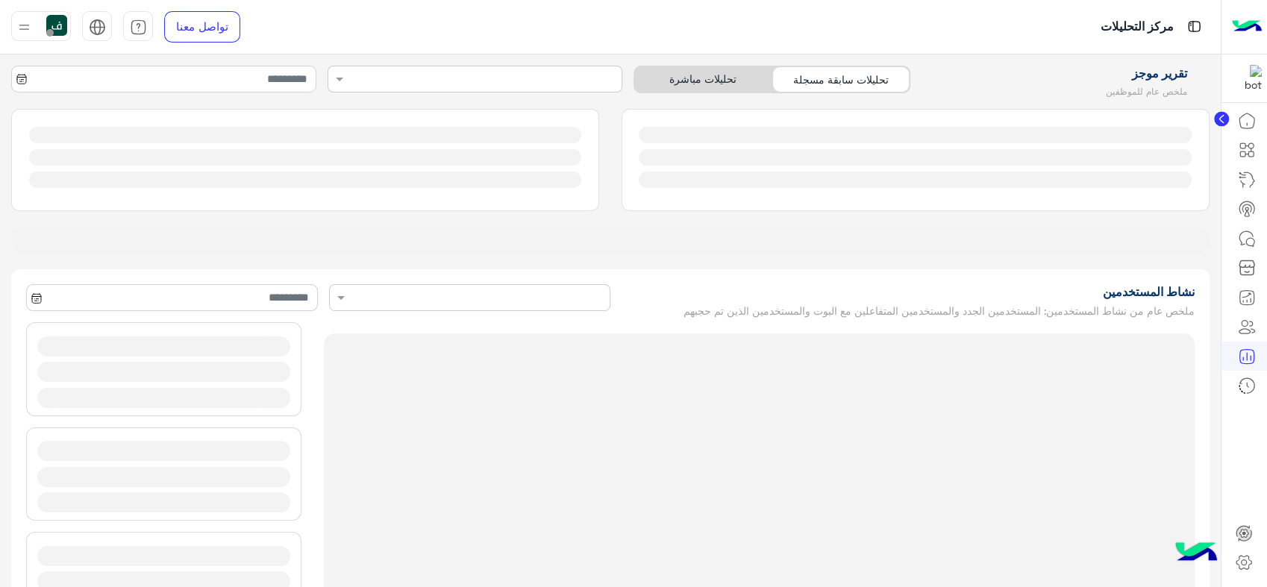
type input "**********"
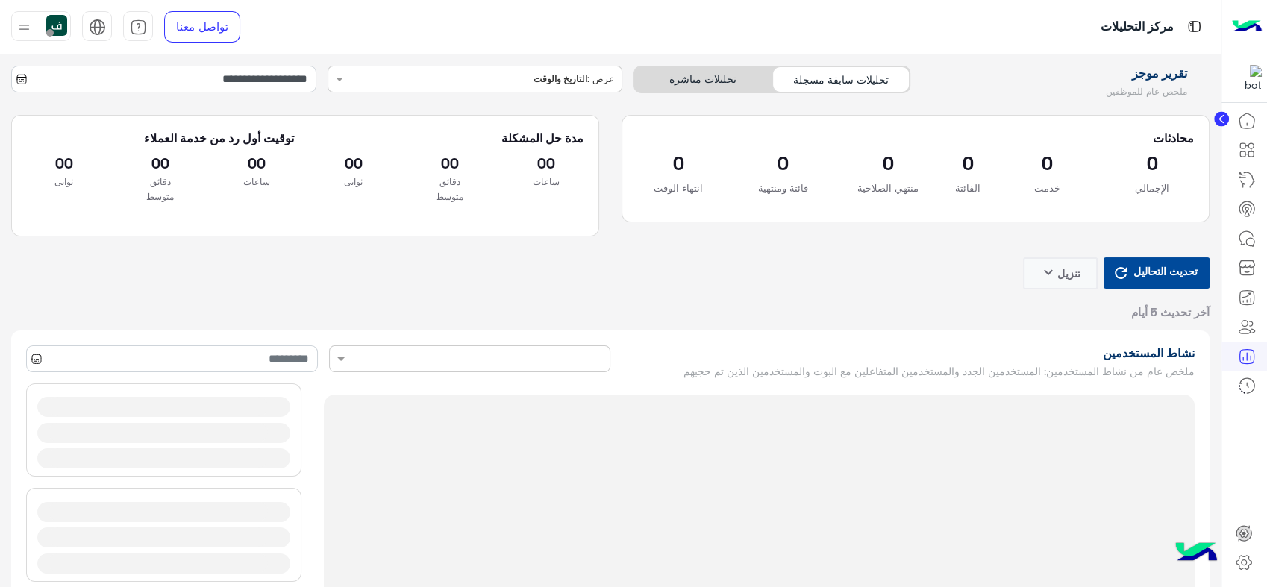
type input "**********"
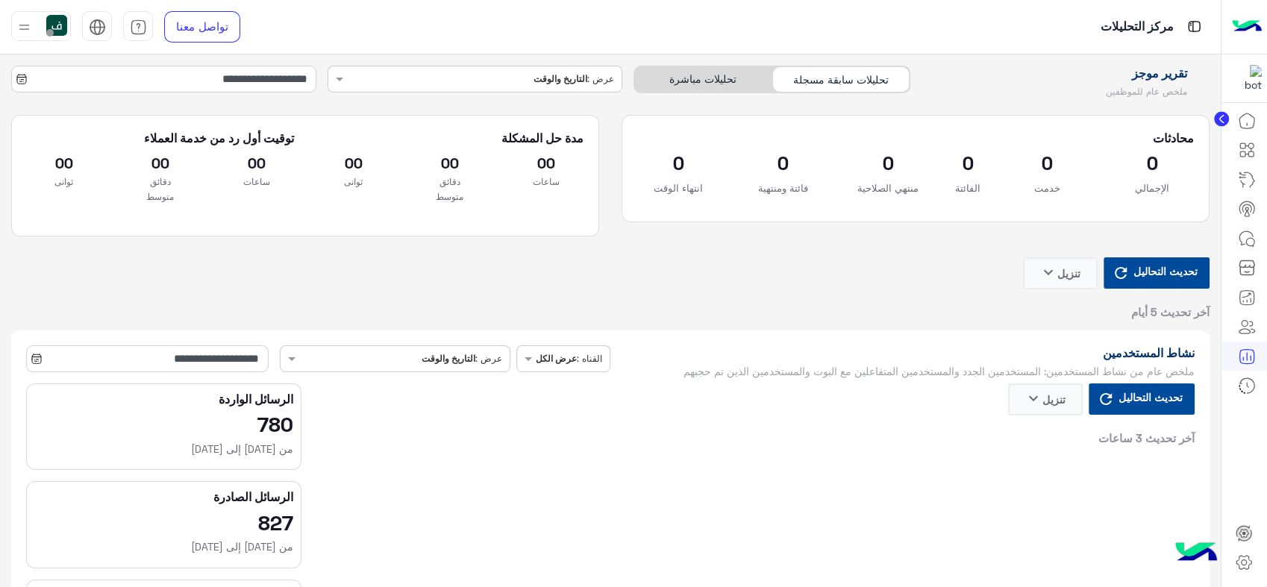
type input "**********"
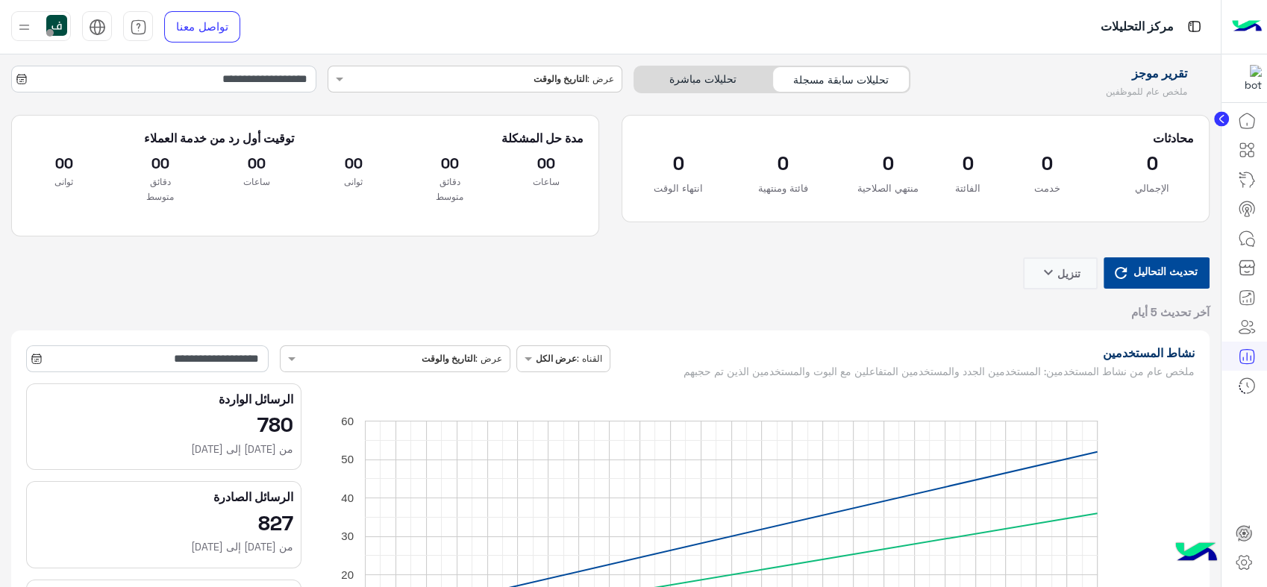
type input "**********"
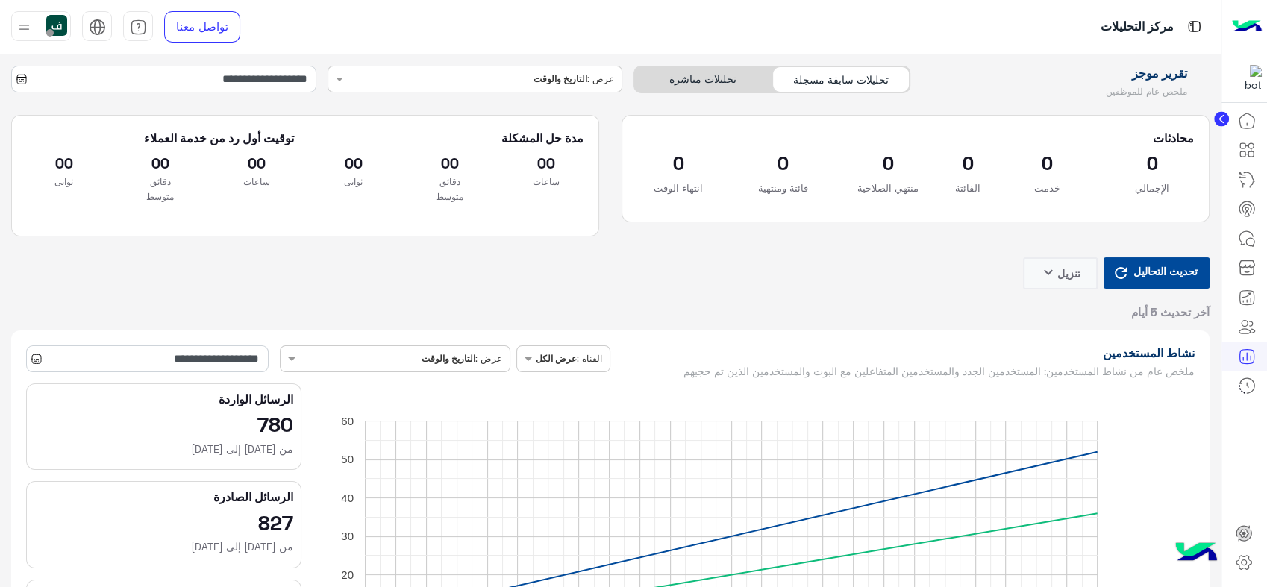
type input "**********"
click at [203, 79] on input "**********" at bounding box center [163, 79] width 305 height 27
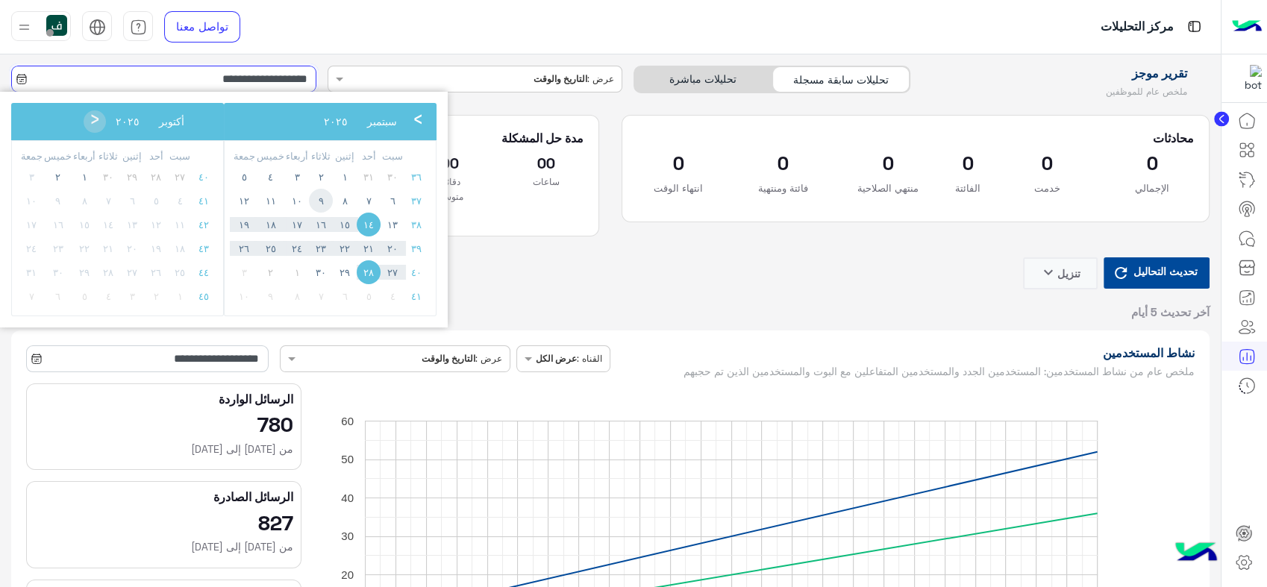
type input "**********"
click at [65, 174] on span "٢" at bounding box center [58, 177] width 24 height 24
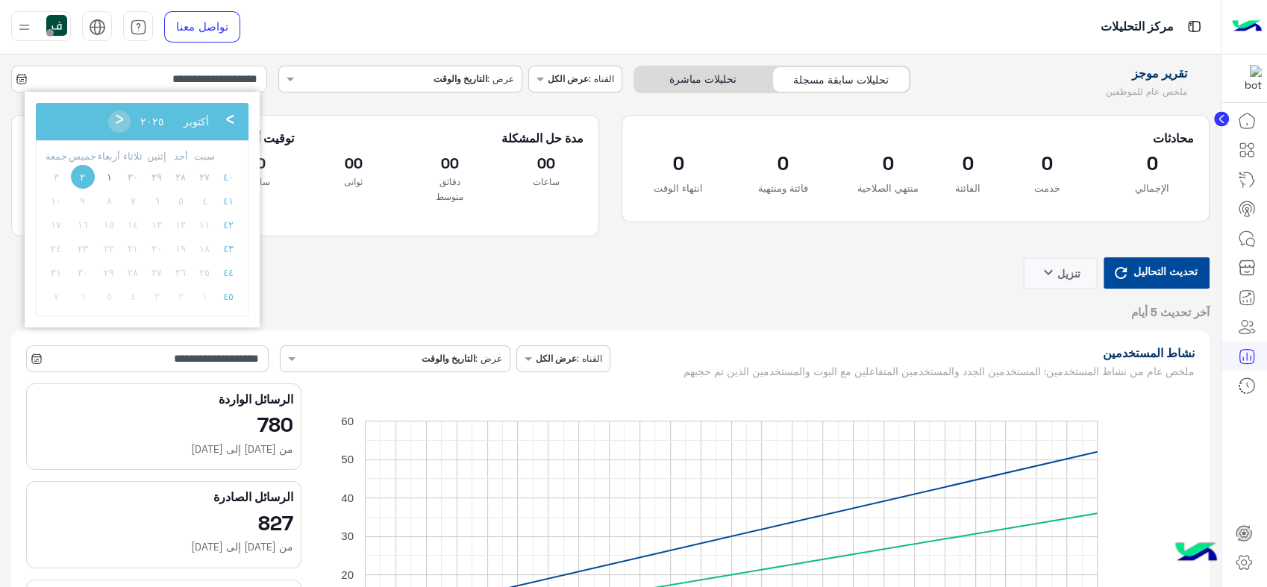
click at [80, 178] on span "٢" at bounding box center [83, 177] width 24 height 24
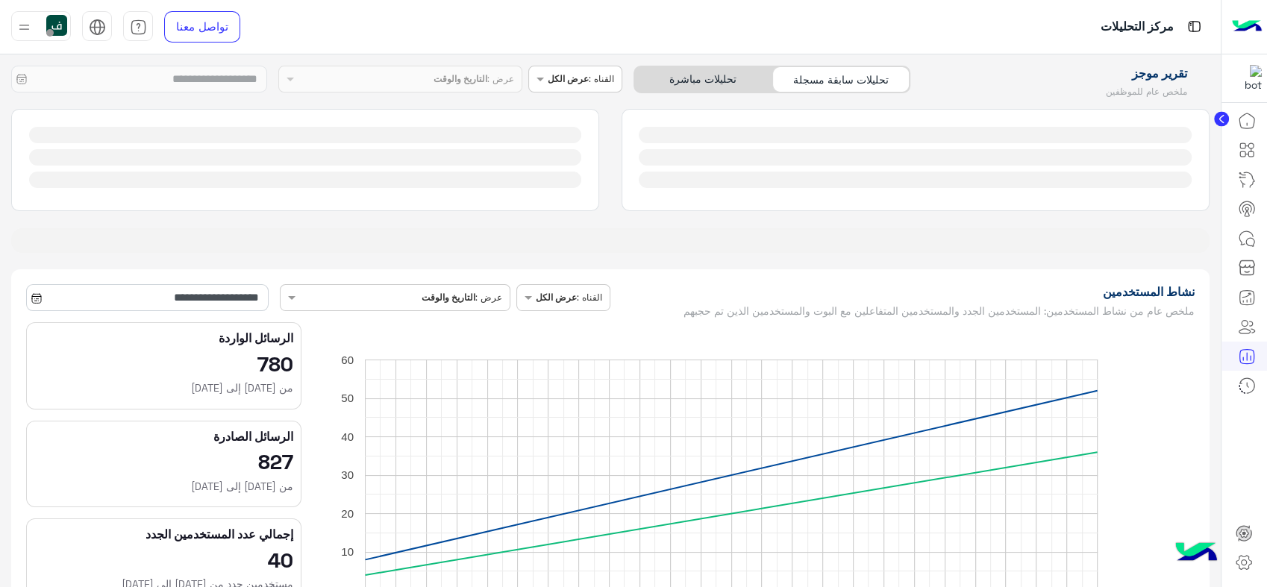
type input "**********"
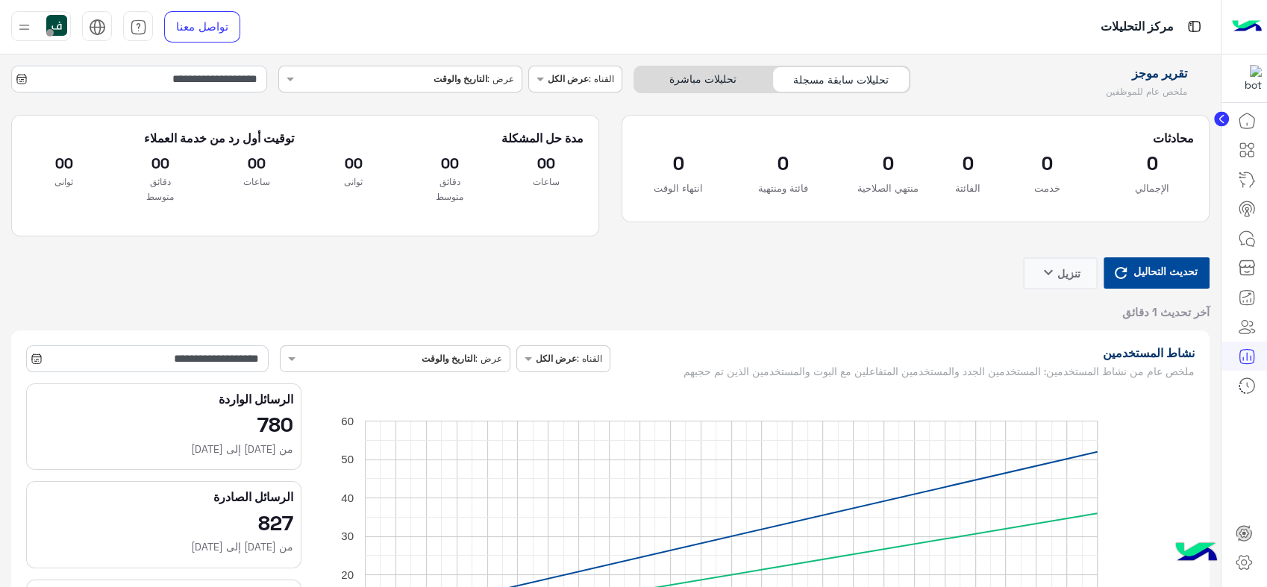
click at [555, 358] on div at bounding box center [563, 357] width 93 height 14
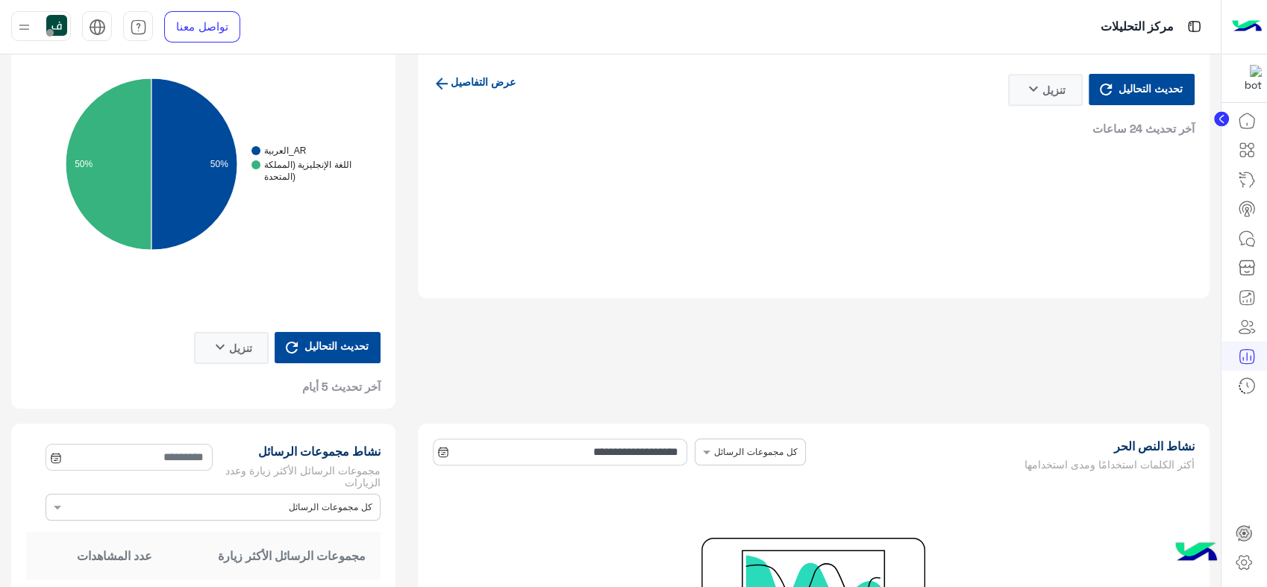
scroll to position [1576, 0]
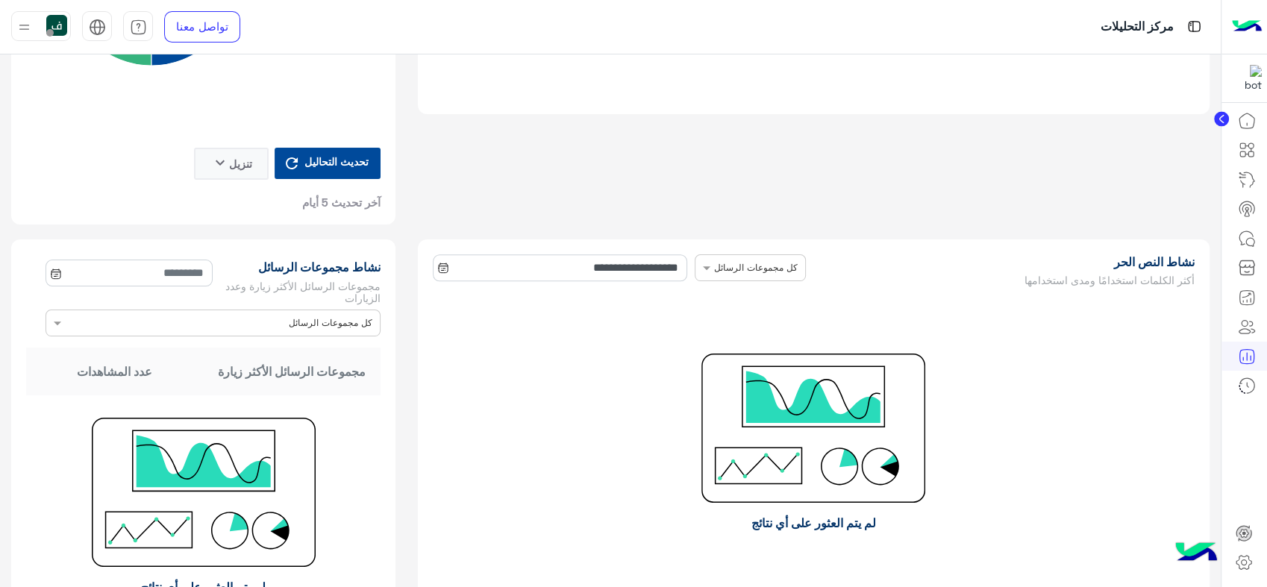
click at [741, 263] on div at bounding box center [751, 266] width 110 height 14
click at [741, 261] on div at bounding box center [751, 266] width 110 height 14
click at [930, 261] on h1 "نشاط النص الحر" at bounding box center [1007, 262] width 375 height 15
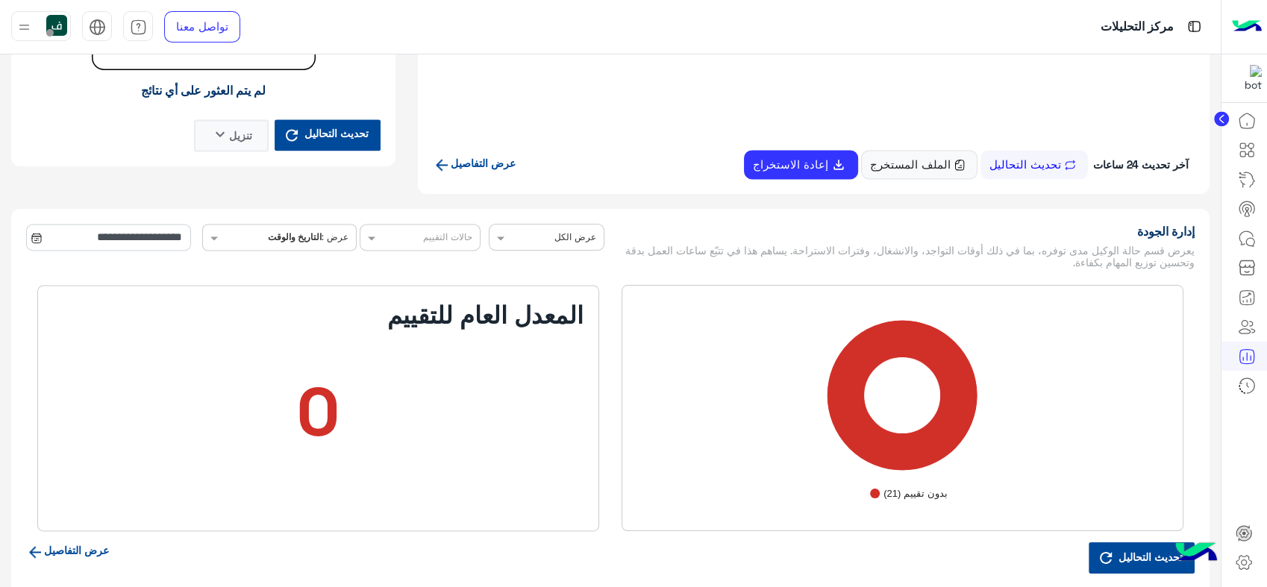
scroll to position [2156, 0]
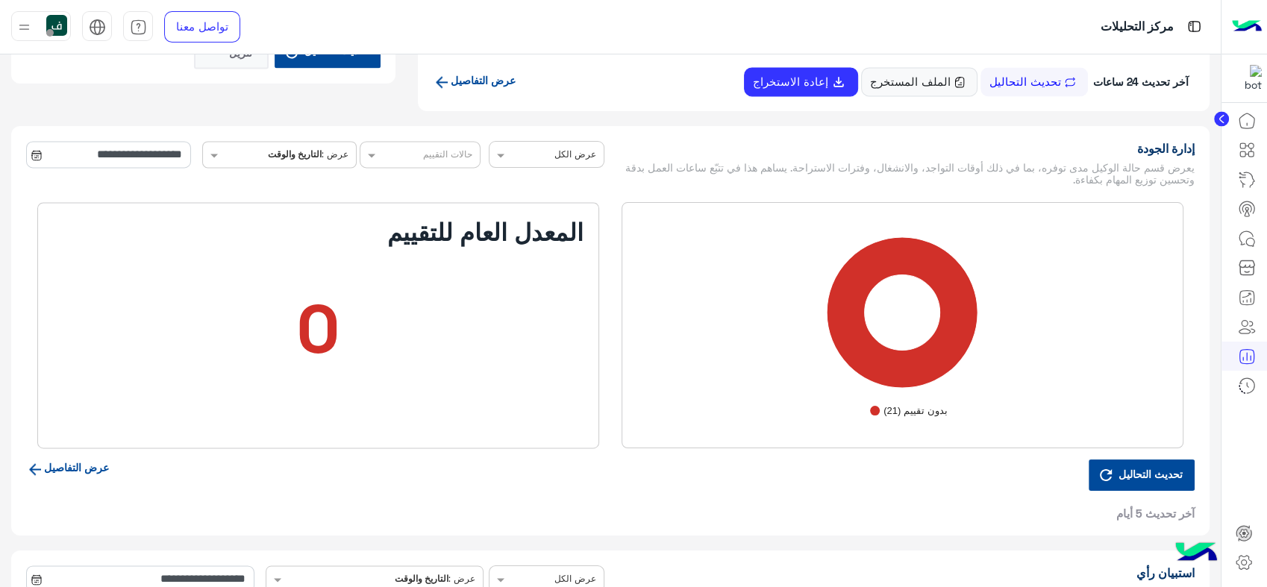
click at [534, 163] on div "اختر وكيلًا عرض الكل" at bounding box center [547, 154] width 116 height 27
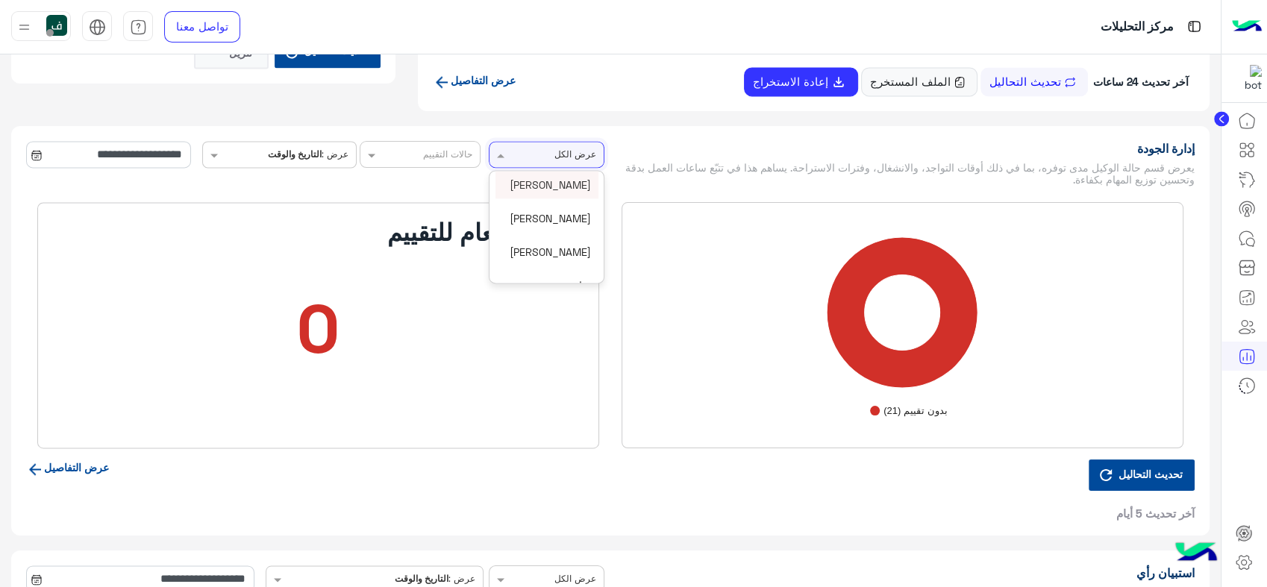
scroll to position [228, 0]
click at [564, 255] on div "يمان" at bounding box center [547, 265] width 103 height 28
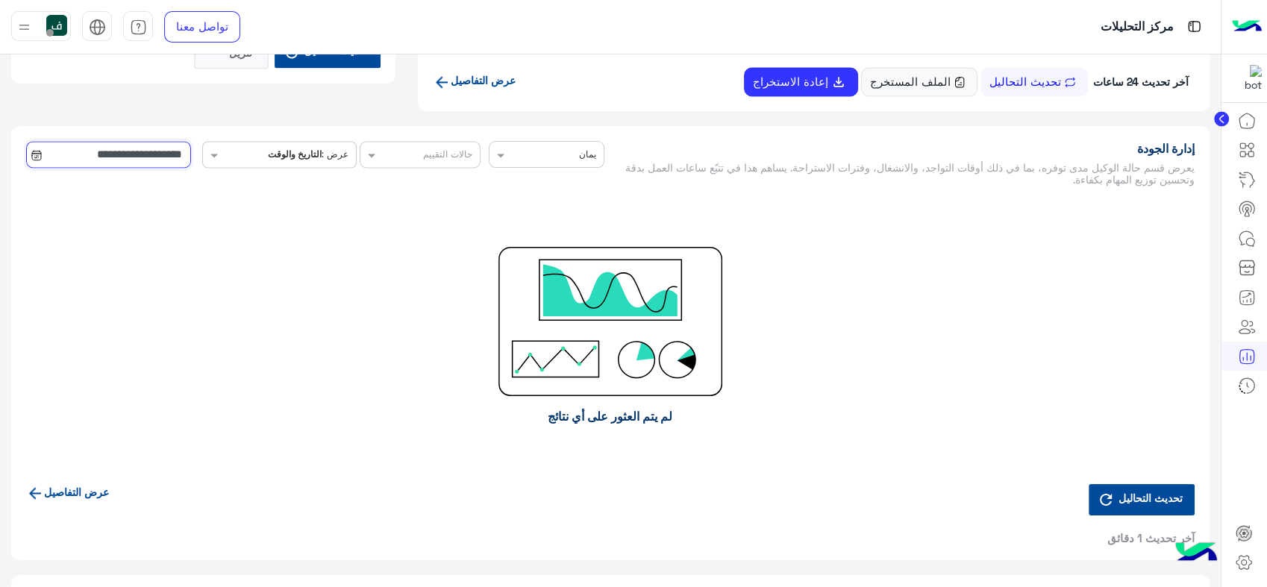
click at [140, 154] on input "**********" at bounding box center [108, 154] width 165 height 27
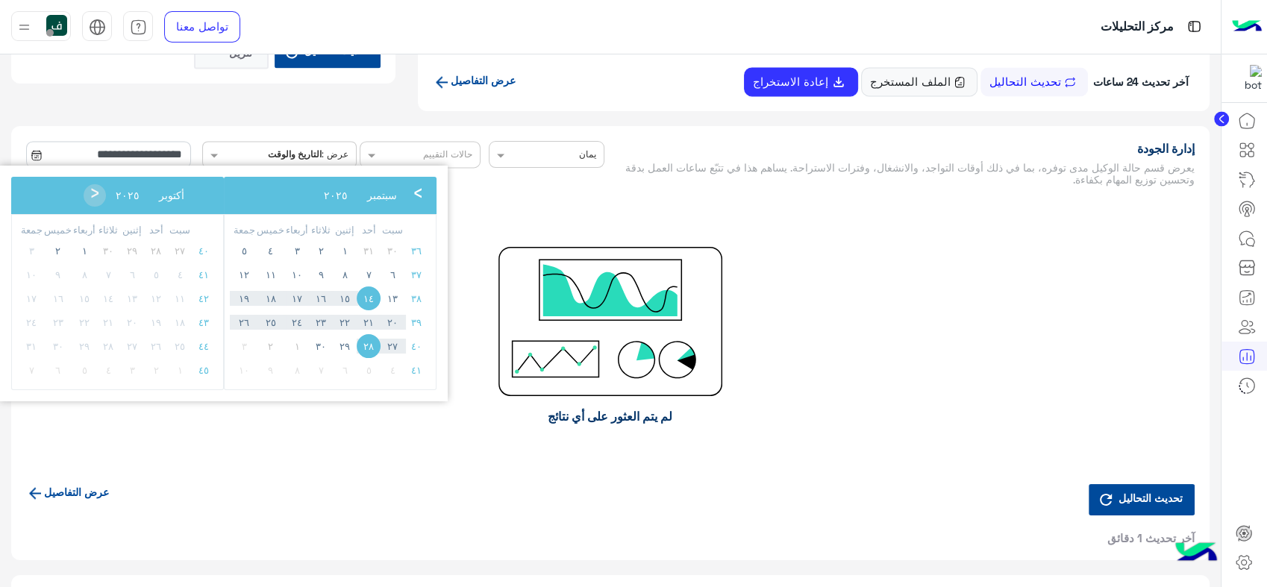
click at [46, 244] on td "٢" at bounding box center [57, 251] width 29 height 24
click at [57, 246] on span "٢" at bounding box center [58, 251] width 24 height 24
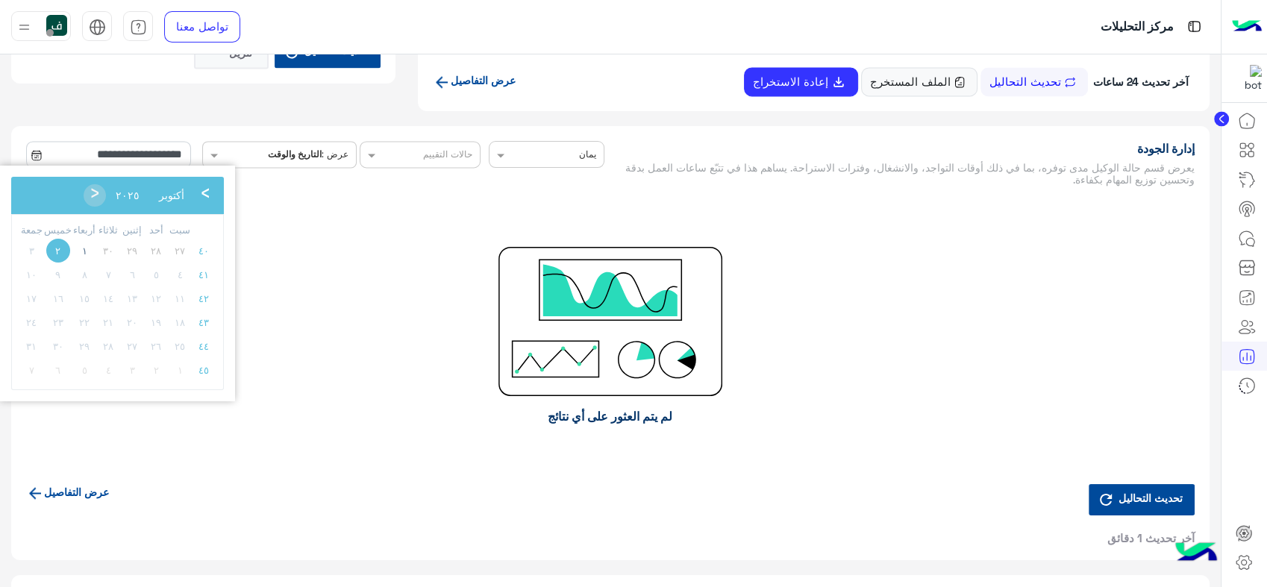
click at [58, 249] on span "٢" at bounding box center [58, 251] width 24 height 24
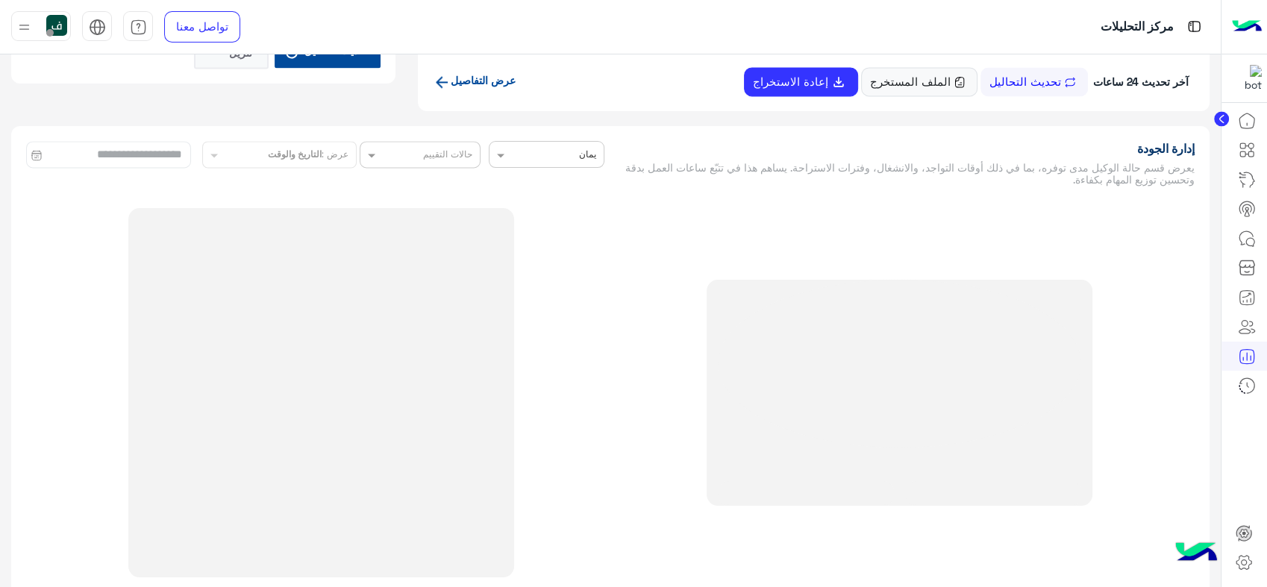
type input "**********"
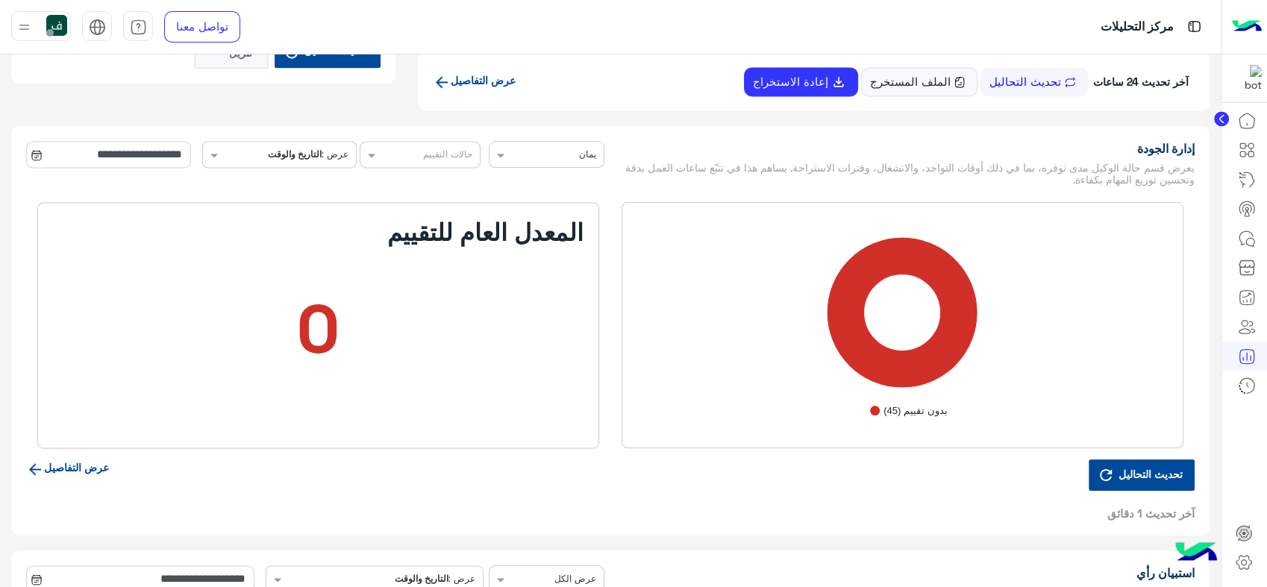
click at [425, 155] on input "text" at bounding box center [438, 154] width 67 height 16
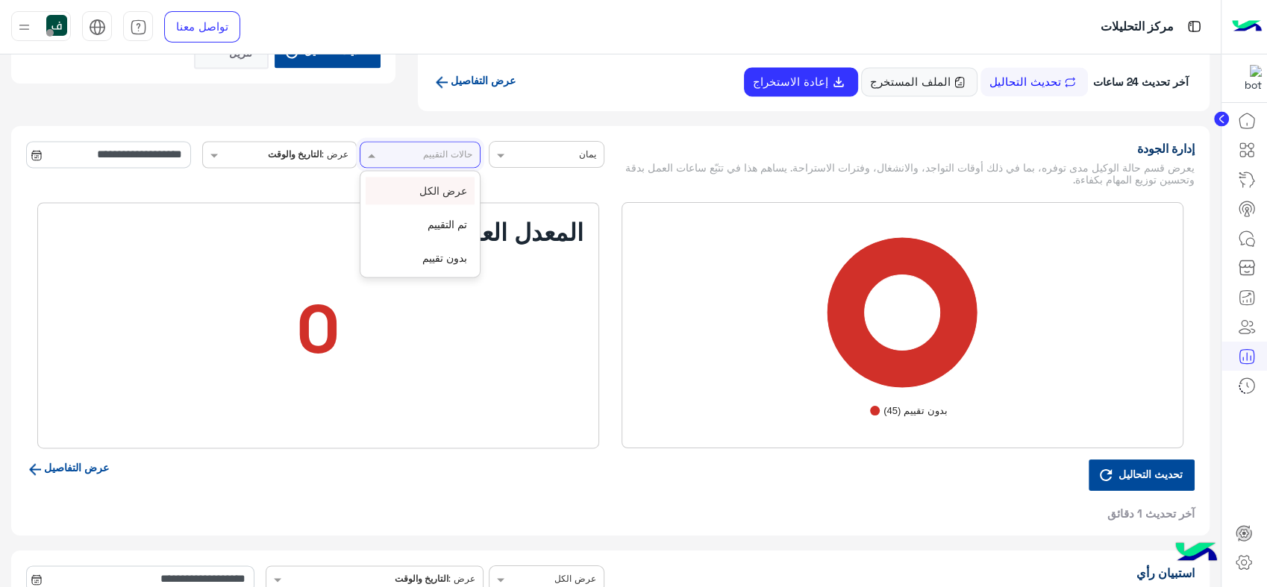
click at [413, 152] on input "text" at bounding box center [438, 154] width 67 height 16
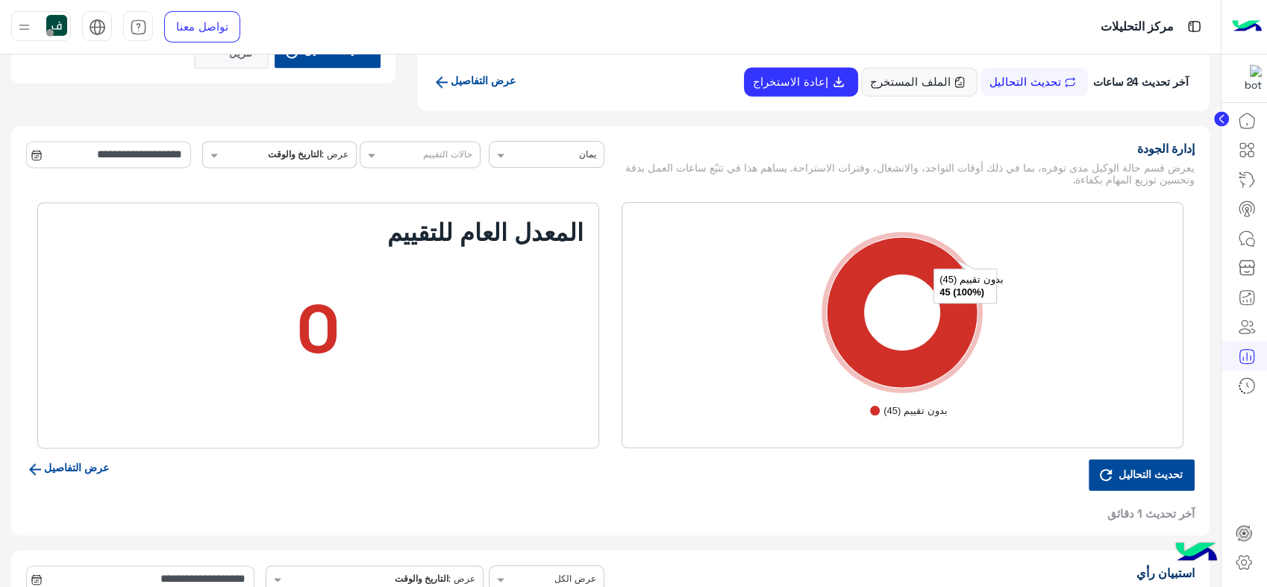
click at [850, 324] on icon "A chart." at bounding box center [902, 312] width 151 height 151
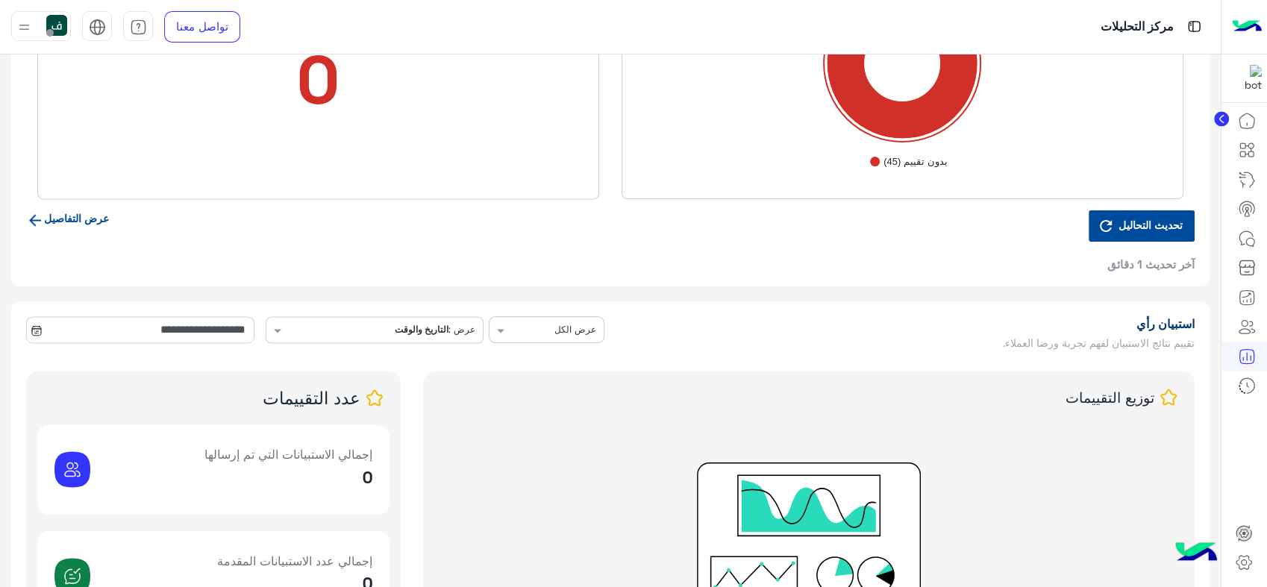
click at [82, 216] on link "عرض التفاصيل" at bounding box center [67, 218] width 83 height 13
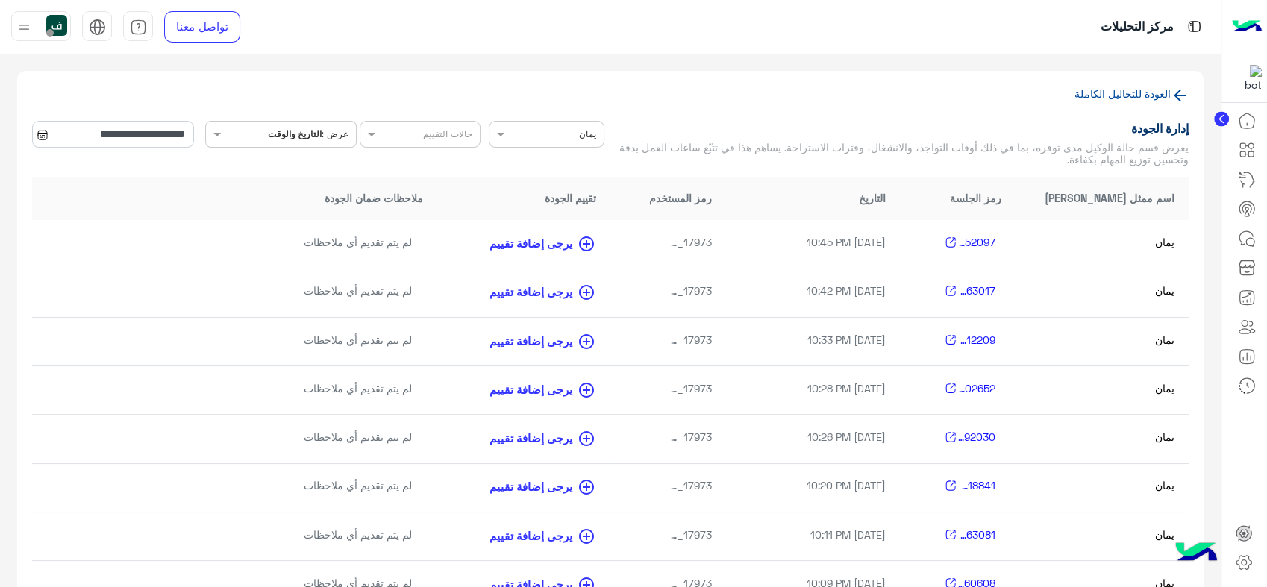
click at [463, 149] on div "حالات التقييم" at bounding box center [420, 146] width 127 height 50
click at [456, 143] on div "حالات التقييم" at bounding box center [421, 134] width 122 height 27
click at [973, 238] on span "1759434352097_4f61048a-0eb5-40c3-9745-c48c595c7e0c" at bounding box center [979, 242] width 45 height 16
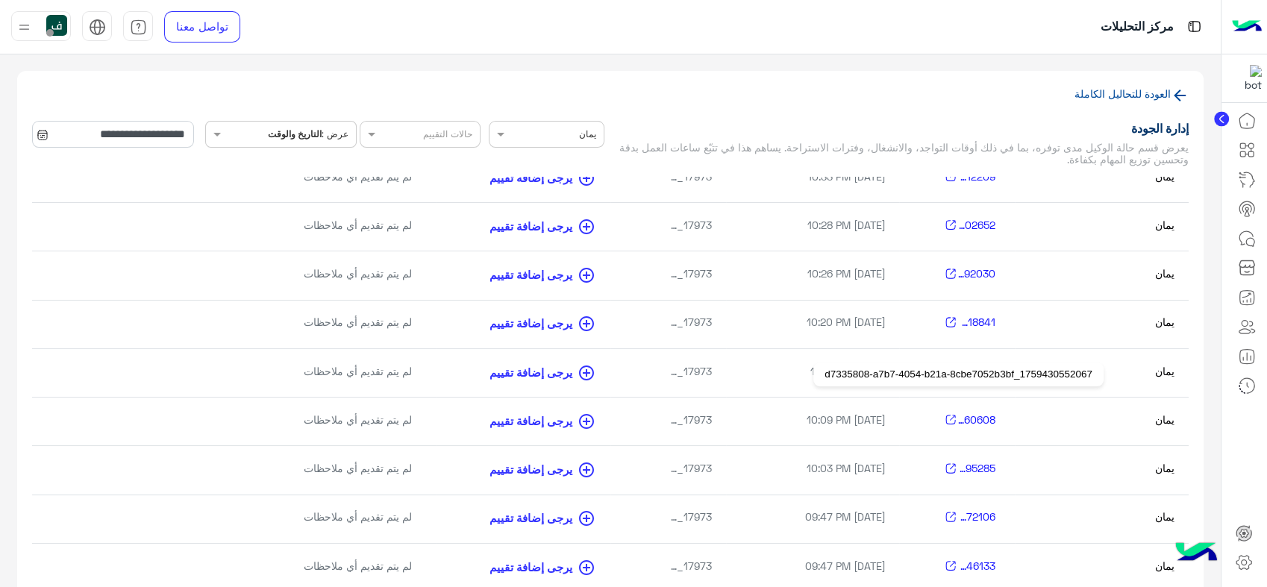
scroll to position [414, 0]
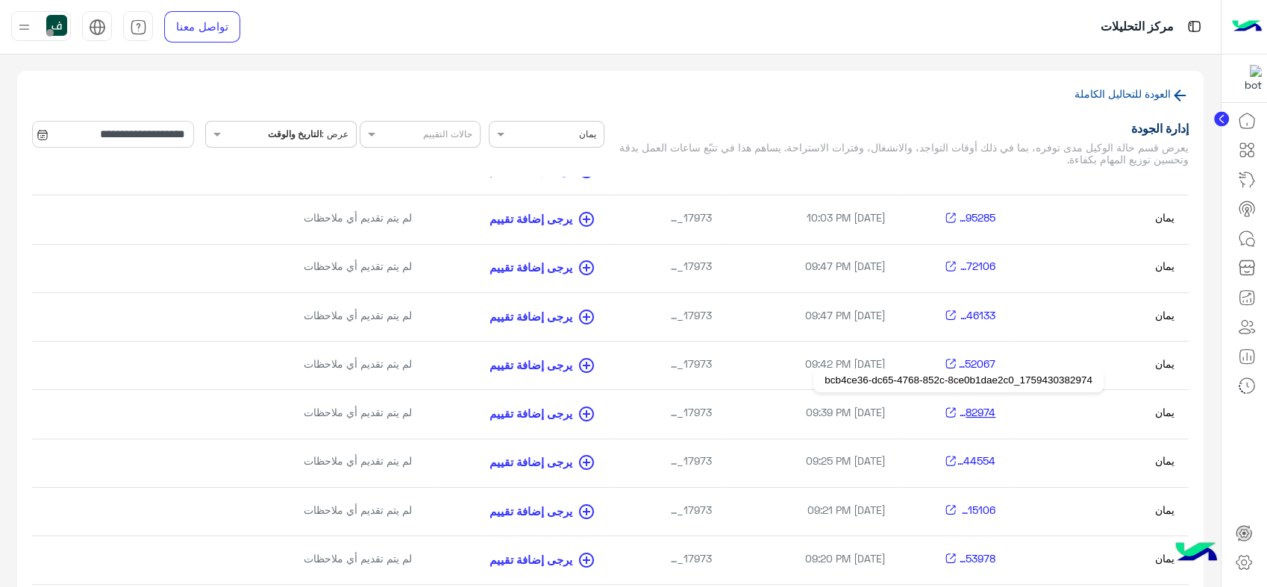
click at [973, 406] on span "1759430382974_bcb4ce36-dc65-4768-852c-8ce0b1dae2c0" at bounding box center [979, 413] width 45 height 16
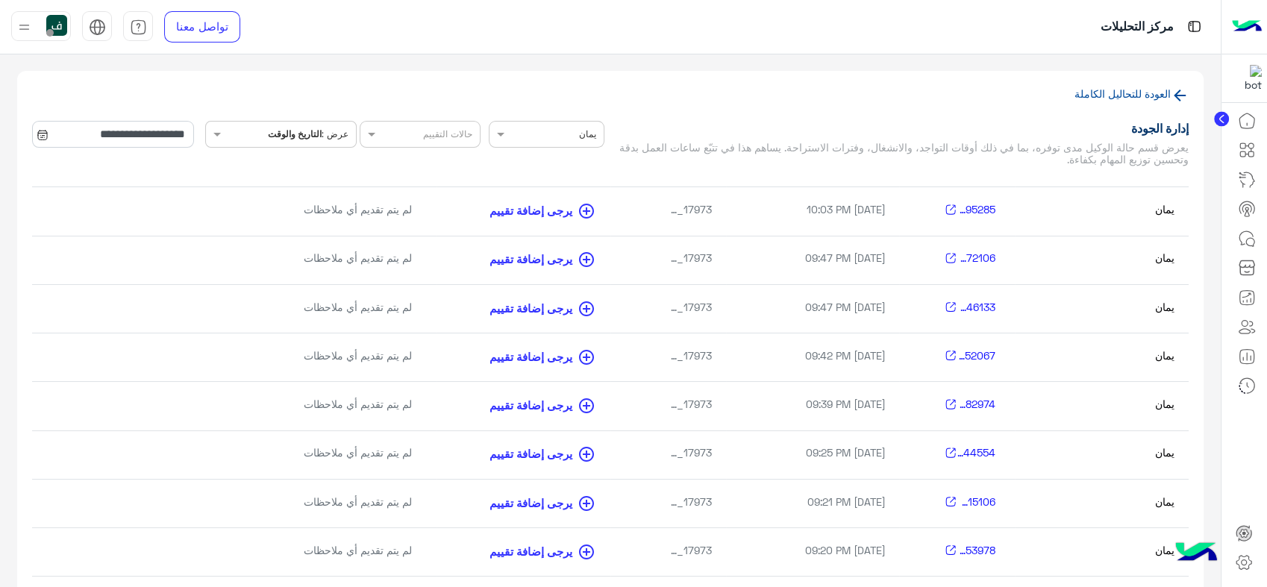
click at [1183, 87] on icon at bounding box center [1180, 96] width 18 height 18
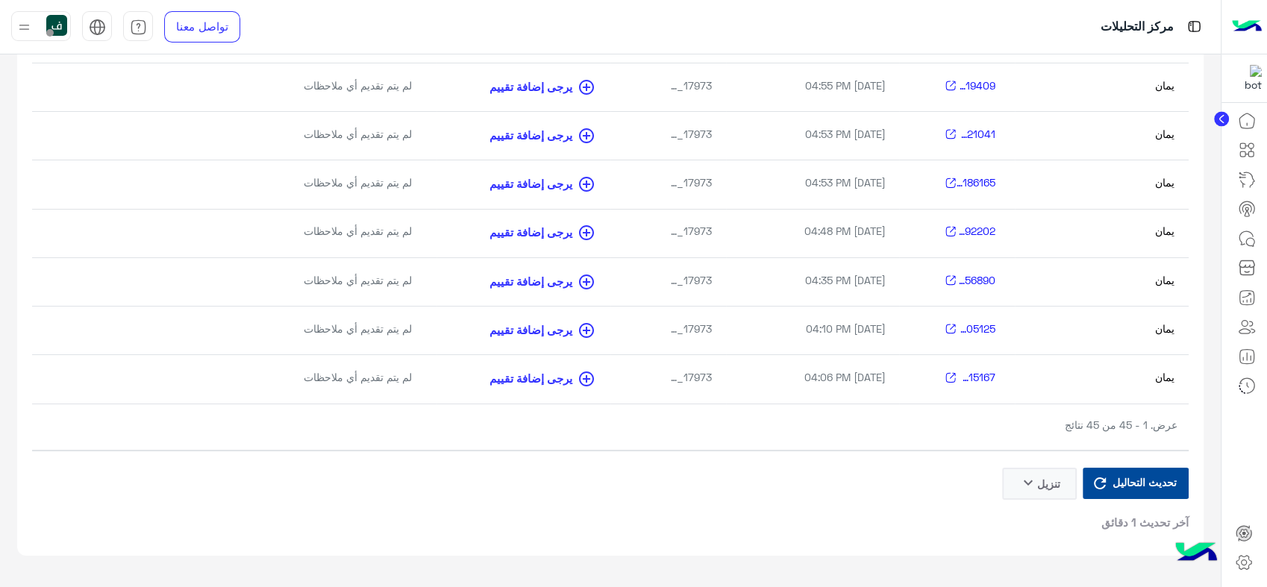
scroll to position [1335, 0]
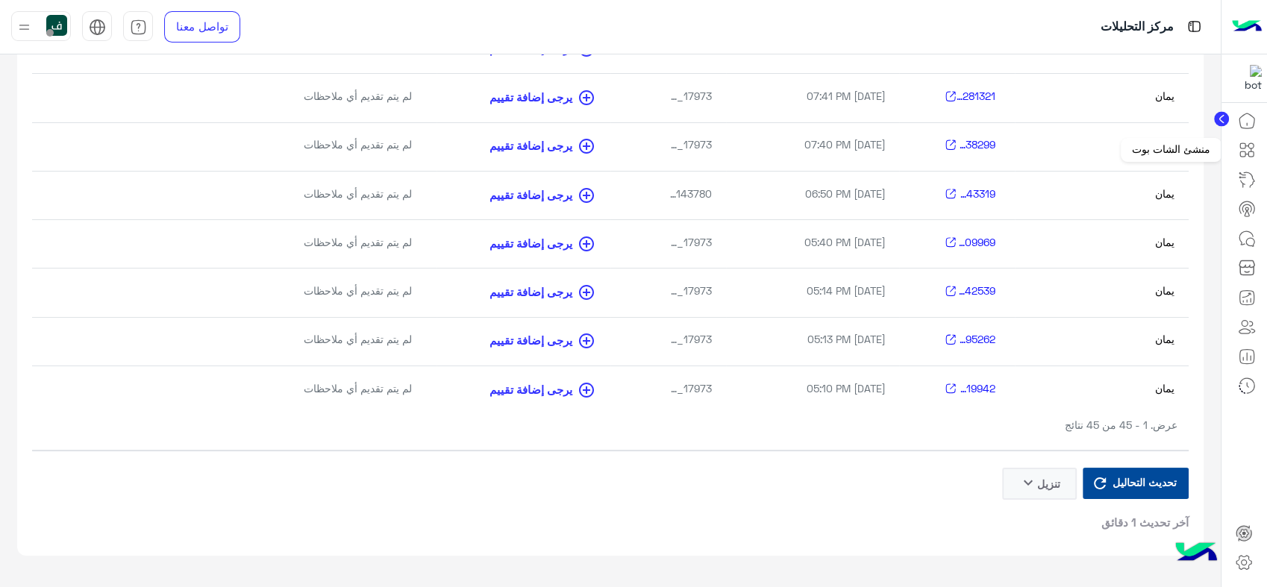
click at [1247, 155] on icon at bounding box center [1247, 150] width 18 height 18
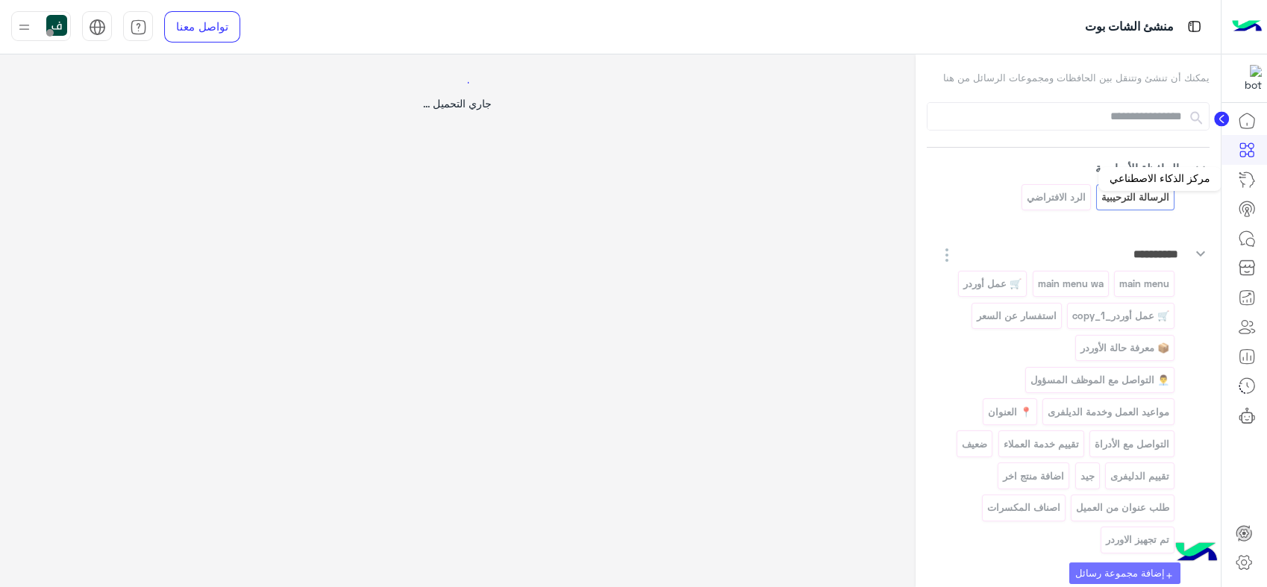
select select "*"
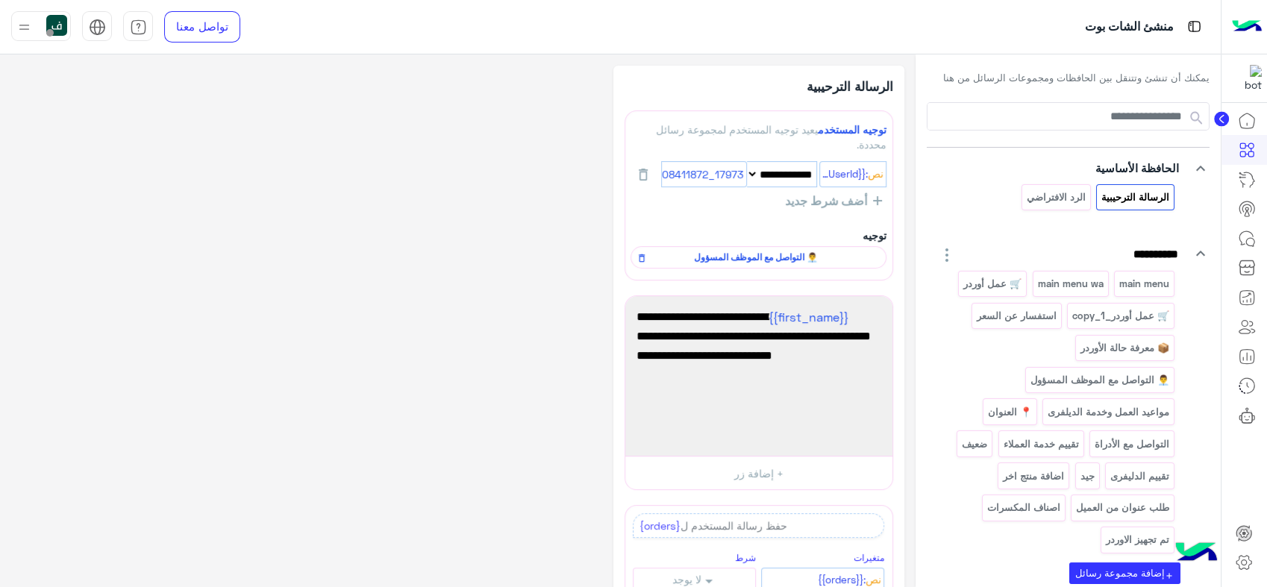
click at [1223, 125] on circle at bounding box center [1221, 119] width 15 height 15
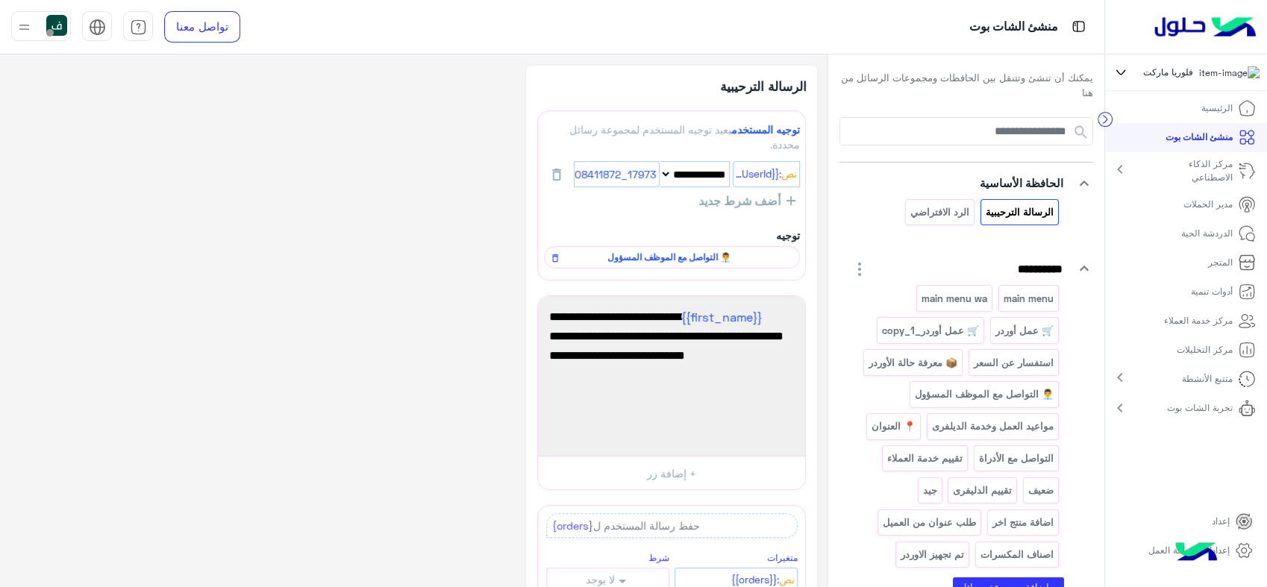
click at [1180, 238] on link "الدردشة الحية" at bounding box center [1219, 233] width 98 height 29
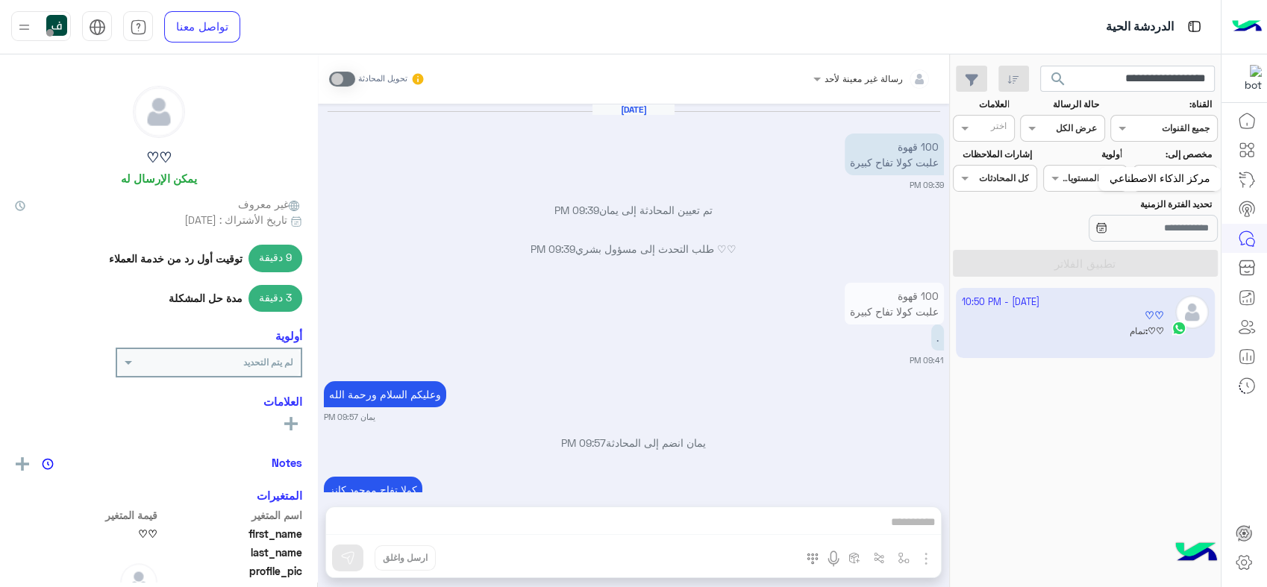
scroll to position [216, 0]
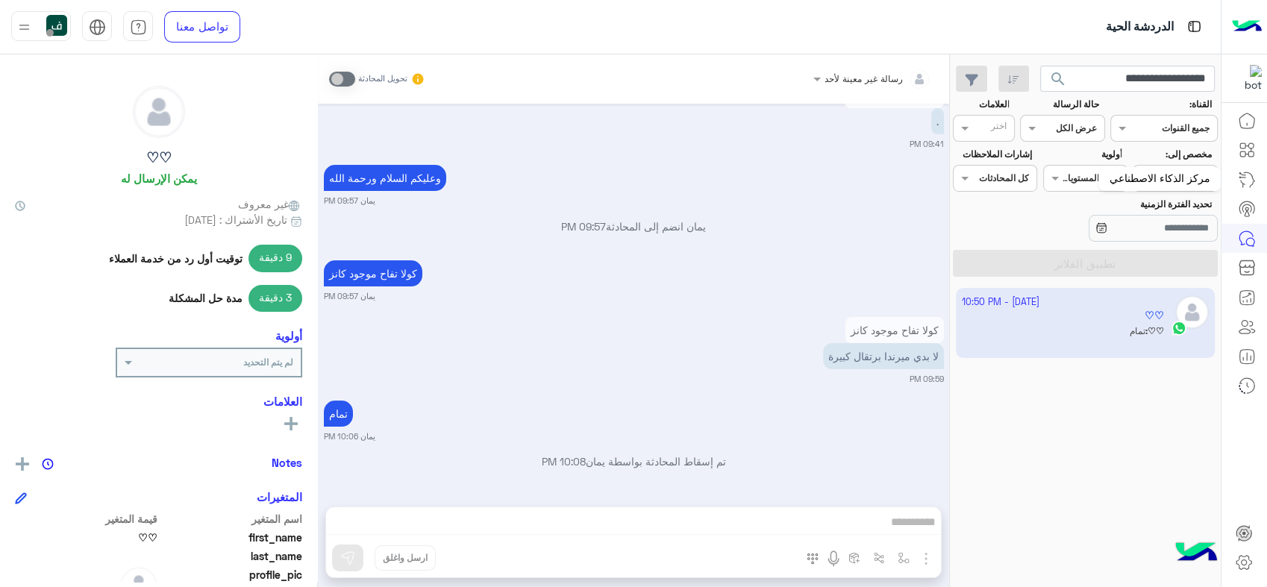
click at [1254, 169] on link at bounding box center [1247, 180] width 40 height 30
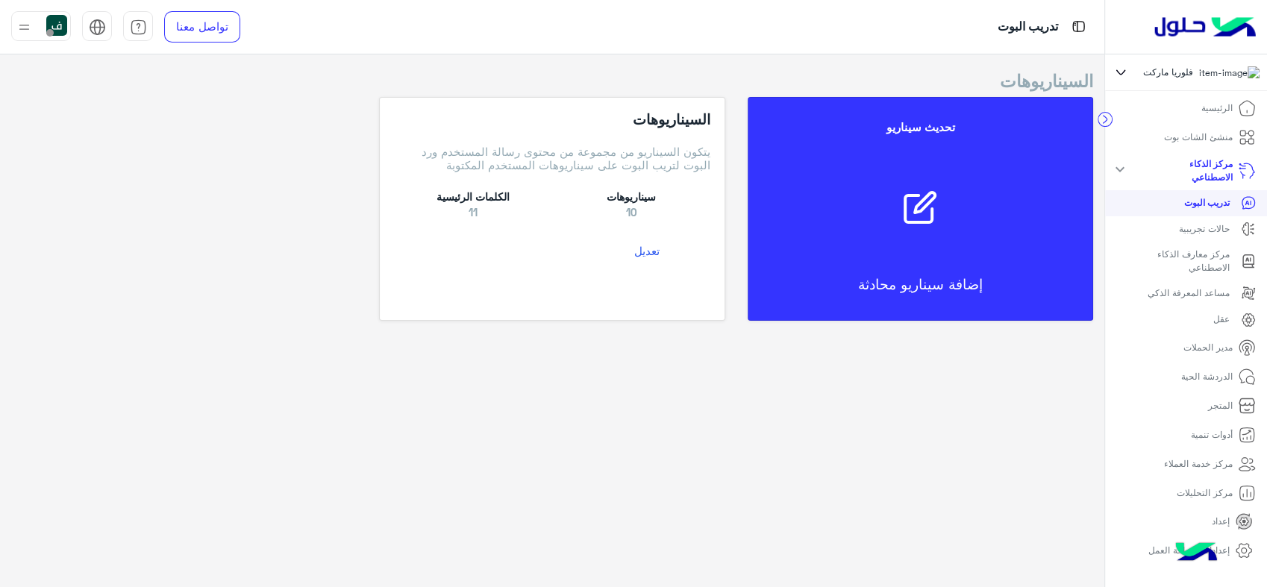
click at [654, 257] on button "تعديل" at bounding box center [647, 251] width 127 height 28
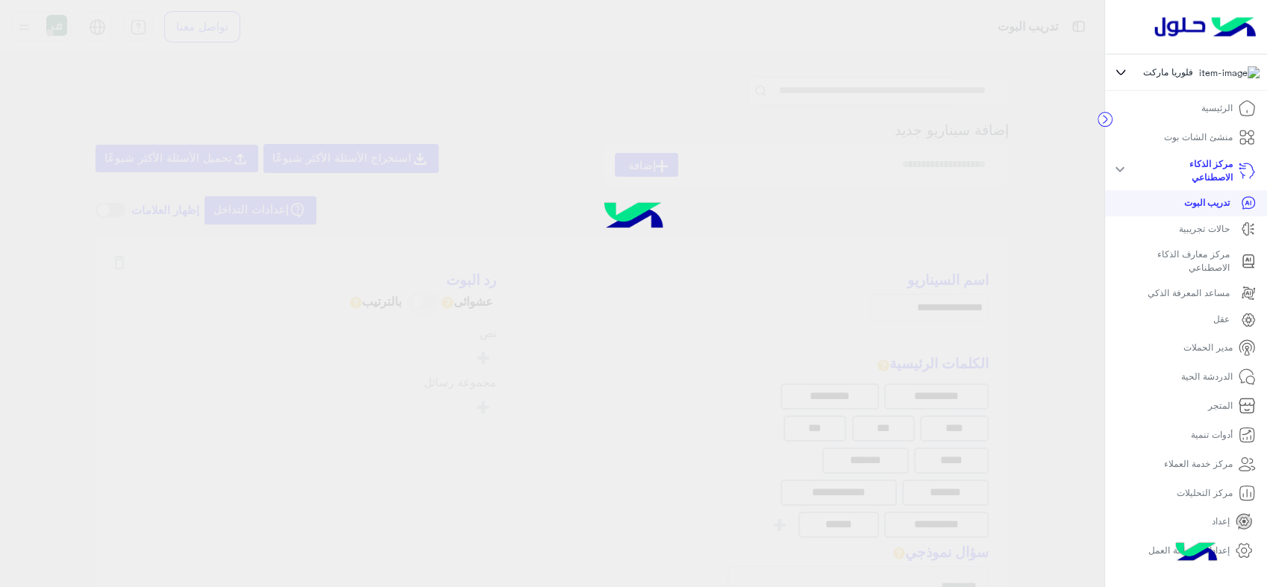
type input "**********"
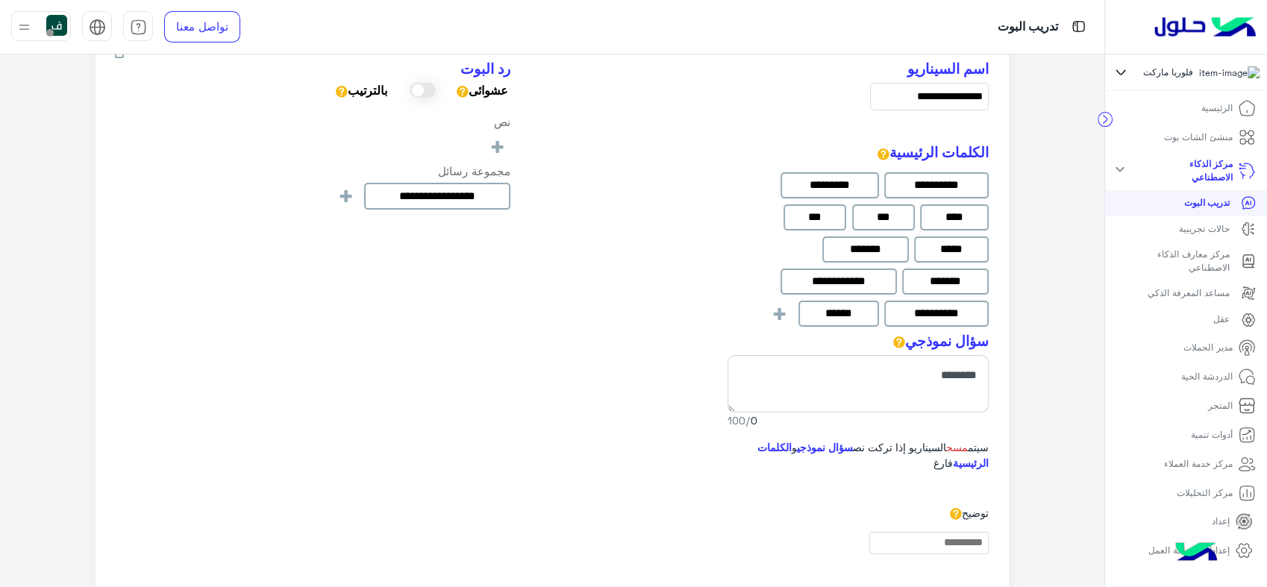
scroll to position [249, 0]
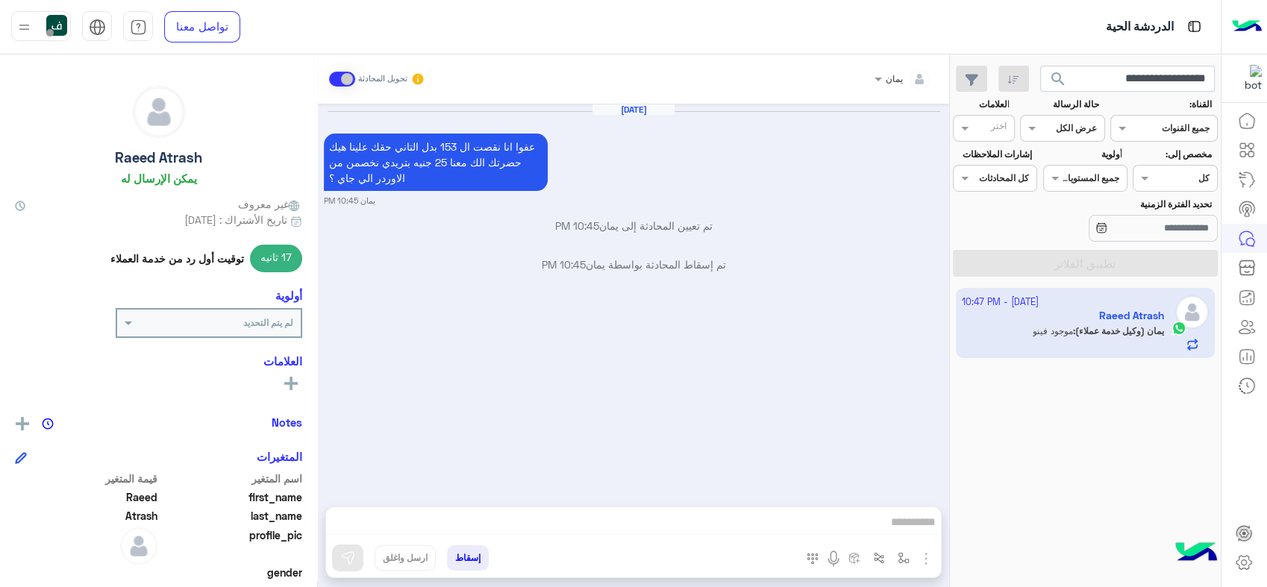
click at [767, 196] on small "يمان 10:45 PM" at bounding box center [634, 201] width 620 height 12
click at [1048, 329] on app-inbox-user "[DATE] - 10:47 PM Raeed Atrash يمان (وكيل خدمة عملاء) : موجود فينو" at bounding box center [1086, 323] width 260 height 70
click at [1058, 75] on span "search" at bounding box center [1058, 79] width 18 height 18
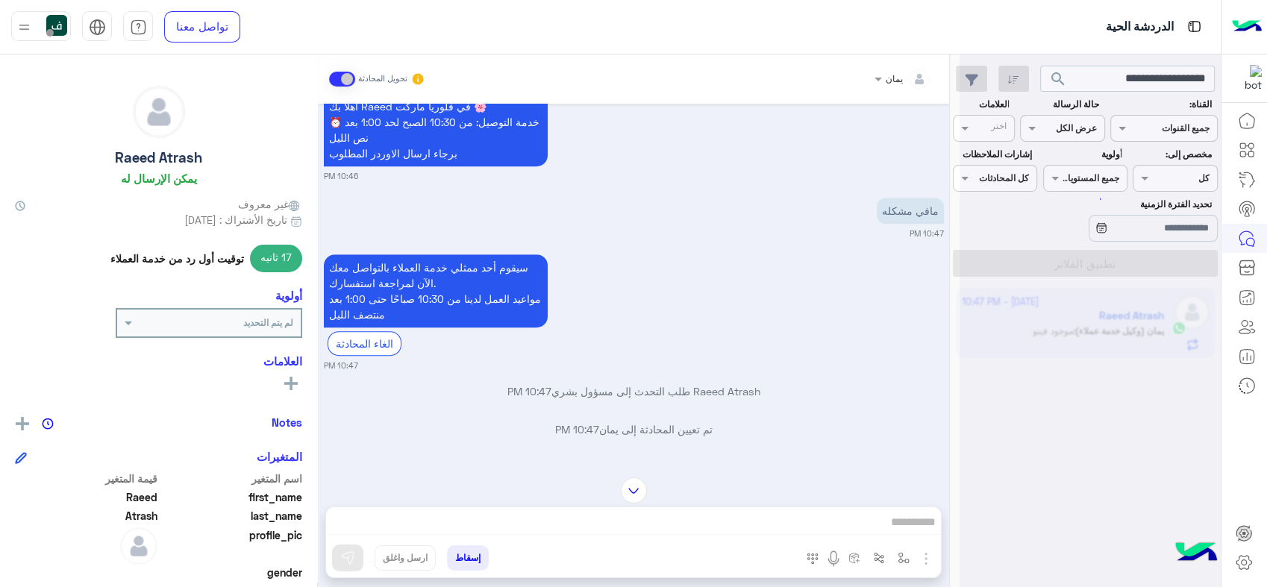
scroll to position [1343, 0]
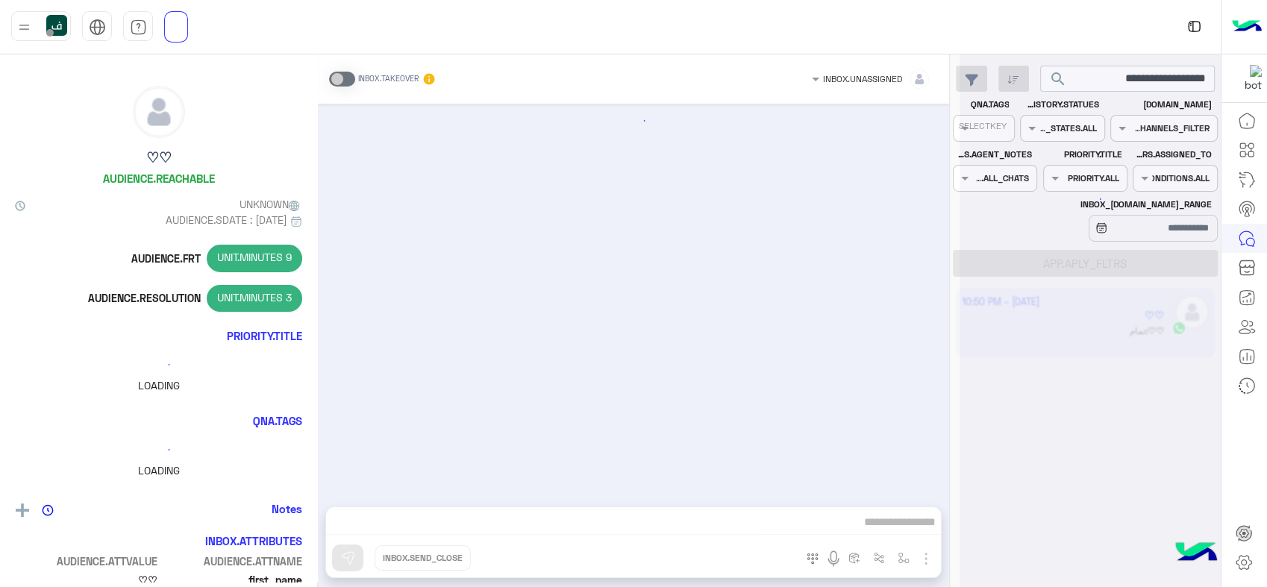
scroll to position [216, 0]
